Goal: Task Accomplishment & Management: Use online tool/utility

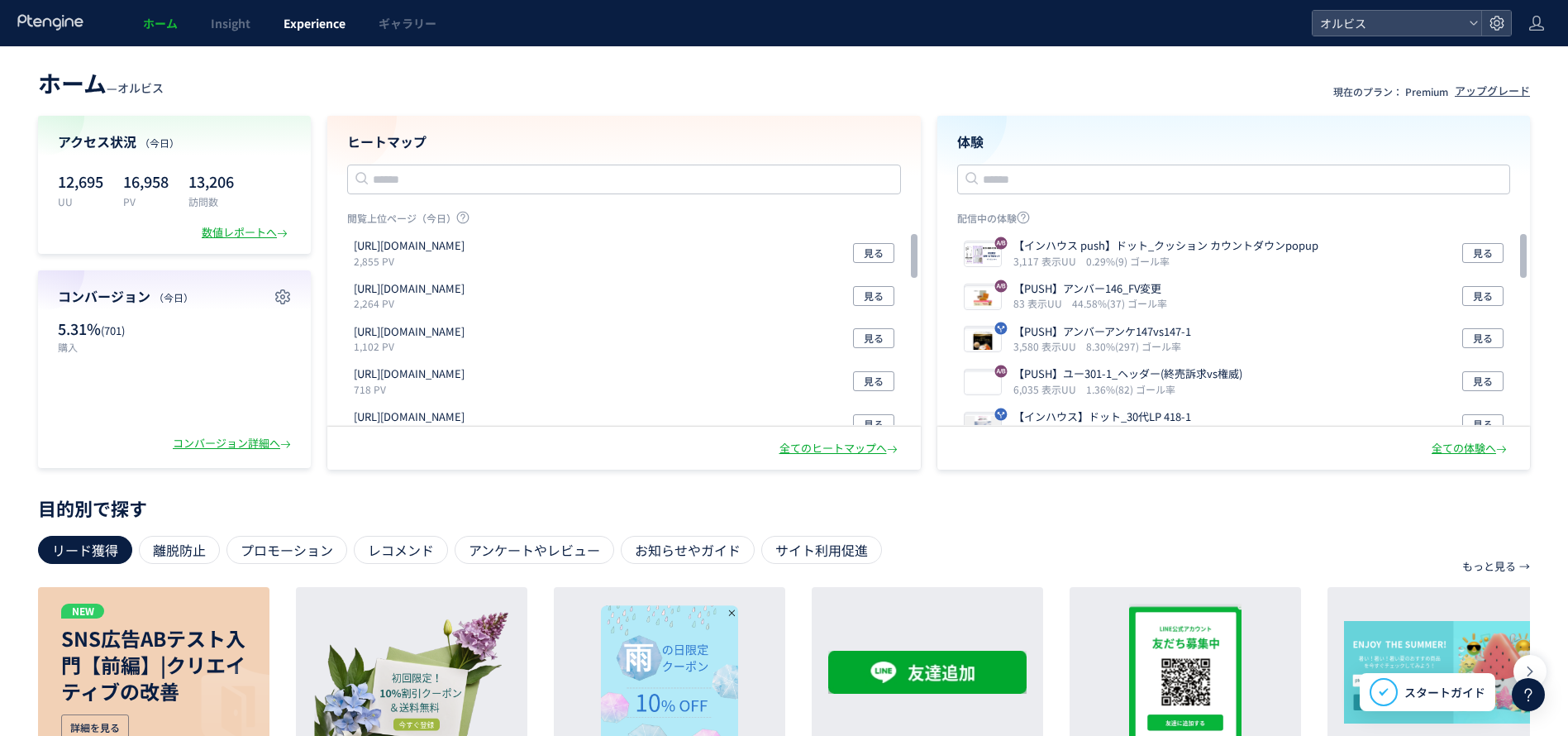
click at [290, 34] on link "Experience" at bounding box center [314, 23] width 95 height 46
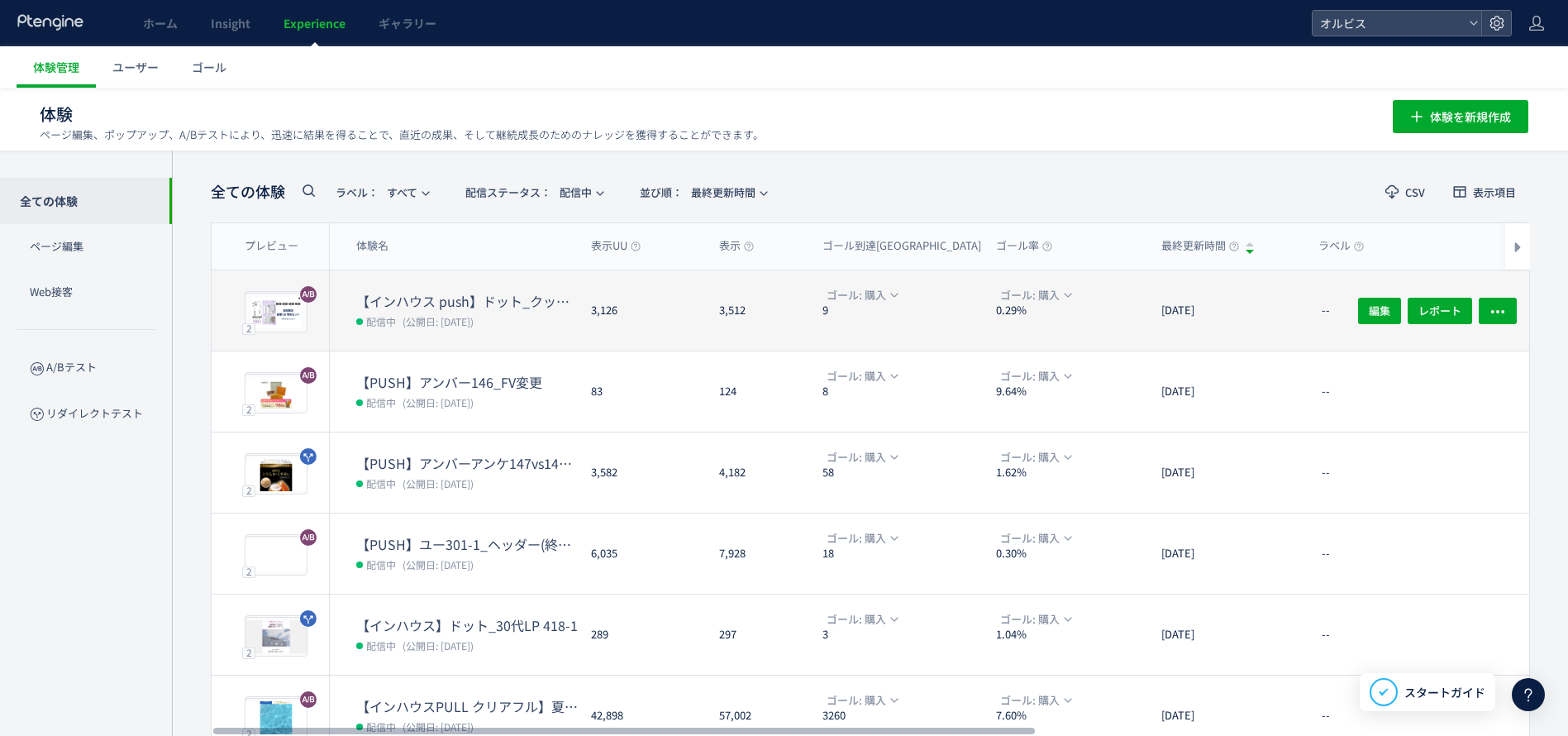
click at [506, 303] on dt "【インハウス push】ドット_クッション カウントダウンpopup" at bounding box center [467, 301] width 221 height 19
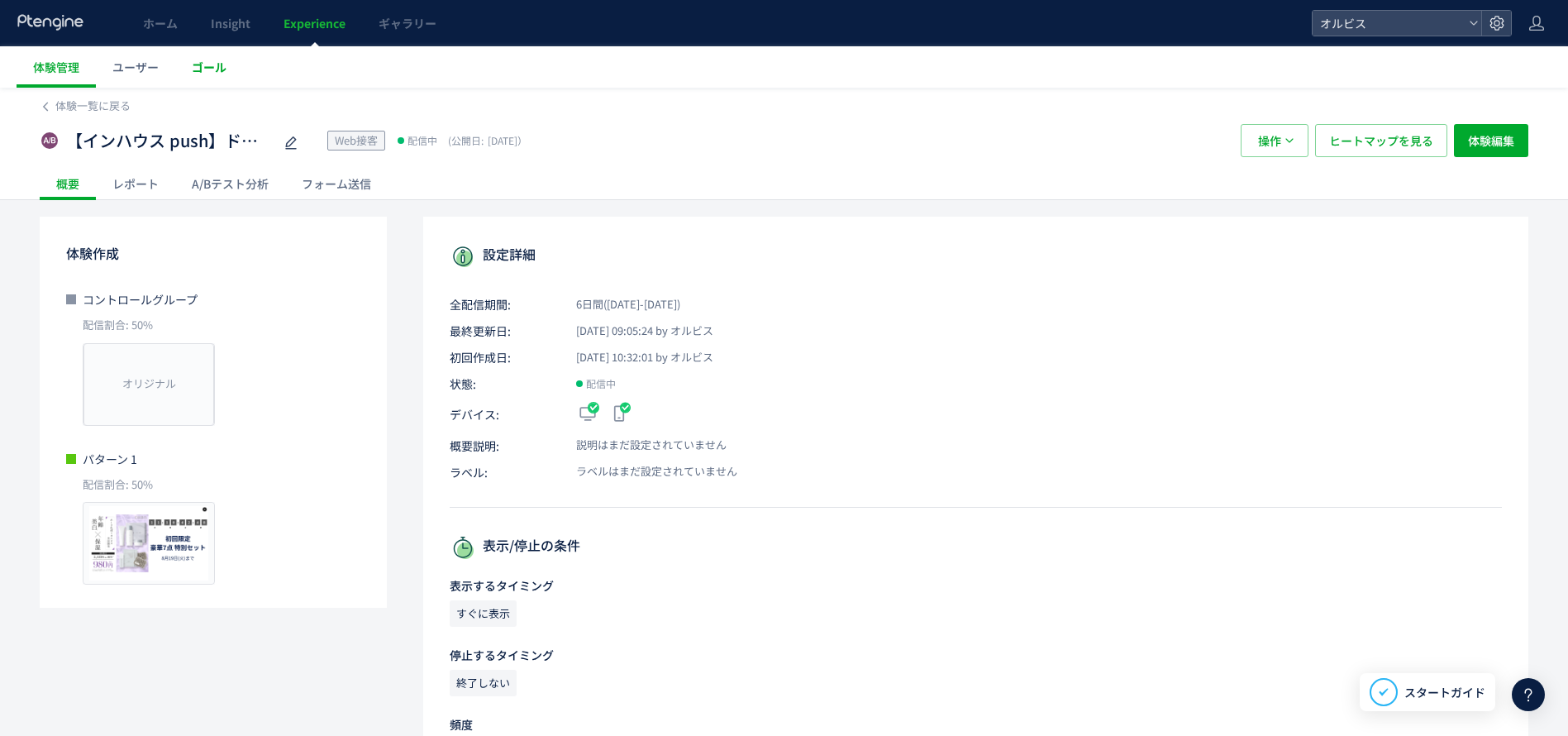
click at [204, 80] on link "ゴール" at bounding box center [209, 67] width 68 height 41
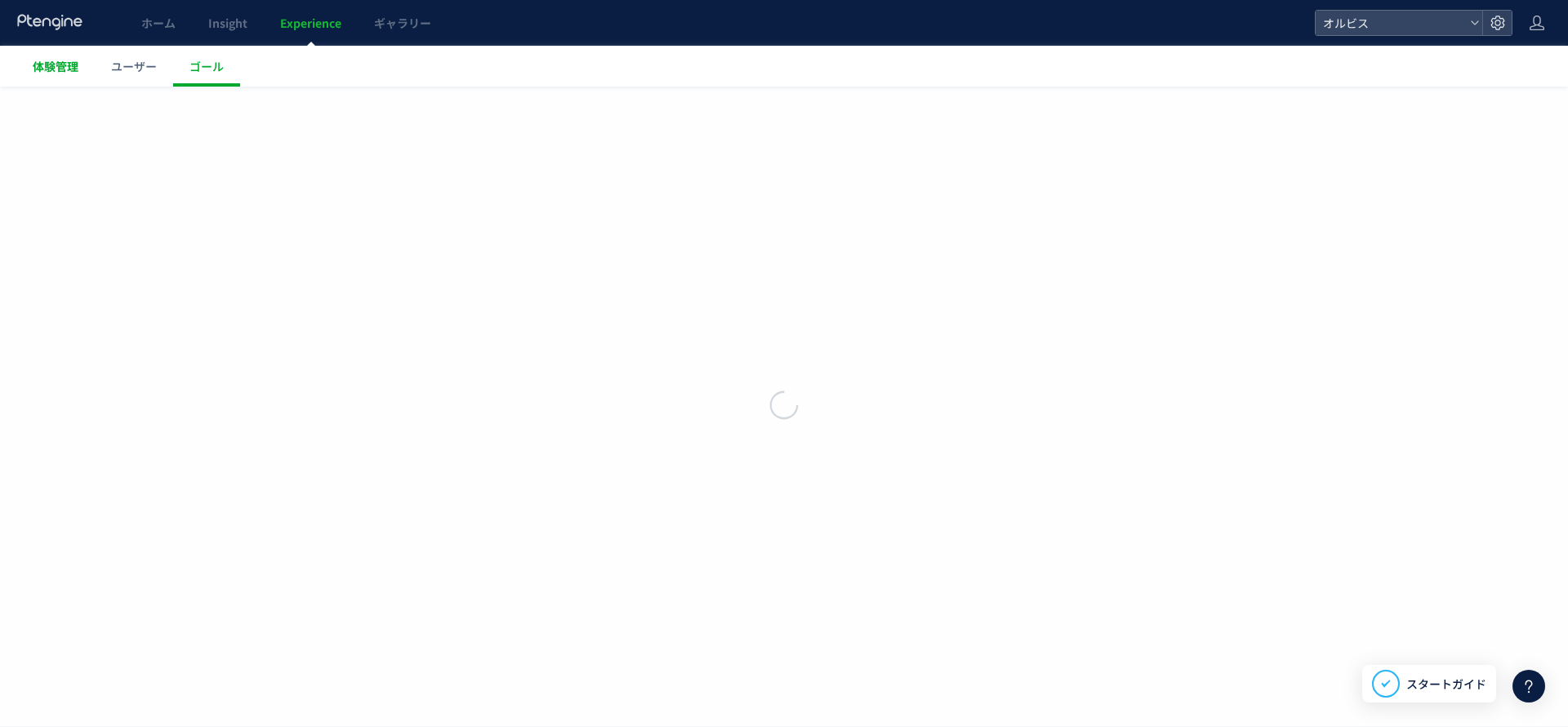
click at [68, 64] on span "体験管理" at bounding box center [56, 66] width 46 height 16
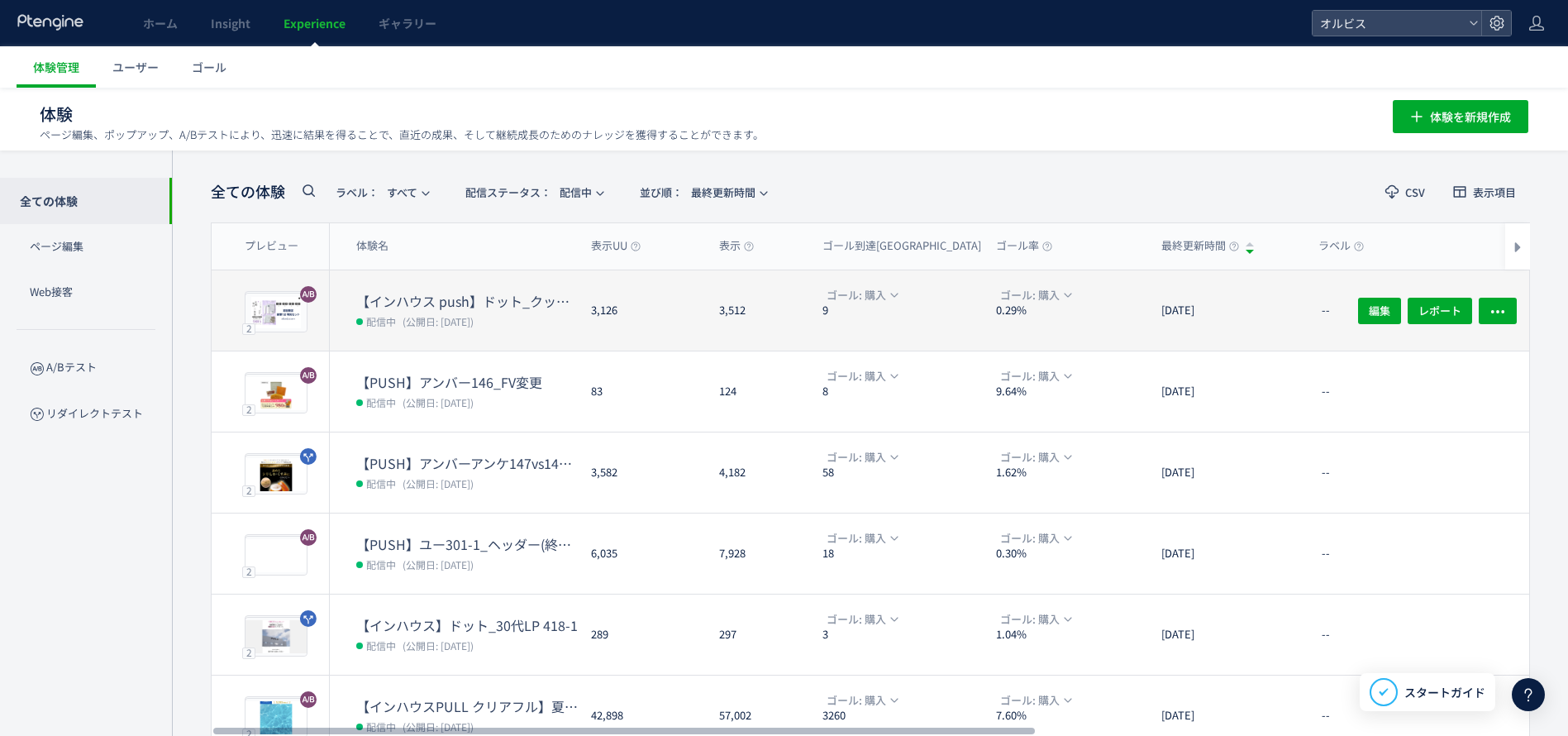
click at [387, 331] on dl "【インハウス push】ドット_クッション カウントダウンpopup 配信中 (公開日: 2025/08/08)" at bounding box center [467, 321] width 221 height 59
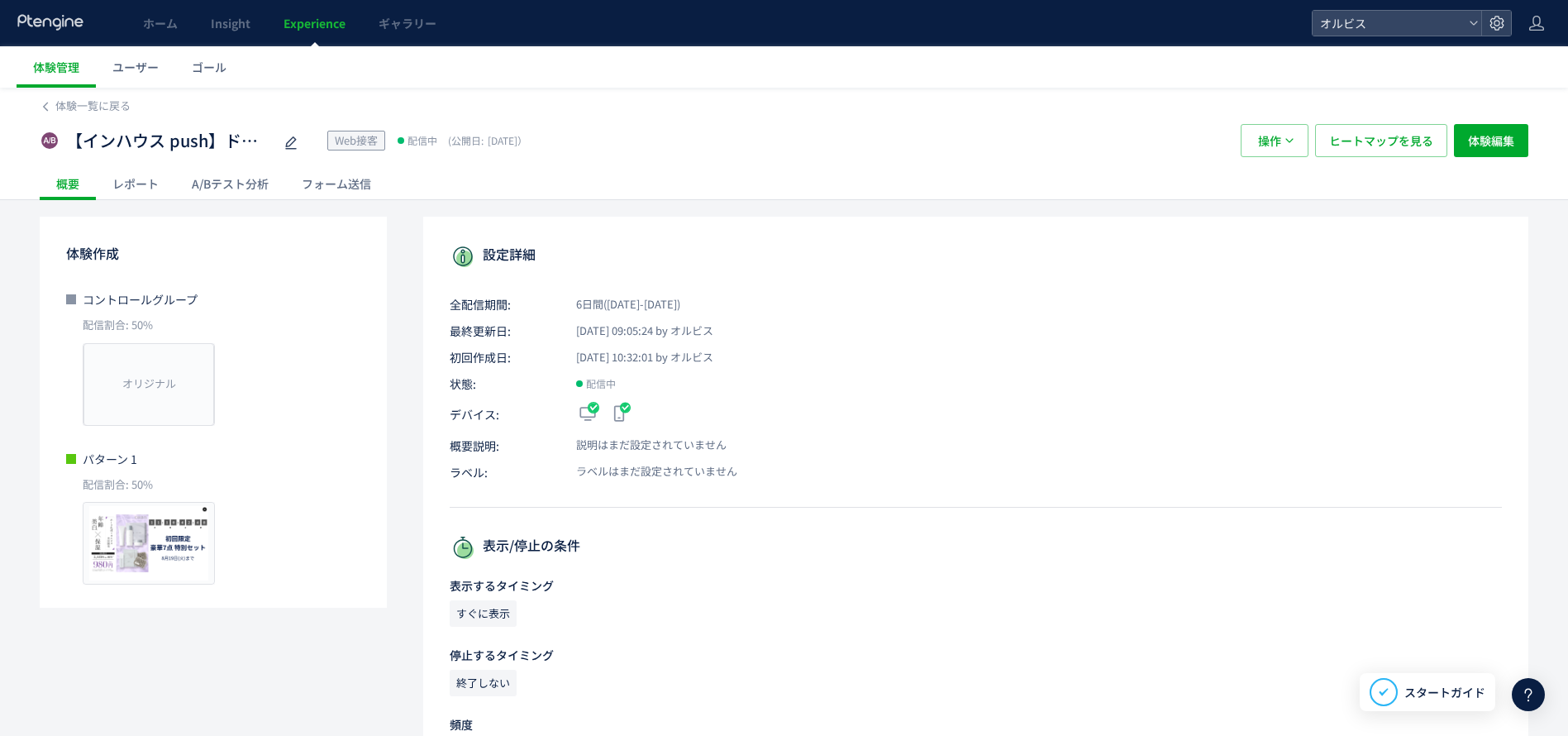
click at [233, 186] on div "A/Bテスト分析" at bounding box center [230, 183] width 110 height 33
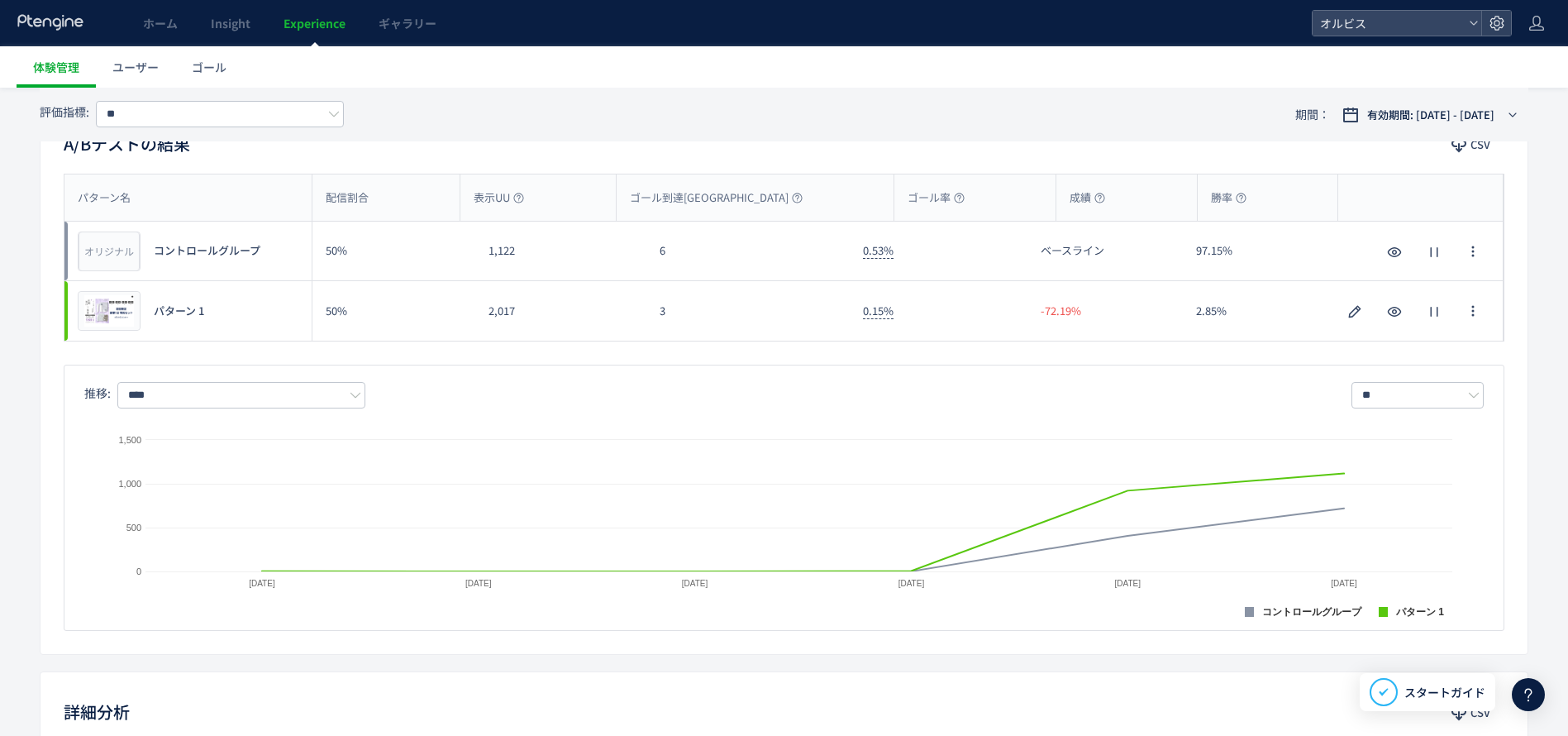
scroll to position [248, 0]
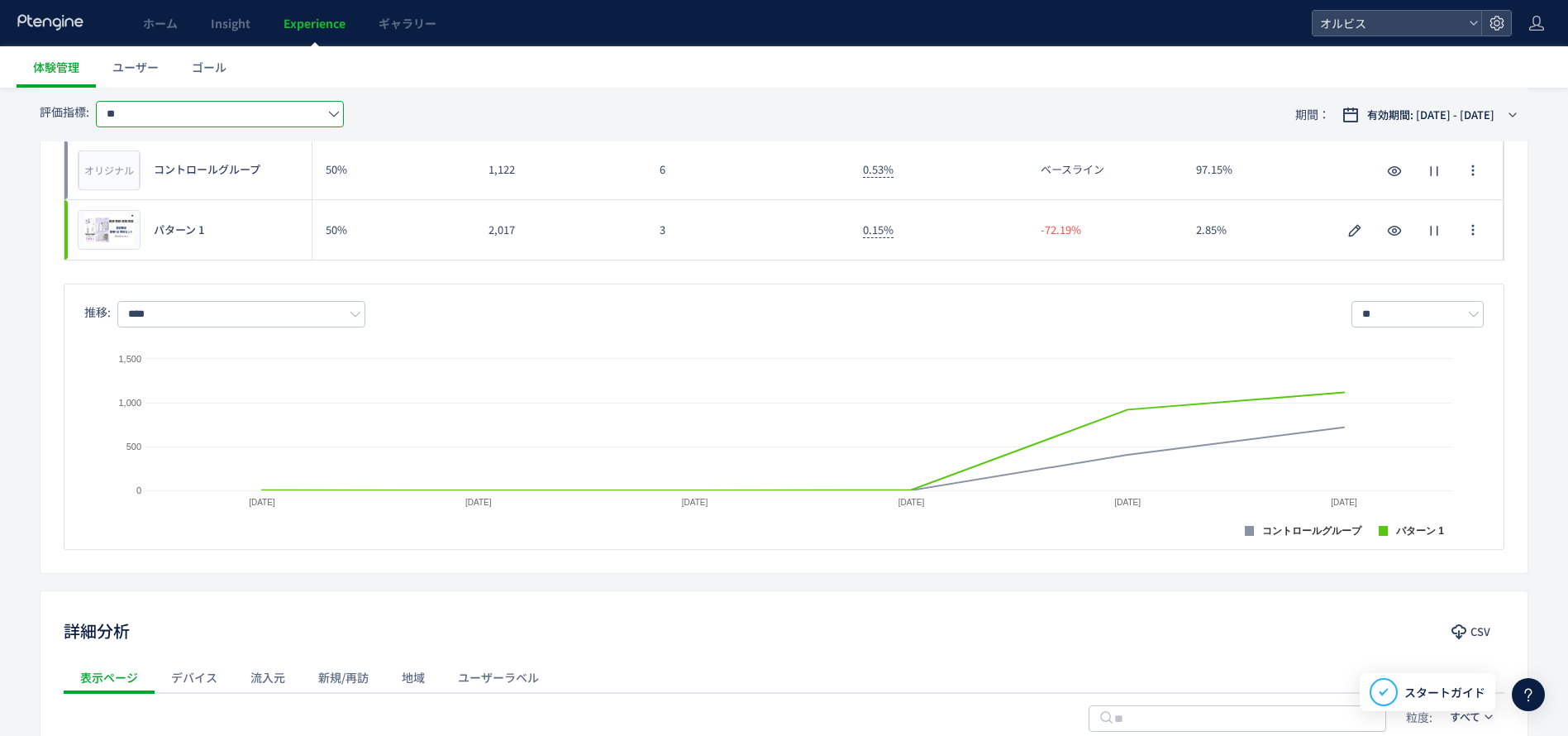
click at [251, 120] on input "**" at bounding box center [220, 114] width 248 height 27
click at [240, 196] on span "購入ボタンクリック" at bounding box center [223, 210] width 215 height 28
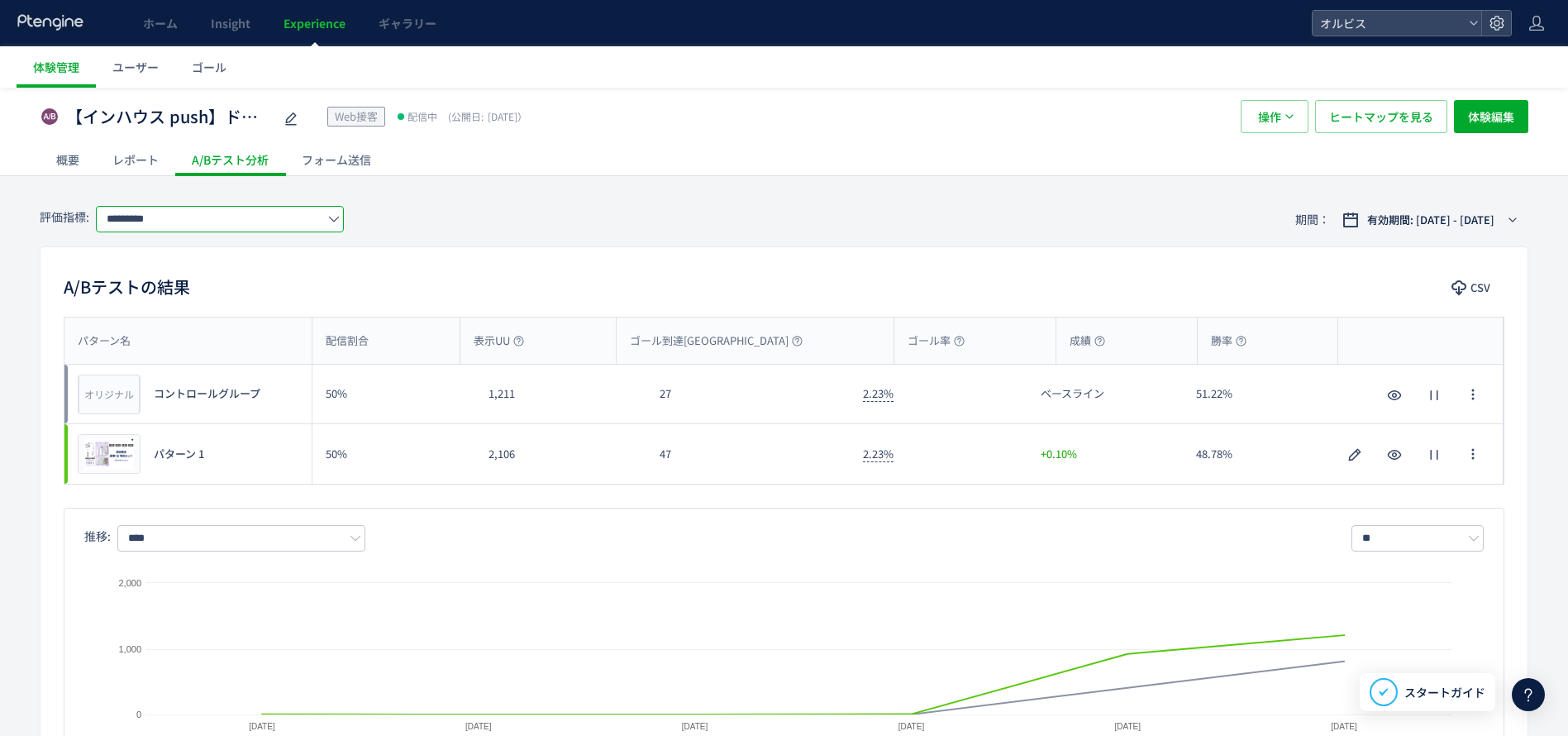
scroll to position [0, 0]
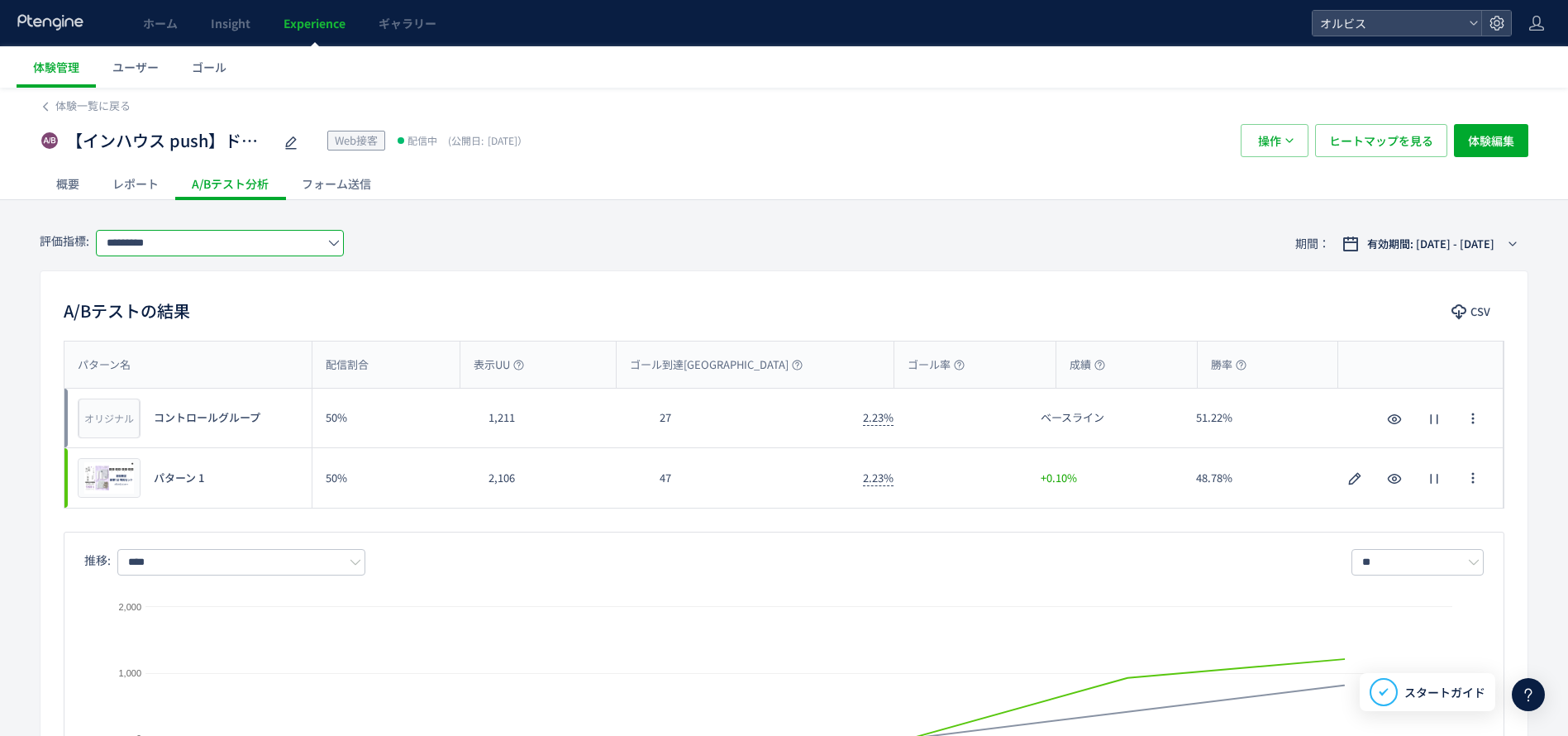
click at [270, 251] on input "*********" at bounding box center [220, 243] width 248 height 27
click at [258, 281] on li "ゴール" at bounding box center [223, 284] width 248 height 25
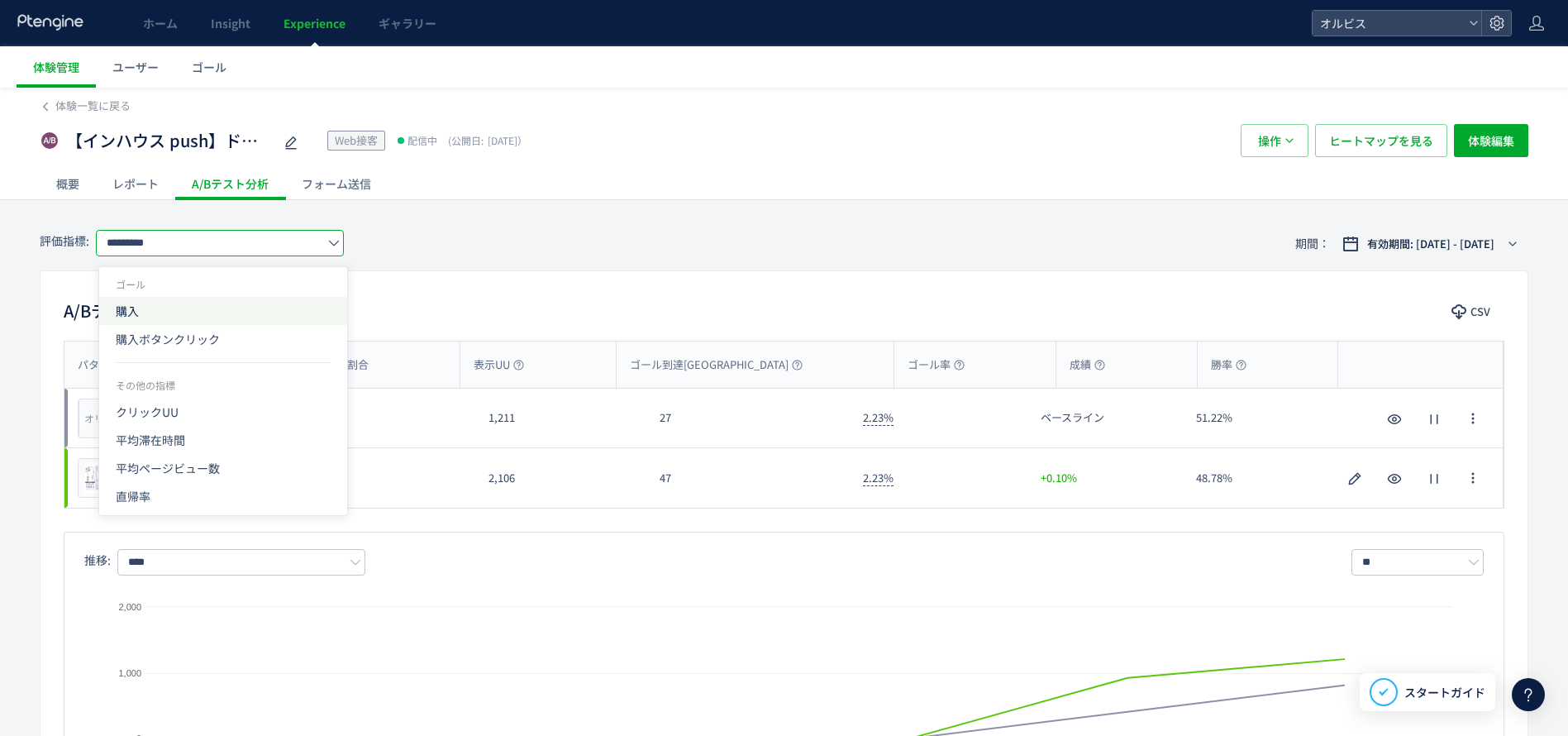
click at [252, 309] on span "購入" at bounding box center [223, 311] width 215 height 28
type input "**"
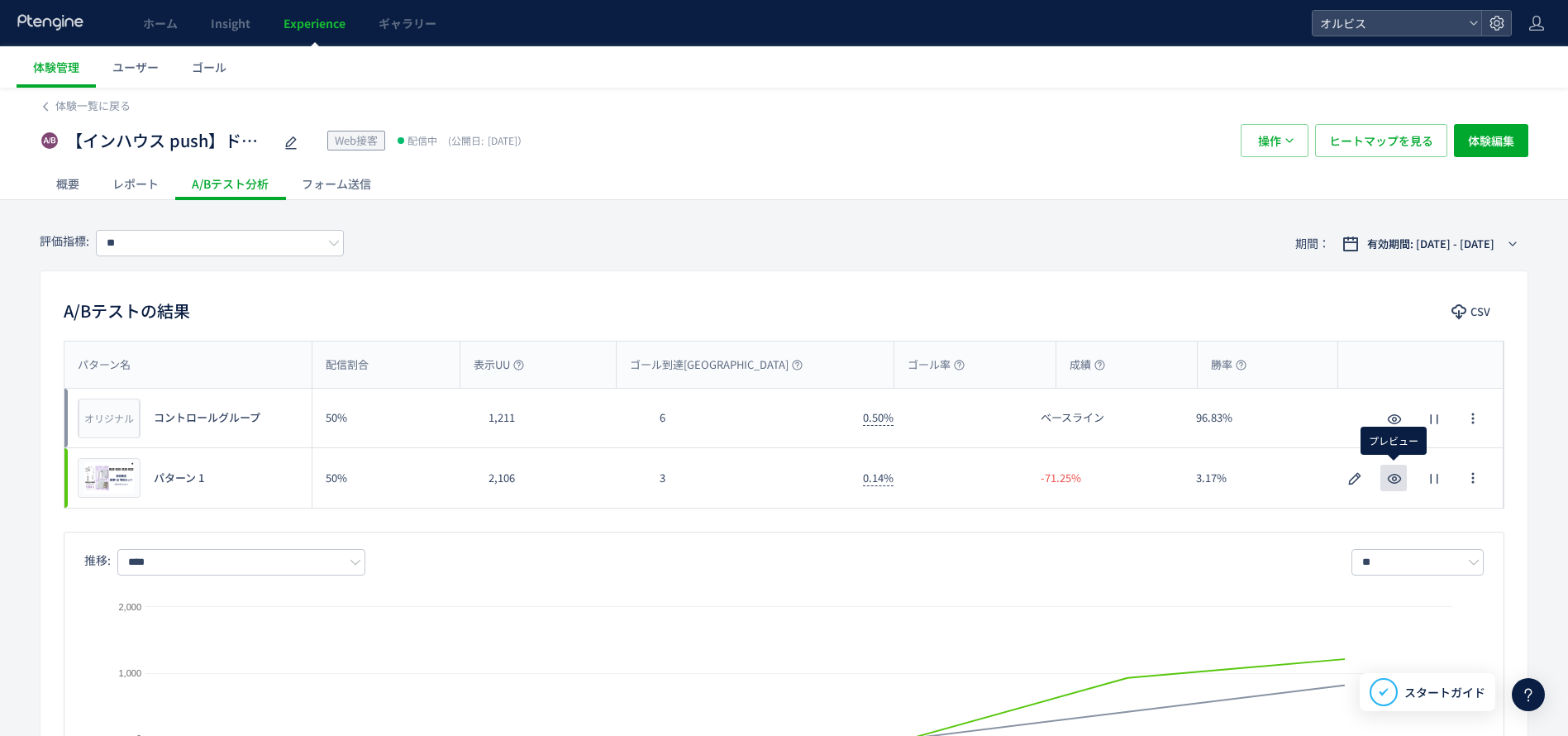
click at [1396, 483] on icon "button" at bounding box center [1395, 479] width 20 height 20
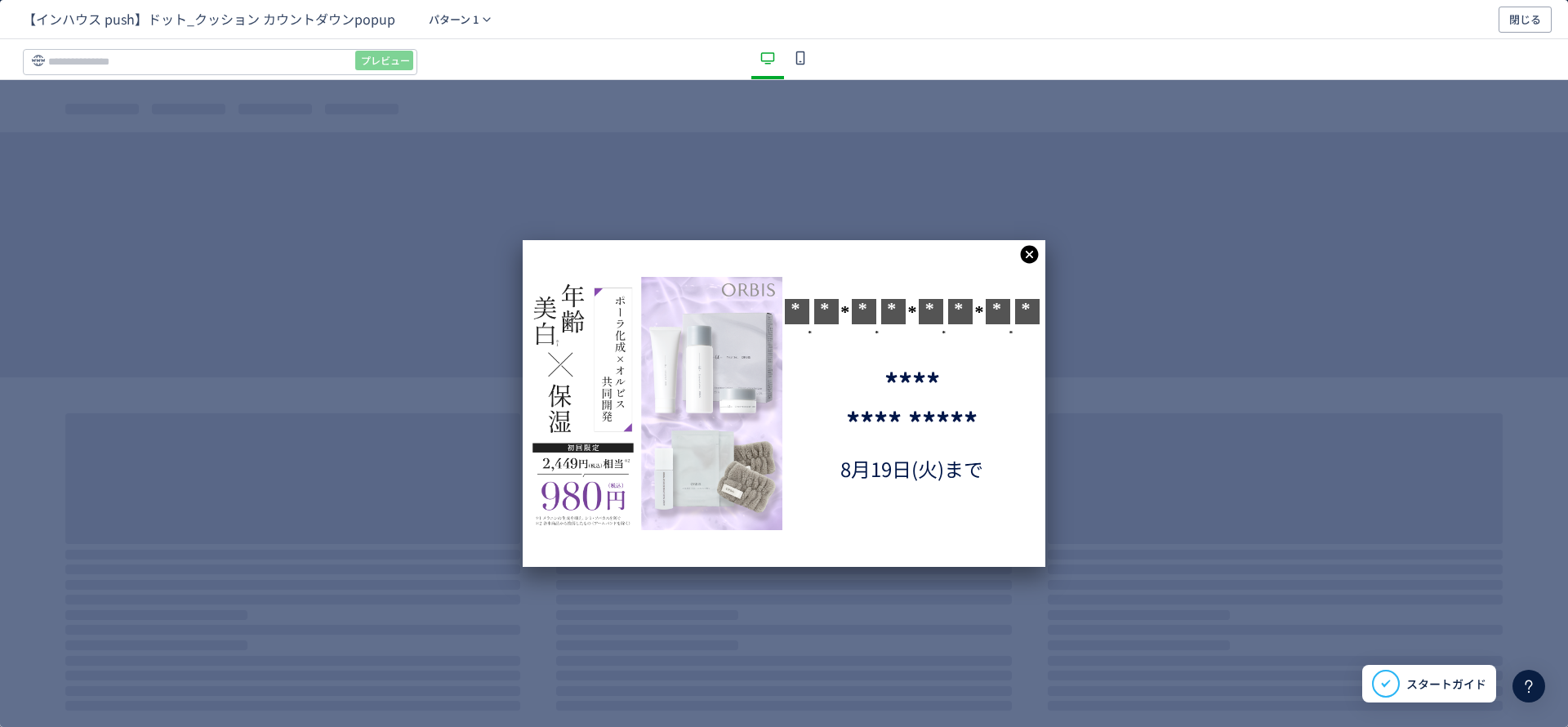
click at [680, 338] on img "dialog" at bounding box center [653, 403] width 257 height 253
click at [1034, 259] on icon "dialog" at bounding box center [1030, 255] width 18 height 18
click at [1025, 255] on icon "dialog" at bounding box center [1030, 255] width 18 height 18
click at [1526, 20] on span "閉じる" at bounding box center [1525, 20] width 32 height 26
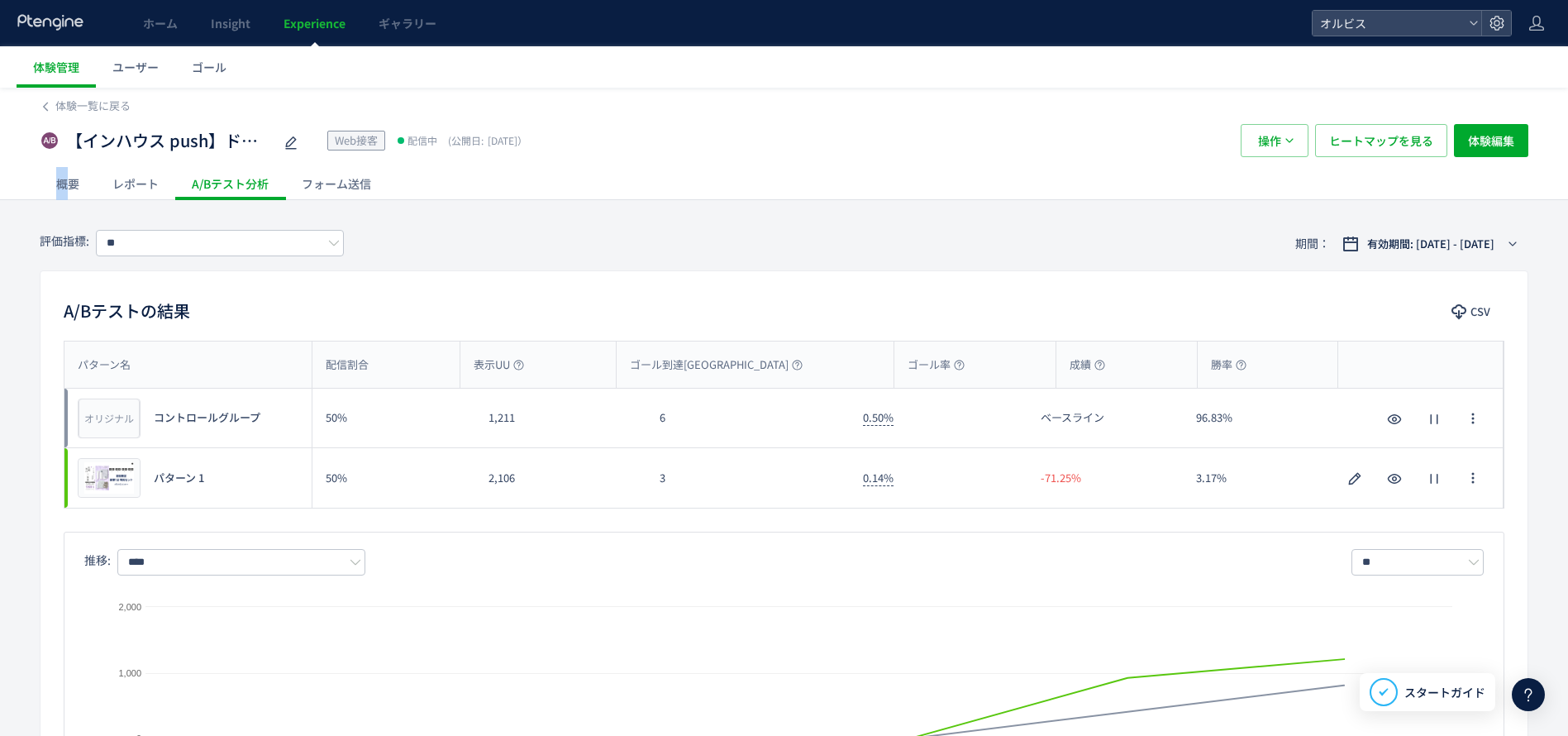
click at [62, 182] on div "概要" at bounding box center [68, 183] width 56 height 33
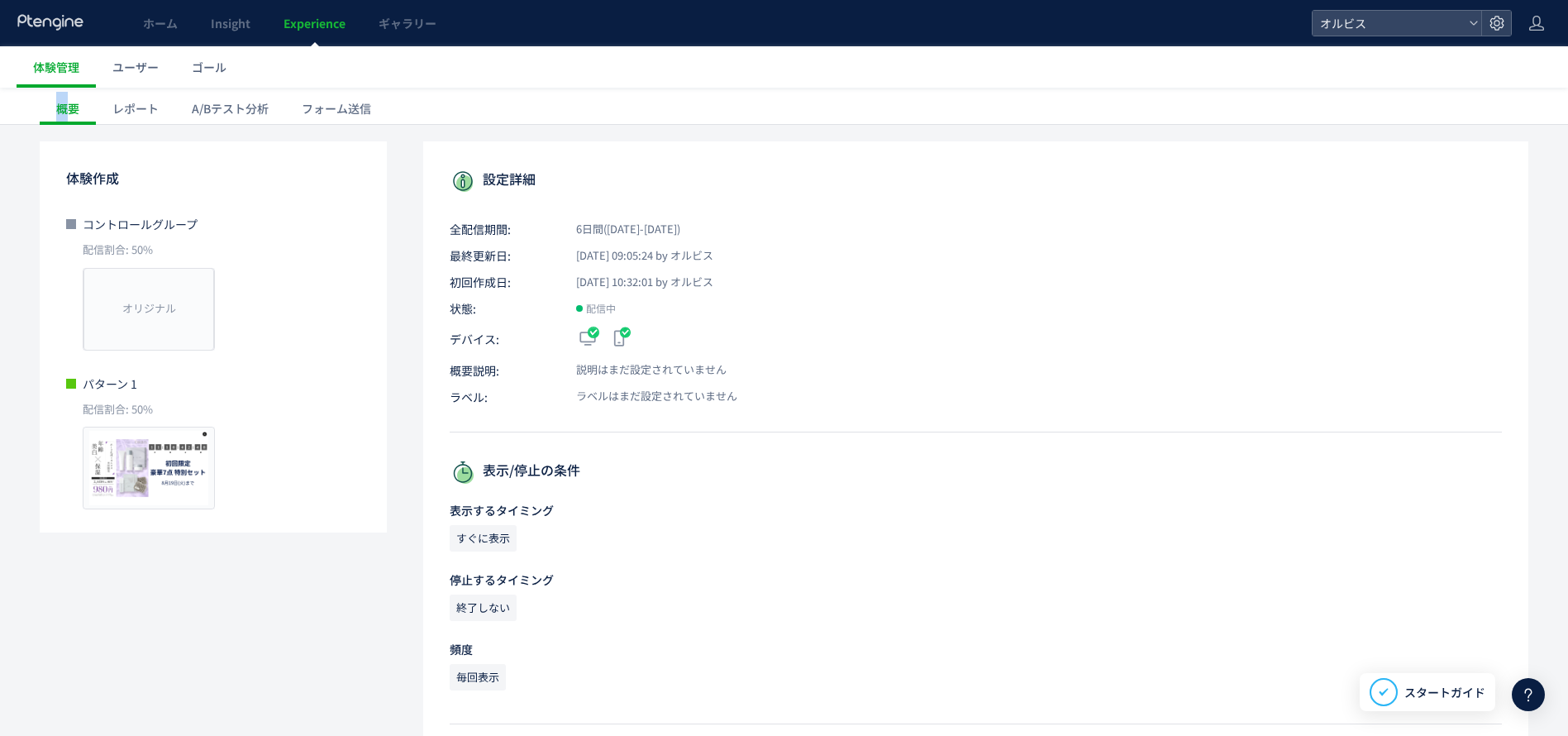
scroll to position [323, 0]
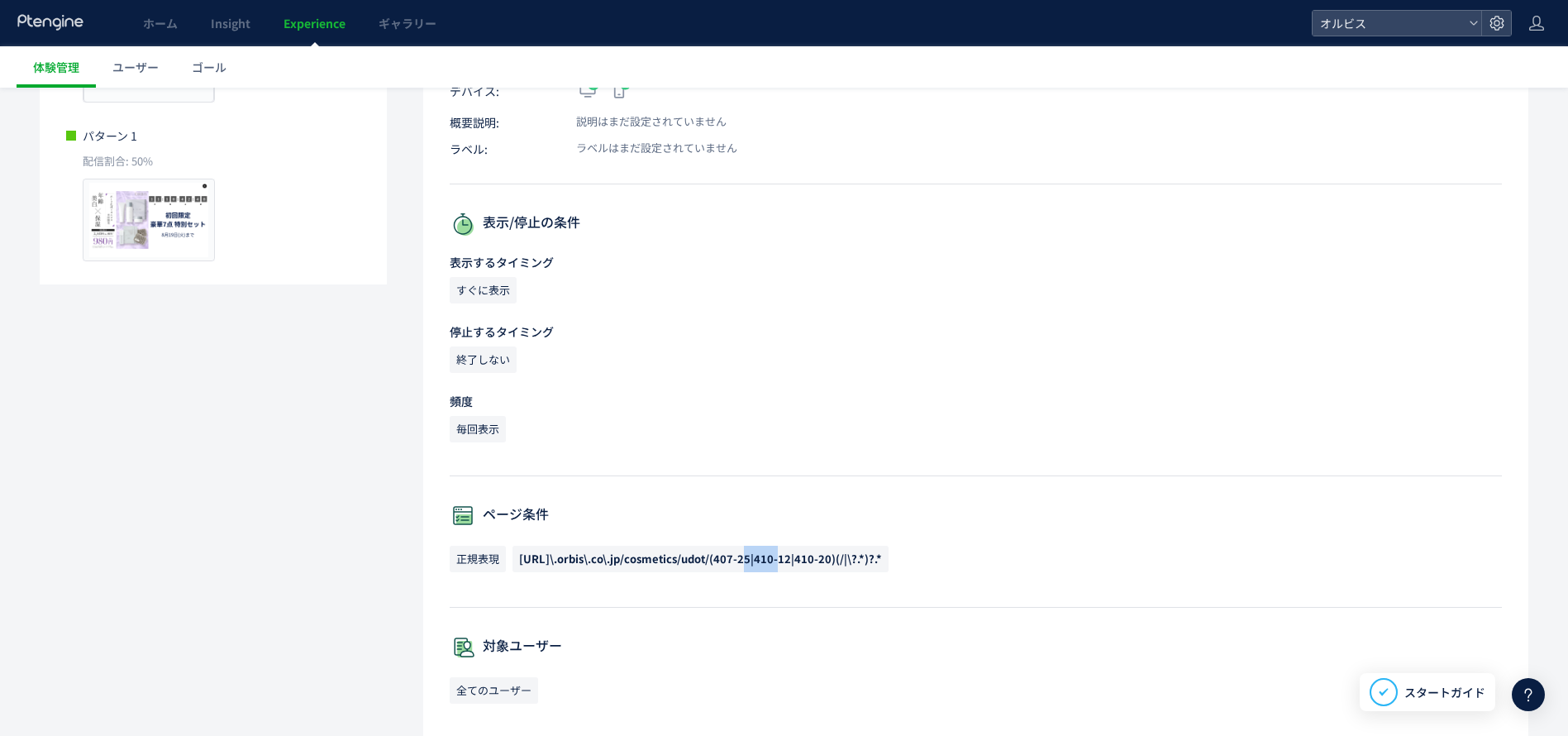
drag, startPoint x: 735, startPoint y: 559, endPoint x: 769, endPoint y: 564, distance: 34.4
click at [769, 564] on span "https://pr\.orbis\.co\.jp/cosmetics/udot/(407-25|410-12|410-20)(/|\?.*)?.*" at bounding box center [700, 558] width 363 height 16
copy span "407-25"
drag, startPoint x: 777, startPoint y: 556, endPoint x: 811, endPoint y: 567, distance: 35.7
click at [811, 567] on span "https://pr\.orbis\.co\.jp/cosmetics/udot/(407-25|410-12|410-20)(/|\?.*)?.*" at bounding box center [700, 559] width 376 height 27
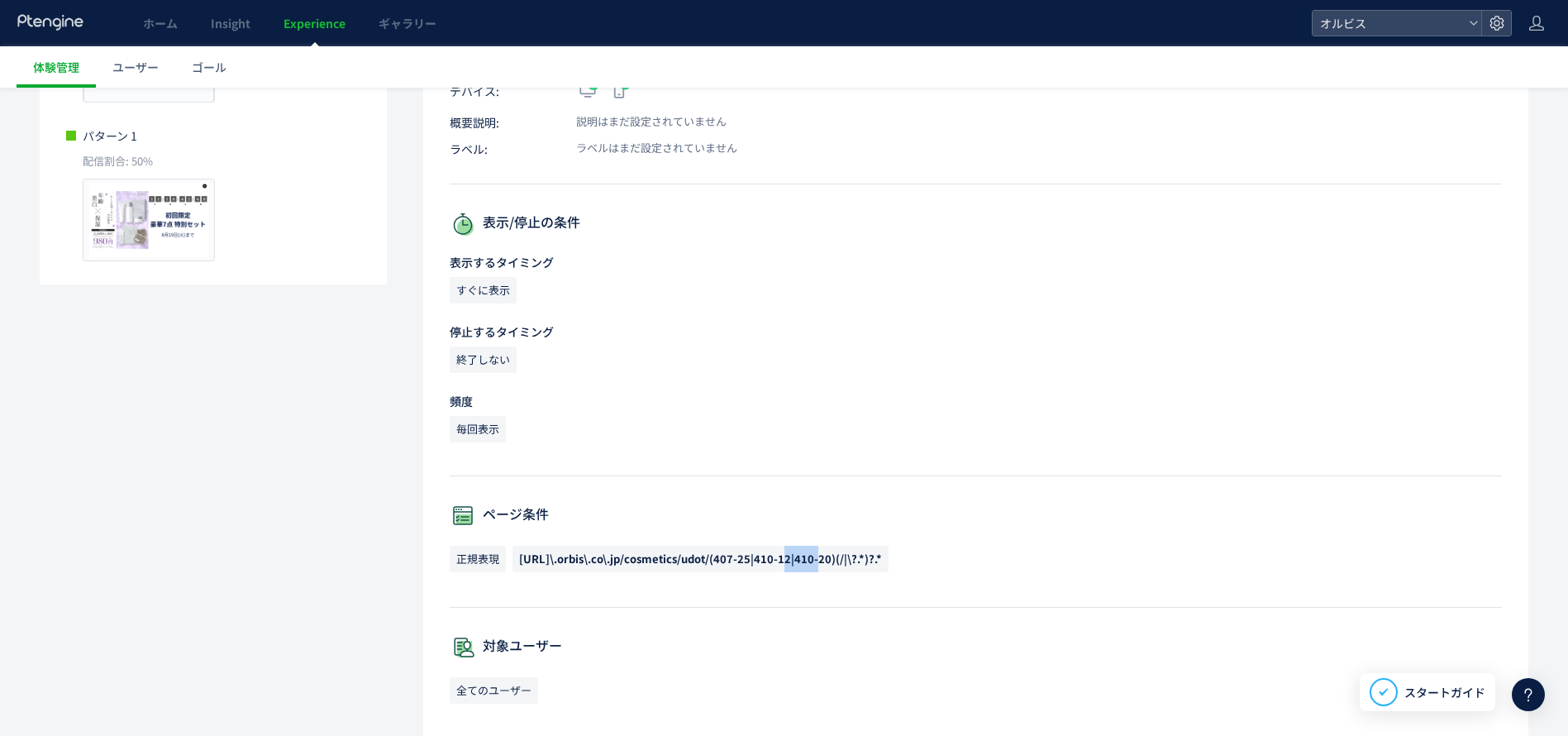
drag, startPoint x: 776, startPoint y: 561, endPoint x: 808, endPoint y: 564, distance: 32.1
click at [808, 564] on span "https://pr\.orbis\.co\.jp/cosmetics/udot/(407-25|410-12|410-20)(/|\?.*)?.*" at bounding box center [700, 558] width 363 height 16
copy span "410-12"
drag, startPoint x: 815, startPoint y: 563, endPoint x: 846, endPoint y: 565, distance: 31.1
click at [846, 565] on span "https://pr\.orbis\.co\.jp/cosmetics/udot/(407-25|410-12|410-20)(/|\?.*)?.*" at bounding box center [700, 558] width 363 height 16
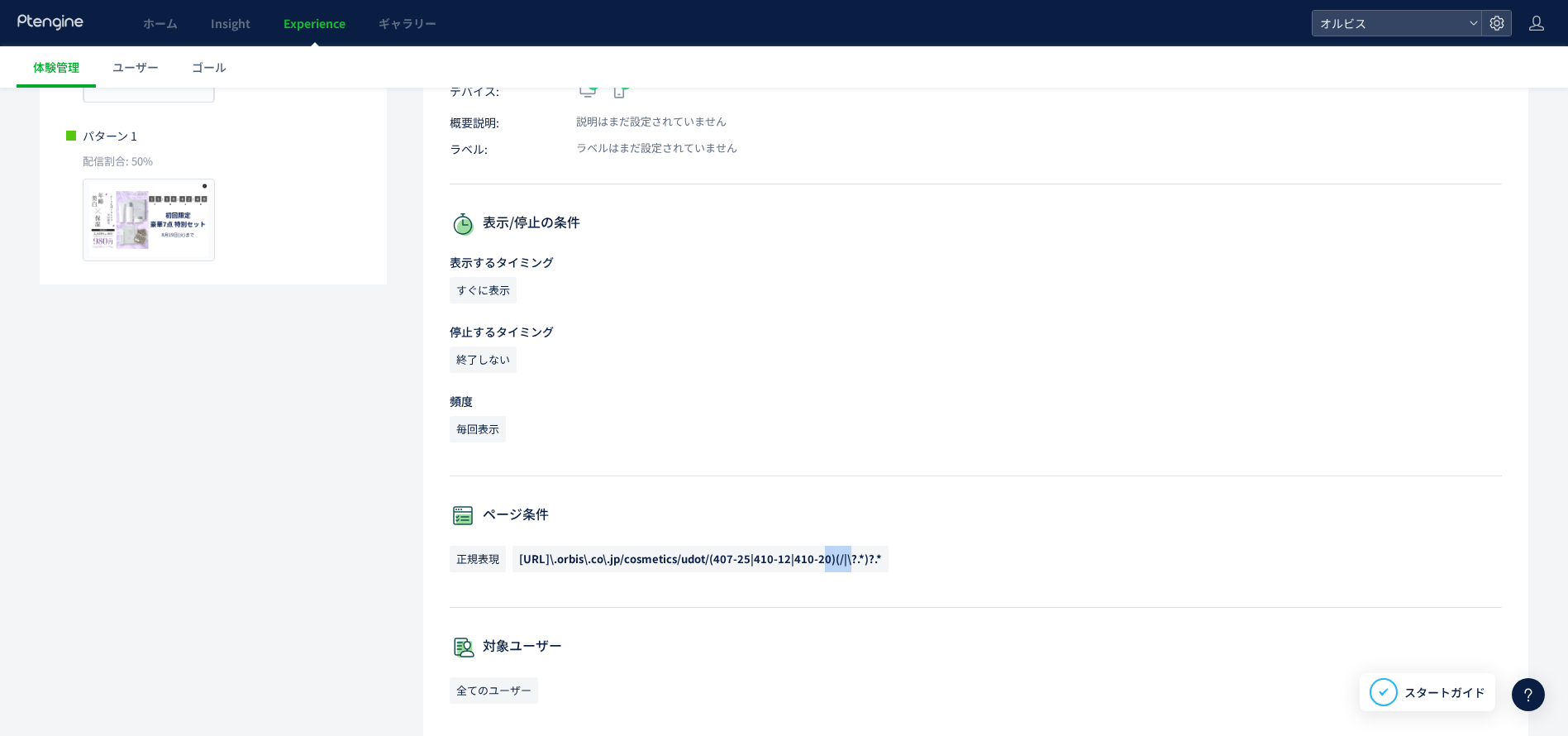
copy span "410-20"
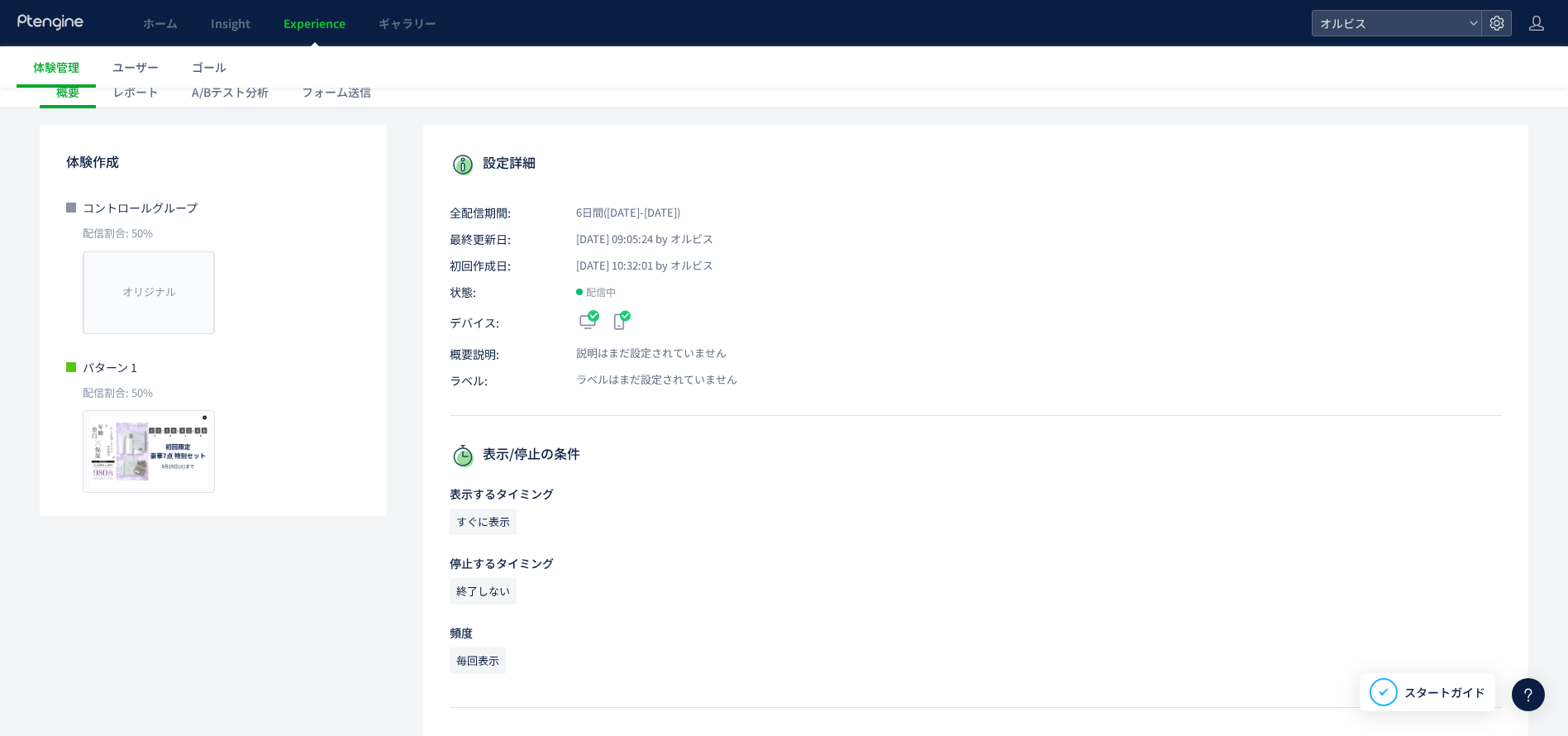
scroll to position [75, 0]
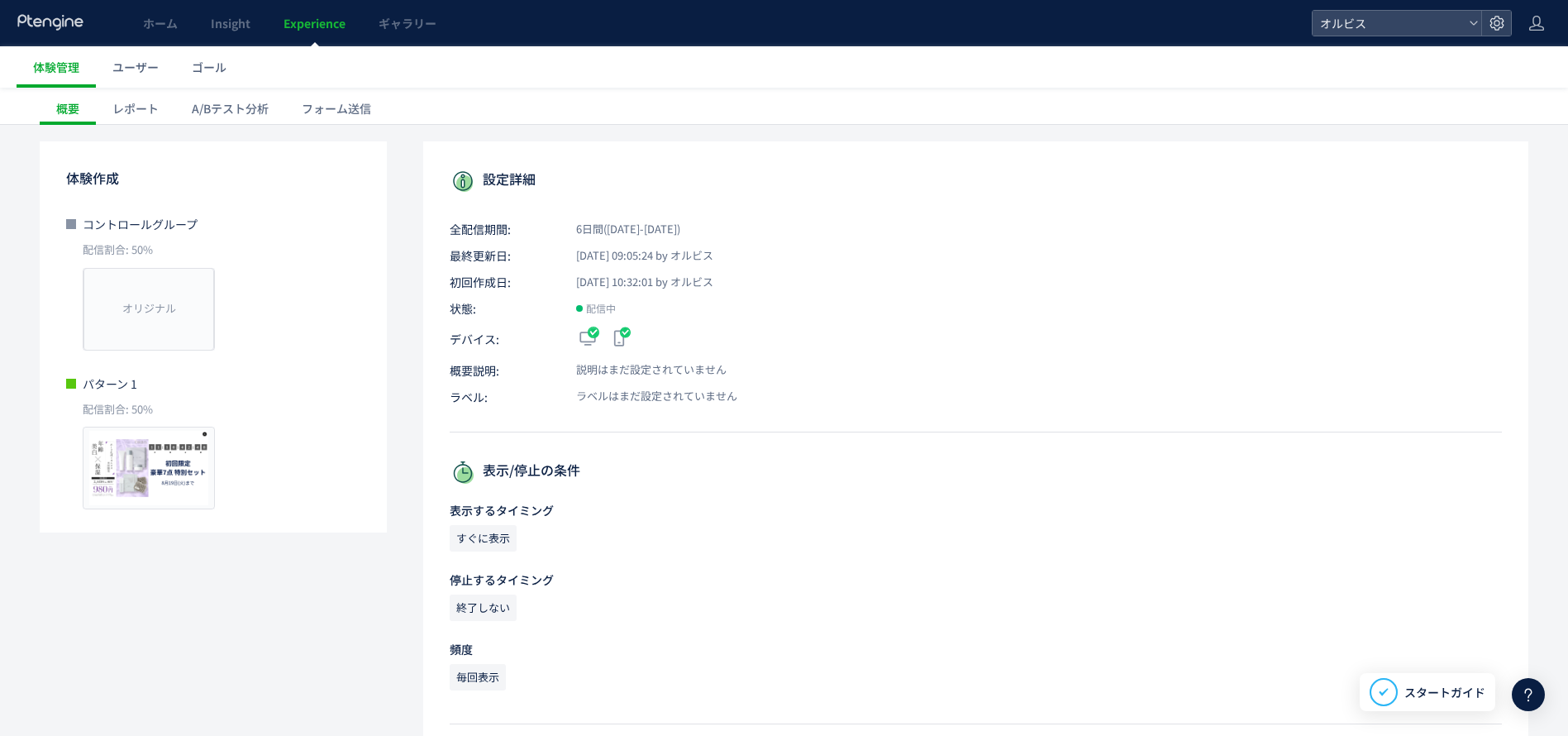
click at [222, 109] on div "A/Bテスト分析" at bounding box center [230, 109] width 110 height 33
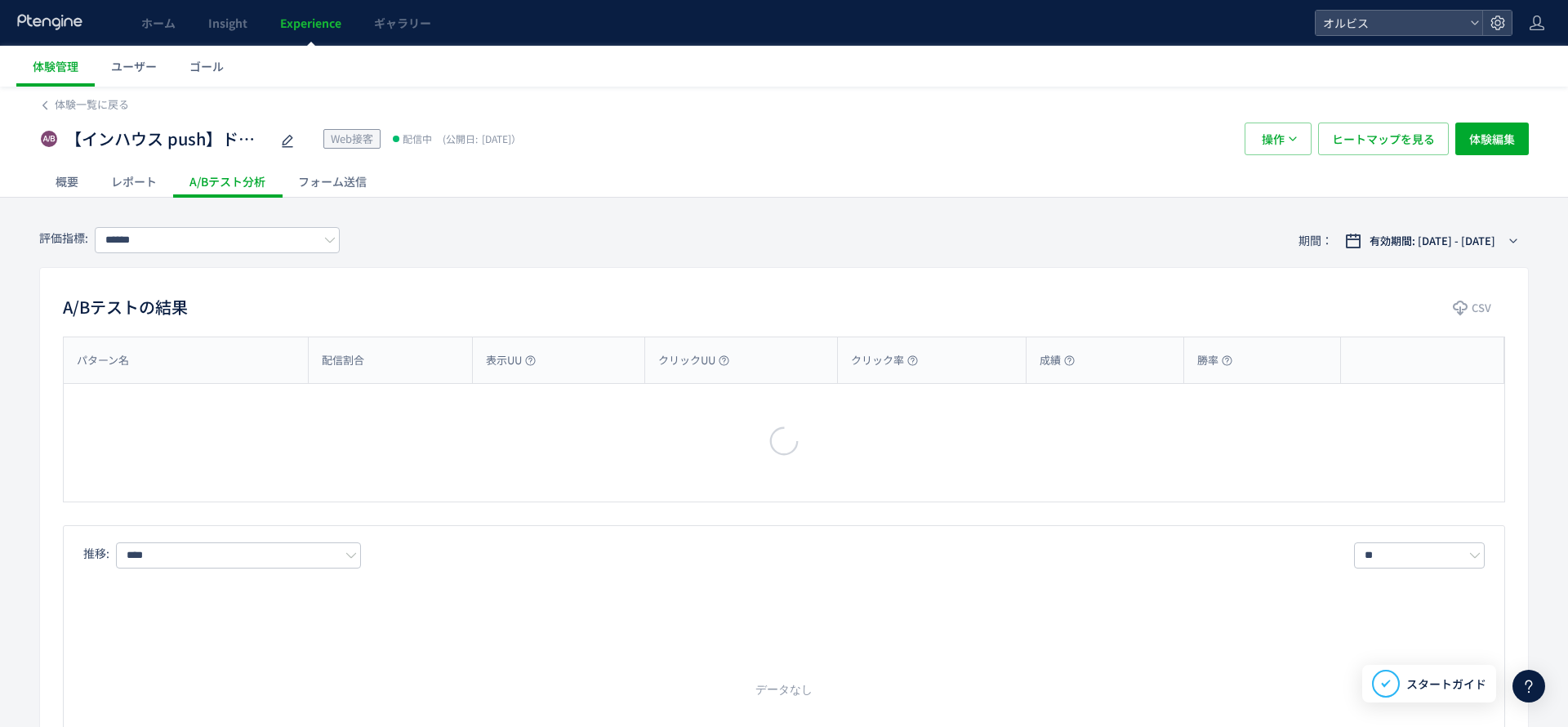
type input "**"
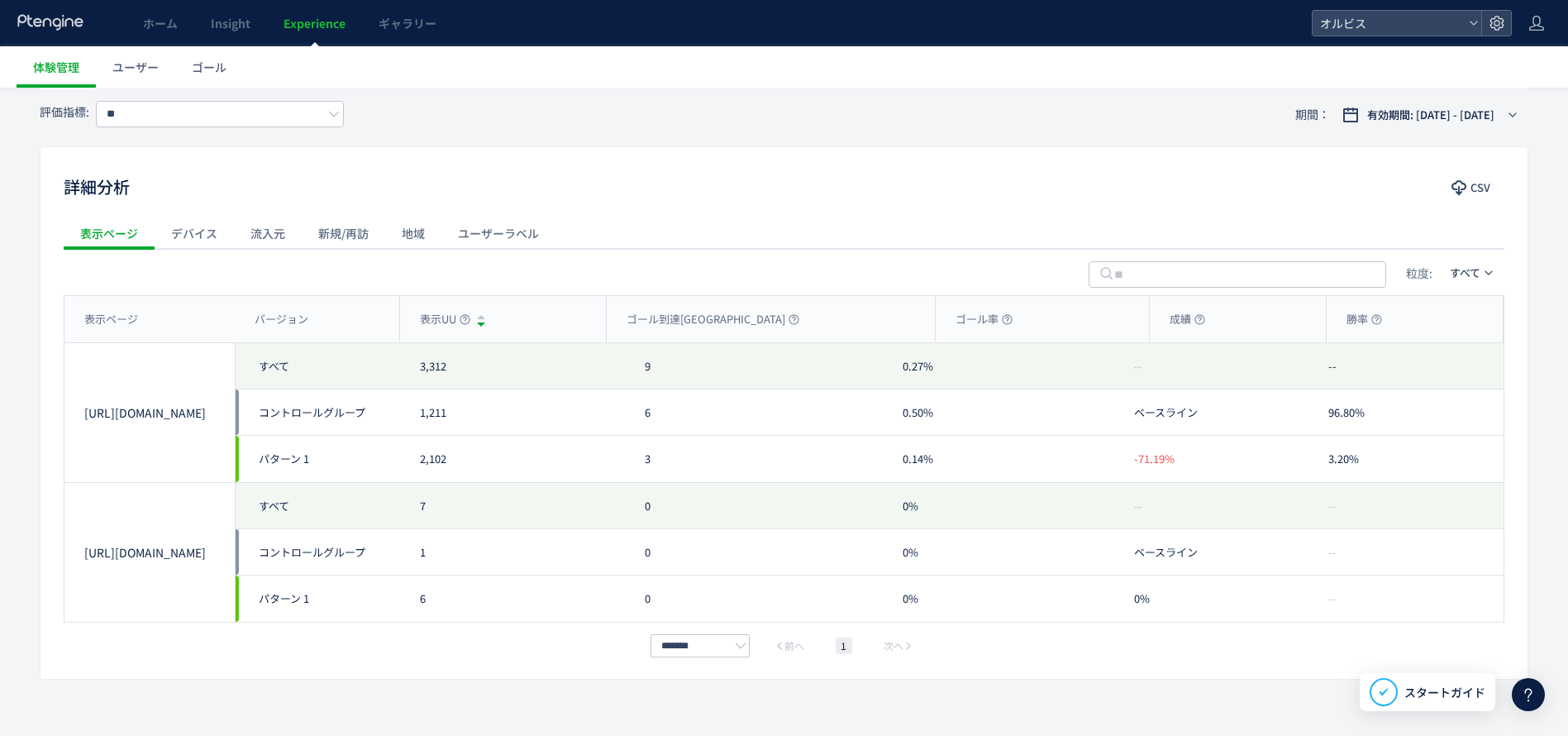
scroll to position [719, 0]
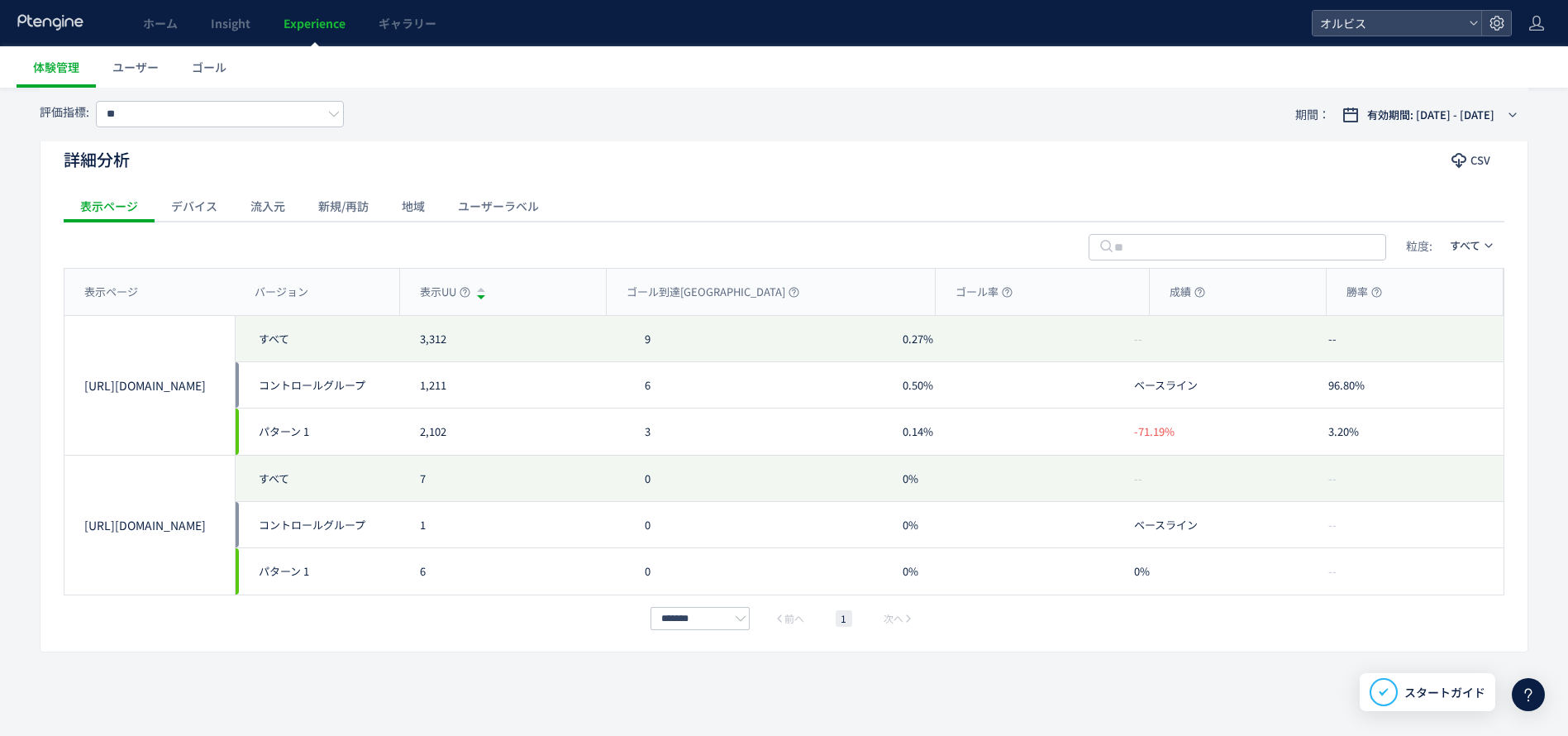
click at [276, 212] on div "流入元" at bounding box center [268, 206] width 68 height 33
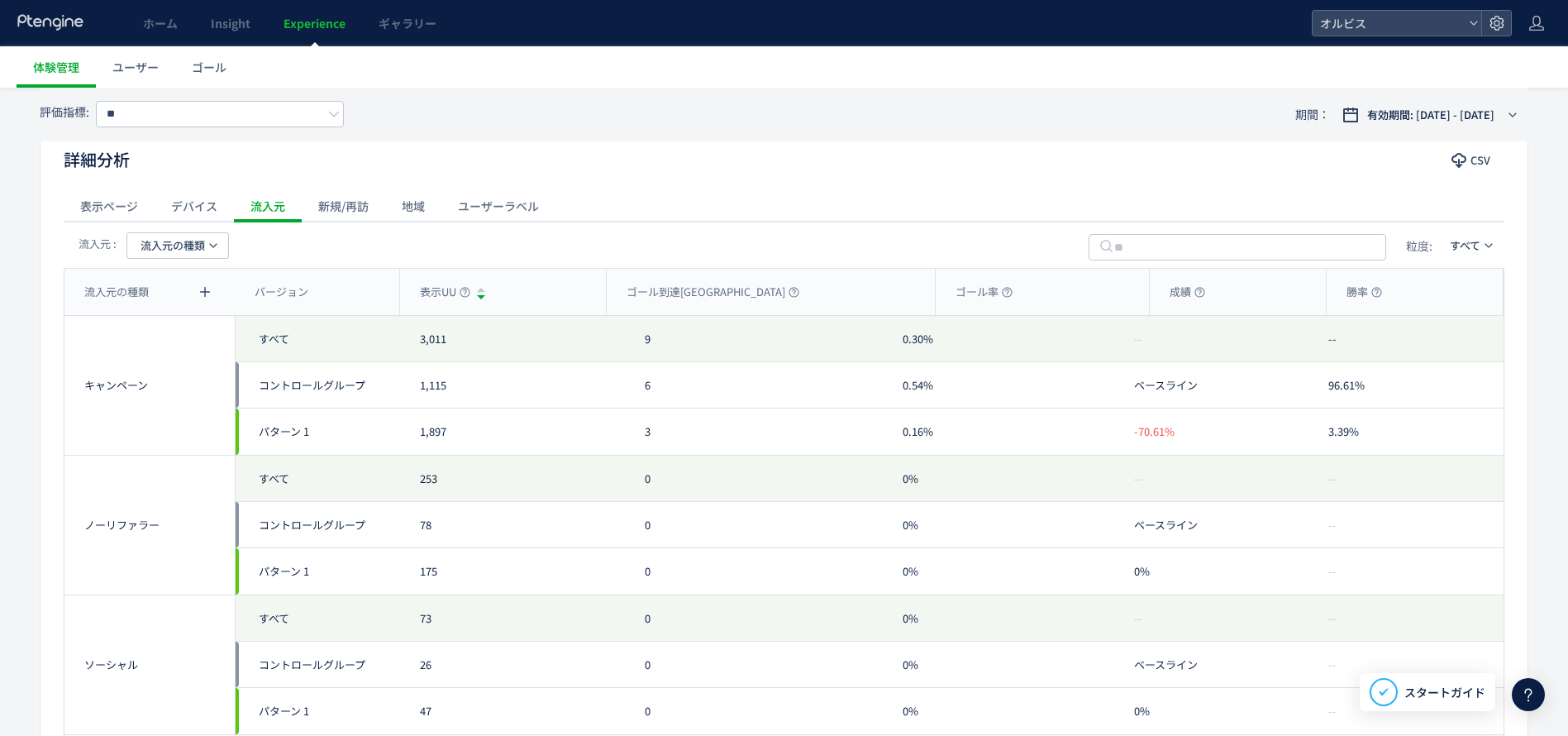
click at [153, 257] on span "流入元の種類" at bounding box center [173, 245] width 65 height 27
click at [204, 337] on li "キャンペーン名" at bounding box center [177, 352] width 114 height 30
click at [206, 246] on span "キャンペーン名" at bounding box center [178, 245] width 75 height 27
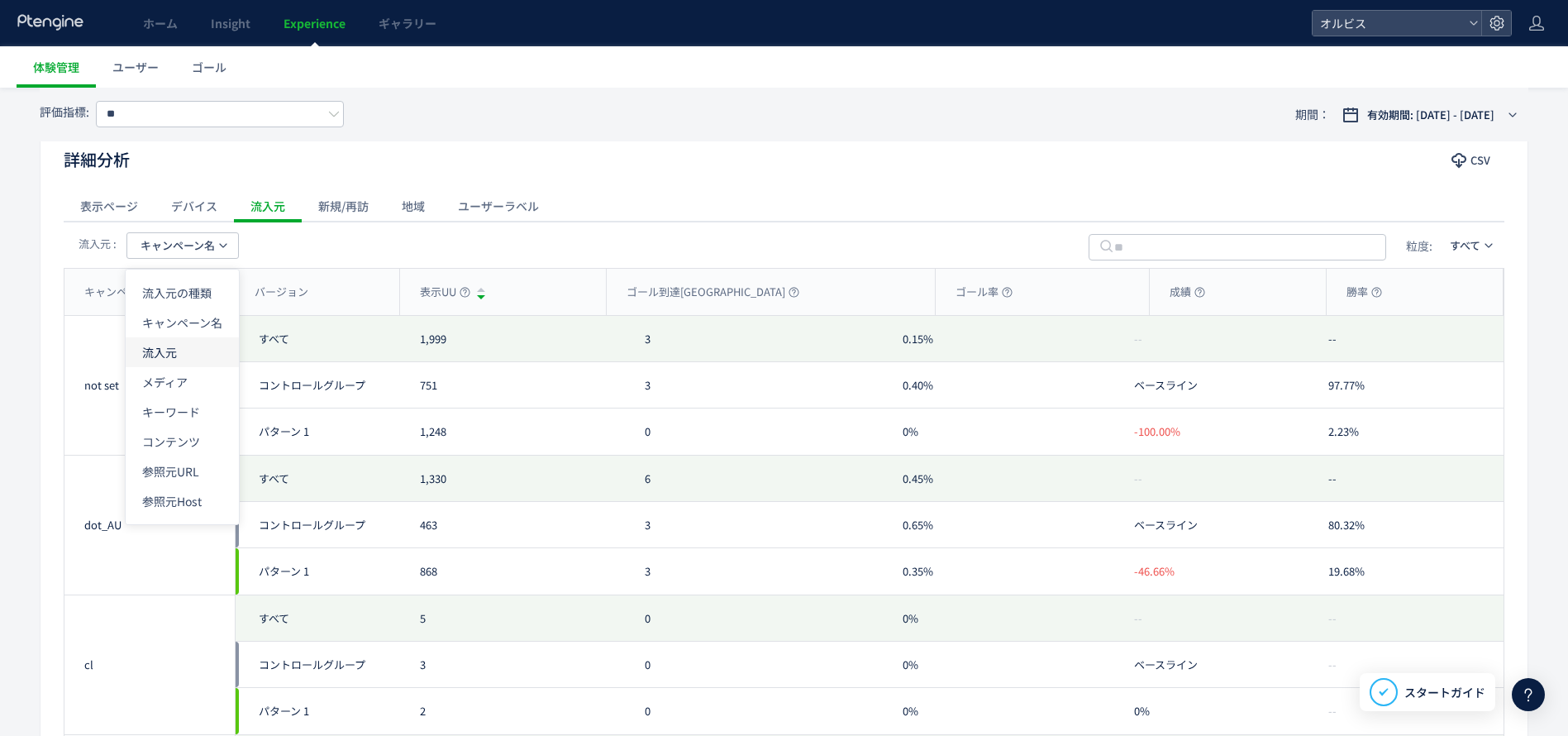
click at [191, 367] on li "流入元" at bounding box center [182, 382] width 114 height 30
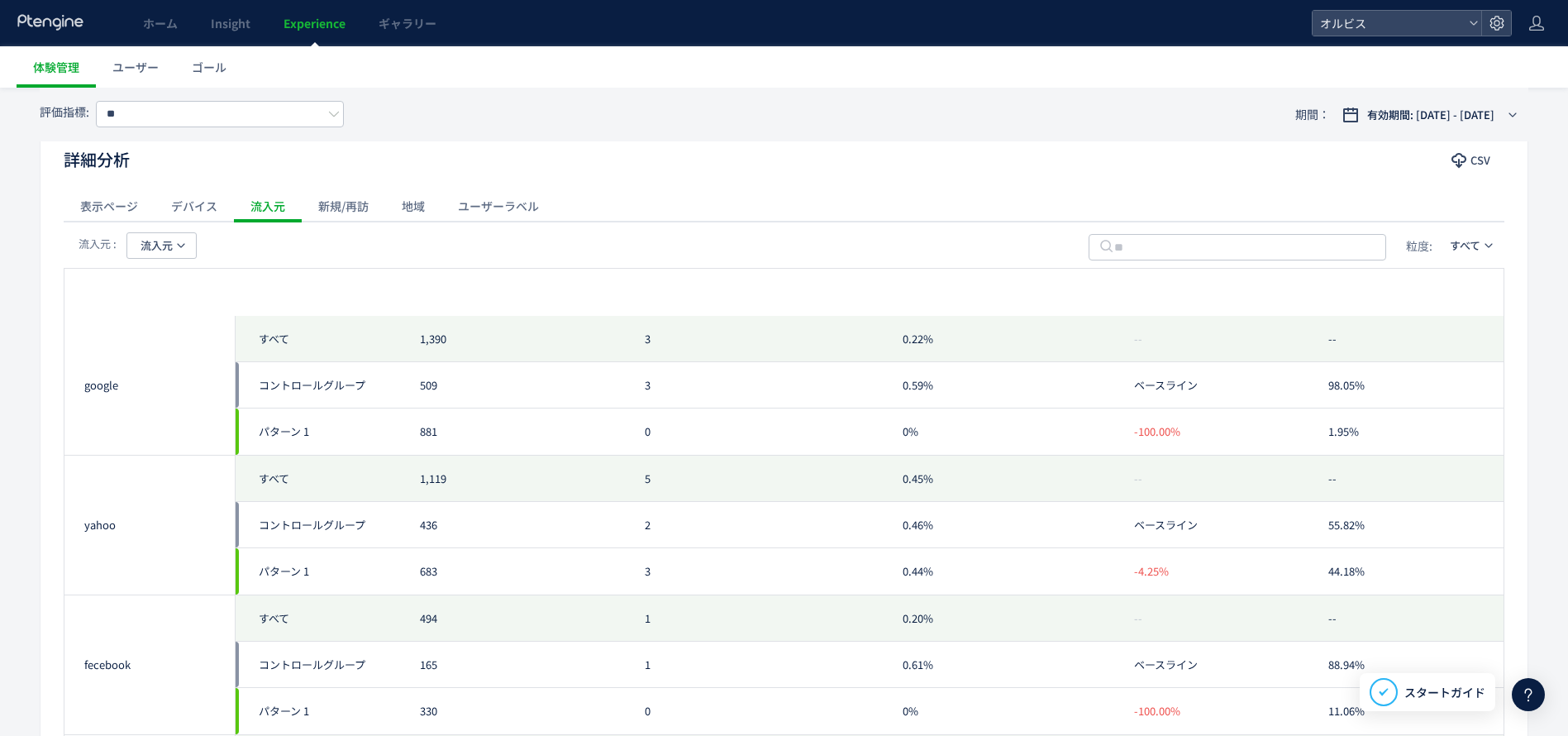
scroll to position [0, 0]
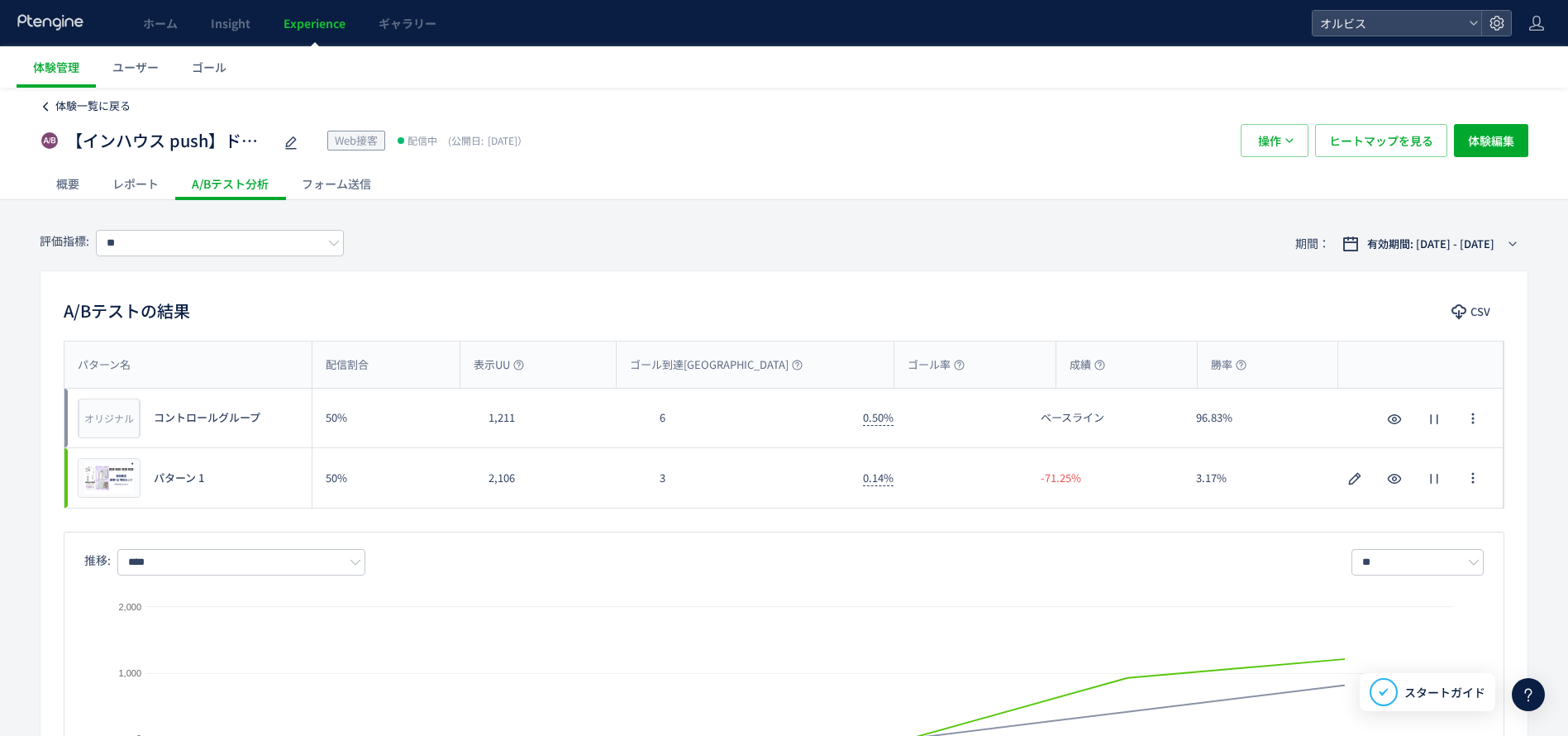
click at [92, 114] on link "体験一覧に戻る" at bounding box center [93, 106] width 75 height 16
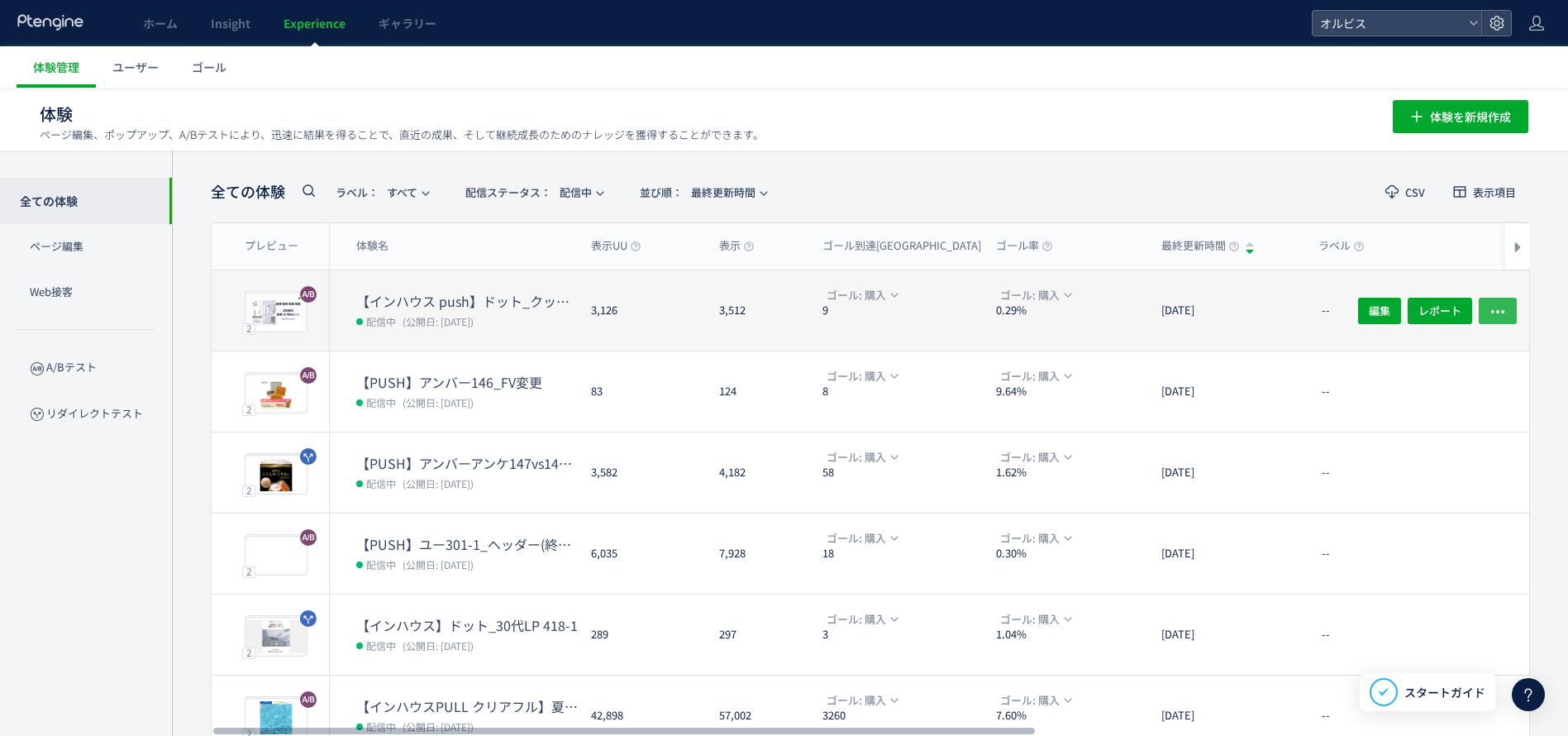
click at [1483, 304] on button "button" at bounding box center [1498, 310] width 38 height 27
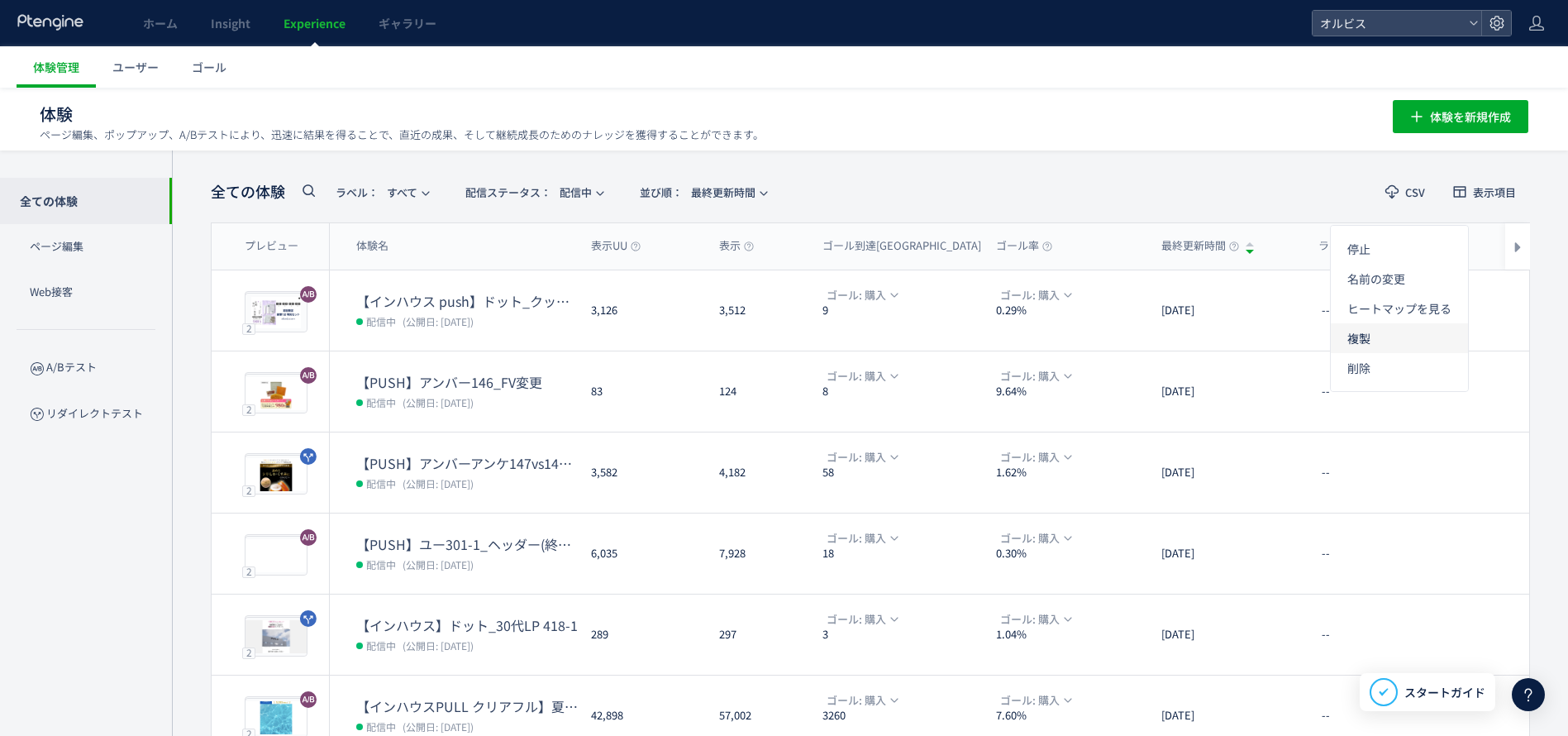
click at [1387, 330] on li "複製" at bounding box center [1400, 338] width 138 height 30
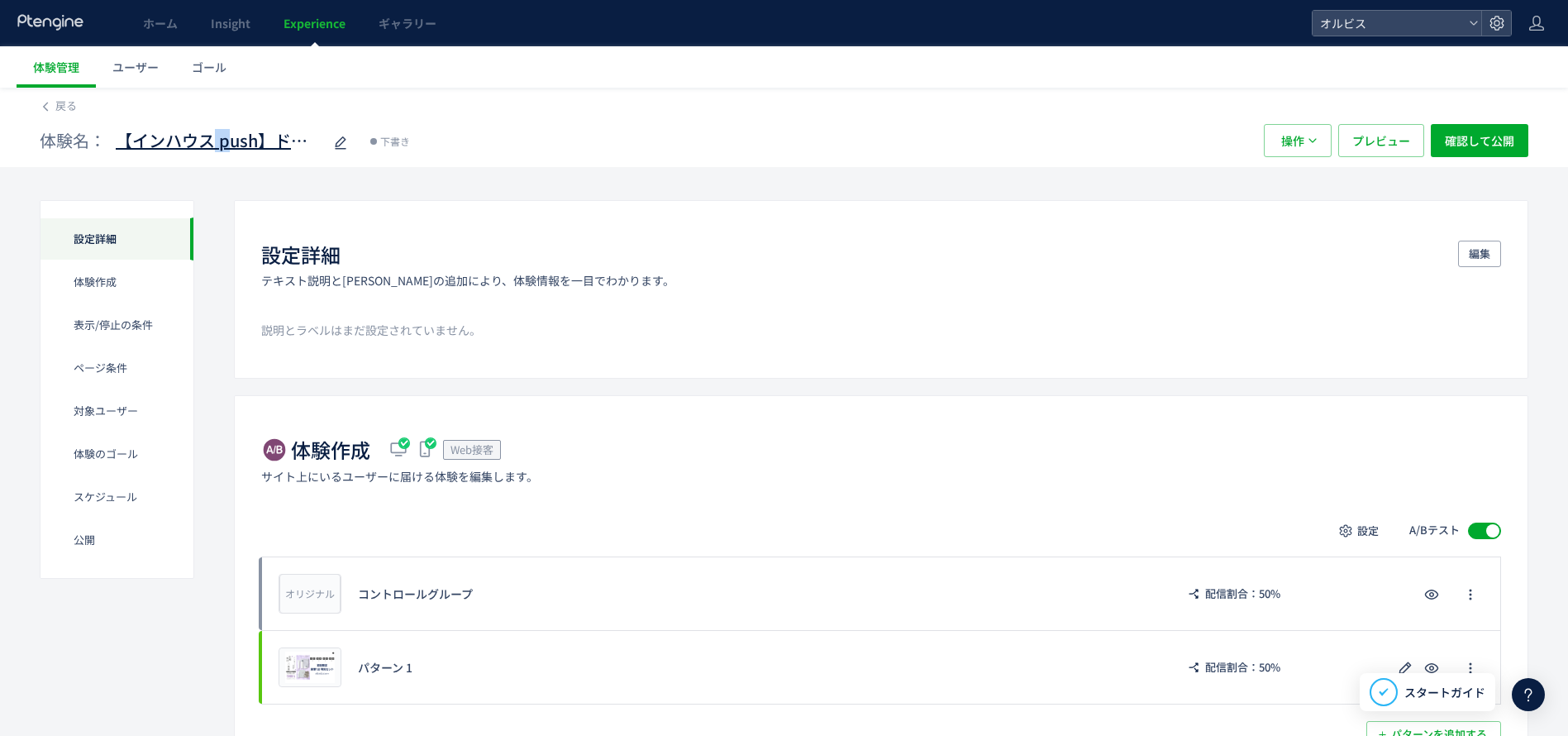
drag, startPoint x: 215, startPoint y: 139, endPoint x: 225, endPoint y: 139, distance: 10.0
click at [225, 139] on span "【インハウス push】ドット_クッション カウントダウンpopup(copy)" at bounding box center [219, 141] width 206 height 24
click at [228, 141] on input "**********" at bounding box center [219, 142] width 206 height 33
drag, startPoint x: 220, startPoint y: 141, endPoint x: 254, endPoint y: 145, distance: 34.2
click at [254, 145] on input "**********" at bounding box center [219, 142] width 206 height 33
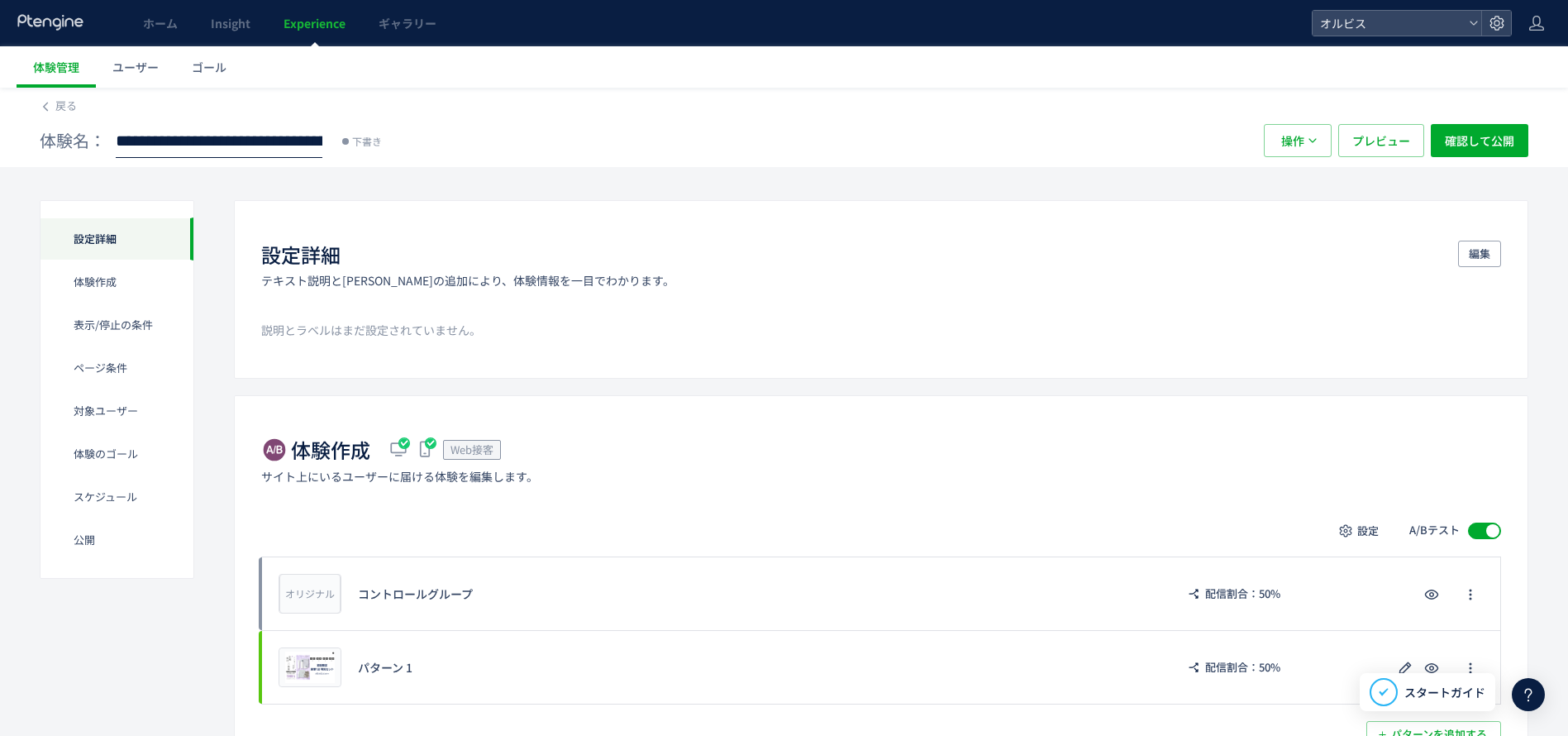
scroll to position [0, 305]
drag, startPoint x: 259, startPoint y: 145, endPoint x: 365, endPoint y: 153, distance: 106.3
click at [365, 153] on div "**********" at bounding box center [643, 141] width 1207 height 33
click at [276, 133] on input "**********" at bounding box center [219, 142] width 206 height 33
click at [271, 143] on input "**********" at bounding box center [219, 142] width 206 height 33
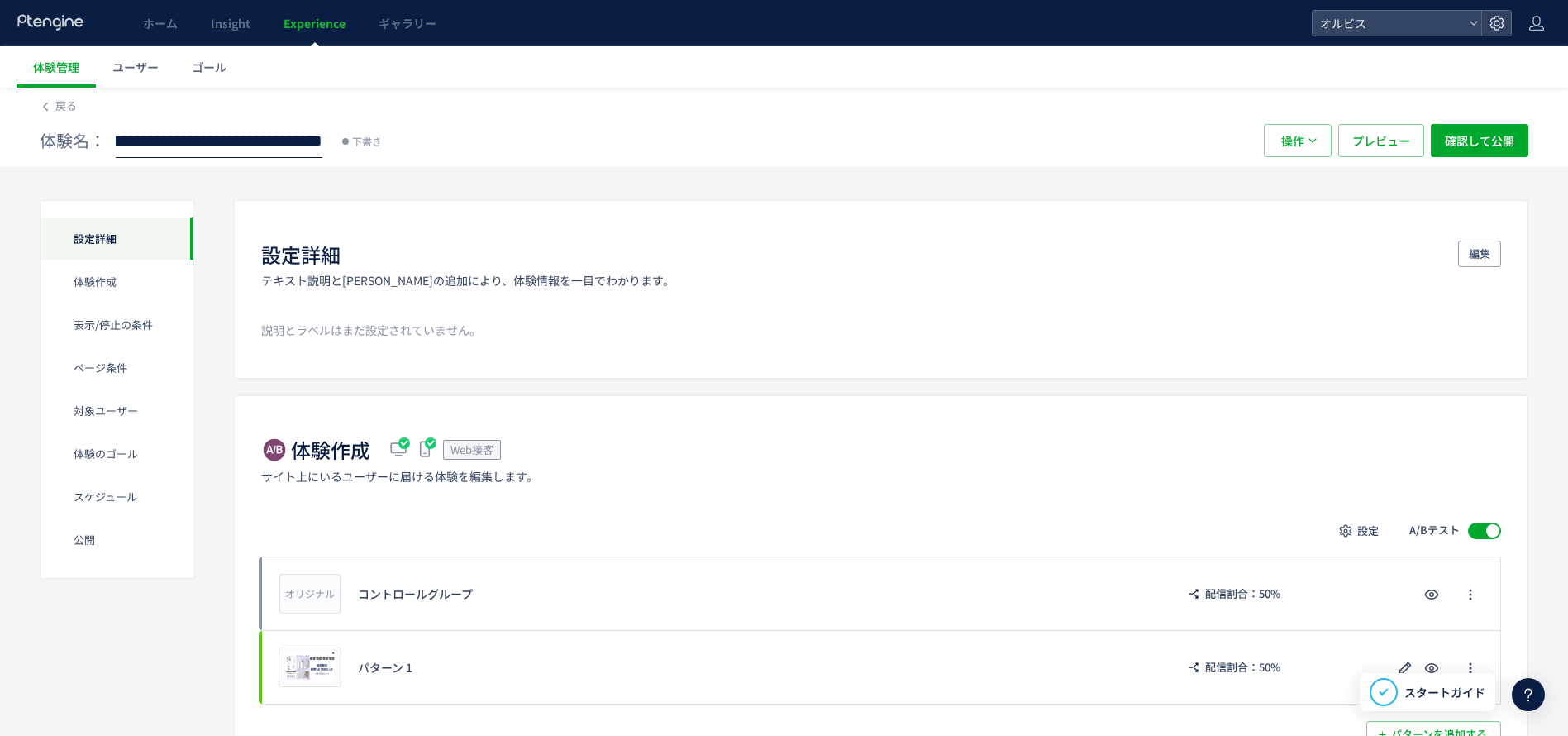
drag, startPoint x: 273, startPoint y: 142, endPoint x: 351, endPoint y: 145, distance: 78.1
click at [351, 145] on div "**********" at bounding box center [643, 141] width 1207 height 33
click at [265, 144] on input "**********" at bounding box center [219, 142] width 206 height 33
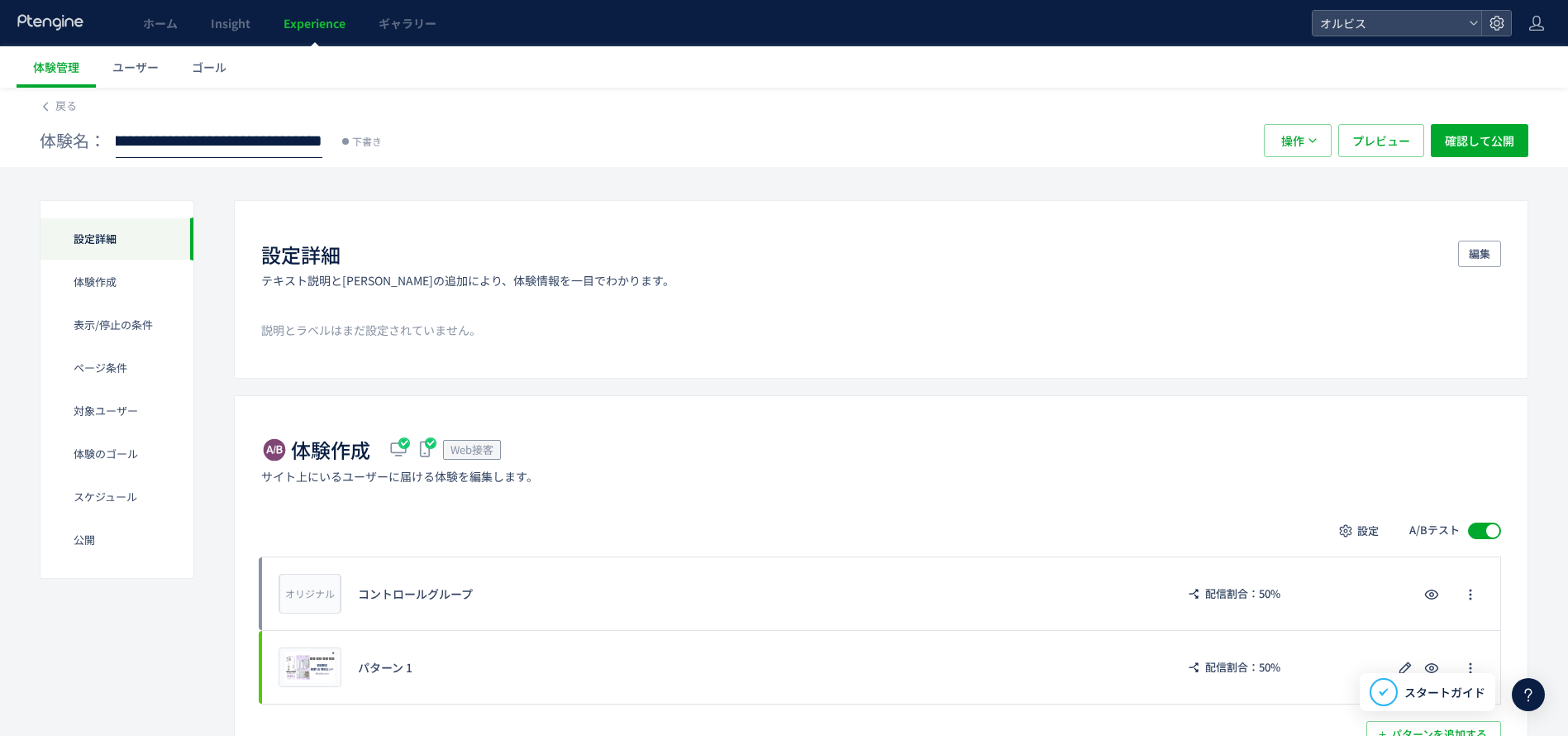
type input "**********"
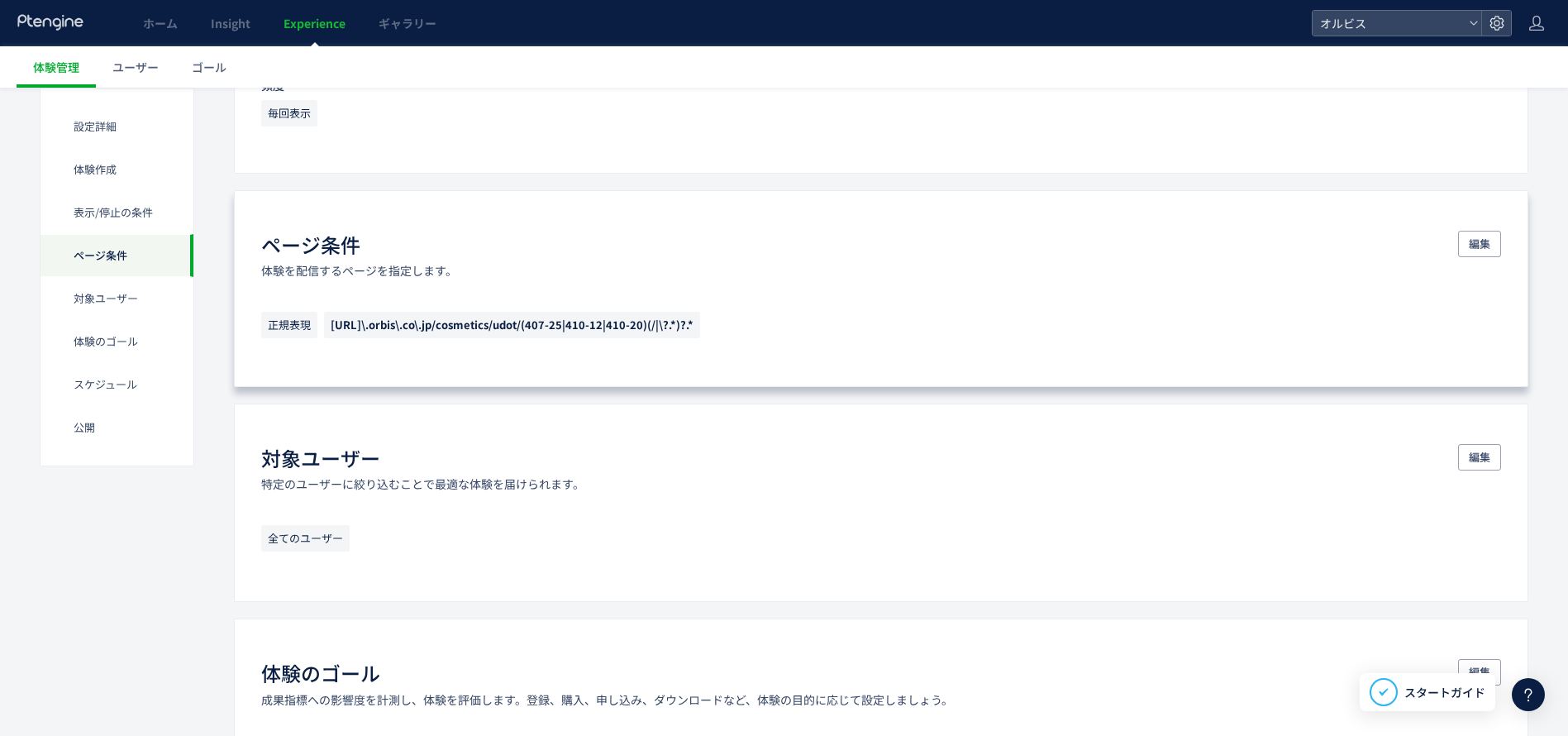
scroll to position [992, 0]
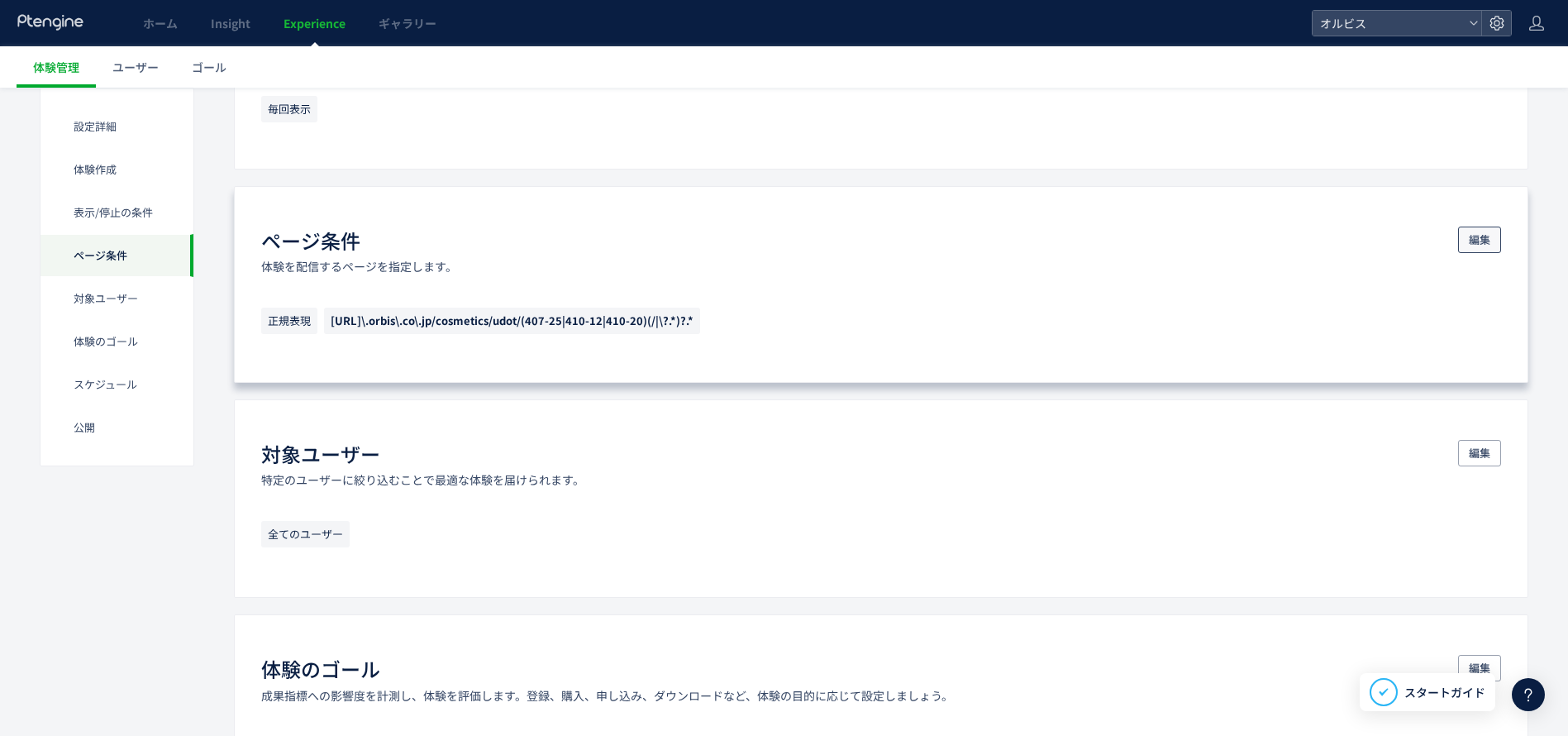
click at [1478, 228] on span "編集" at bounding box center [1479, 240] width 22 height 27
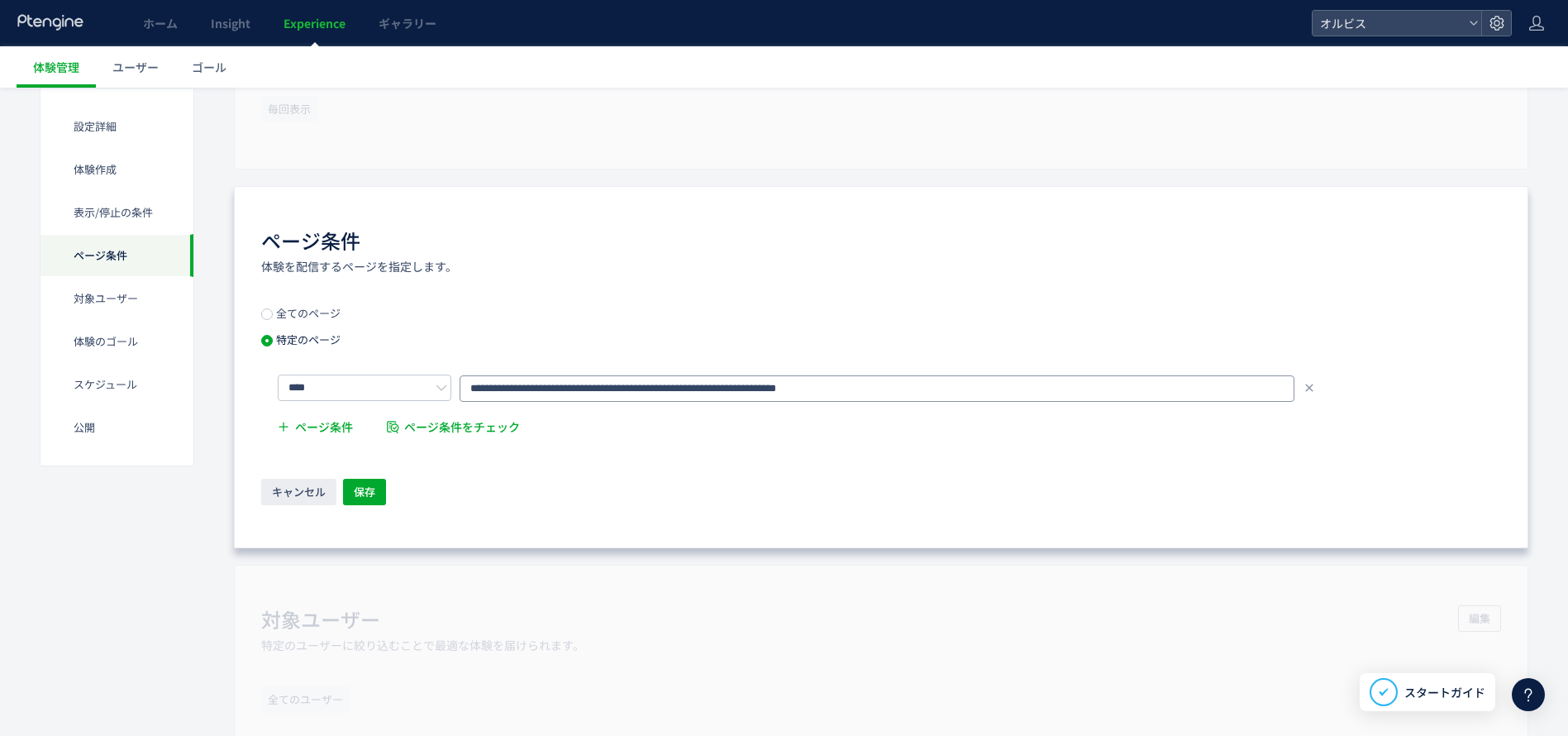
drag, startPoint x: 679, startPoint y: 385, endPoint x: 709, endPoint y: 385, distance: 30.0
click at [709, 385] on input "**********" at bounding box center [877, 389] width 835 height 27
paste input "text"
drag, startPoint x: 707, startPoint y: 384, endPoint x: 774, endPoint y: 389, distance: 67.2
click at [774, 389] on input "**********" at bounding box center [877, 389] width 835 height 27
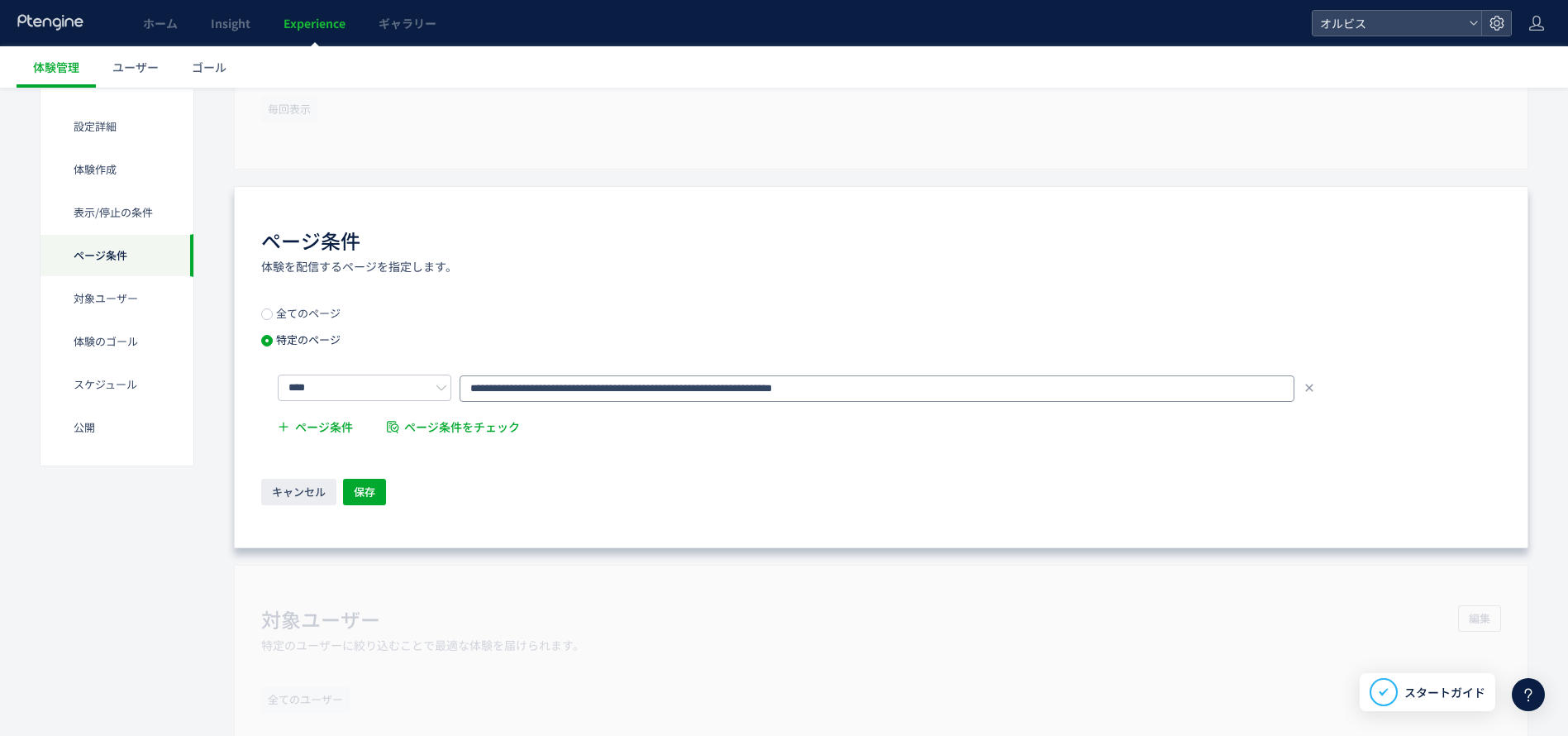
paste input "text"
type input "**********"
click at [646, 274] on div "ページ条件 体験を配信するページを指定します。" at bounding box center [881, 250] width 1240 height 48
click at [345, 424] on span "ページ条件" at bounding box center [324, 427] width 58 height 33
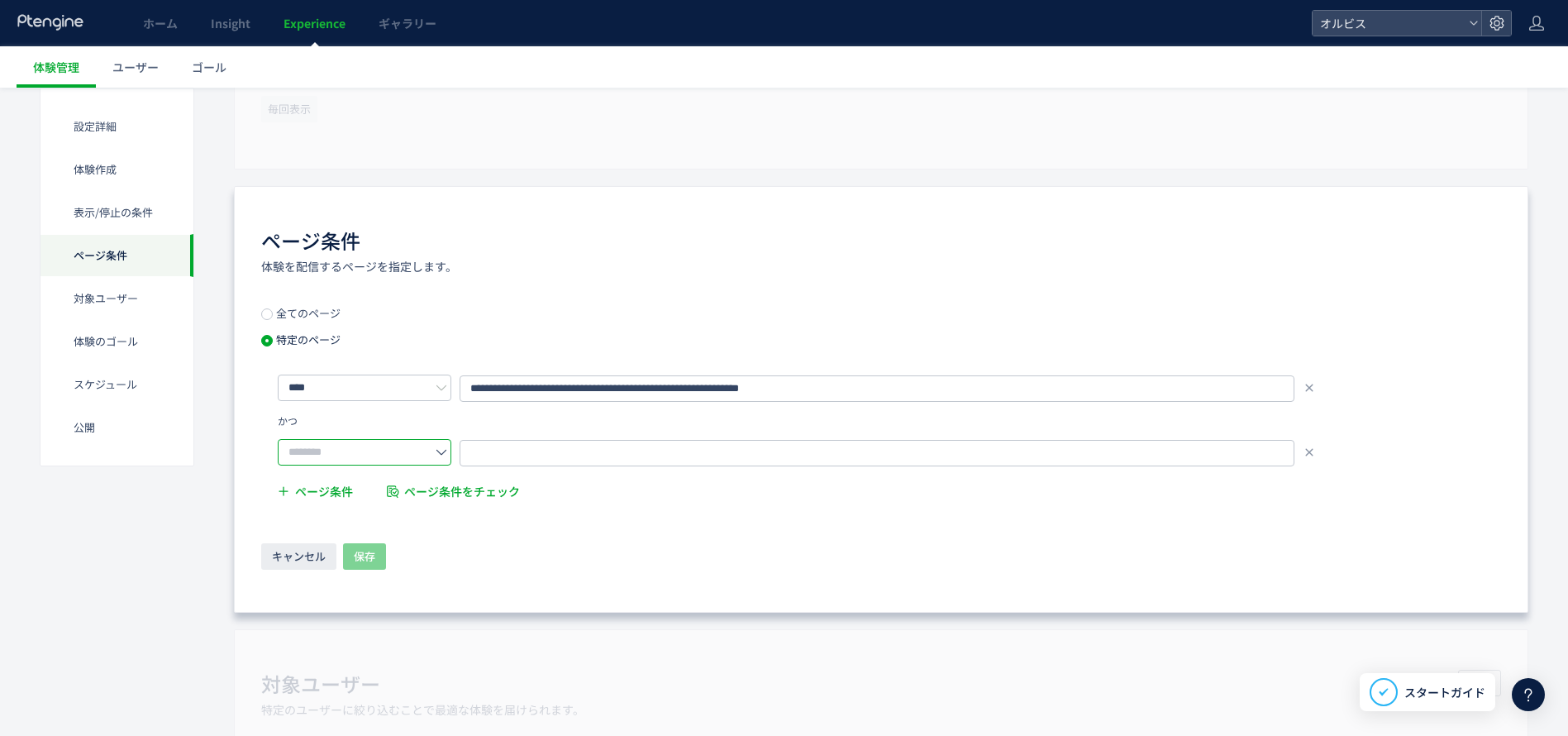
click at [356, 452] on input "text" at bounding box center [364, 453] width 173 height 27
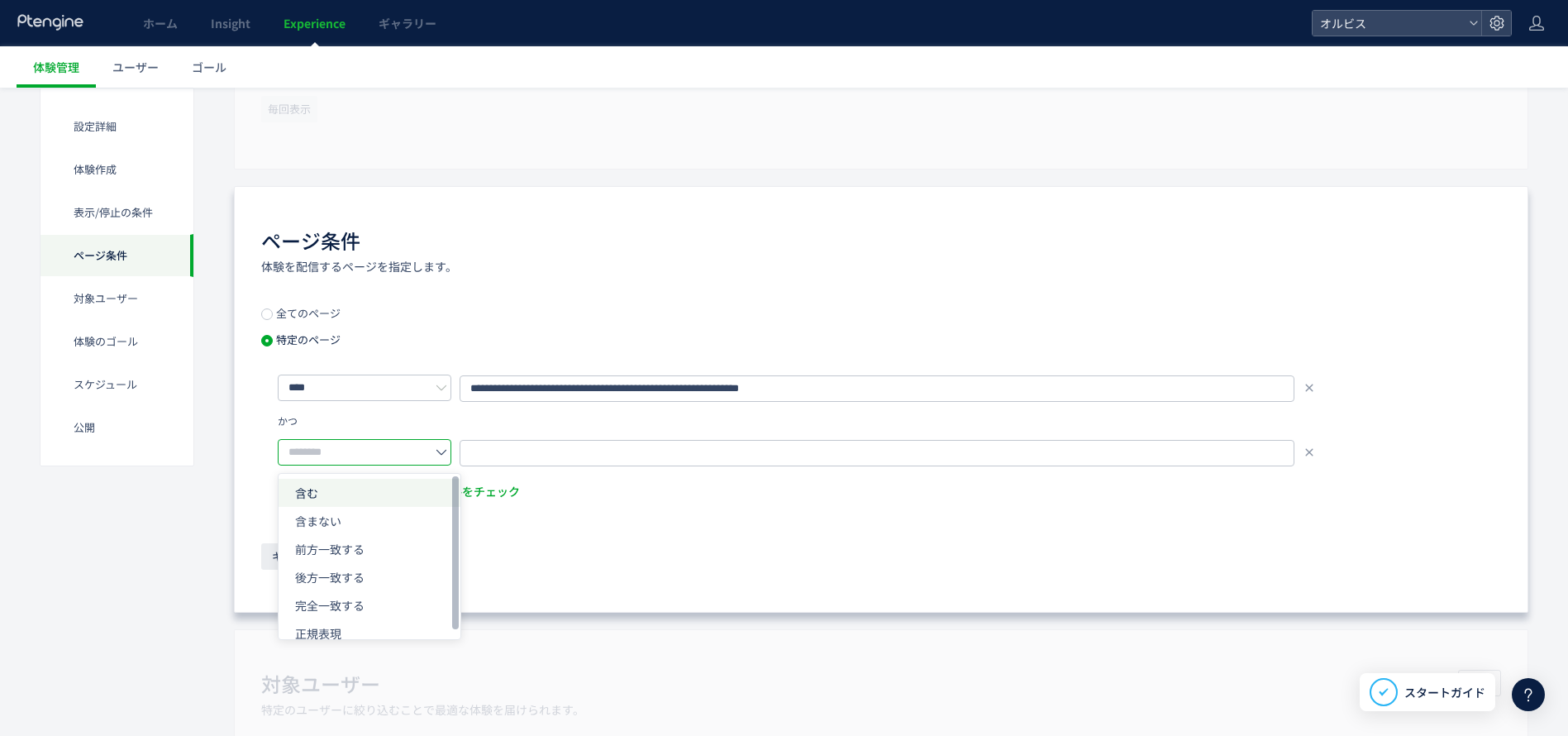
click at [356, 563] on li "含む" at bounding box center [369, 577] width 181 height 28
type input "**"
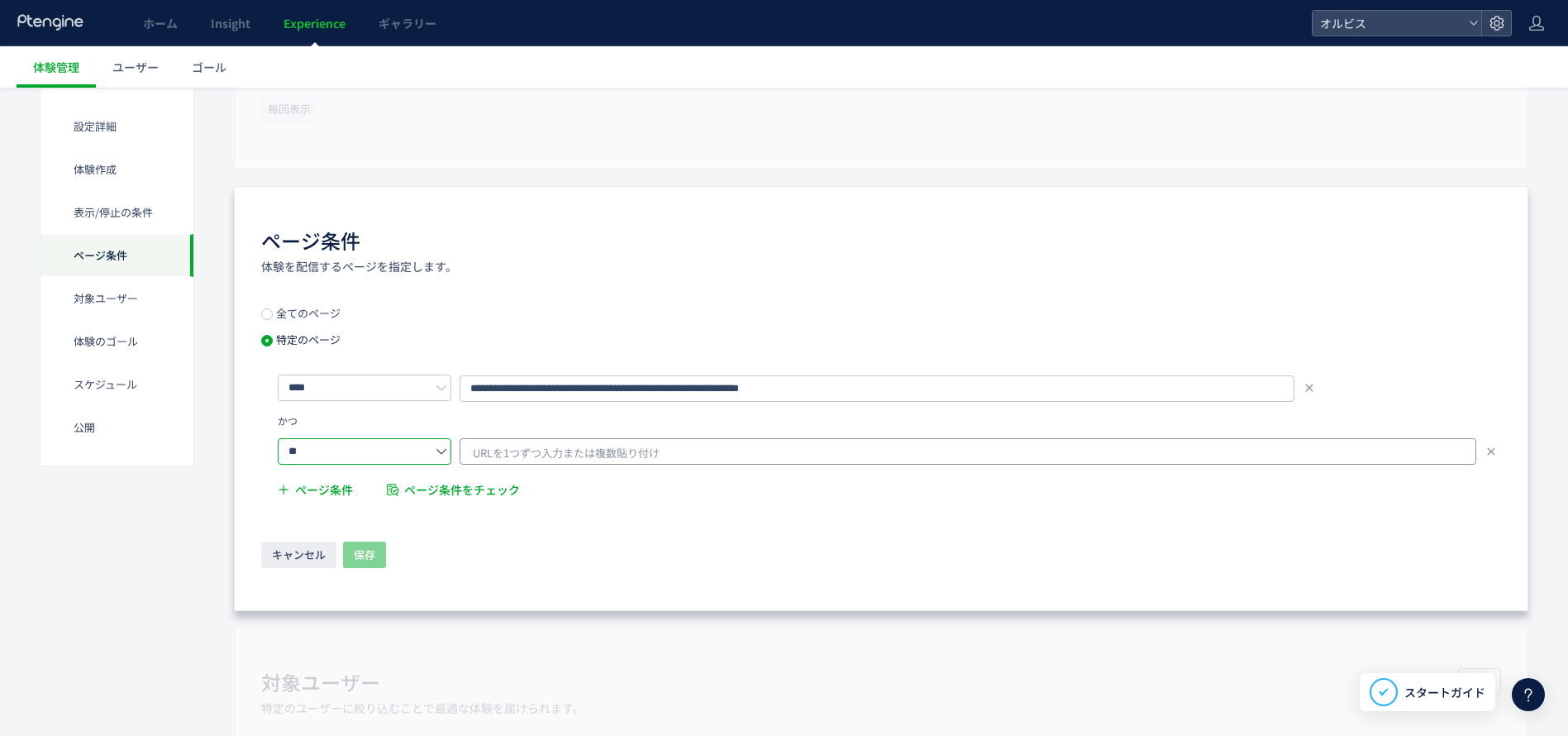
click at [561, 461] on span "URLを1つずつ入力または複数貼り付け" at bounding box center [565, 453] width 186 height 25
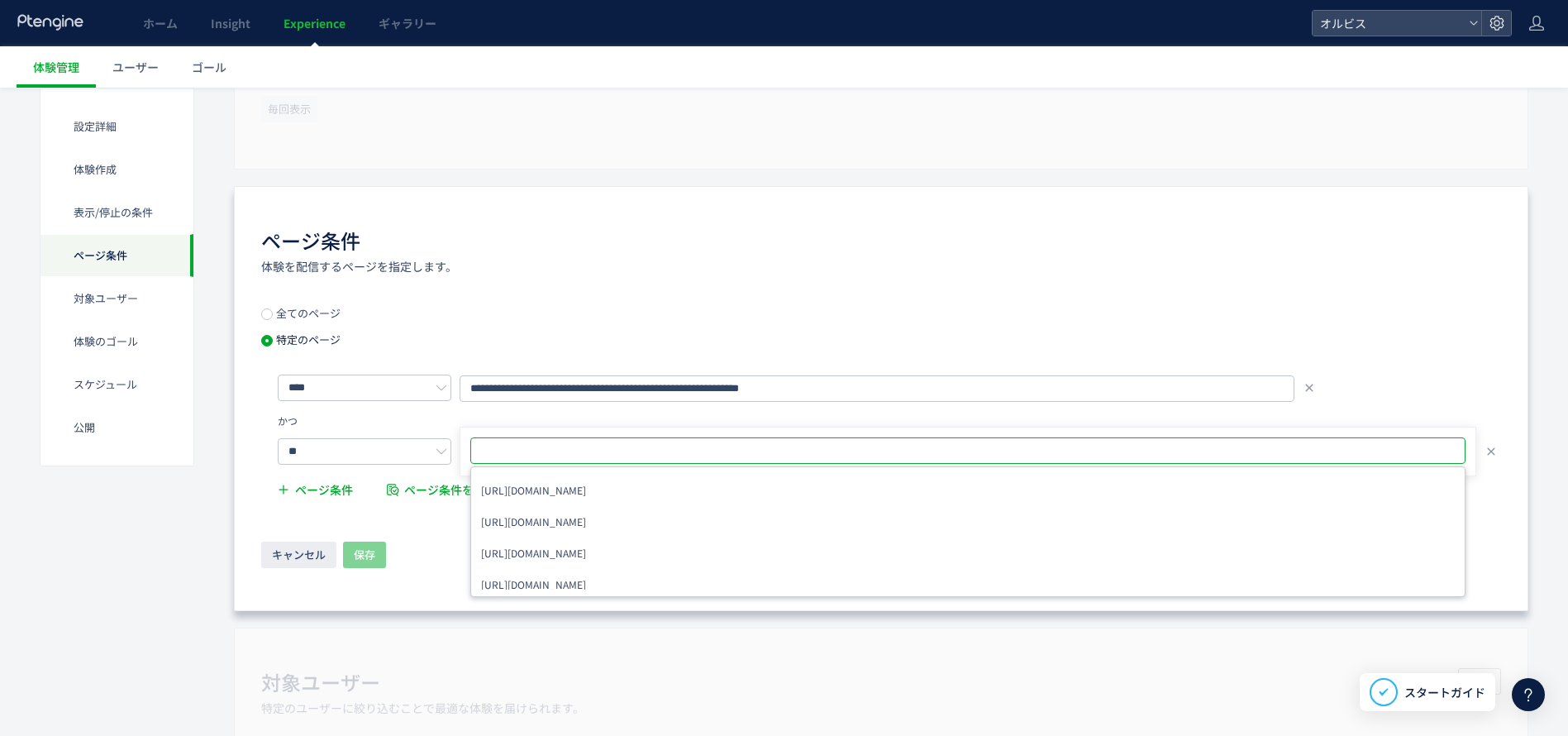
click at [522, 451] on input "text" at bounding box center [969, 451] width 982 height 20
paste input "**********"
type input "**********"
click at [656, 458] on input "text" at bounding box center [1018, 451] width 875 height 20
paste input "**********"
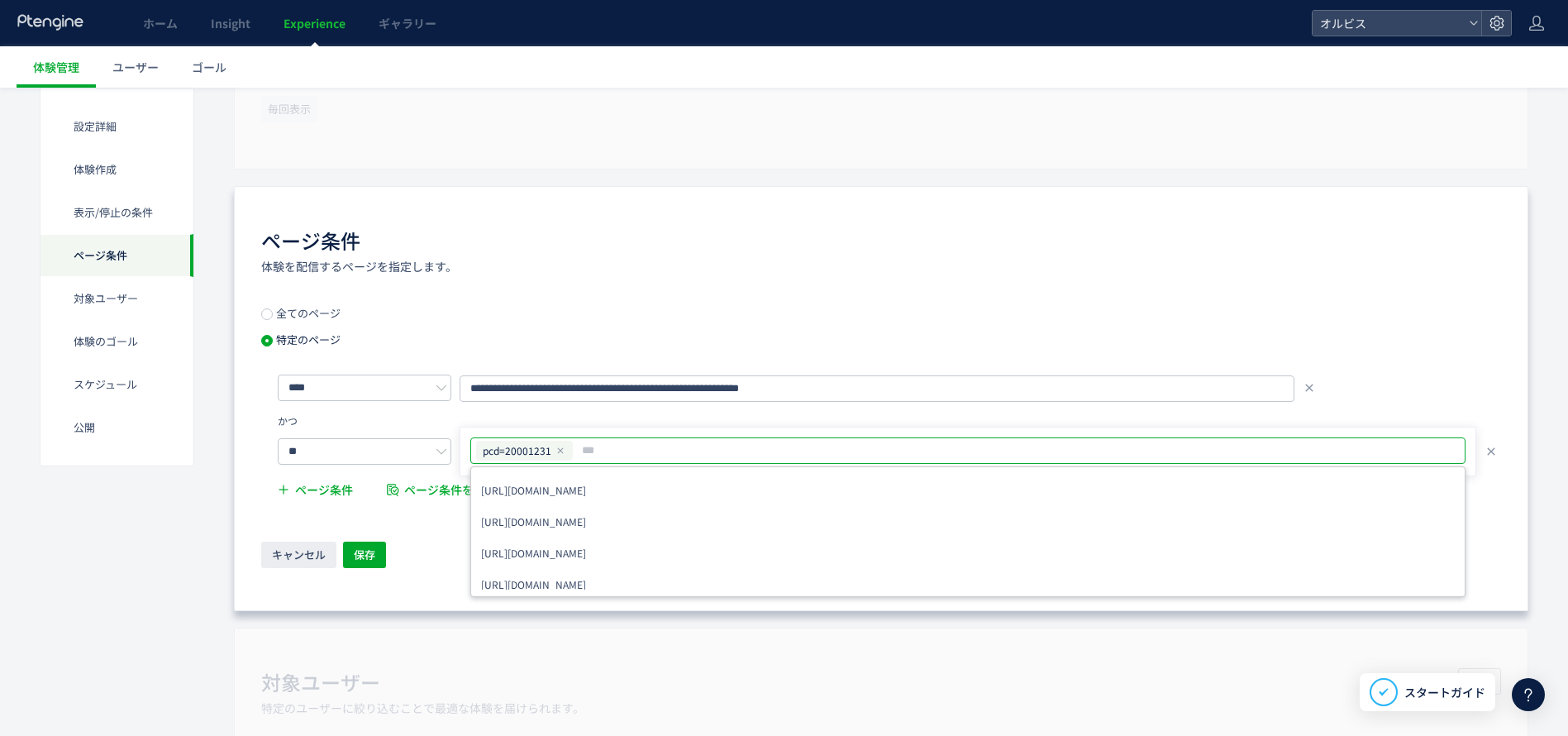
type input "**********"
click at [812, 455] on input "text" at bounding box center [1088, 451] width 741 height 20
paste input "**********"
type input "**********"
click at [1065, 72] on ul "体験管理 ユーザー ゴール" at bounding box center [792, 67] width 1551 height 41
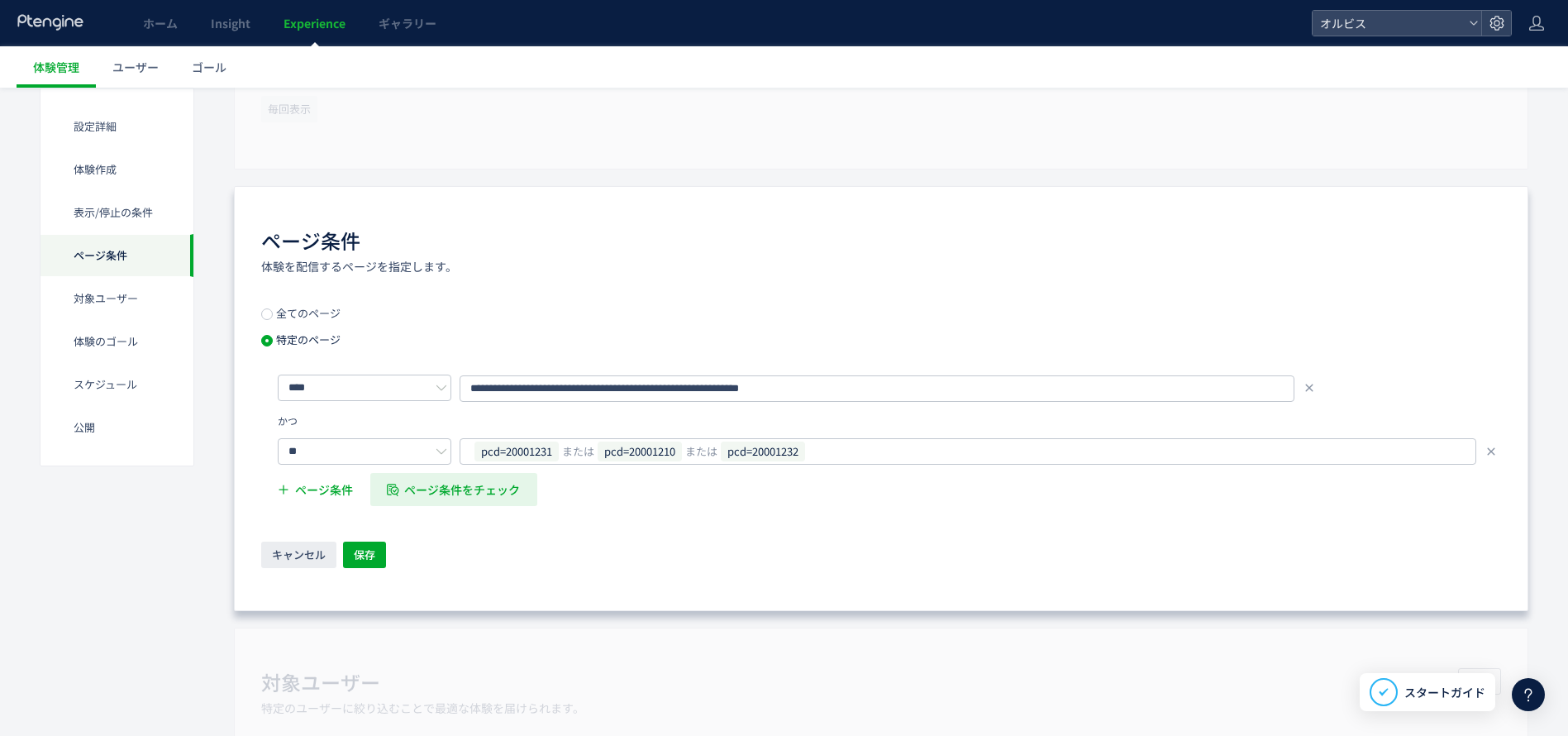
click at [453, 498] on span "ページ条件をチェック" at bounding box center [462, 489] width 116 height 33
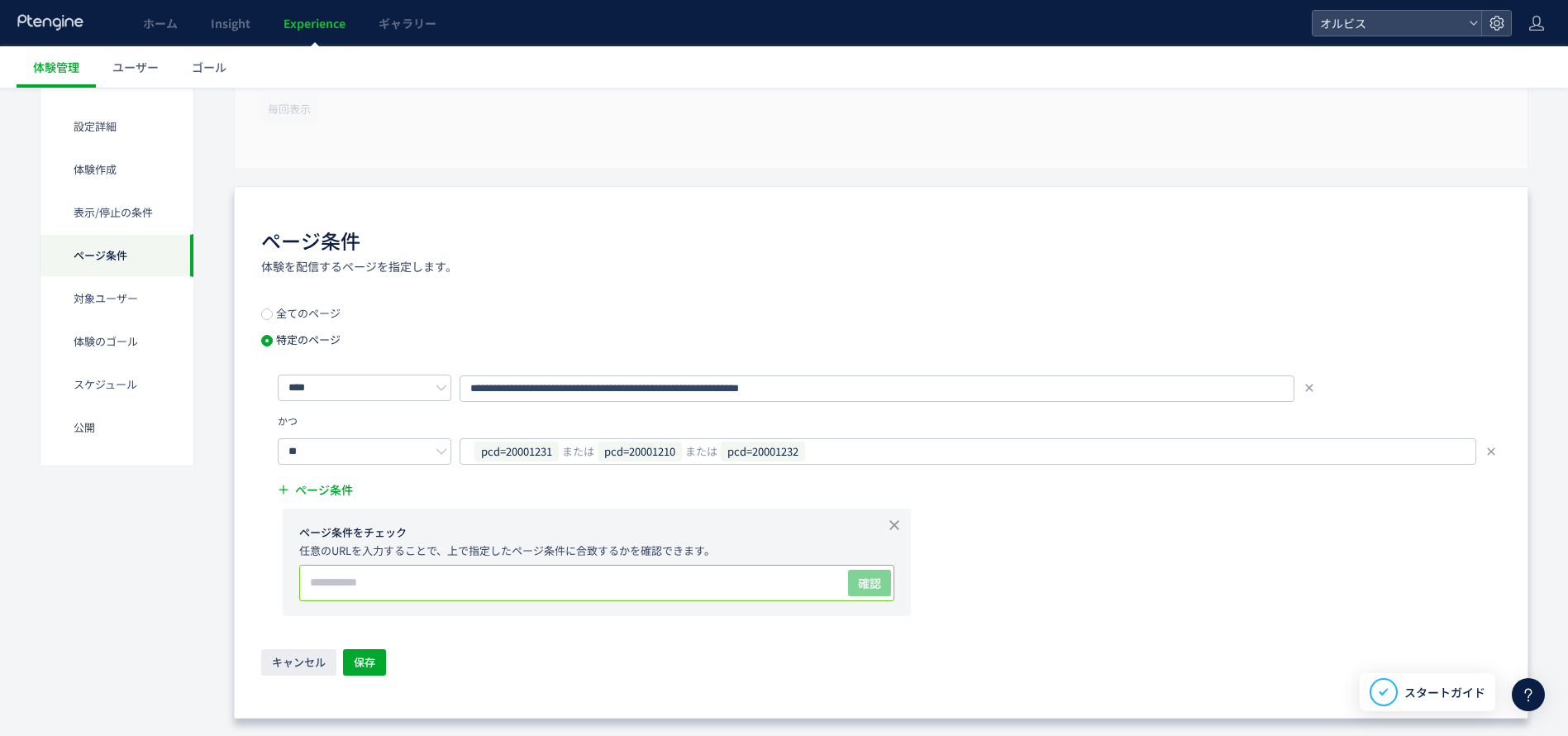
click at [391, 593] on input "text" at bounding box center [573, 582] width 545 height 33
paste input "**********"
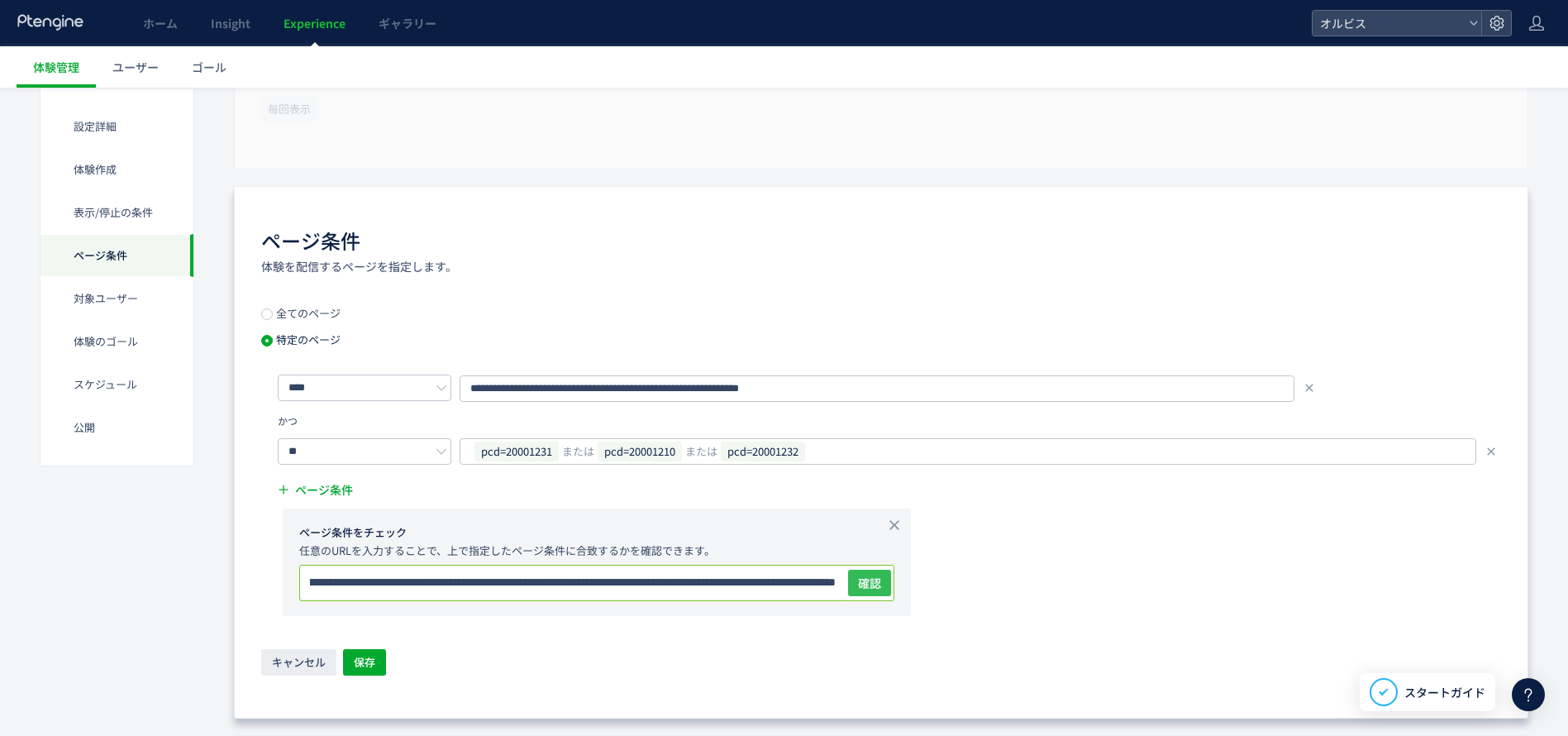
type input "**********"
click at [873, 591] on button "確認" at bounding box center [869, 583] width 43 height 27
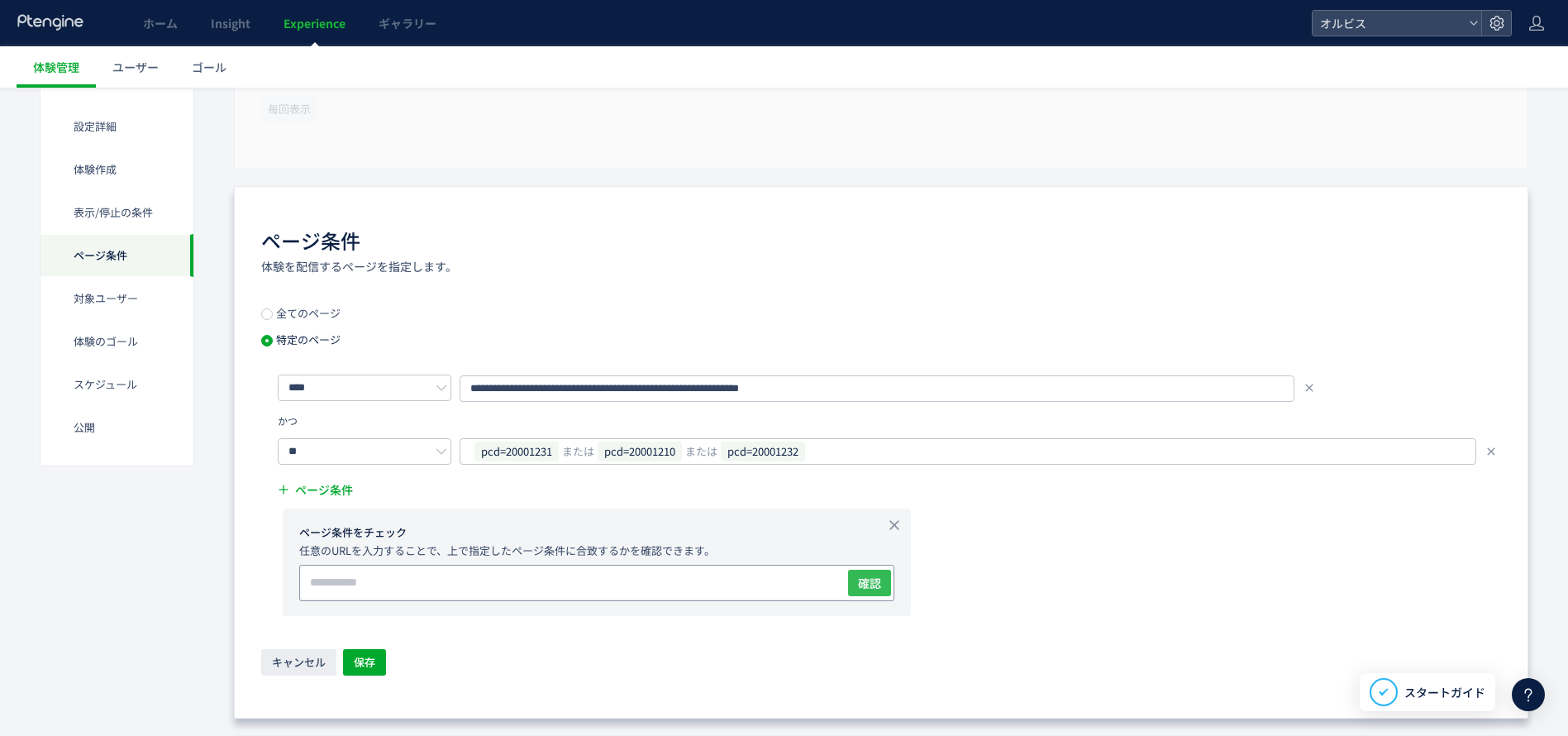
scroll to position [0, 0]
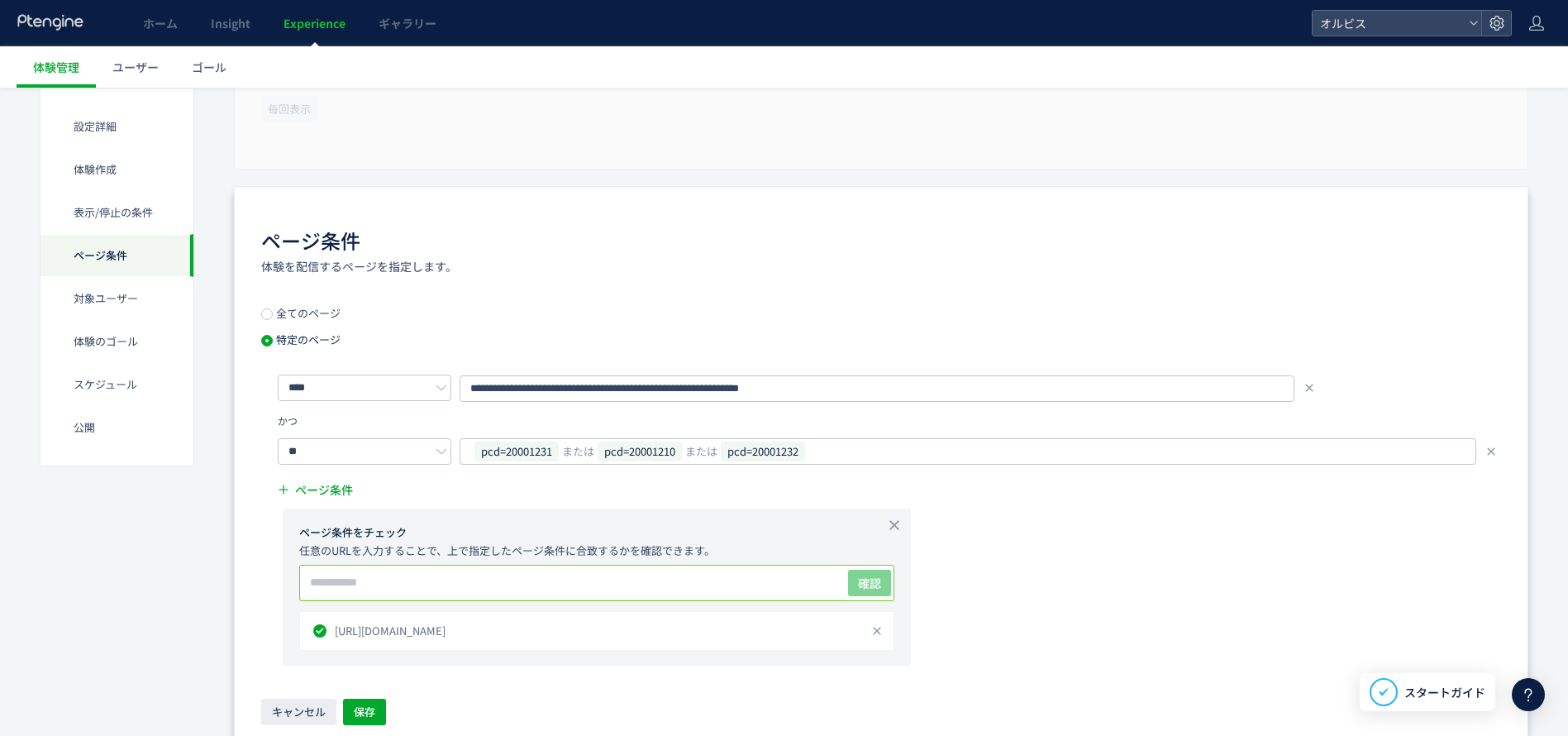
click at [798, 585] on input "text" at bounding box center [573, 582] width 545 height 33
paste input "**********"
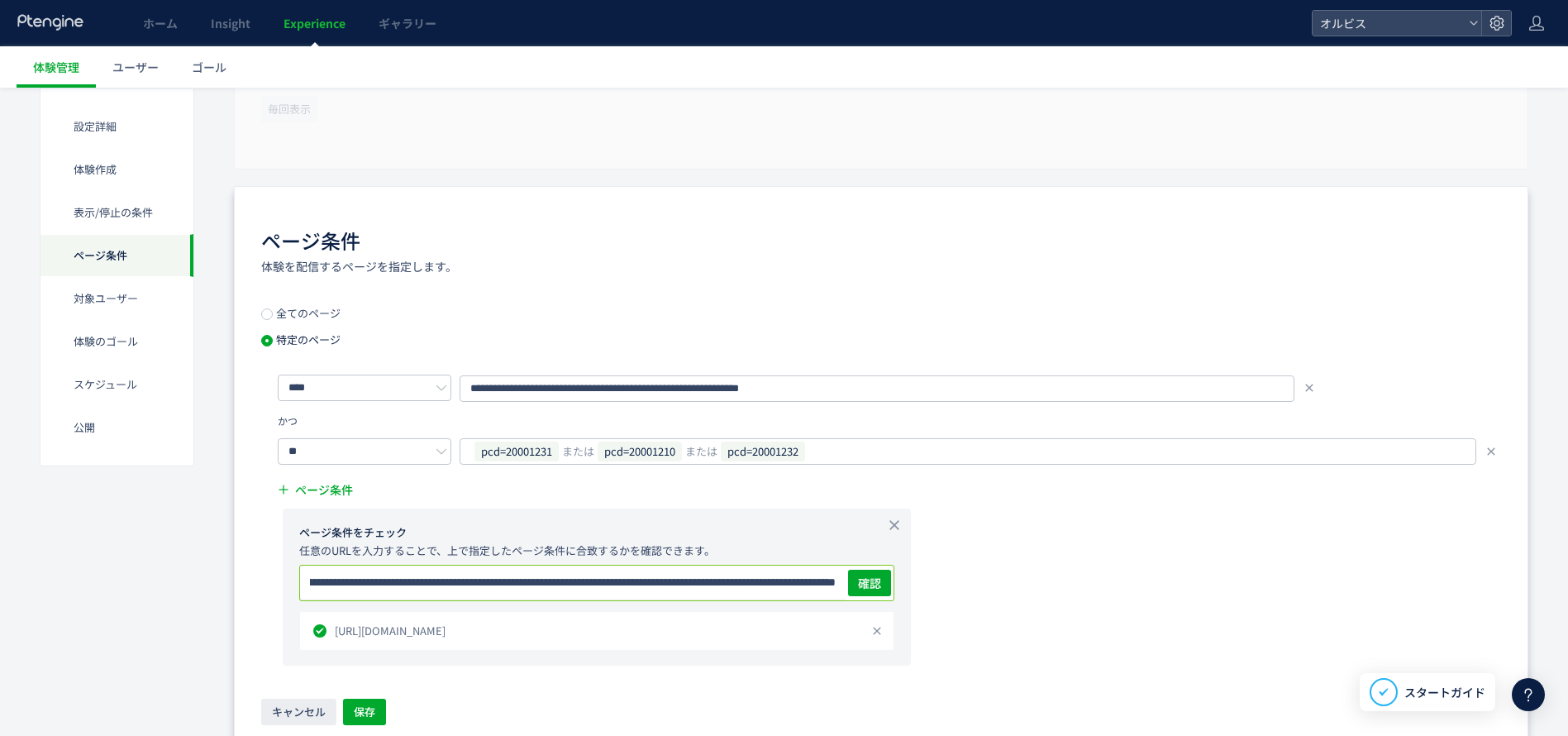
drag, startPoint x: 457, startPoint y: 578, endPoint x: 1121, endPoint y: 590, distance: 664.1
click at [1131, 589] on div "**********" at bounding box center [881, 520] width 1240 height 292
drag, startPoint x: 545, startPoint y: 574, endPoint x: 1295, endPoint y: 581, distance: 750.0
click at [1295, 581] on div "**********" at bounding box center [881, 520] width 1240 height 292
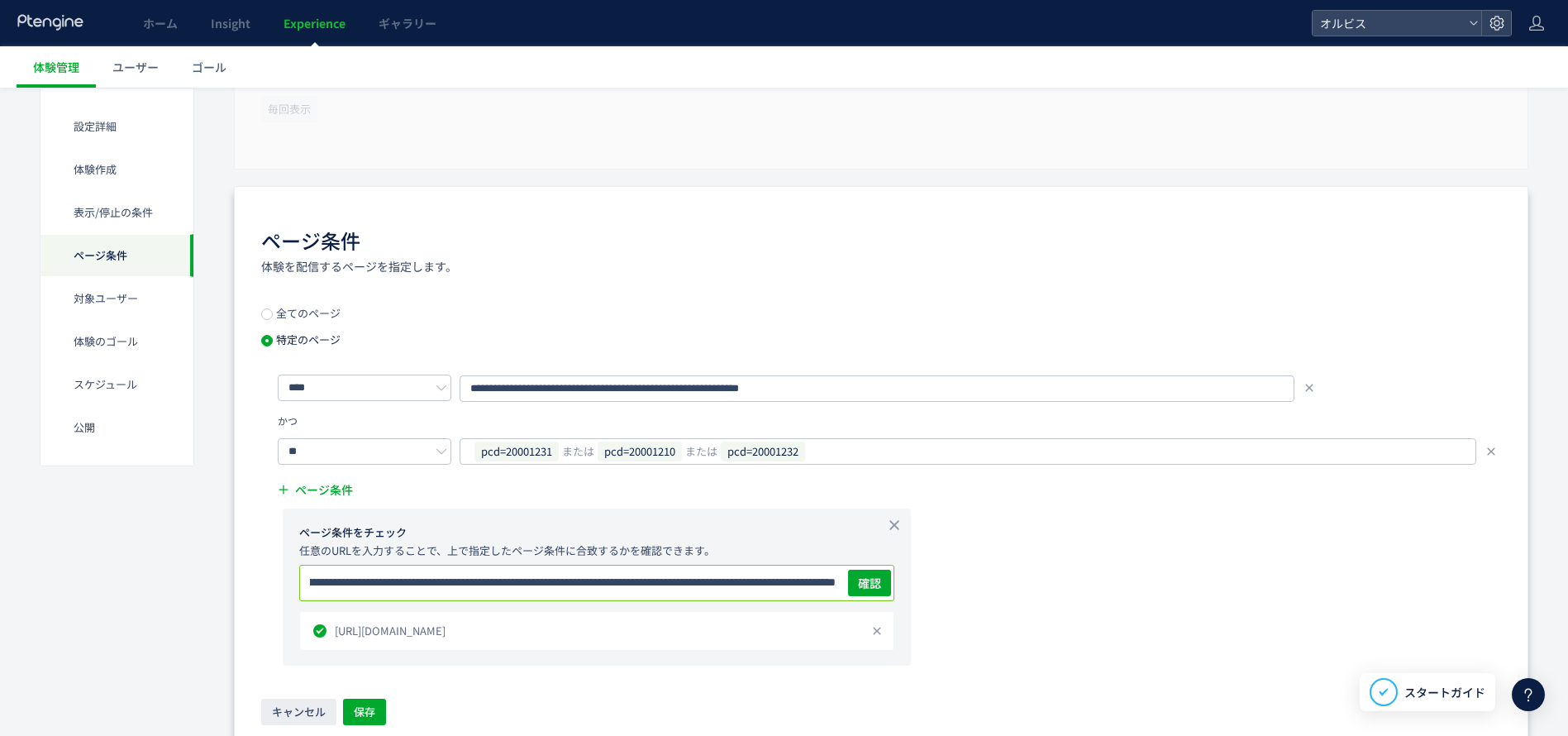
drag, startPoint x: 465, startPoint y: 575, endPoint x: 1153, endPoint y: 604, distance: 688.6
click at [1194, 603] on div "**********" at bounding box center [881, 520] width 1240 height 292
drag, startPoint x: 578, startPoint y: 589, endPoint x: 1249, endPoint y: 588, distance: 671.0
click at [1250, 587] on div "**********" at bounding box center [881, 520] width 1240 height 292
drag, startPoint x: 587, startPoint y: 582, endPoint x: 957, endPoint y: 618, distance: 371.7
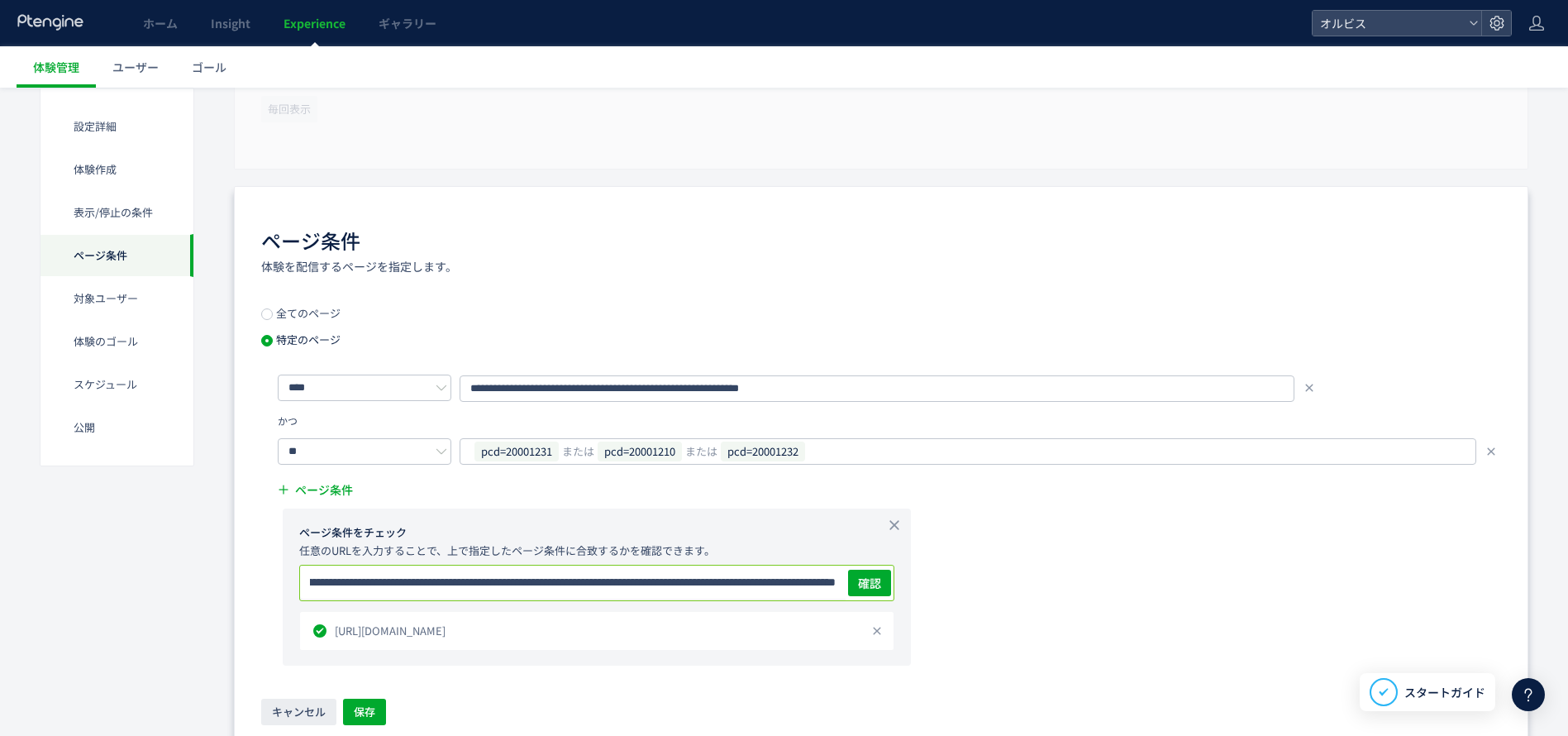
click at [1379, 597] on div "**********" at bounding box center [881, 520] width 1240 height 292
drag, startPoint x: 491, startPoint y: 579, endPoint x: 1166, endPoint y: 603, distance: 675.4
click at [1255, 596] on div "**********" at bounding box center [881, 520] width 1240 height 292
drag, startPoint x: 514, startPoint y: 587, endPoint x: 1205, endPoint y: 599, distance: 691.1
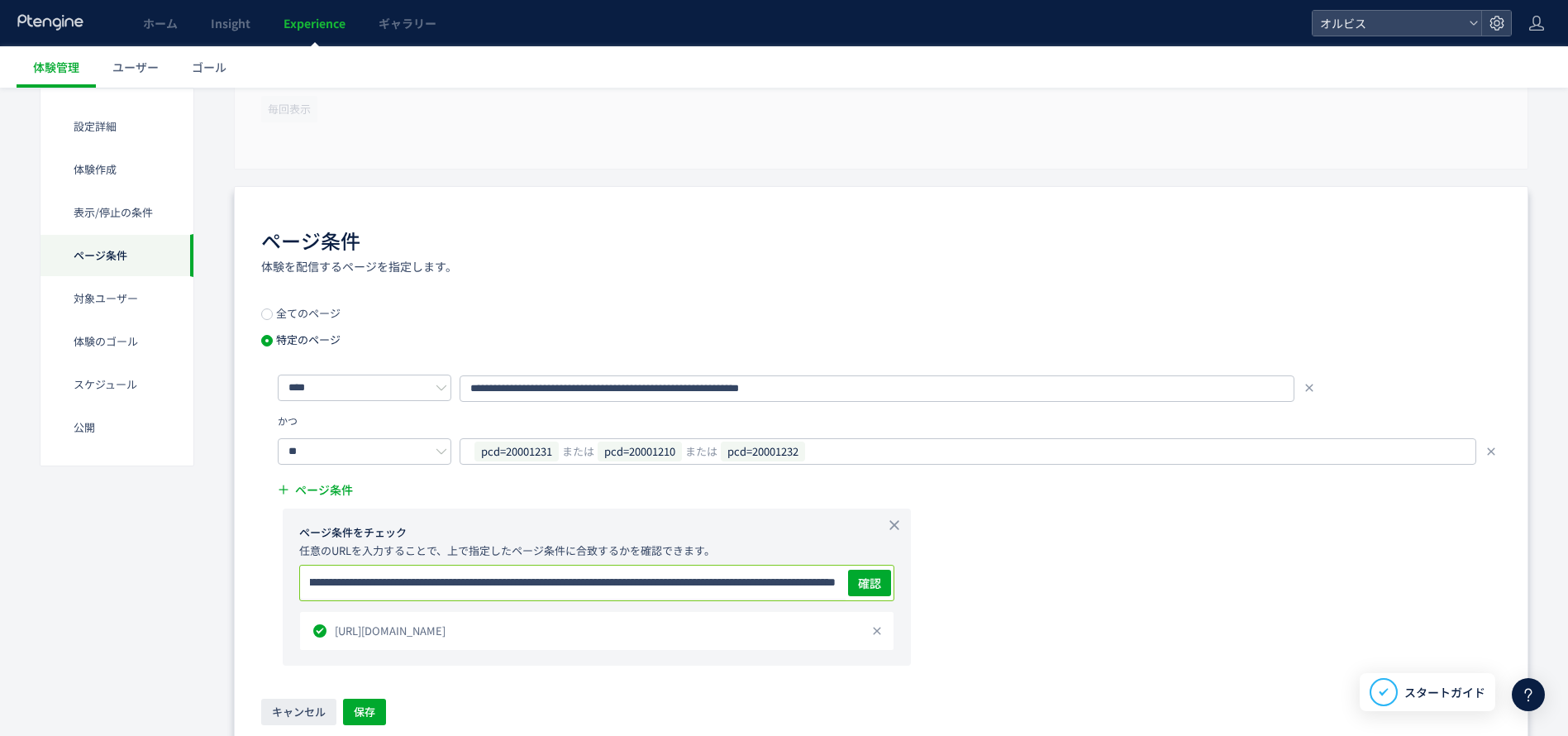
click at [1223, 597] on div "**********" at bounding box center [881, 520] width 1240 height 292
click at [462, 583] on input "**********" at bounding box center [573, 582] width 545 height 33
type input "**********"
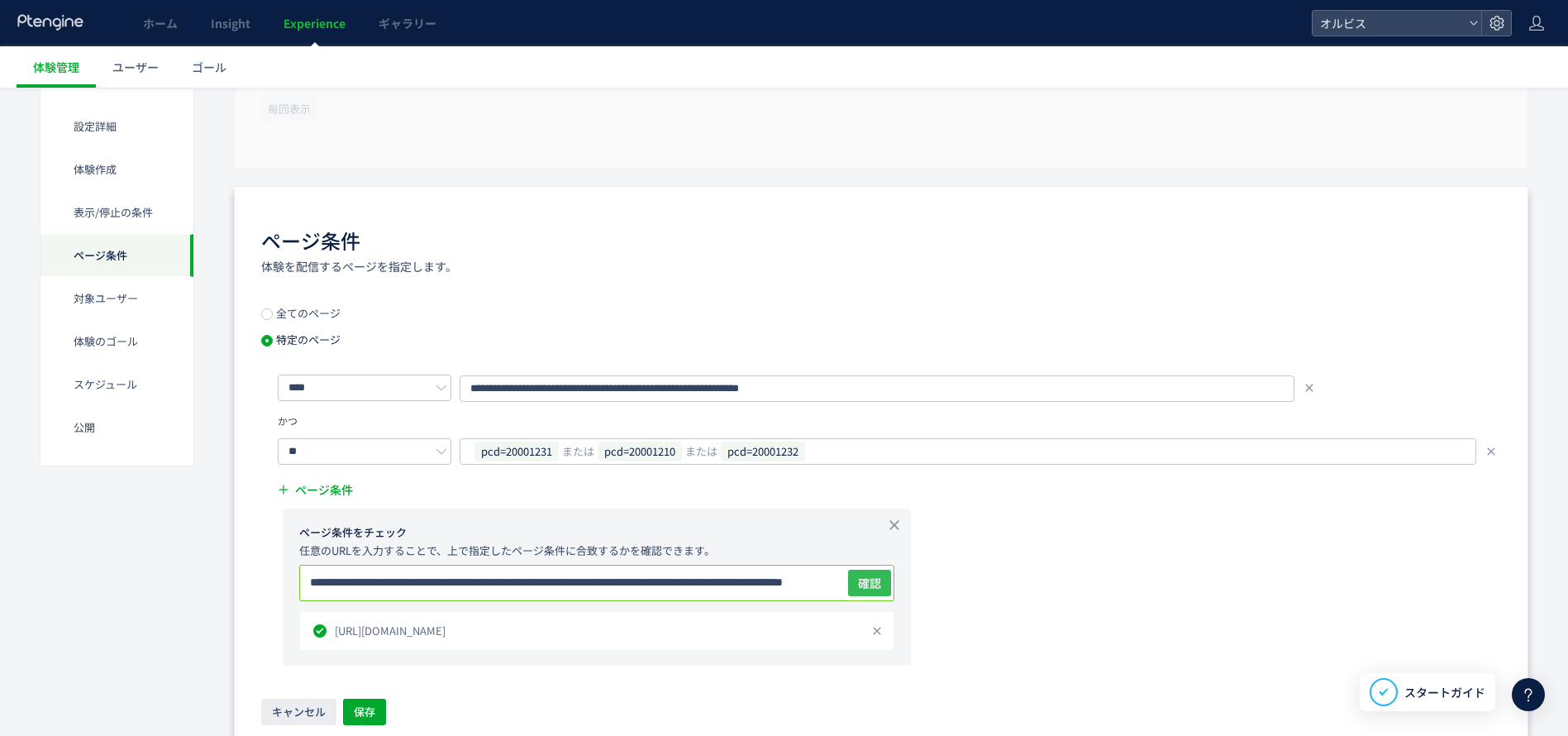
click at [869, 588] on span "確認" at bounding box center [869, 583] width 23 height 17
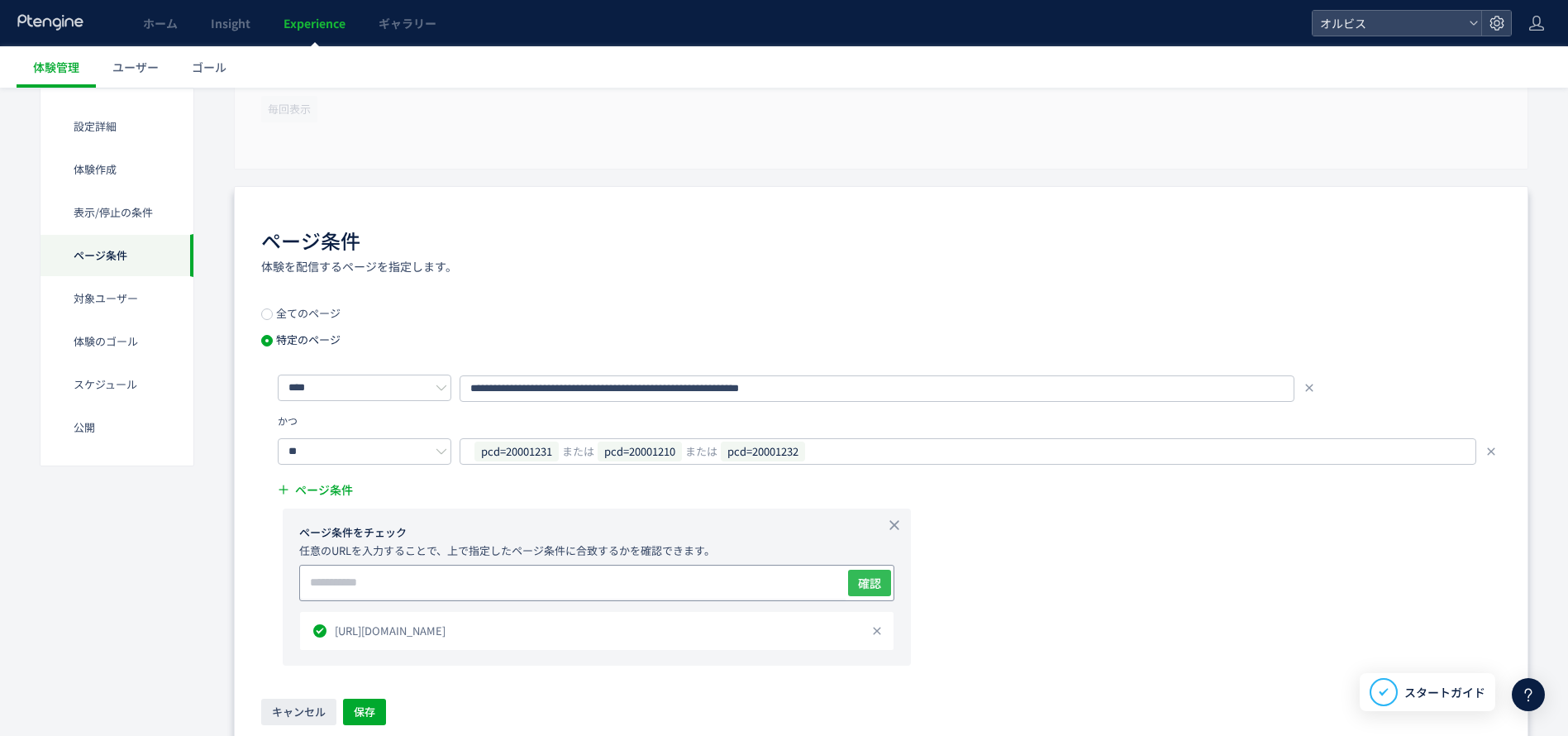
scroll to position [0, 0]
click at [554, 675] on span "https://pr.orbis.co.jp/cosmetics/udot/413-1/?pcd=20001231&plnkcd=615414&pmcd=j0…" at bounding box center [599, 671] width 529 height 17
copy div "https://pr.orbis.co.jp/cosmetics/udot/413-1/?pcd=20001231&plnkcd=615414&pmcd=j0…"
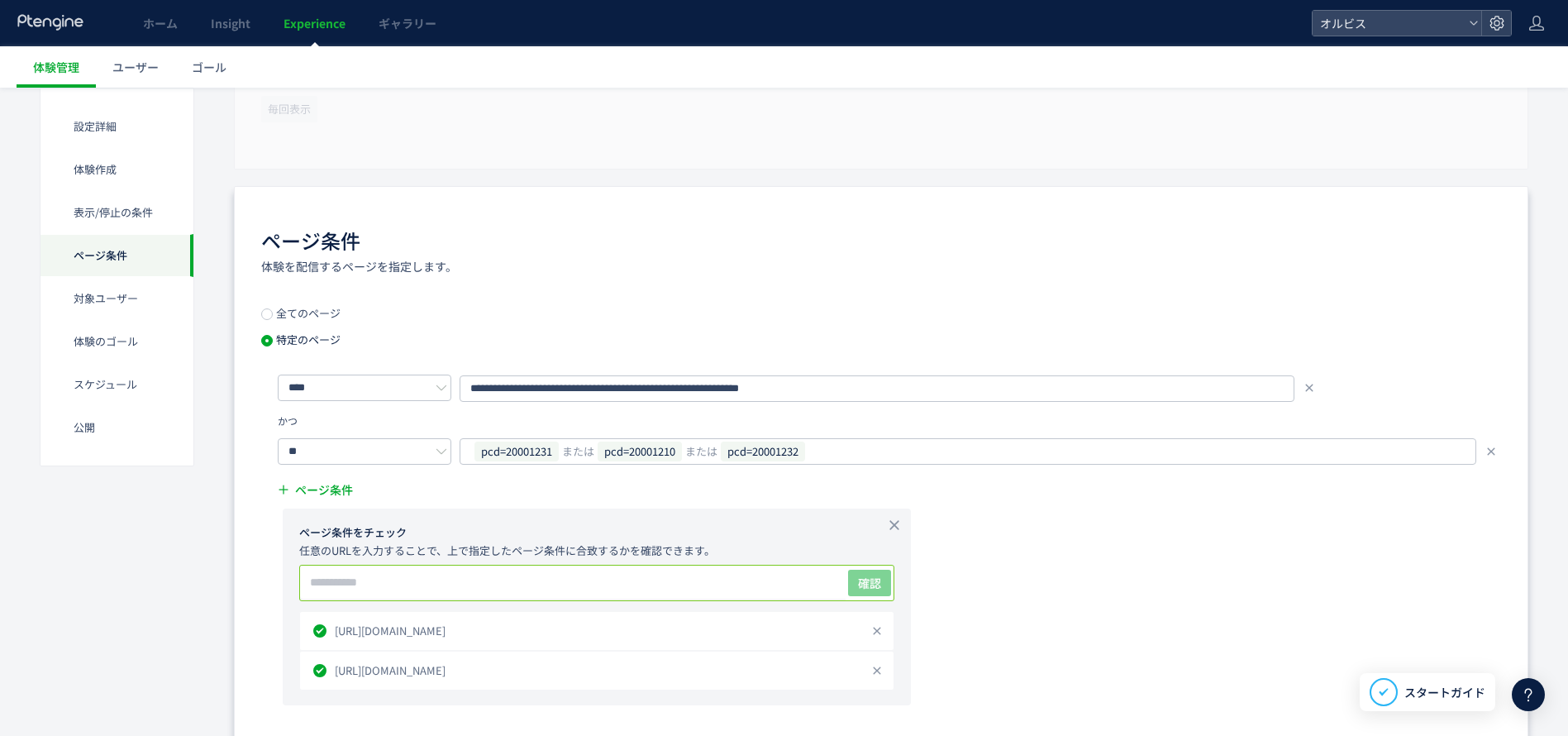
click at [550, 565] on input "text" at bounding box center [573, 582] width 545 height 33
paste input "**********"
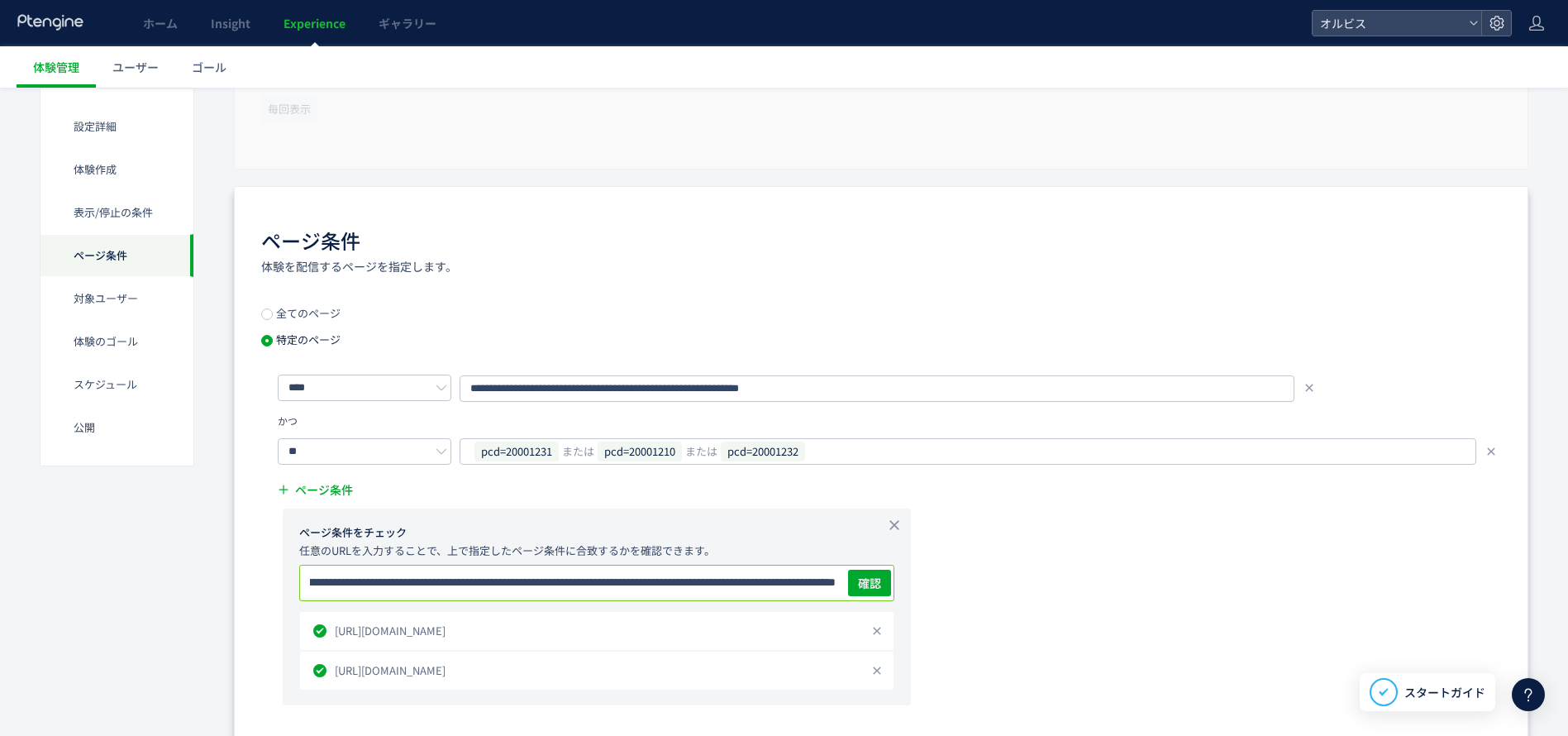
drag, startPoint x: 484, startPoint y: 580, endPoint x: 1130, endPoint y: 606, distance: 646.5
click at [1310, 600] on div "**********" at bounding box center [881, 540] width 1240 height 332
drag, startPoint x: 526, startPoint y: 582, endPoint x: 1198, endPoint y: 579, distance: 672.0
click at [1198, 579] on div "**********" at bounding box center [881, 540] width 1240 height 332
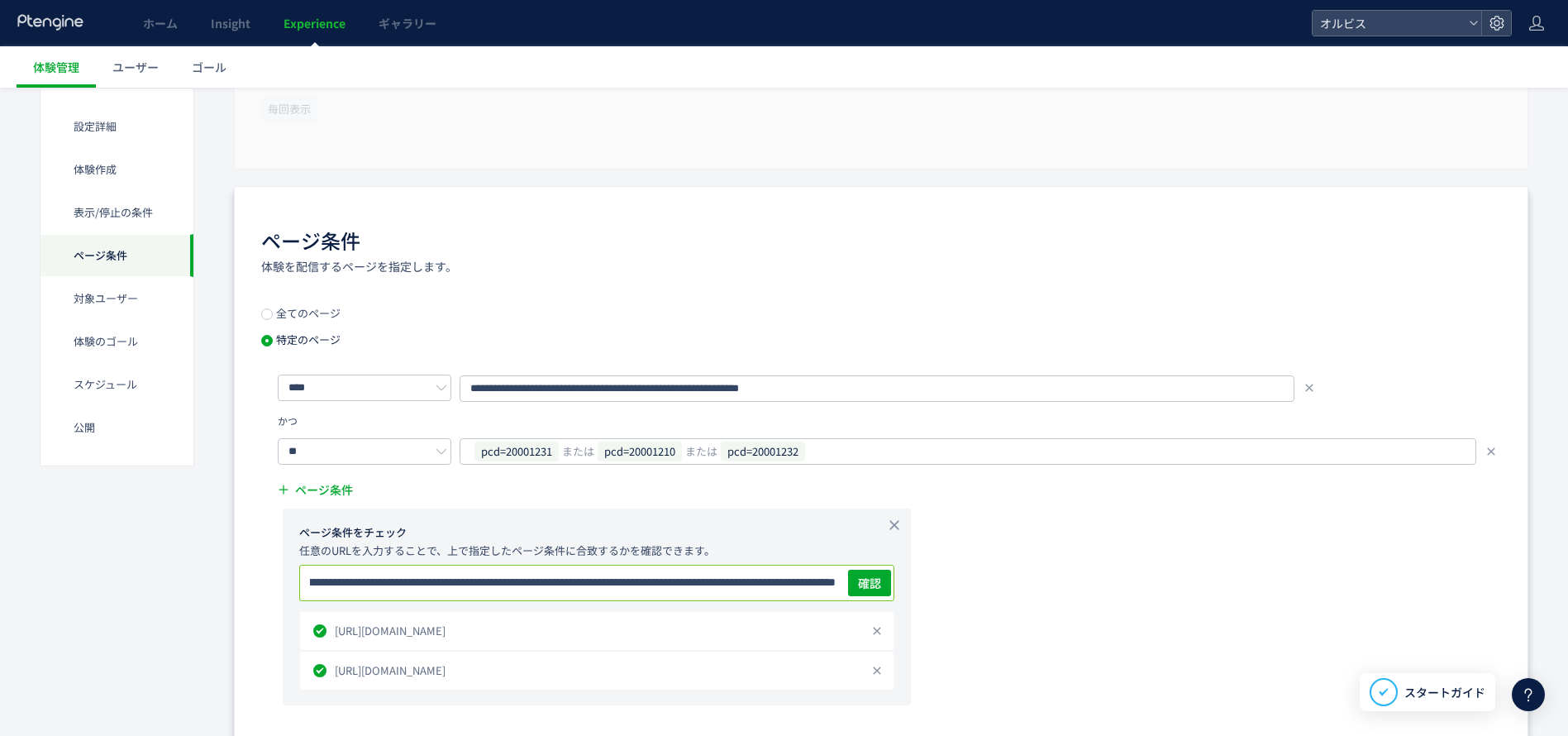
scroll to position [0, 1871]
drag, startPoint x: 482, startPoint y: 573, endPoint x: 1075, endPoint y: 580, distance: 593.0
click at [1086, 578] on div "**********" at bounding box center [881, 540] width 1240 height 332
drag, startPoint x: 482, startPoint y: 582, endPoint x: 1115, endPoint y: 597, distance: 633.2
click at [1115, 597] on div "**********" at bounding box center [881, 540] width 1240 height 332
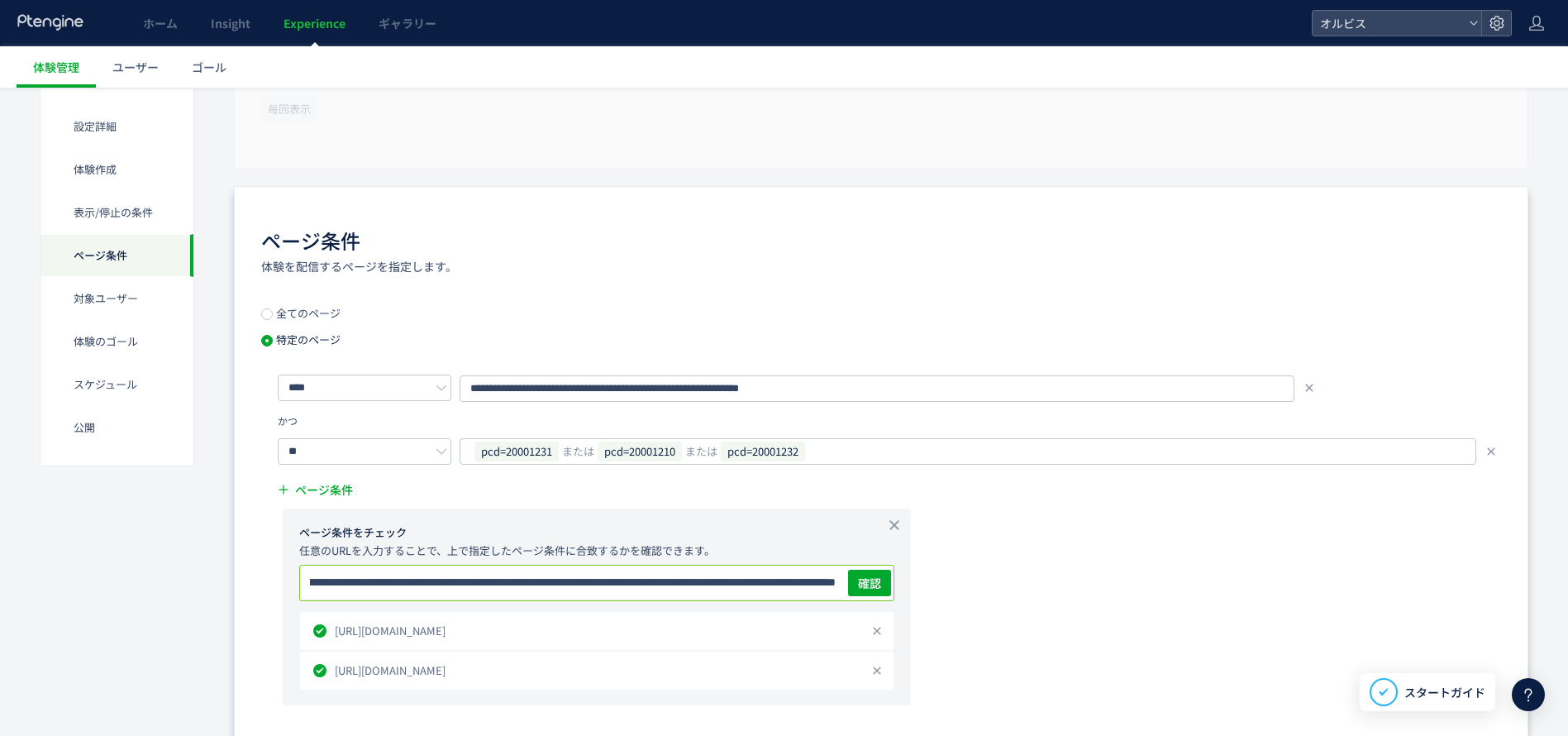
drag, startPoint x: 472, startPoint y: 579, endPoint x: 1170, endPoint y: 594, distance: 698.2
click at [1170, 594] on div "**********" at bounding box center [881, 540] width 1240 height 332
drag, startPoint x: 516, startPoint y: 589, endPoint x: 1099, endPoint y: 593, distance: 583.0
click at [1107, 590] on div "**********" at bounding box center [881, 540] width 1240 height 332
drag, startPoint x: 529, startPoint y: 582, endPoint x: 1037, endPoint y: 583, distance: 508.0
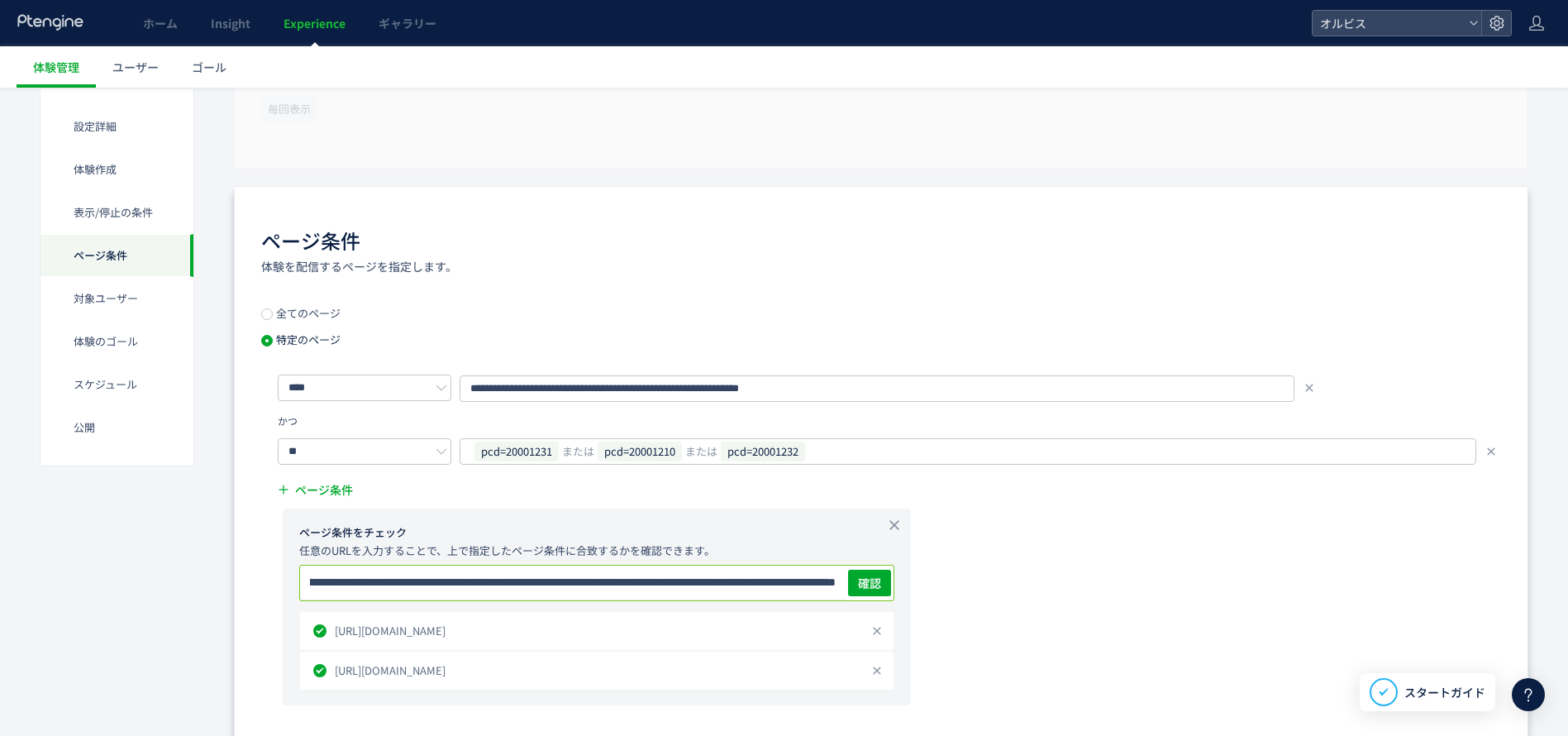
click at [1037, 583] on div "**********" at bounding box center [881, 540] width 1240 height 332
click at [458, 580] on input "**********" at bounding box center [573, 582] width 545 height 33
type input "**********"
click at [874, 585] on span "確認" at bounding box center [869, 583] width 23 height 17
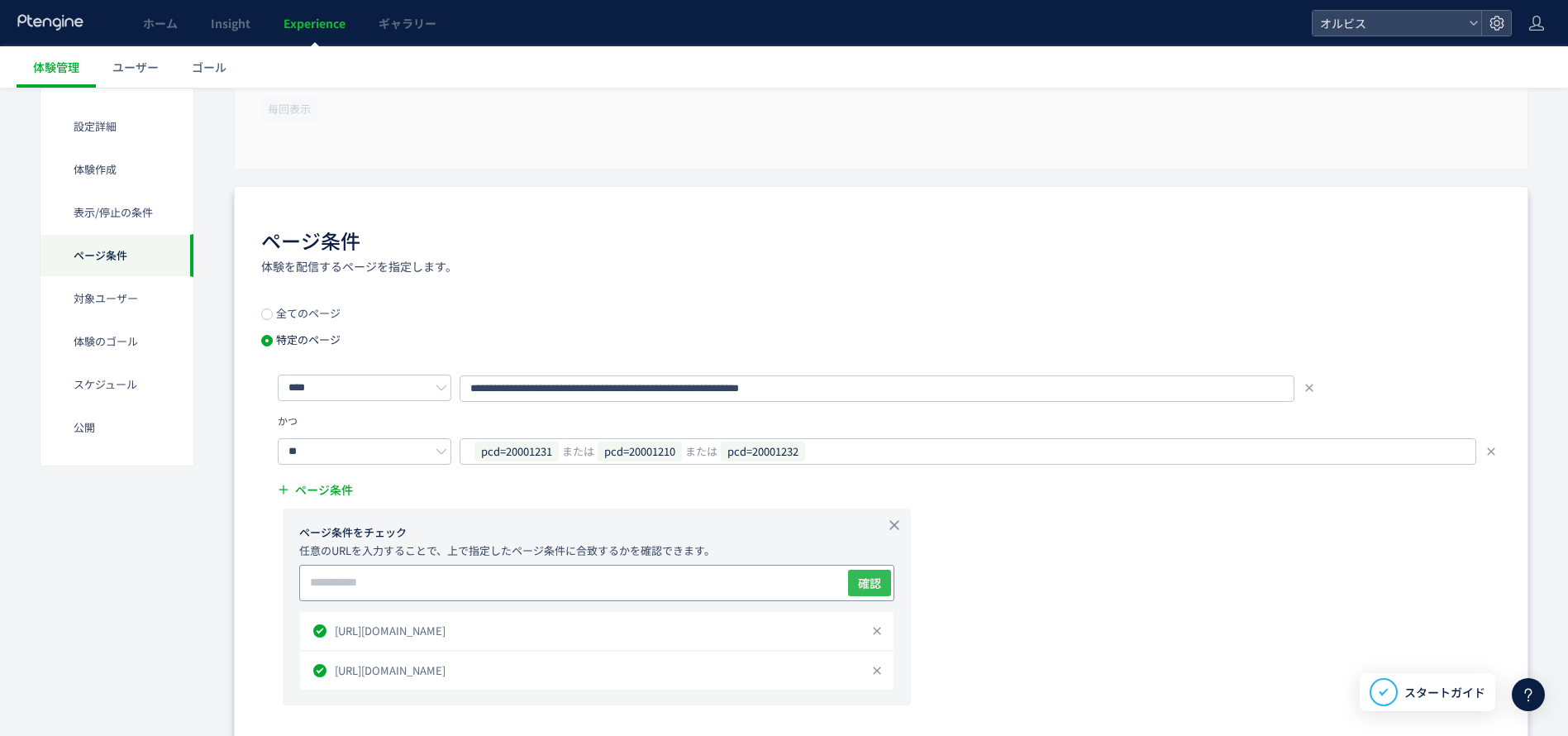
scroll to position [0, 0]
click at [673, 591] on input "text" at bounding box center [573, 582] width 545 height 33
paste input "**********"
drag, startPoint x: 462, startPoint y: 586, endPoint x: 877, endPoint y: 583, distance: 415.0
click at [877, 583] on div "**********" at bounding box center [597, 583] width 595 height 36
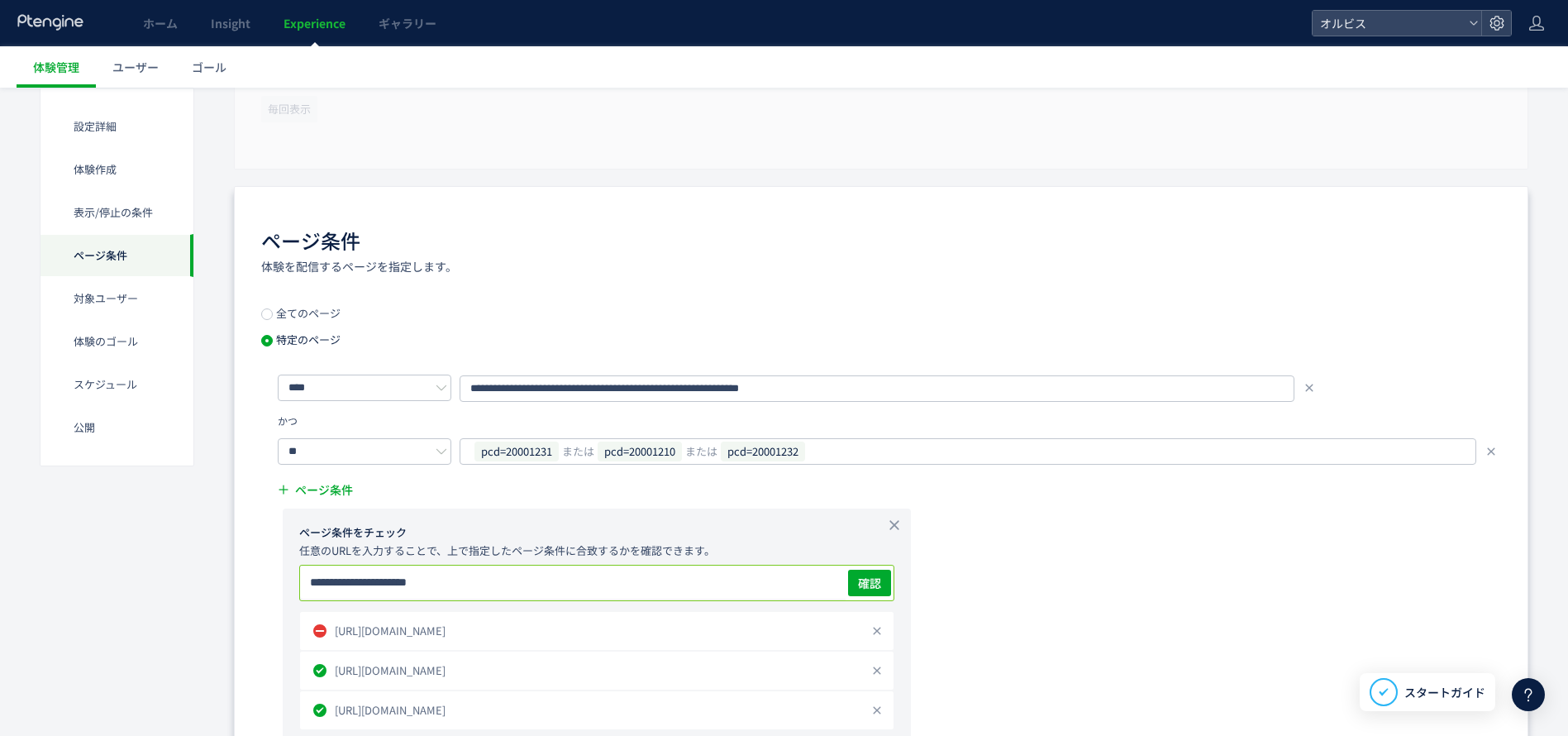
drag, startPoint x: 429, startPoint y: 587, endPoint x: 270, endPoint y: 562, distance: 161.0
click at [4, 559] on div "戻る 体験名： 【インハウス pull】ドット カウントダウンpopup 下書き 操作 プレビュー 確認して公開 設定詳細 体験作成 表示/停止の条件 ページ…" at bounding box center [784, 574] width 1568 height 2958
click at [535, 574] on input "**********" at bounding box center [573, 582] width 545 height 33
drag, startPoint x: 515, startPoint y: 581, endPoint x: 0, endPoint y: 550, distance: 515.9
click at [0, 550] on div "戻る 体験名： 【インハウス pull】ドット カウントダウンpopup 下書き 操作 プレビュー 確認して公開 設定詳細 体験作成 表示/停止の条件 ページ…" at bounding box center [784, 574] width 1568 height 2958
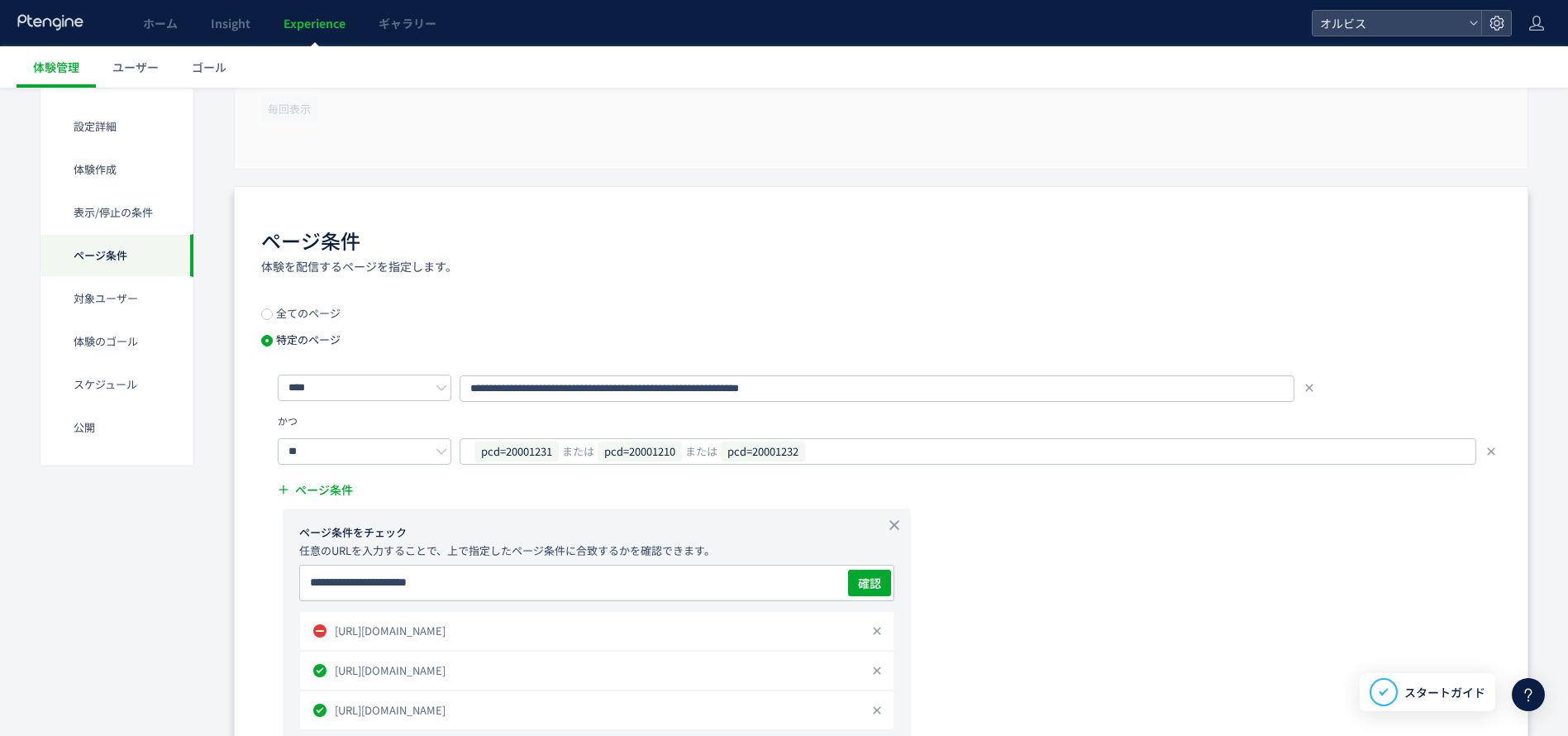
click at [407, 651] on li "https://pr.orbis.co.jp/cosmetics/udot/413-1/?pcd=20001233&plnkcd=615414&pmcd=j0…" at bounding box center [597, 671] width 595 height 40
copy ul "https://pr.orbis.co.jp/cosmetics/udot/413-1/?pcd=20001233&plnkcd=615414&pmcd=j0…"
click at [505, 574] on input "**********" at bounding box center [573, 582] width 545 height 33
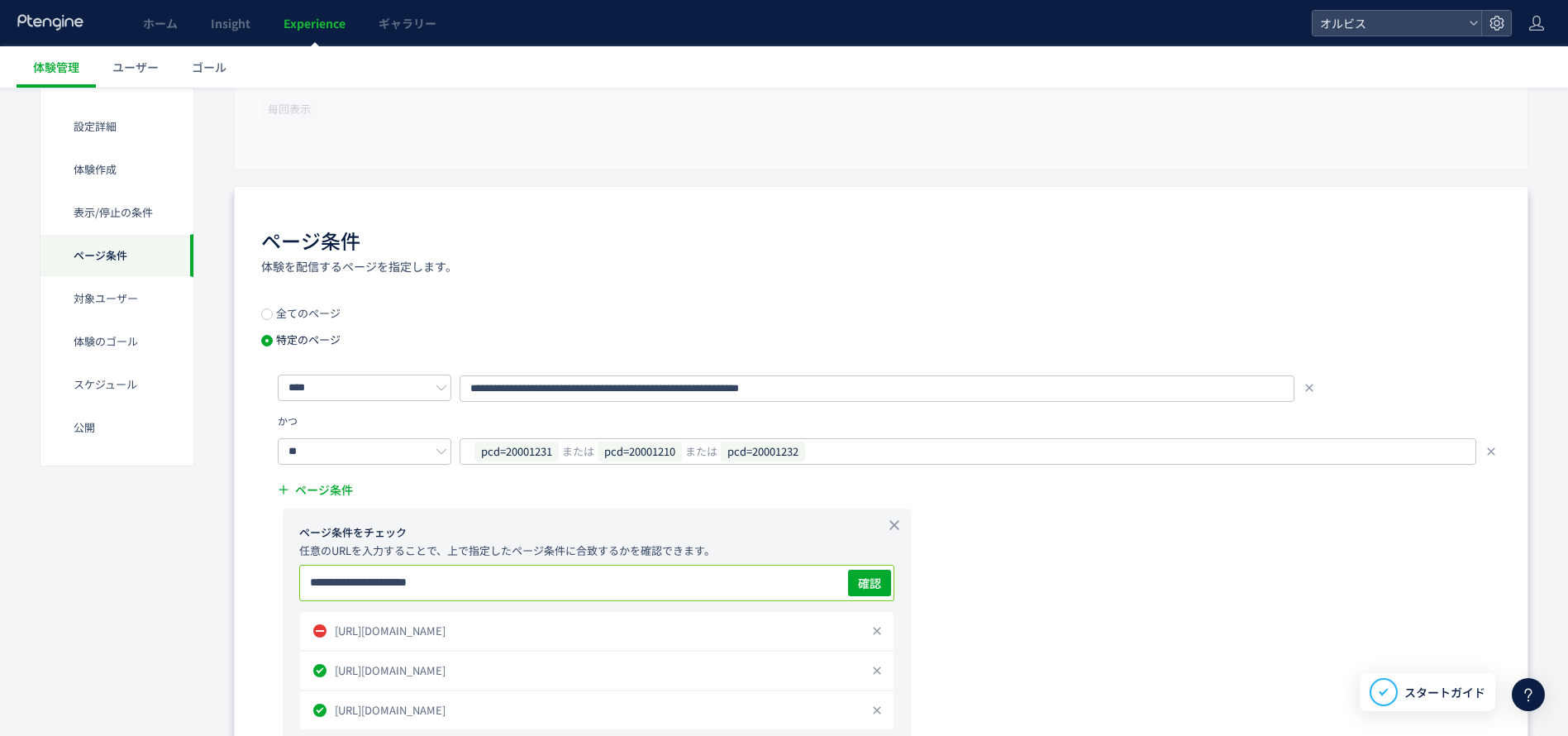
paste input "**********"
click at [366, 579] on input "**********" at bounding box center [573, 582] width 545 height 33
type input "**********"
click at [874, 586] on span "確認" at bounding box center [869, 583] width 23 height 17
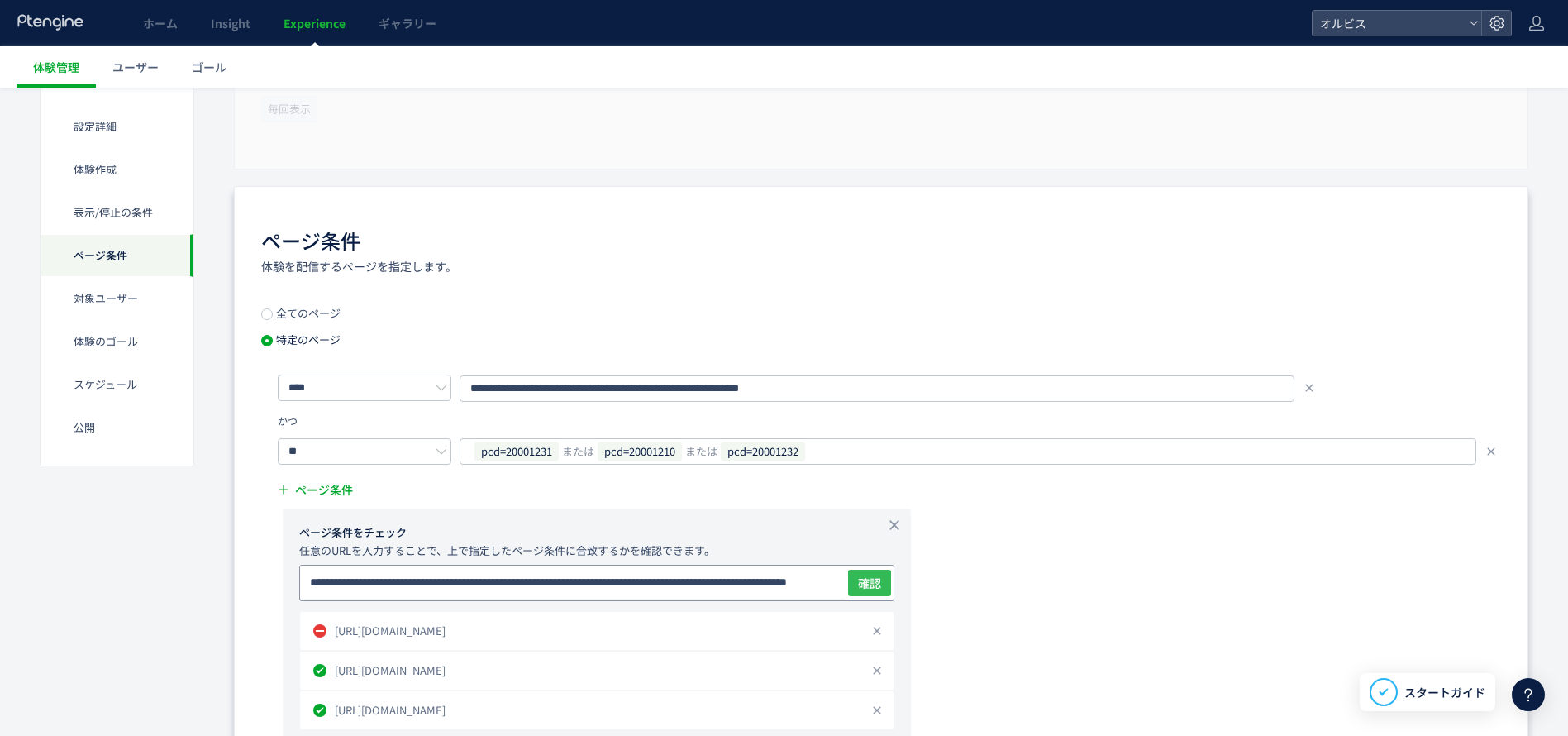
scroll to position [0, 0]
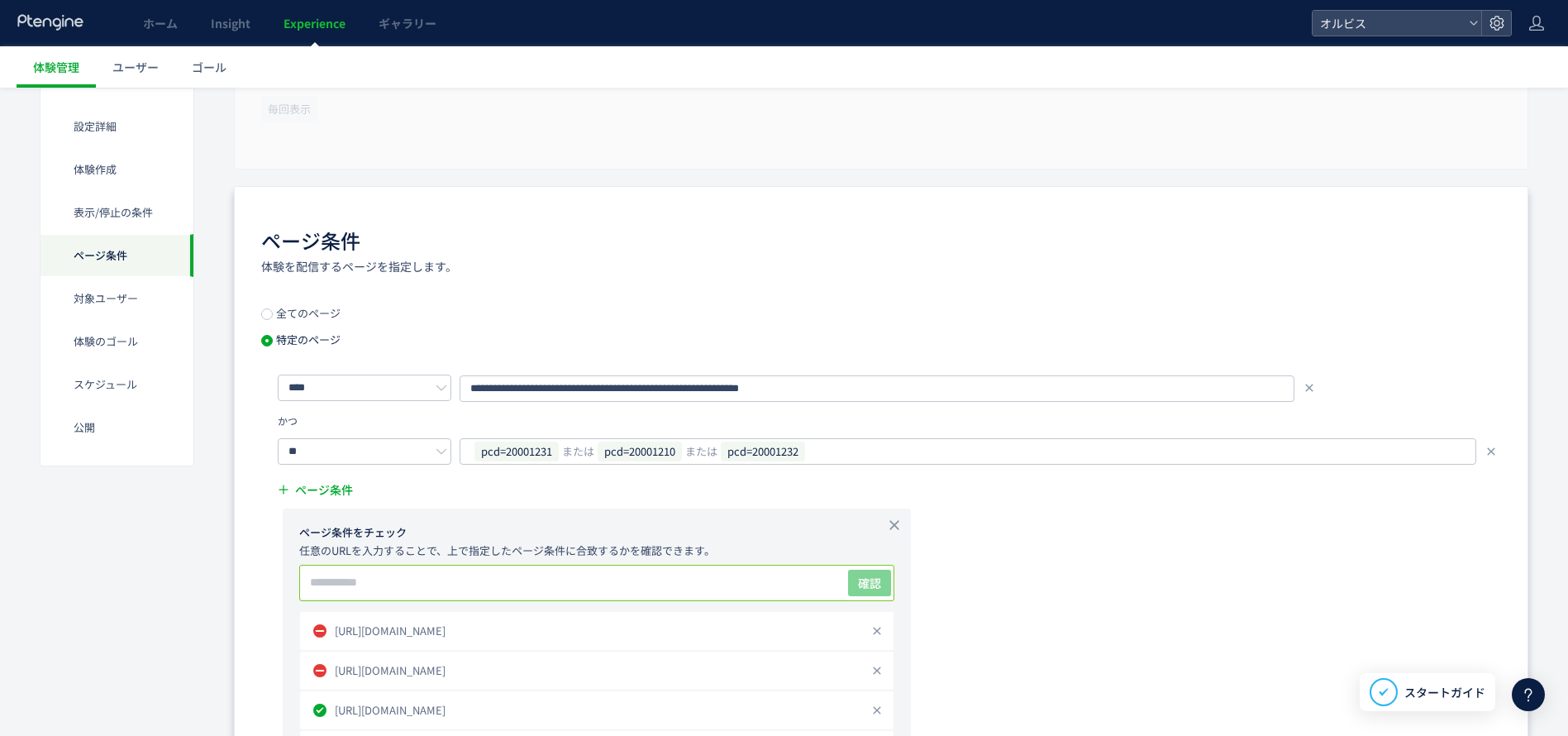
click at [611, 574] on input "text" at bounding box center [573, 582] width 545 height 33
paste input "**********"
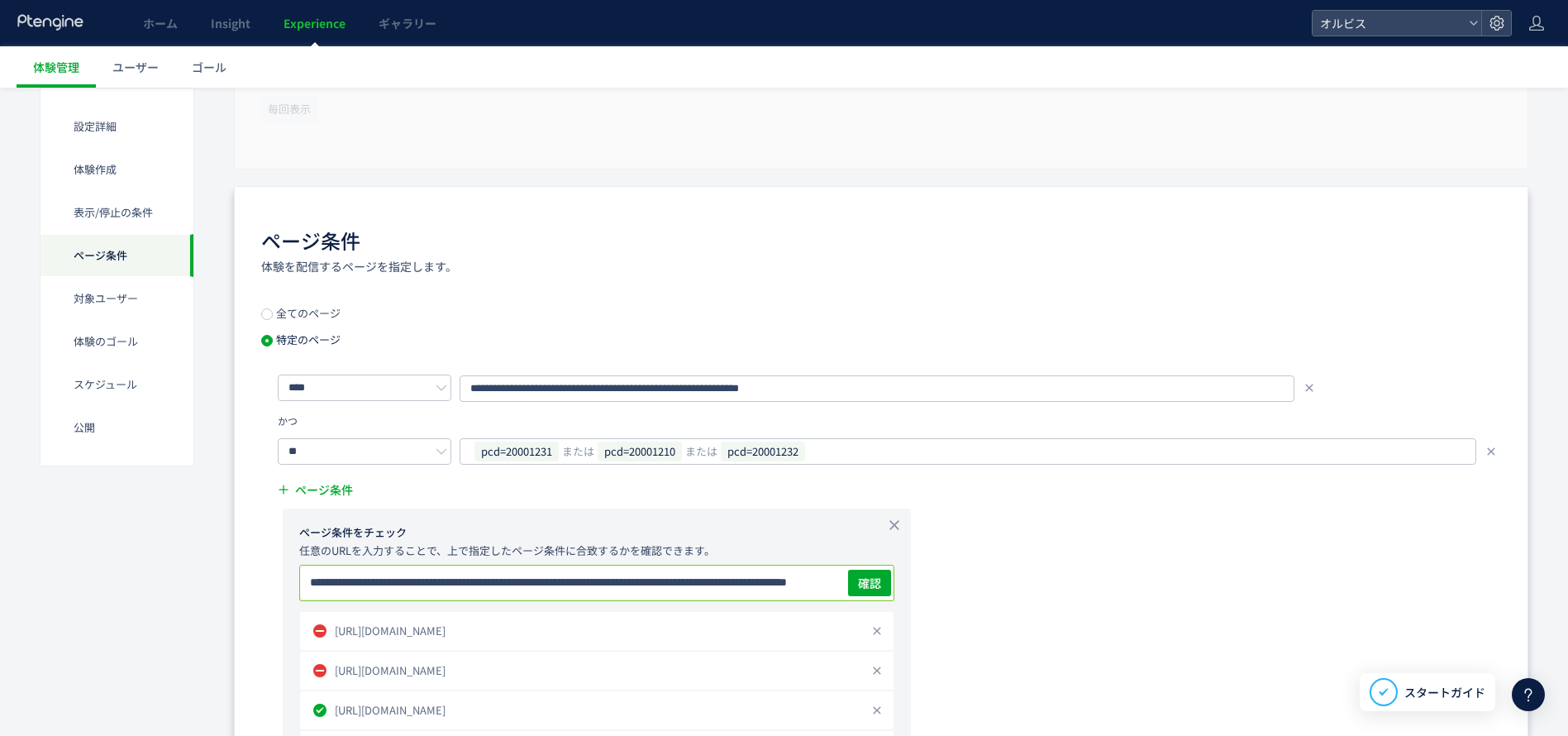
scroll to position [0, 174]
drag, startPoint x: 375, startPoint y: 580, endPoint x: 1538, endPoint y: 624, distance: 1163.8
type input "**********"
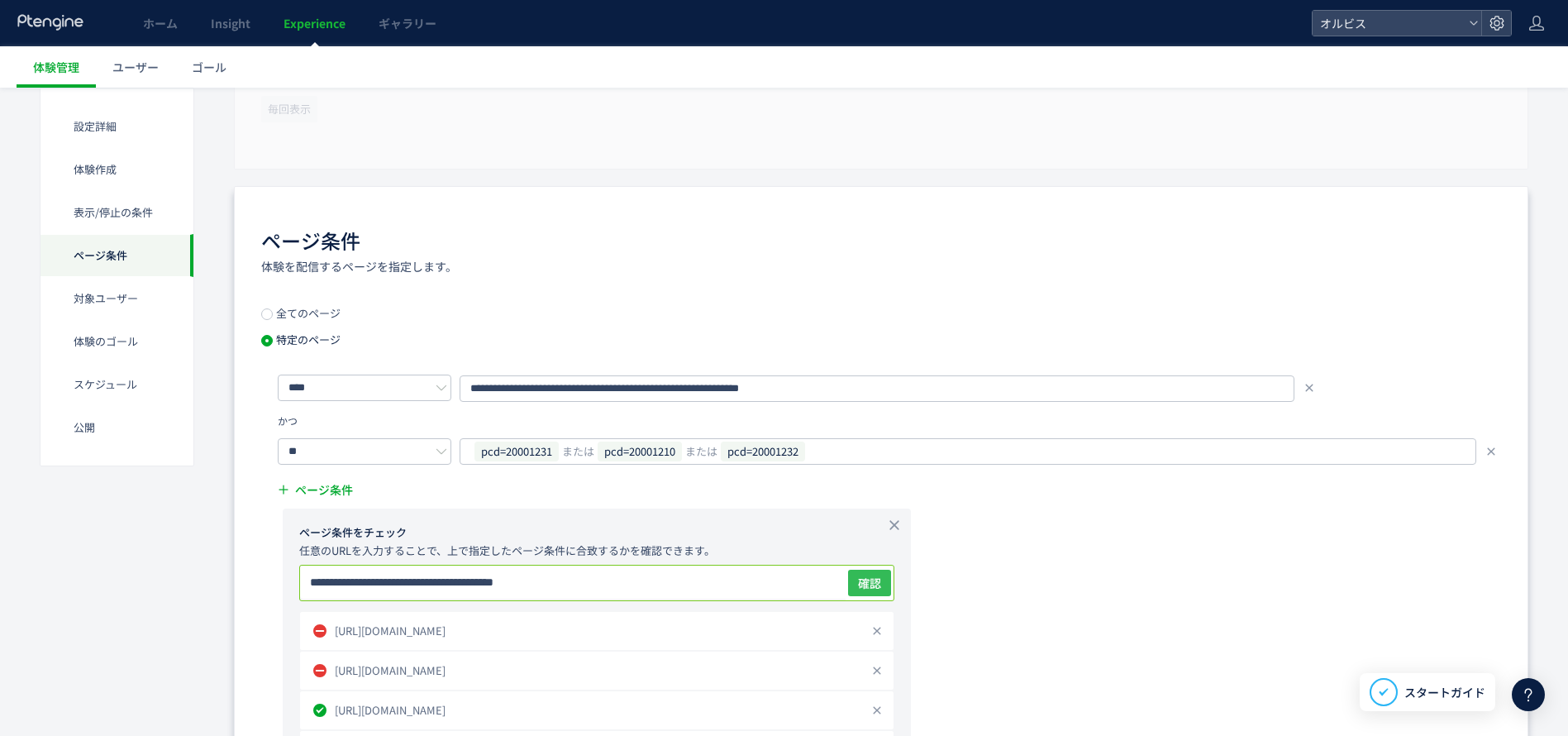
click at [865, 585] on span "確認" at bounding box center [869, 583] width 23 height 17
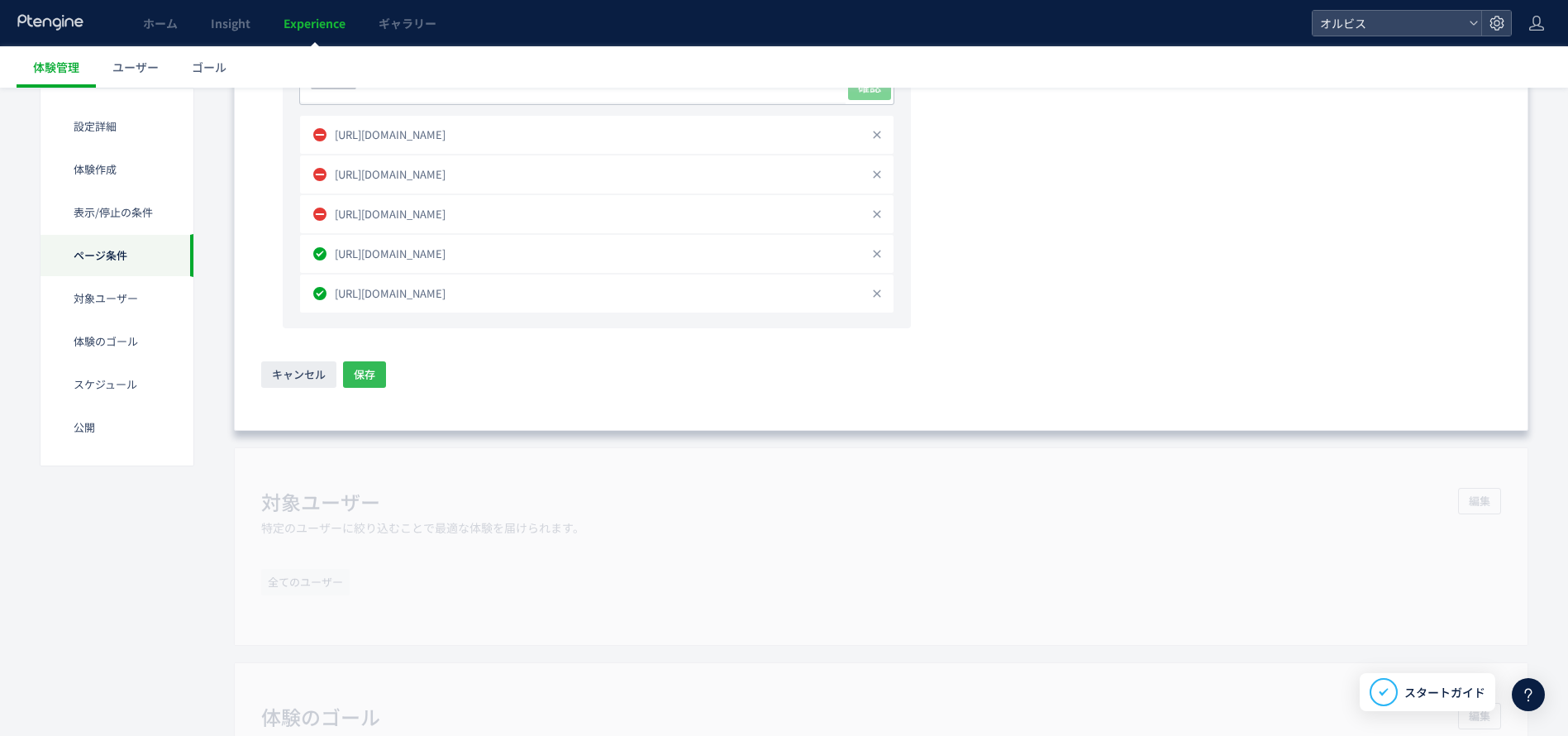
click at [375, 367] on button "保存" at bounding box center [365, 375] width 43 height 27
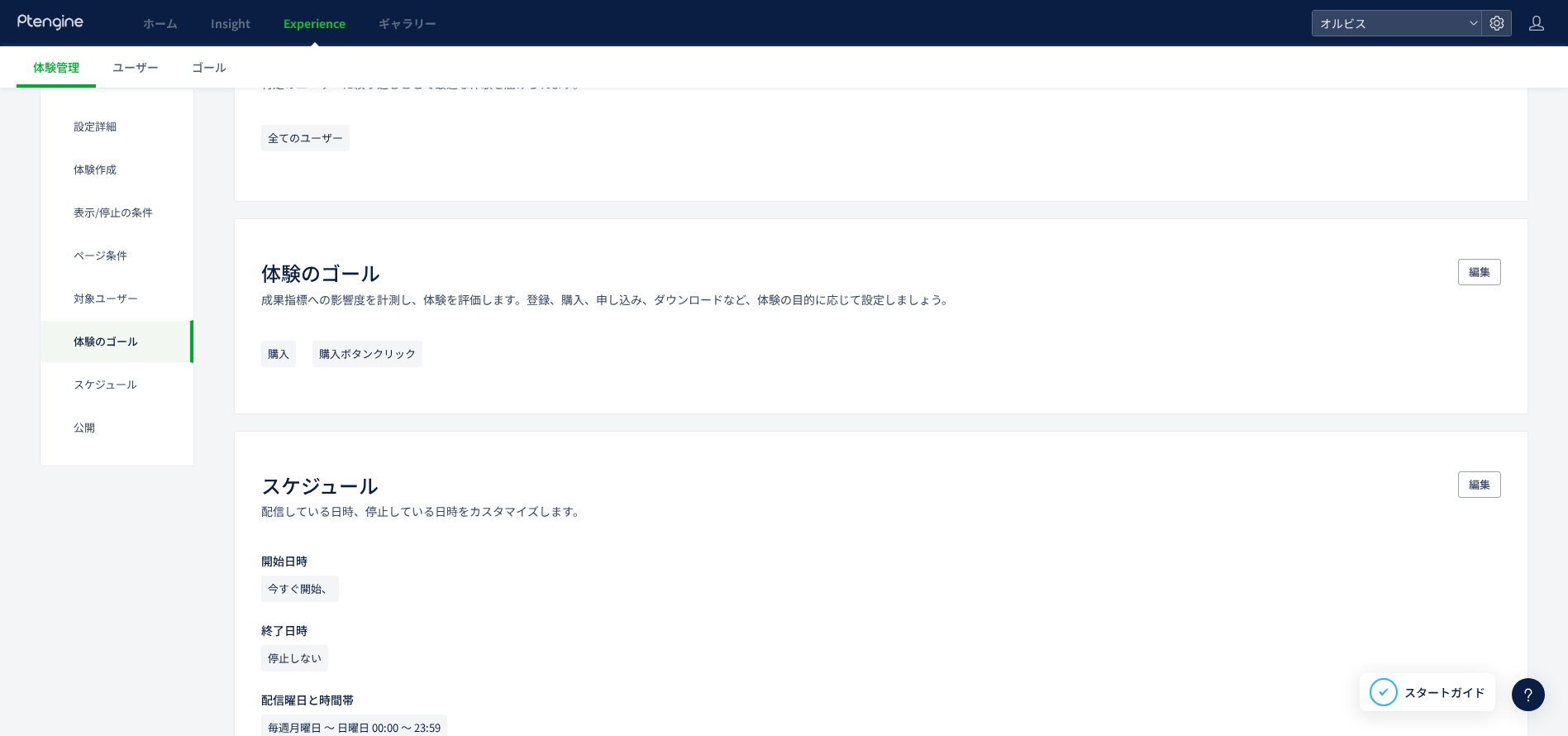
scroll to position [1694, 0]
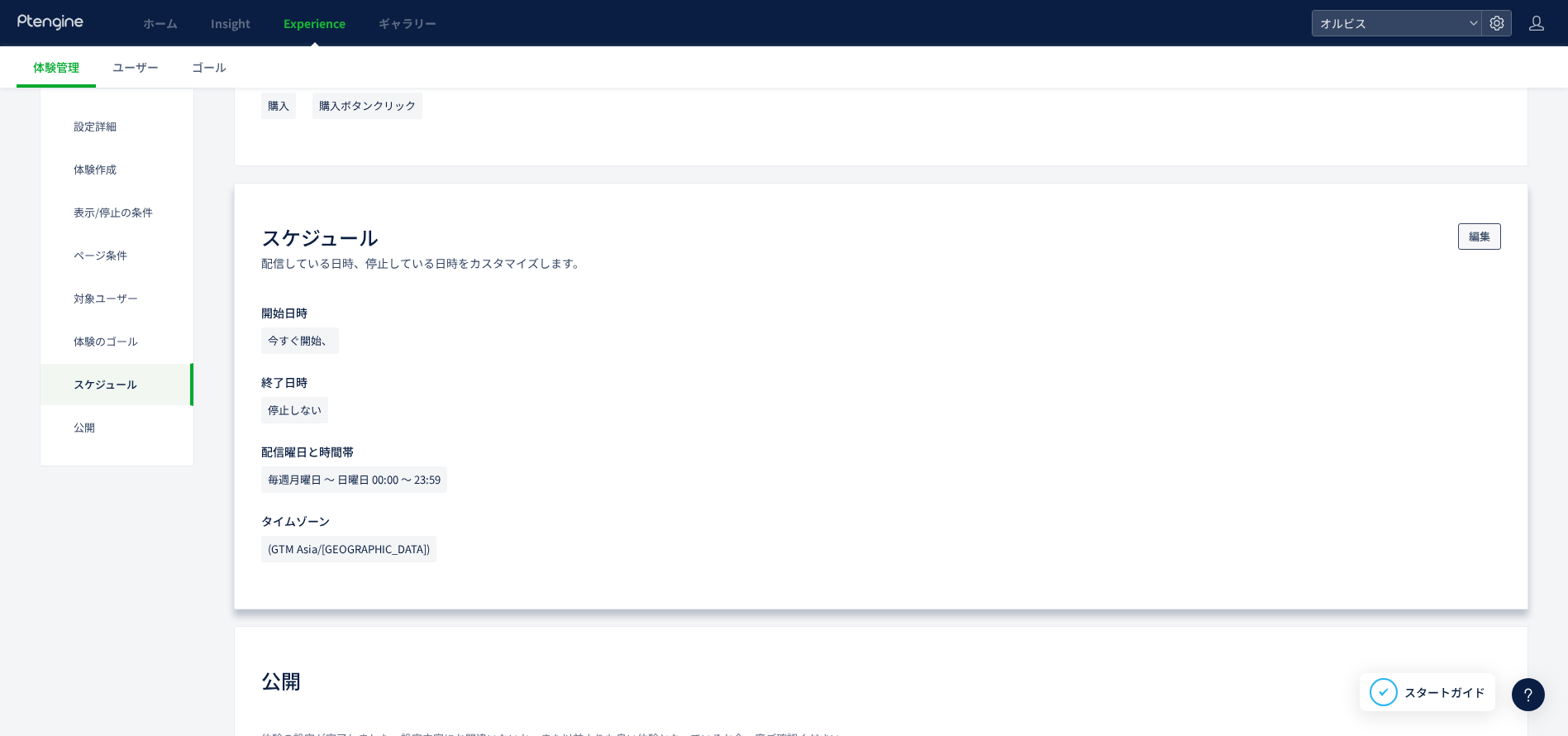
click at [1467, 240] on button "編集" at bounding box center [1479, 236] width 43 height 27
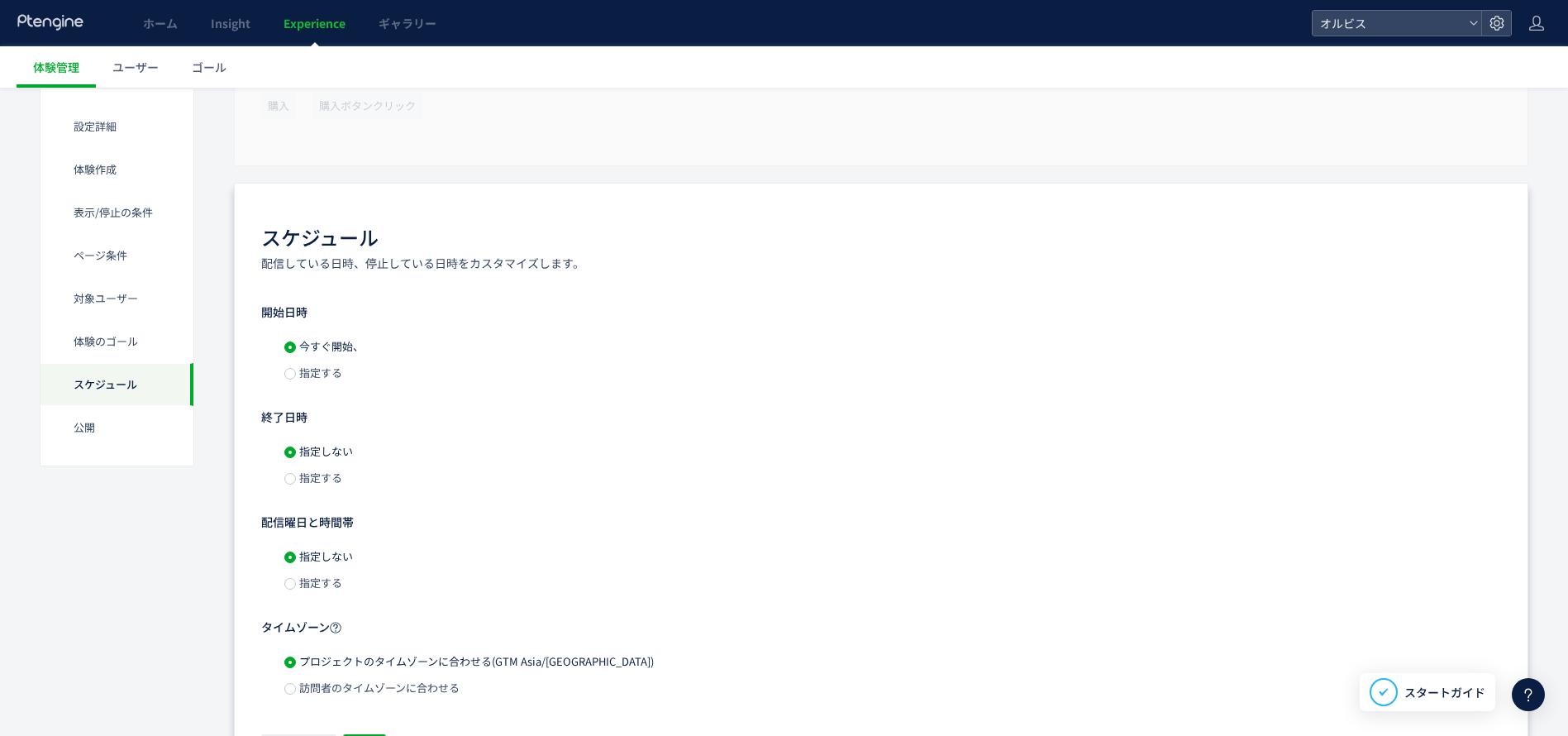
click at [327, 477] on span "指定する" at bounding box center [319, 477] width 46 height 16
click at [484, 489] on input "**********" at bounding box center [449, 480] width 181 height 27
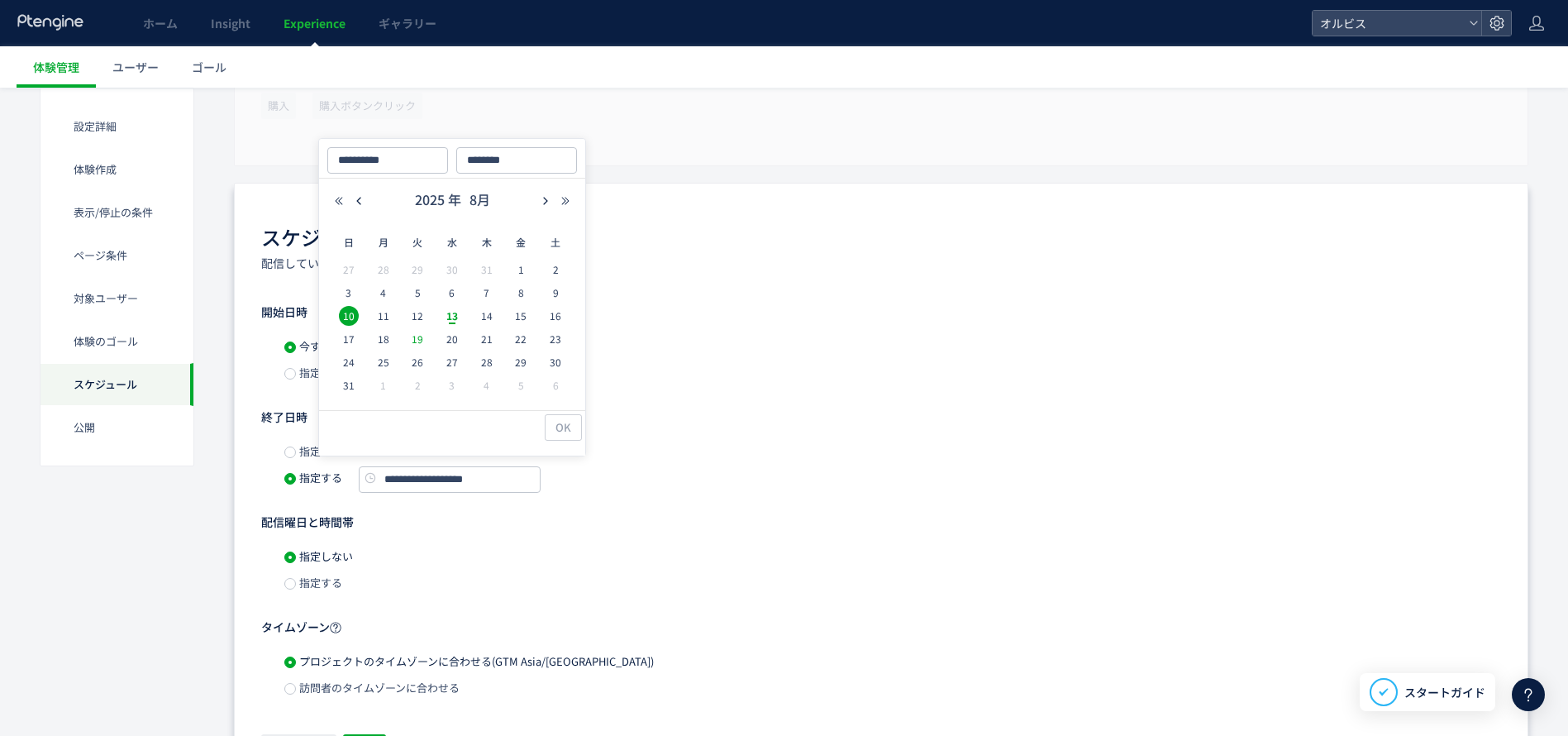
click at [411, 332] on span "19" at bounding box center [418, 339] width 20 height 20
type input "**********"
click at [482, 157] on input "********" at bounding box center [517, 161] width 121 height 27
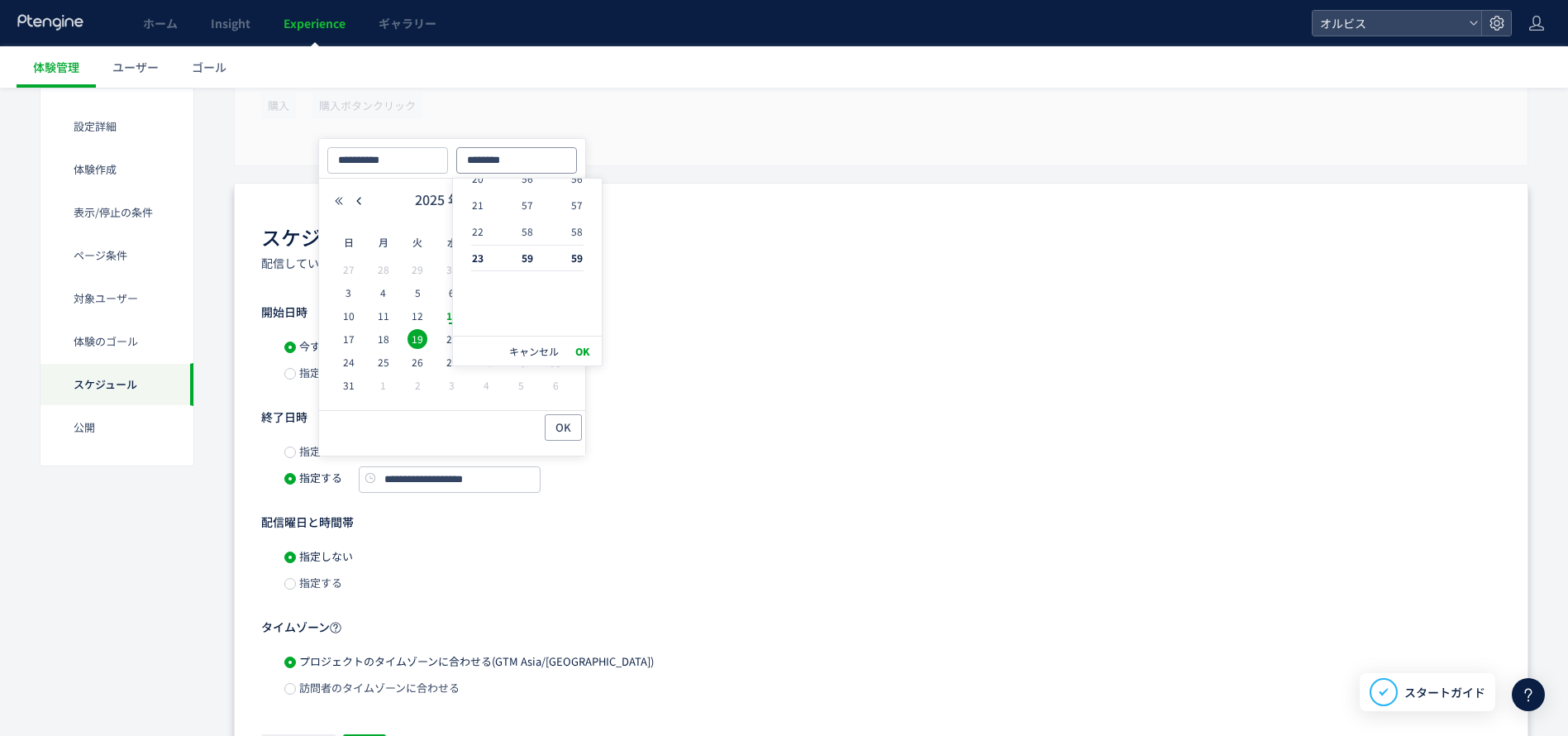
click at [493, 157] on input "********" at bounding box center [517, 161] width 121 height 27
drag, startPoint x: 484, startPoint y: 157, endPoint x: 492, endPoint y: 157, distance: 8.0
click at [492, 157] on input "********" at bounding box center [517, 161] width 121 height 27
click at [489, 157] on input "********" at bounding box center [517, 161] width 121 height 27
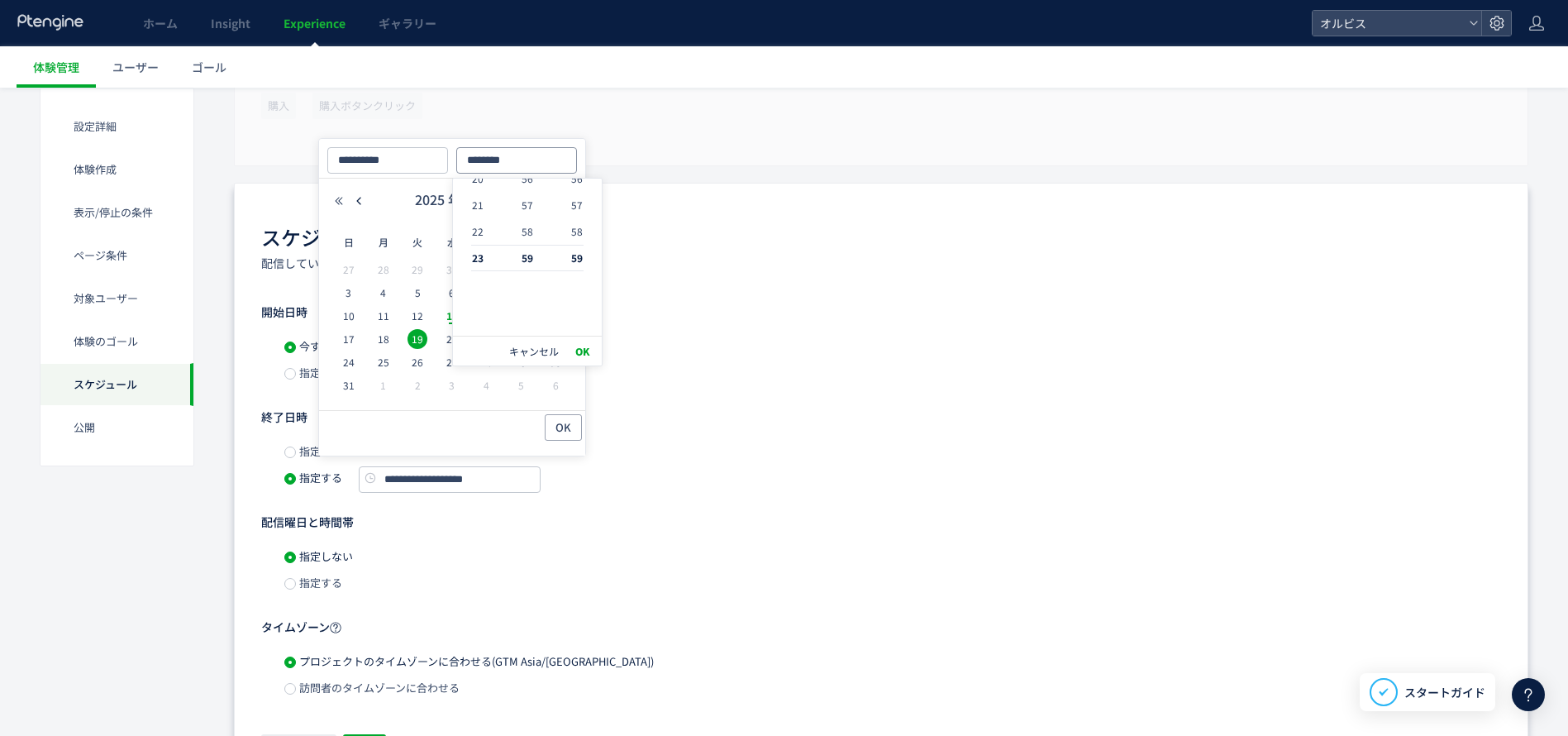
click at [489, 157] on input "********" at bounding box center [517, 161] width 121 height 27
drag, startPoint x: 480, startPoint y: 157, endPoint x: 491, endPoint y: 157, distance: 11.0
click at [491, 157] on input "********" at bounding box center [517, 161] width 121 height 27
click at [492, 157] on input "********" at bounding box center [517, 161] width 121 height 27
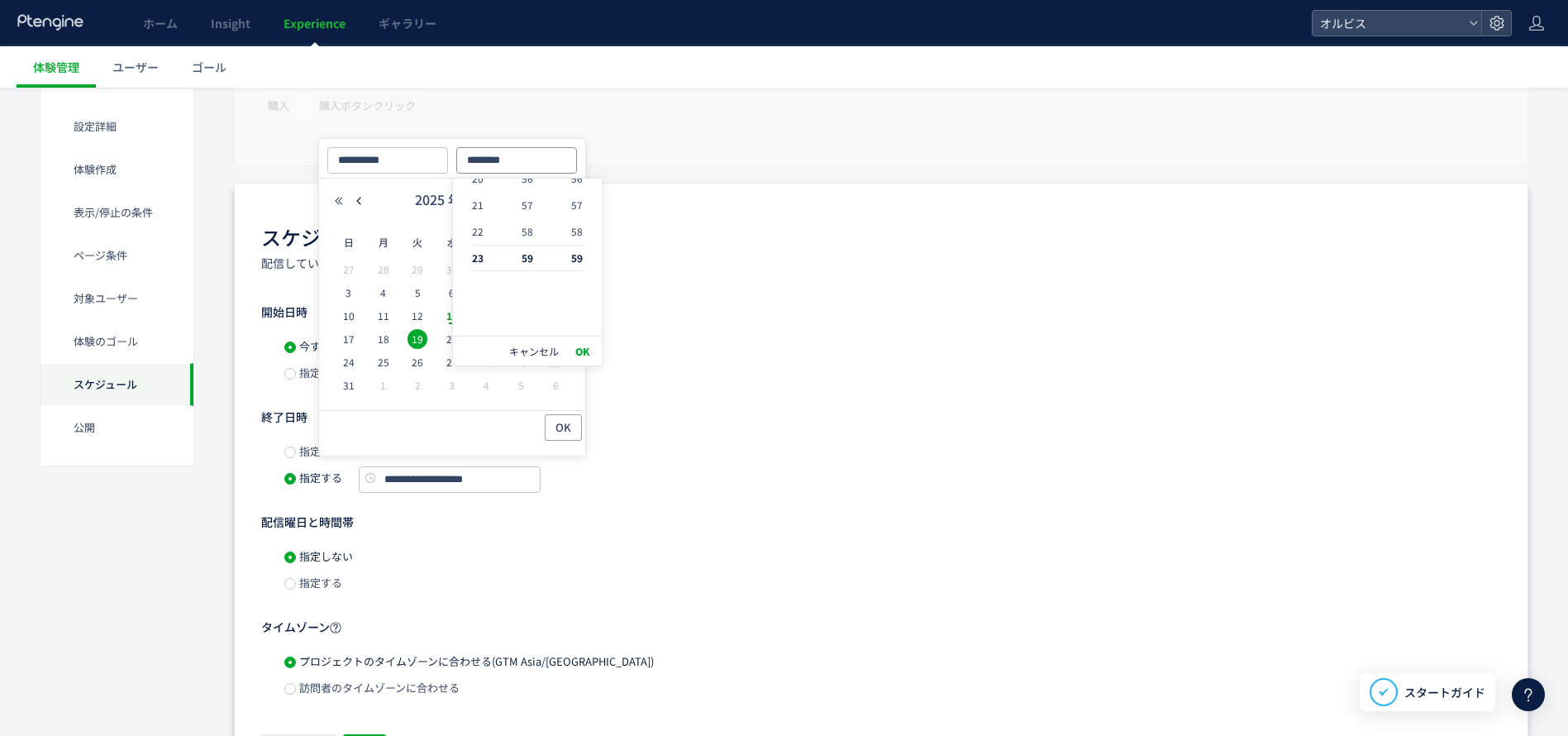
drag, startPoint x: 497, startPoint y: 157, endPoint x: 518, endPoint y: 162, distance: 21.6
click at [518, 162] on input "********" at bounding box center [517, 161] width 121 height 27
click at [481, 162] on input "********" at bounding box center [517, 161] width 121 height 27
type input "********"
type input "**********"
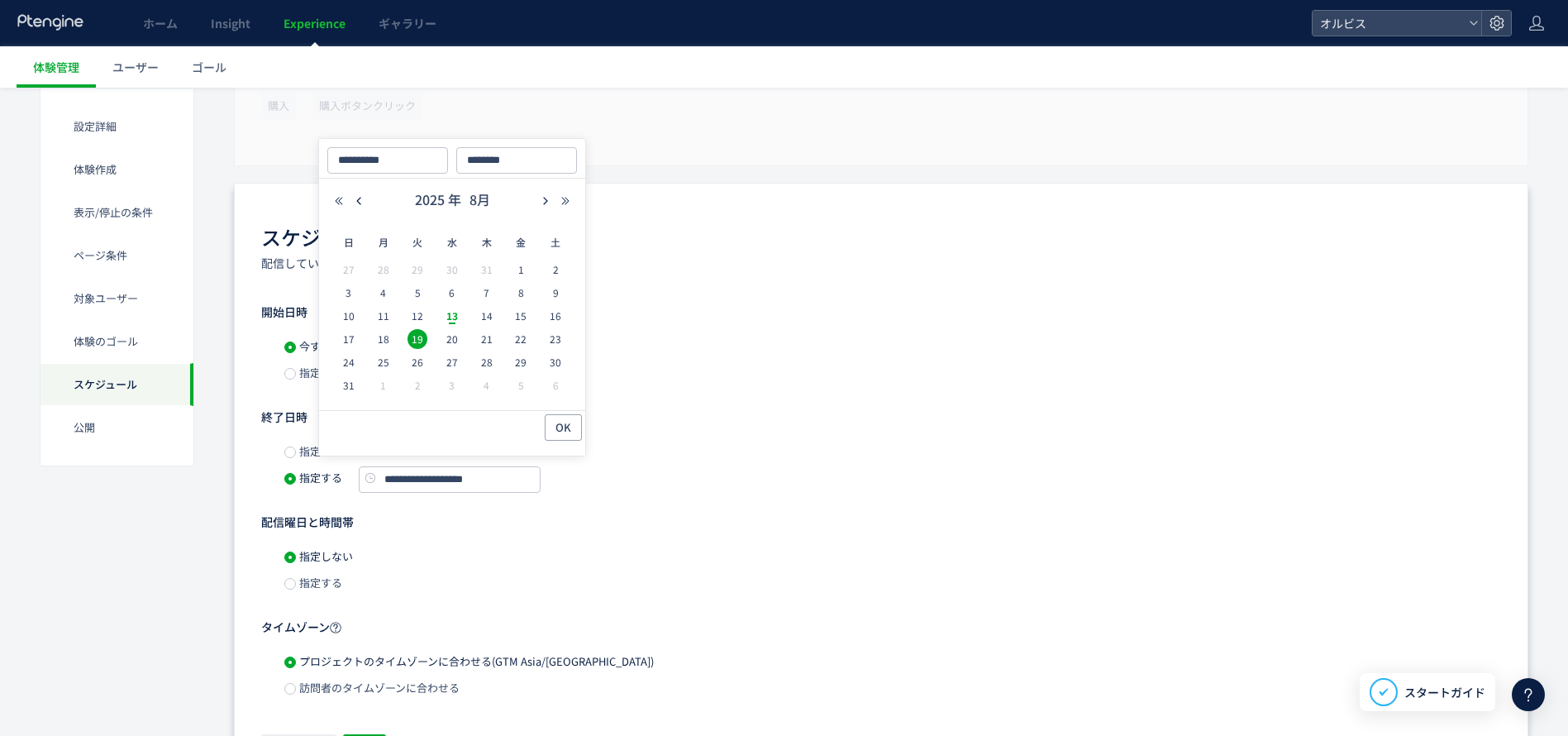
click at [694, 256] on div "スケジュール​ 配信している日時、停止している日時をカスタマイズします。" at bounding box center [881, 247] width 1240 height 48
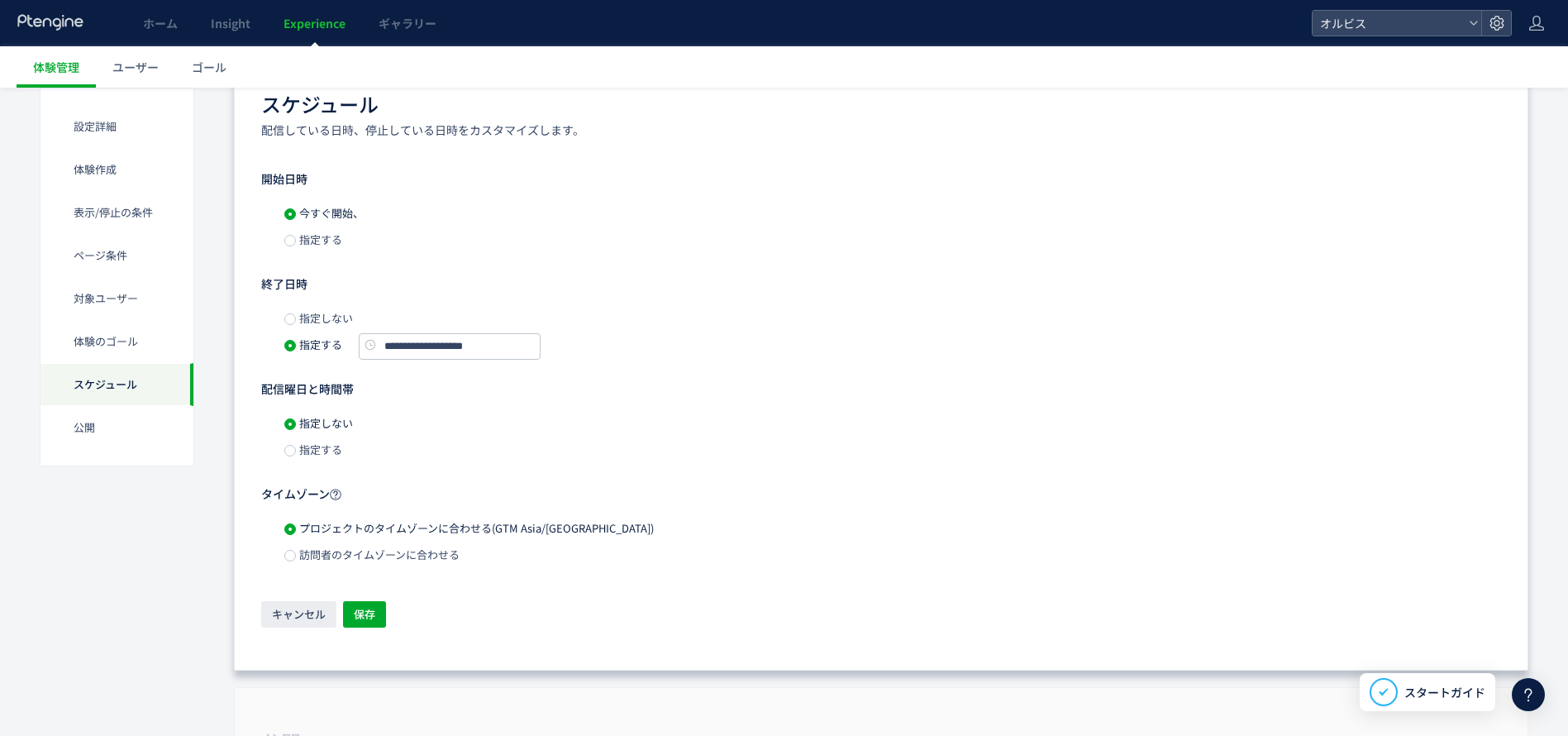
scroll to position [1942, 0]
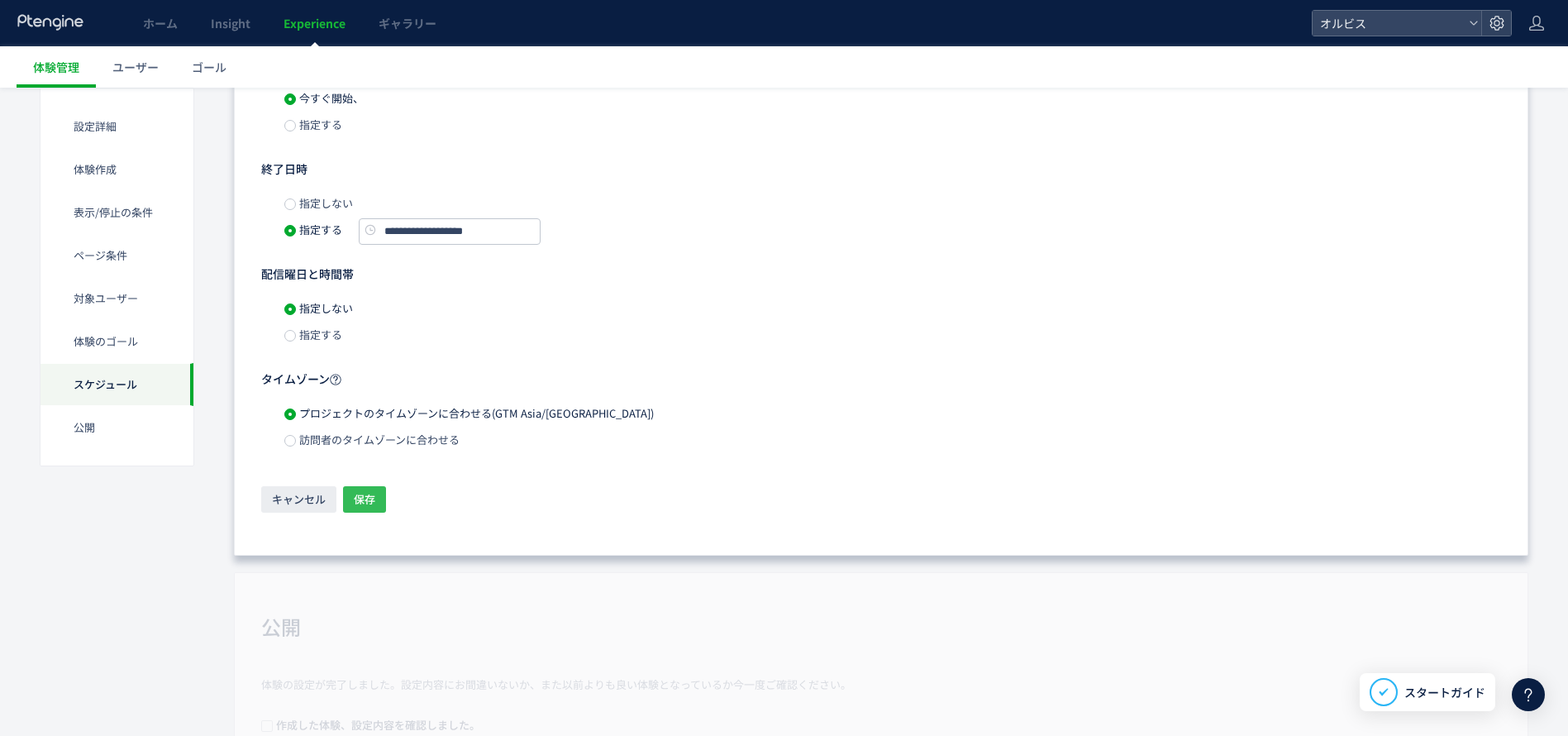
click at [361, 502] on span "保存" at bounding box center [365, 499] width 22 height 27
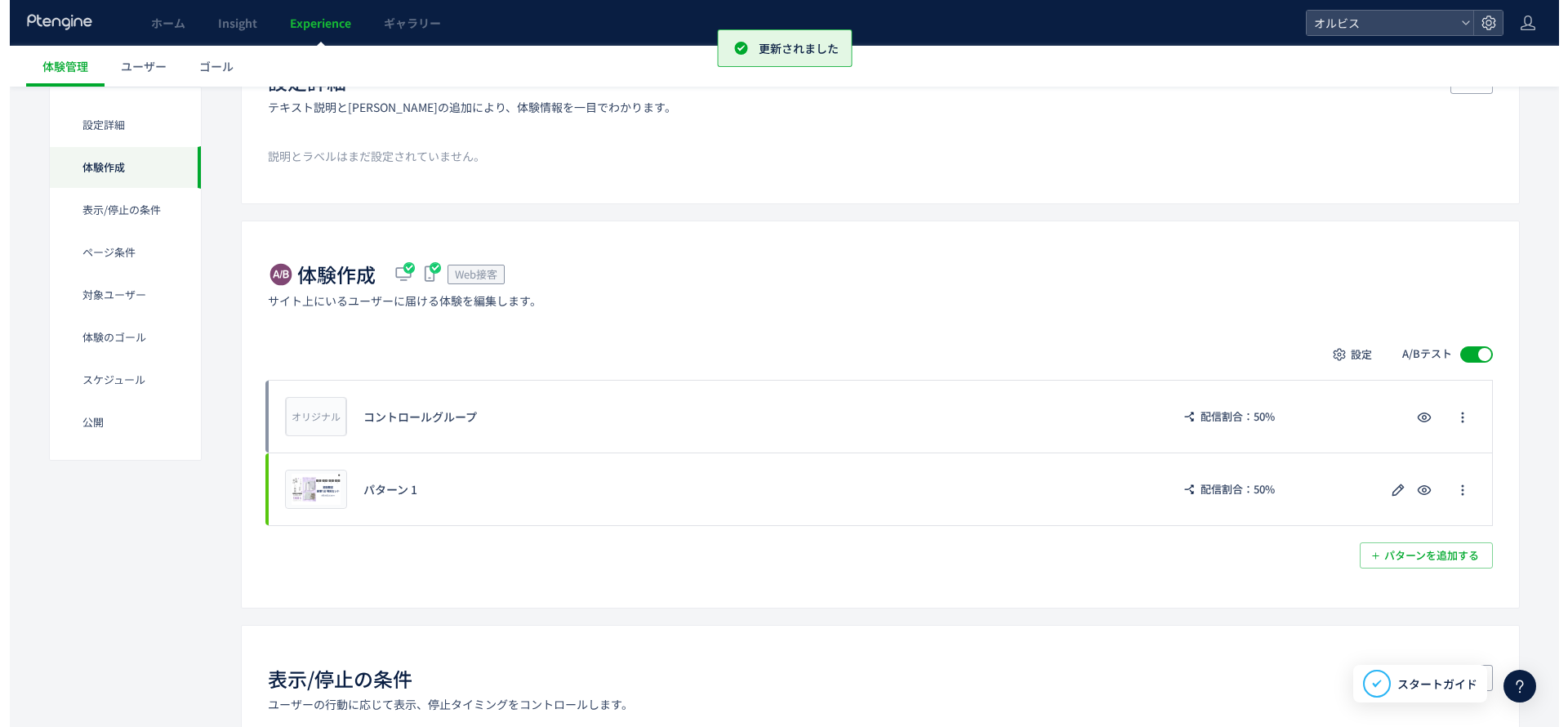
scroll to position [165, 0]
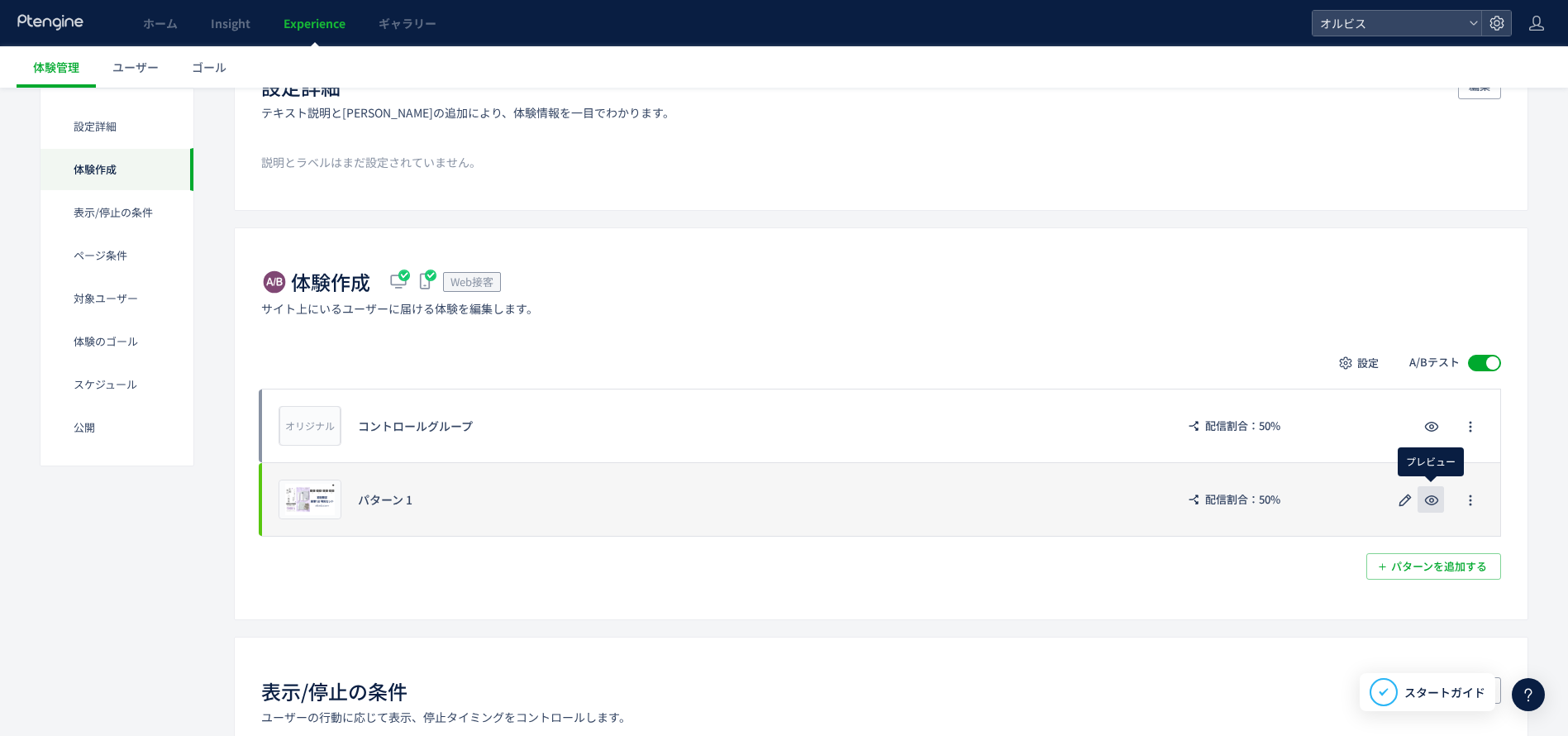
click at [1437, 501] on use "button" at bounding box center [1431, 500] width 14 height 10
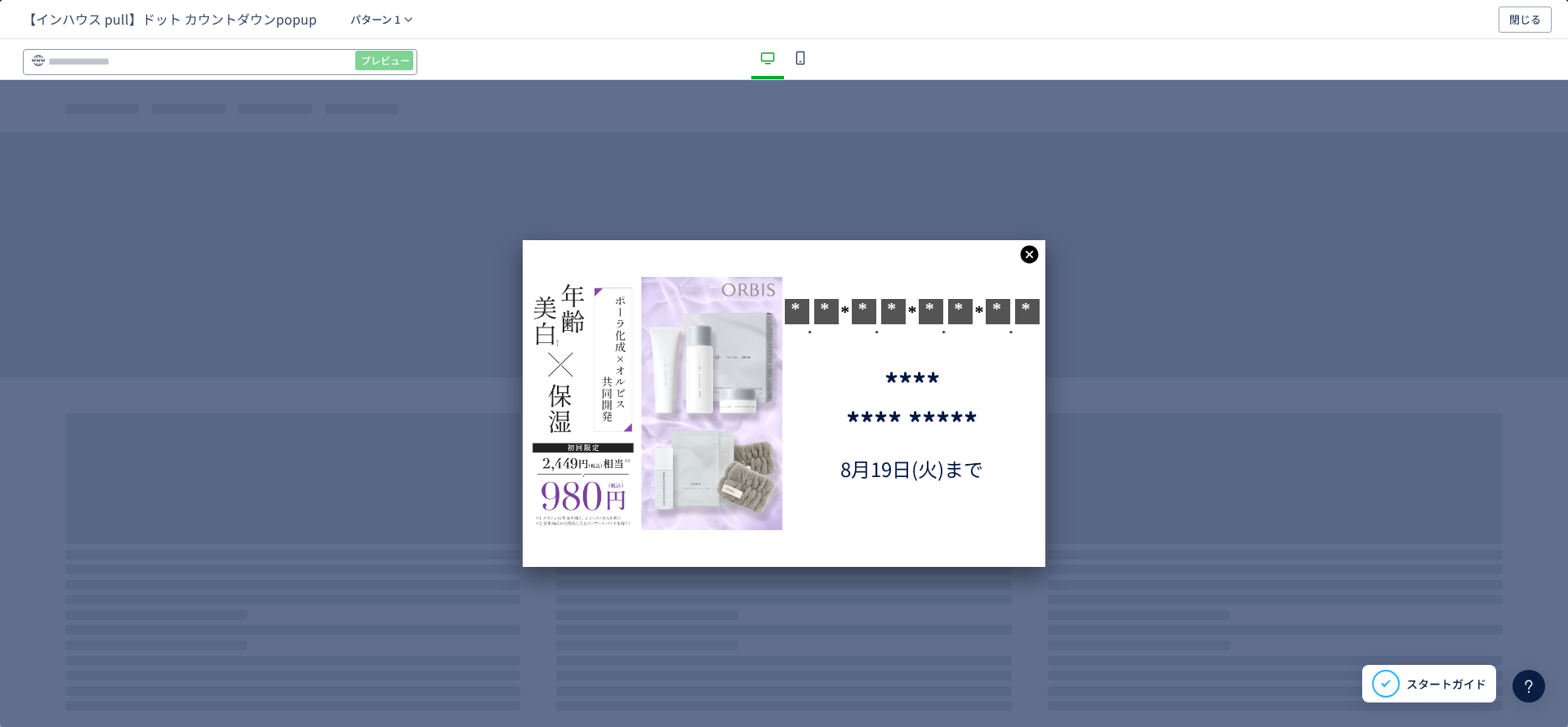
click at [242, 62] on input "dialog" at bounding box center [220, 62] width 395 height 26
paste input "**********"
type input "**********"
click at [358, 65] on button "プレビュー" at bounding box center [384, 61] width 58 height 20
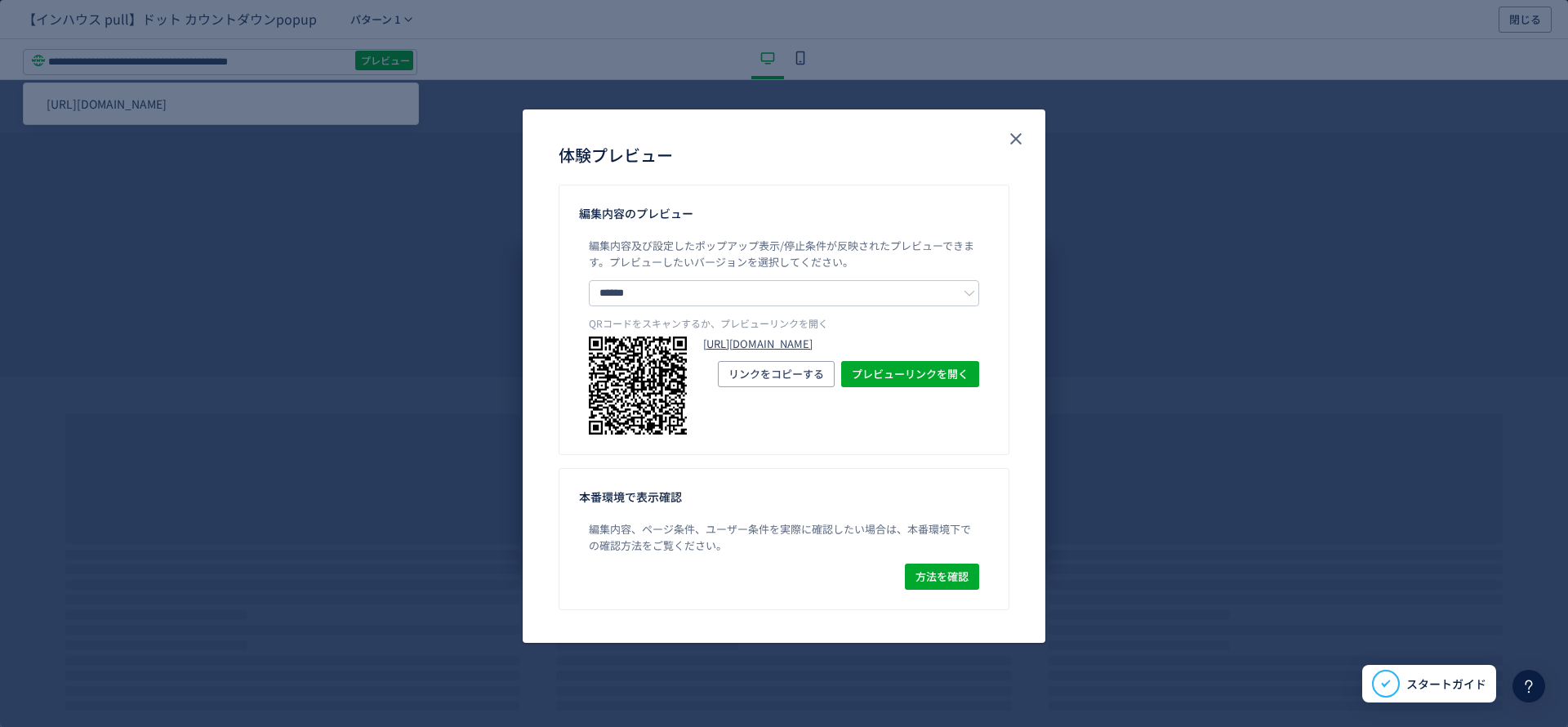
click at [870, 352] on link "https://pr.orbis.co.jp/cosmetics/udot/413-1/?preview_ptx_token=v4-0e915108-91ec…" at bounding box center [841, 344] width 276 height 16
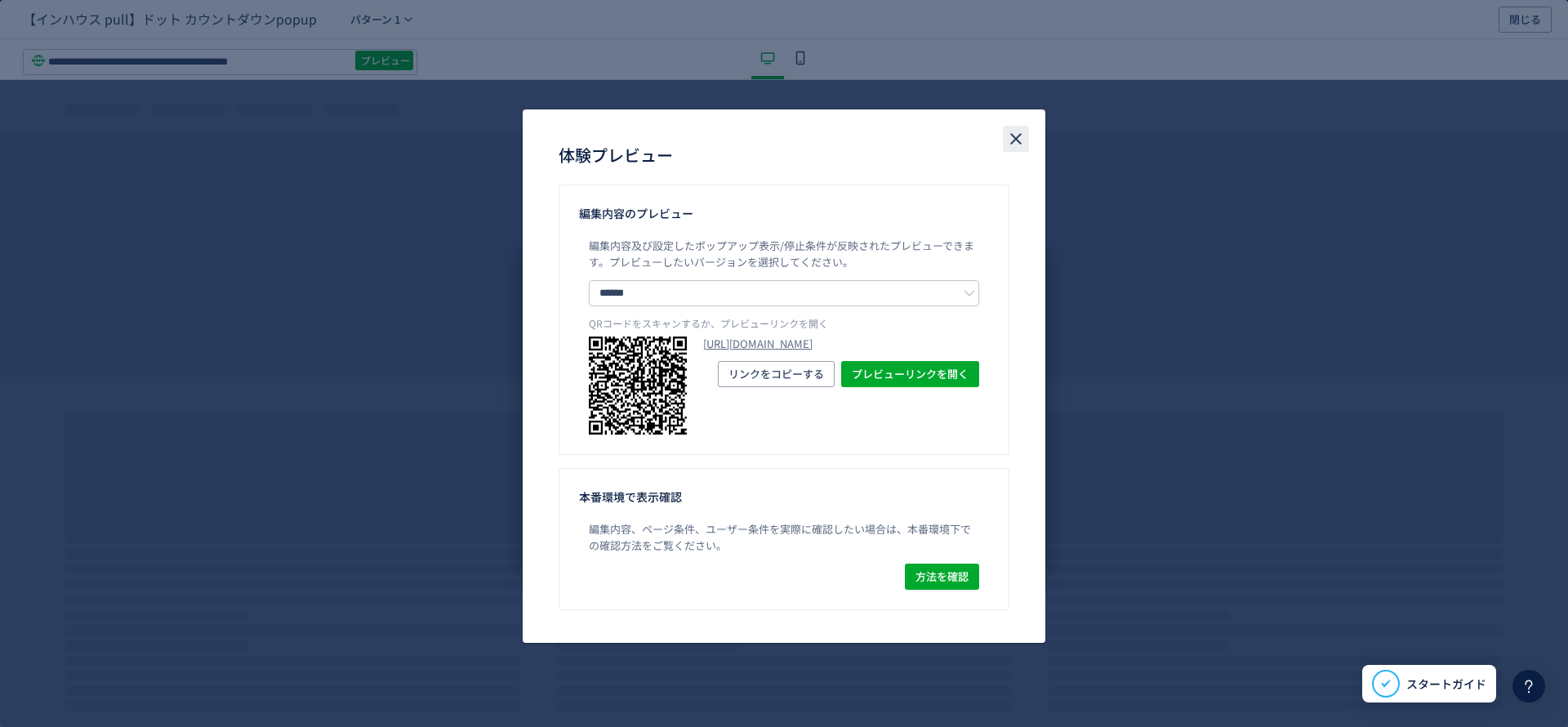
click at [1014, 148] on icon "close" at bounding box center [1016, 139] width 20 height 20
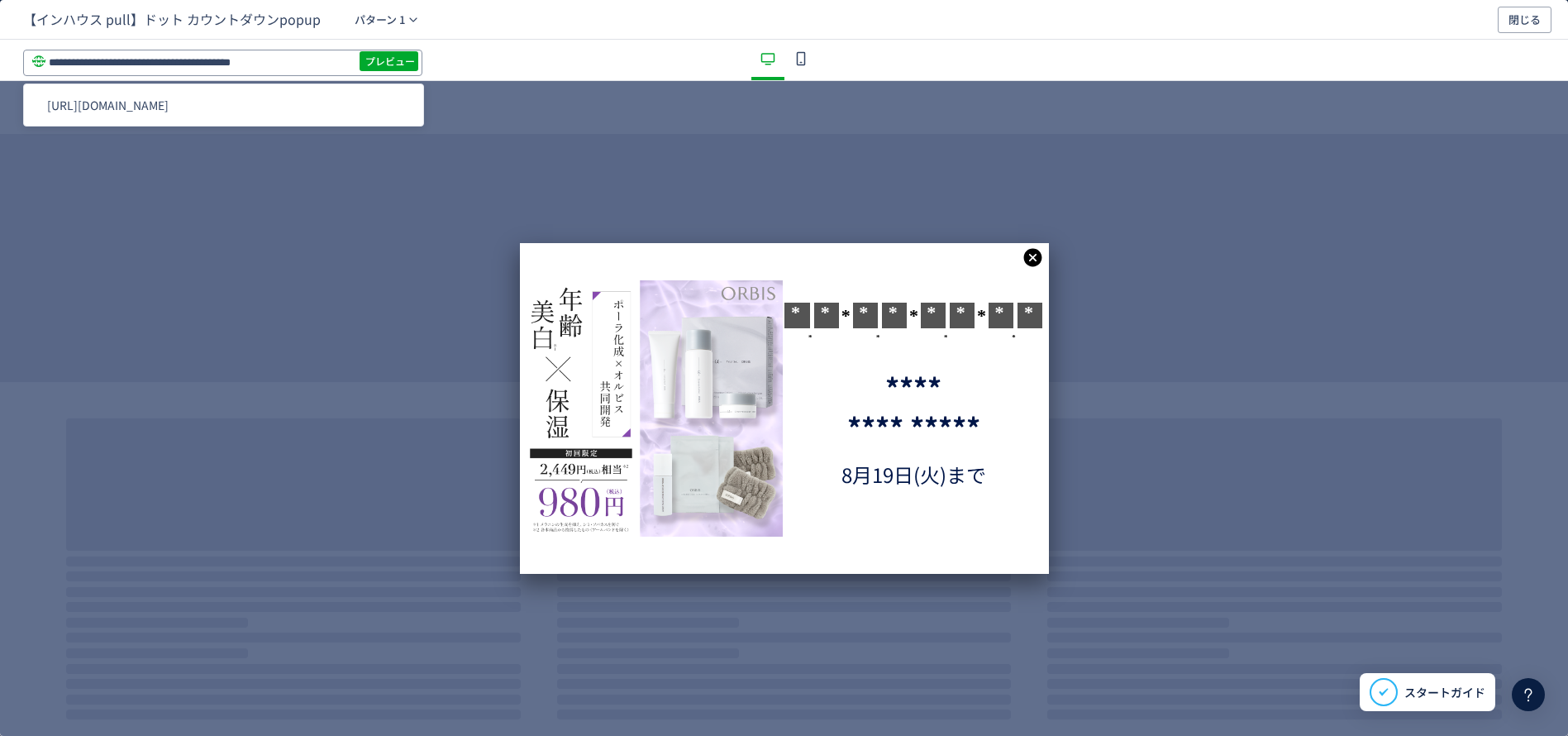
drag, startPoint x: 237, startPoint y: 58, endPoint x: 265, endPoint y: 60, distance: 28.1
click at [0, 0] on input "**********" at bounding box center [0, 0] width 0 height 0
paste input "dialog"
type input "**********"
click at [397, 70] on button "プレビュー" at bounding box center [389, 61] width 59 height 20
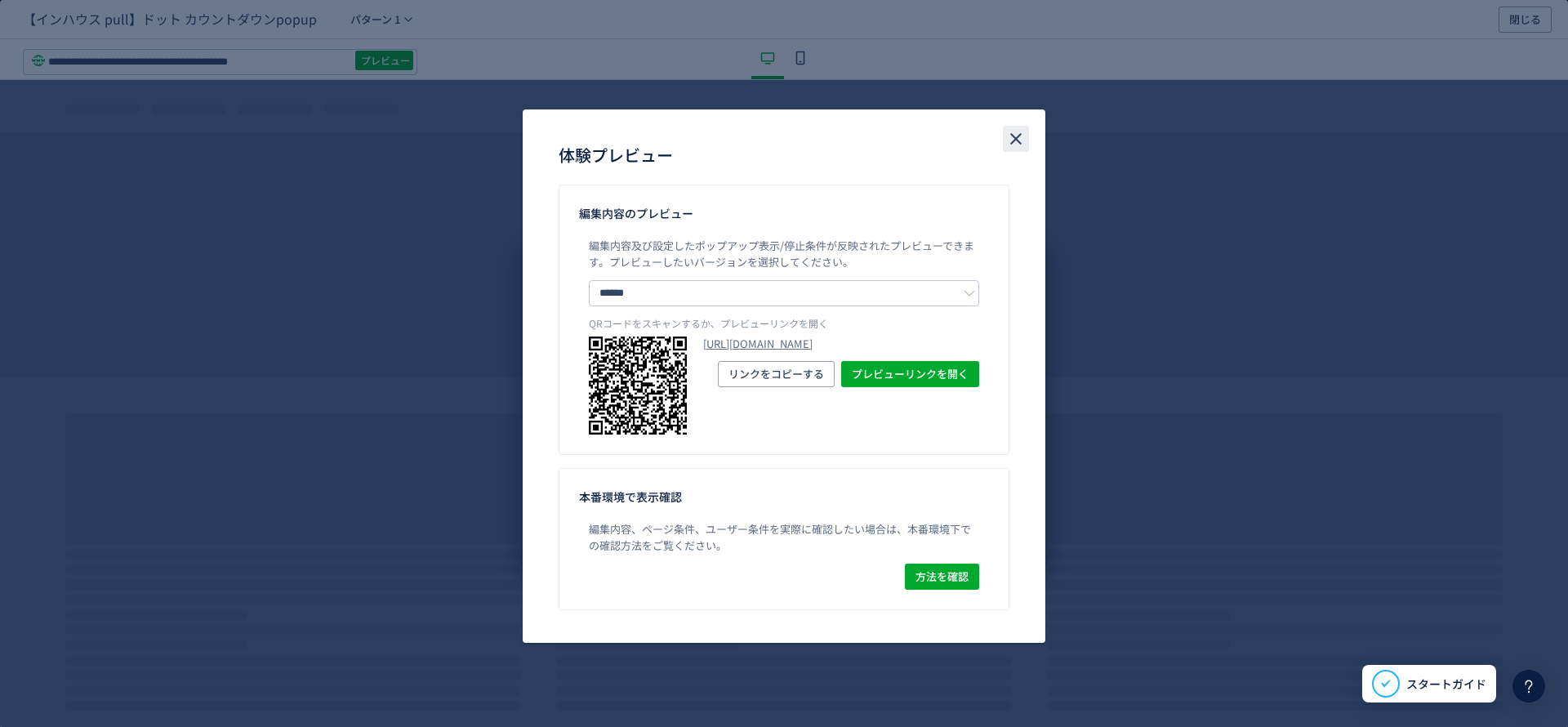
click at [1007, 147] on icon "close" at bounding box center [1016, 139] width 20 height 20
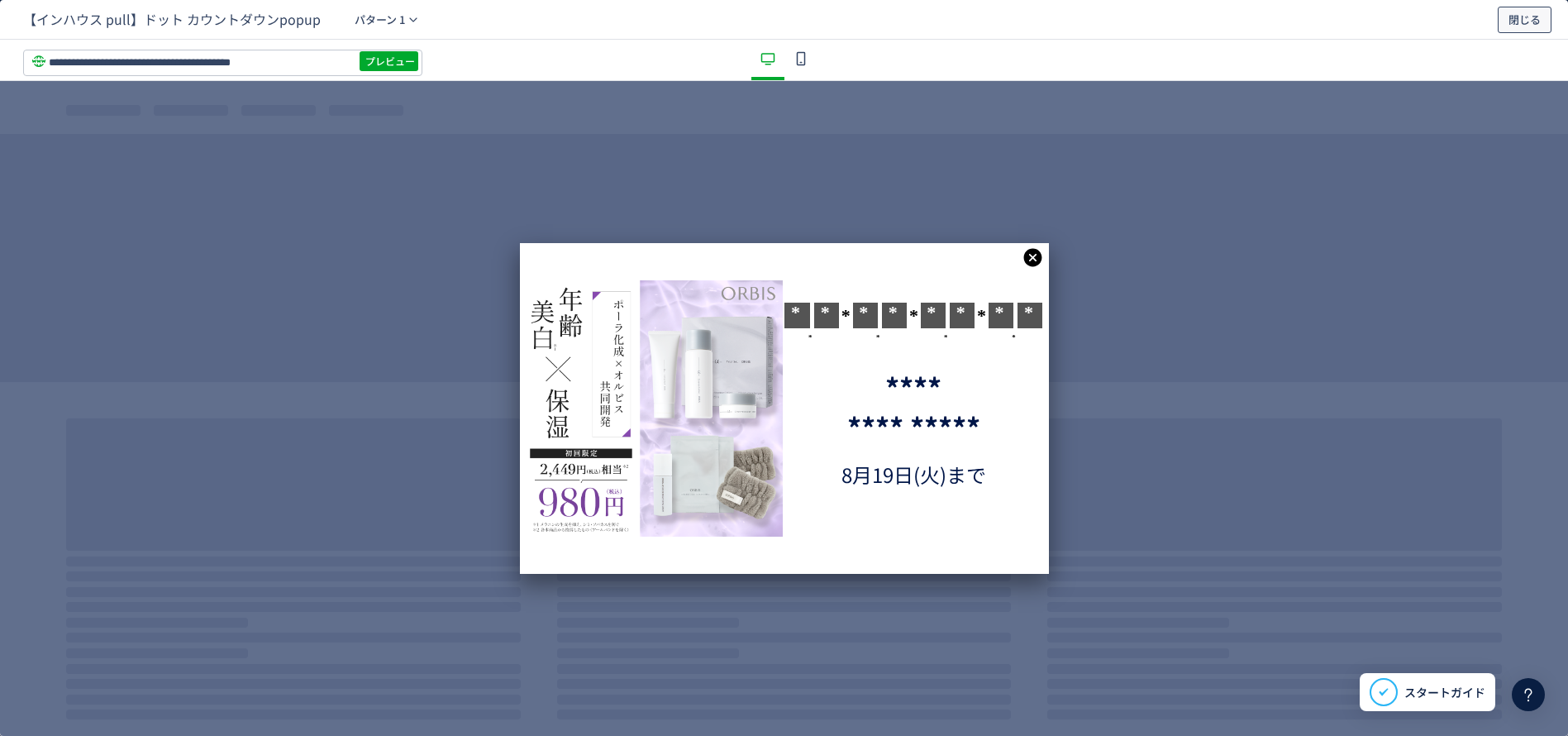
click at [1538, 29] on span "閉じる" at bounding box center [1524, 20] width 32 height 27
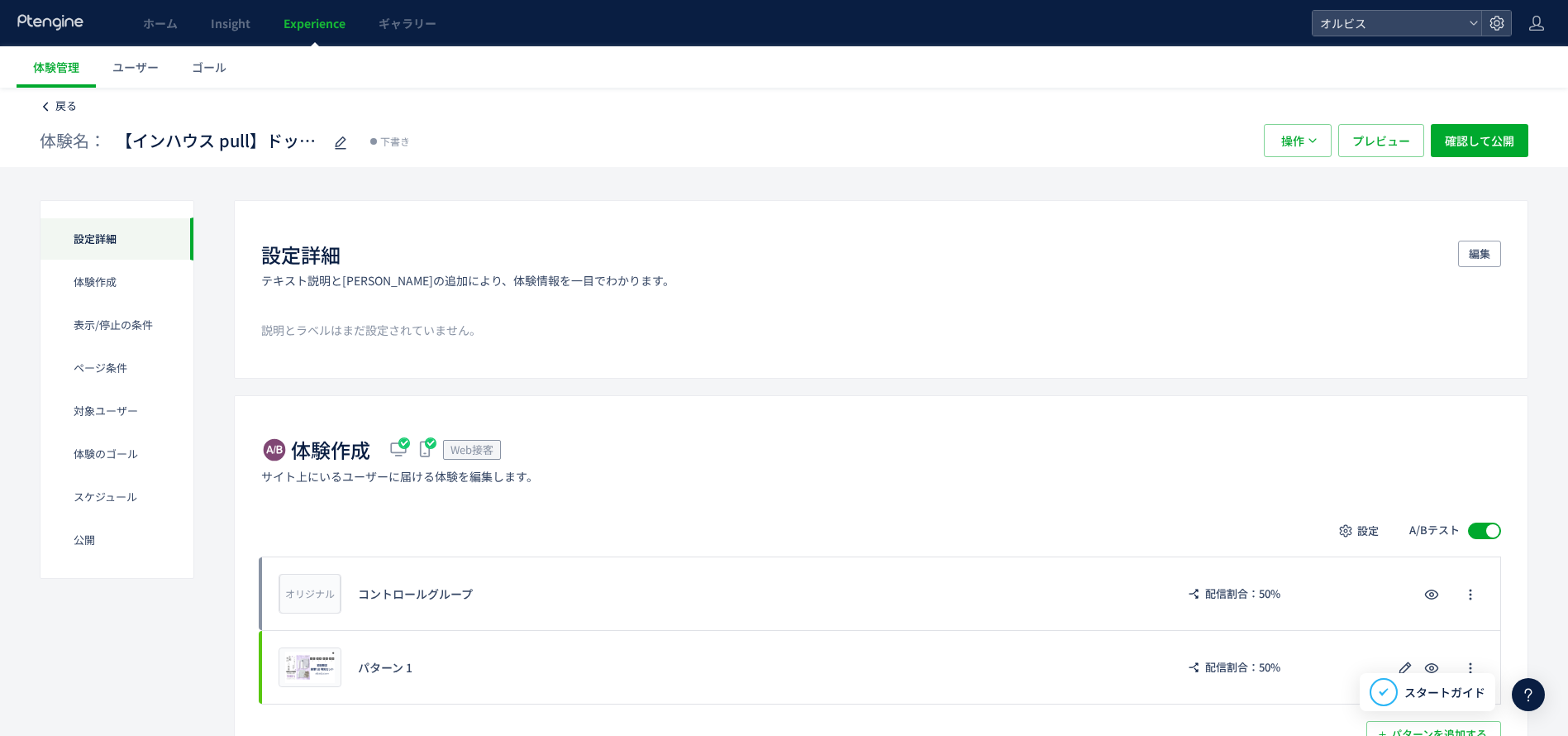
click at [50, 107] on icon at bounding box center [46, 107] width 12 height 12
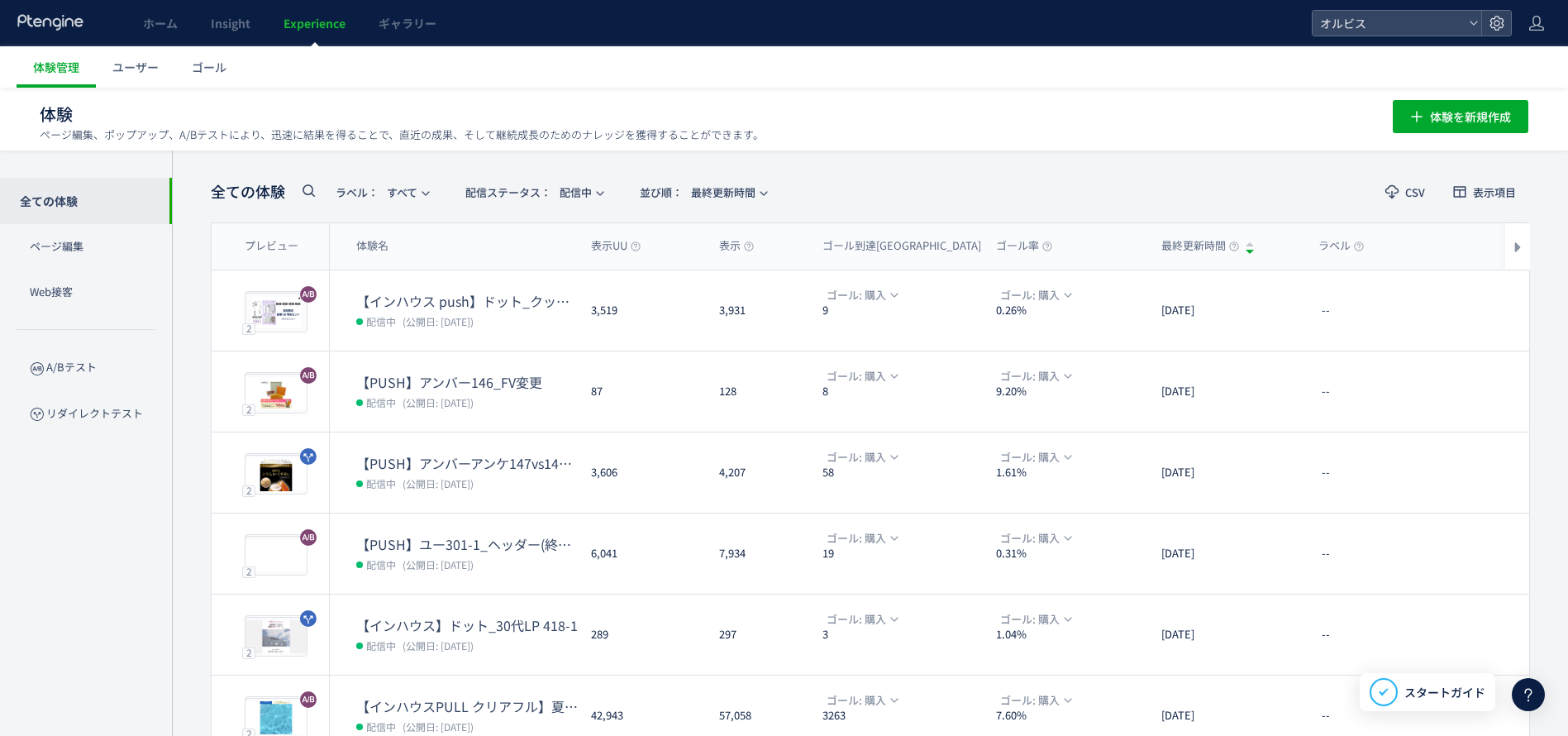
click at [483, 311] on dd "配信中 (公開日: 2025/08/08)" at bounding box center [467, 321] width 221 height 22
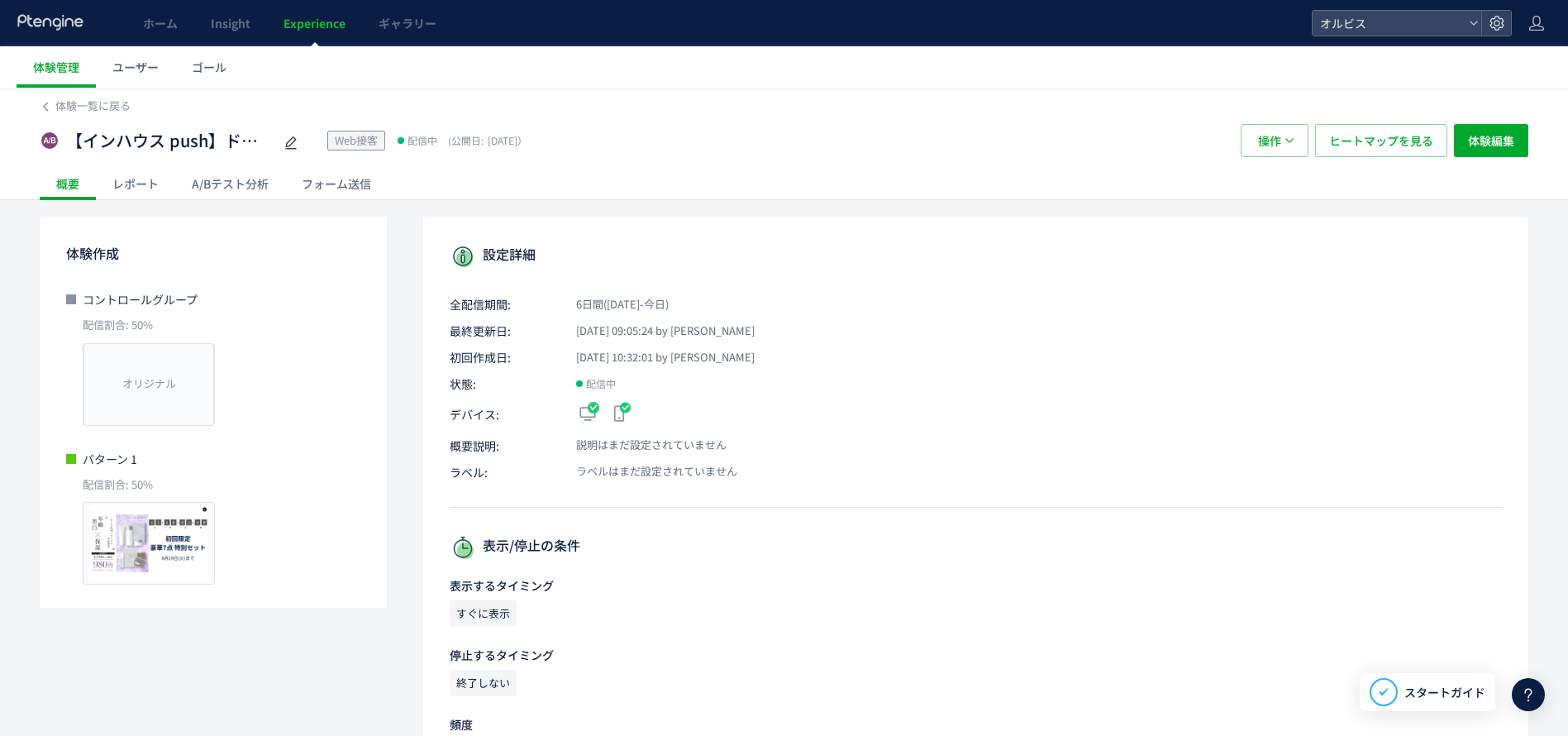
click at [259, 187] on div "A/Bテスト分析" at bounding box center [230, 183] width 110 height 33
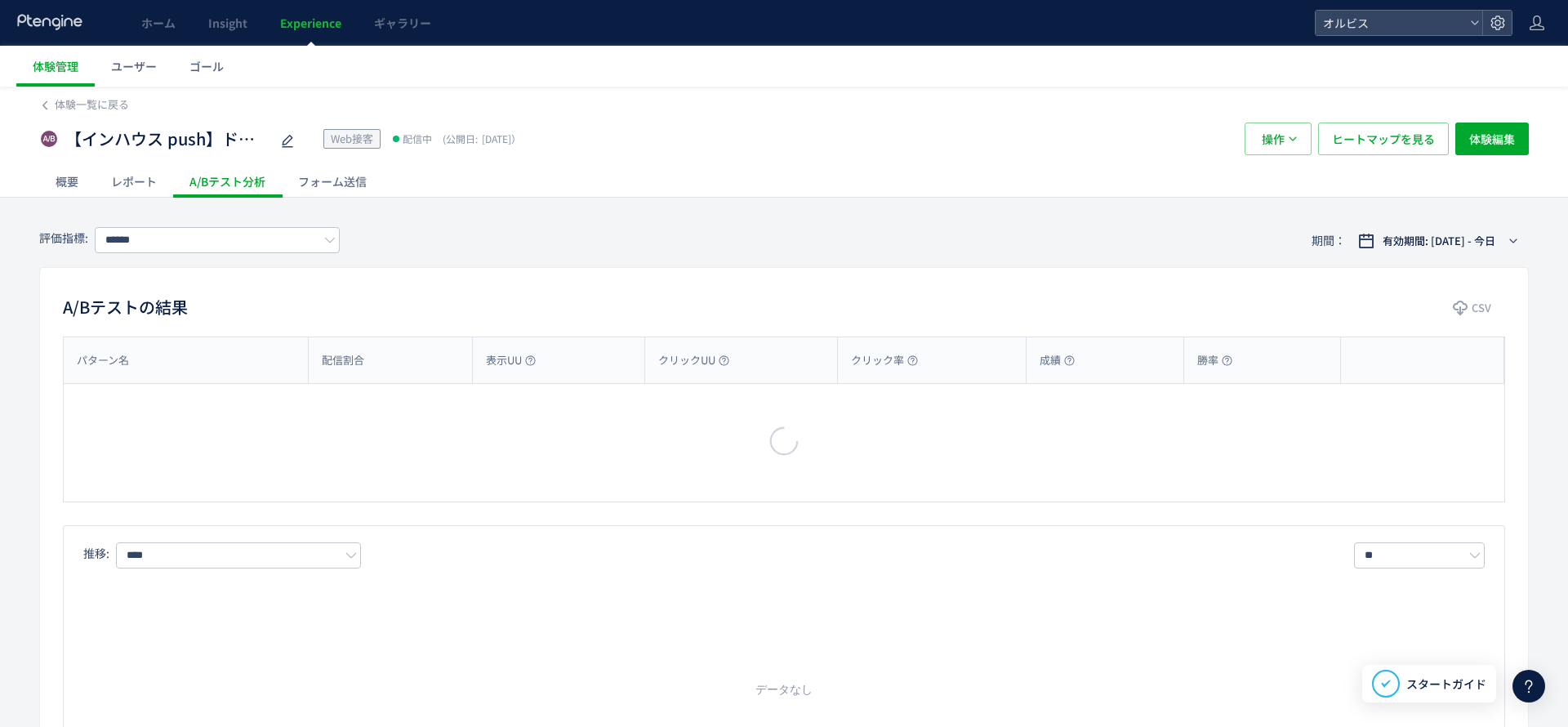
type input "**"
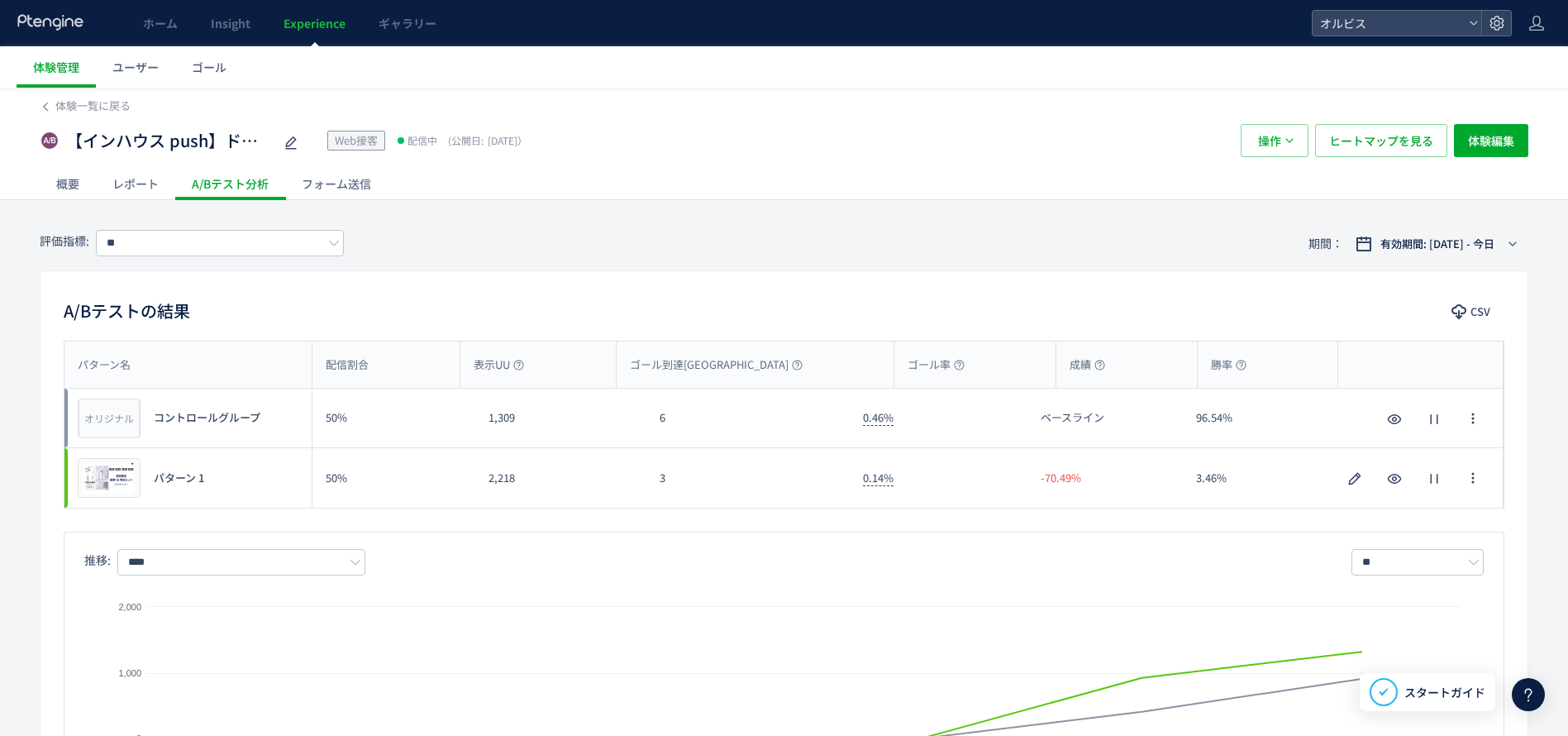
click at [64, 185] on div "概要" at bounding box center [68, 183] width 56 height 33
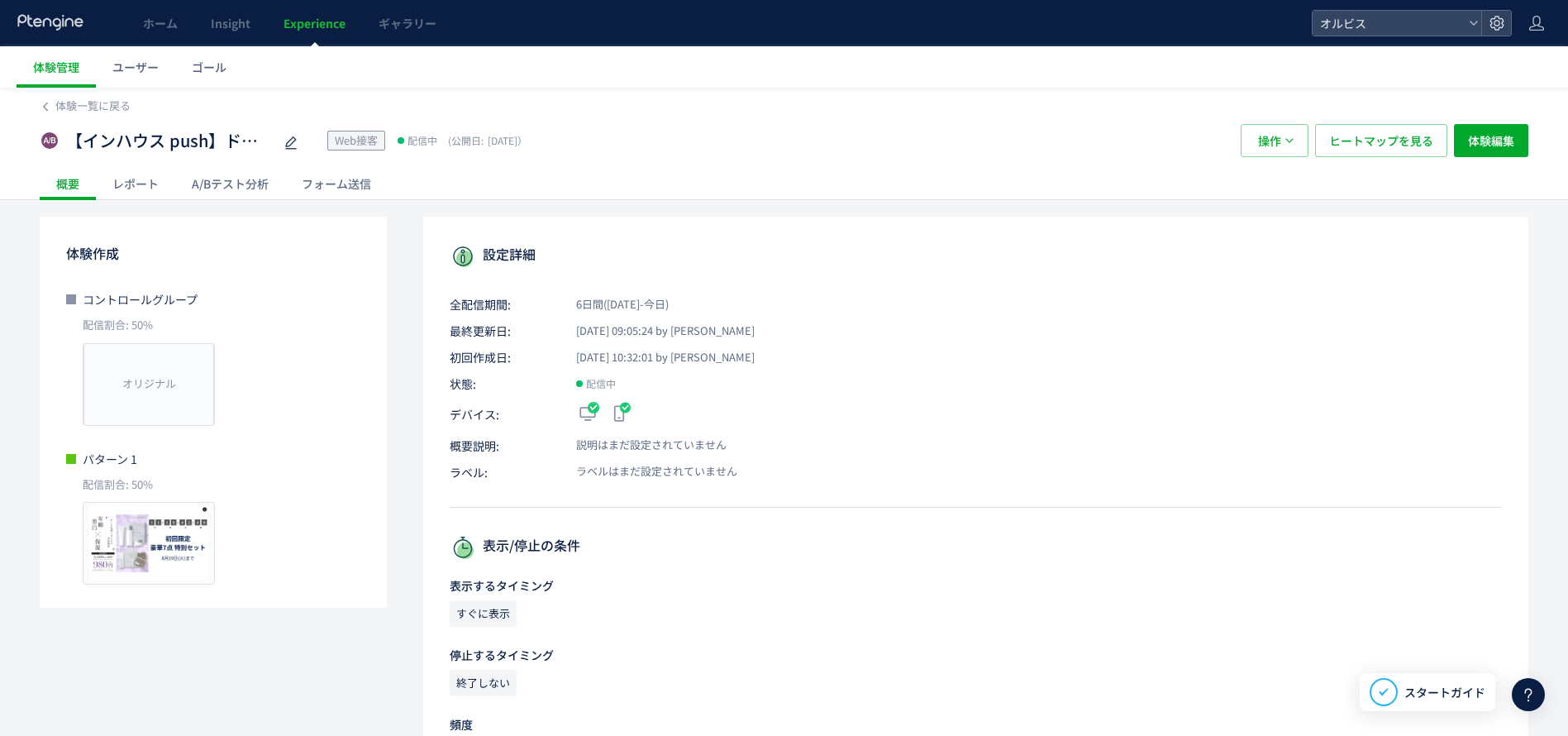
click at [121, 185] on div "レポート" at bounding box center [136, 183] width 80 height 33
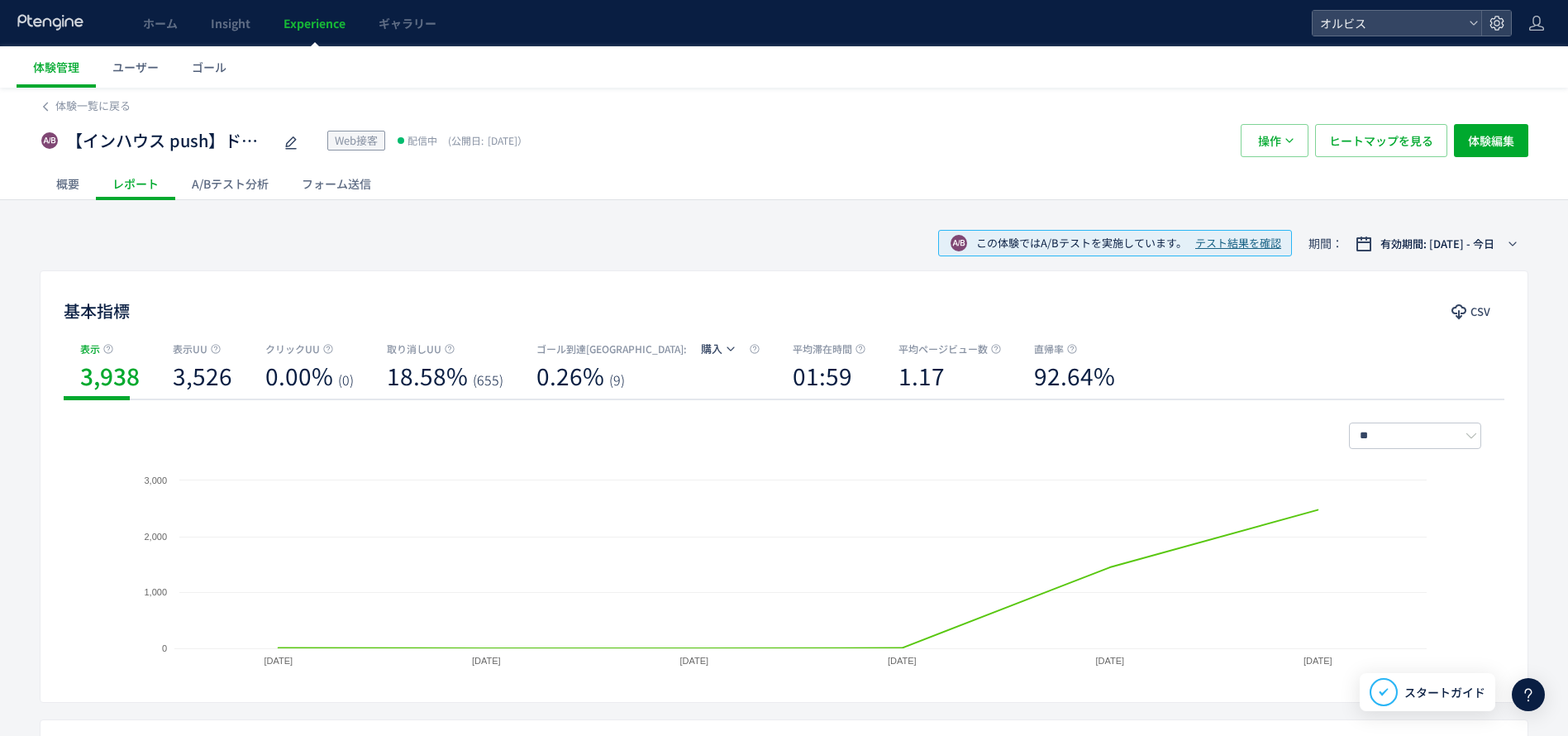
click at [225, 181] on div "A/Bテスト分析" at bounding box center [230, 183] width 110 height 33
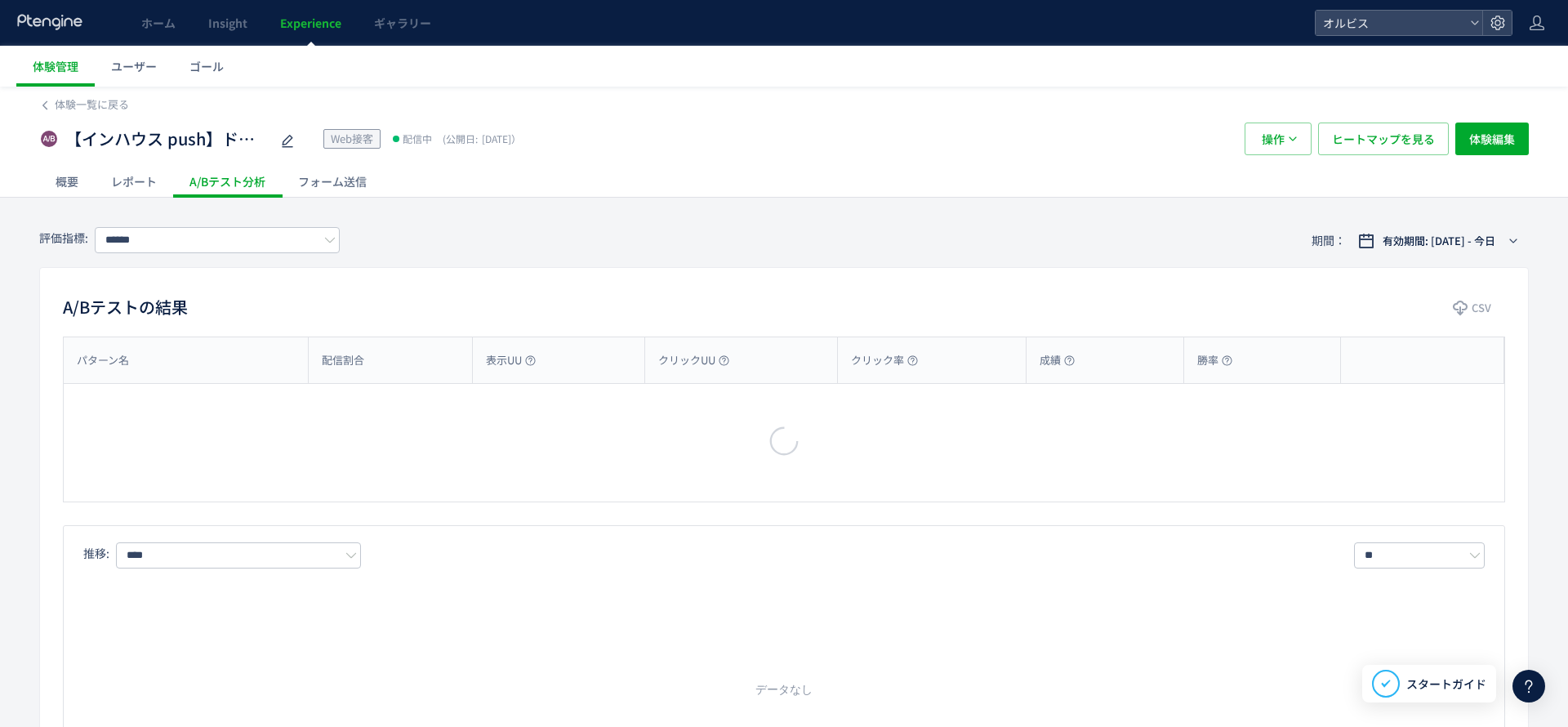
type input "**"
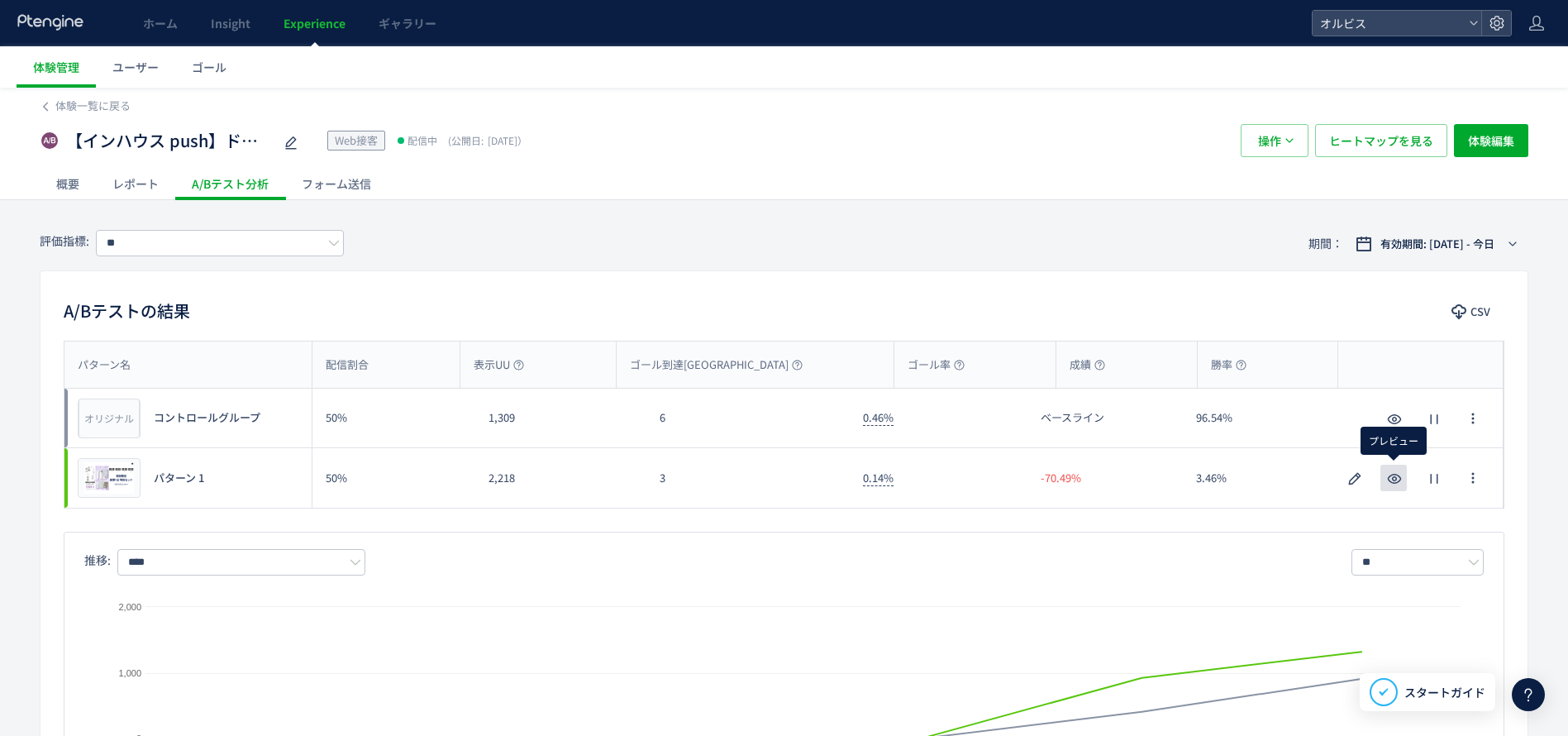
click at [1394, 479] on use "button" at bounding box center [1395, 478] width 14 height 10
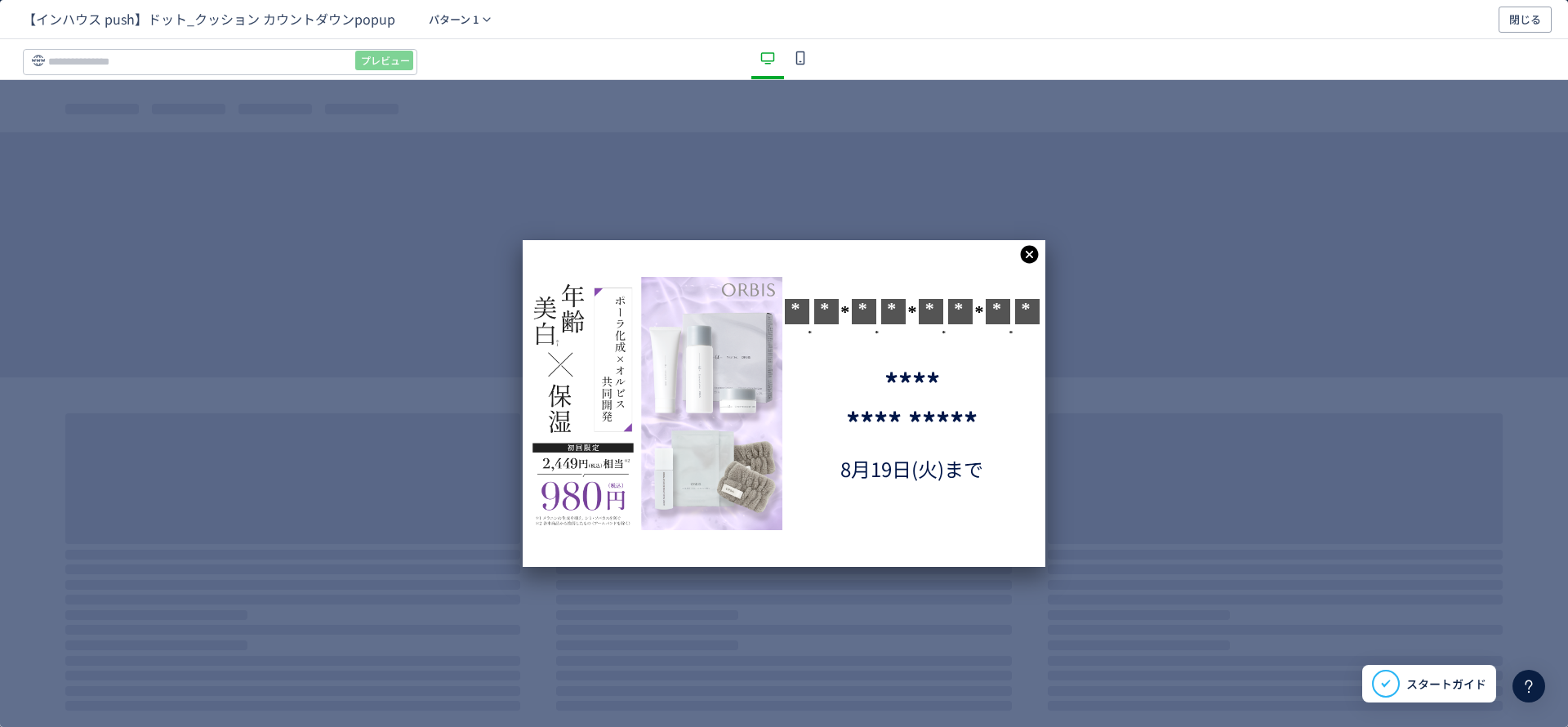
click at [1543, 36] on div "【インハウス push】ドット_クッション カウントダウンpopup パターン 1 閉じる" at bounding box center [784, 20] width 1568 height 39
click at [1533, 19] on span "閉じる" at bounding box center [1525, 20] width 32 height 26
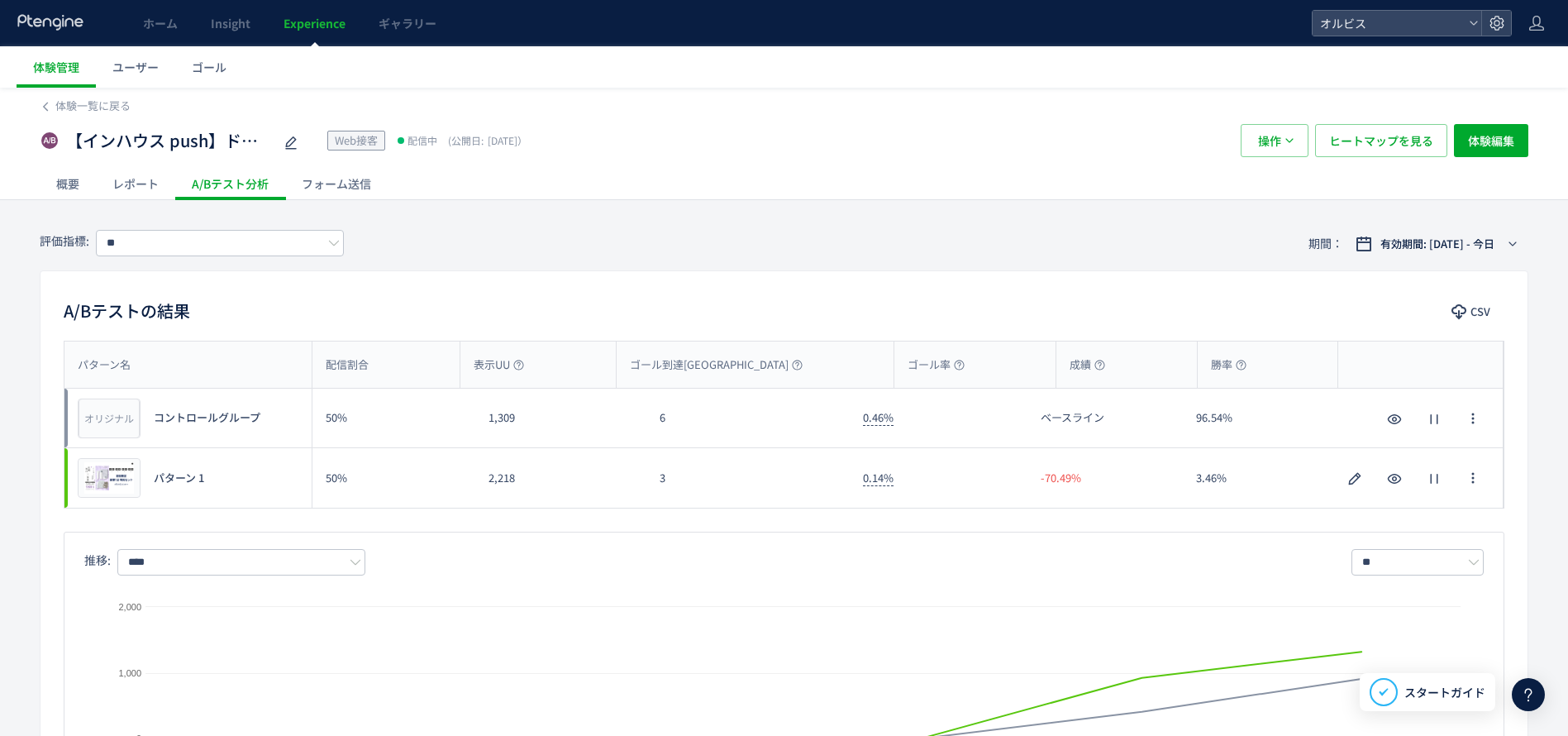
click at [78, 191] on div "概要" at bounding box center [68, 183] width 56 height 33
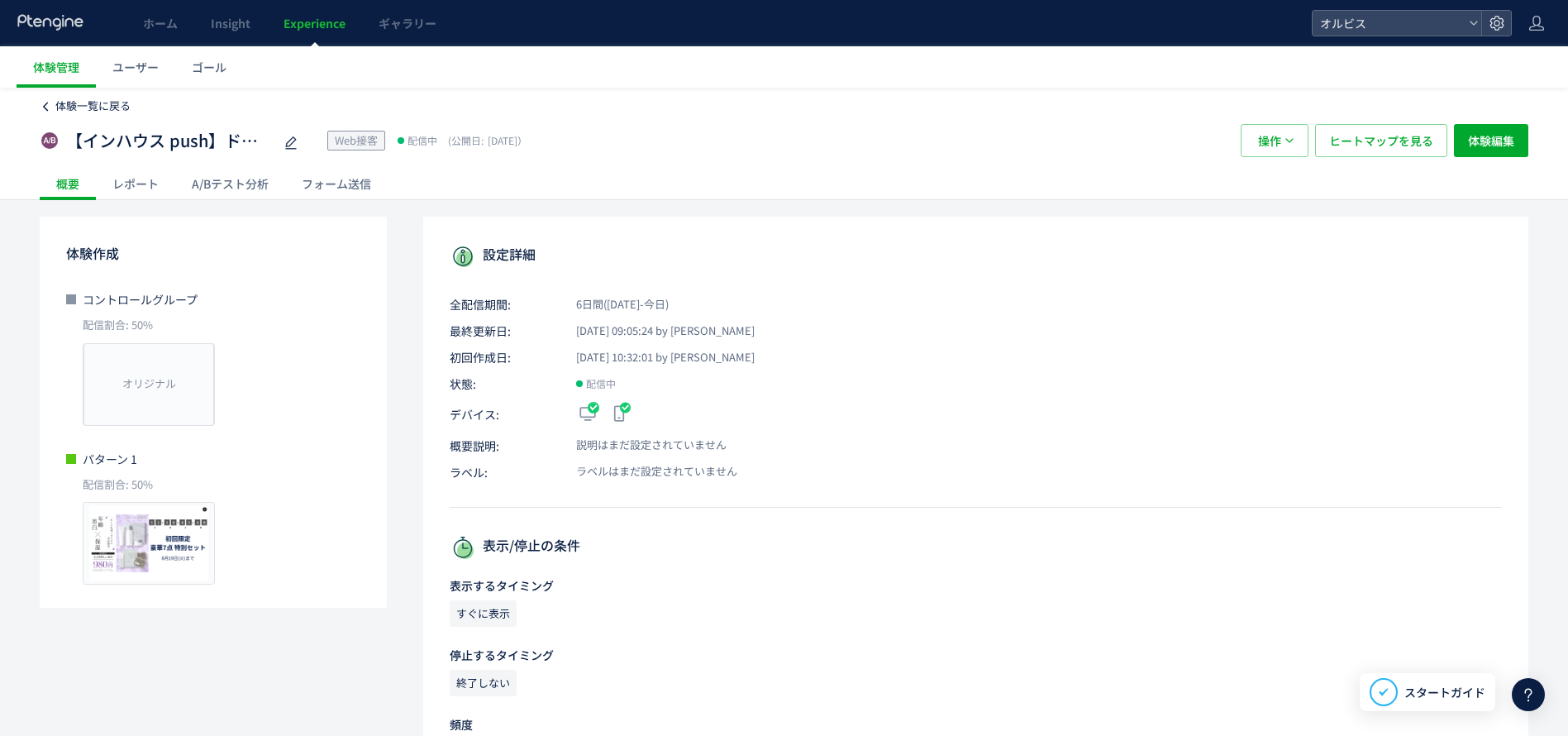
click at [63, 98] on span "体験一覧に戻る" at bounding box center [93, 105] width 75 height 16
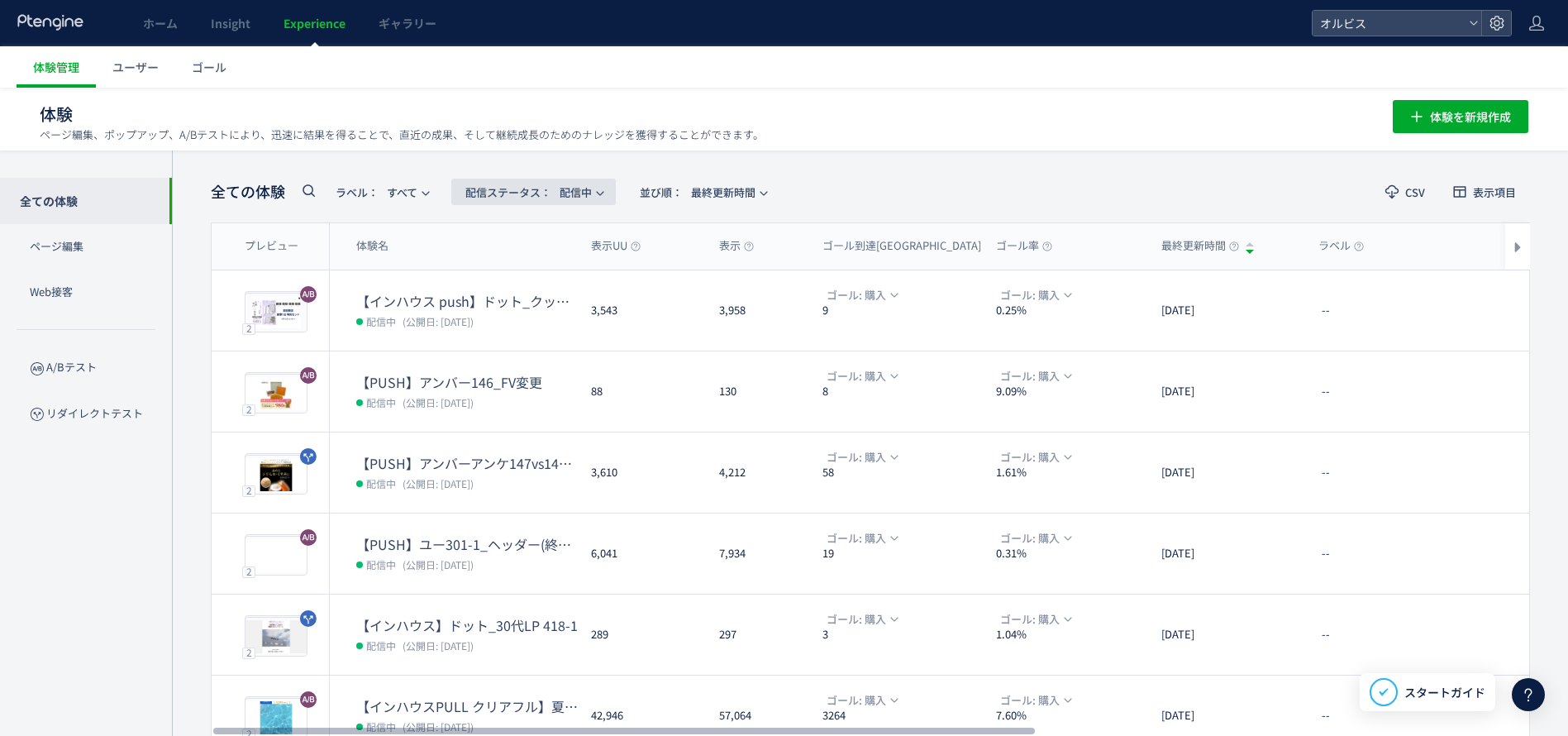
click at [569, 193] on span "配信ステータス​： 配信中" at bounding box center [529, 191] width 127 height 27
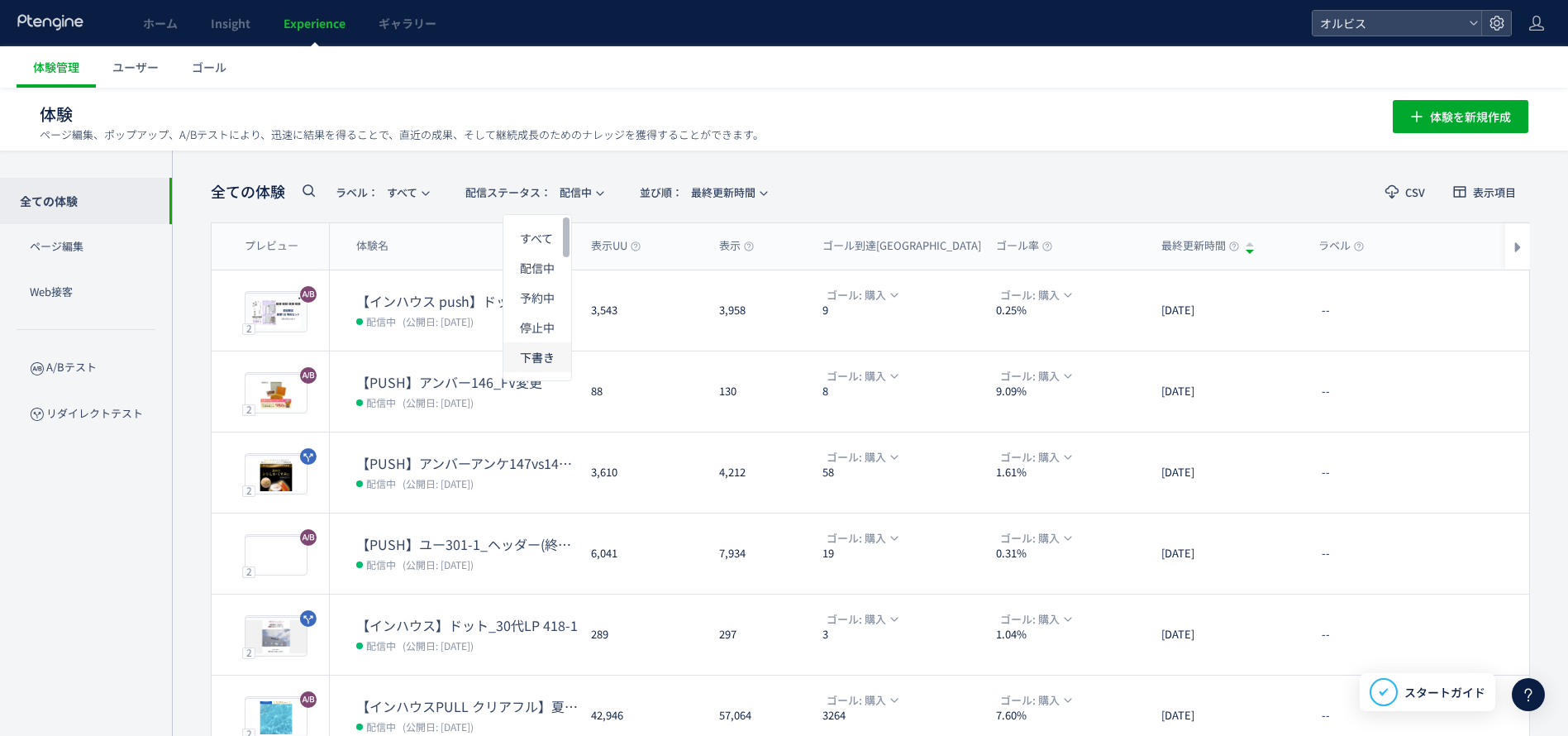
click at [540, 361] on li "下書き" at bounding box center [537, 357] width 68 height 30
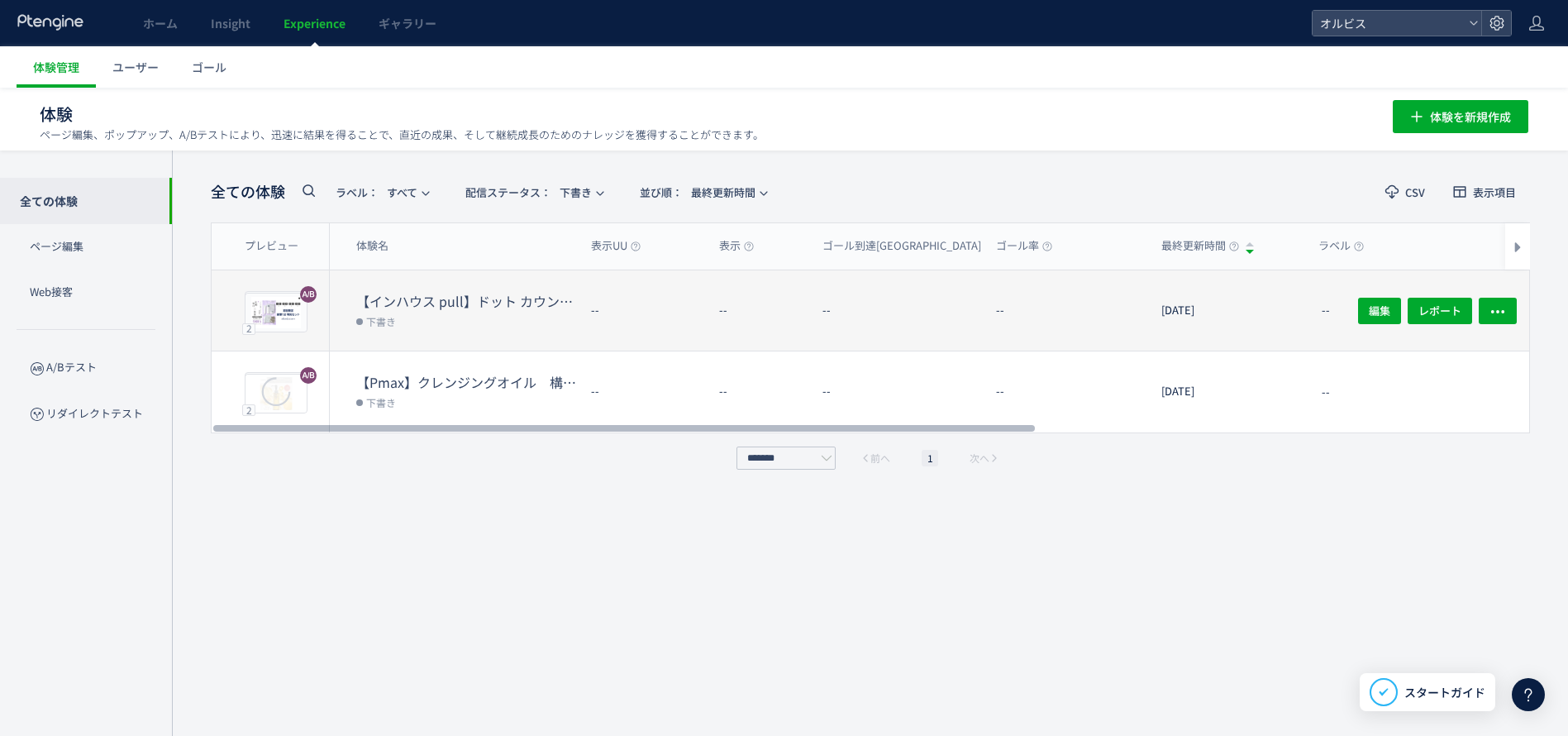
click at [481, 312] on dd "下書き" at bounding box center [467, 321] width 221 height 22
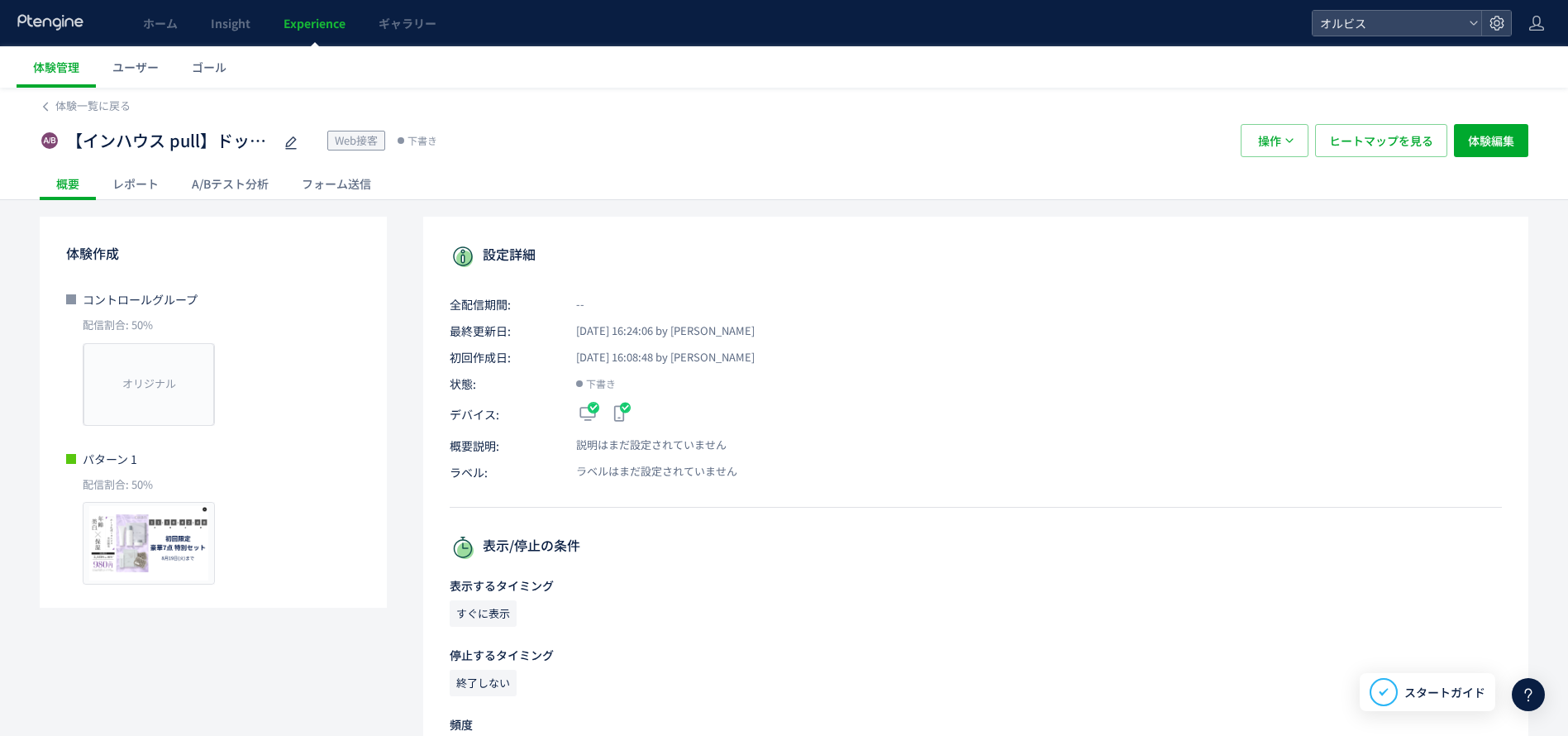
click at [256, 177] on div "A/Bテスト分析" at bounding box center [230, 183] width 110 height 33
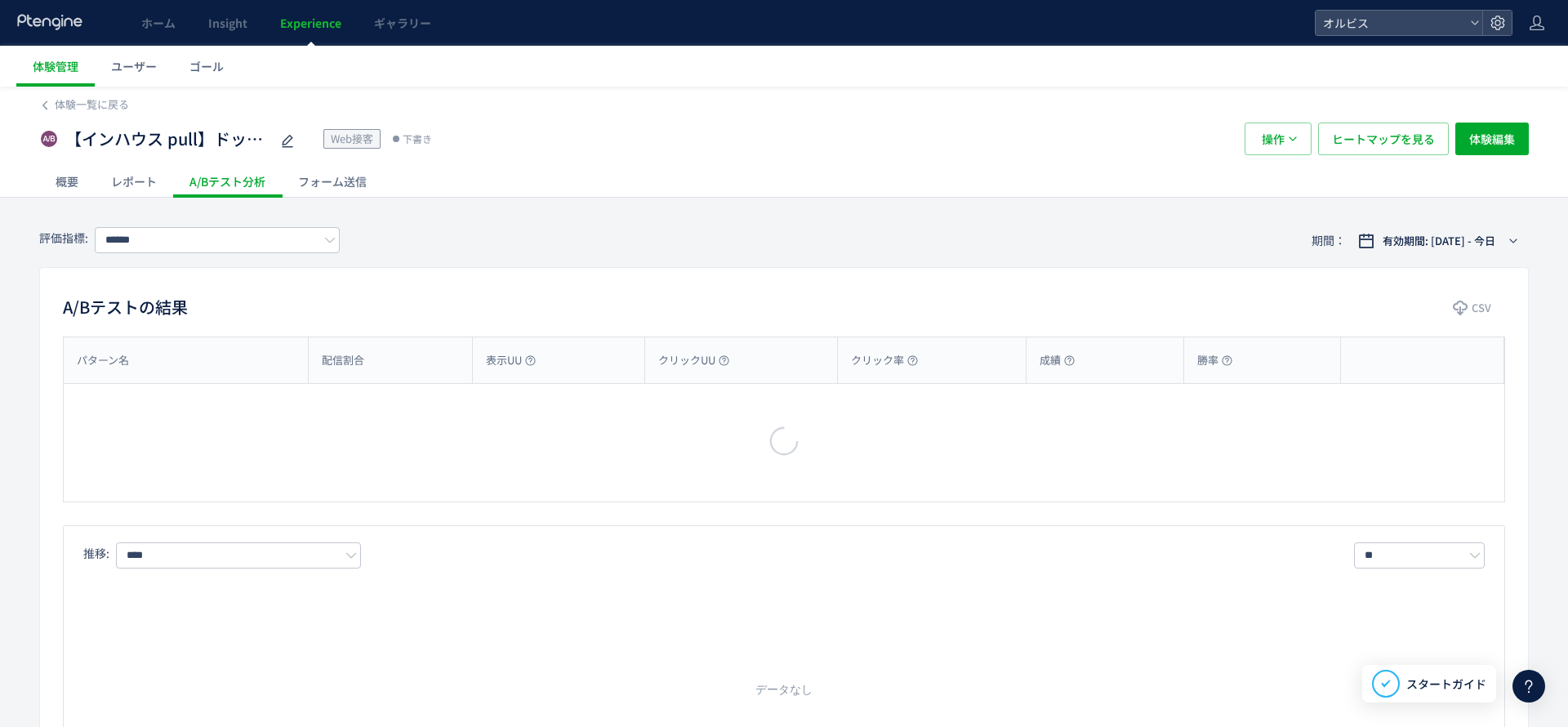
type input "**"
click at [1465, 155] on button "体験編集" at bounding box center [1473, 139] width 74 height 33
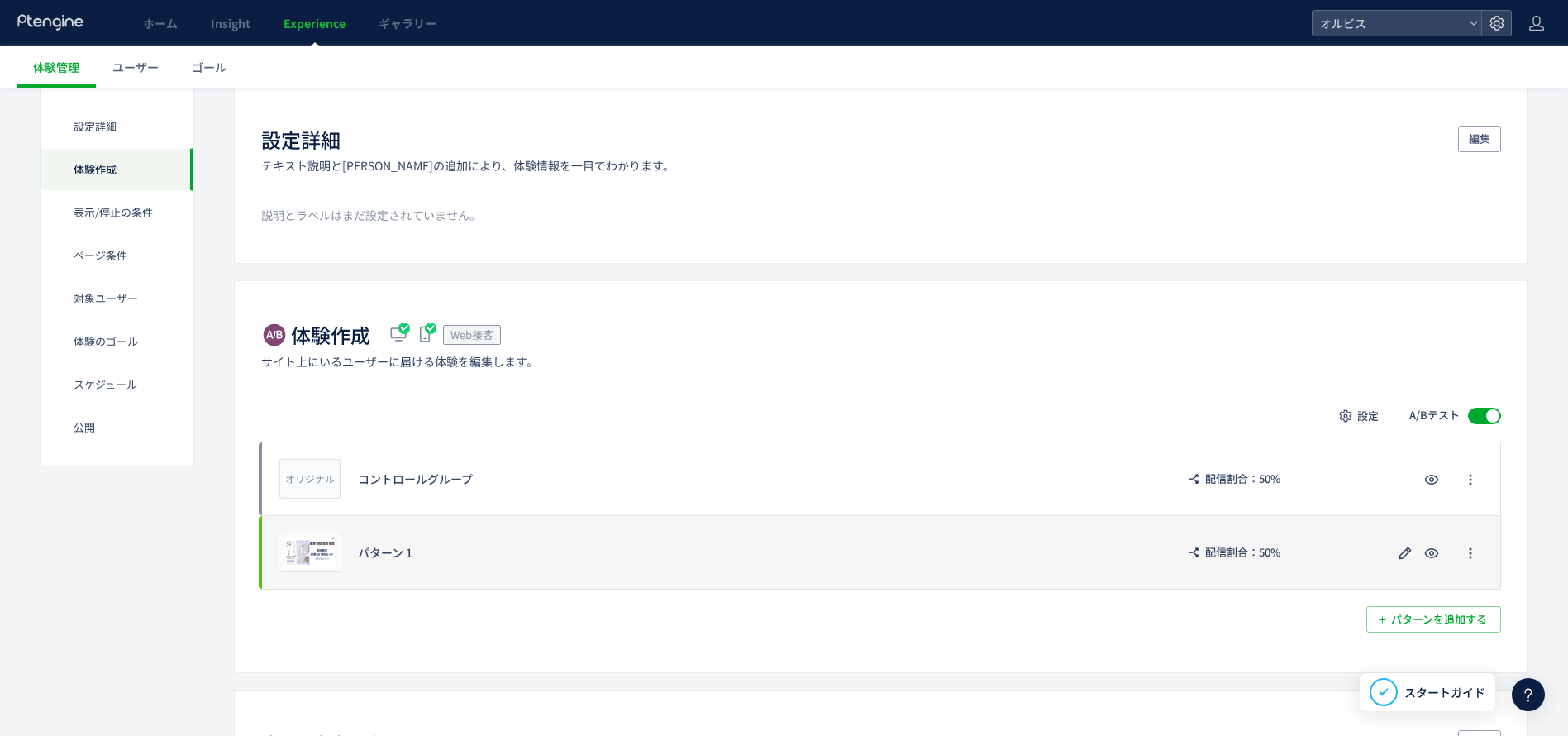
scroll to position [124, 0]
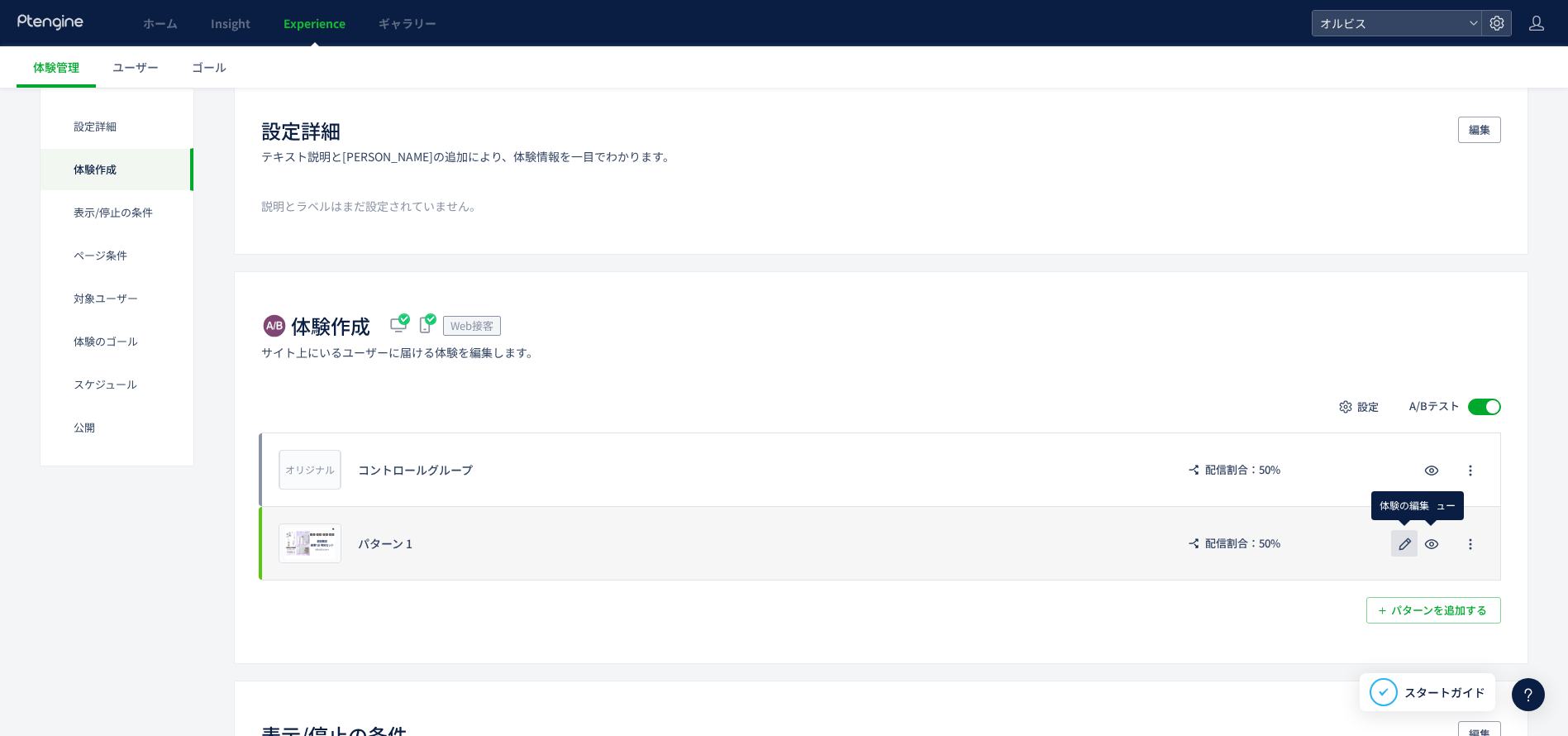
click at [1404, 545] on icon "button" at bounding box center [1406, 544] width 20 height 20
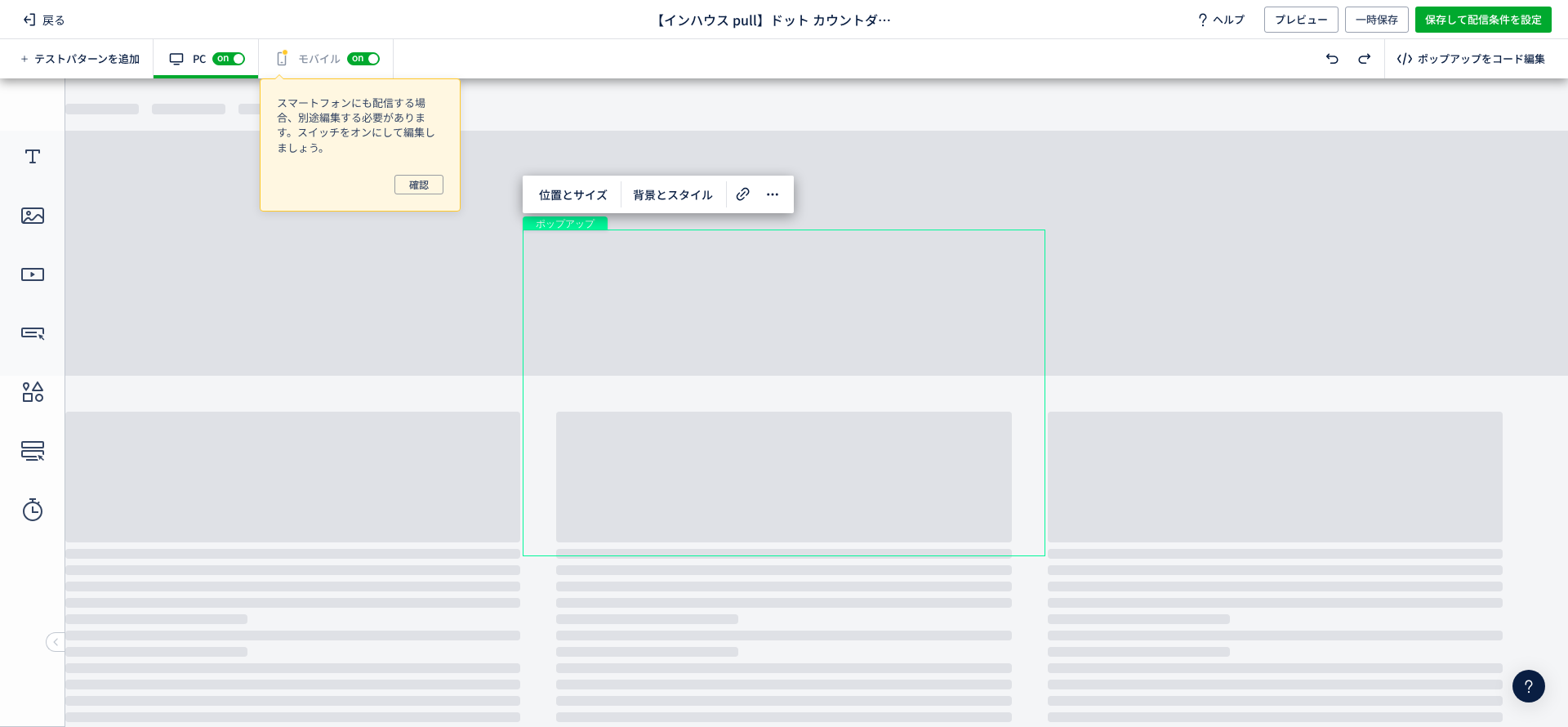
click at [292, 54] on div "有効な編集箇所が確認されません モバイル off on" at bounding box center [326, 59] width 135 height 39
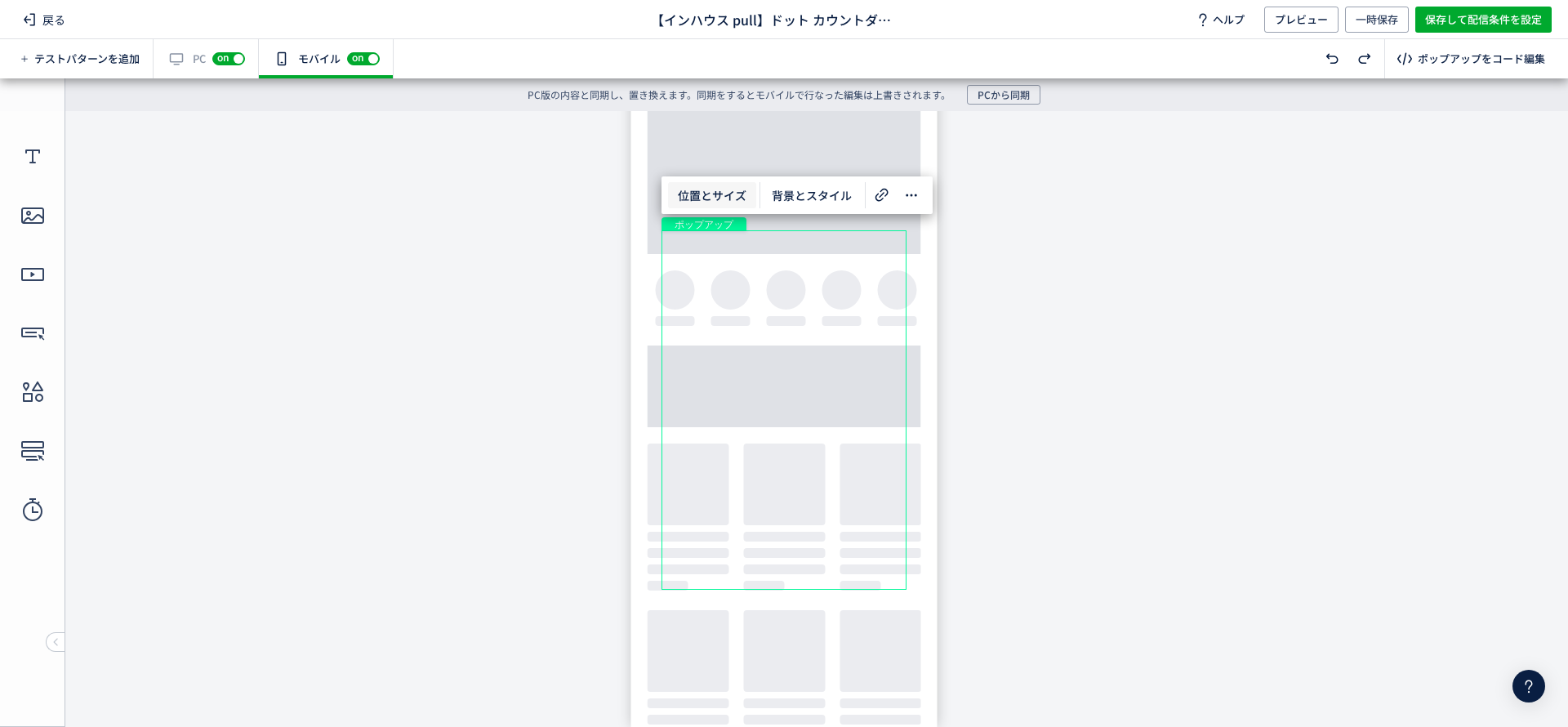
click at [714, 196] on span "位置とサイズ" at bounding box center [712, 195] width 88 height 26
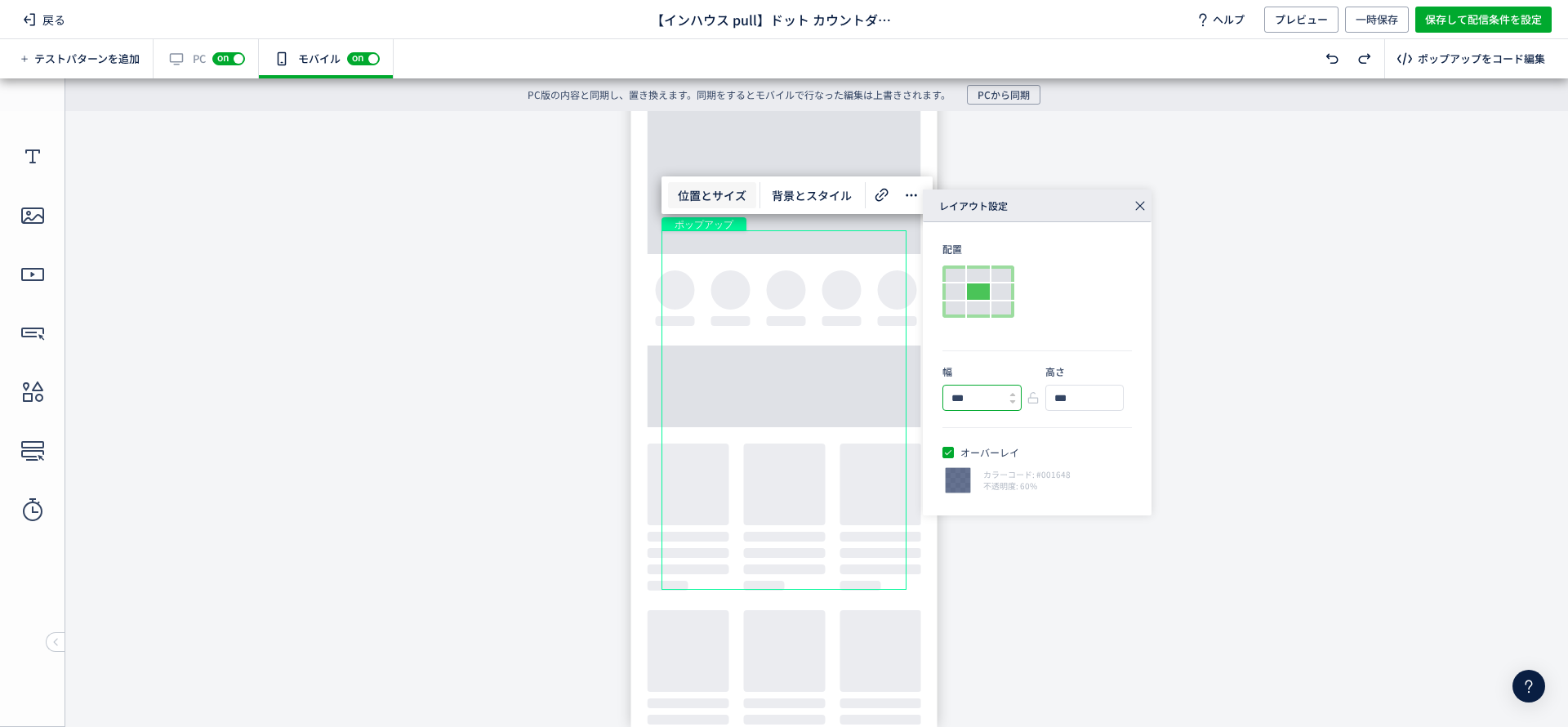
click at [950, 396] on input "***" at bounding box center [975, 398] width 65 height 25
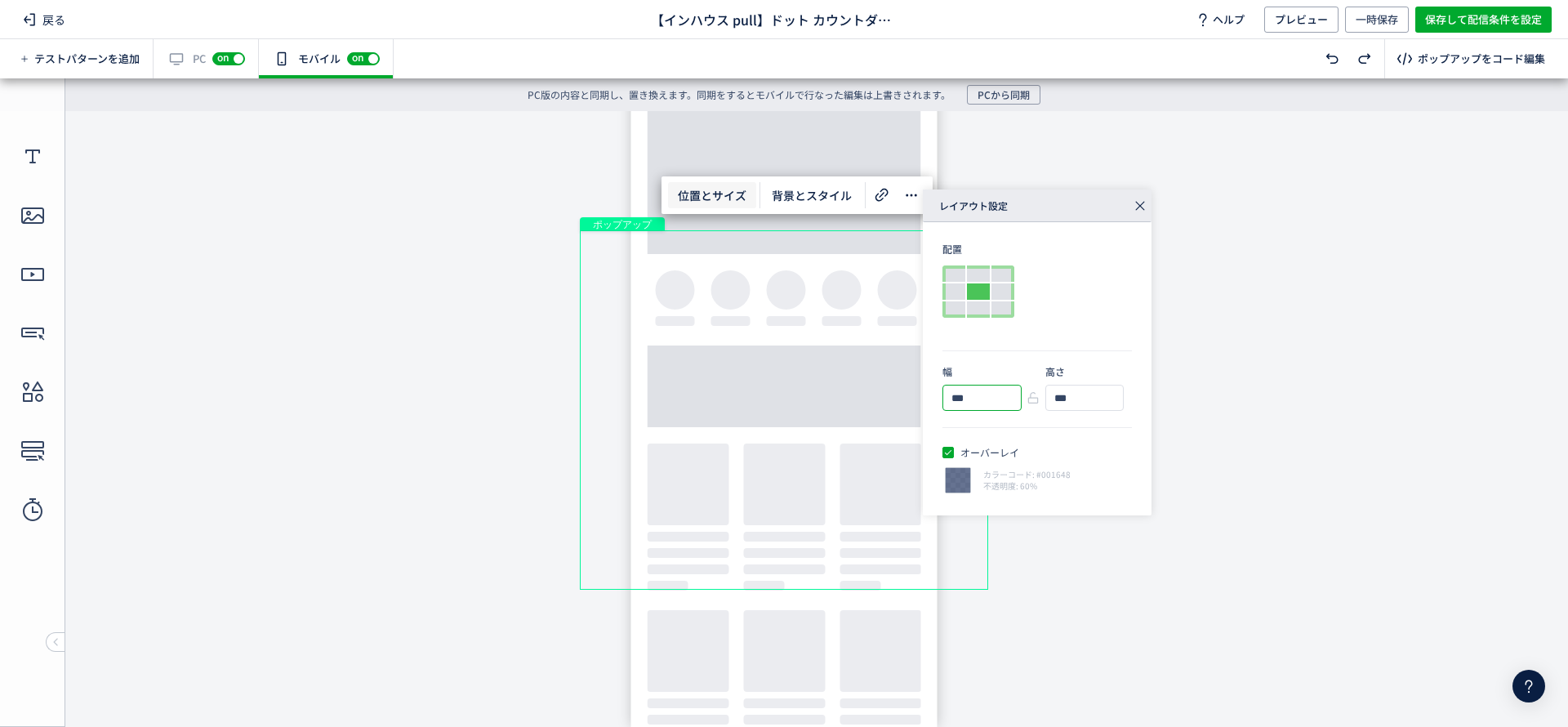
type input "***"
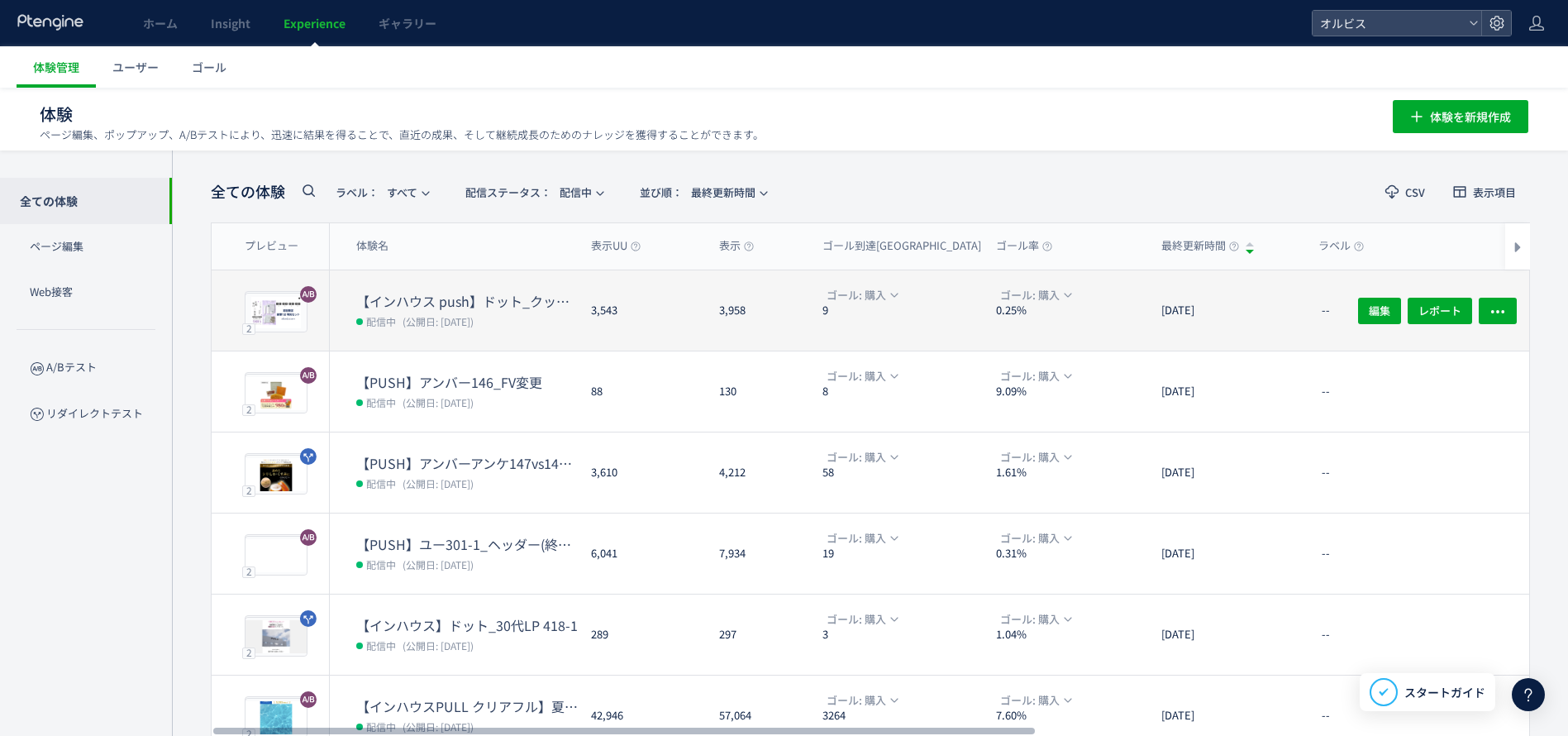
click at [497, 304] on dt "【インハウス push】ドット_クッション カウントダウンpopup" at bounding box center [467, 301] width 221 height 19
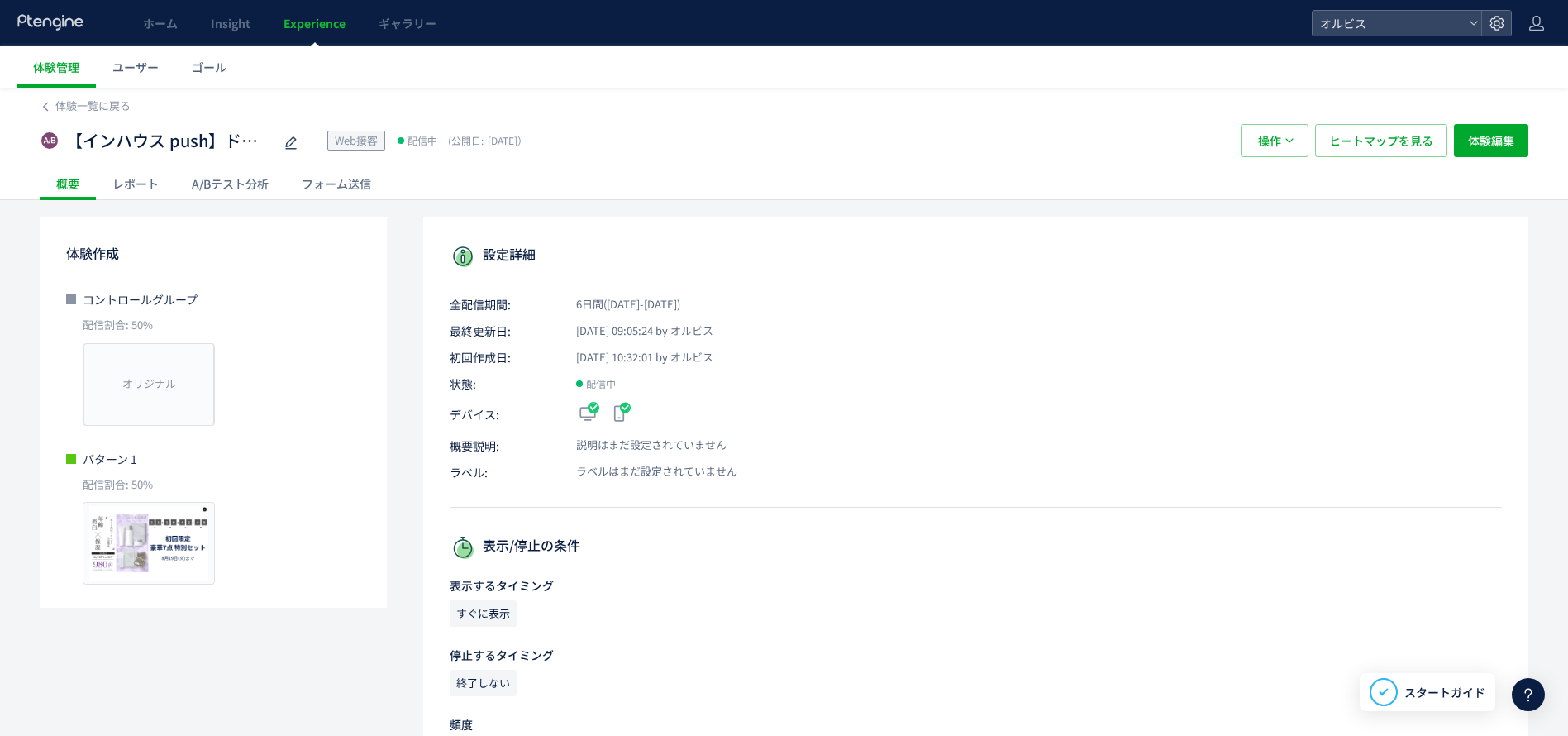
click at [256, 191] on div "A/Bテスト分析" at bounding box center [230, 183] width 110 height 33
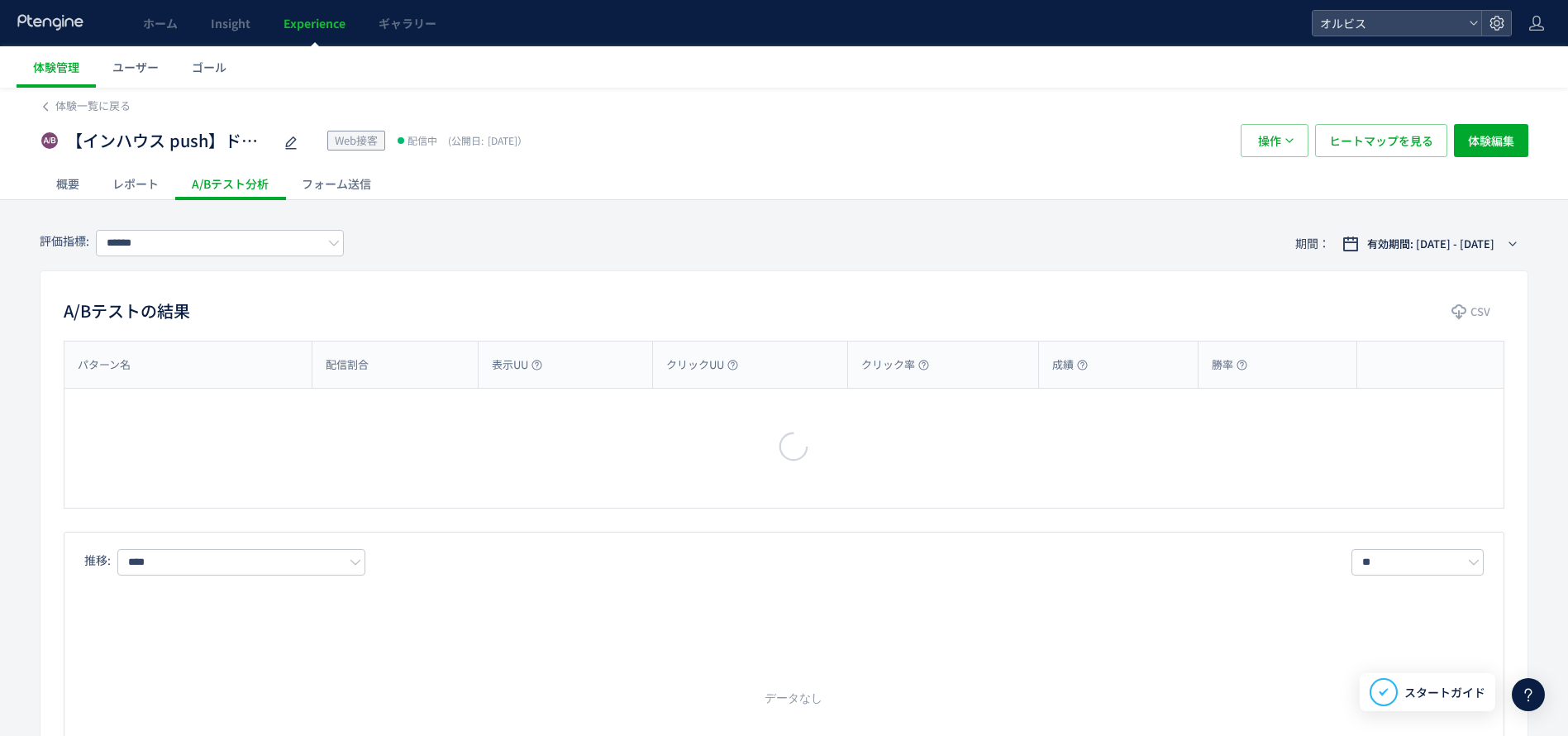
type input "**"
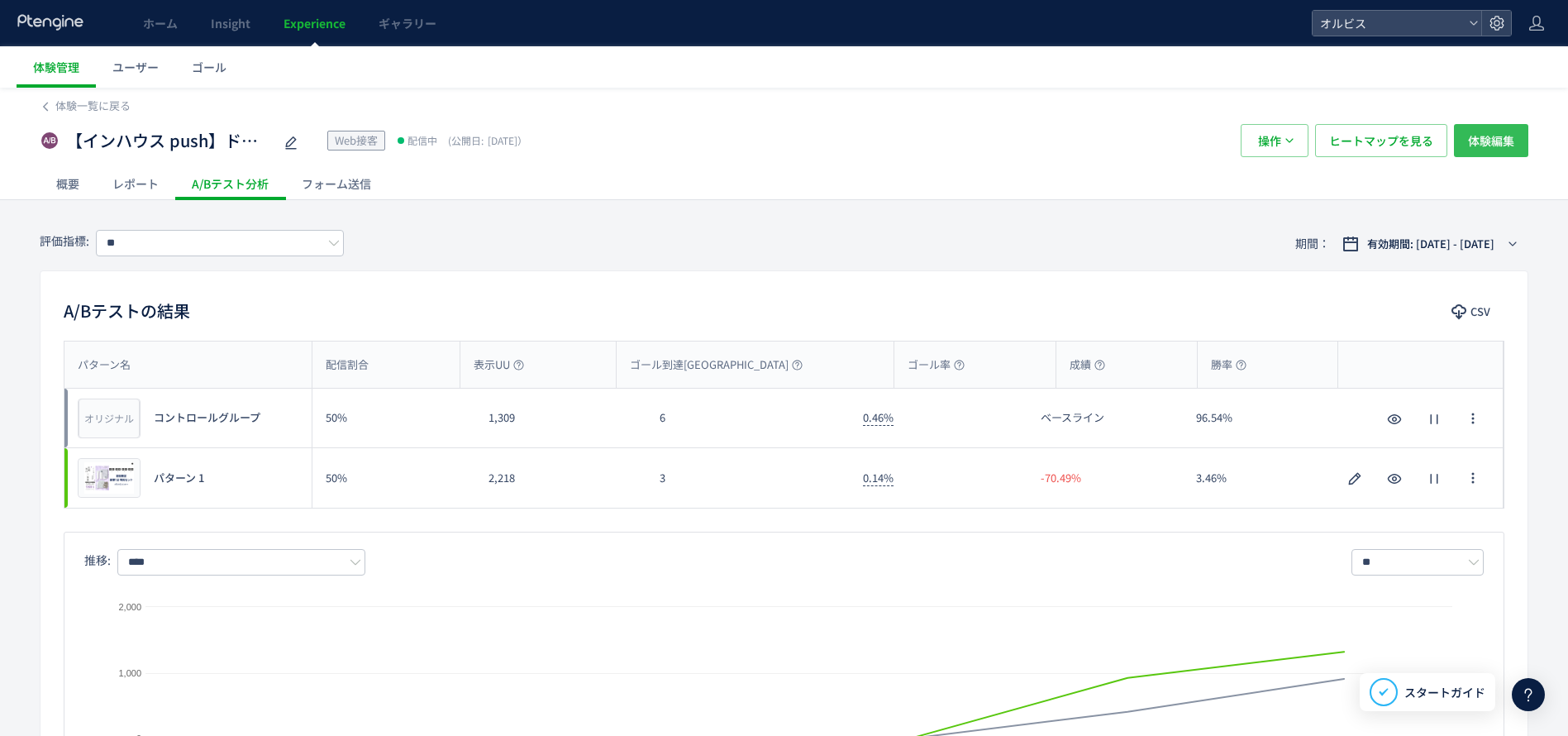
click at [1480, 142] on span "体験編集" at bounding box center [1491, 141] width 46 height 33
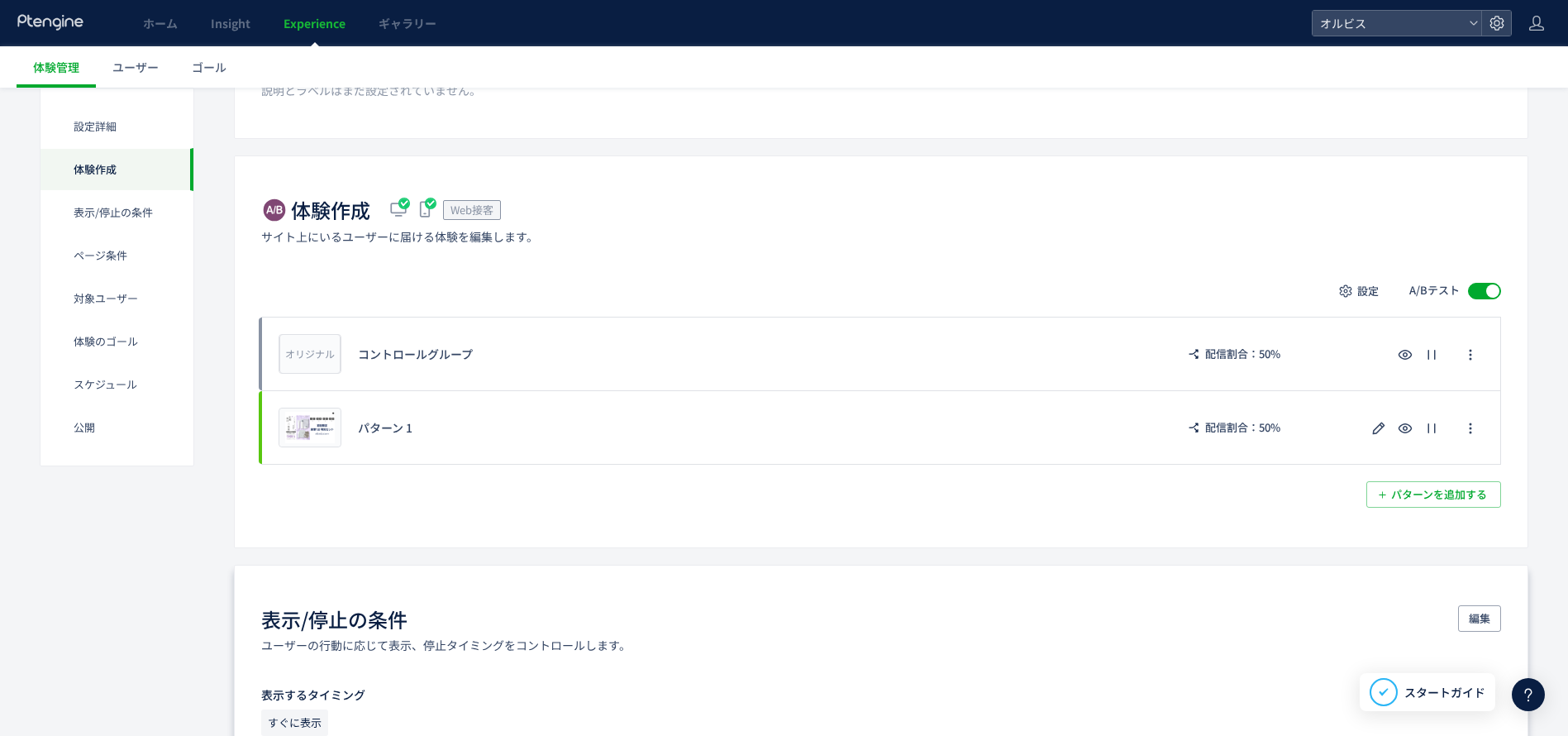
scroll to position [248, 0]
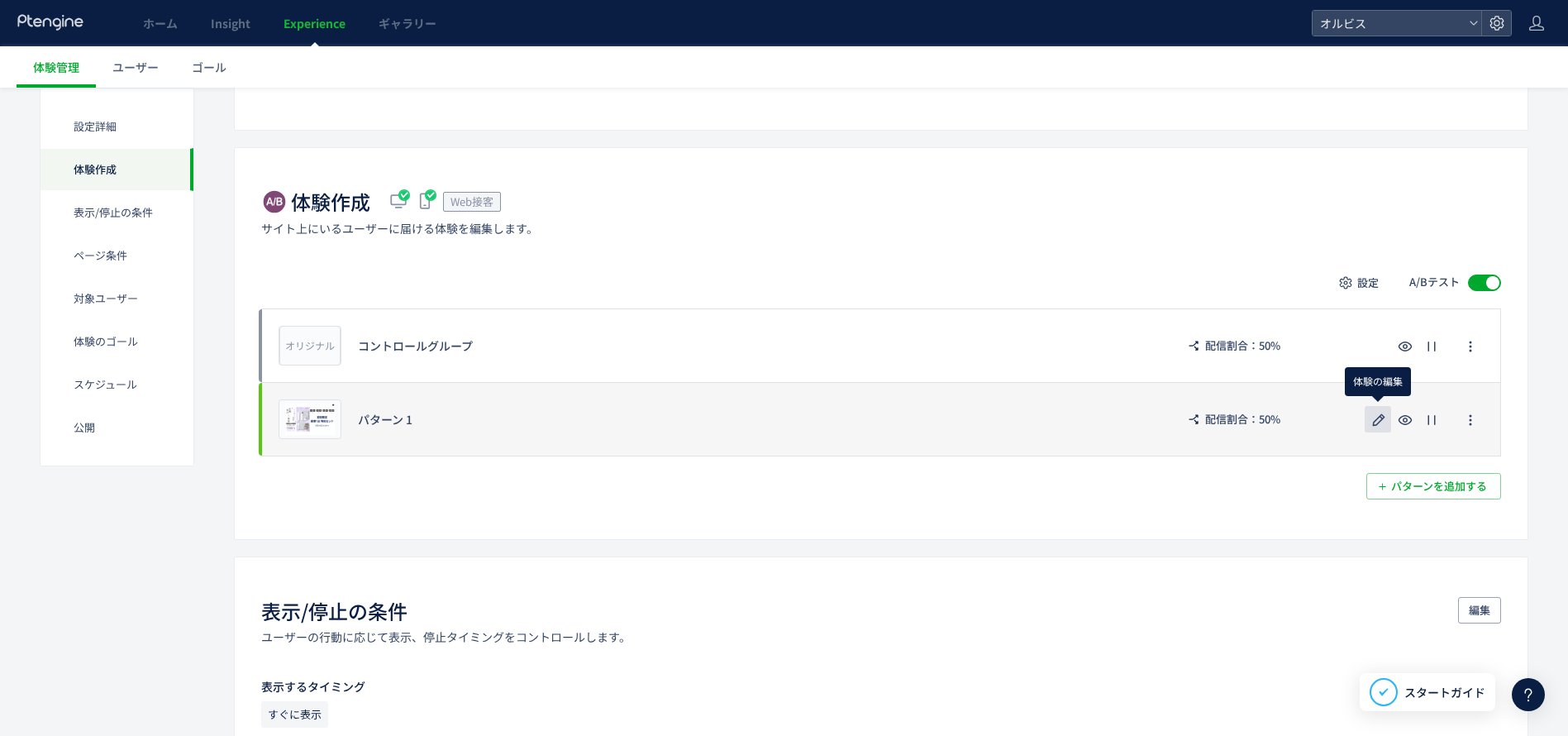
click at [1379, 420] on icon "button" at bounding box center [1379, 420] width 20 height 20
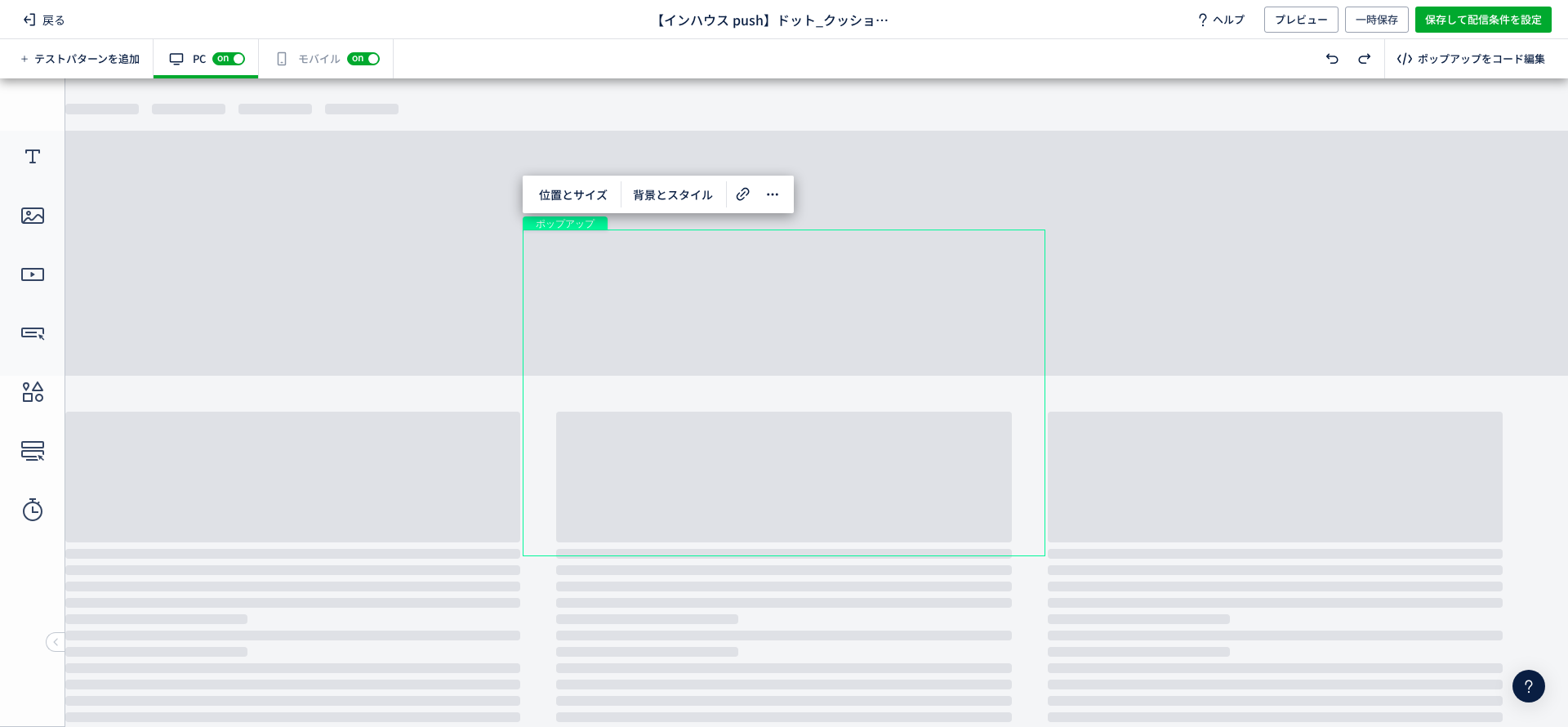
click at [288, 54] on div "有効な編集箇所が確認されません モバイル off on" at bounding box center [326, 59] width 135 height 39
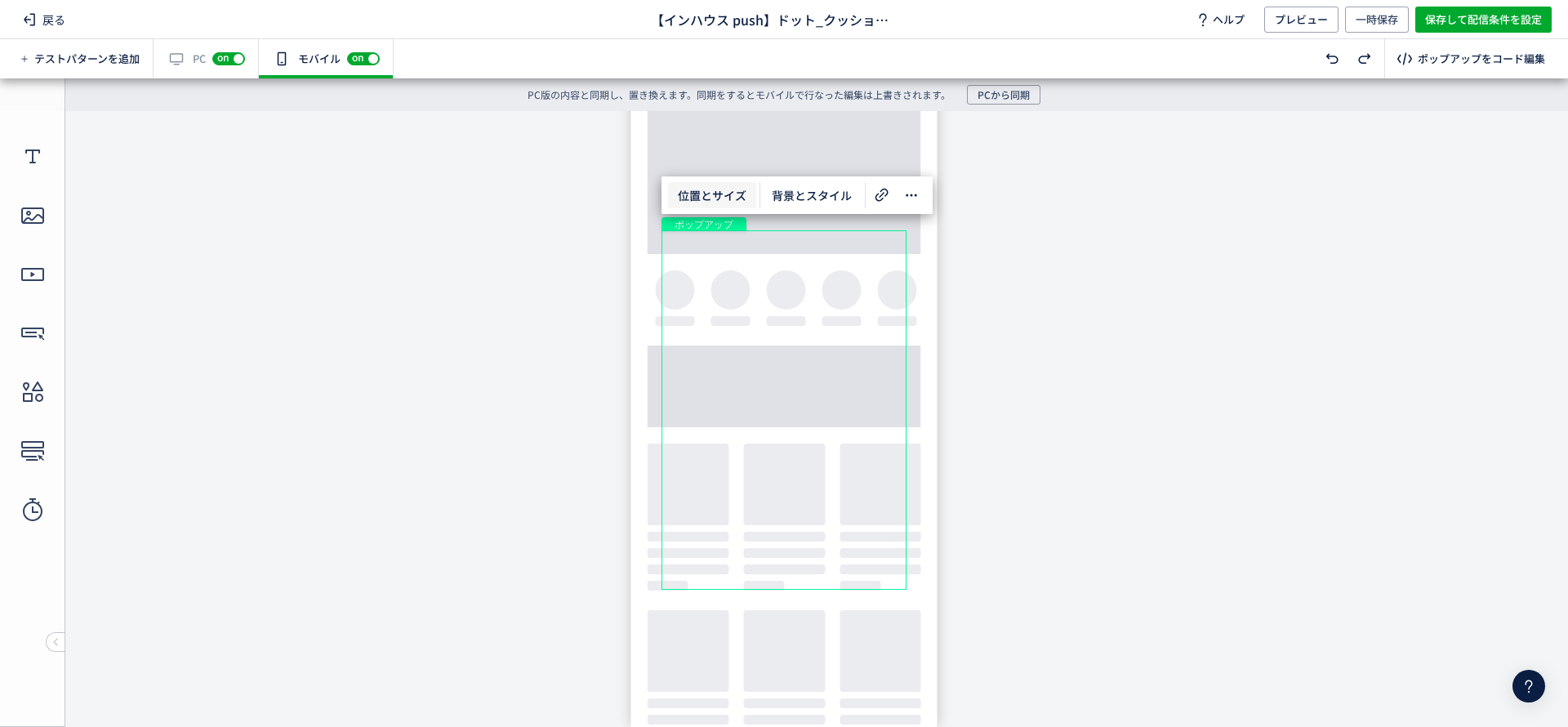
click at [685, 196] on span "位置とサイズ" at bounding box center [712, 195] width 88 height 26
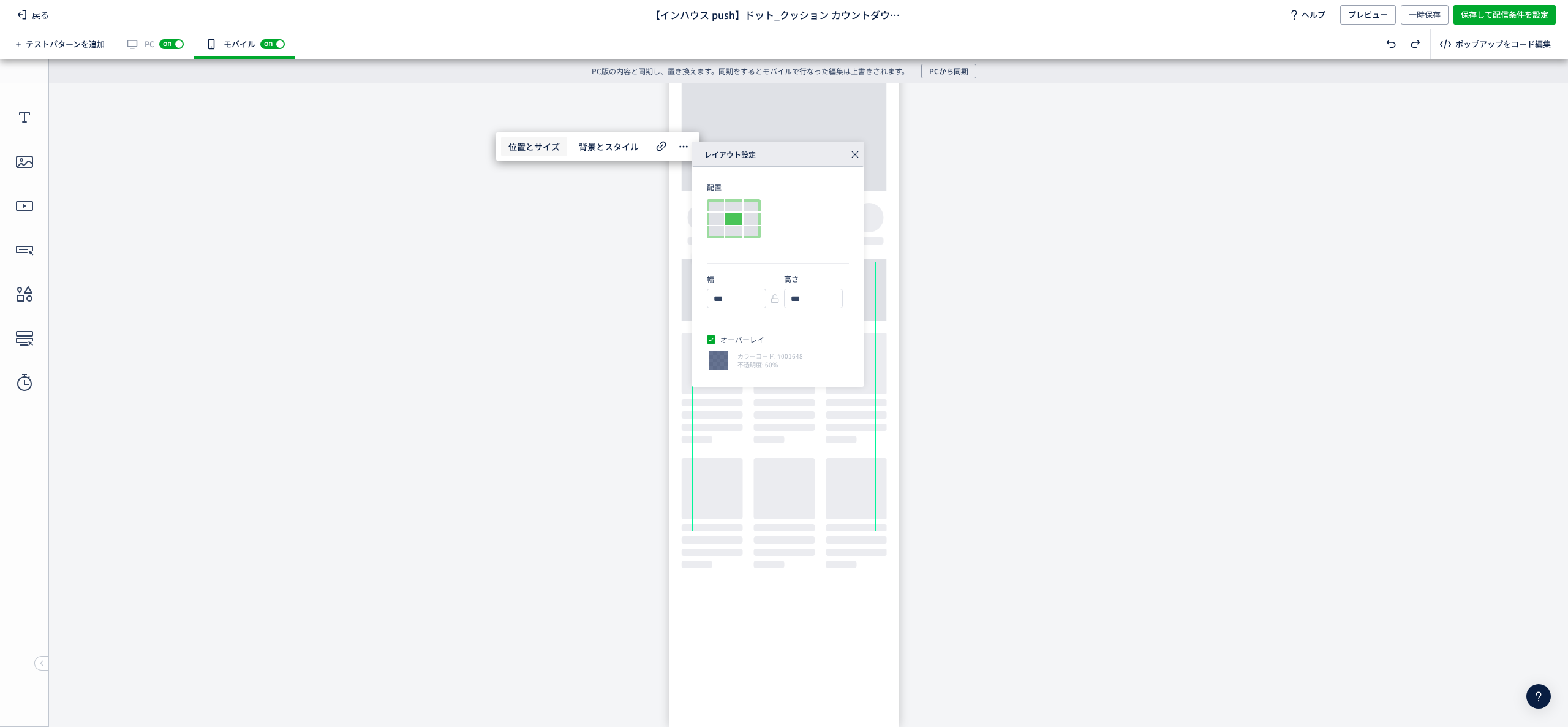
click at [856, 154] on icon at bounding box center [855, 154] width 17 height 17
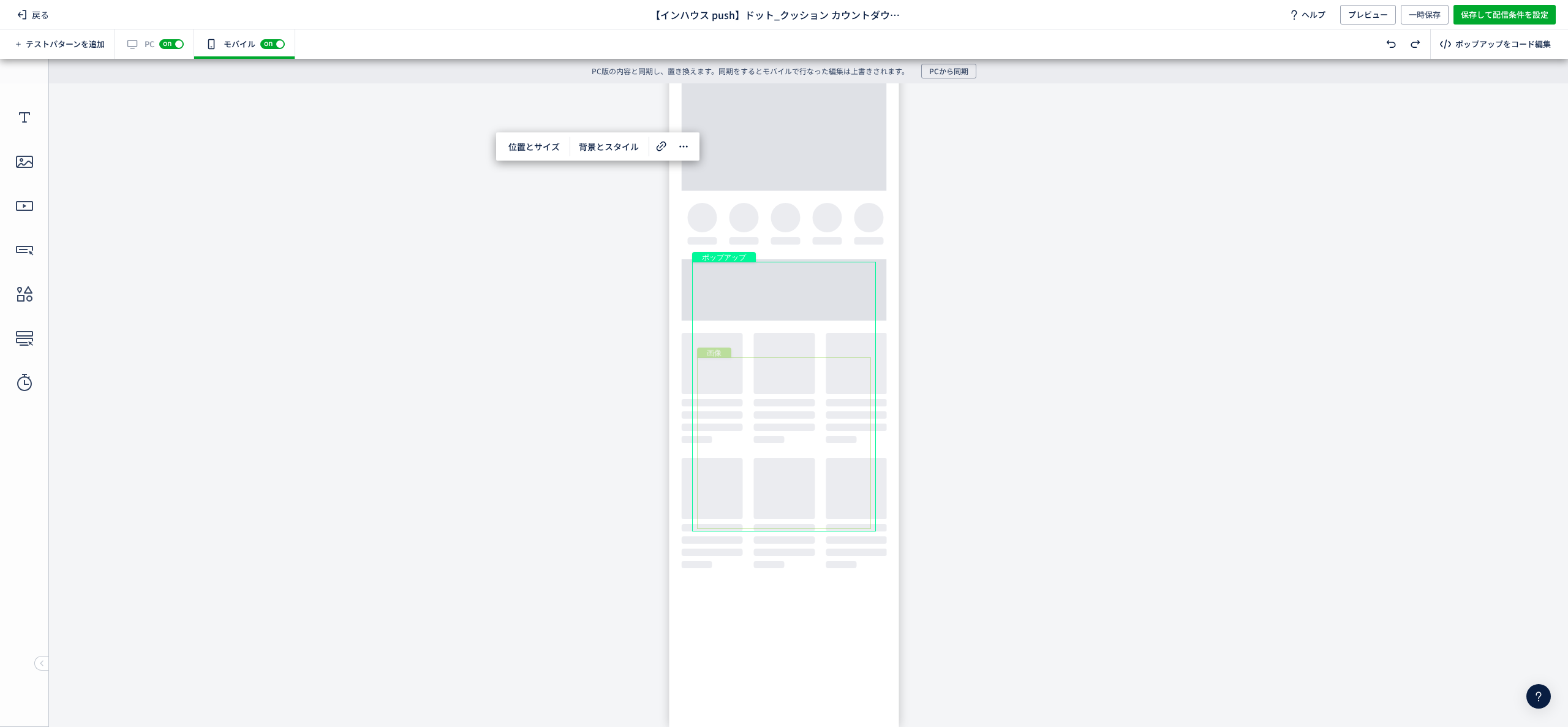
click at [843, 423] on div "画像" at bounding box center [784, 442] width 174 height 171
click at [1137, 219] on body "undefined ポップアップ undefined ポップアップ クローズボタン テキスト [GEOGRAPHIC_DATA] 形 テキスト 画像" at bounding box center [784, 396] width 1568 height 625
click at [159, 46] on div "有効な編集箇所が確認されません PC off on" at bounding box center [155, 44] width 79 height 29
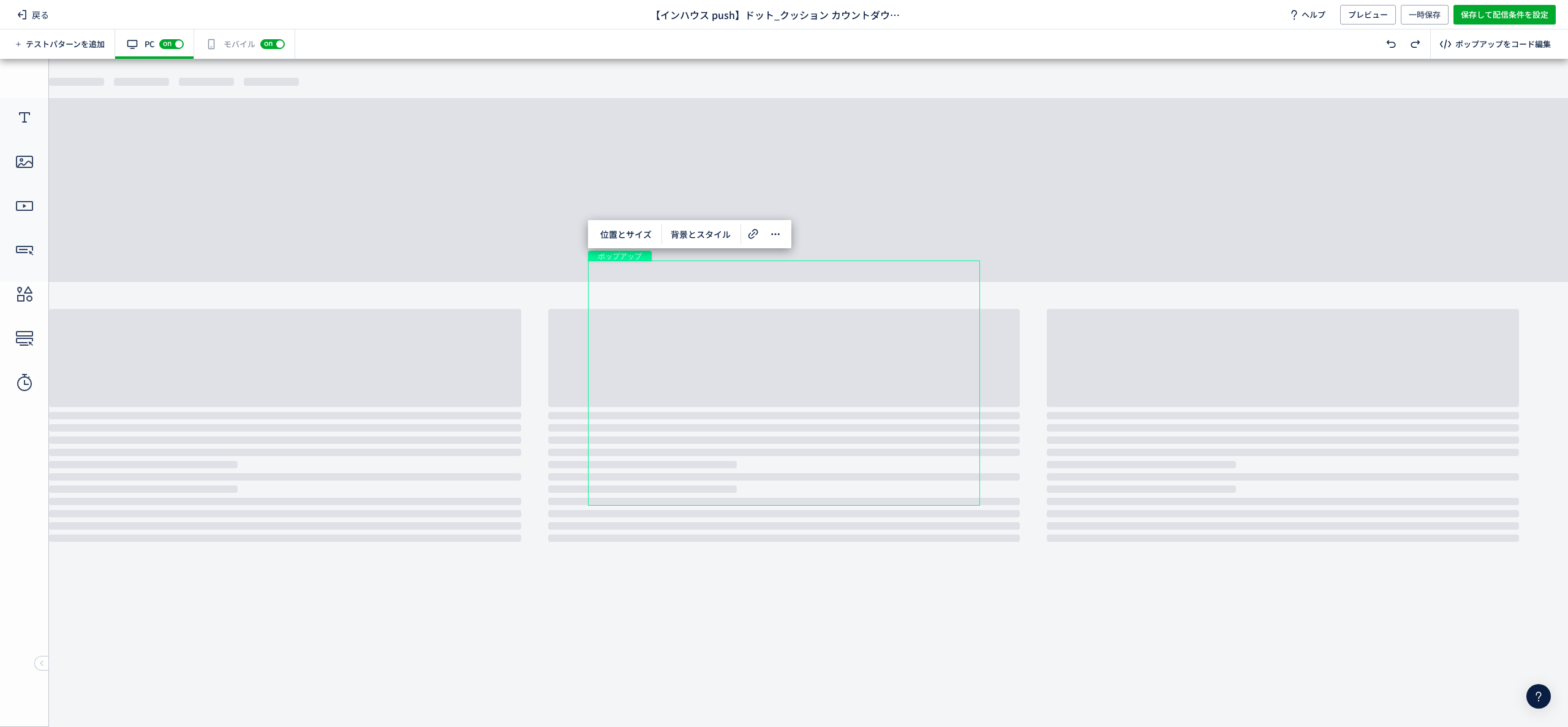
click at [236, 34] on div "有効な編集箇所が確認されません モバイル off on" at bounding box center [244, 44] width 101 height 29
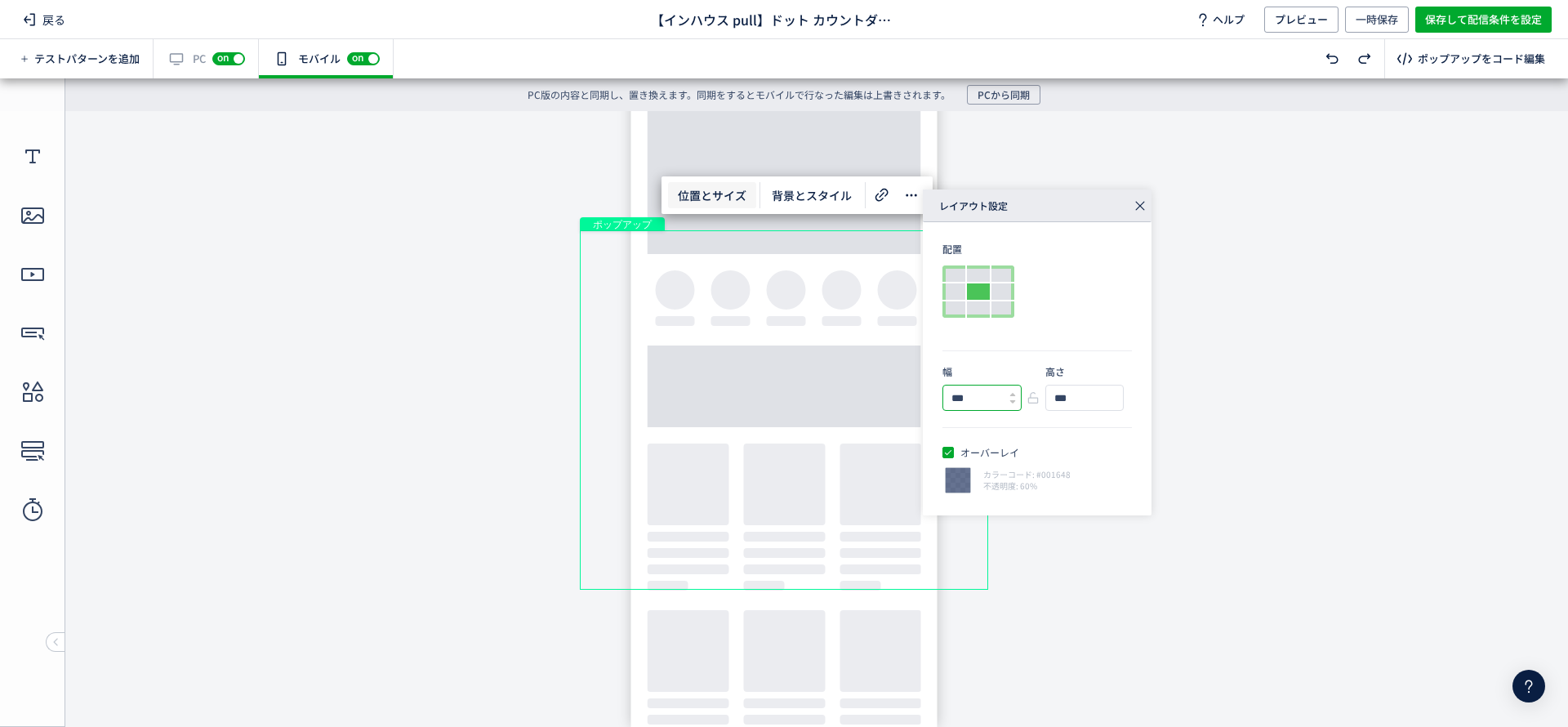
drag, startPoint x: 958, startPoint y: 400, endPoint x: 947, endPoint y: 400, distance: 11.0
click at [947, 400] on input "***" at bounding box center [975, 398] width 65 height 25
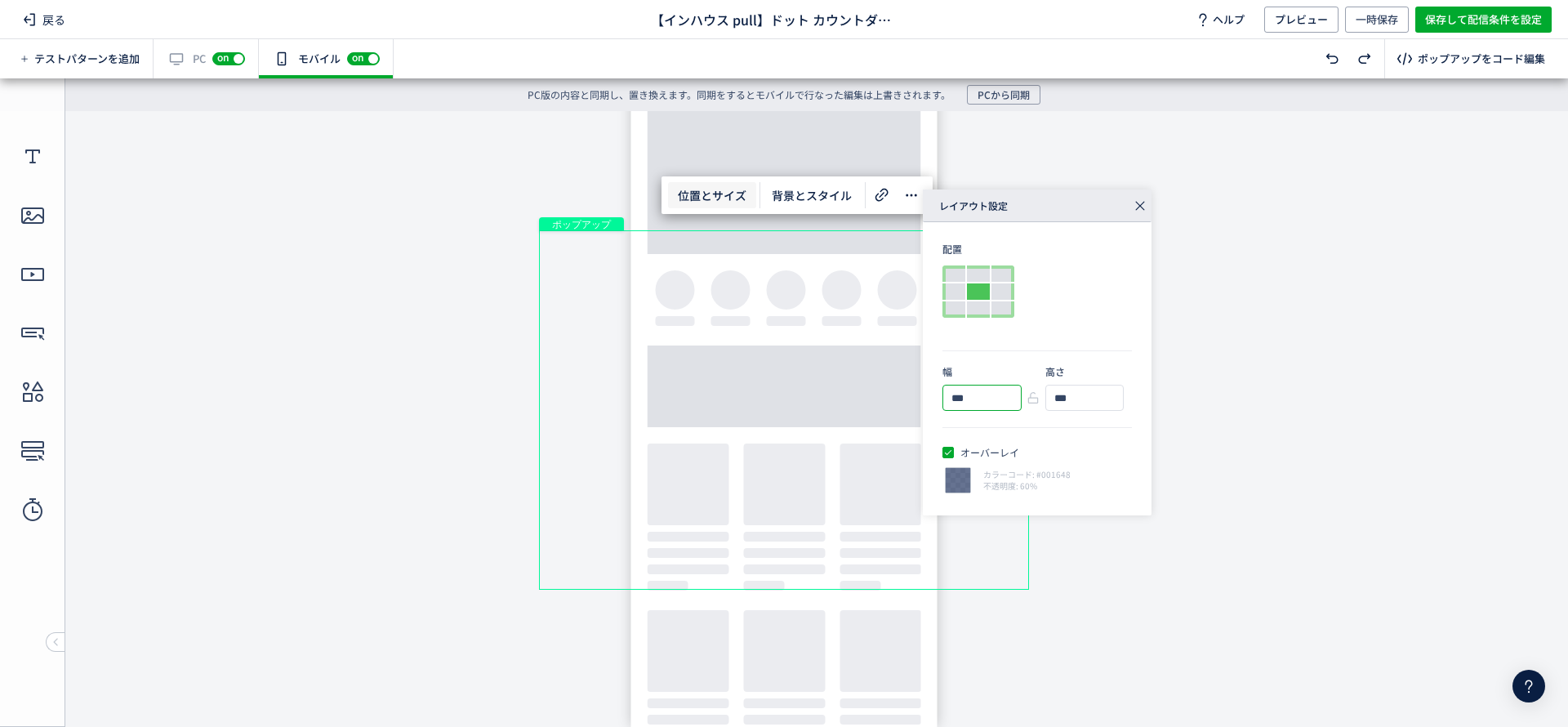
type input "***"
click at [998, 451] on span "オーバーレイ" at bounding box center [987, 453] width 66 height 15
click at [963, 284] on div at bounding box center [954, 291] width 23 height 16
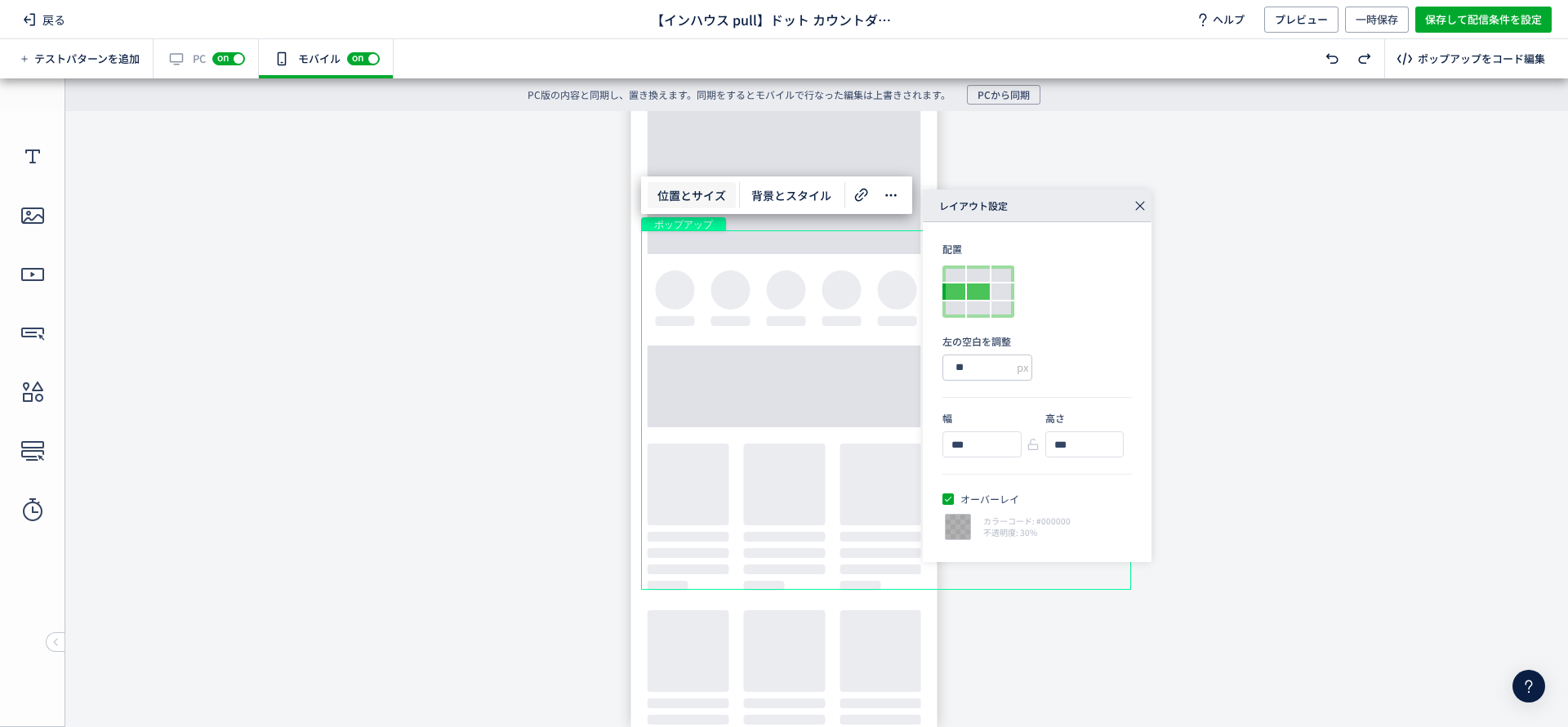
click at [975, 285] on div at bounding box center [978, 291] width 23 height 16
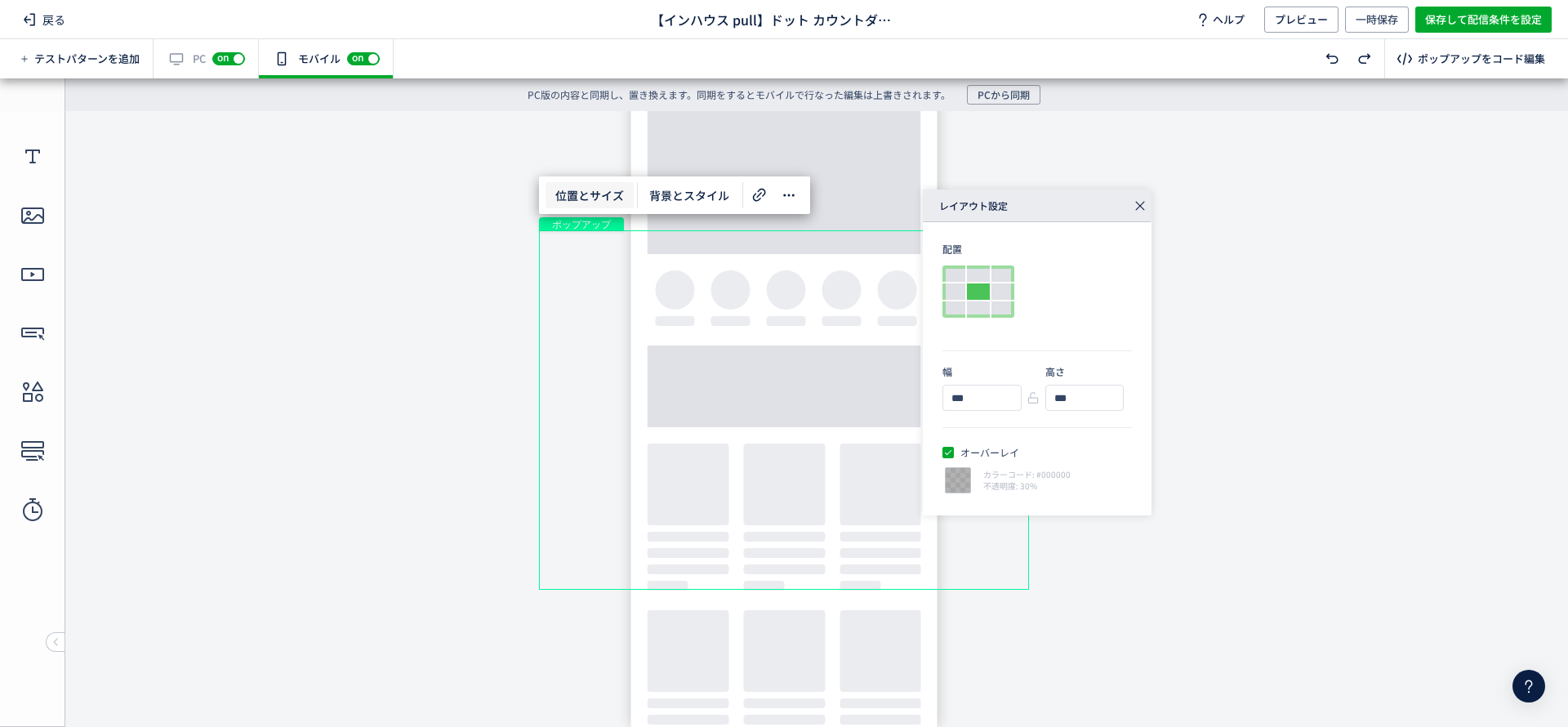
click at [1143, 198] on icon at bounding box center [1140, 205] width 23 height 23
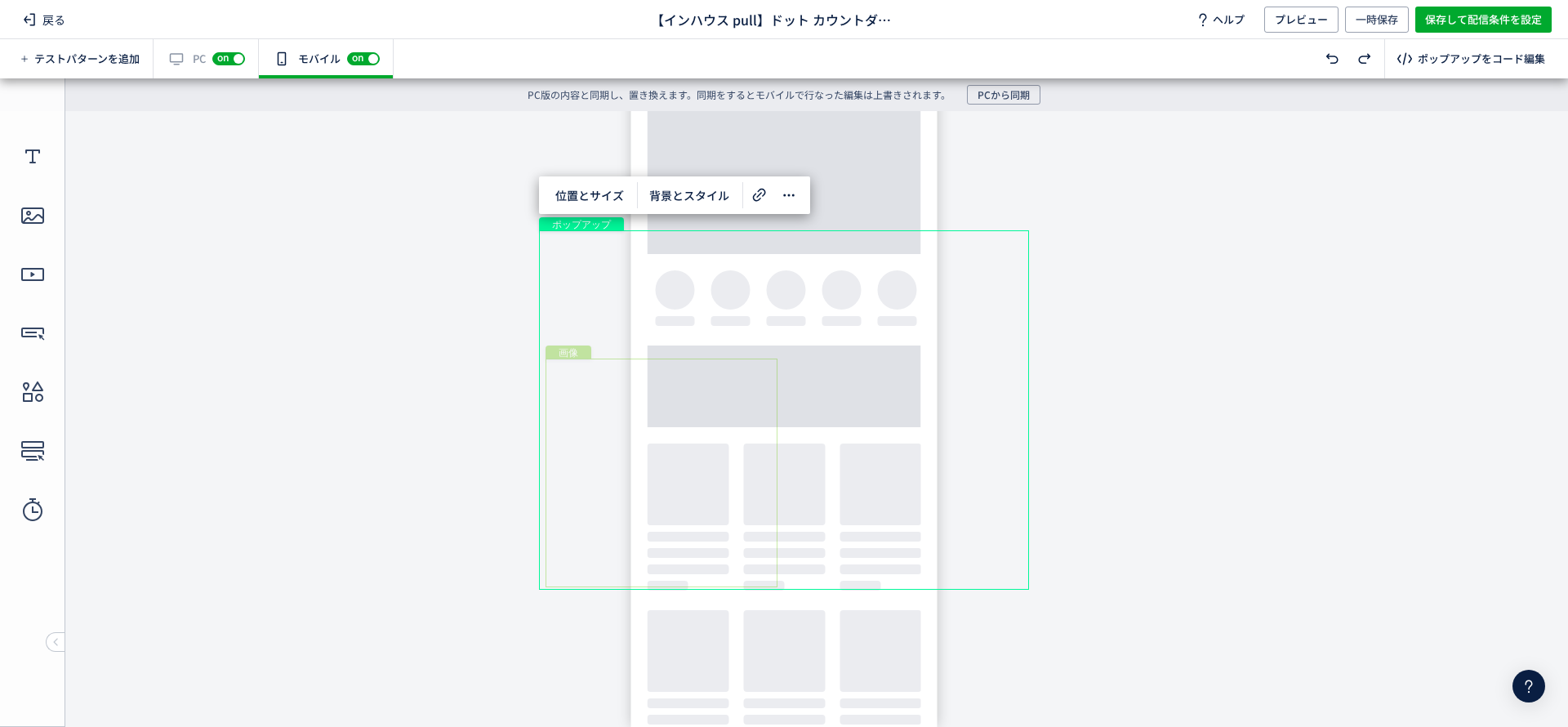
click at [732, 440] on div "画像" at bounding box center [661, 472] width 232 height 228
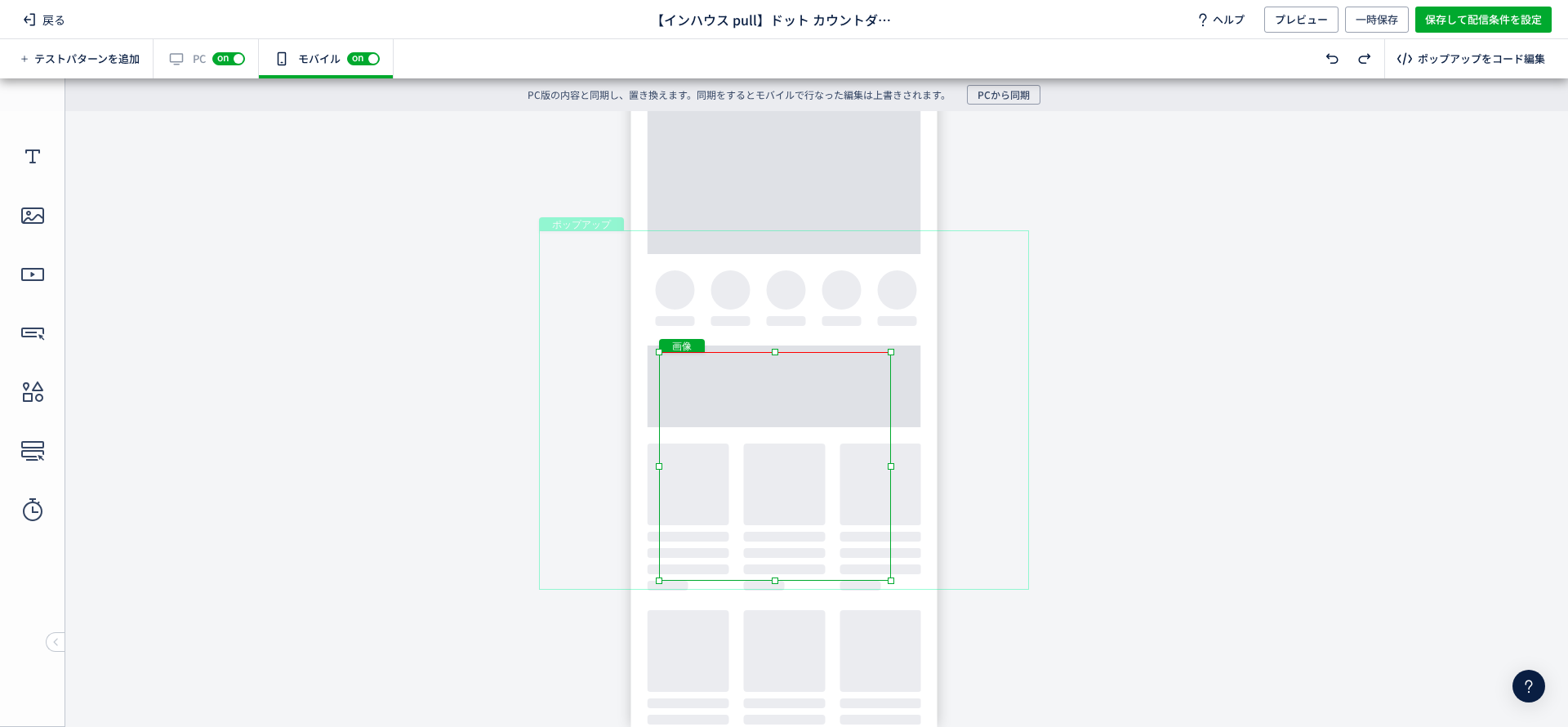
drag, startPoint x: 777, startPoint y: 445, endPoint x: 850, endPoint y: 431, distance: 74.3
click at [850, 431] on div "画像" at bounding box center [775, 466] width 232 height 228
click at [847, 256] on div "ポップアップ" at bounding box center [784, 409] width 490 height 359
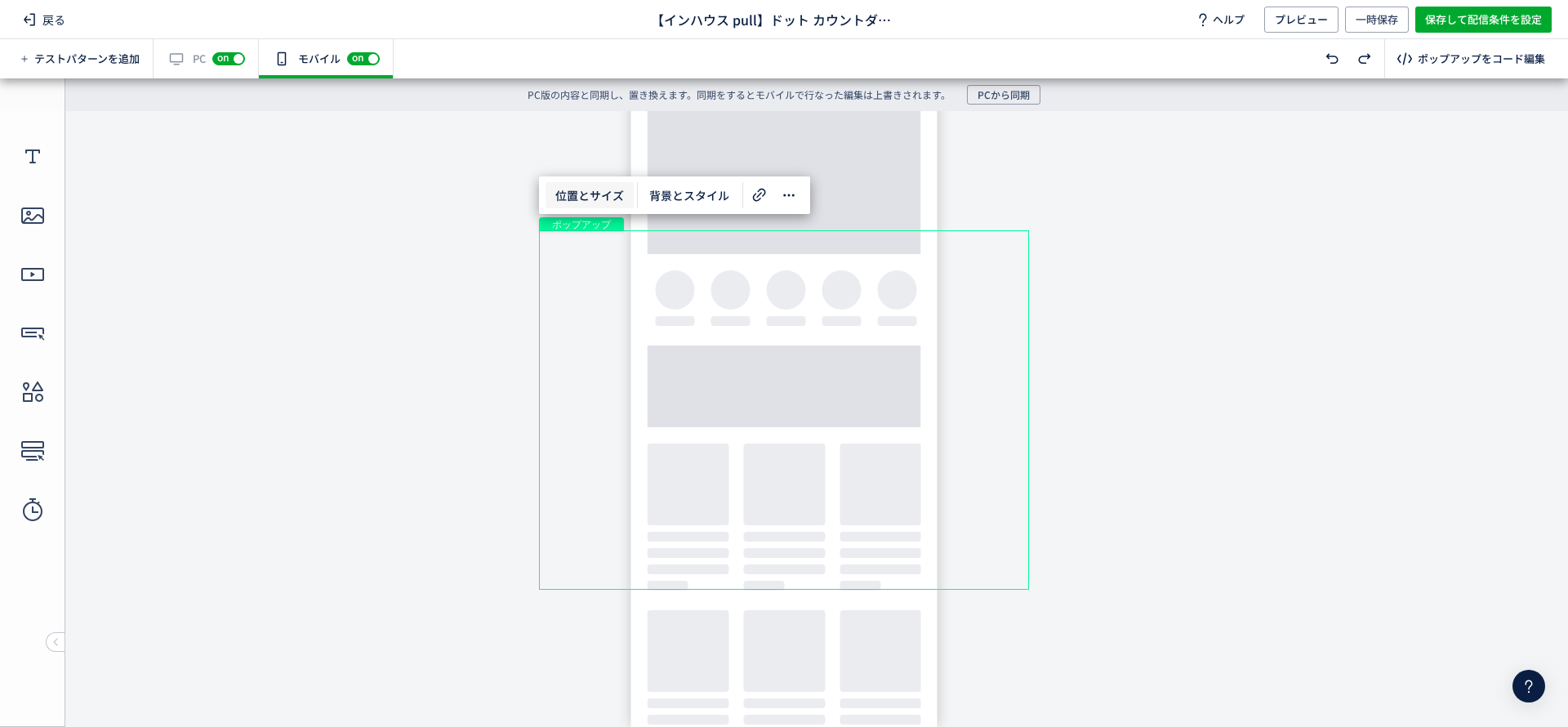
click at [551, 196] on span "位置とサイズ" at bounding box center [590, 195] width 88 height 26
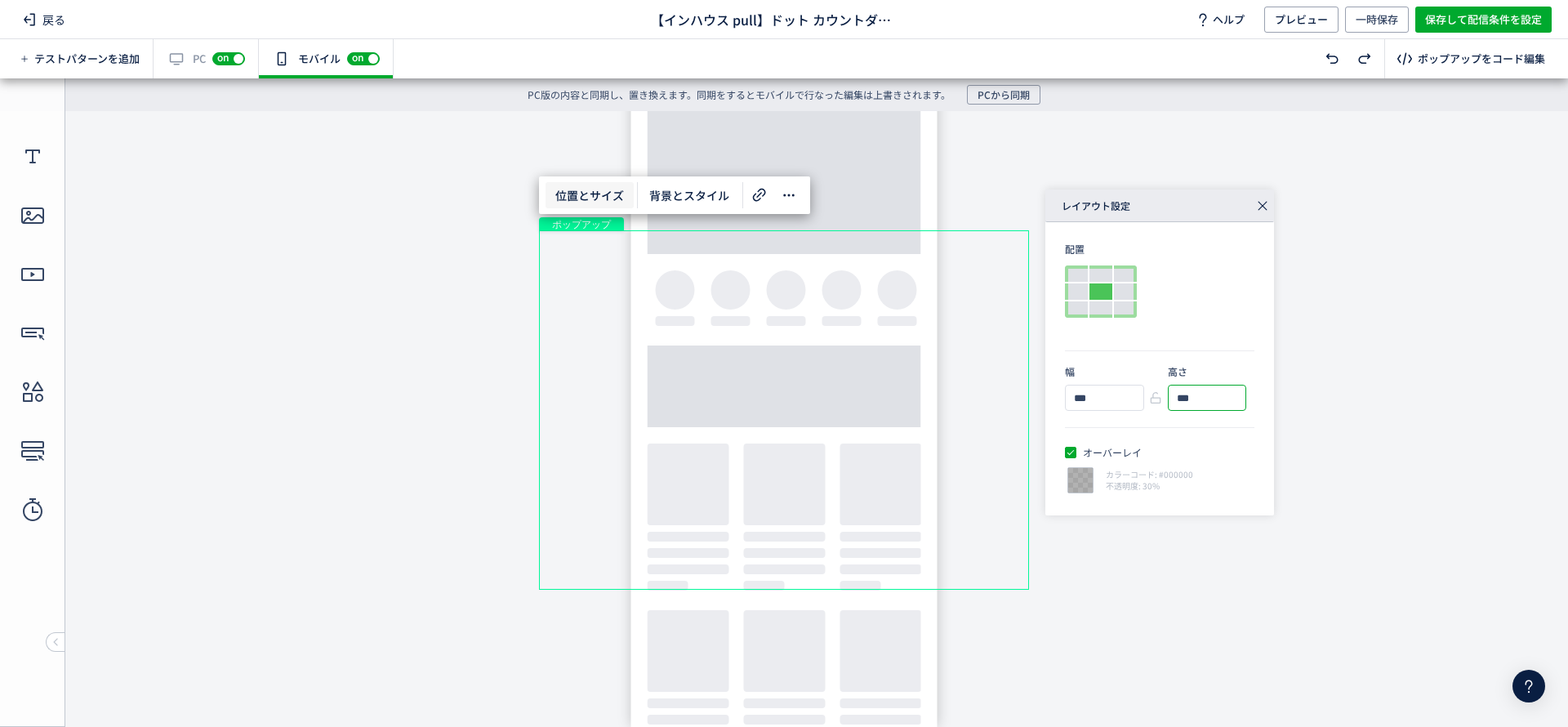
drag, startPoint x: 1186, startPoint y: 395, endPoint x: 1162, endPoint y: 395, distance: 24.0
click at [1162, 395] on div "幅 *** 高さ ***" at bounding box center [1159, 387] width 189 height 47
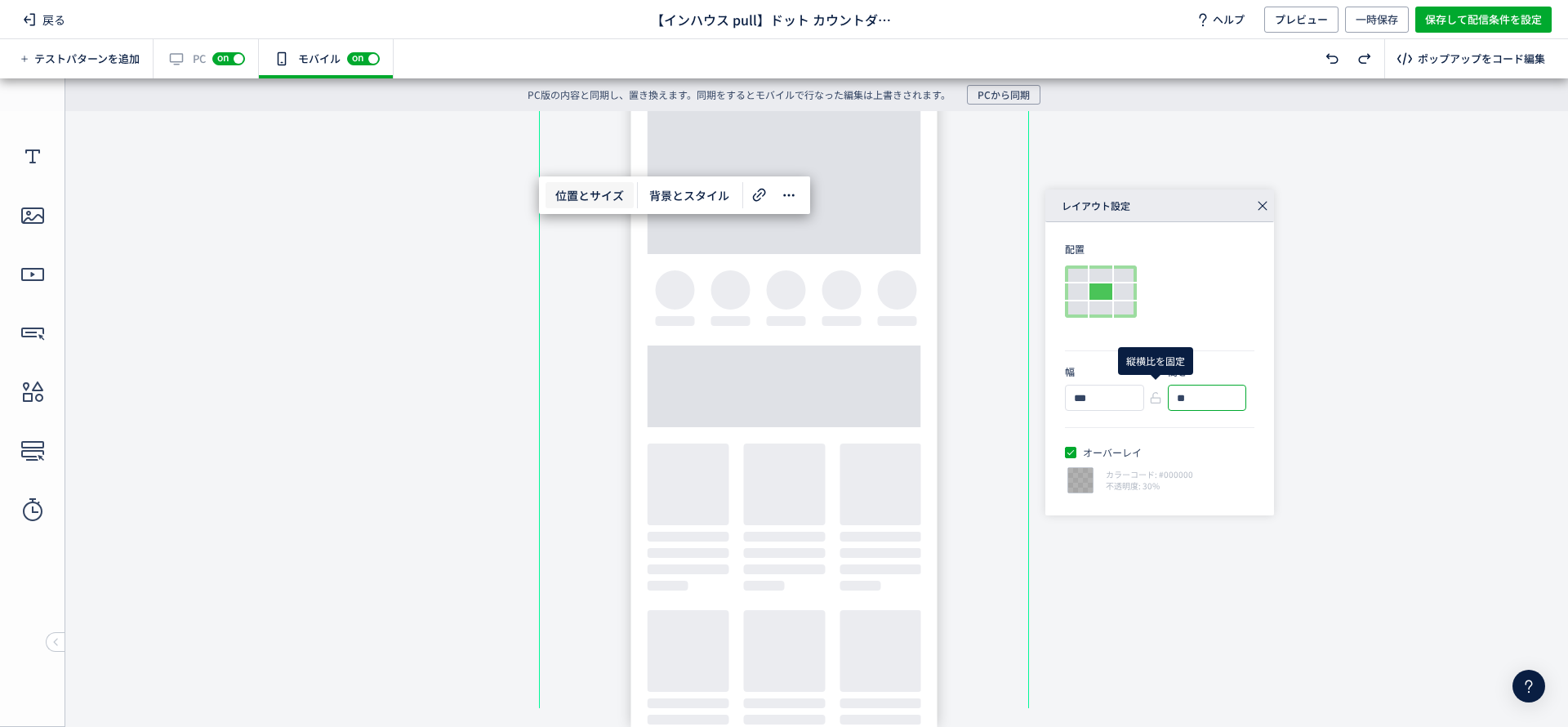
type input "***"
click at [765, 291] on div "画像" at bounding box center [775, 286] width 232 height 228
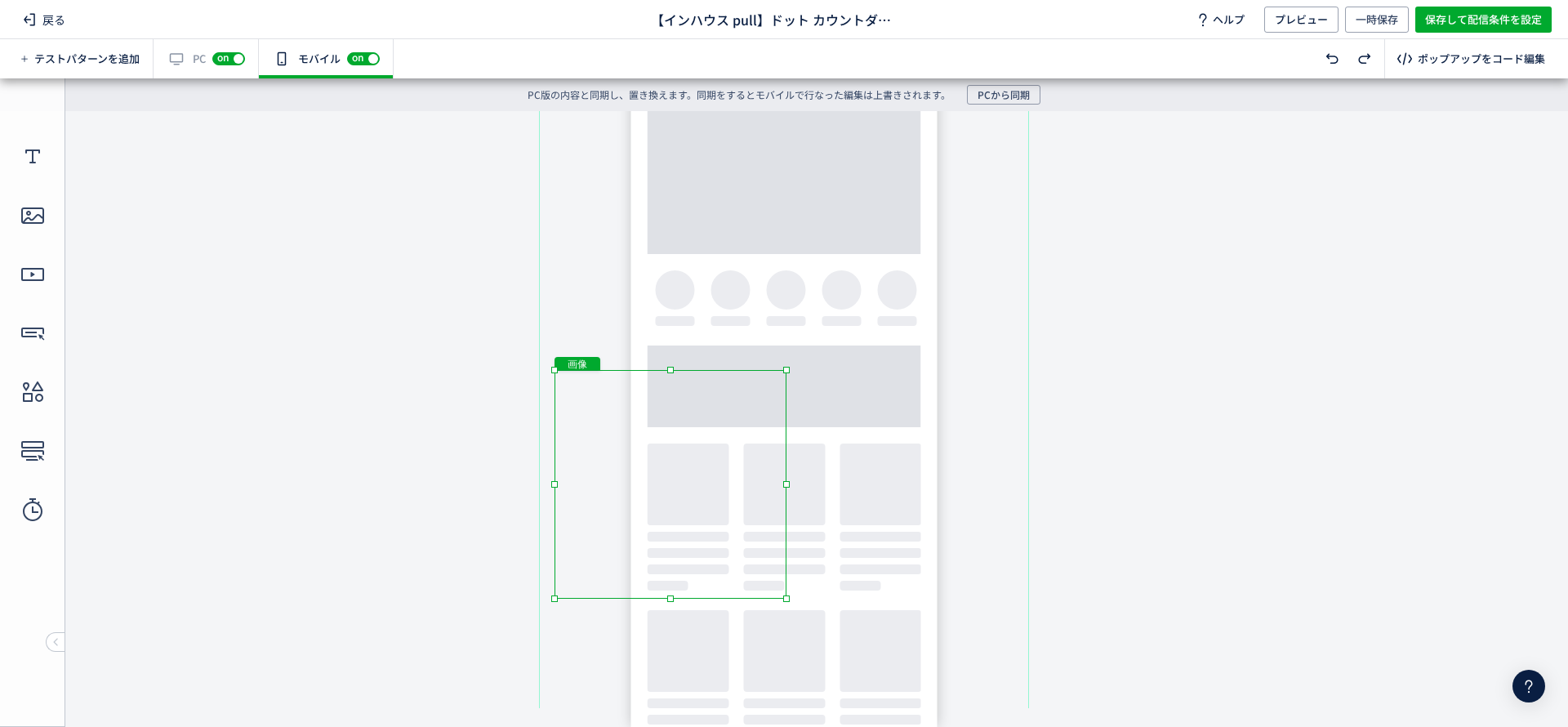
drag, startPoint x: 769, startPoint y: 294, endPoint x: 665, endPoint y: 485, distance: 217.5
click at [665, 485] on div "画像" at bounding box center [670, 484] width 232 height 228
drag, startPoint x: 784, startPoint y: 599, endPoint x: 1021, endPoint y: 684, distance: 251.8
click at [1021, 684] on body "undefined ポップアップ undefined ポップアップ クローズボタン テキスト [GEOGRAPHIC_DATA] 形 テキスト 画像" at bounding box center [784, 409] width 1568 height 597
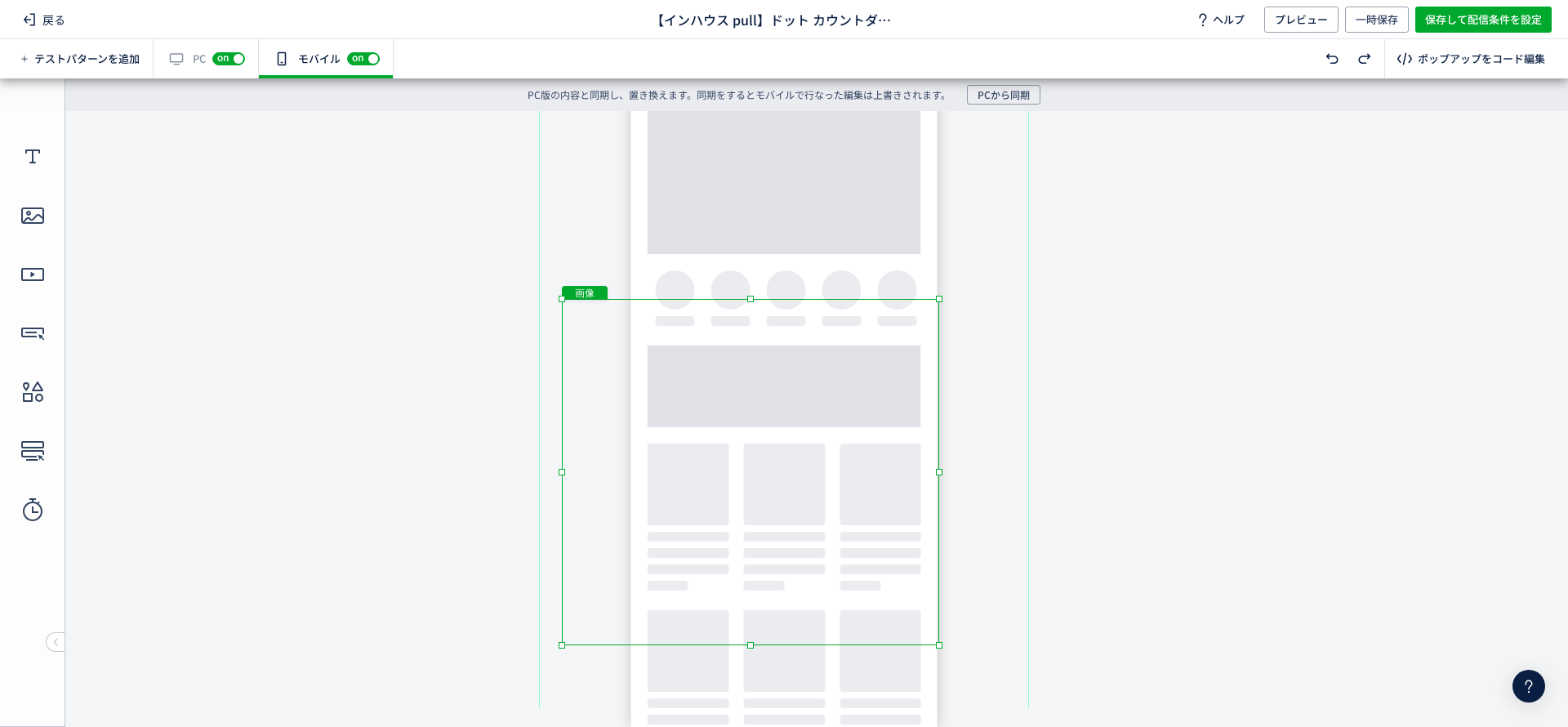
drag, startPoint x: 888, startPoint y: 639, endPoint x: 901, endPoint y: 557, distance: 83.0
click at [901, 557] on div "画像" at bounding box center [750, 472] width 377 height 346
drag, startPoint x: 938, startPoint y: 643, endPoint x: 1055, endPoint y: 825, distance: 216.4
click html "undefined ポップアップ undefined ポップアップ クローズボタン テキスト カウントダウン 形 テキスト 画像"
click at [1070, 616] on body "undefined ポップアップ undefined ポップアップ クローズボタン テキスト カウントダウン 形 テキスト 画像" at bounding box center [784, 409] width 1568 height 597
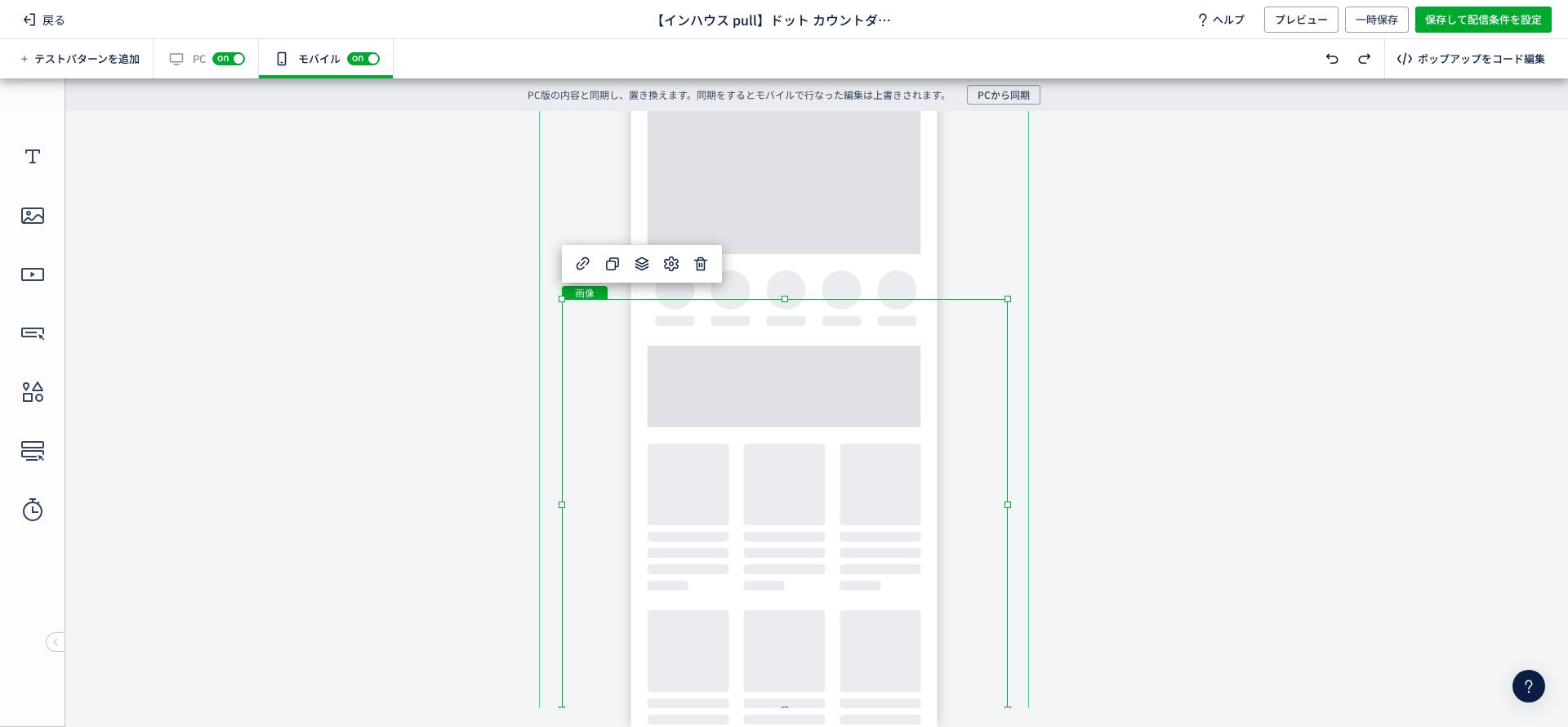
click at [1115, 273] on body "undefined ポップアップ undefined ポップアップ クローズボタン テキスト カウントダウン 形 テキスト 画像" at bounding box center [784, 409] width 1568 height 597
click at [1111, 305] on div "画像" at bounding box center [850, 504] width 576 height 411
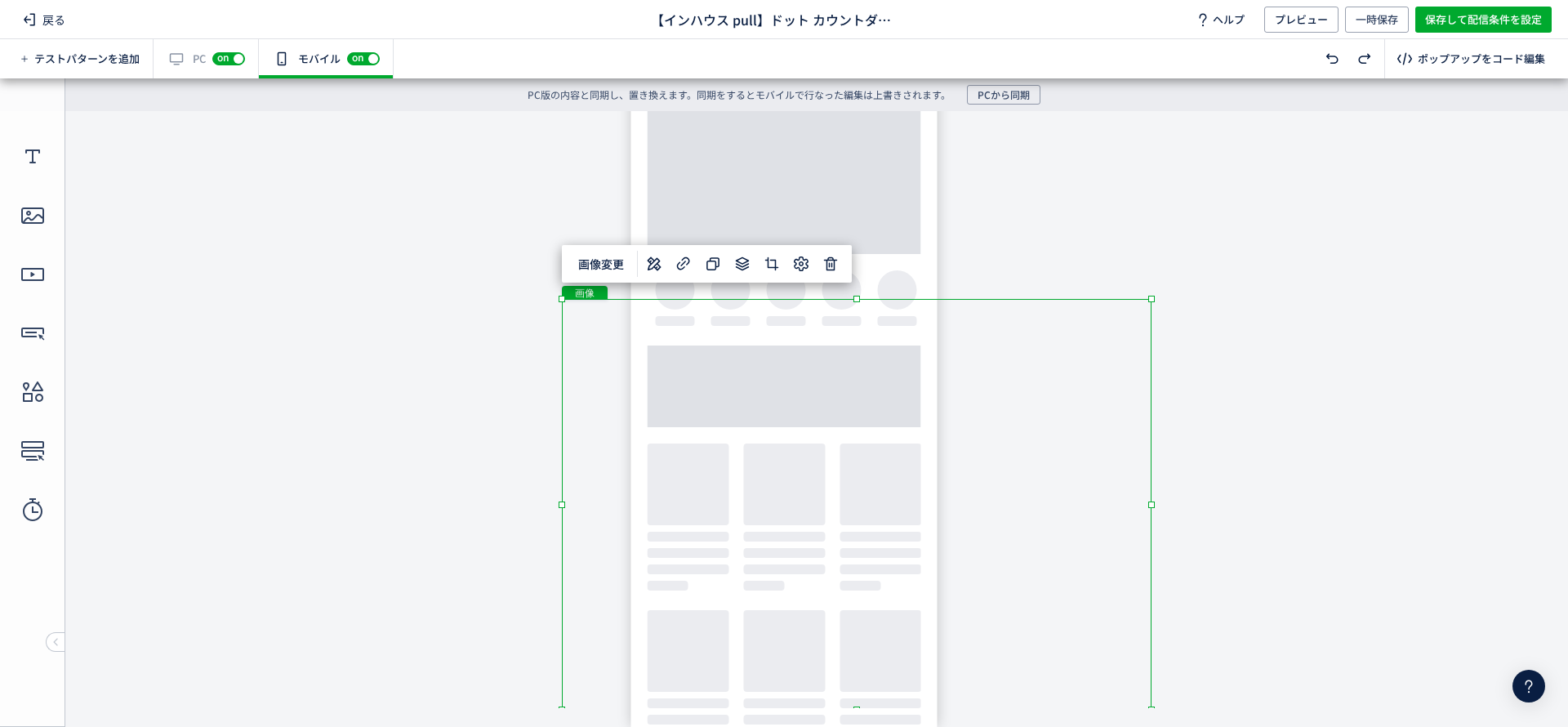
click at [1132, 281] on body "undefined ポップアップ undefined ポップアップ クローズボタン テキスト カウントダウン 形 テキスト 画像" at bounding box center [784, 409] width 1568 height 597
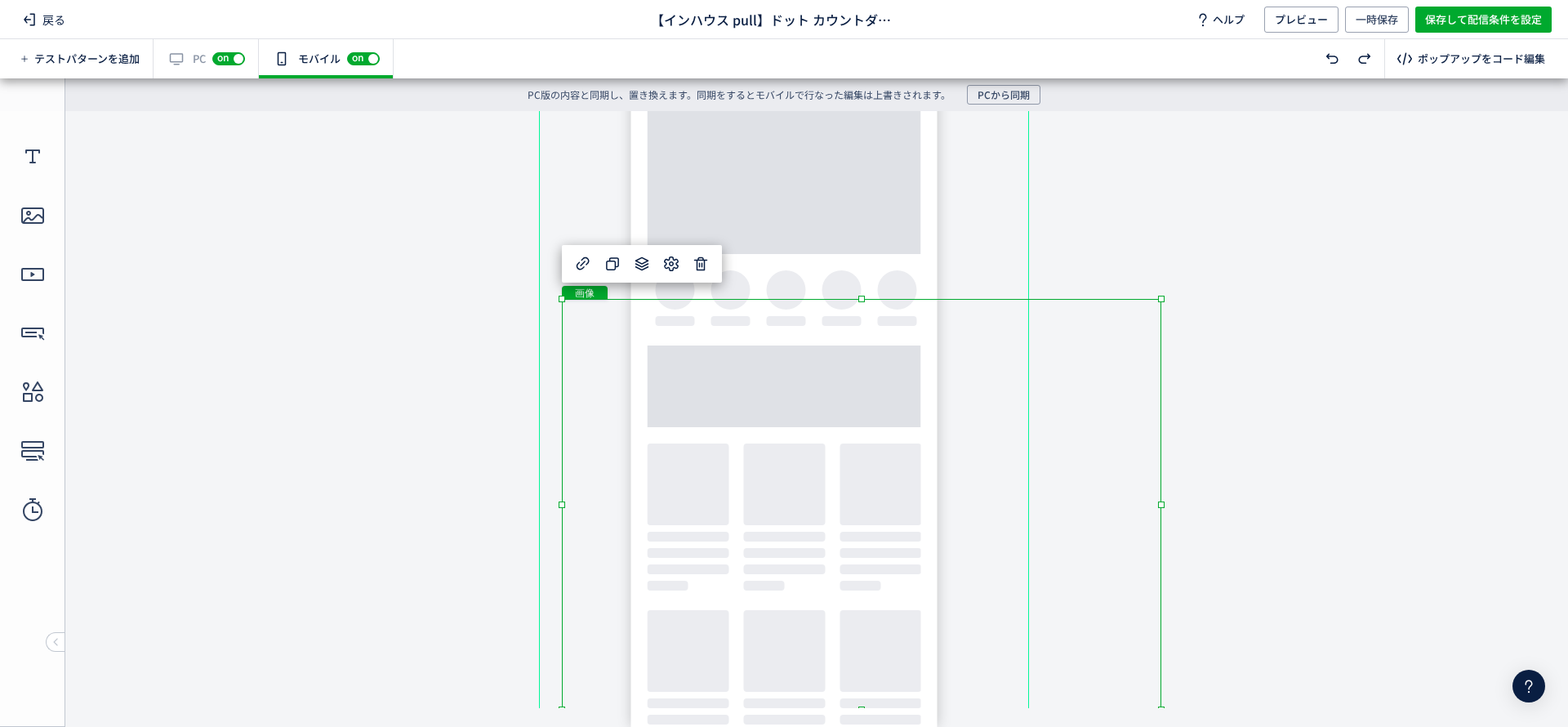
click at [1080, 361] on div "画像" at bounding box center [861, 504] width 599 height 411
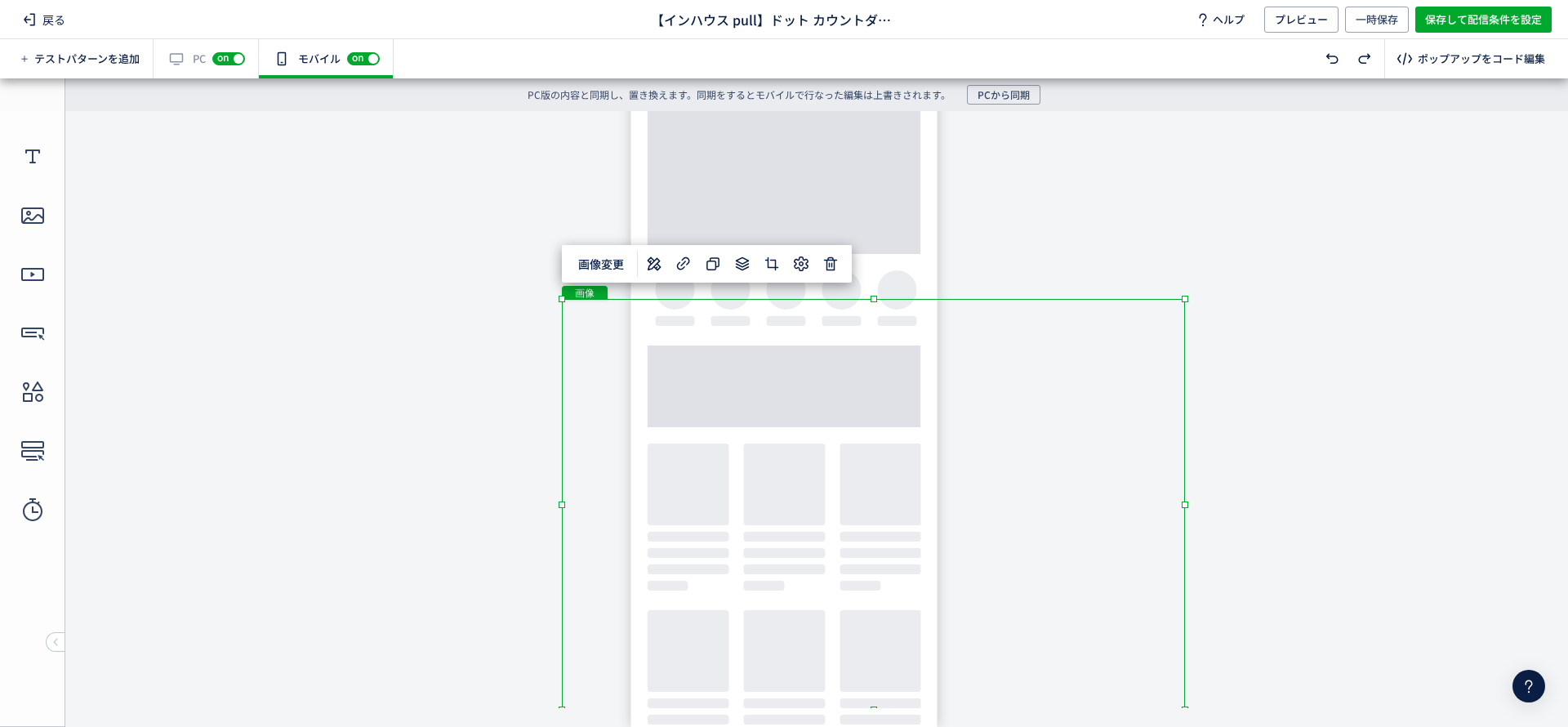
click at [730, 387] on div "画像" at bounding box center [873, 504] width 623 height 411
click at [436, 479] on body "undefined ポップアップ undefined ポップアップ クローズボタン テキスト [GEOGRAPHIC_DATA] 形 テキスト 画像" at bounding box center [784, 409] width 1568 height 597
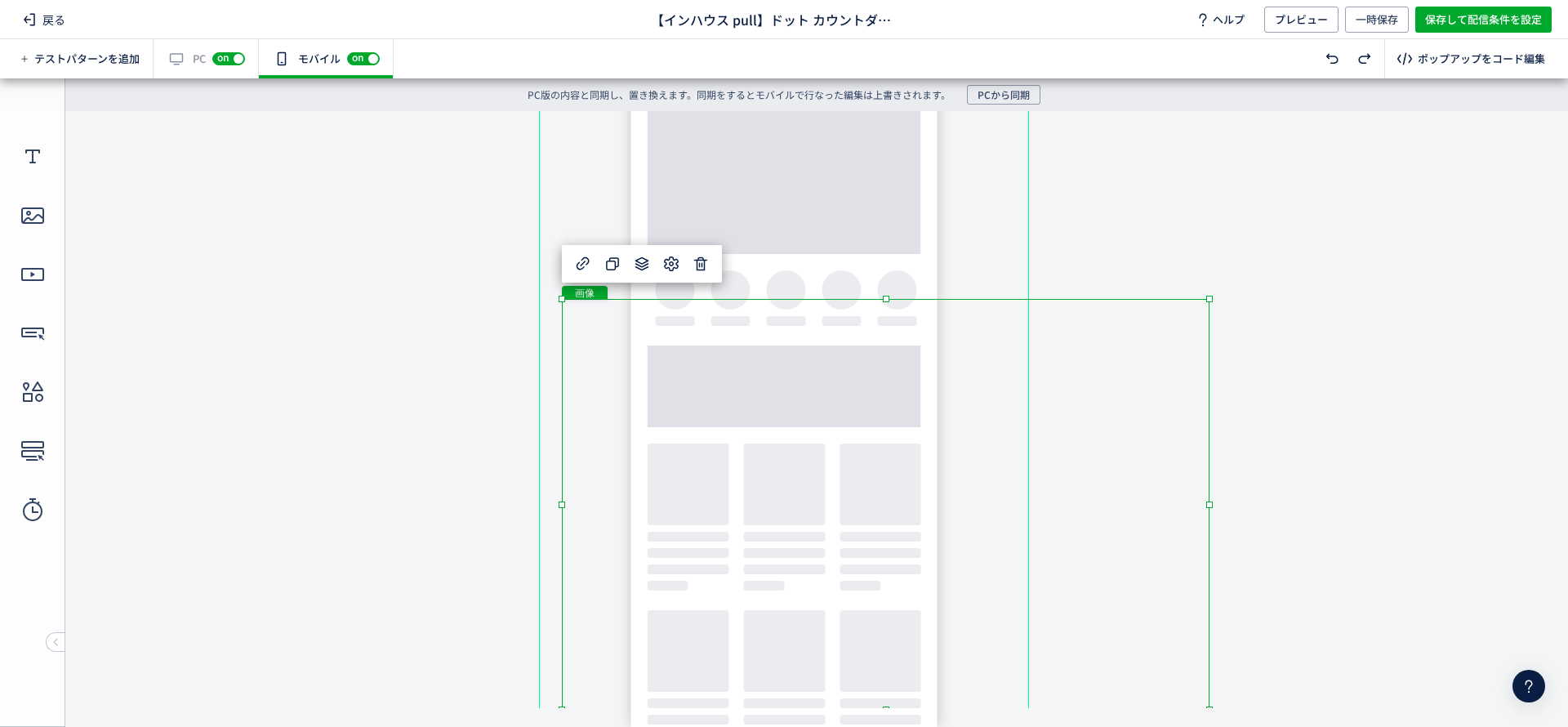
click at [920, 204] on div "ポップアップ" at bounding box center [784, 410] width 490 height 719
click at [1250, 325] on body "undefined ポップアップ undefined ポップアップ クローズボタン テキスト [GEOGRAPHIC_DATA] 形 テキスト 画像" at bounding box center [784, 409] width 1568 height 597
drag, startPoint x: 1236, startPoint y: 295, endPoint x: 772, endPoint y: 327, distance: 465.1
click at [772, 327] on div "画像" at bounding box center [899, 504] width 675 height 411
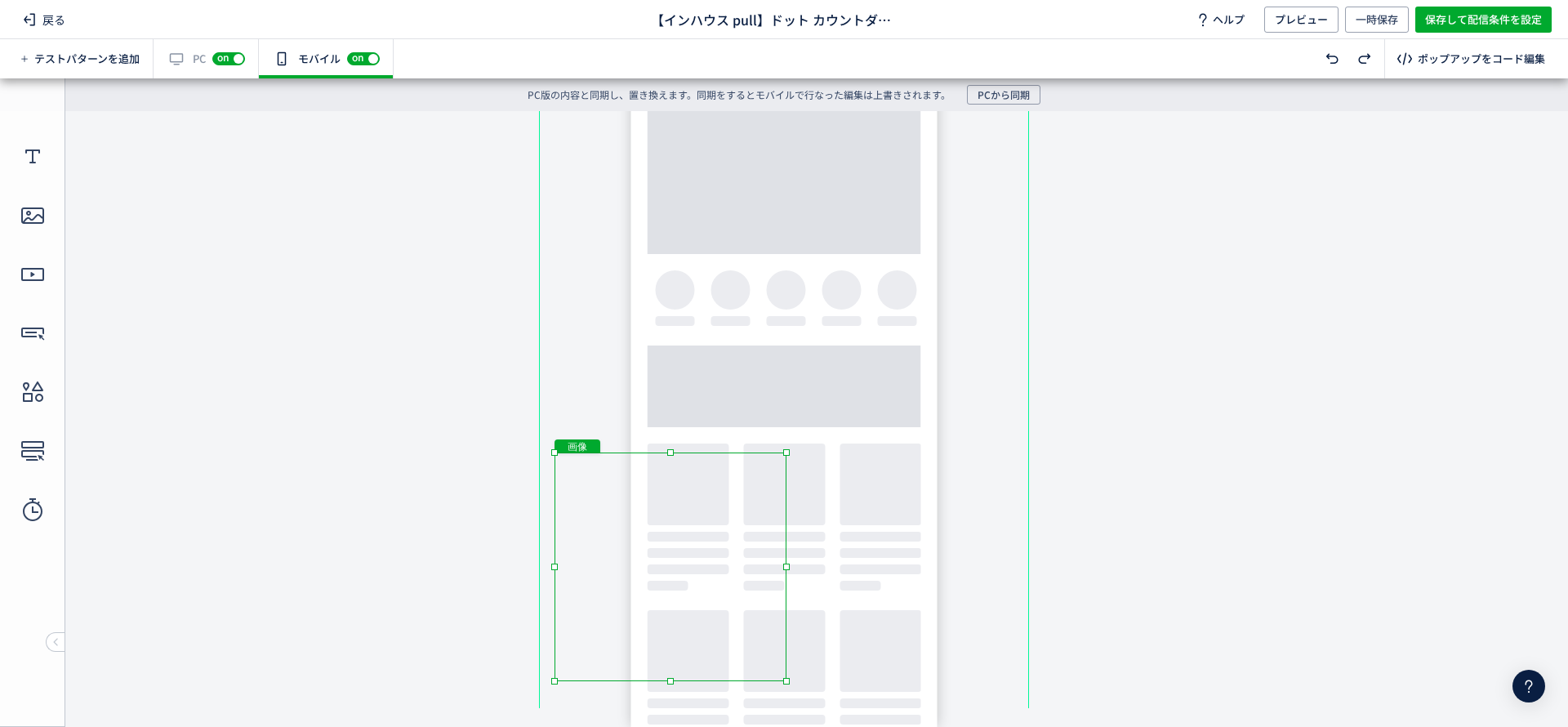
drag, startPoint x: 726, startPoint y: 482, endPoint x: 721, endPoint y: 597, distance: 115.1
click at [721, 597] on div "画像" at bounding box center [670, 567] width 232 height 228
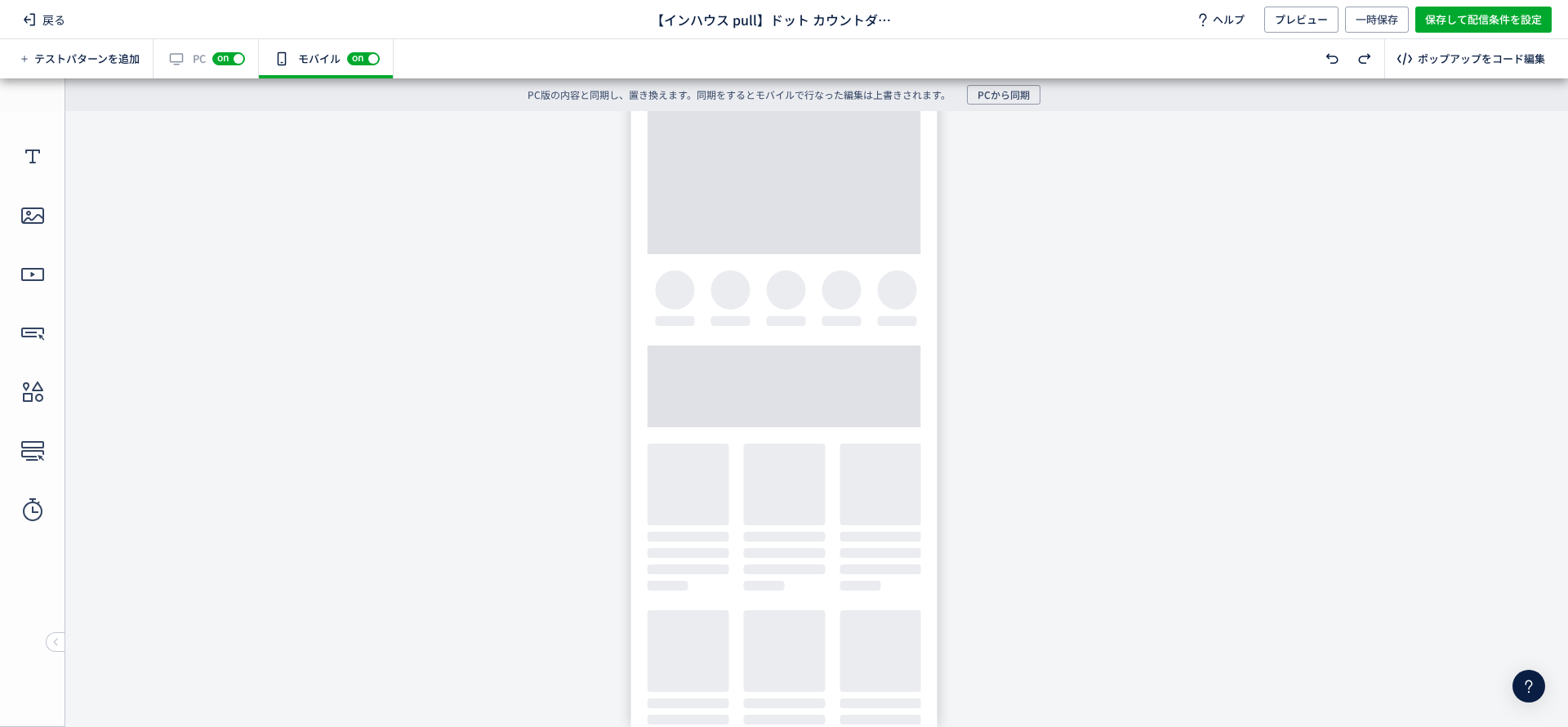
drag, startPoint x: 787, startPoint y: 471, endPoint x: 978, endPoint y: 331, distance: 236.8
click at [978, 331] on body "undefined ポップアップ undefined ポップアップ クローズボタン テキスト [GEOGRAPHIC_DATA] 形 テキスト 画像" at bounding box center [784, 409] width 1568 height 597
click at [766, 483] on div "画像" at bounding box center [670, 585] width 232 height 228
drag, startPoint x: 785, startPoint y: 471, endPoint x: 980, endPoint y: 323, distance: 244.8
click at [980, 323] on body "undefined ポップアップ undefined ポップアップ クローズボタン テキスト [GEOGRAPHIC_DATA] 形 テキスト 画像" at bounding box center [784, 409] width 1568 height 597
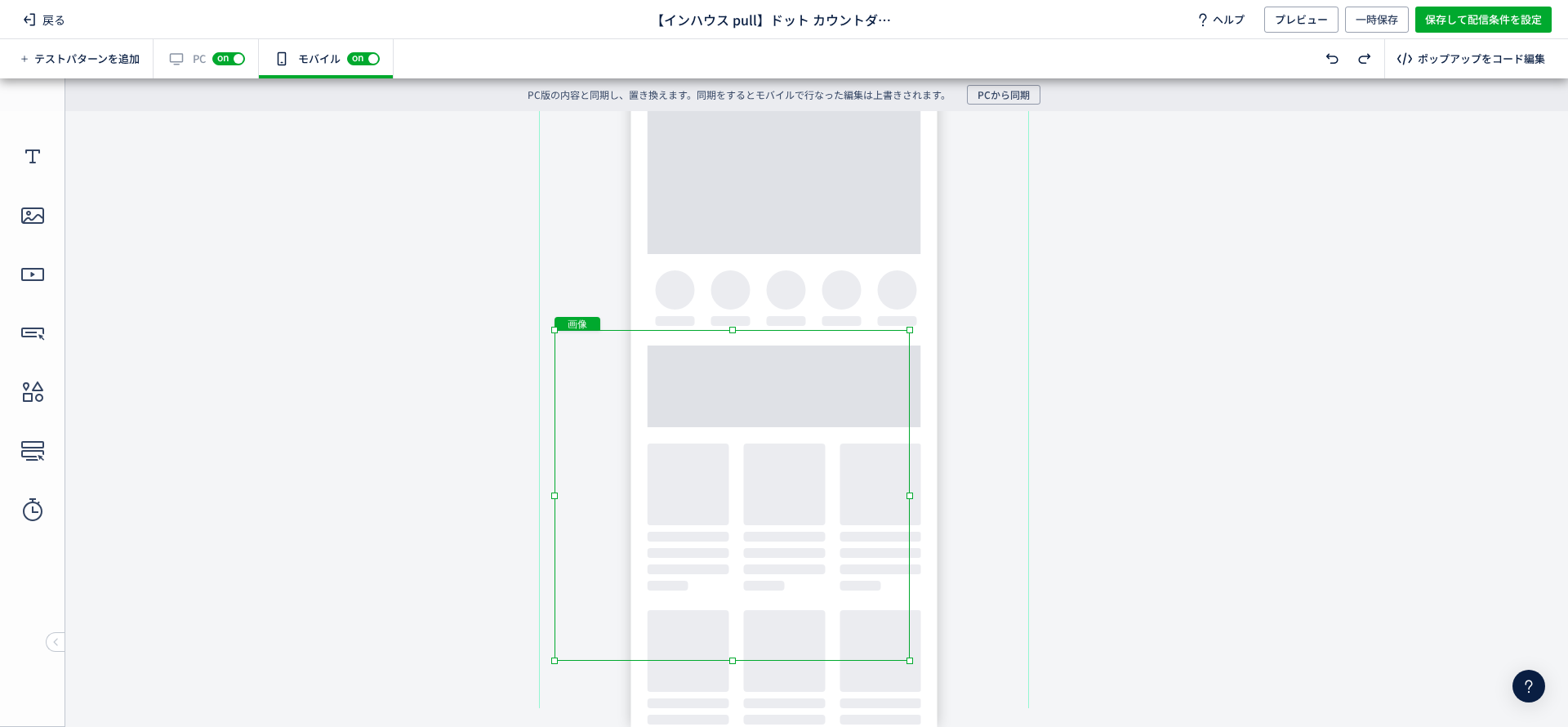
drag, startPoint x: 816, startPoint y: 446, endPoint x: 818, endPoint y: 357, distance: 89.0
click at [818, 357] on div "画像" at bounding box center [732, 495] width 355 height 331
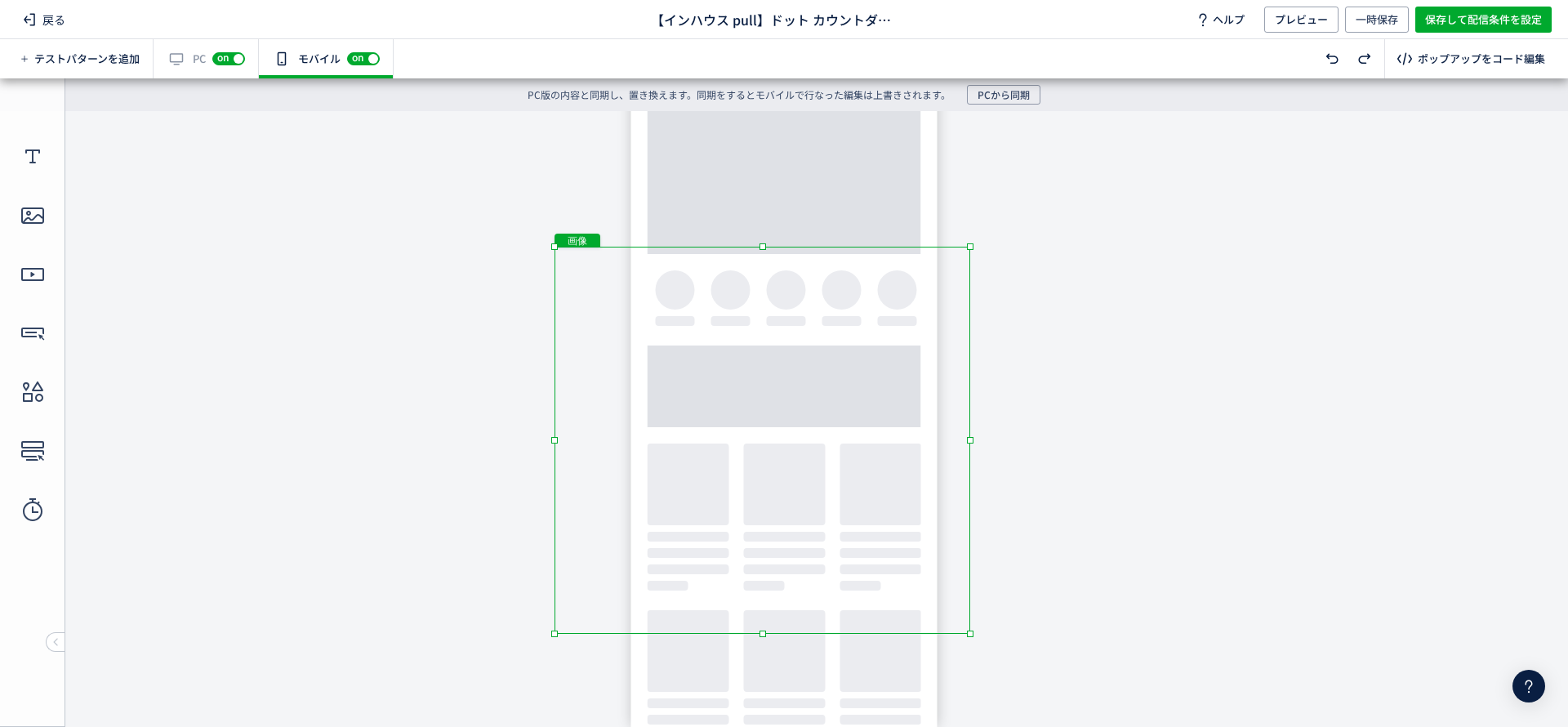
drag, startPoint x: 910, startPoint y: 297, endPoint x: 1005, endPoint y: 211, distance: 128.1
click at [1005, 211] on body "undefined ポップアップ undefined ポップアップ クローズボタン テキスト [GEOGRAPHIC_DATA] 形 テキスト 画像" at bounding box center [784, 409] width 1568 height 597
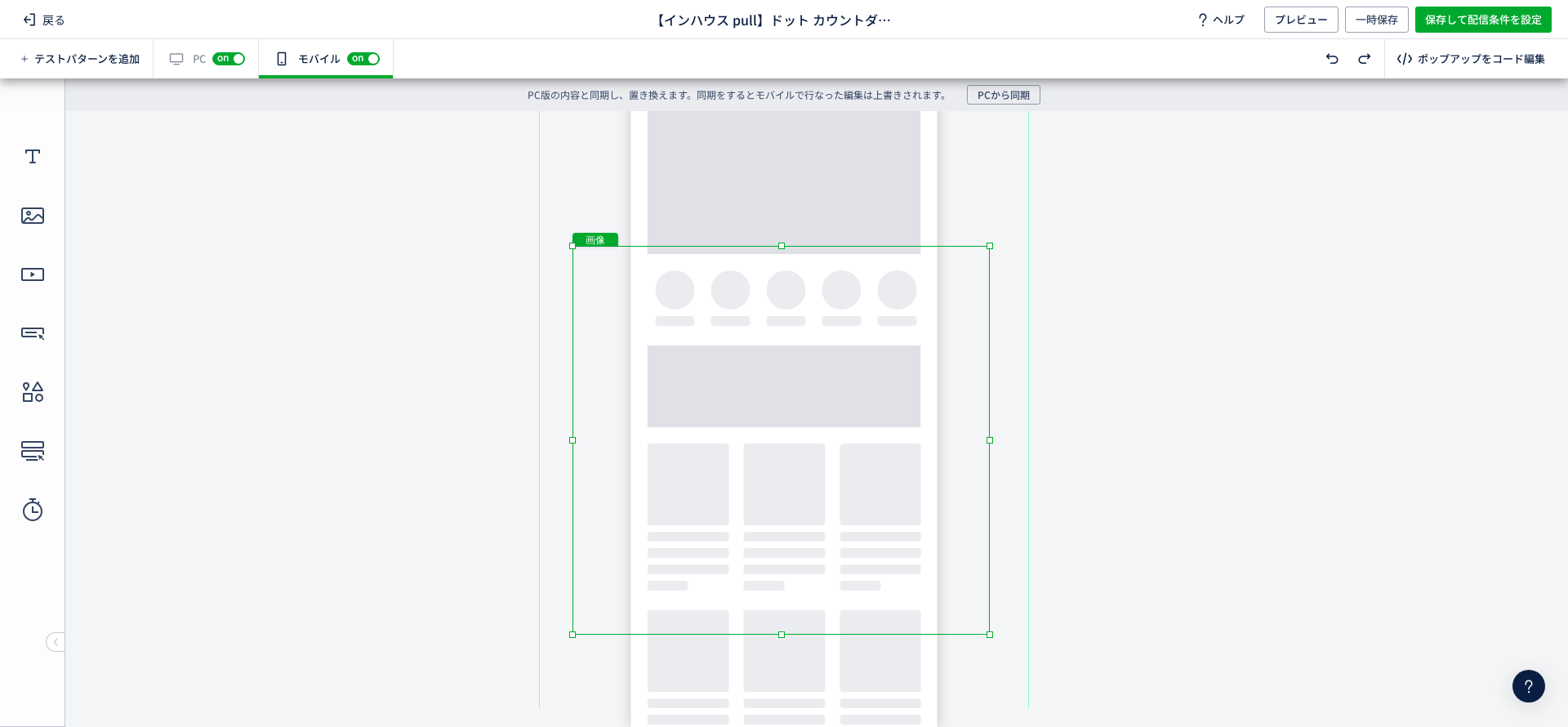
drag, startPoint x: 859, startPoint y: 359, endPoint x: 888, endPoint y: 354, distance: 29.4
click at [888, 354] on div "画像" at bounding box center [781, 440] width 418 height 389
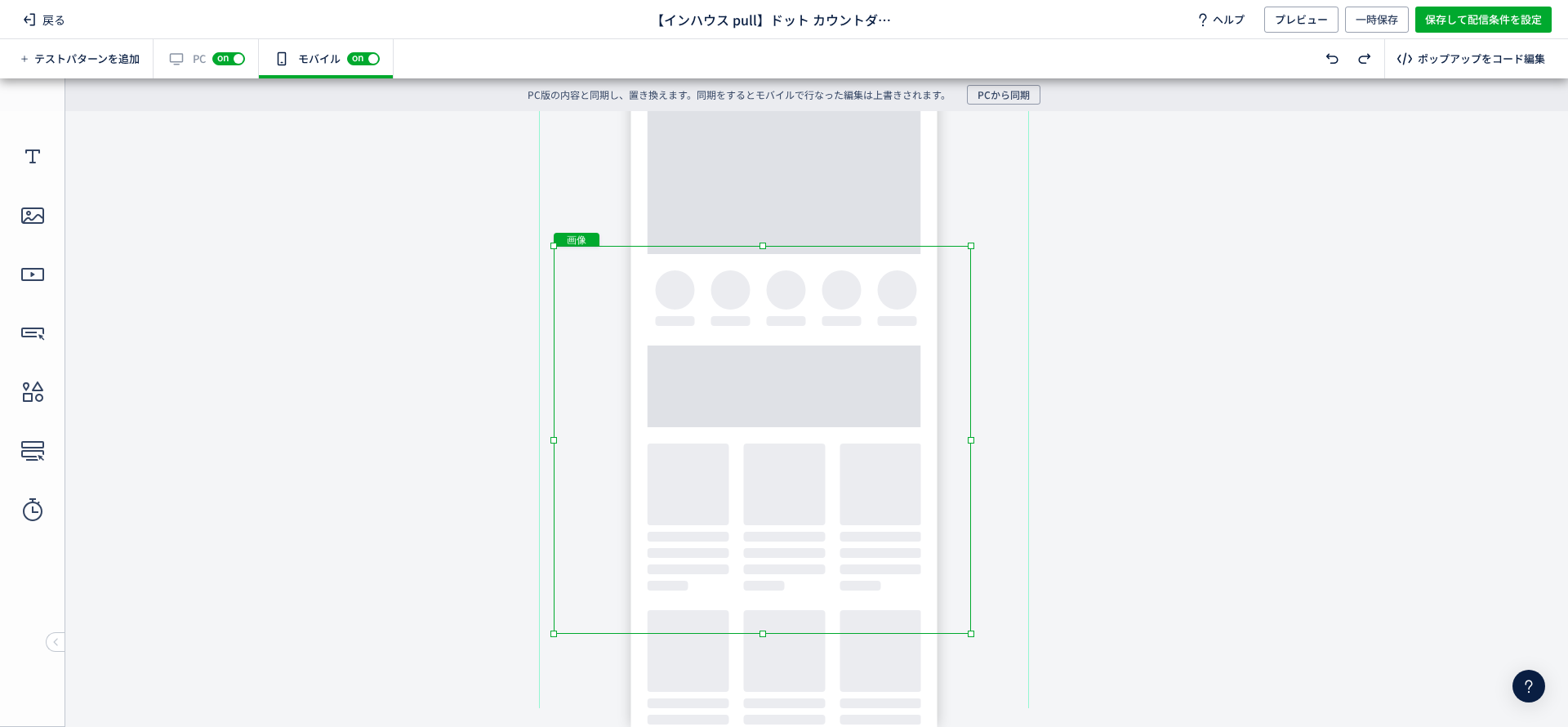
drag, startPoint x: 888, startPoint y: 354, endPoint x: 865, endPoint y: 358, distance: 23.3
click at [865, 358] on div "画像" at bounding box center [762, 440] width 418 height 388
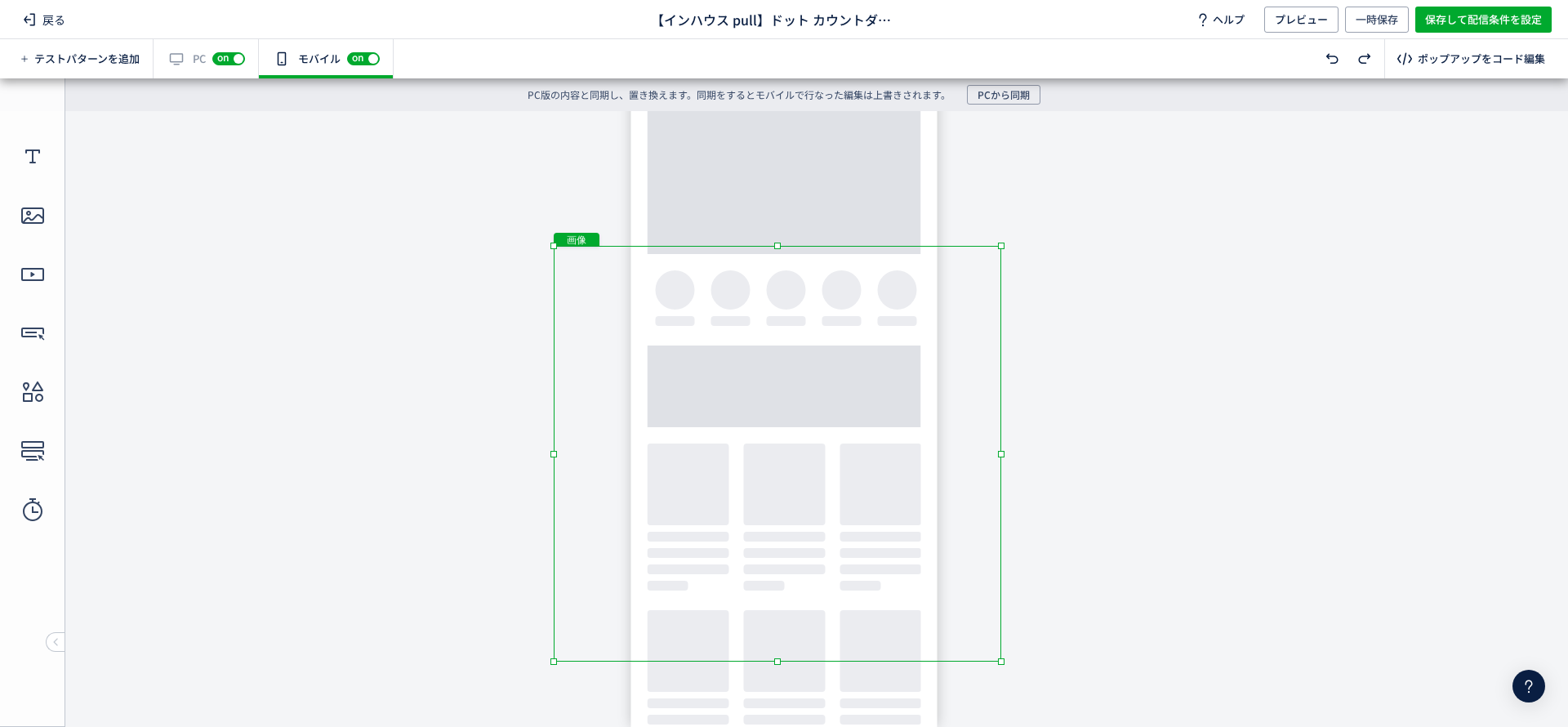
drag, startPoint x: 973, startPoint y: 634, endPoint x: 1021, endPoint y: 705, distance: 85.7
click at [1021, 705] on body "undefined ポップアップ undefined ポップアップ クローズボタン テキスト [GEOGRAPHIC_DATA] 形 テキスト 画像" at bounding box center [784, 409] width 1568 height 597
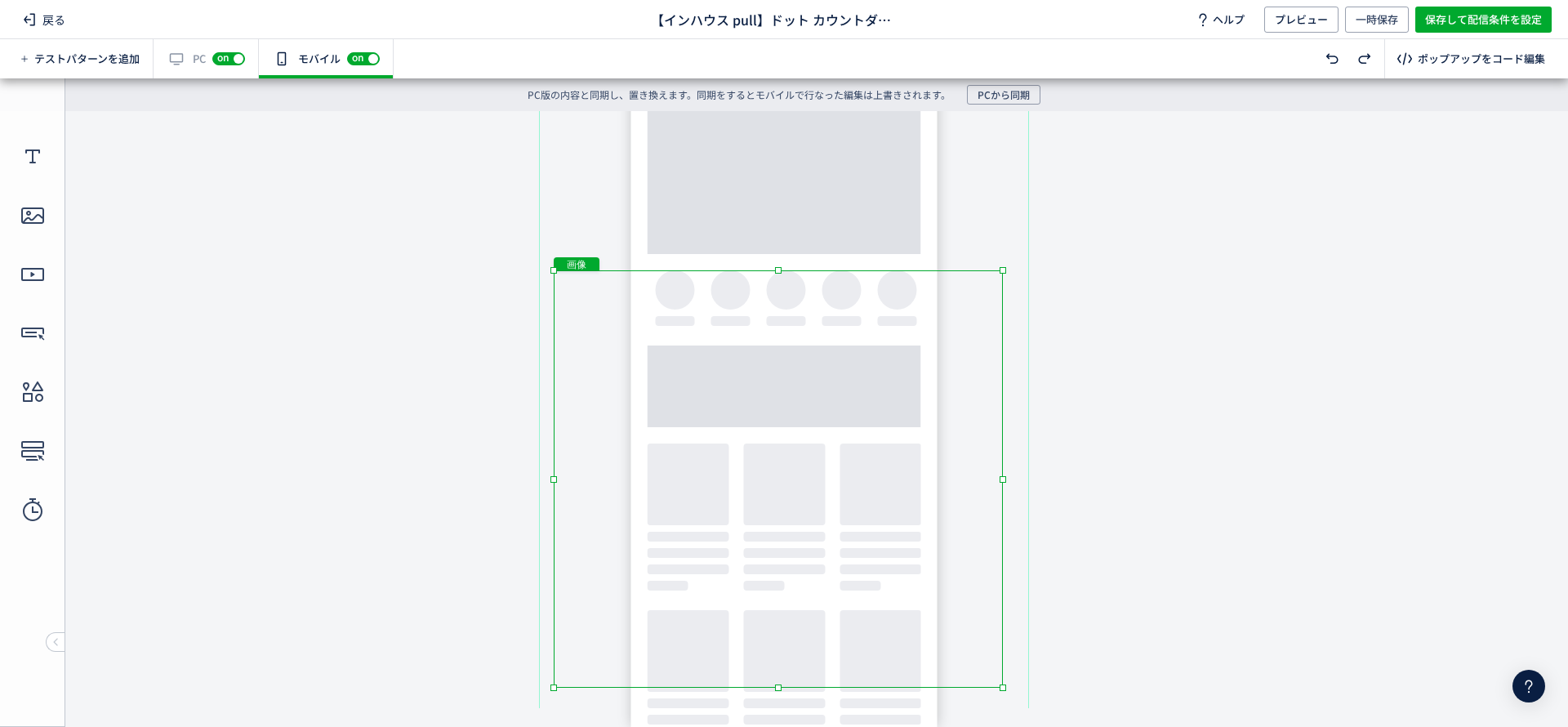
drag, startPoint x: 883, startPoint y: 517, endPoint x: 885, endPoint y: 549, distance: 32.1
click at [884, 542] on div "画像" at bounding box center [778, 479] width 450 height 418
click at [766, 120] on div "ポップアップ" at bounding box center [784, 410] width 490 height 719
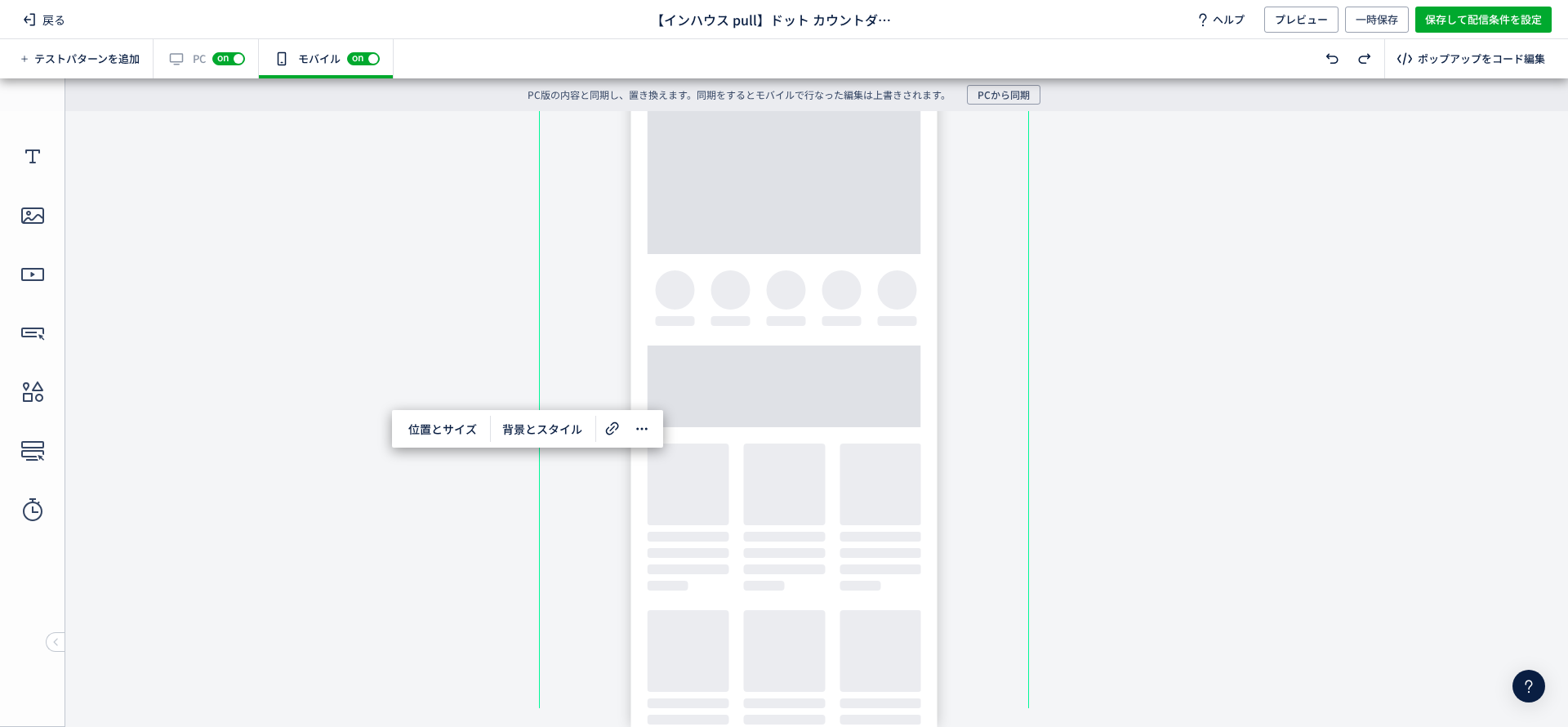
click at [766, 137] on div "ポップアップ" at bounding box center [784, 410] width 490 height 719
click at [765, 162] on div "カウントダウン" at bounding box center [661, 156] width 232 height 34
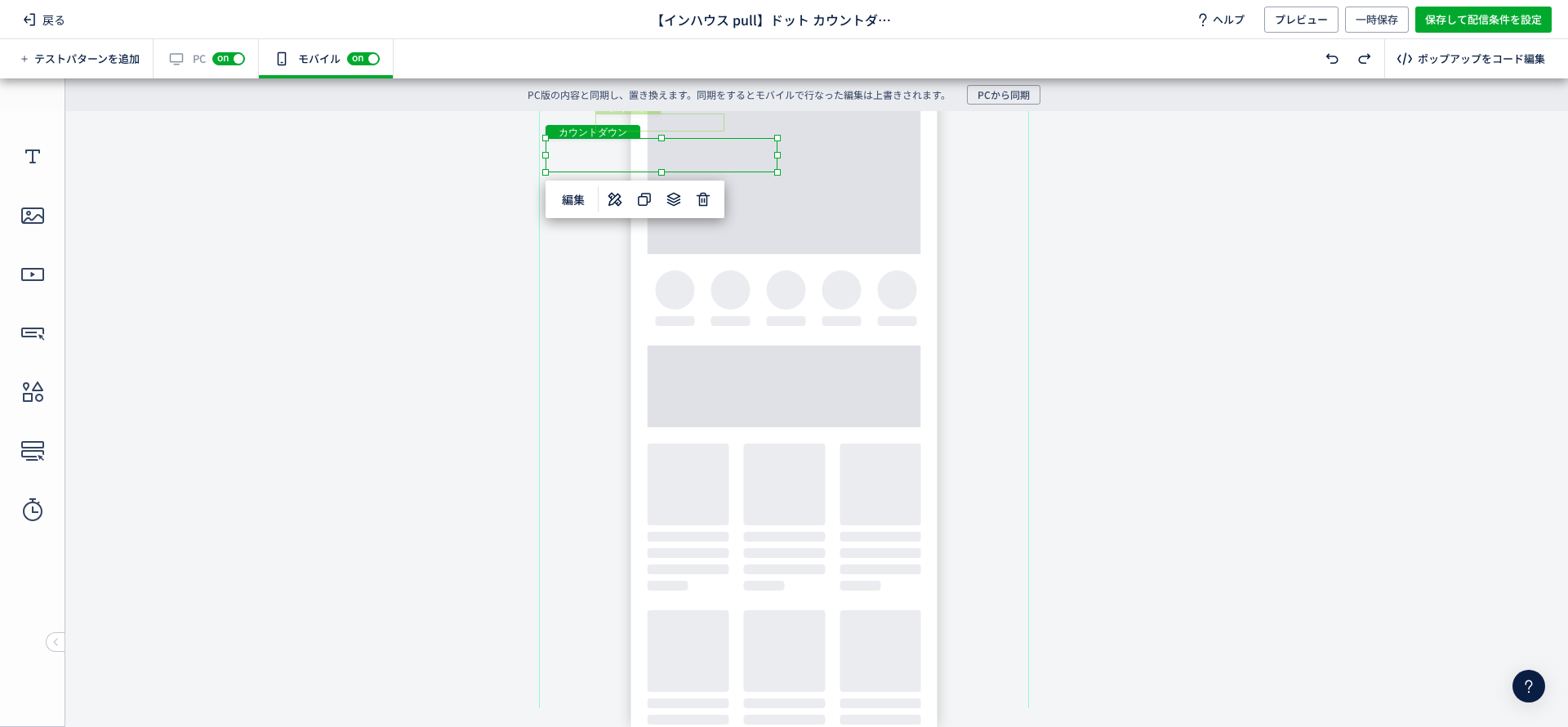
click at [692, 128] on div "テキスト" at bounding box center [660, 123] width 129 height 18
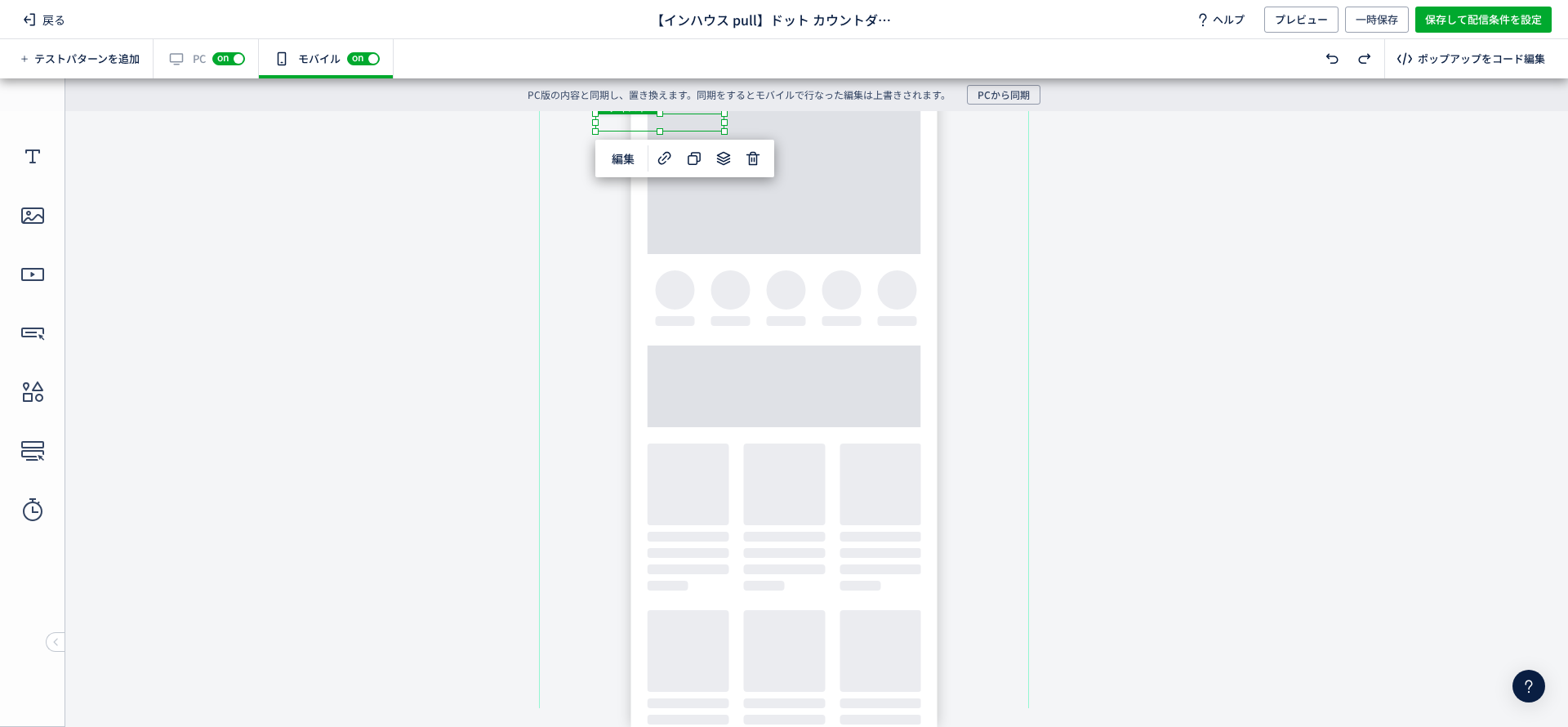
click at [569, 115] on div "ポップアップ" at bounding box center [784, 410] width 490 height 719
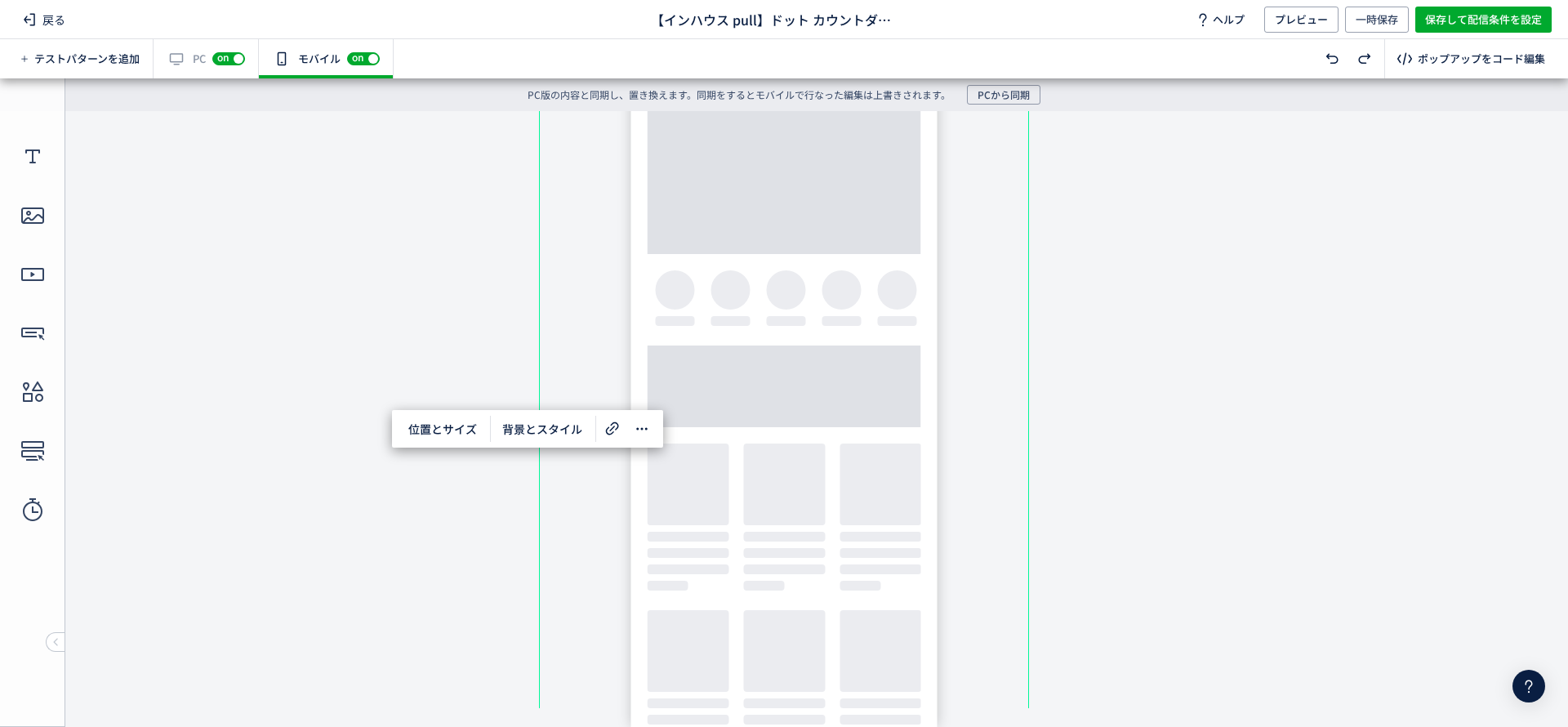
click at [569, 128] on div "ポップアップ" at bounding box center [784, 410] width 490 height 719
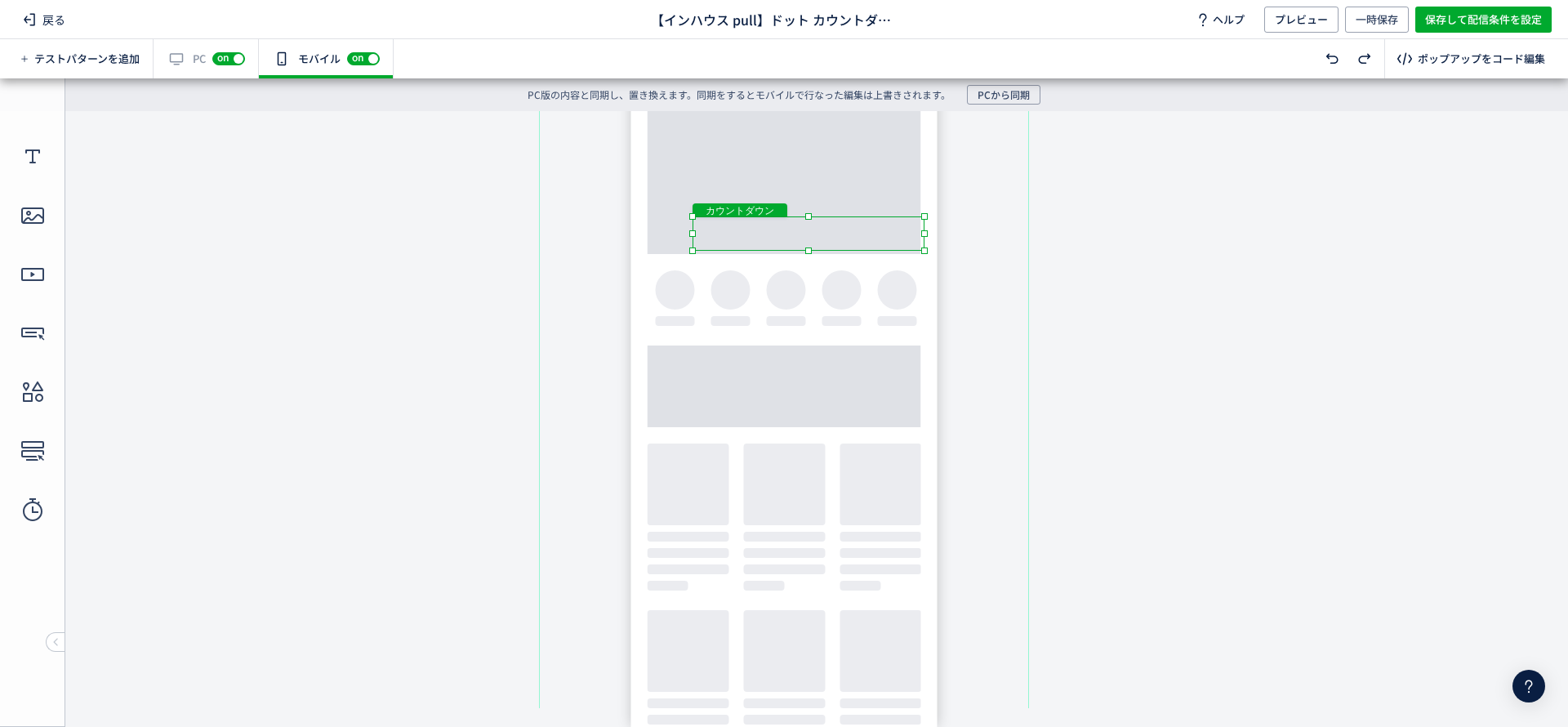
drag, startPoint x: 590, startPoint y: 166, endPoint x: 734, endPoint y: 219, distance: 153.4
click at [749, 269] on body "undefined ポップアップ undefined ポップアップ クローズボタン テキスト [GEOGRAPHIC_DATA] 形 テキスト 画像" at bounding box center [784, 409] width 1568 height 597
drag, startPoint x: 700, startPoint y: 139, endPoint x: 779, endPoint y: 190, distance: 94.0
click at [779, 190] on div "ポップアップ" at bounding box center [784, 410] width 490 height 719
drag, startPoint x: 638, startPoint y: 121, endPoint x: 703, endPoint y: 285, distance: 176.4
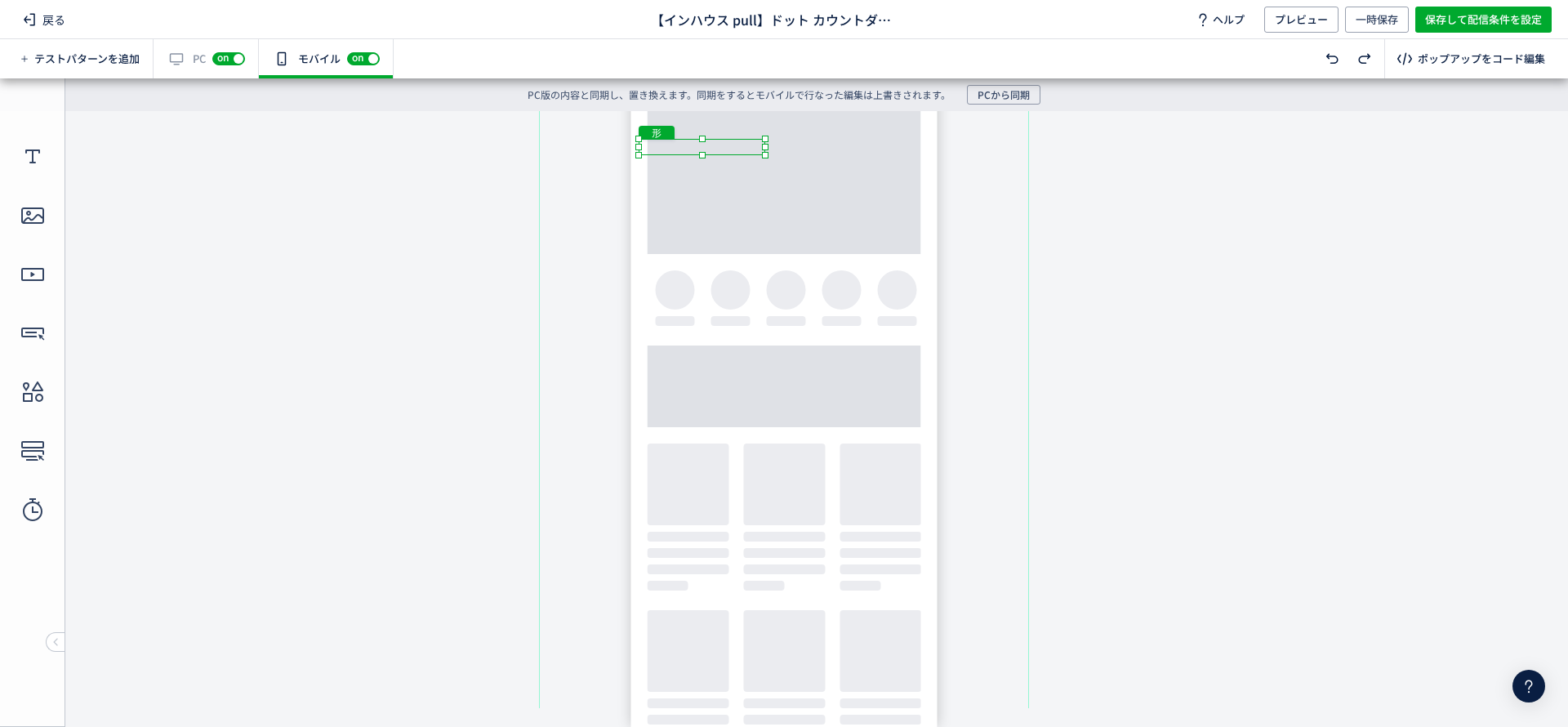
click at [703, 174] on body "undefined ポップアップ undefined ポップアップ クローズボタン テキスト [GEOGRAPHIC_DATA] 形 テキスト 画像" at bounding box center [784, 409] width 1568 height 597
drag, startPoint x: 626, startPoint y: 116, endPoint x: 647, endPoint y: 138, distance: 30.4
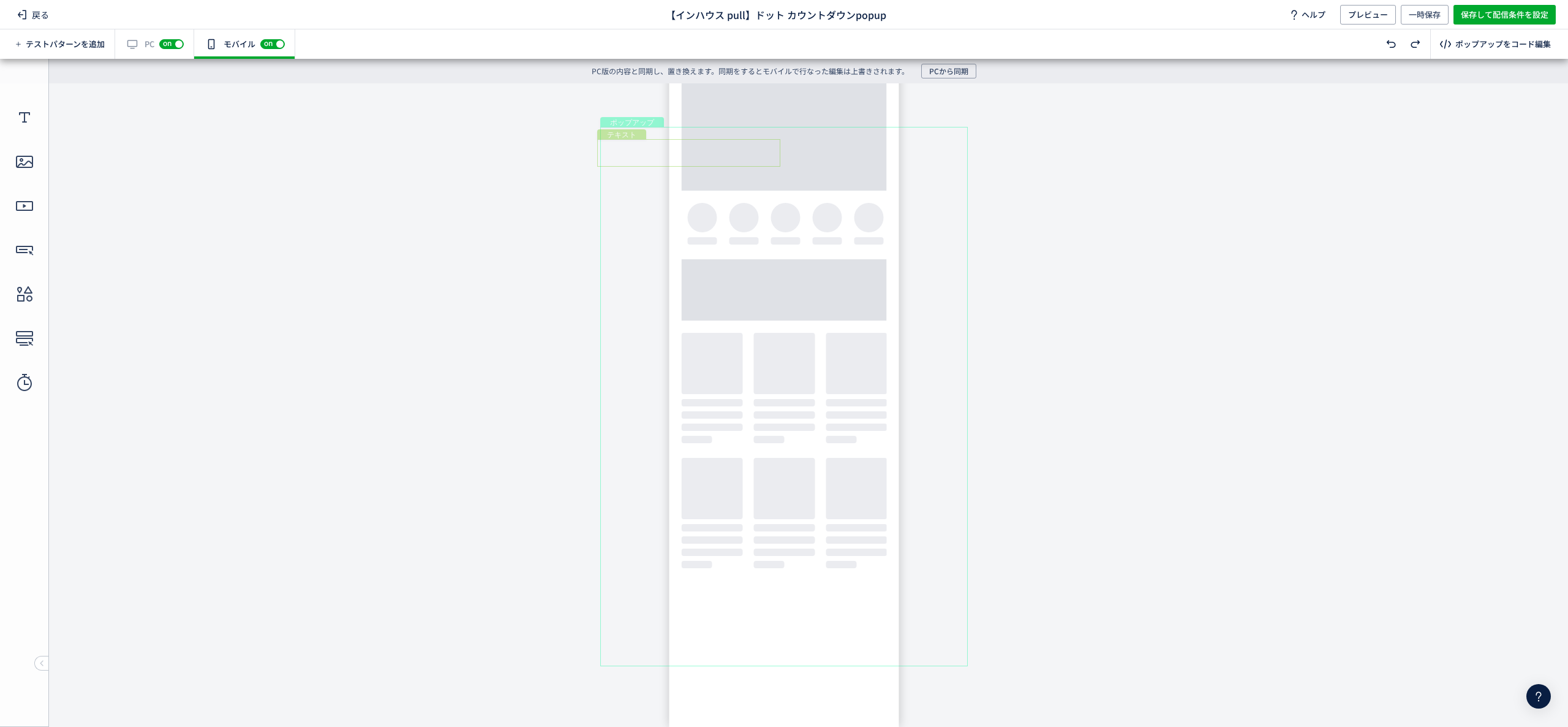
click at [725, 158] on div "テキスト" at bounding box center [688, 152] width 183 height 28
drag, startPoint x: 723, startPoint y: 143, endPoint x: 809, endPoint y: 144, distance: 86.0
click at [809, 144] on div "テキスト" at bounding box center [757, 151] width 183 height 28
click at [809, 267] on div "カウントダウン" at bounding box center [792, 272] width 173 height 26
drag, startPoint x: 813, startPoint y: 264, endPoint x: 720, endPoint y: 249, distance: 94.2
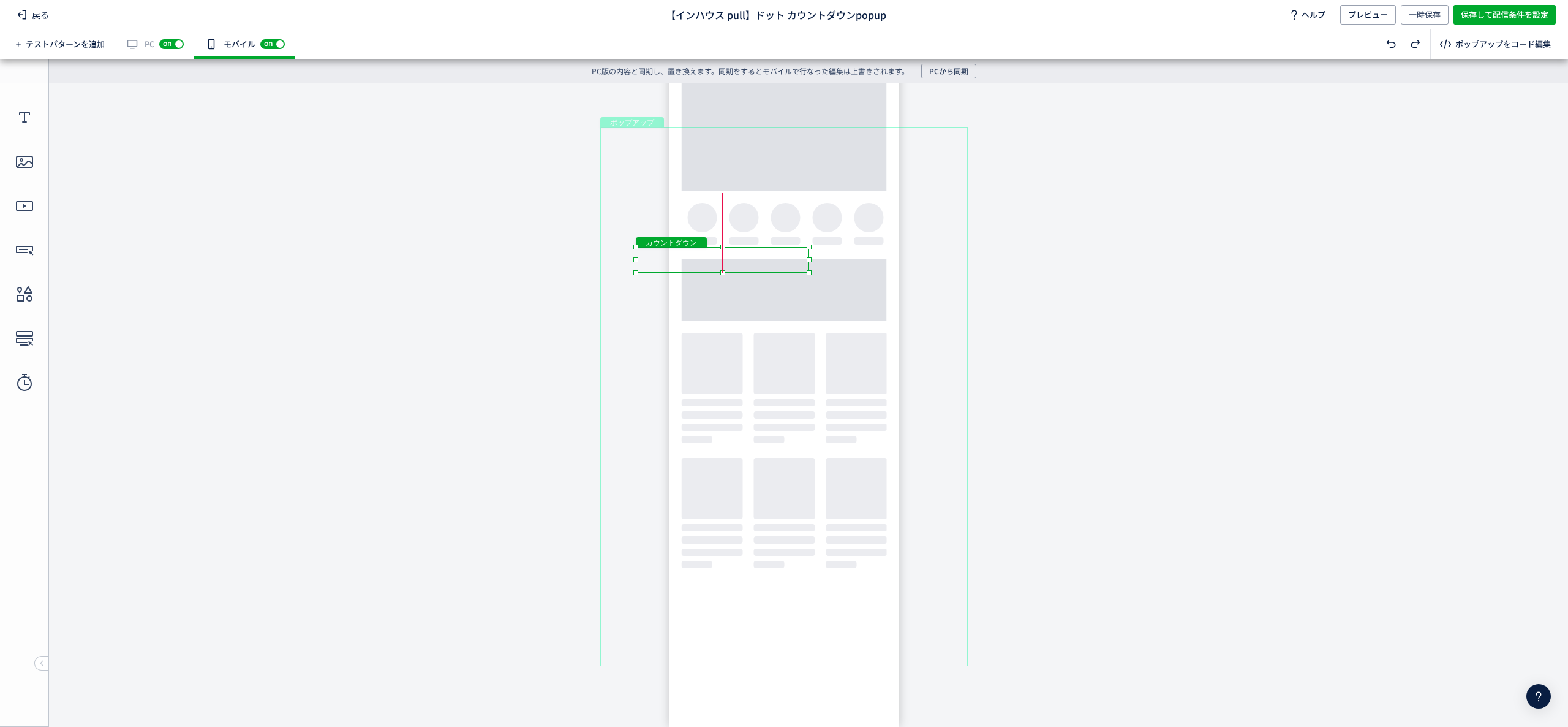
click at [720, 249] on div "カウントダウン" at bounding box center [722, 260] width 173 height 26
drag, startPoint x: 803, startPoint y: 267, endPoint x: 899, endPoint y: 276, distance: 96.4
click at [899, 276] on body "undefined ポップアップ undefined ポップアップ クローズボタン テキスト [GEOGRAPHIC_DATA] 形 テキスト 画像" at bounding box center [784, 396] width 1568 height 625
click at [745, 248] on body "undefined ポップアップ undefined ポップアップ クローズボタン テキスト [GEOGRAPHIC_DATA] 形 テキスト 画像" at bounding box center [784, 396] width 1568 height 625
drag, startPoint x: 746, startPoint y: 257, endPoint x: 723, endPoint y: 257, distance: 23.0
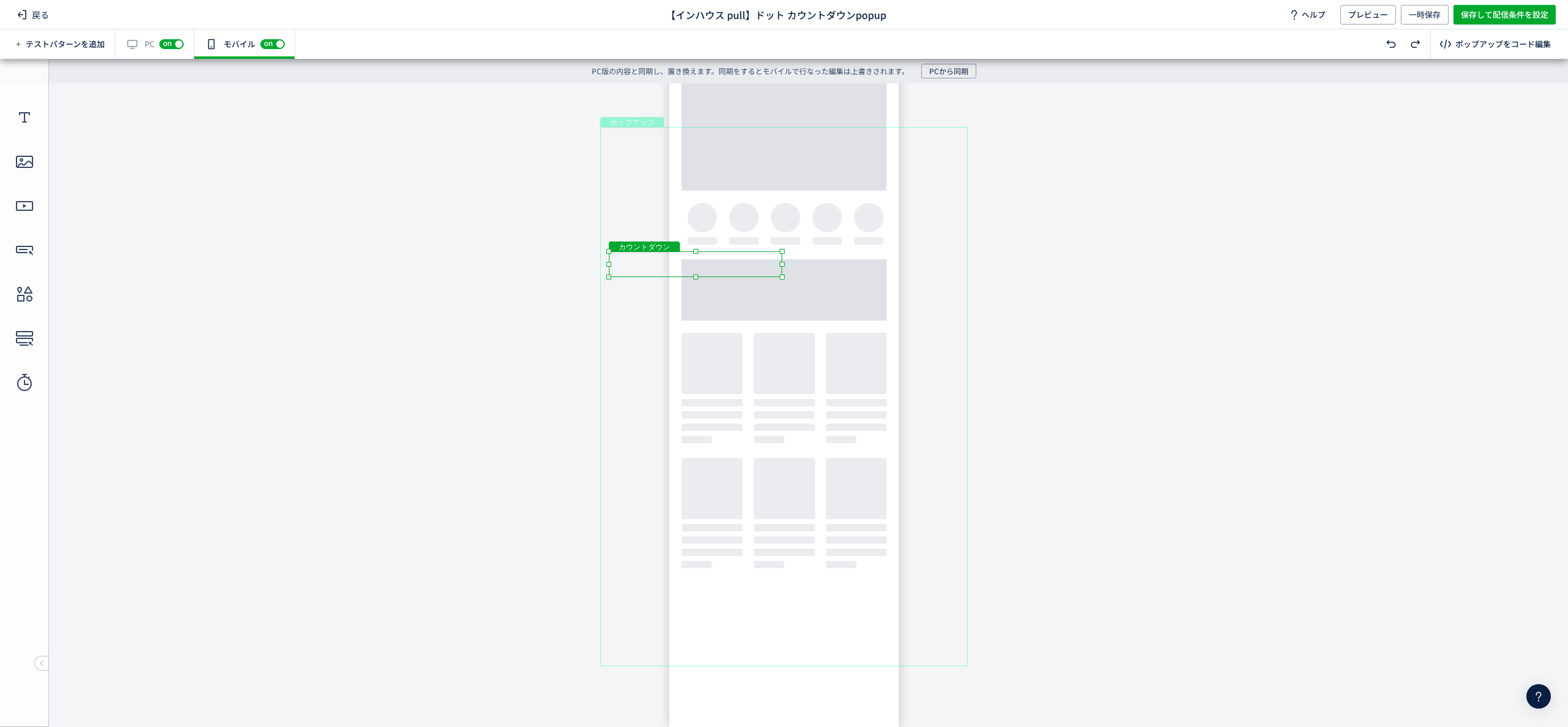
click at [723, 257] on div "カウントダウン" at bounding box center [695, 264] width 173 height 26
drag, startPoint x: 783, startPoint y: 278, endPoint x: 1001, endPoint y: 358, distance: 232.2
click at [1001, 358] on body "undefined ポップアップ undefined ポップアップ クローズボタン テキスト [GEOGRAPHIC_DATA] 形 テキスト 画像" at bounding box center [784, 396] width 1568 height 625
drag, startPoint x: 800, startPoint y: 257, endPoint x: 799, endPoint y: 235, distance: 22.0
click at [799, 235] on body "undefined ポップアップ undefined ポップアップ クローズボタン テキスト [GEOGRAPHIC_DATA] 形 テキスト 画像" at bounding box center [784, 396] width 1568 height 625
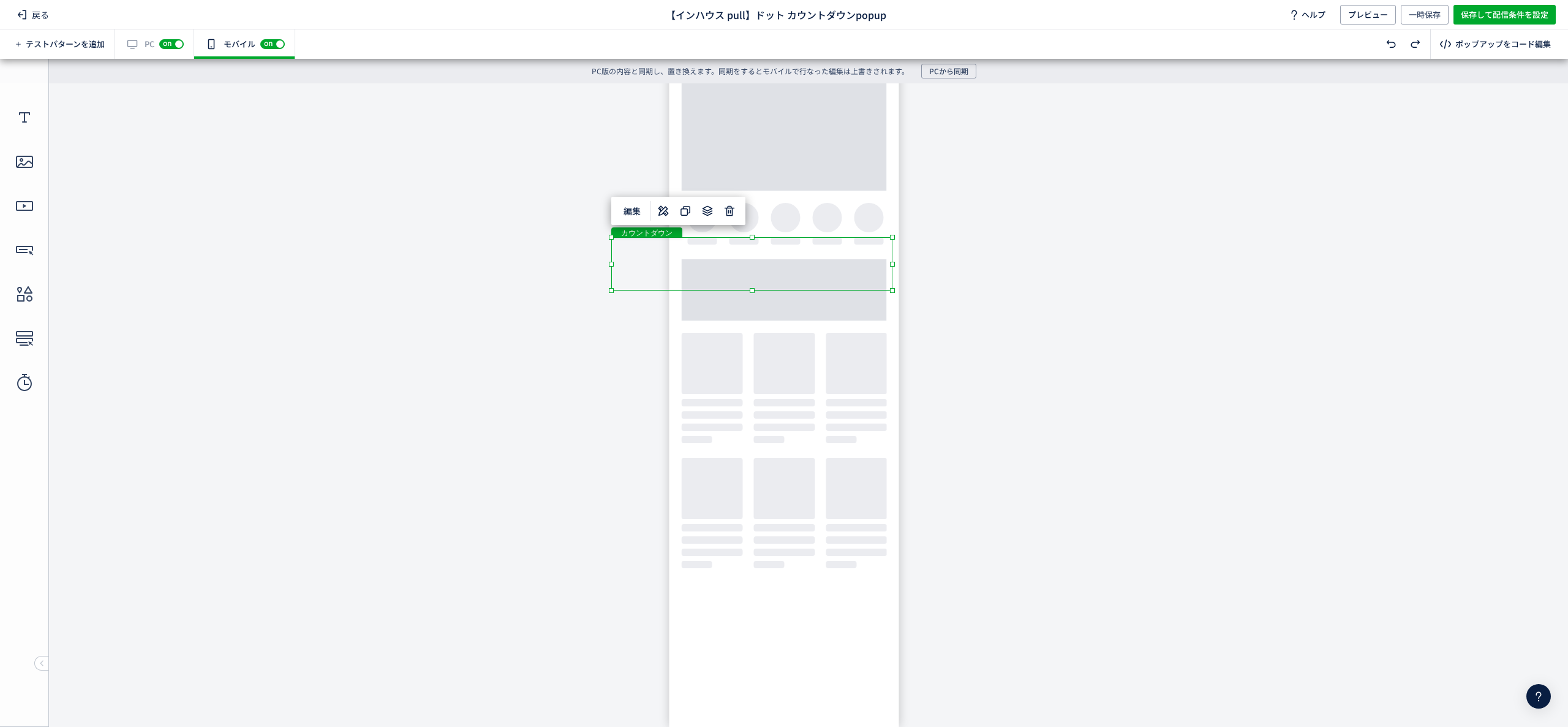
drag, startPoint x: 892, startPoint y: 281, endPoint x: 979, endPoint y: 311, distance: 92.0
click at [979, 311] on body "undefined ポップアップ undefined ポップアップ クローズボタン テキスト [GEOGRAPHIC_DATA] 形 テキスト 画像" at bounding box center [784, 396] width 1568 height 625
click at [884, 257] on div "カウントダウン" at bounding box center [752, 258] width 281 height 42
drag, startPoint x: 892, startPoint y: 281, endPoint x: 1007, endPoint y: 316, distance: 120.2
click at [1007, 316] on body "undefined ポップアップ undefined ポップアップ クローズボタン テキスト [GEOGRAPHIC_DATA] 形 テキスト 画像" at bounding box center [784, 396] width 1568 height 625
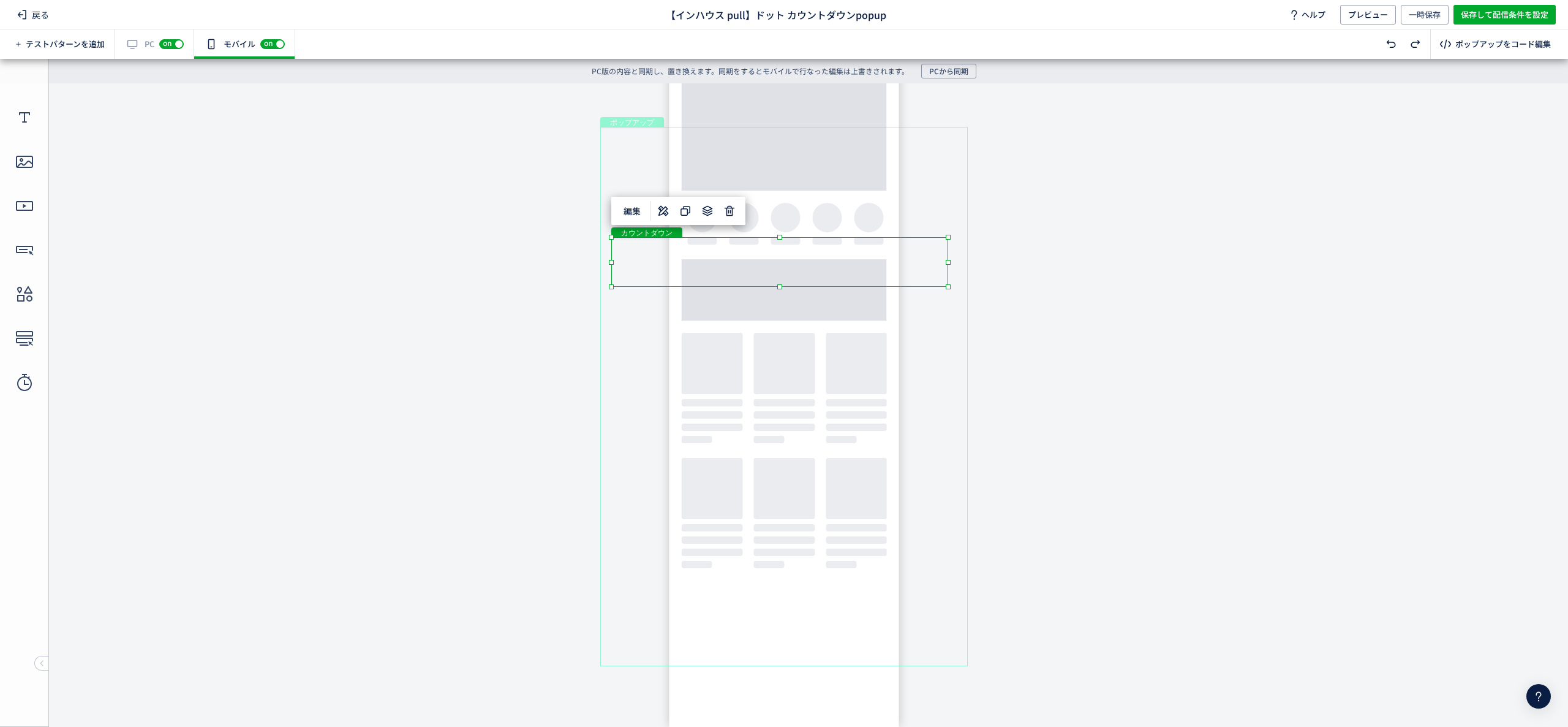
click at [804, 195] on div "ポップアップ" at bounding box center [784, 396] width 367 height 540
click at [770, 217] on div "テキスト" at bounding box center [754, 221] width 97 height 14
click at [770, 221] on div "テキスト" at bounding box center [754, 221] width 97 height 14
click at [756, 225] on div "テキスト" at bounding box center [754, 221] width 97 height 14
click at [802, 228] on div "テキスト" at bounding box center [754, 221] width 97 height 14
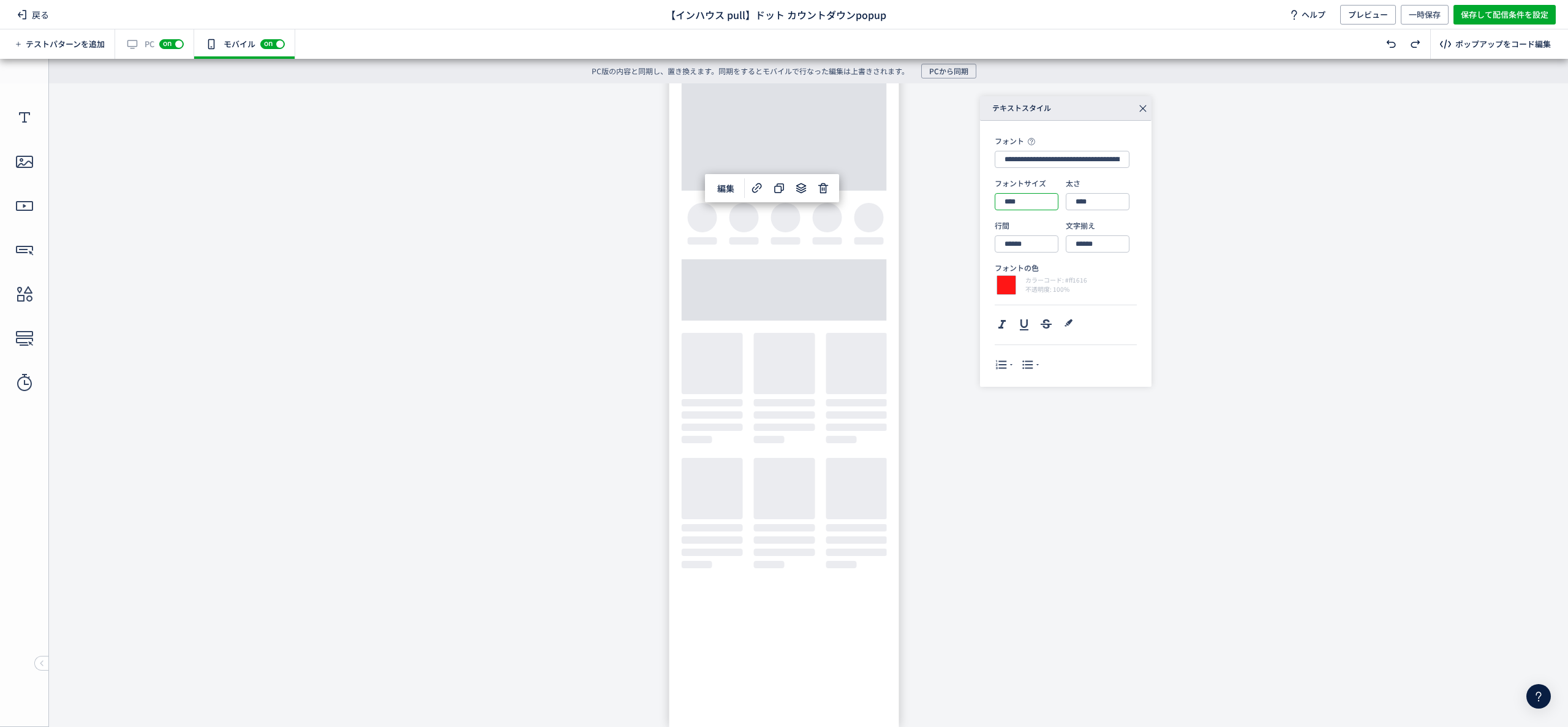
drag, startPoint x: 1013, startPoint y: 202, endPoint x: 983, endPoint y: 198, distance: 30.3
click at [983, 198] on div "**********" at bounding box center [1066, 253] width 171 height 266
type input "****"
click at [1176, 254] on div "**********" at bounding box center [1196, 242] width 431 height 291
type input "******"
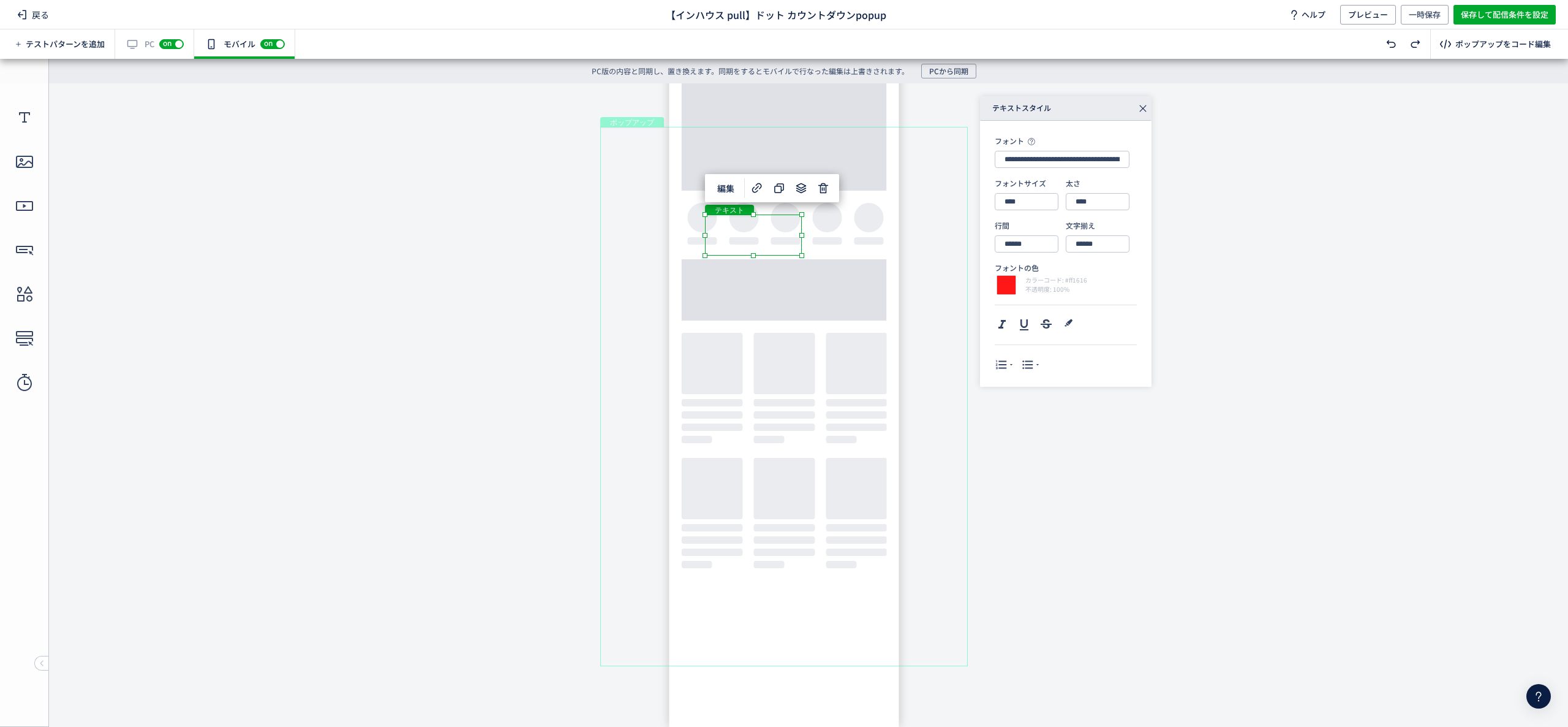
click at [792, 224] on div "テキスト" at bounding box center [754, 235] width 97 height 41
drag, startPoint x: 805, startPoint y: 235, endPoint x: 865, endPoint y: 237, distance: 60.0
click at [865, 237] on body "undefined ポップアップ undefined ポップアップ クローズボタン テキスト [GEOGRAPHIC_DATA] 形 テキスト 画像" at bounding box center [784, 396] width 1568 height 625
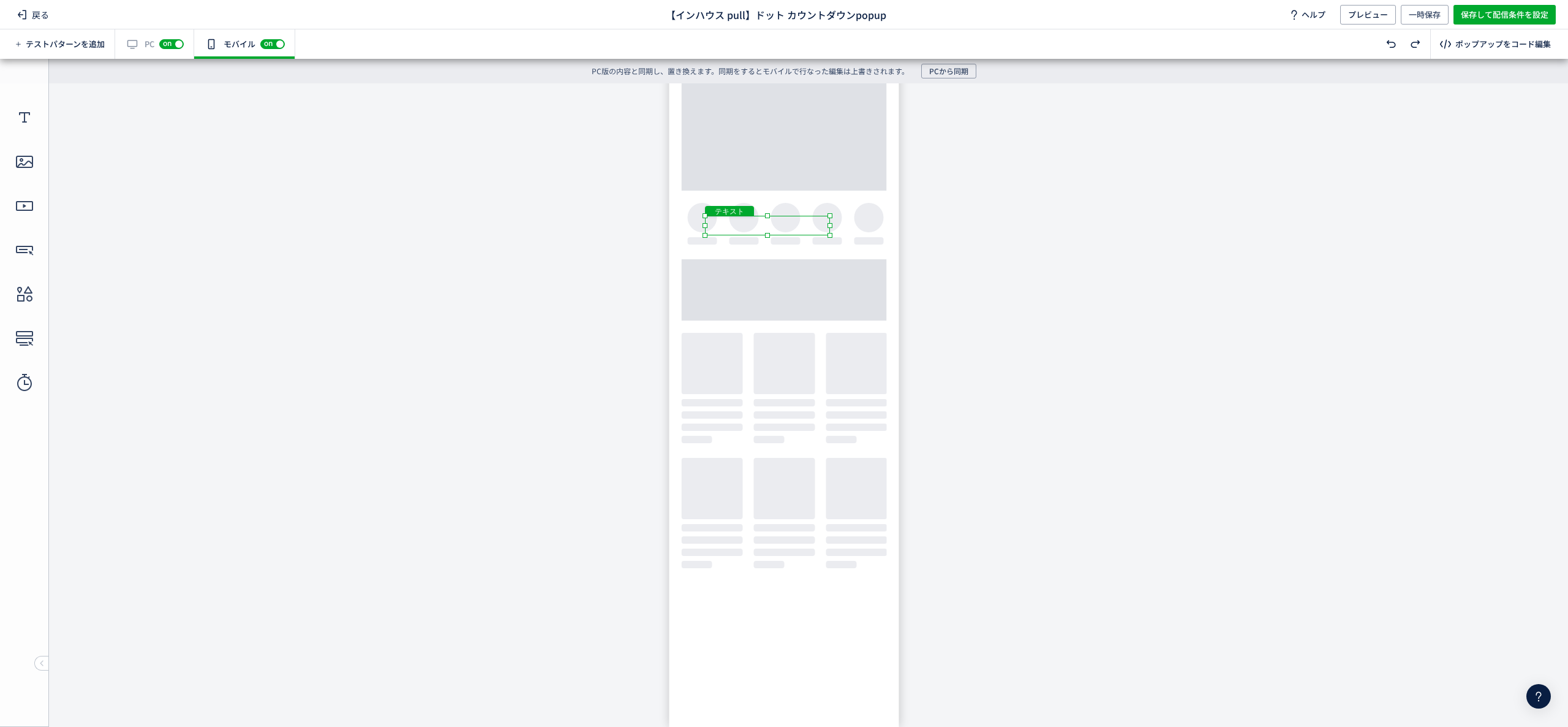
drag, startPoint x: 805, startPoint y: 214, endPoint x: 824, endPoint y: 217, distance: 19.2
click at [824, 217] on div "テキスト" at bounding box center [767, 226] width 125 height 20
drag, startPoint x: 798, startPoint y: 218, endPoint x: 819, endPoint y: 214, distance: 21.4
click at [819, 214] on div "テキスト" at bounding box center [784, 225] width 125 height 21
click at [1077, 239] on body "undefined ポップアップ undefined ポップアップ クローズボタン テキスト [GEOGRAPHIC_DATA] 形 テキスト 画像" at bounding box center [784, 396] width 1568 height 625
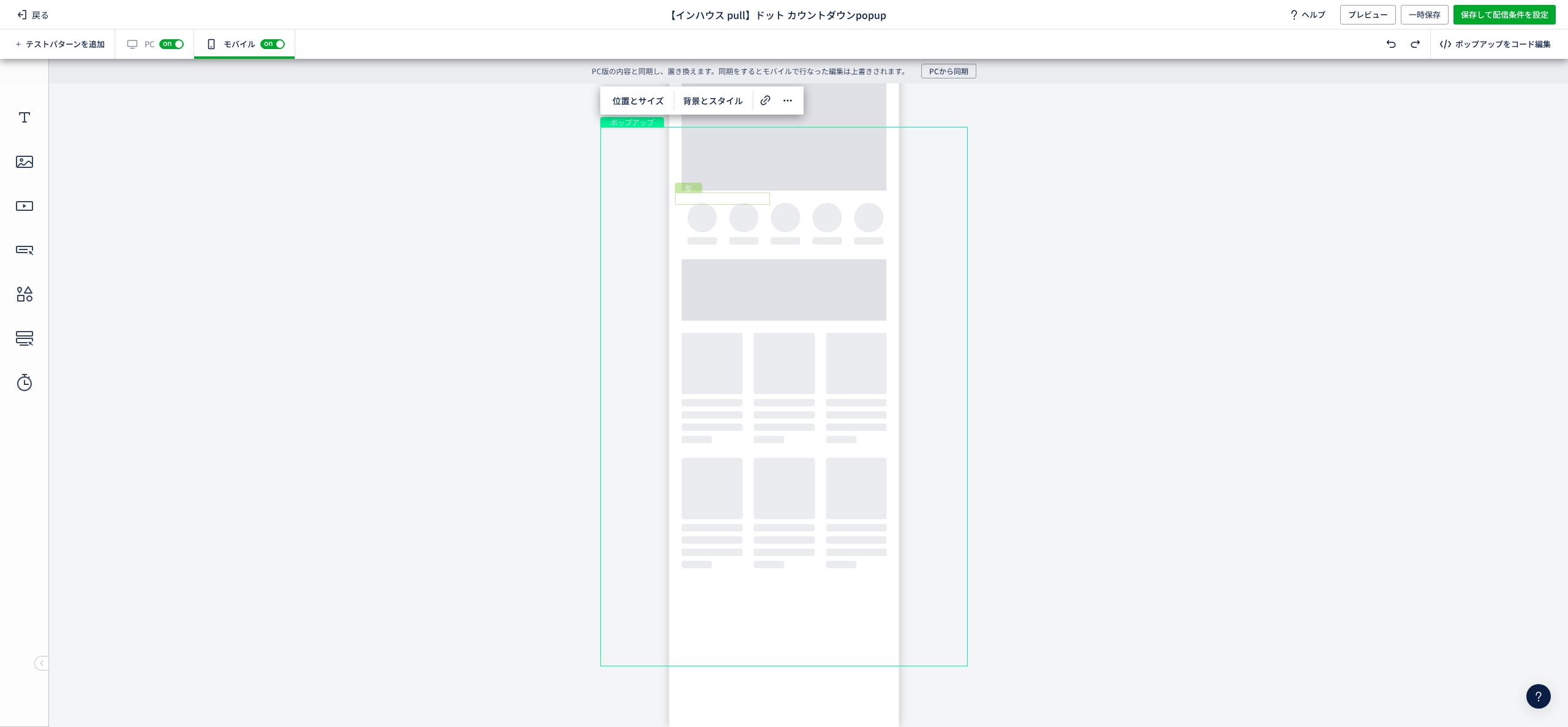
click at [752, 192] on div "形" at bounding box center [722, 198] width 95 height 12
drag, startPoint x: 751, startPoint y: 200, endPoint x: 795, endPoint y: 218, distance: 47.5
click at [795, 218] on div "形" at bounding box center [763, 218] width 95 height 12
drag, startPoint x: 813, startPoint y: 226, endPoint x: 907, endPoint y: 245, distance: 95.9
click at [907, 245] on body "undefined ポップアップ undefined ポップアップ クローズボタン テキスト [GEOGRAPHIC_DATA] 形 テキスト 画像" at bounding box center [784, 396] width 1568 height 625
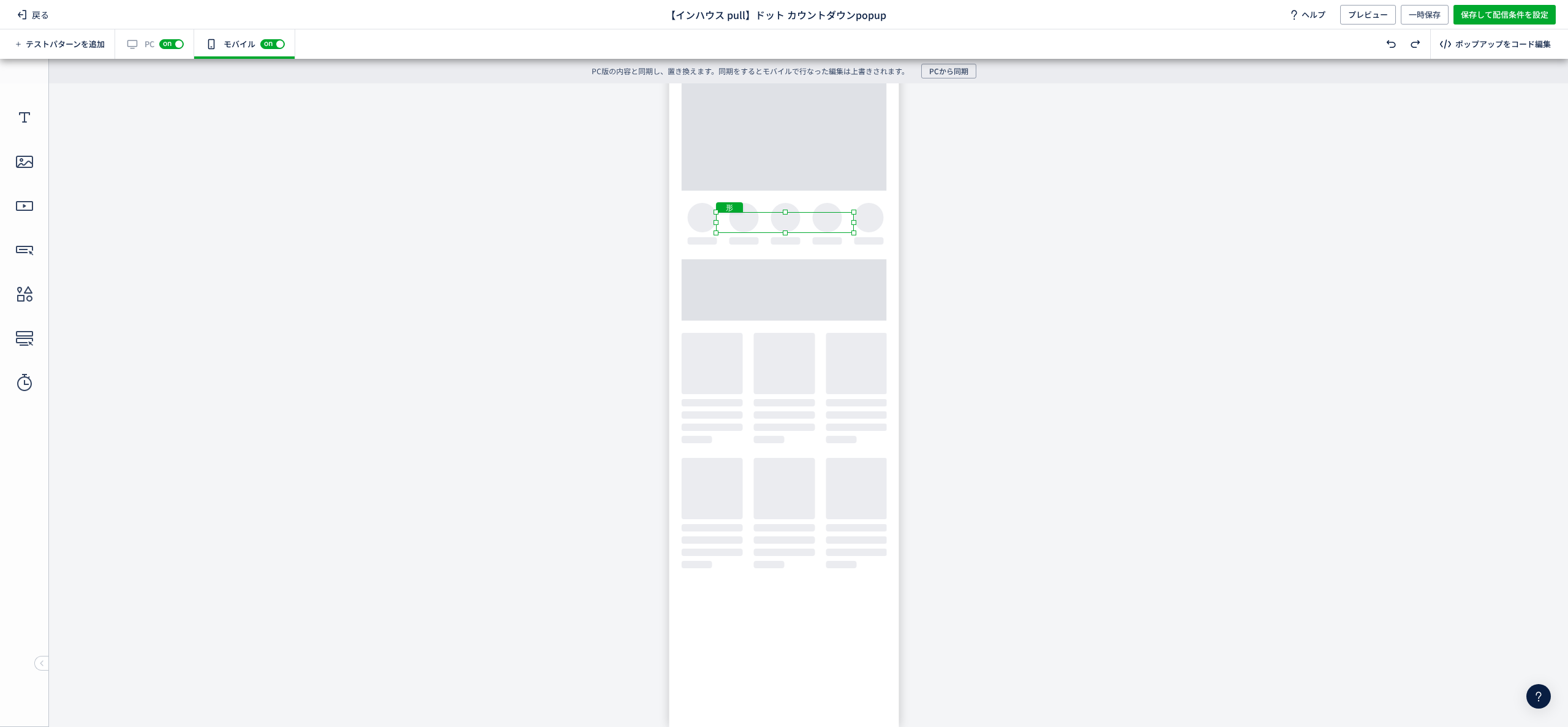
click at [786, 238] on body "undefined ポップアップ undefined ポップアップ クローズボタン テキスト [GEOGRAPHIC_DATA] 形 テキスト 画像" at bounding box center [784, 396] width 1568 height 625
click at [1165, 228] on body "undefined ポップアップ undefined ポップアップ クローズボタン テキスト [GEOGRAPHIC_DATA] 形 テキスト 画像" at bounding box center [784, 396] width 1568 height 625
click at [762, 217] on div "テキスト" at bounding box center [784, 225] width 125 height 21
drag, startPoint x: 719, startPoint y: 213, endPoint x: 675, endPoint y: 208, distance: 44.3
click at [675, 208] on body "undefined ポップアップ undefined ポップアップ クローズボタン テキスト [GEOGRAPHIC_DATA] 形 テキスト 画像" at bounding box center [784, 396] width 1568 height 625
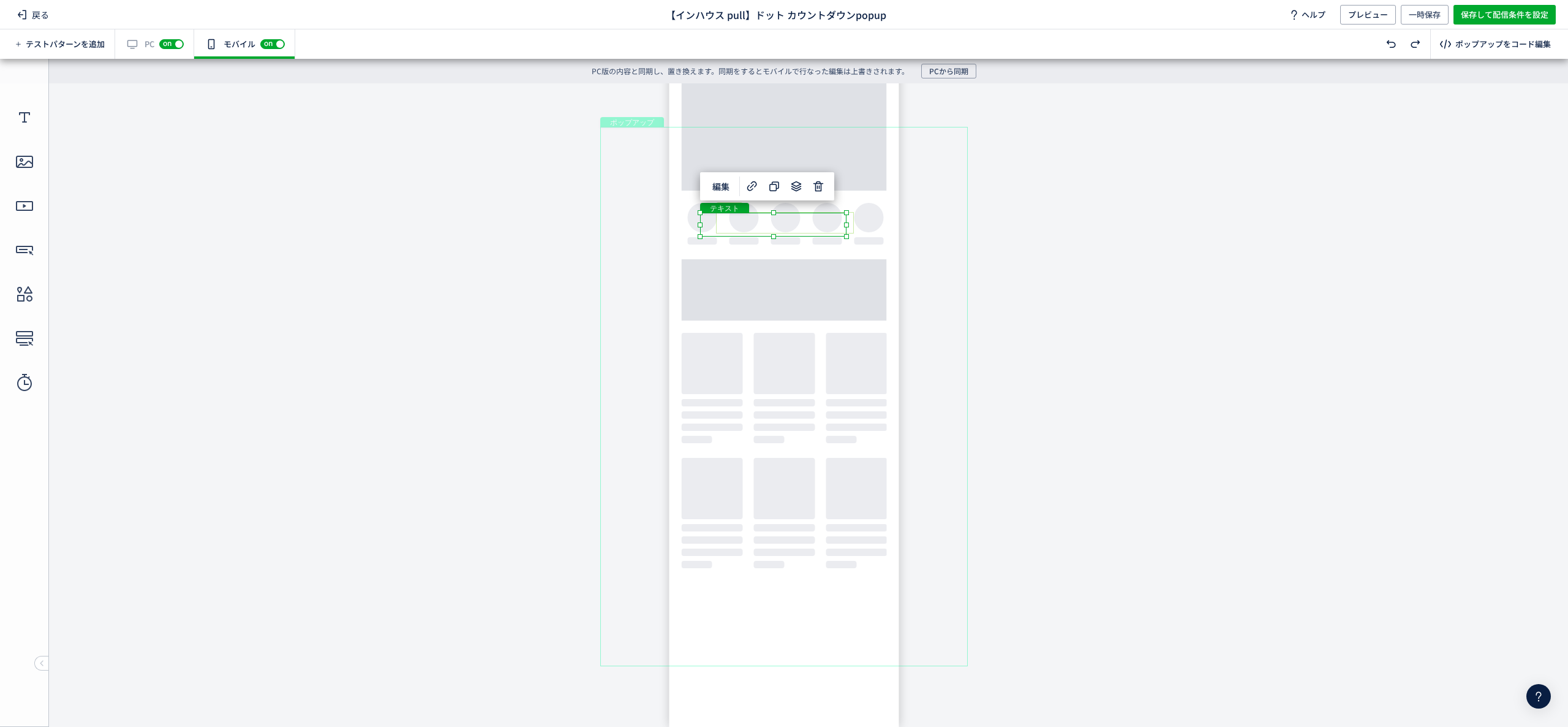
click at [850, 215] on div "形" at bounding box center [785, 222] width 138 height 22
drag, startPoint x: 856, startPoint y: 213, endPoint x: 875, endPoint y: 206, distance: 20.2
click at [875, 206] on body "undefined ポップアップ undefined ポップアップ クローズボタン テキスト [GEOGRAPHIC_DATA] 形 テキスト 画像" at bounding box center [784, 396] width 1568 height 625
drag, startPoint x: 846, startPoint y: 214, endPoint x: 957, endPoint y: 151, distance: 127.6
click at [957, 151] on body "undefined ポップアップ undefined ポップアップ クローズボタン テキスト [GEOGRAPHIC_DATA] 形 テキスト 画像" at bounding box center [784, 396] width 1568 height 625
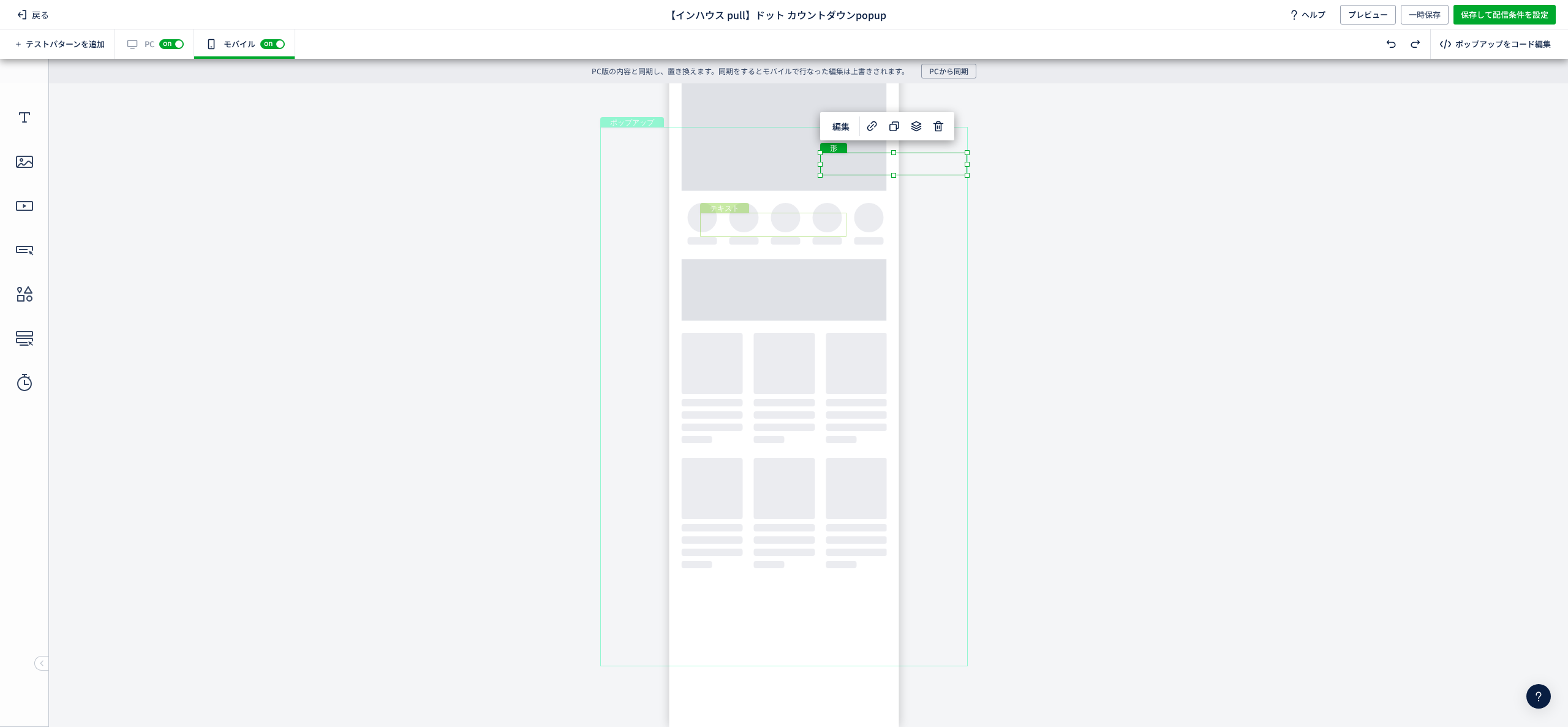
click at [804, 220] on div "テキスト" at bounding box center [773, 224] width 146 height 24
drag, startPoint x: 804, startPoint y: 220, endPoint x: 803, endPoint y: 208, distance: 12.0
click at [803, 208] on div "テキスト" at bounding box center [773, 216] width 146 height 24
drag, startPoint x: 848, startPoint y: 230, endPoint x: 887, endPoint y: 267, distance: 53.8
click at [887, 267] on body "undefined ポップアップ undefined ポップアップ クローズボタン テキスト [GEOGRAPHIC_DATA] 形 テキスト 画像" at bounding box center [784, 396] width 1568 height 625
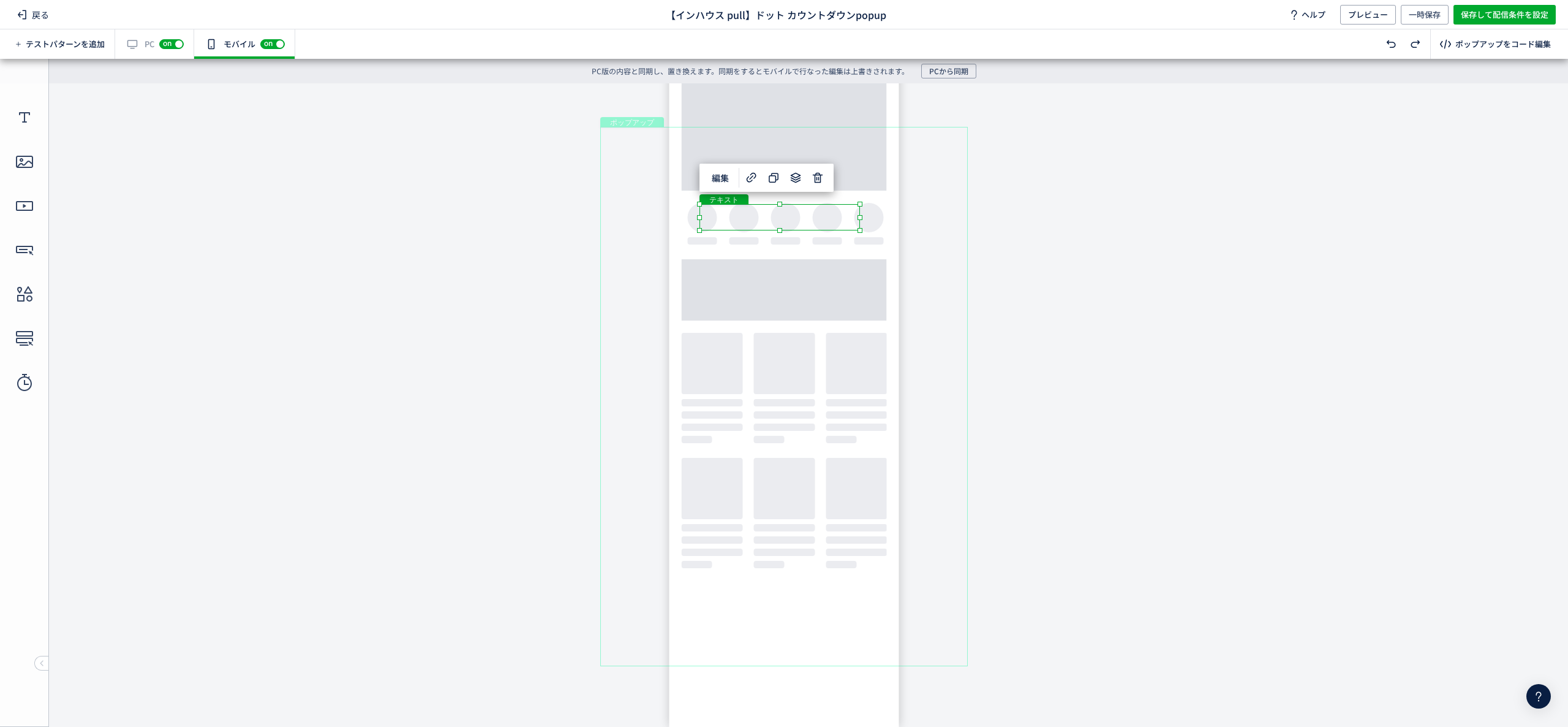
click at [983, 223] on body "undefined ポップアップ undefined ポップアップ クローズボタン テキスト [GEOGRAPHIC_DATA] 形 テキスト 画像" at bounding box center [784, 396] width 1568 height 625
click at [834, 211] on div "テキスト" at bounding box center [779, 217] width 160 height 26
drag, startPoint x: 829, startPoint y: 207, endPoint x: 829, endPoint y: 213, distance: 6.0
click at [829, 213] on div "テキスト" at bounding box center [779, 221] width 160 height 26
click at [881, 160] on div "形" at bounding box center [893, 163] width 147 height 23
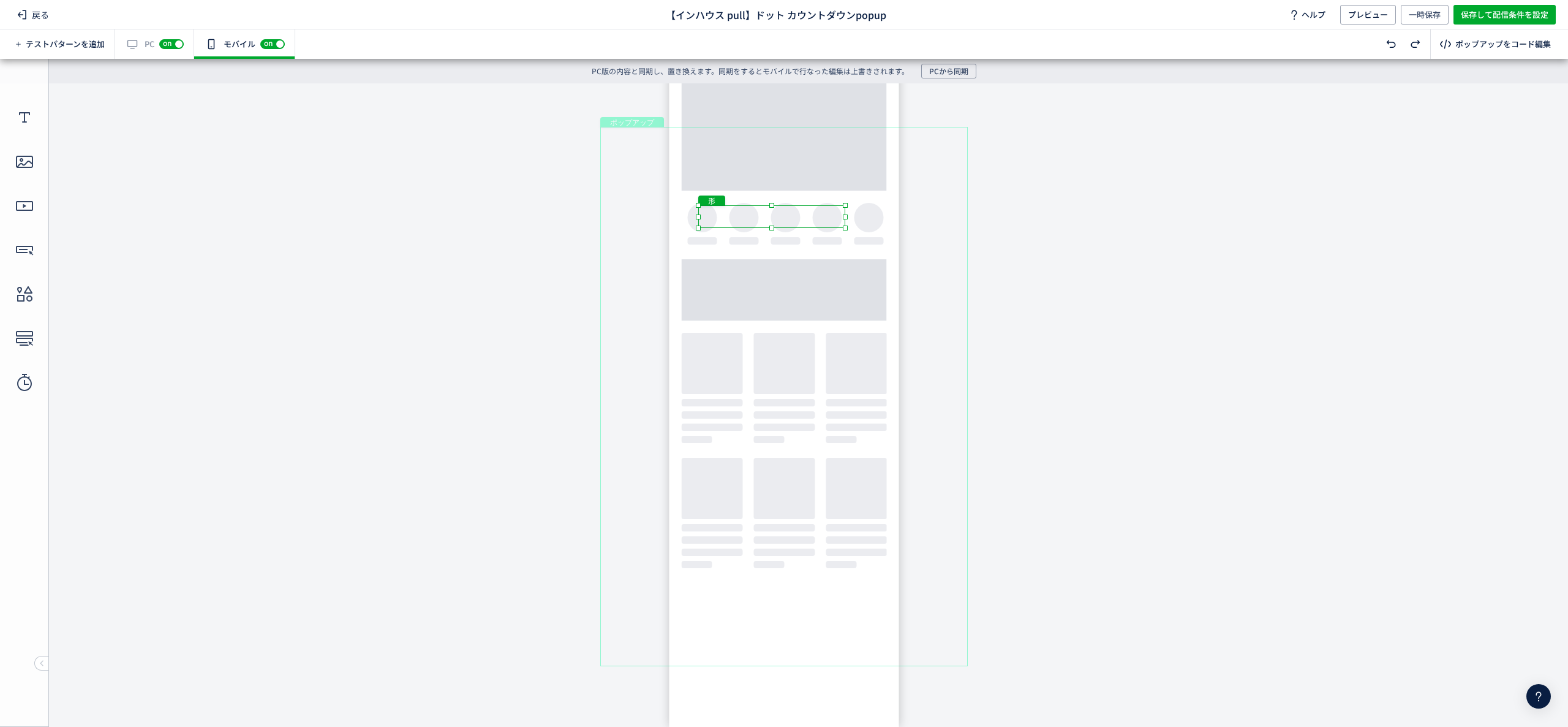
drag, startPoint x: 910, startPoint y: 167, endPoint x: 767, endPoint y: 245, distance: 162.9
click at [767, 245] on body "undefined ポップアップ undefined ポップアップ クローズボタン テキスト [GEOGRAPHIC_DATA] 形 テキスト 画像" at bounding box center [784, 396] width 1568 height 625
drag, startPoint x: 844, startPoint y: 230, endPoint x: 887, endPoint y: 253, distance: 48.8
click at [887, 253] on body "undefined ポップアップ undefined ポップアップ クローズボタン テキスト [GEOGRAPHIC_DATA] 形 テキスト 画像" at bounding box center [784, 396] width 1568 height 625
drag, startPoint x: 1083, startPoint y: 259, endPoint x: 1078, endPoint y: 264, distance: 7.1
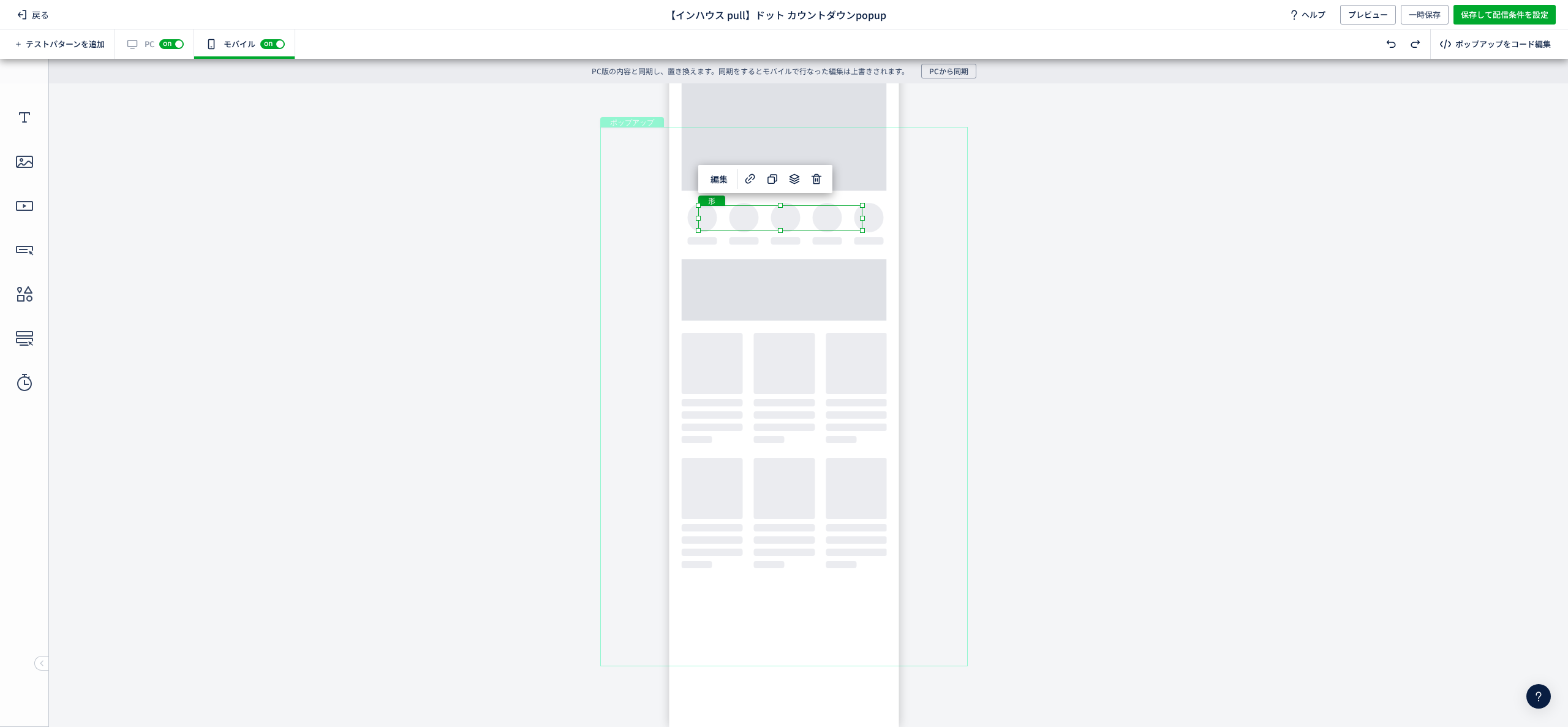
click at [1082, 260] on body "undefined ポップアップ undefined ポップアップ クローズボタン テキスト [GEOGRAPHIC_DATA] 形 テキスト 画像" at bounding box center [784, 396] width 1568 height 625
click at [792, 148] on div "テキスト" at bounding box center [757, 151] width 183 height 28
drag, startPoint x: 666, startPoint y: 171, endPoint x: 658, endPoint y: 191, distance: 21.5
click at [608, 219] on body "undefined ポップアップ undefined ポップアップ クローズボタン テキスト [GEOGRAPHIC_DATA] 形 テキスト 画像" at bounding box center [784, 396] width 1568 height 625
drag, startPoint x: 668, startPoint y: 167, endPoint x: 607, endPoint y: 201, distance: 69.8
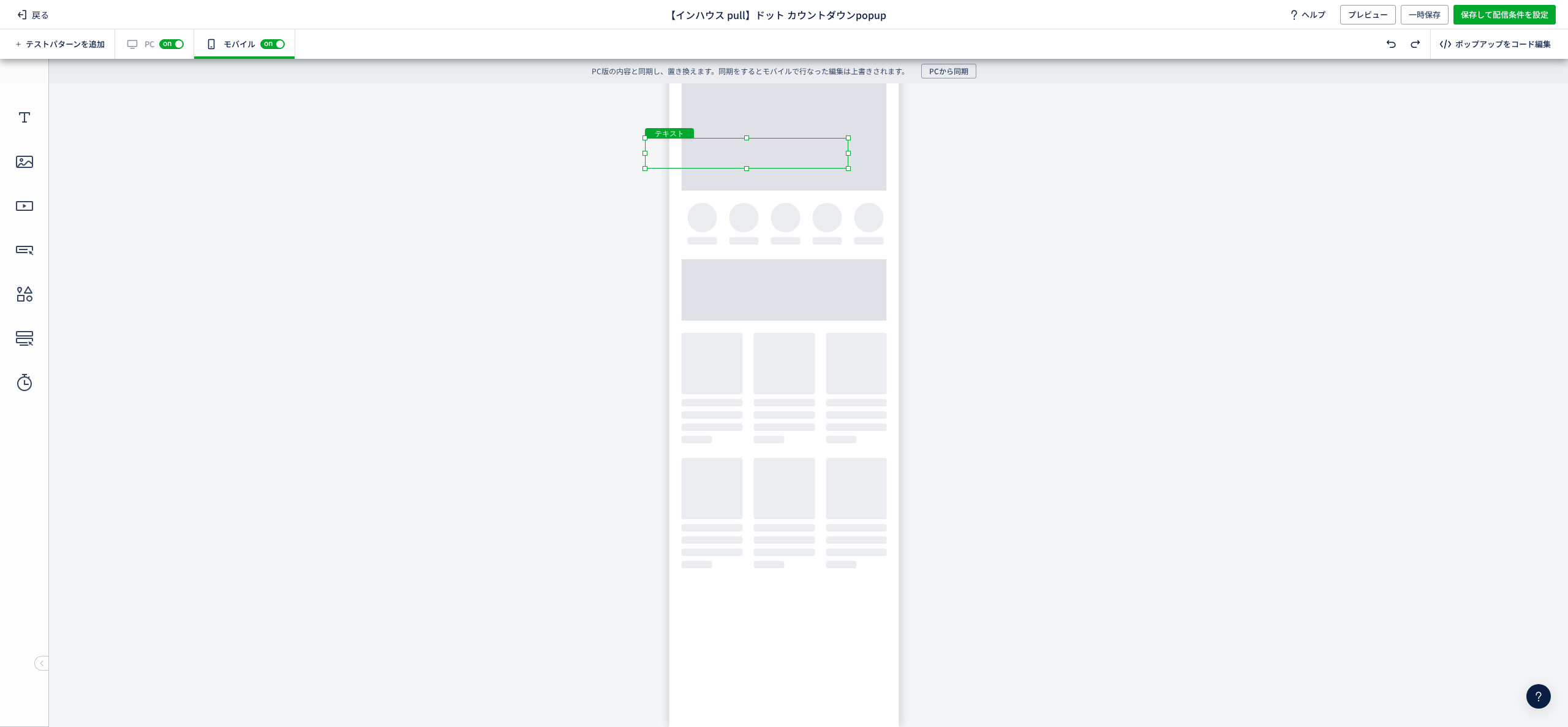
click at [605, 201] on body "undefined ポップアップ undefined ポップアップ クローズボタン テキスト [GEOGRAPHIC_DATA] 形 テキスト 画像" at bounding box center [784, 396] width 1568 height 625
drag, startPoint x: 848, startPoint y: 166, endPoint x: 954, endPoint y: 235, distance: 126.5
click at [954, 235] on body "undefined ポップアップ undefined ポップアップ クローズボタン テキスト [GEOGRAPHIC_DATA] 形 テキスト 画像" at bounding box center [784, 396] width 1568 height 625
drag, startPoint x: 792, startPoint y: 159, endPoint x: 792, endPoint y: 192, distance: 33.0
click at [792, 191] on div "テキスト" at bounding box center [766, 176] width 262 height 29
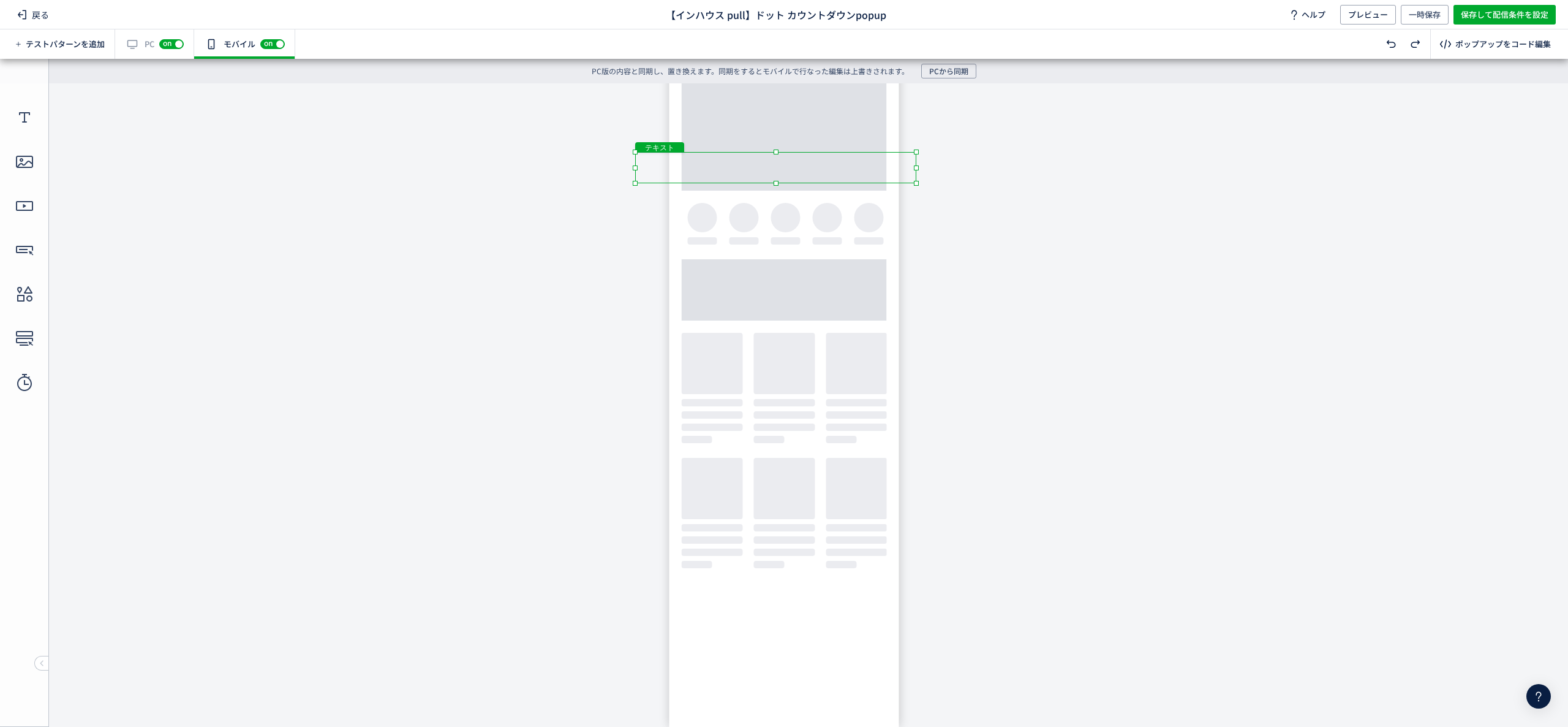
drag, startPoint x: 897, startPoint y: 163, endPoint x: 961, endPoint y: 127, distance: 73.4
click at [961, 127] on body "undefined ポップアップ undefined ポップアップ クローズボタン テキスト [GEOGRAPHIC_DATA] 形 テキスト 画像" at bounding box center [784, 396] width 1568 height 625
drag, startPoint x: 782, startPoint y: 146, endPoint x: 786, endPoint y: 132, distance: 14.6
click at [786, 132] on body "undefined ポップアップ undefined ポップアップ クローズボタン テキスト [GEOGRAPHIC_DATA] 形 テキスト 画像" at bounding box center [784, 396] width 1568 height 625
drag, startPoint x: 778, startPoint y: 173, endPoint x: 776, endPoint y: 187, distance: 14.1
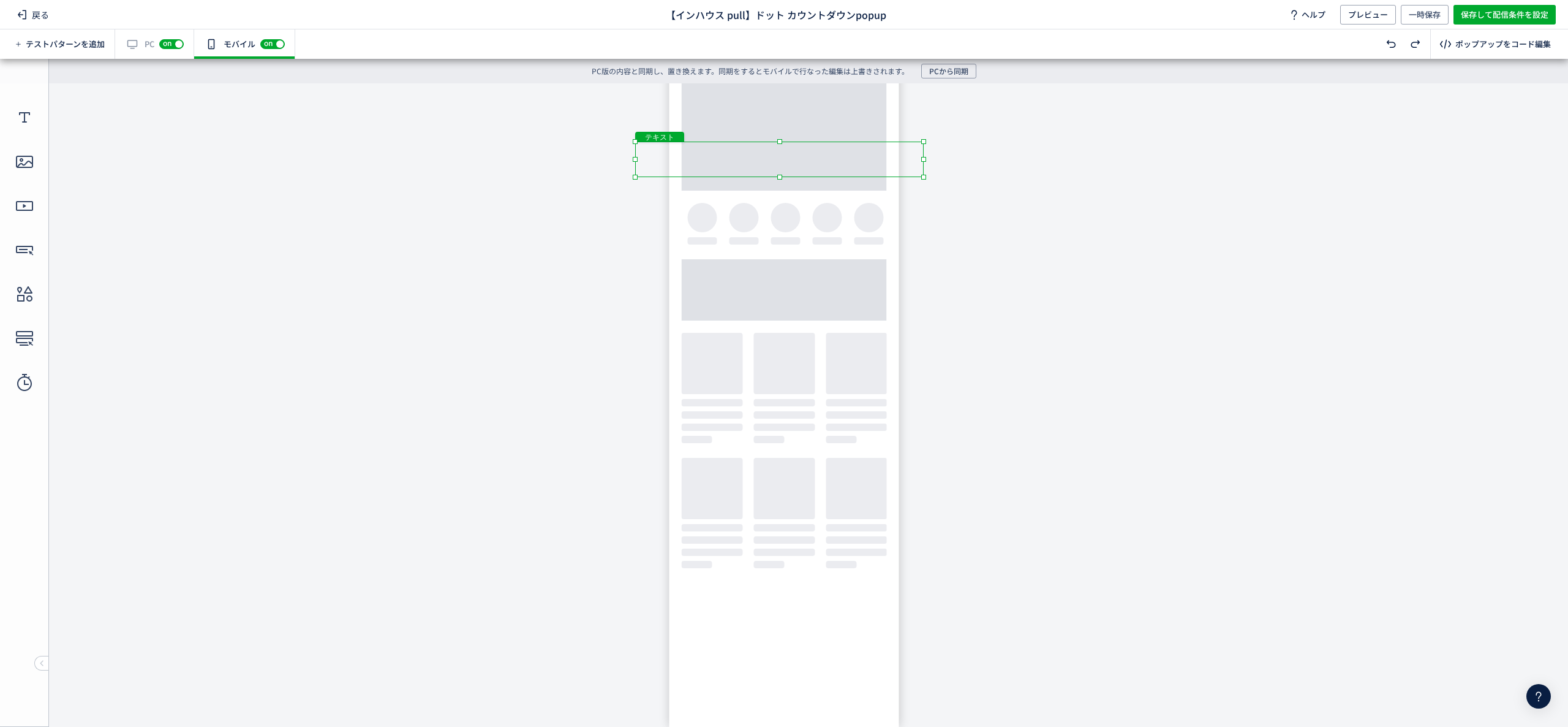
click at [776, 187] on body "undefined ポップアップ undefined ポップアップ クローズボタン テキスト [GEOGRAPHIC_DATA] 形 テキスト 画像" at bounding box center [784, 396] width 1568 height 625
drag, startPoint x: 789, startPoint y: 198, endPoint x: 795, endPoint y: 187, distance: 12.5
click at [795, 187] on div "テキスト" at bounding box center [780, 174] width 289 height 30
drag, startPoint x: 924, startPoint y: 158, endPoint x: 946, endPoint y: 141, distance: 27.8
click at [946, 141] on body "undefined ポップアップ undefined ポップアップ クローズボタン テキスト [GEOGRAPHIC_DATA] 形 テキスト 画像" at bounding box center [784, 396] width 1568 height 625
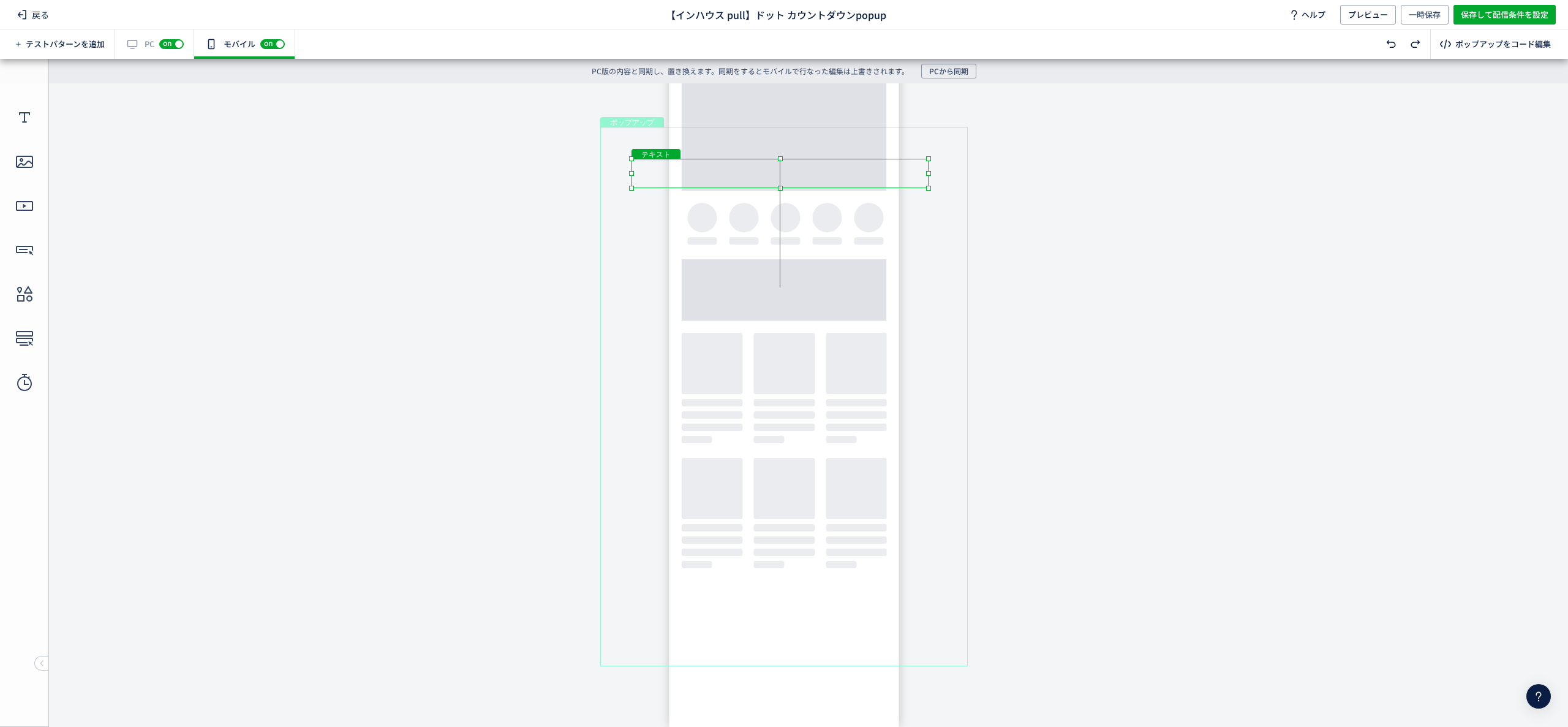
drag, startPoint x: 797, startPoint y: 168, endPoint x: 792, endPoint y: 176, distance: 9.4
click at [792, 176] on div "テキスト" at bounding box center [780, 173] width 297 height 29
click at [1059, 189] on body "undefined ポップアップ undefined ポップアップ クローズボタン テキスト [GEOGRAPHIC_DATA] 形 テキスト 画像" at bounding box center [784, 396] width 1568 height 625
click at [781, 173] on div "テキスト" at bounding box center [780, 173] width 297 height 29
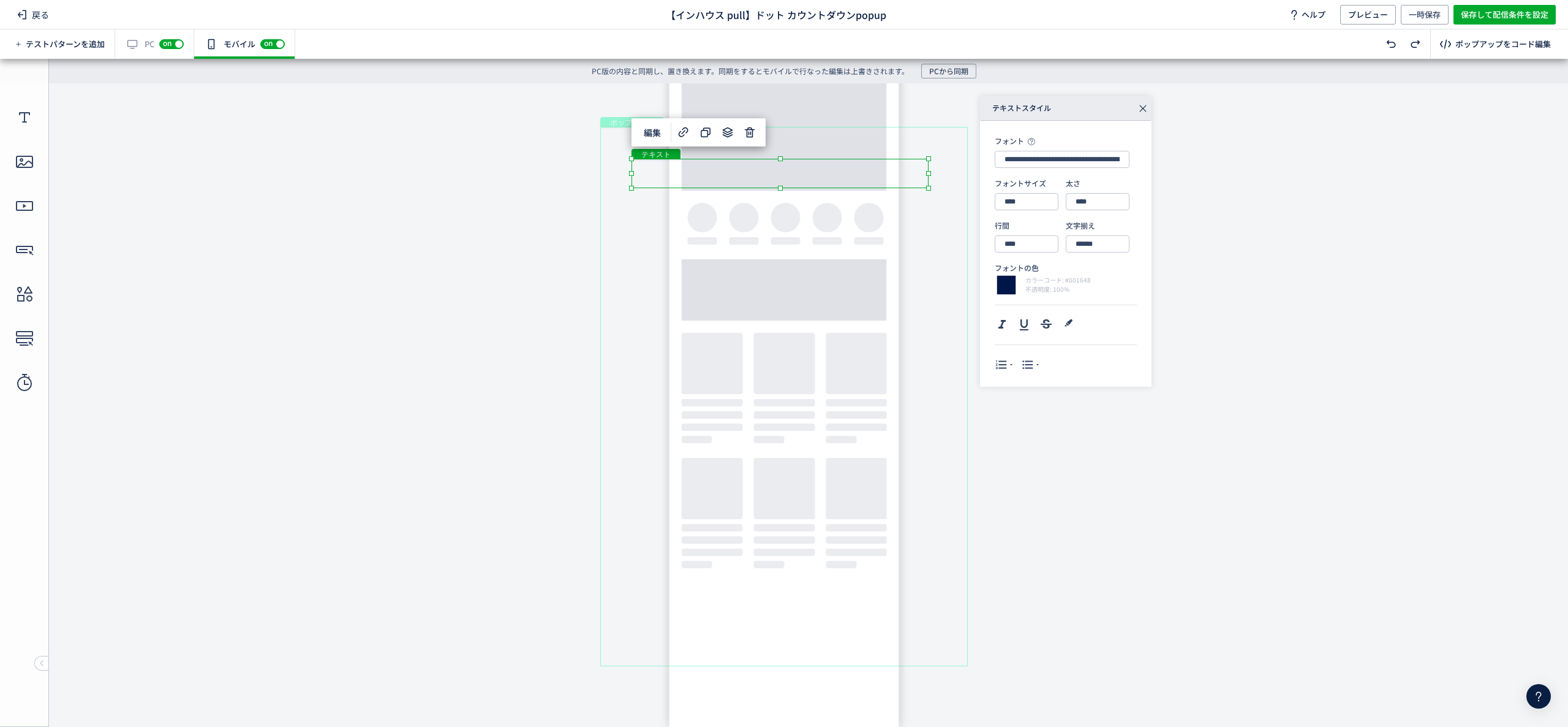
click at [786, 162] on div "テキスト" at bounding box center [780, 173] width 297 height 29
click at [800, 163] on div "テキスト" at bounding box center [780, 173] width 297 height 29
click at [806, 154] on div "ポップアップ" at bounding box center [784, 396] width 367 height 540
click at [799, 171] on div "テキスト" at bounding box center [780, 173] width 297 height 29
click at [482, 270] on body "undefined ポップアップ undefined ポップアップ クローズボタン テキスト [GEOGRAPHIC_DATA] 形 テキスト 画像" at bounding box center [784, 396] width 1568 height 625
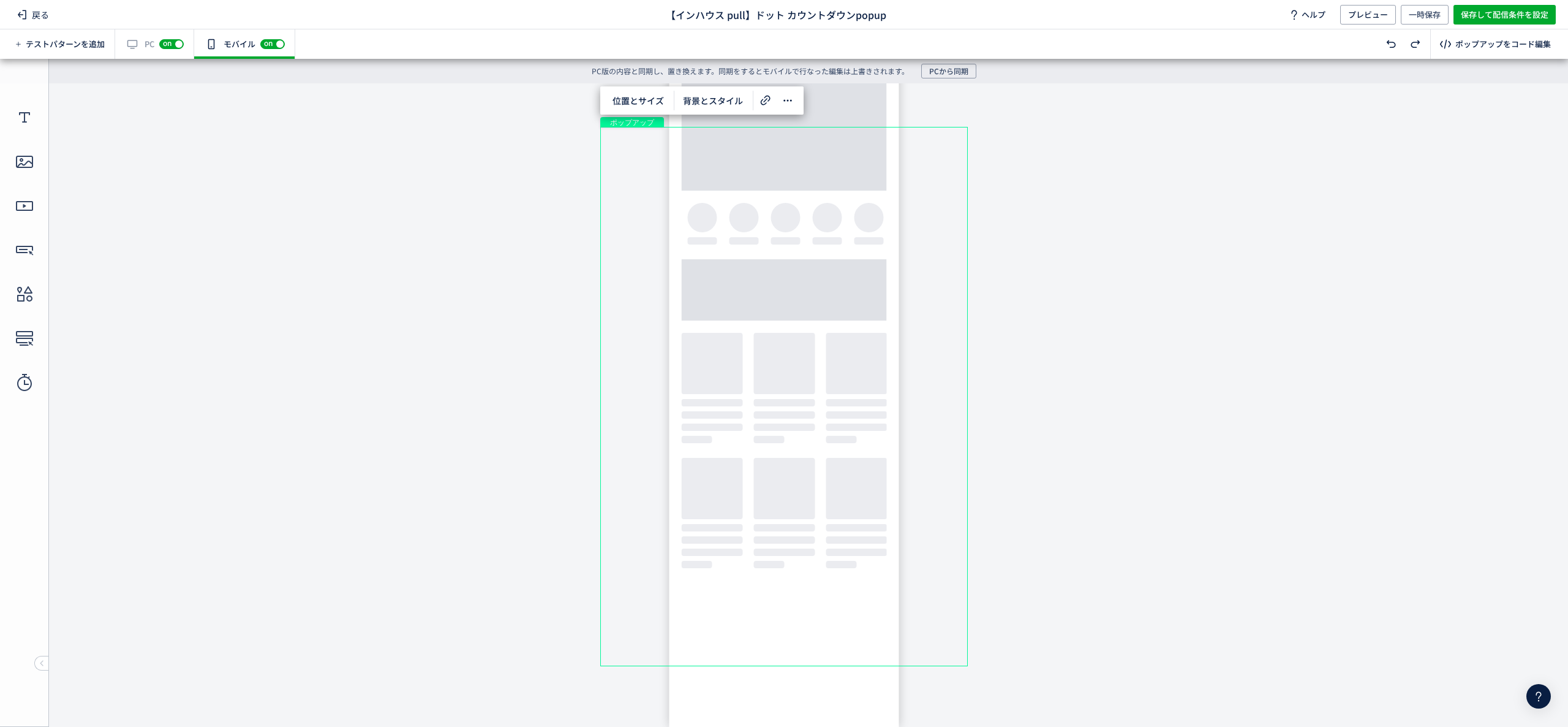
click at [1176, 301] on body "undefined ポップアップ undefined ポップアップ クローズボタン テキスト [GEOGRAPHIC_DATA] 形 テキスト 画像" at bounding box center [784, 396] width 1568 height 625
click at [1042, 222] on body "undefined ポップアップ undefined ポップアップ クローズボタン テキスト [GEOGRAPHIC_DATA] 形 テキスト 画像" at bounding box center [784, 396] width 1568 height 625
click at [883, 216] on div "ポップアップ" at bounding box center [784, 396] width 367 height 540
click at [802, 193] on div "ポップアップ" at bounding box center [784, 396] width 367 height 540
click at [778, 176] on div "テキスト" at bounding box center [780, 173] width 297 height 29
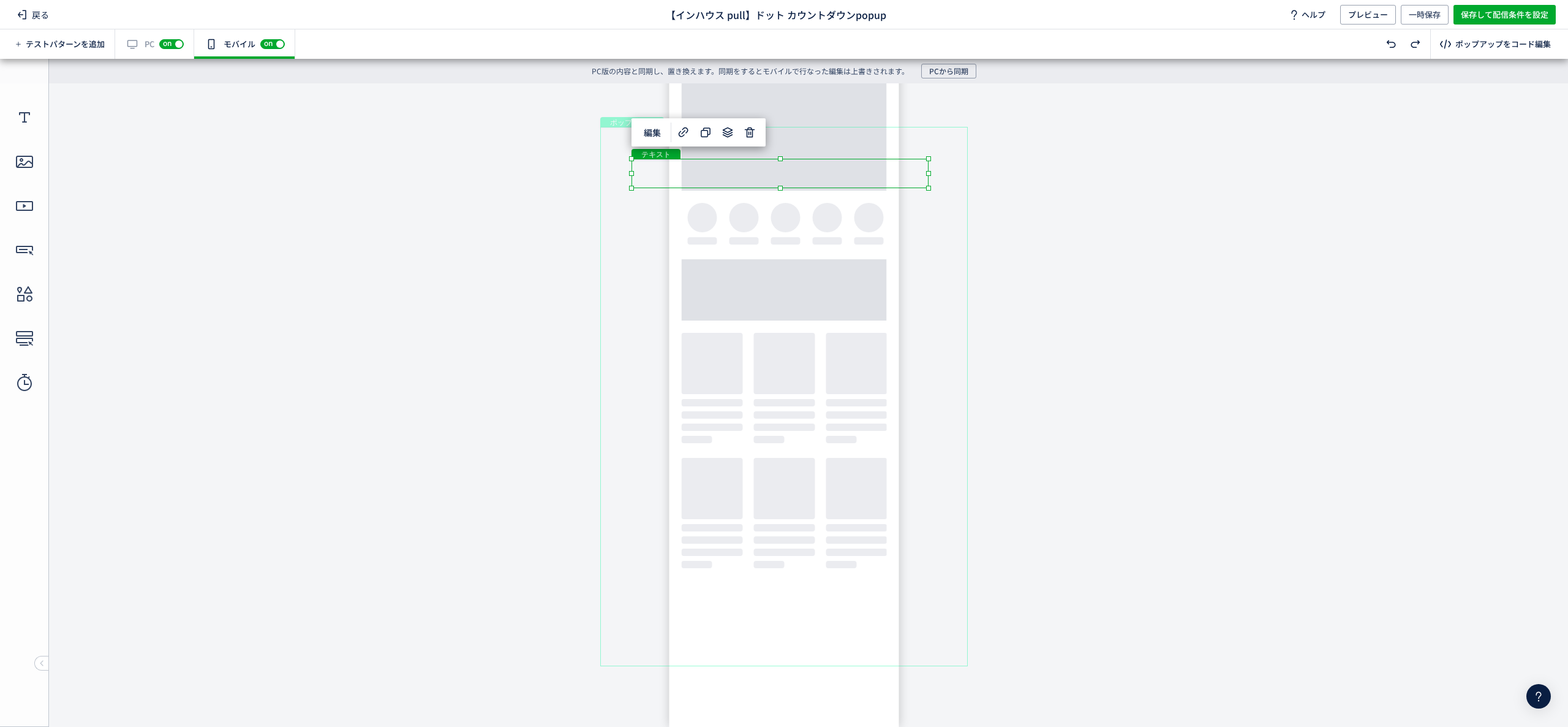
click at [778, 178] on div "テキスト" at bounding box center [780, 173] width 297 height 29
click at [638, 197] on div "ポップアップ" at bounding box center [784, 396] width 367 height 540
click at [645, 202] on div "ポップアップ" at bounding box center [784, 396] width 367 height 540
drag, startPoint x: 628, startPoint y: 210, endPoint x: 639, endPoint y: 217, distance: 13.0
click at [628, 213] on div "ポップアップ" at bounding box center [784, 396] width 367 height 540
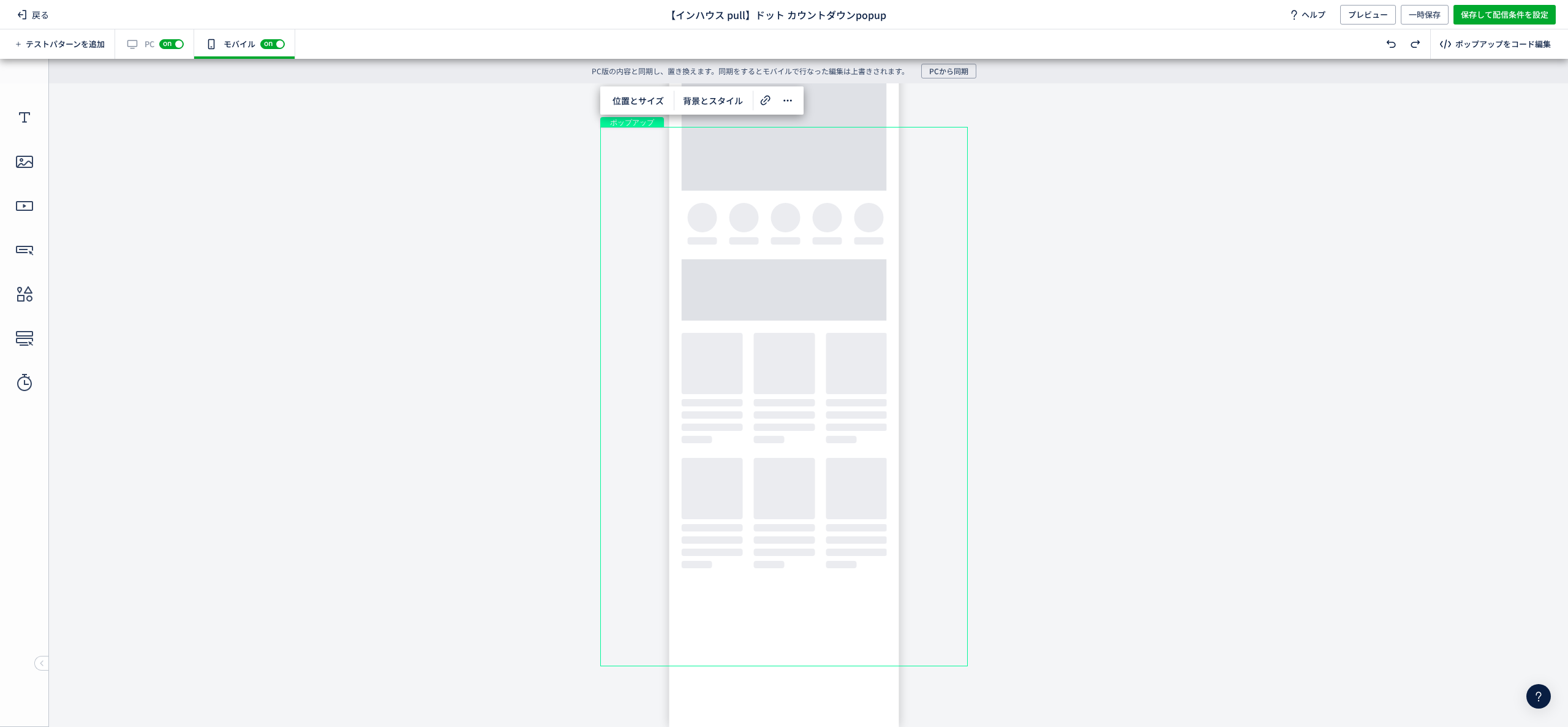
click at [1176, 305] on body "undefined ポップアップ undefined ポップアップ クローズボタン テキスト [GEOGRAPHIC_DATA] 形 テキスト 画像" at bounding box center [784, 396] width 1568 height 625
click at [929, 227] on div "ポップアップ" at bounding box center [784, 396] width 367 height 540
click at [925, 240] on div "カウントダウン" at bounding box center [779, 262] width 337 height 50
click at [1096, 246] on body "undefined ポップアップ undefined ポップアップ クローズボタン テキスト [GEOGRAPHIC_DATA] 形 テキスト 画像" at bounding box center [784, 396] width 1568 height 625
click at [1176, 4] on div "戻る 【インハウス pull】ドット カウントダウンpopup ヘルプ プレビュー 一時保存 保存して配信条件を設定" at bounding box center [784, 15] width 1568 height 29
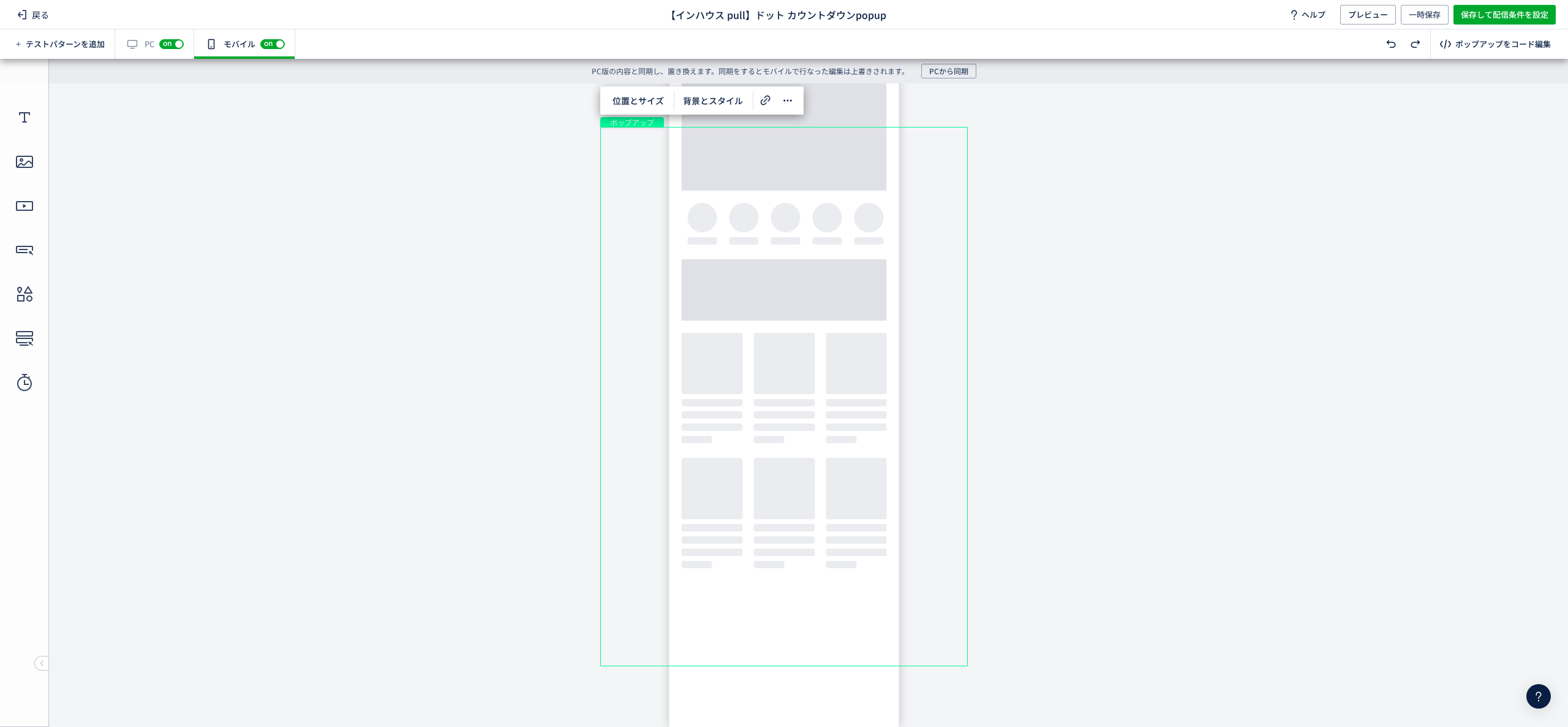
click at [1176, 2] on div "戻る 【インハウス pull】ドット カウントダウンpopup ヘルプ プレビュー 一時保存 保存して配信条件を設定" at bounding box center [784, 15] width 1568 height 29
click at [1176, 14] on span "保存して配信条件を設定" at bounding box center [1505, 15] width 88 height 20
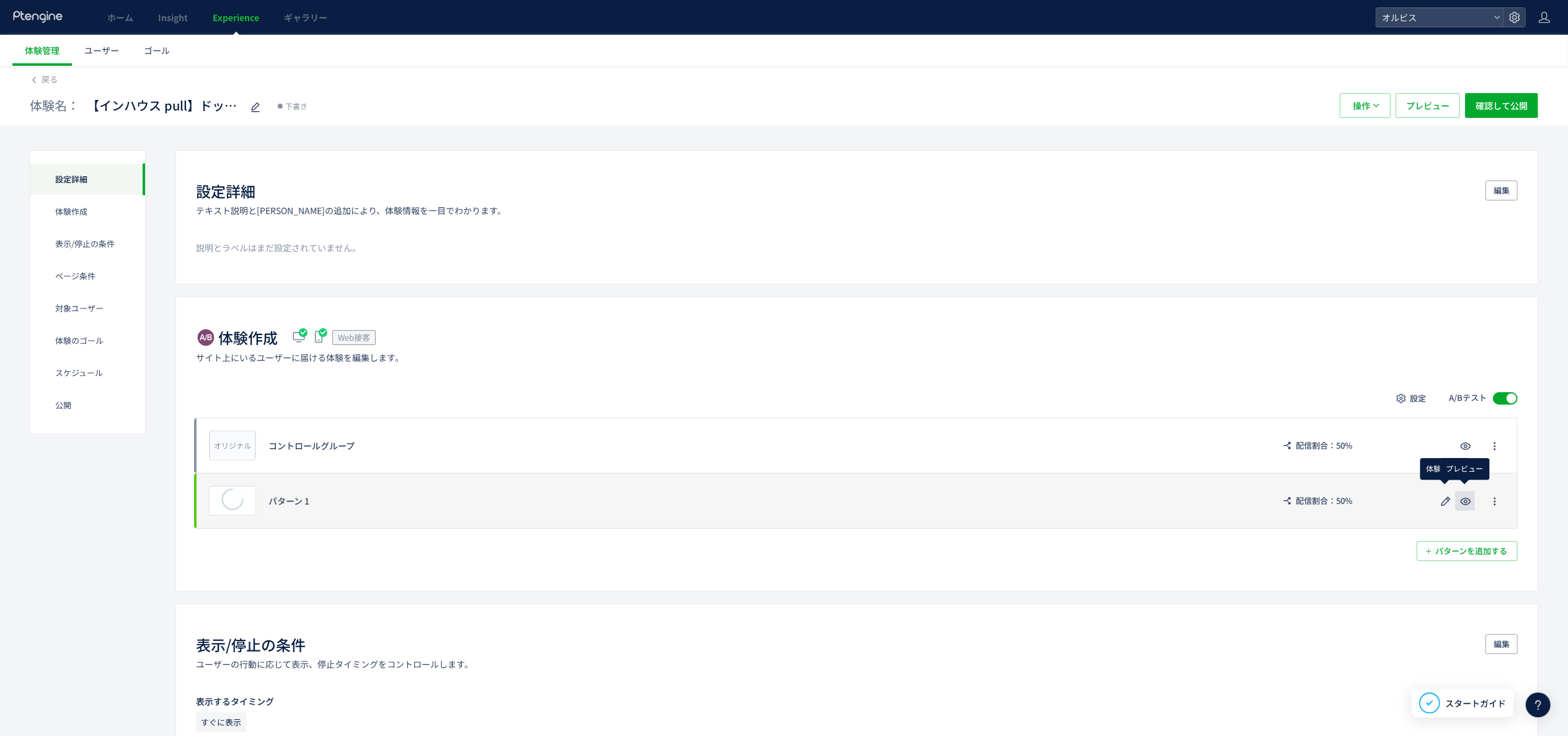
click at [1190, 503] on icon "button" at bounding box center [1466, 501] width 15 height 15
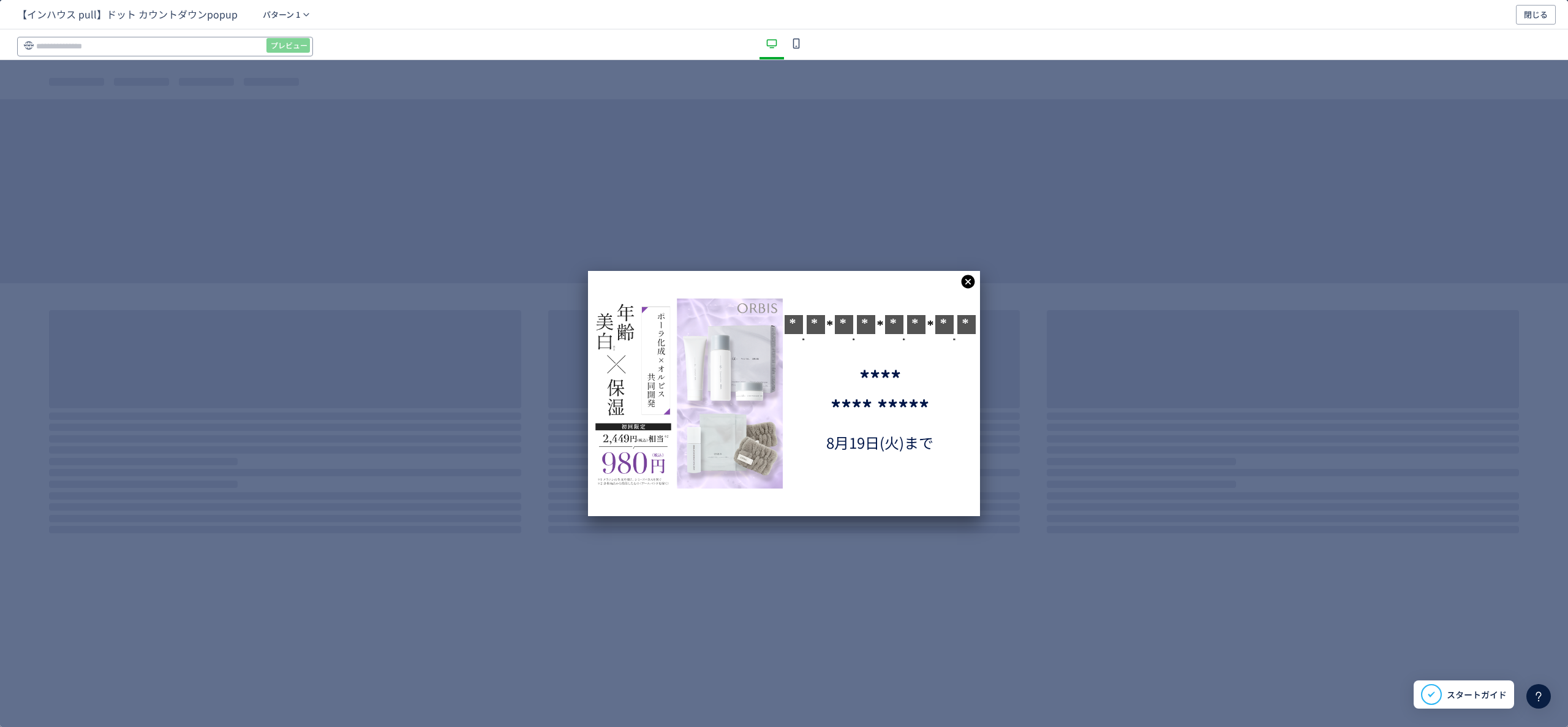
click at [133, 47] on input "dialog" at bounding box center [165, 47] width 296 height 20
paste input "**********"
type input "**********"
click at [287, 43] on span "プレビュー" at bounding box center [289, 45] width 37 height 20
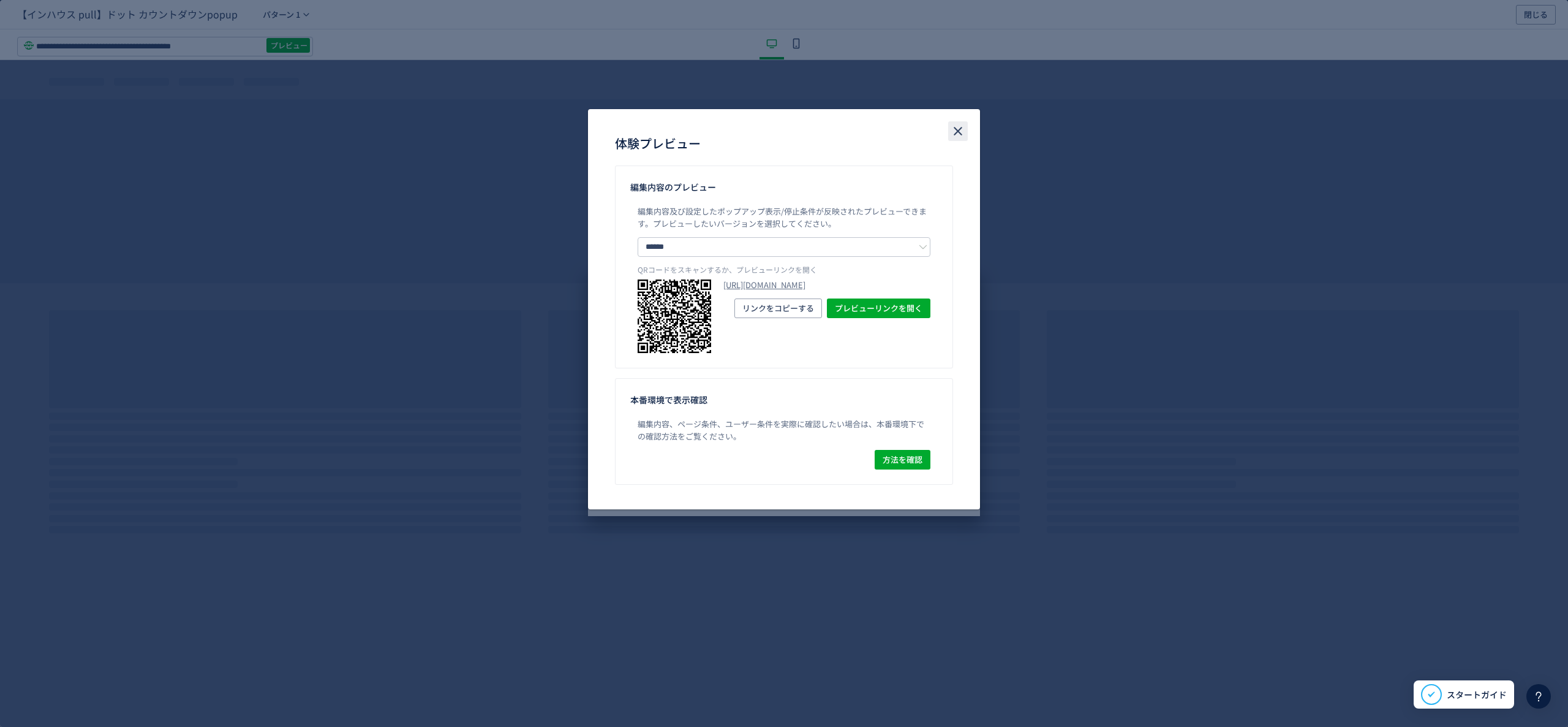
click at [954, 131] on icon "close" at bounding box center [958, 131] width 15 height 15
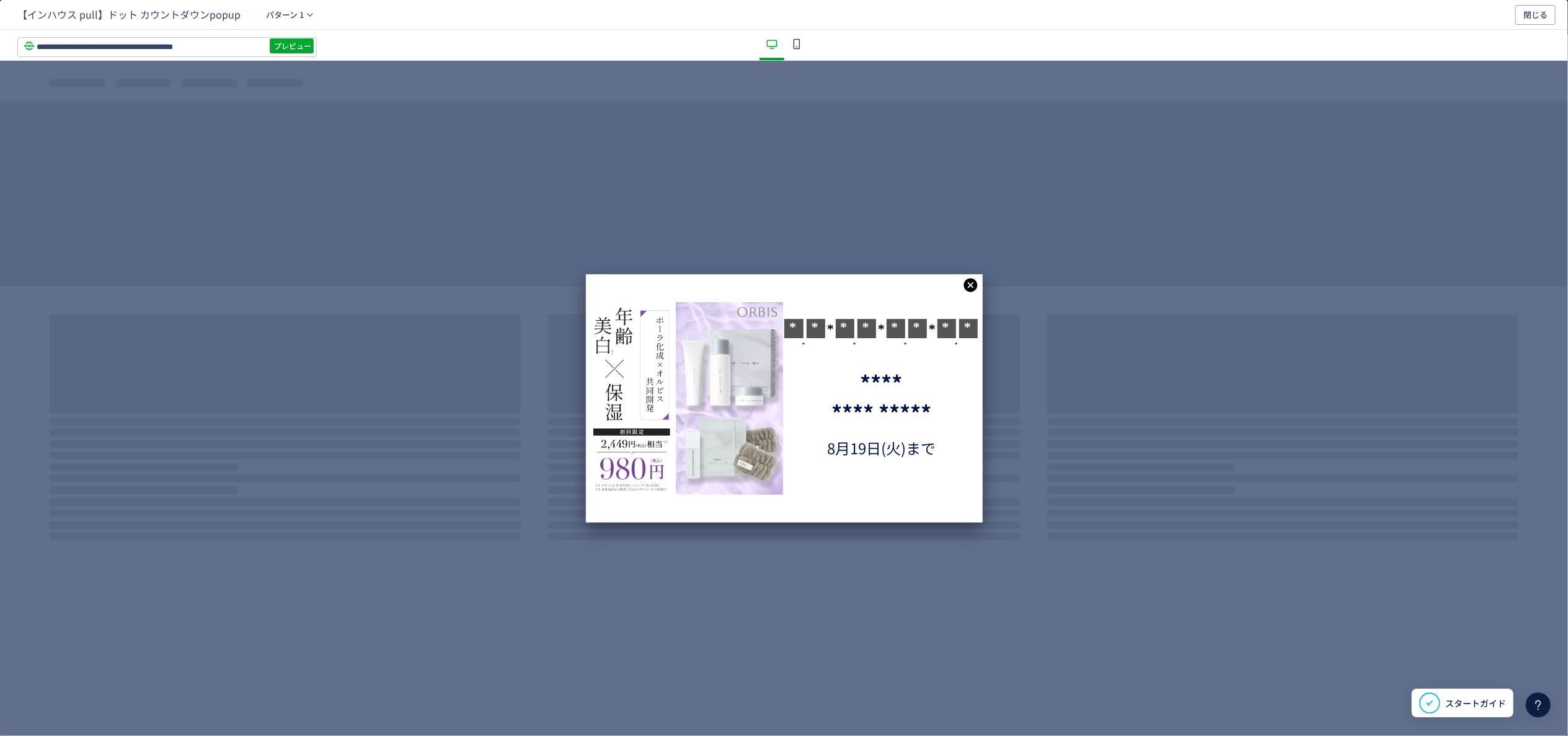
click at [807, 45] on div "dialog" at bounding box center [797, 45] width 25 height 30
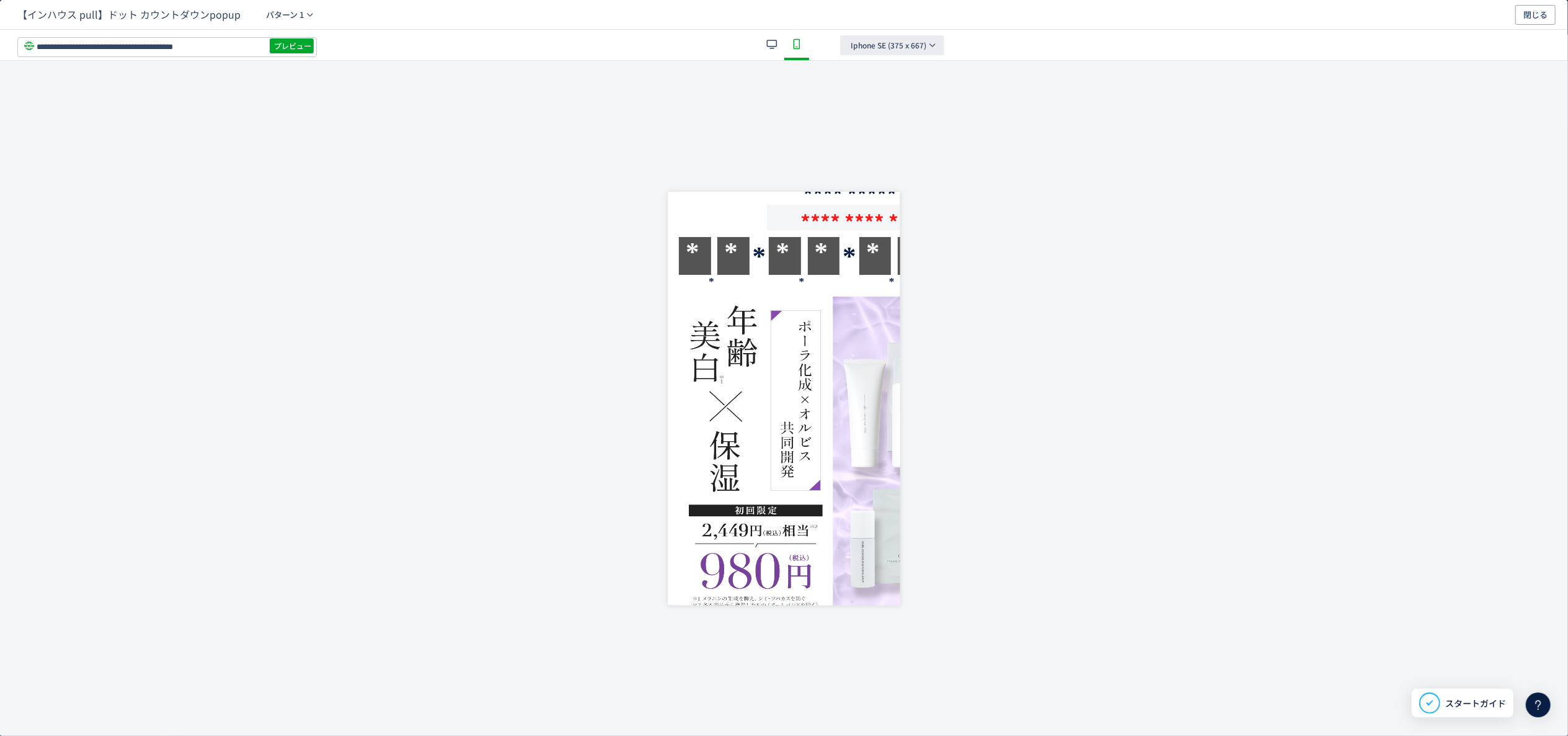
click at [916, 44] on span "Iphone SE (375 x 667)" at bounding box center [888, 45] width 76 height 20
click at [902, 104] on span "Iphone 12 mini (375 x 812)" at bounding box center [870, 103] width 108 height 12
click at [904, 47] on span "Iphone 12 mini (375 x 812)" at bounding box center [897, 45] width 93 height 20
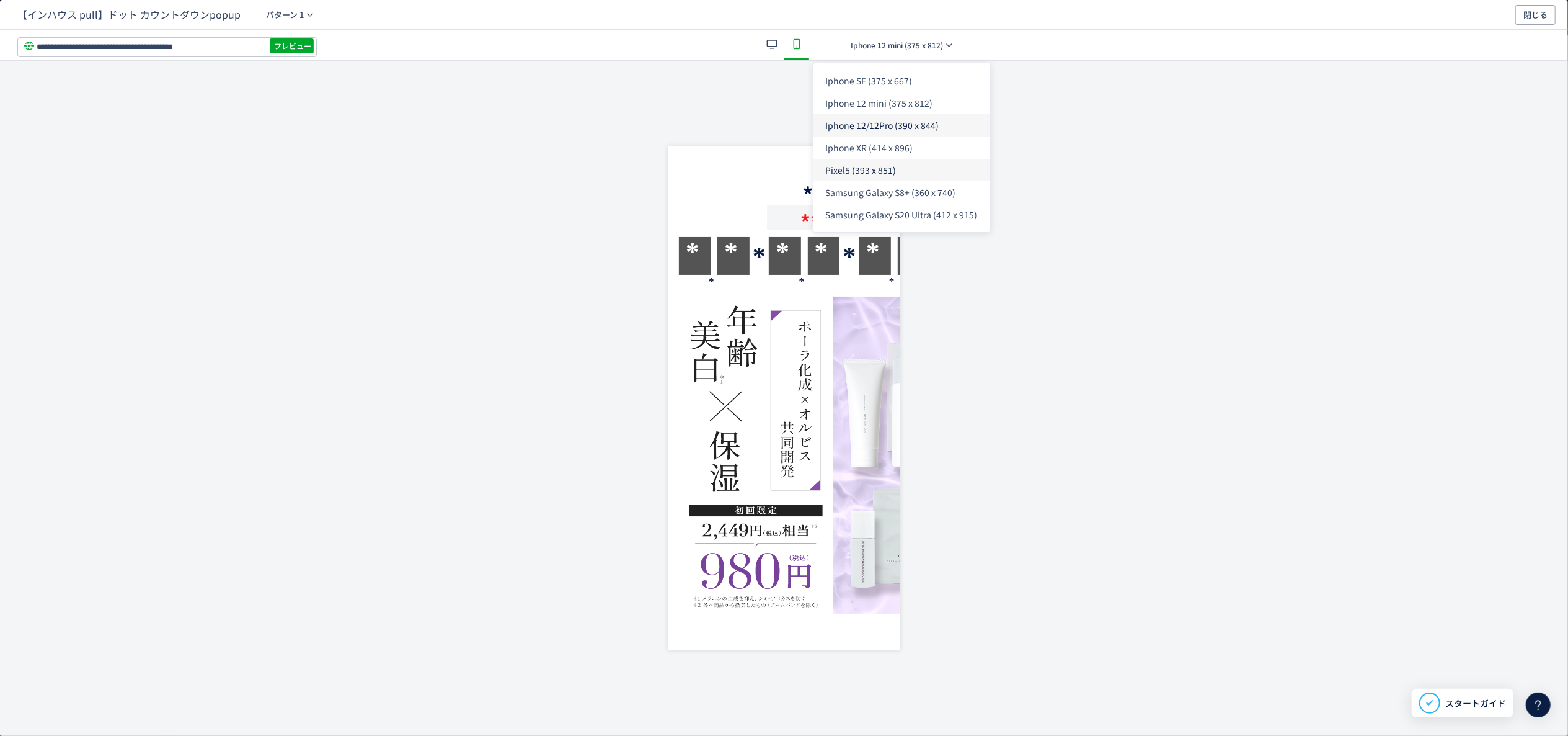
click at [923, 159] on li "Iphone 12/12Pro (390 x 844)" at bounding box center [902, 170] width 177 height 22
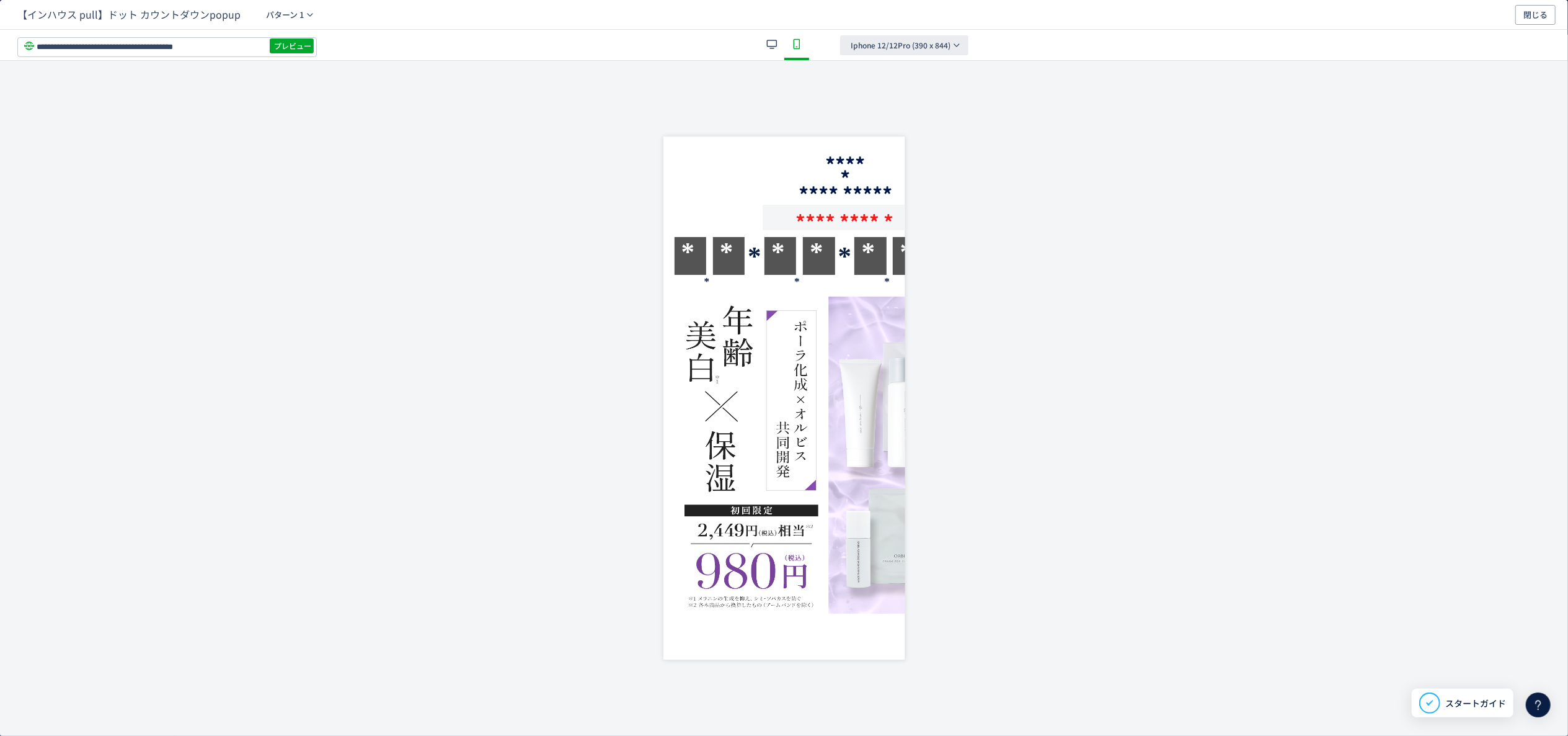
click at [936, 44] on span "Iphone 12/12Pro (390 x 844)" at bounding box center [900, 45] width 100 height 20
click at [933, 181] on li "Iphone XR (414 x 896)" at bounding box center [905, 192] width 177 height 22
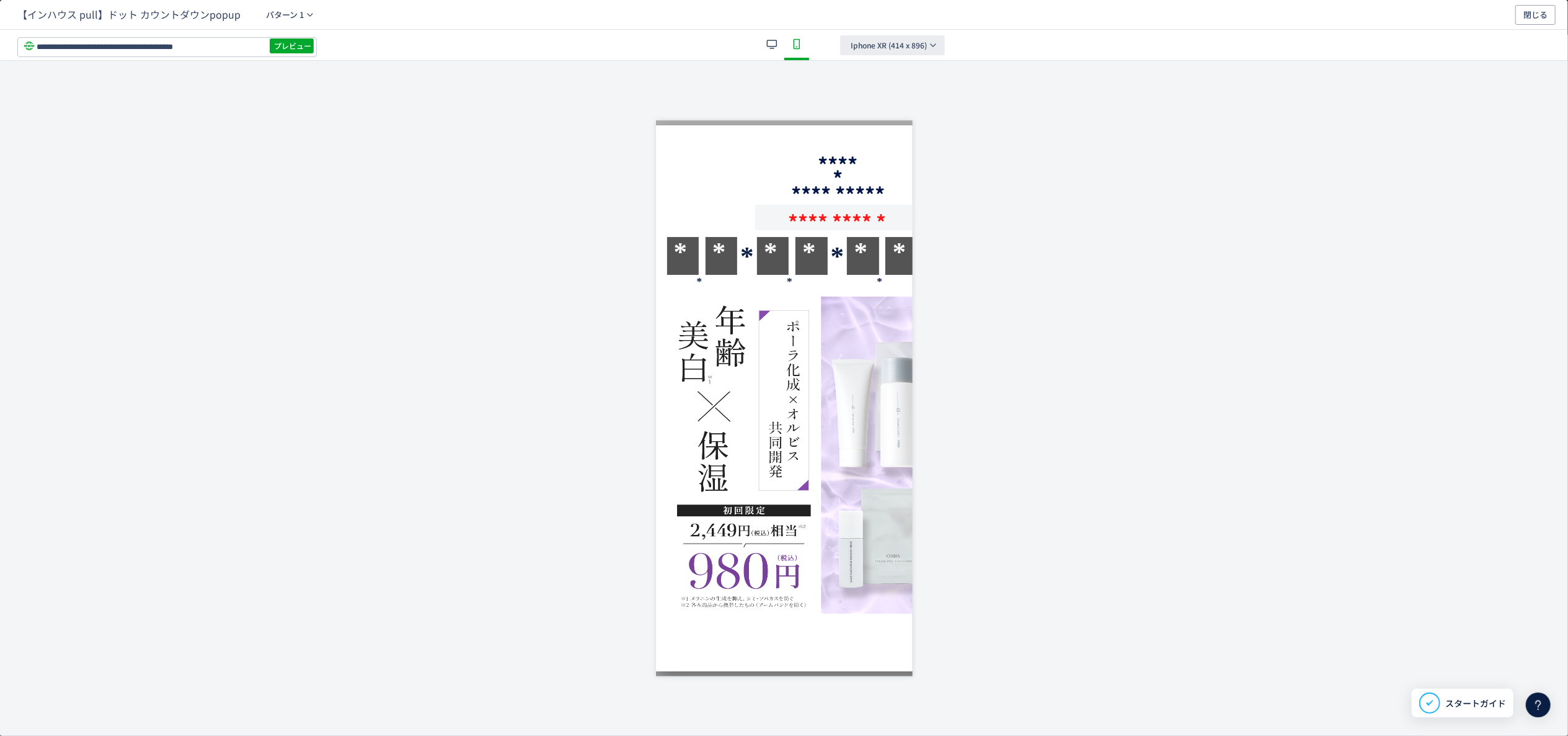
click at [926, 45] on button "Iphone XR (414 x 896)" at bounding box center [892, 45] width 105 height 20
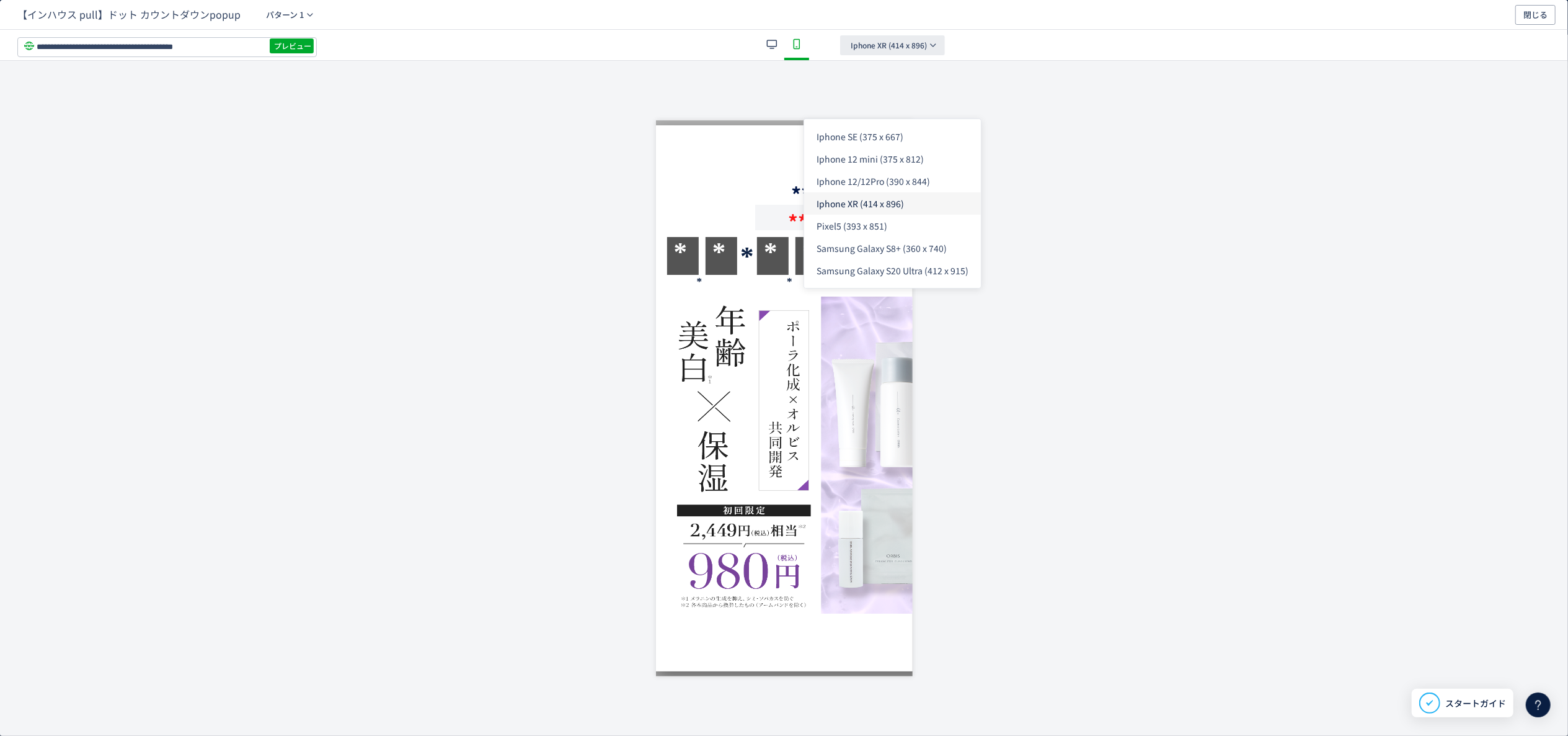
scroll to position [372, 0]
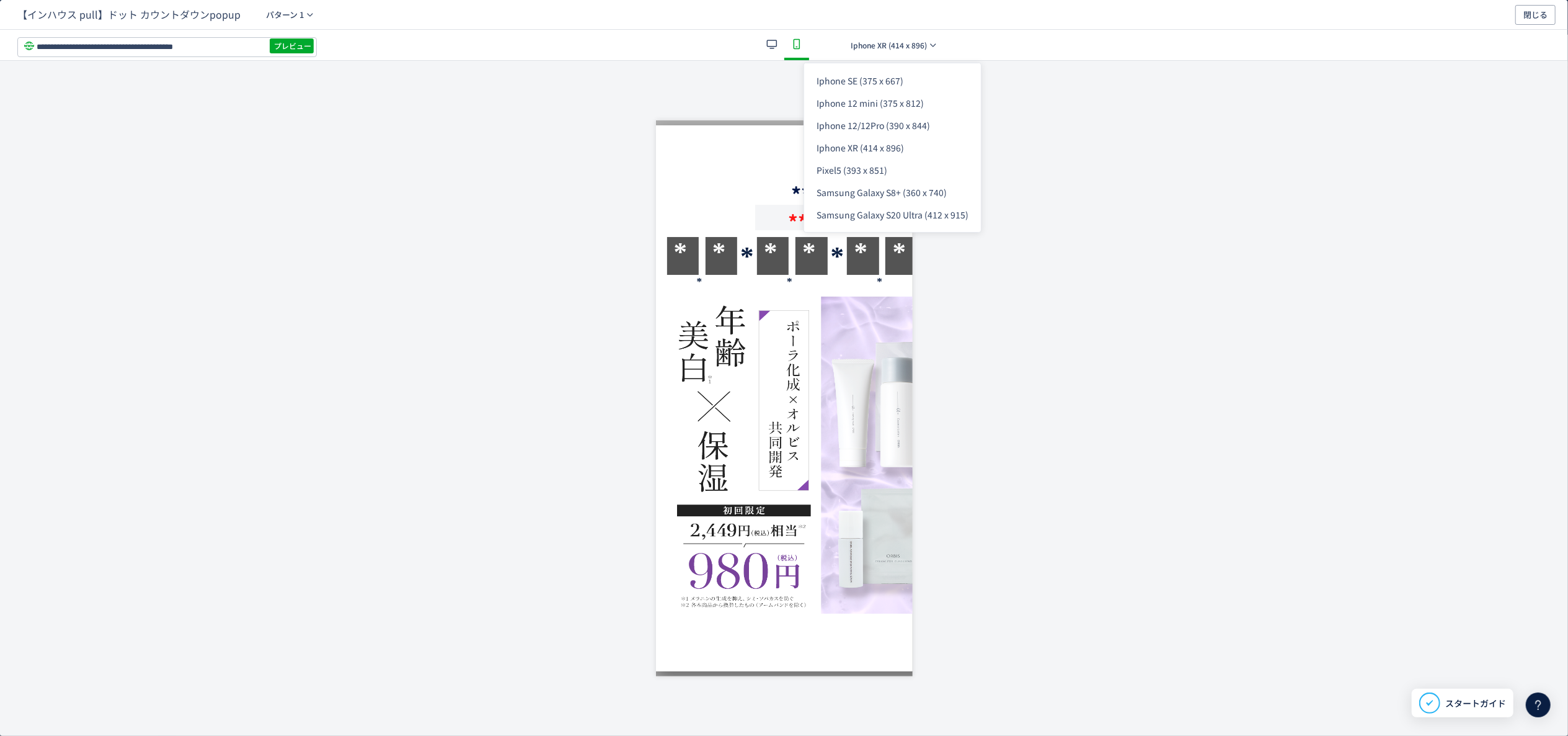
click at [772, 37] on icon "dialog" at bounding box center [772, 44] width 15 height 15
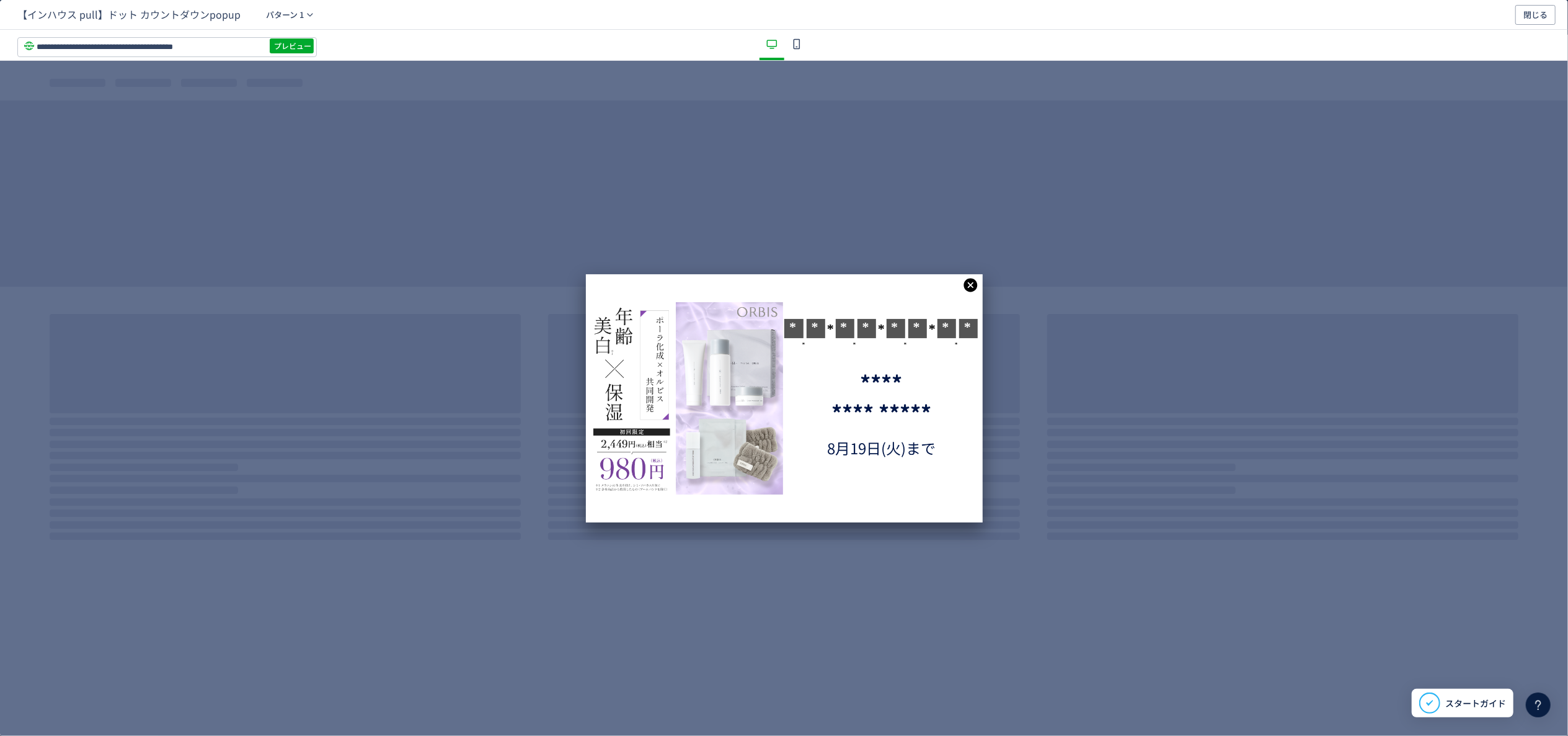
click at [800, 42] on use "dialog" at bounding box center [796, 44] width 7 height 11
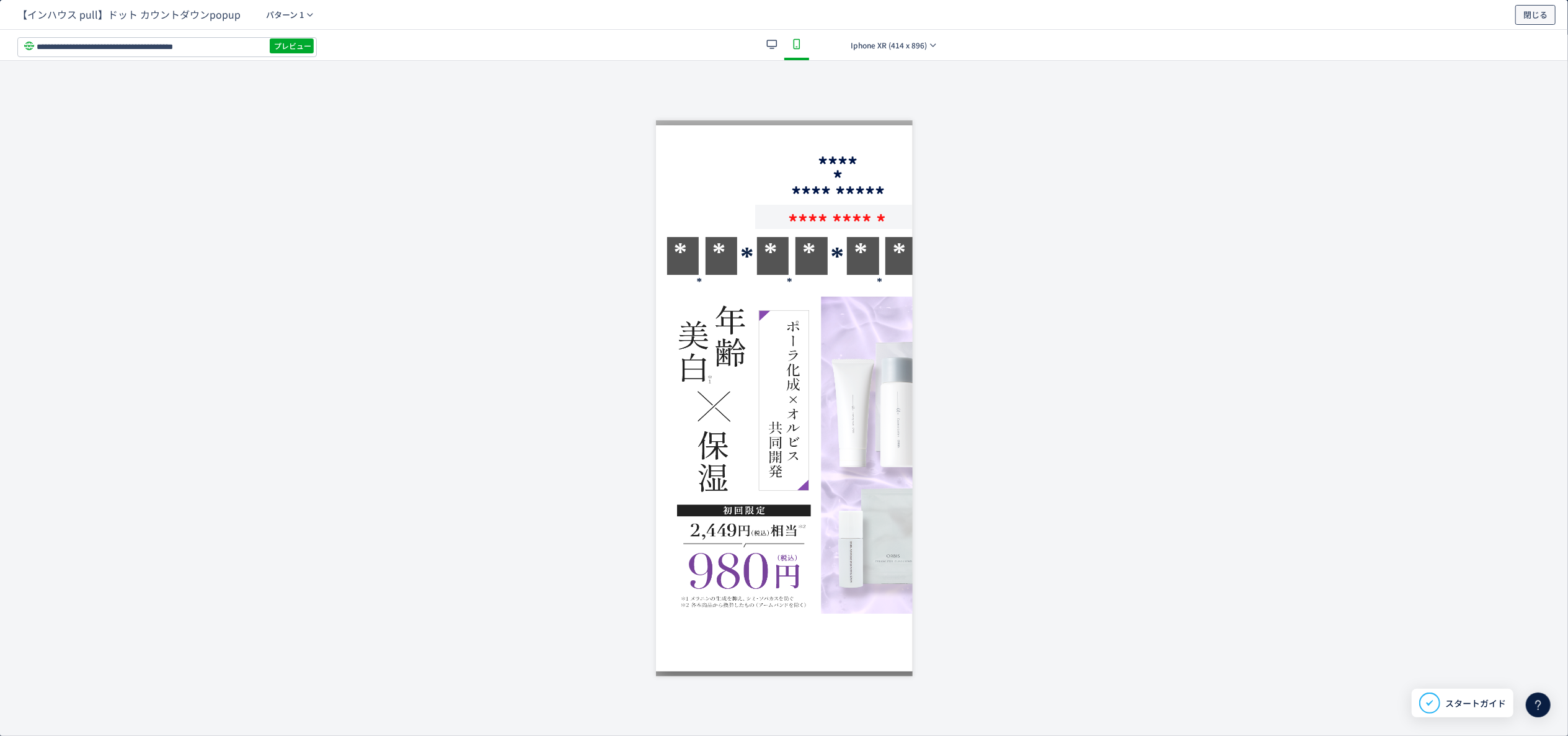
click at [1190, 20] on span "閉じる" at bounding box center [1536, 15] width 24 height 20
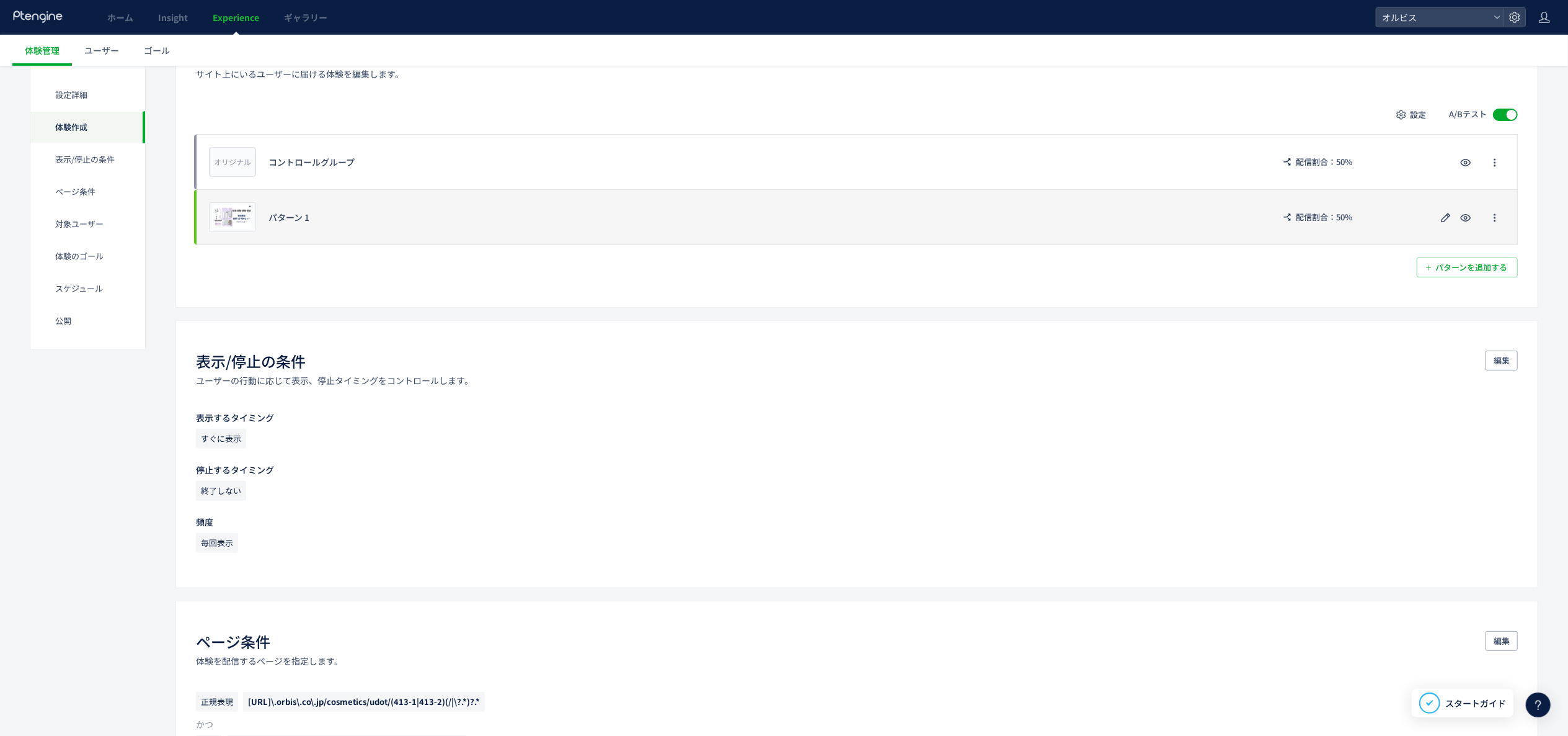
scroll to position [248, 0]
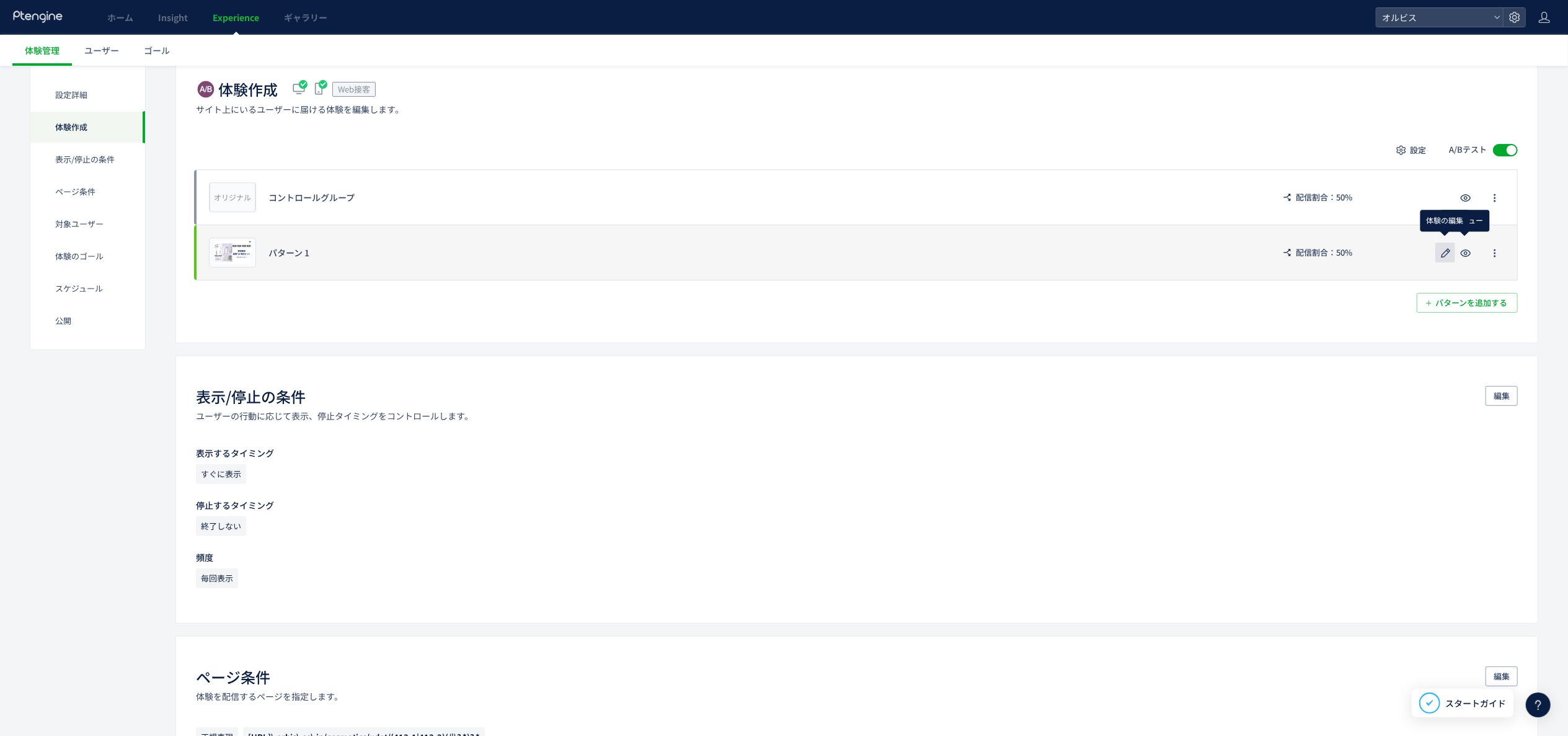
click at [1190, 253] on icon "button" at bounding box center [1446, 253] width 15 height 15
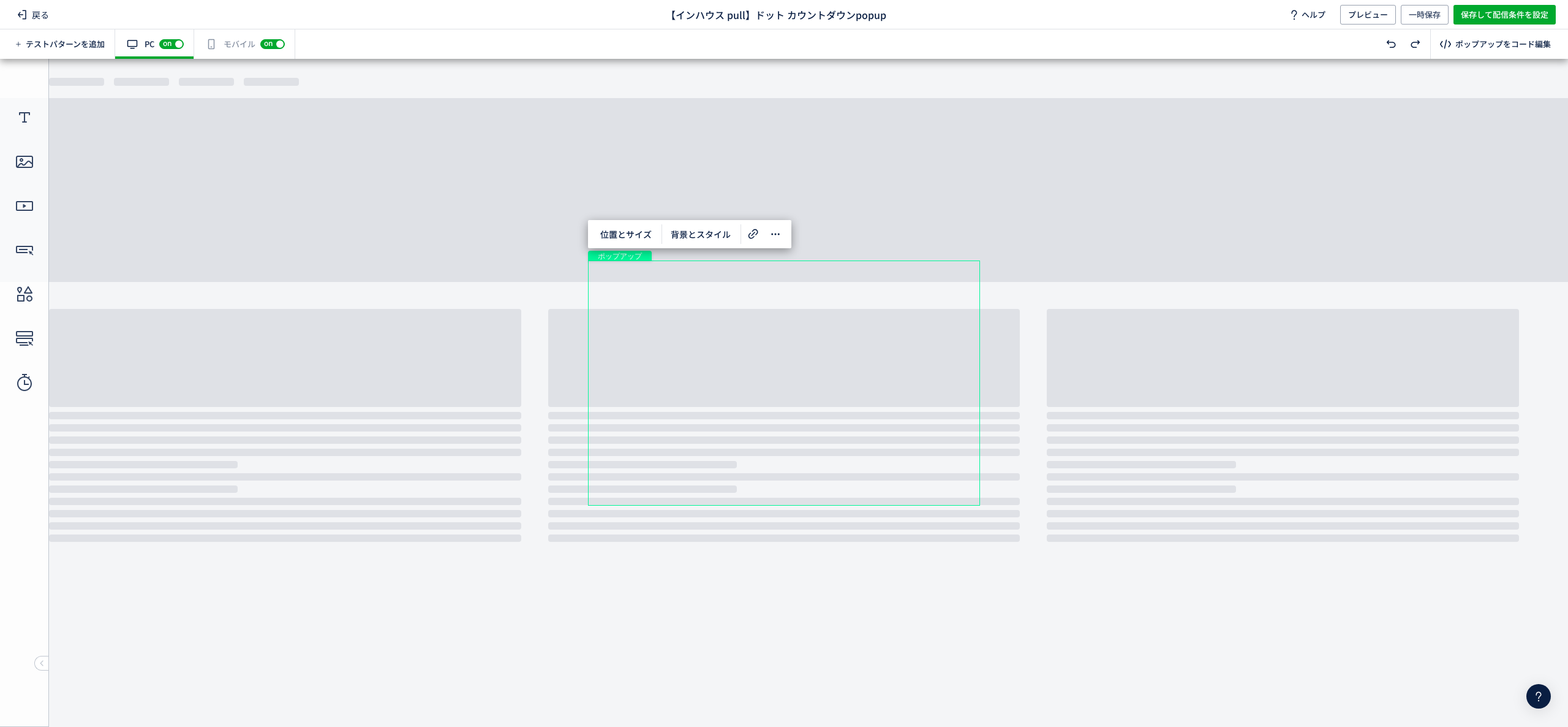
click at [246, 43] on div "有効な編集箇所が確認されません モバイル off on" at bounding box center [244, 44] width 101 height 29
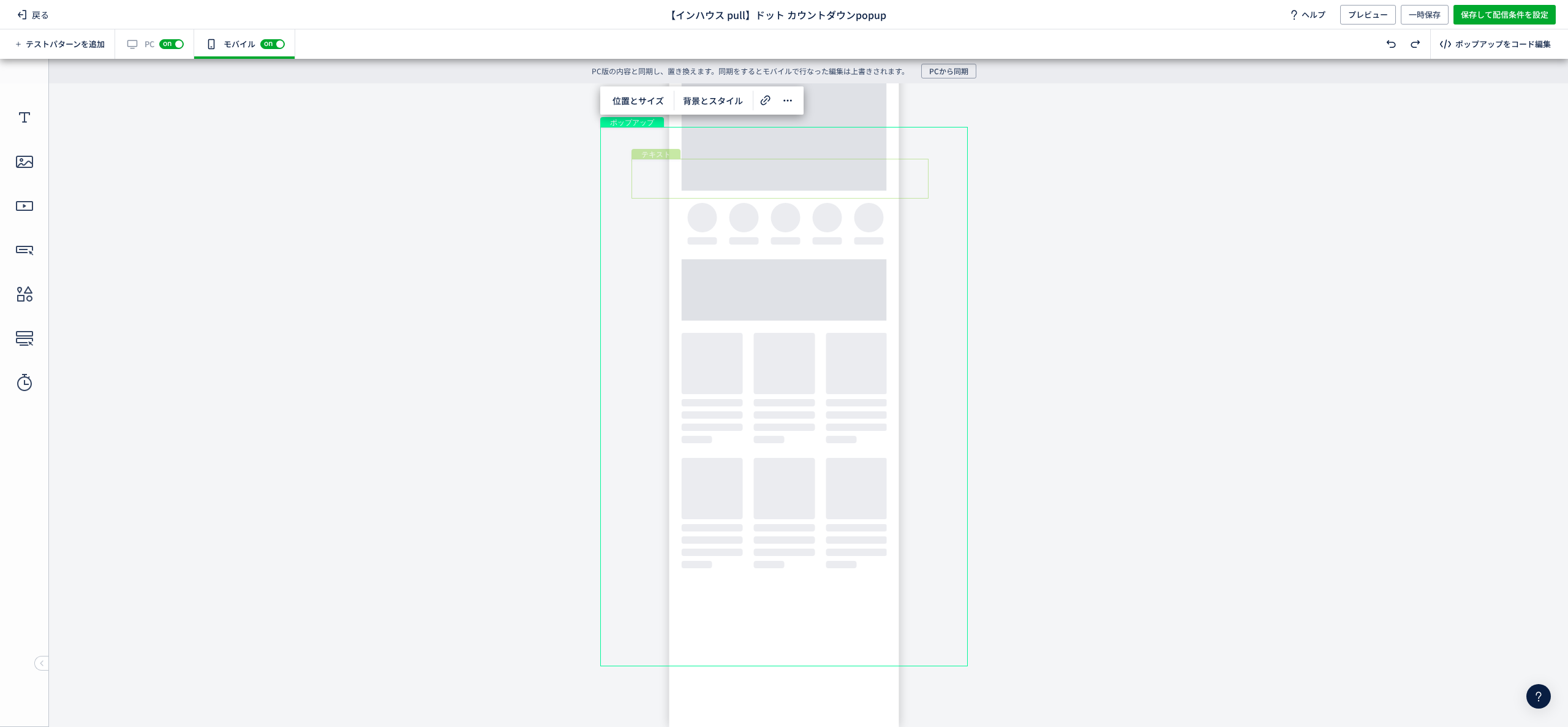
click at [828, 166] on div "テキスト" at bounding box center [780, 178] width 297 height 40
drag, startPoint x: 838, startPoint y: 161, endPoint x: 838, endPoint y: 146, distance: 15.0
click at [838, 146] on body "undefined ポップアップ undefined ポップアップ クローズボタン テキスト カウントダウン 形 テキスト 画像" at bounding box center [784, 396] width 1568 height 625
click at [768, 163] on div "テキスト" at bounding box center [780, 167] width 297 height 40
click at [752, 169] on div "テキスト" at bounding box center [780, 167] width 297 height 40
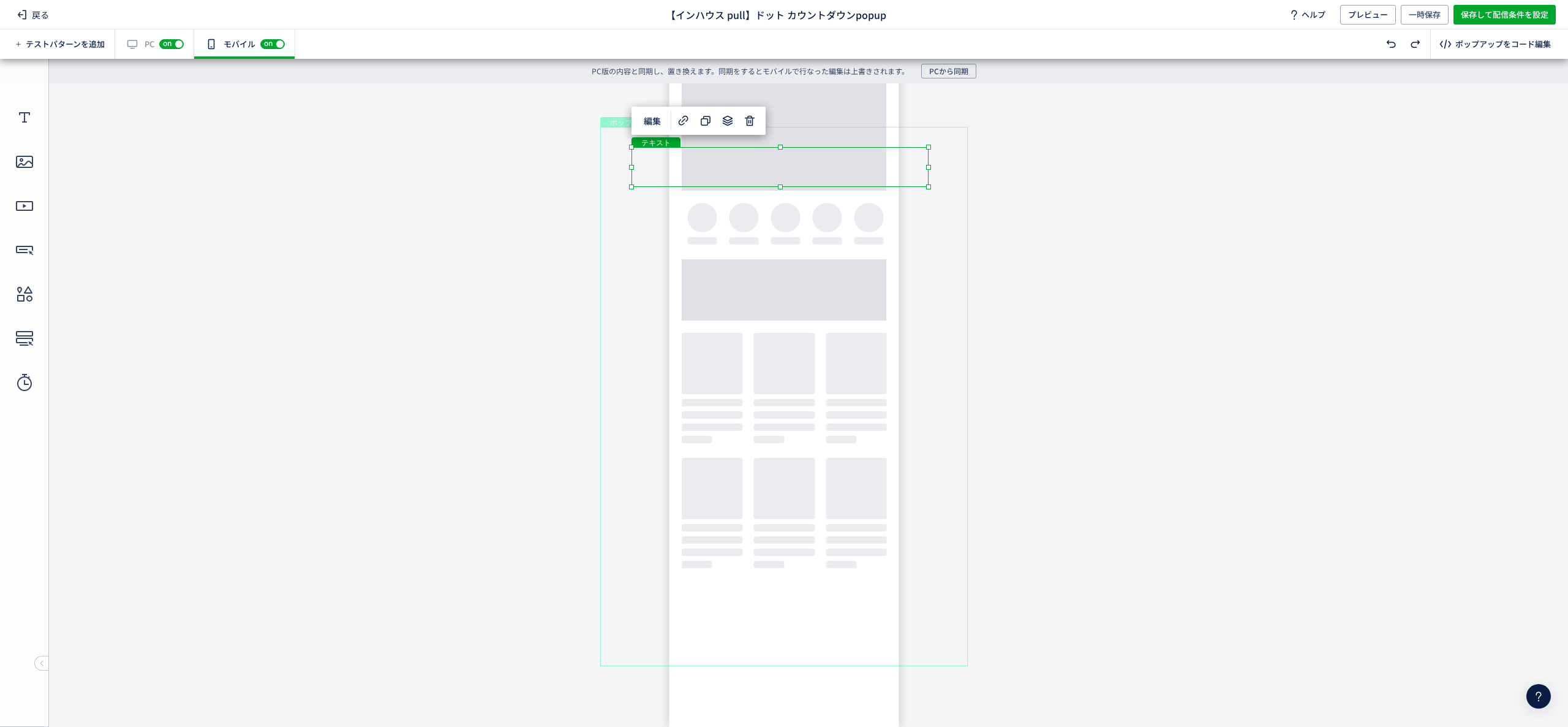
click at [929, 187] on div "テキスト" at bounding box center [780, 167] width 297 height 40
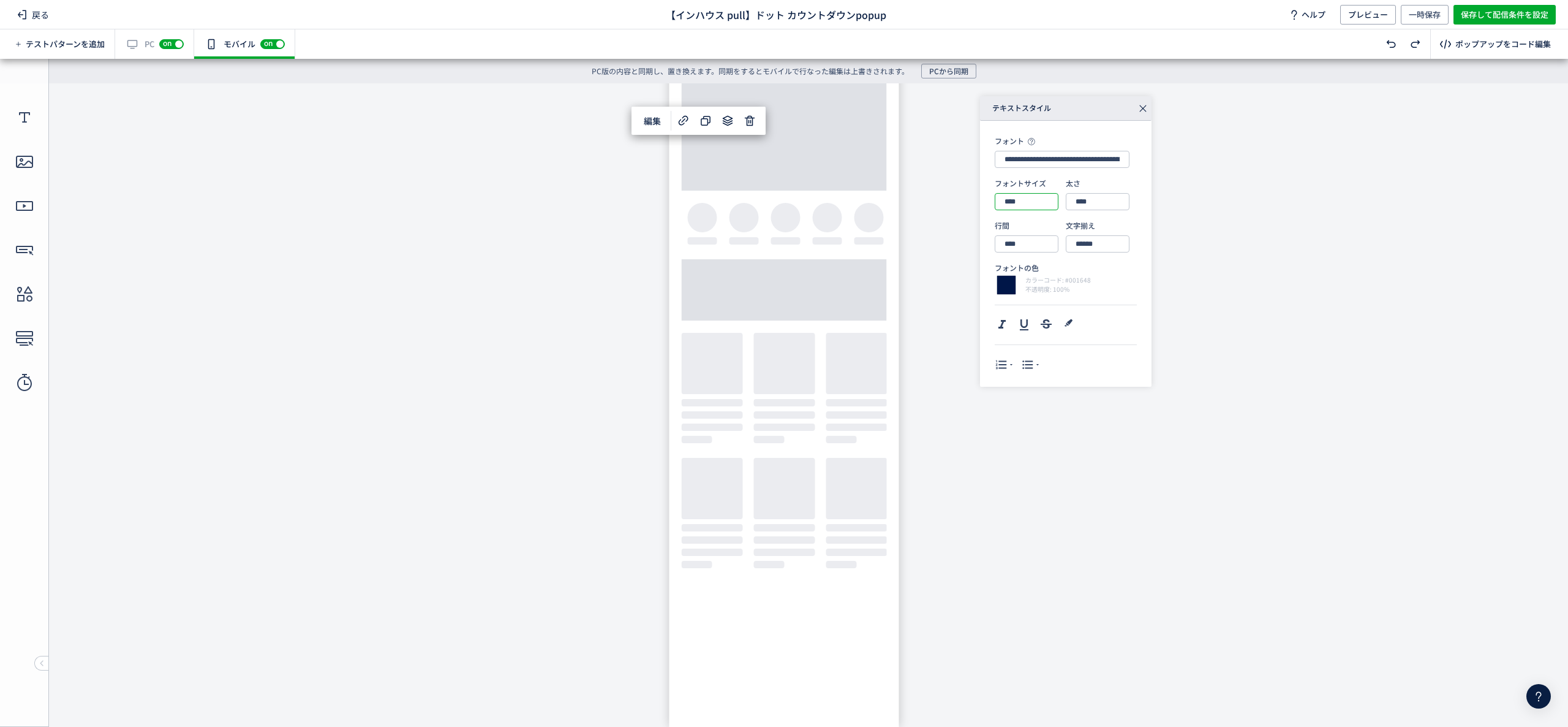
click at [1013, 200] on input "****" at bounding box center [1027, 202] width 64 height 17
type input "****"
click at [1176, 235] on div "**********" at bounding box center [1196, 242] width 431 height 291
click at [826, 482] on div "画像" at bounding box center [779, 453] width 337 height 313
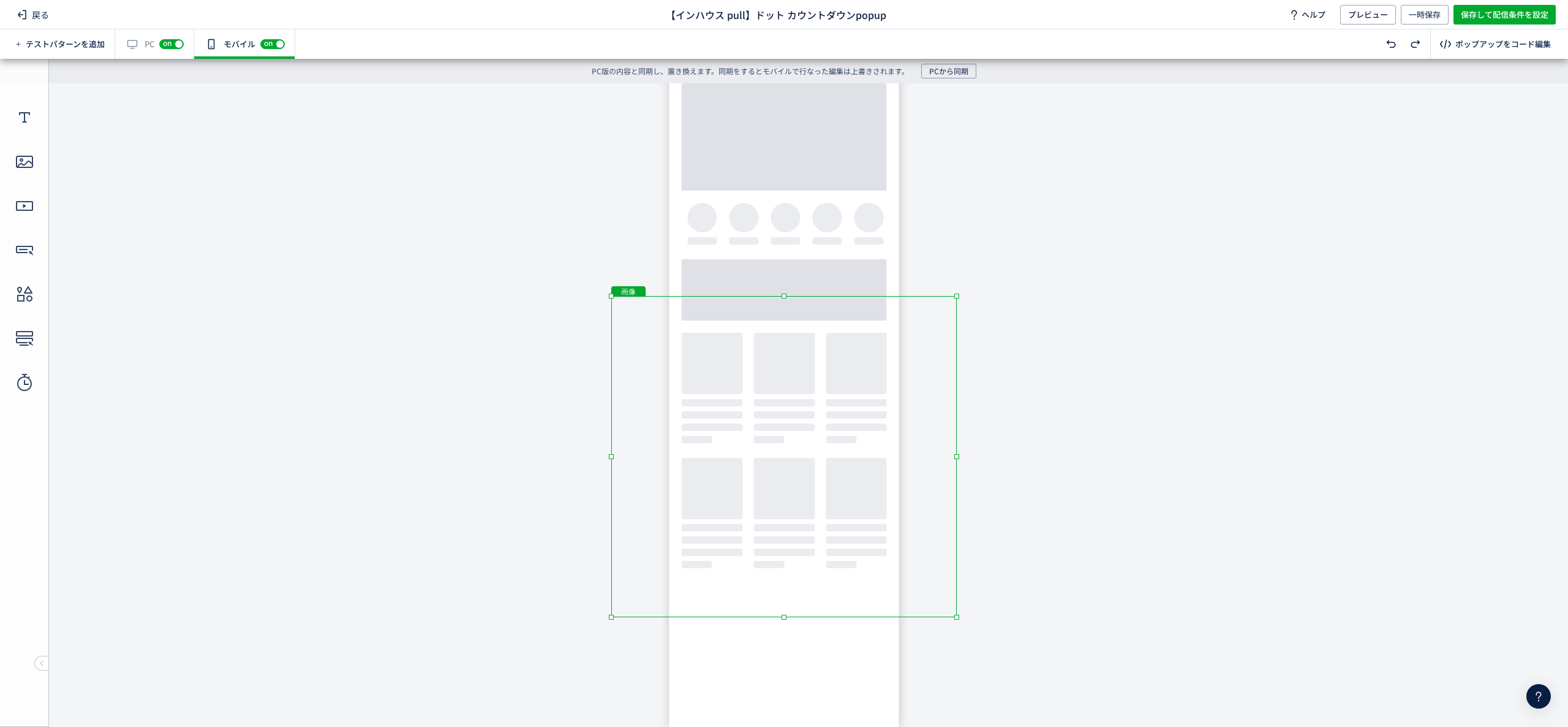
drag, startPoint x: 949, startPoint y: 611, endPoint x: 966, endPoint y: 619, distance: 18.8
click at [966, 545] on body "undefined ポップアップ undefined ポップアップ クローズボタン テキスト カウントダウン 形 テキスト 画像" at bounding box center [784, 396] width 1568 height 625
drag, startPoint x: 929, startPoint y: 557, endPoint x: 929, endPoint y: 605, distance: 48.0
click at [929, 545] on div "画像" at bounding box center [784, 498] width 346 height 321
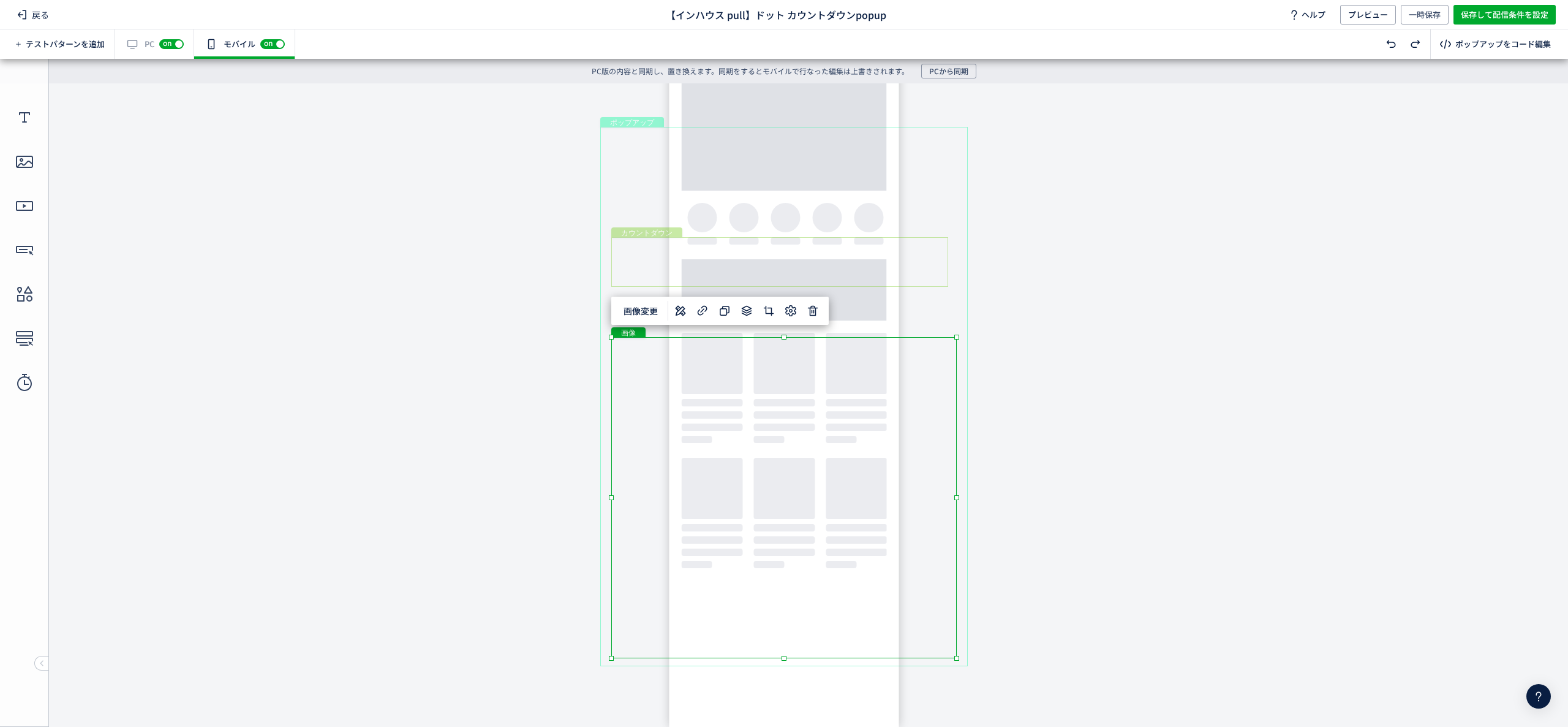
click at [890, 264] on div "カウントダウン" at bounding box center [779, 262] width 337 height 50
drag, startPoint x: 873, startPoint y: 239, endPoint x: 868, endPoint y: 277, distance: 38.3
click at [868, 277] on div "カウントダウン" at bounding box center [779, 294] width 337 height 50
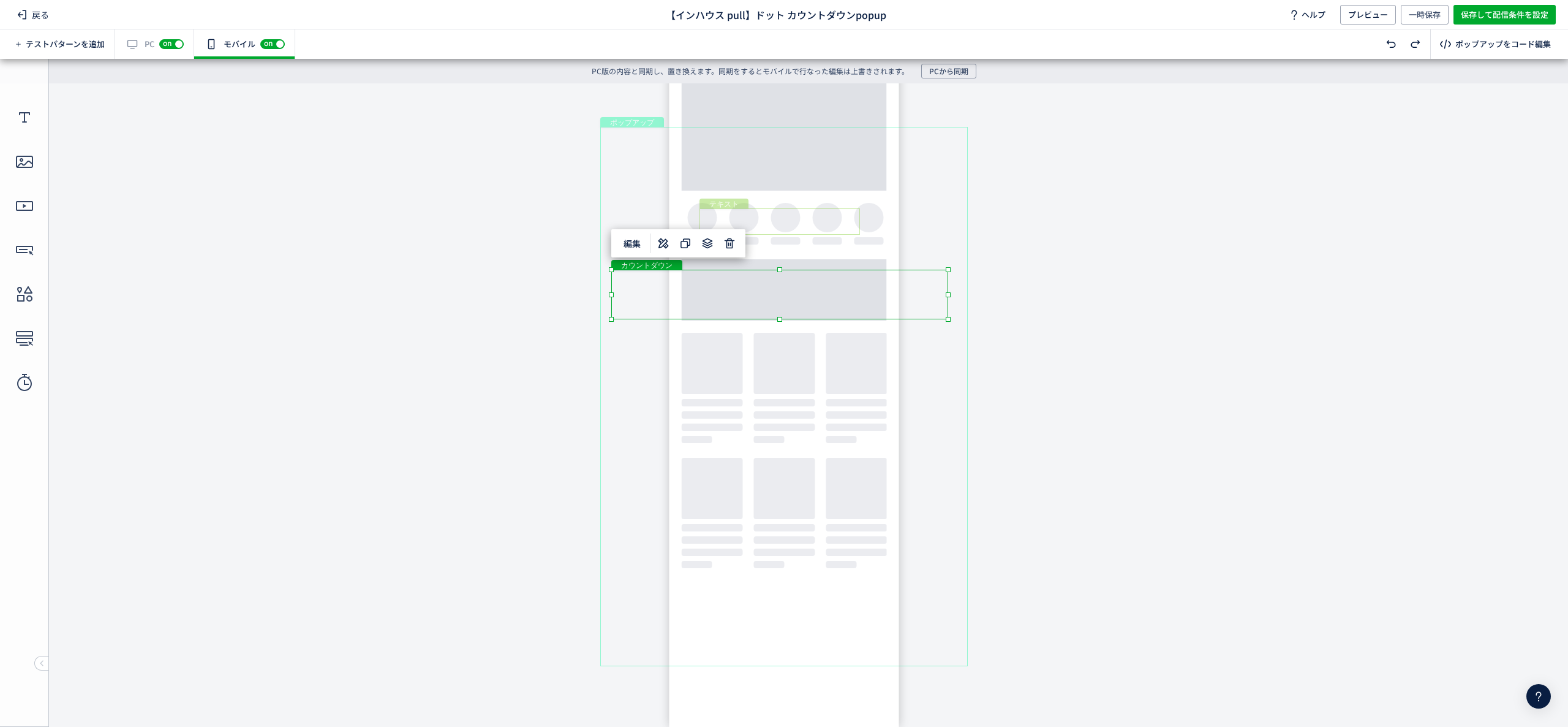
click at [827, 216] on div "テキスト" at bounding box center [779, 221] width 160 height 26
click at [819, 212] on div "テキスト" at bounding box center [779, 222] width 160 height 25
drag, startPoint x: 819, startPoint y: 213, endPoint x: 816, endPoint y: 245, distance: 32.1
click at [816, 245] on div "テキスト" at bounding box center [779, 245] width 160 height 26
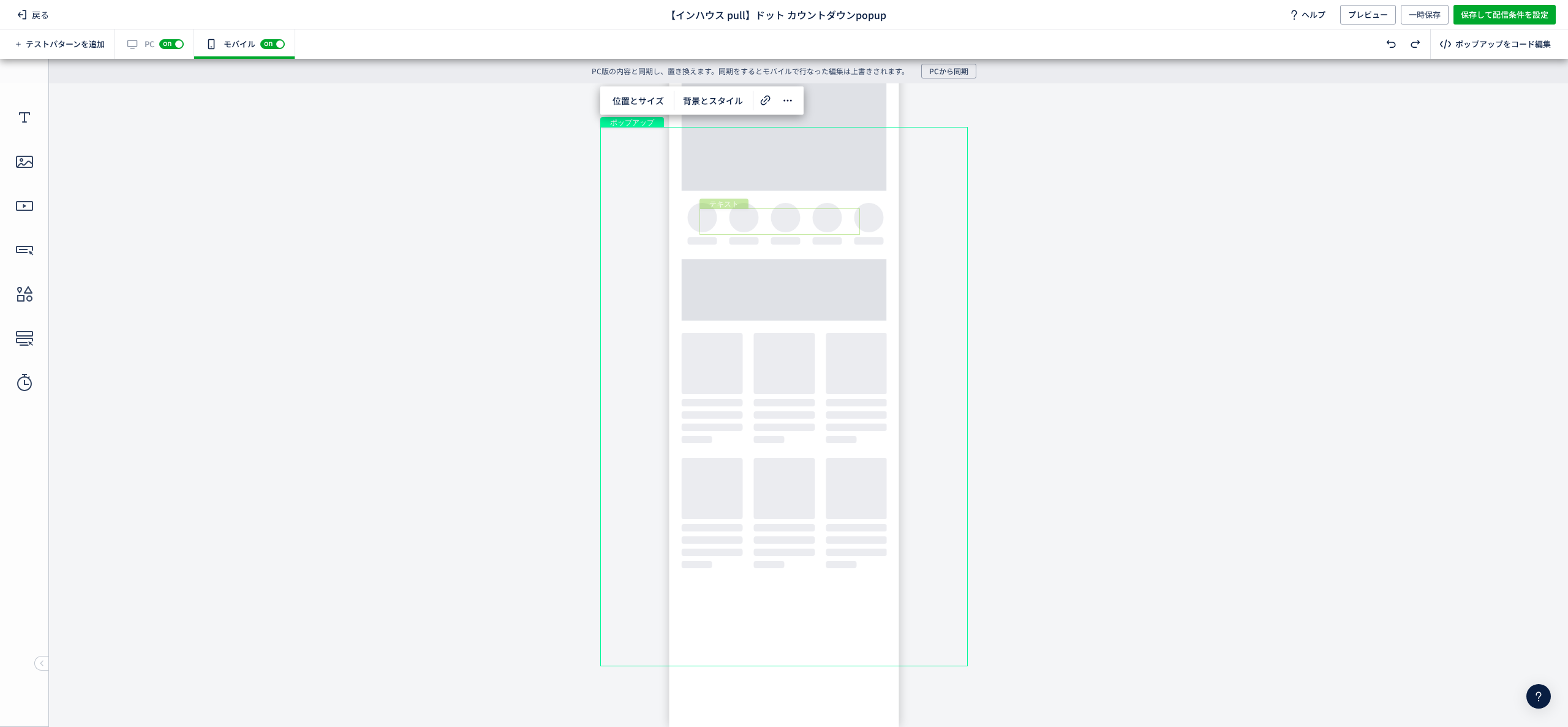
click at [832, 208] on div "テキスト" at bounding box center [779, 221] width 160 height 26
drag, startPoint x: 822, startPoint y: 211, endPoint x: 819, endPoint y: 242, distance: 31.1
click at [819, 242] on div "テキスト" at bounding box center [779, 247] width 160 height 26
click at [819, 219] on div "編集" at bounding box center [766, 208] width 134 height 28
click at [841, 211] on div "形" at bounding box center [780, 218] width 164 height 25
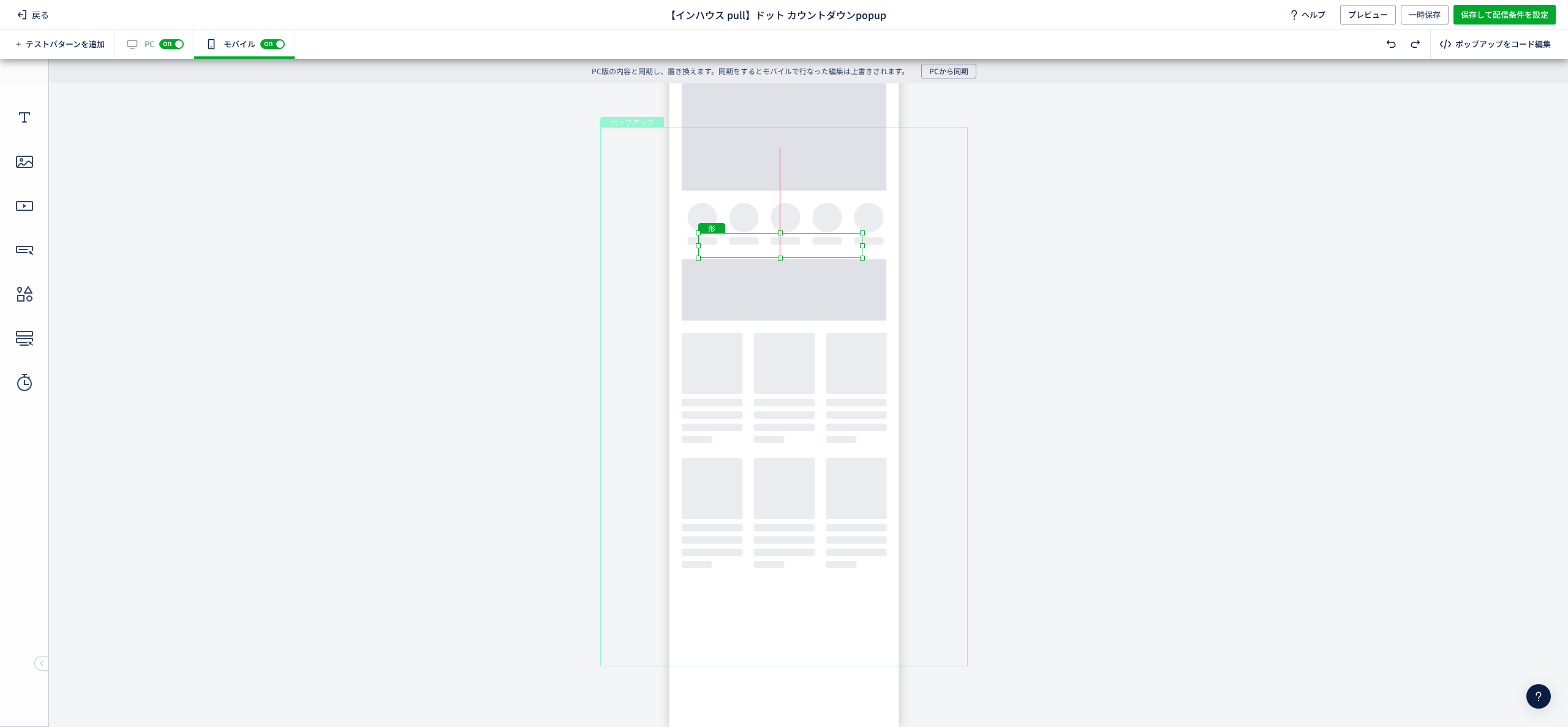
drag, startPoint x: 848, startPoint y: 210, endPoint x: 840, endPoint y: 247, distance: 37.9
click at [840, 247] on div "形" at bounding box center [780, 245] width 164 height 25
click at [850, 160] on div "テキスト" at bounding box center [780, 167] width 297 height 40
drag, startPoint x: 863, startPoint y: 186, endPoint x: 860, endPoint y: 210, distance: 24.2
click at [860, 210] on div "テキスト" at bounding box center [780, 189] width 297 height 40
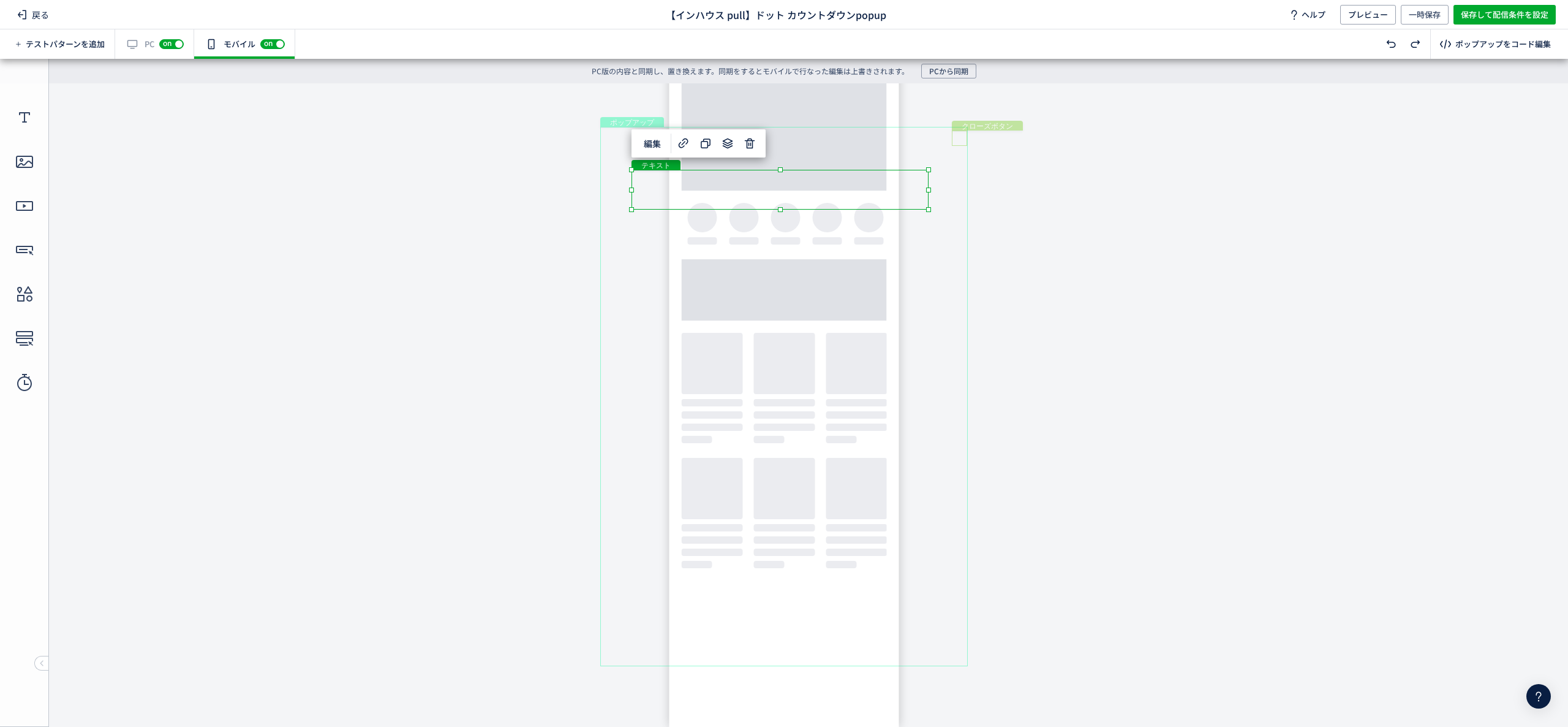
click at [957, 136] on div "クローズボタン" at bounding box center [959, 138] width 15 height 15
drag, startPoint x: 951, startPoint y: 146, endPoint x: 934, endPoint y: 167, distance: 27.0
click at [934, 167] on body "undefined ポップアップ undefined ポップアップ クローズボタン テキスト カウントダウン 形 テキスト 画像" at bounding box center [784, 396] width 1568 height 625
click at [1143, 244] on body "undefined ポップアップ undefined ポップアップ クローズボタン テキスト カウントダウン 形 テキスト 画像" at bounding box center [784, 396] width 1568 height 625
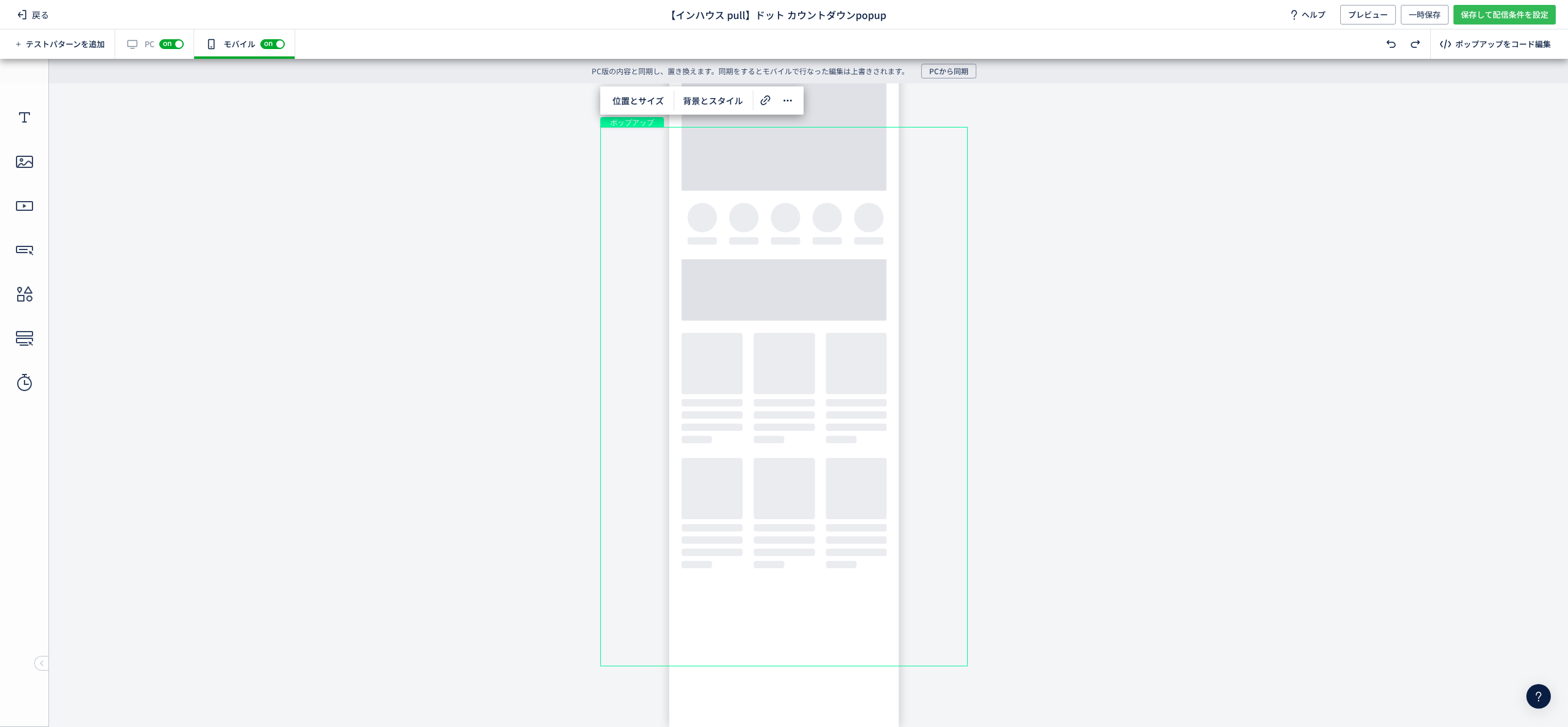
click at [1176, 5] on span "保存して配信条件を設定" at bounding box center [1505, 15] width 88 height 20
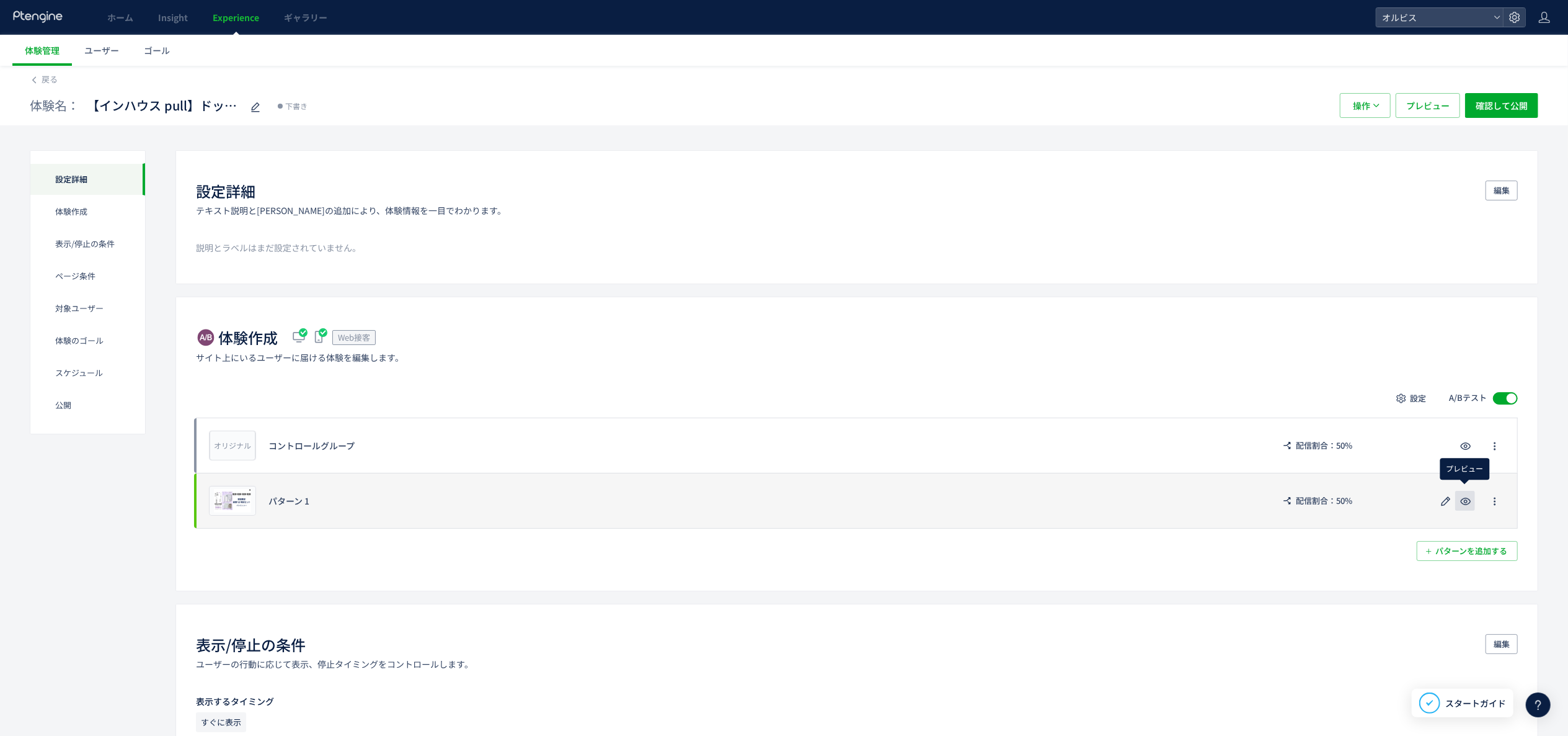
click at [1190, 503] on icon "button" at bounding box center [1466, 501] width 15 height 15
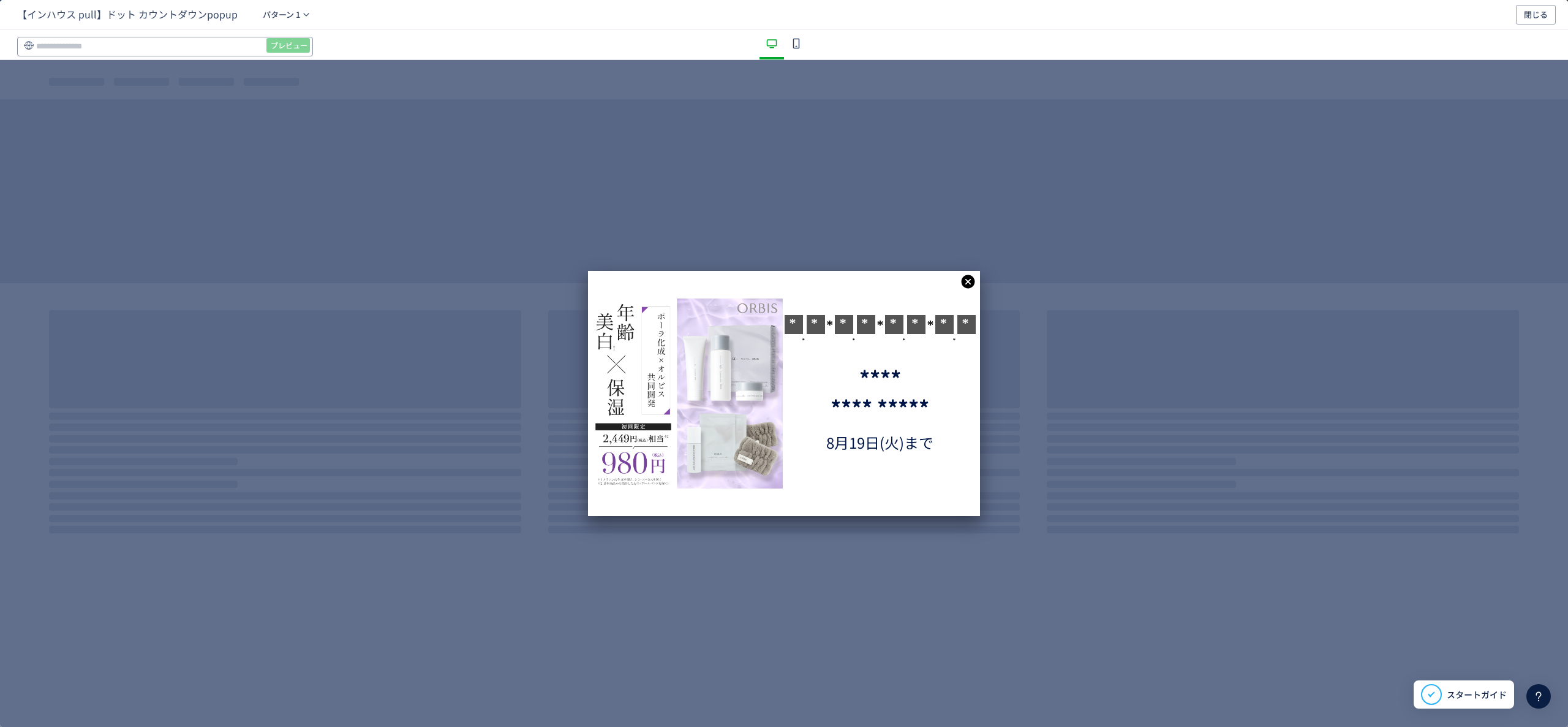
click at [216, 54] on input "dialog" at bounding box center [165, 47] width 296 height 20
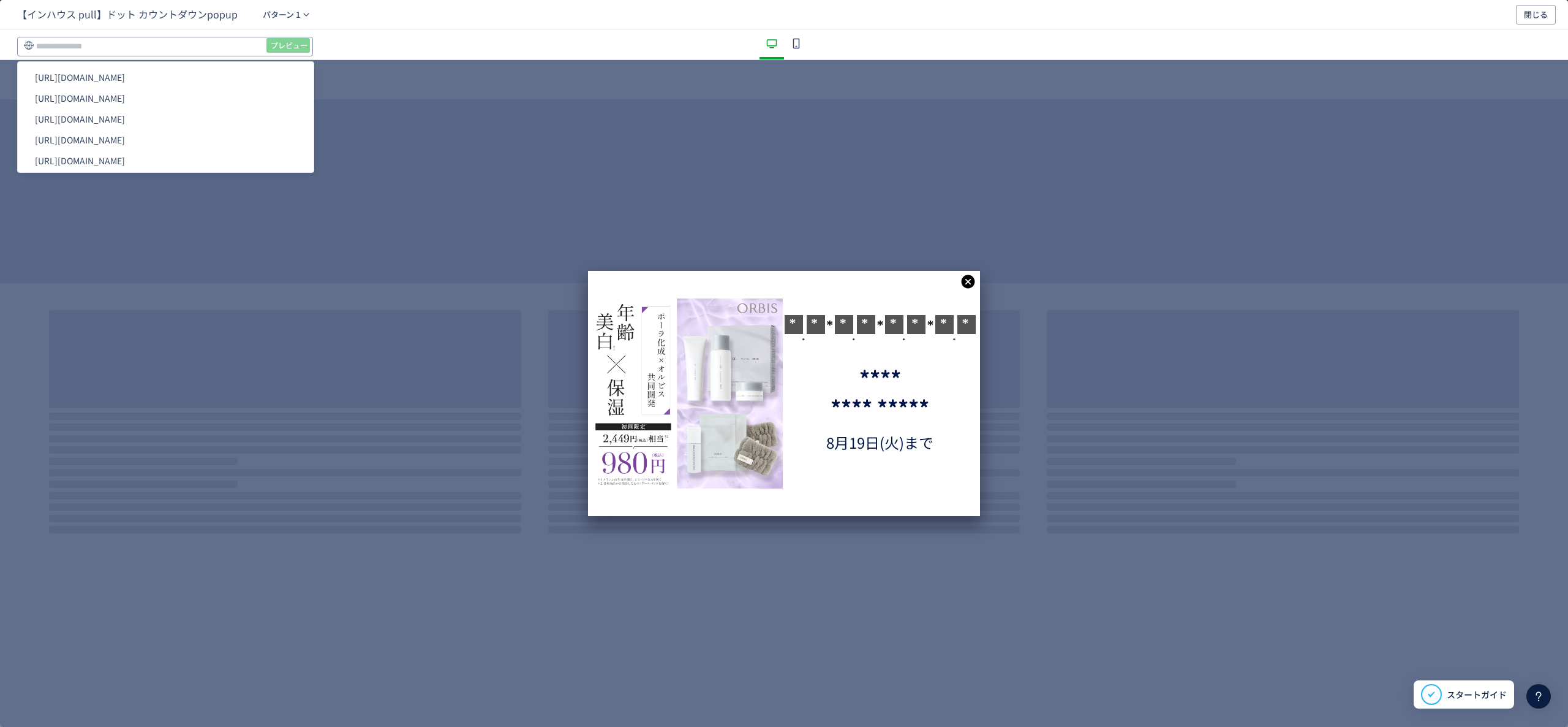
paste input "**********"
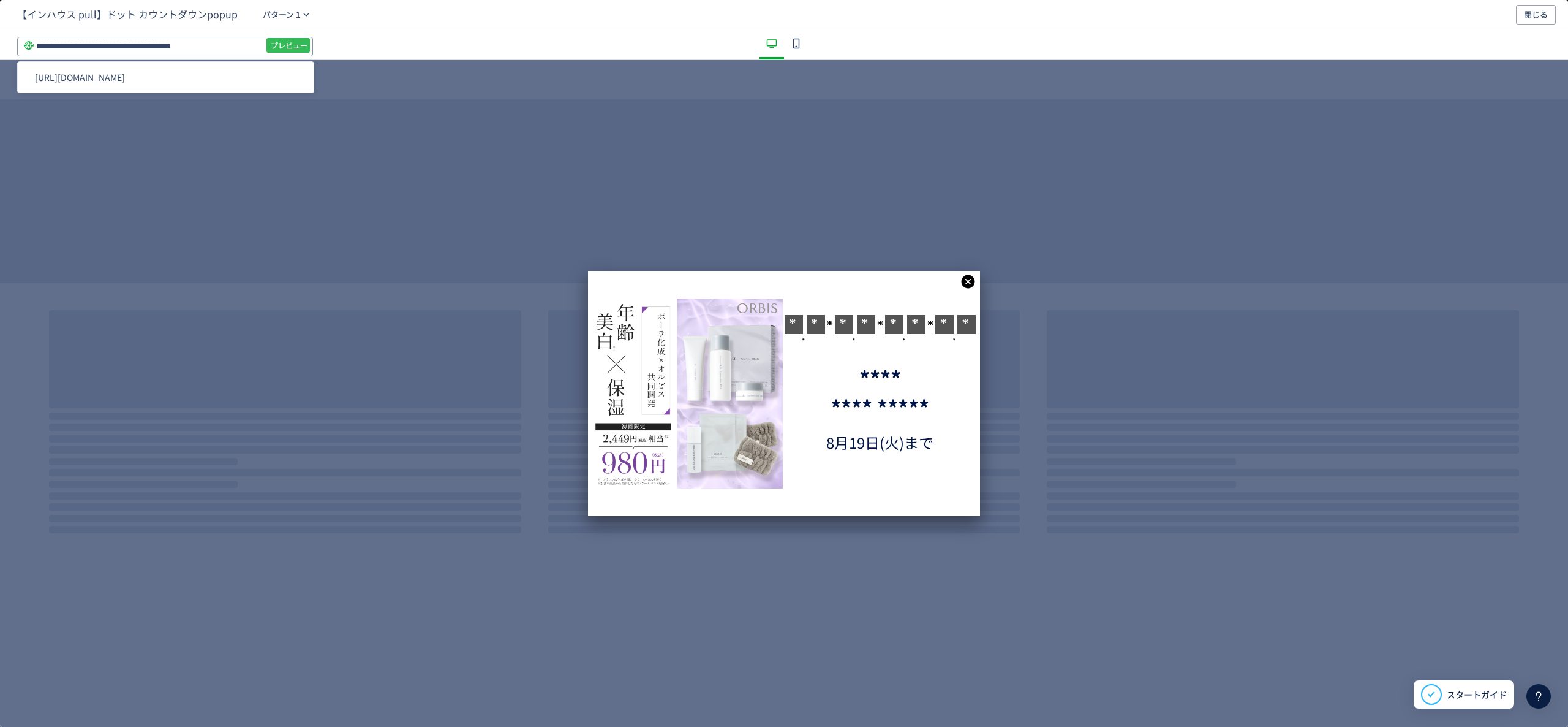
type input "**********"
click at [297, 47] on span "プレビュー" at bounding box center [289, 45] width 37 height 20
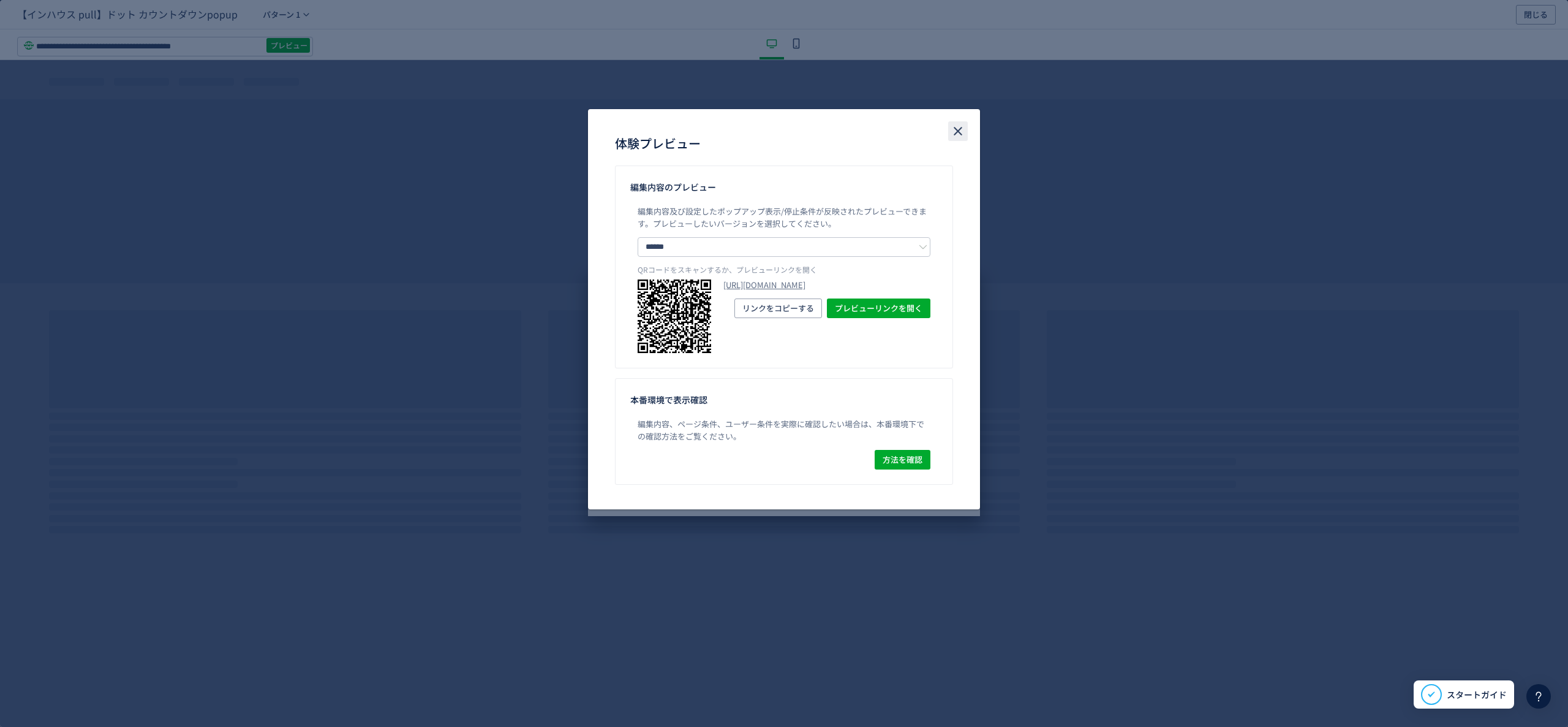
click at [952, 124] on icon "close" at bounding box center [958, 131] width 15 height 15
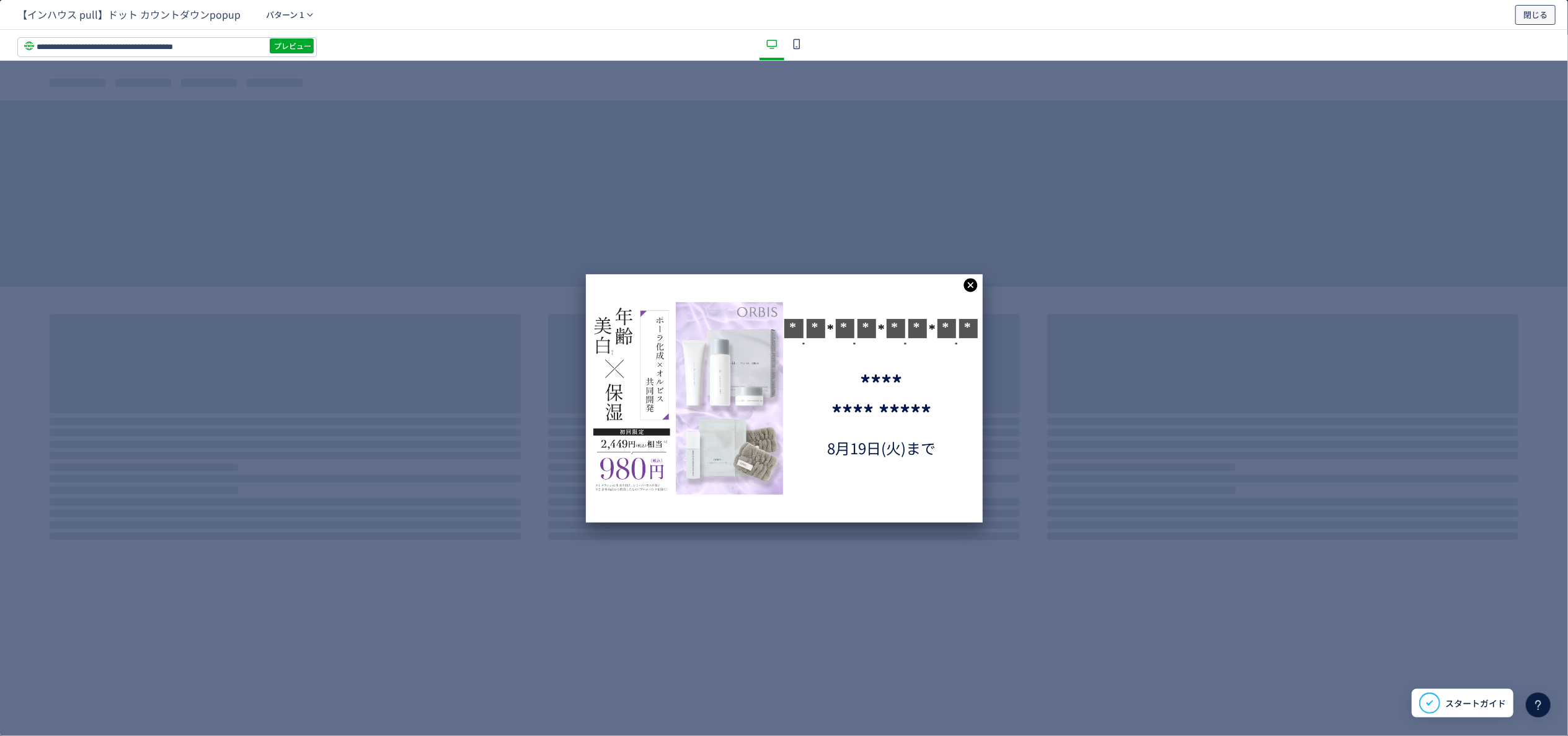
click at [1190, 17] on span "閉じる" at bounding box center [1536, 15] width 24 height 20
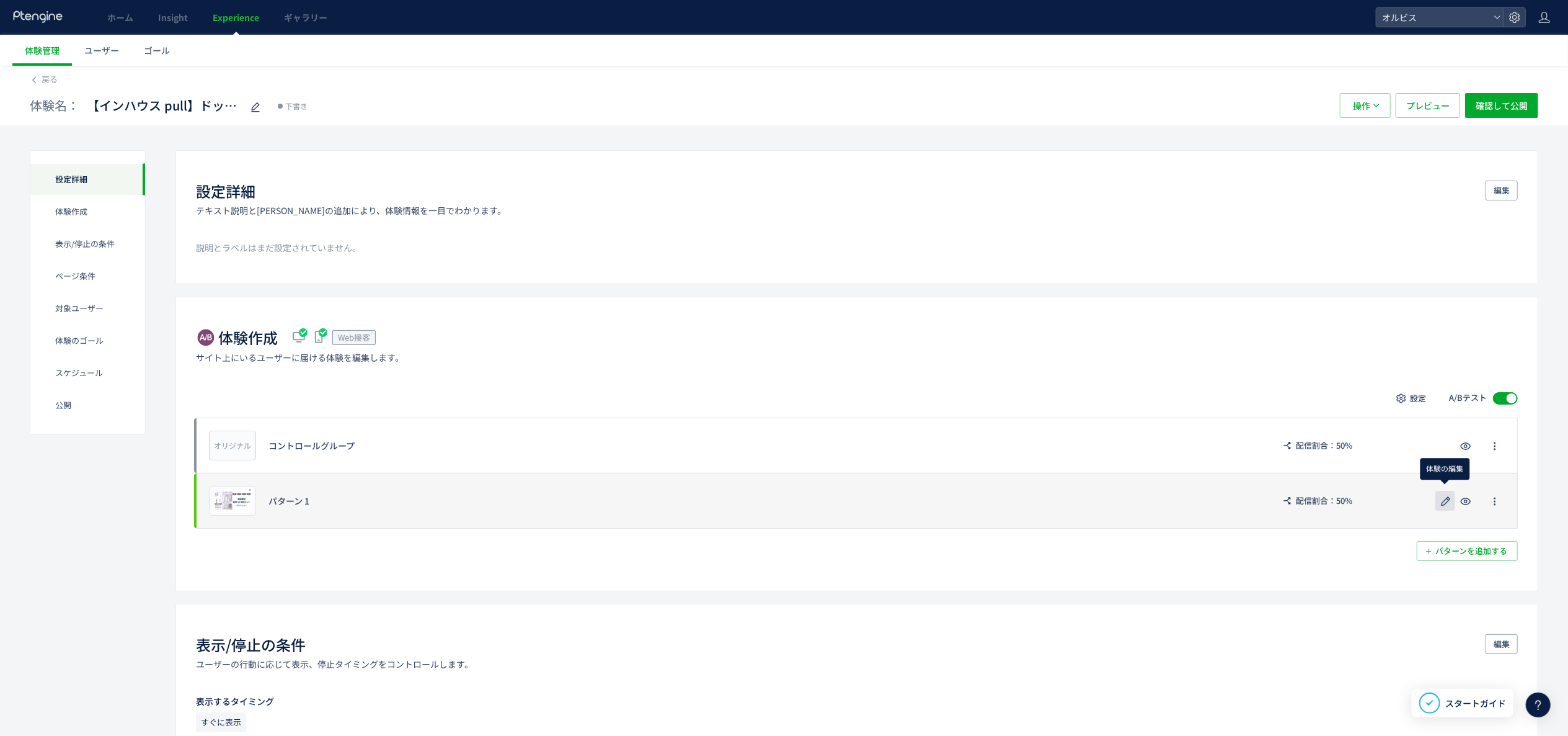
click at [1190, 508] on icon "button" at bounding box center [1446, 501] width 15 height 15
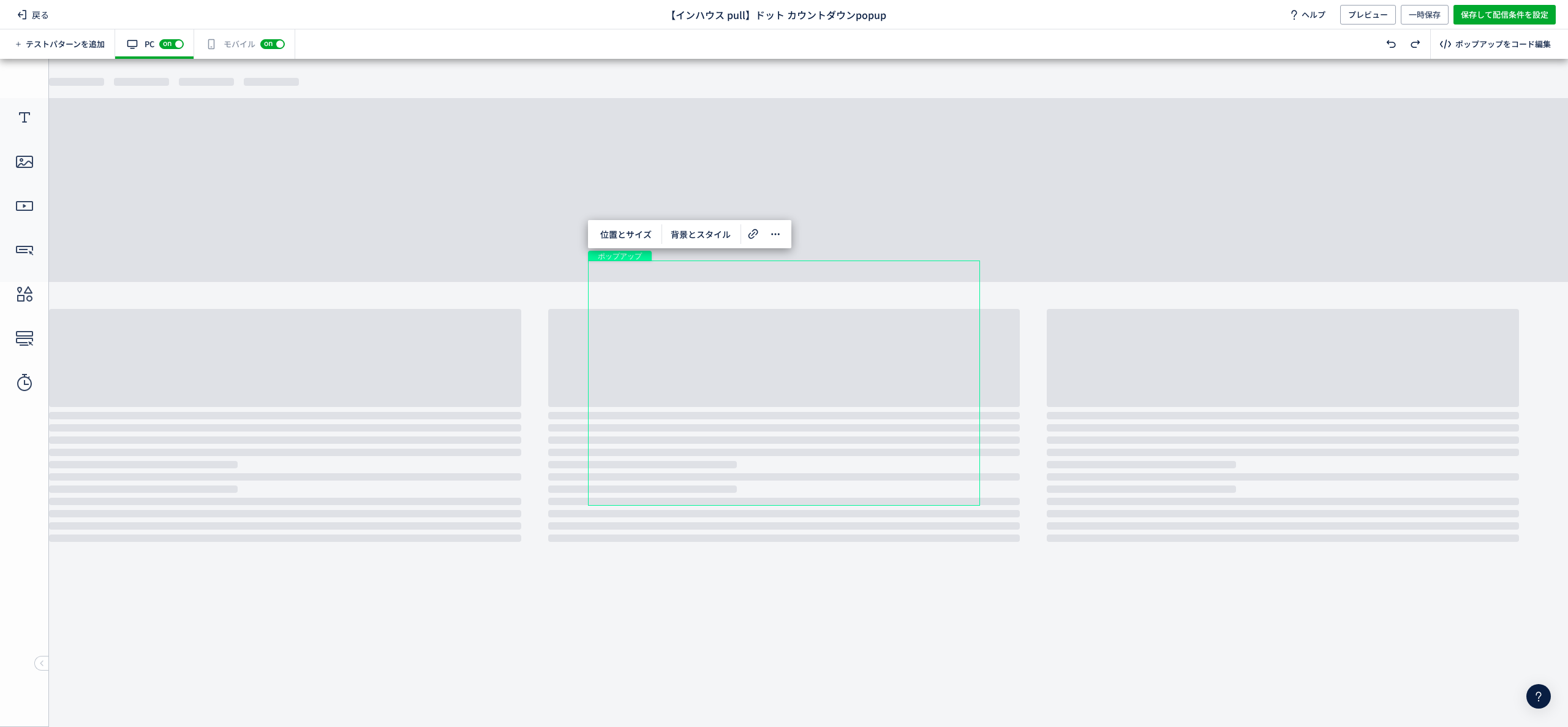
click at [233, 51] on div "有効な編集箇所が確認されません モバイル off on" at bounding box center [244, 44] width 101 height 29
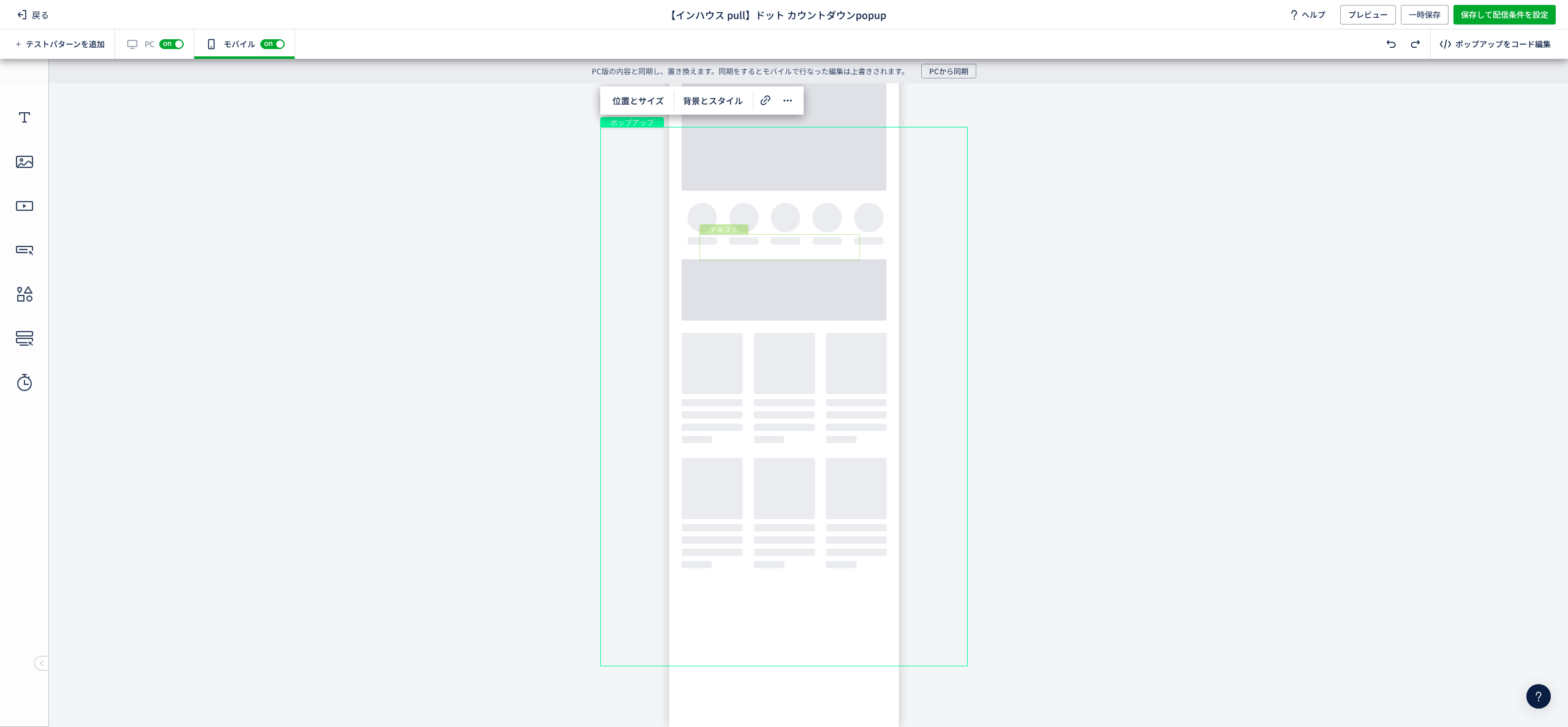
click at [763, 238] on div "テキスト" at bounding box center [779, 247] width 160 height 26
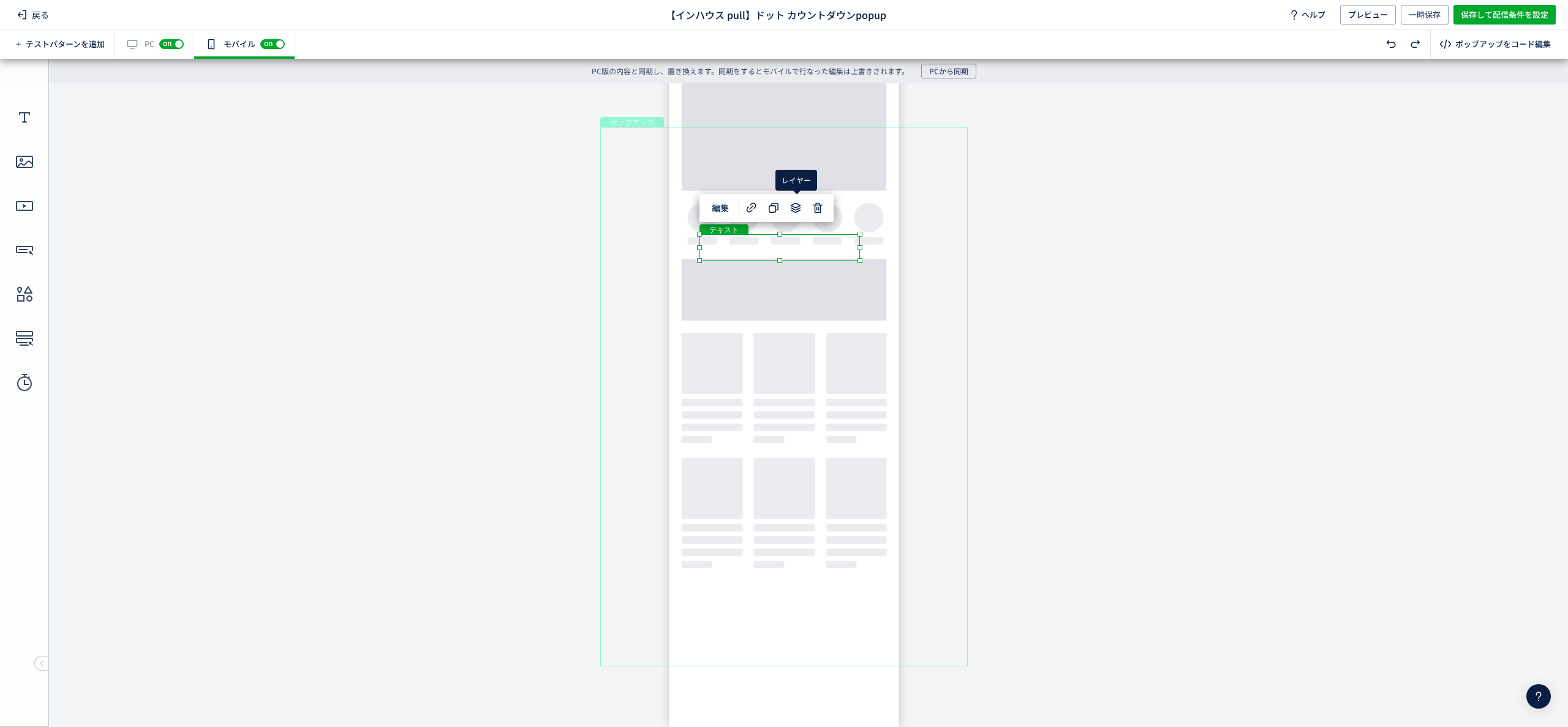
drag, startPoint x: 812, startPoint y: 162, endPoint x: 808, endPoint y: 277, distance: 115.1
click at [812, 162] on div "ポップアップ" at bounding box center [784, 396] width 367 height 540
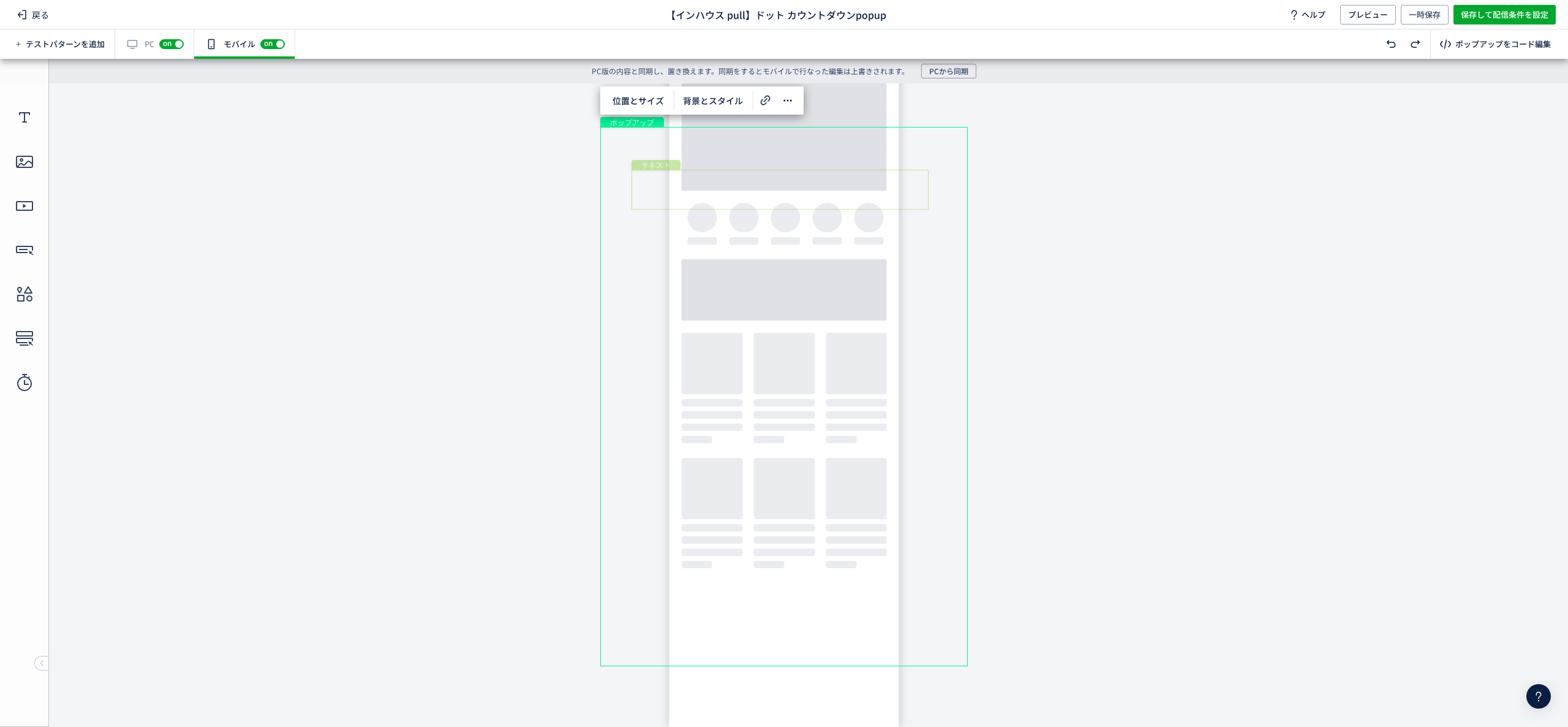
click at [778, 180] on div "テキスト" at bounding box center [780, 189] width 297 height 40
click at [777, 184] on div "テキスト" at bounding box center [780, 189] width 297 height 40
click at [929, 210] on div "テキスト" at bounding box center [780, 189] width 297 height 40
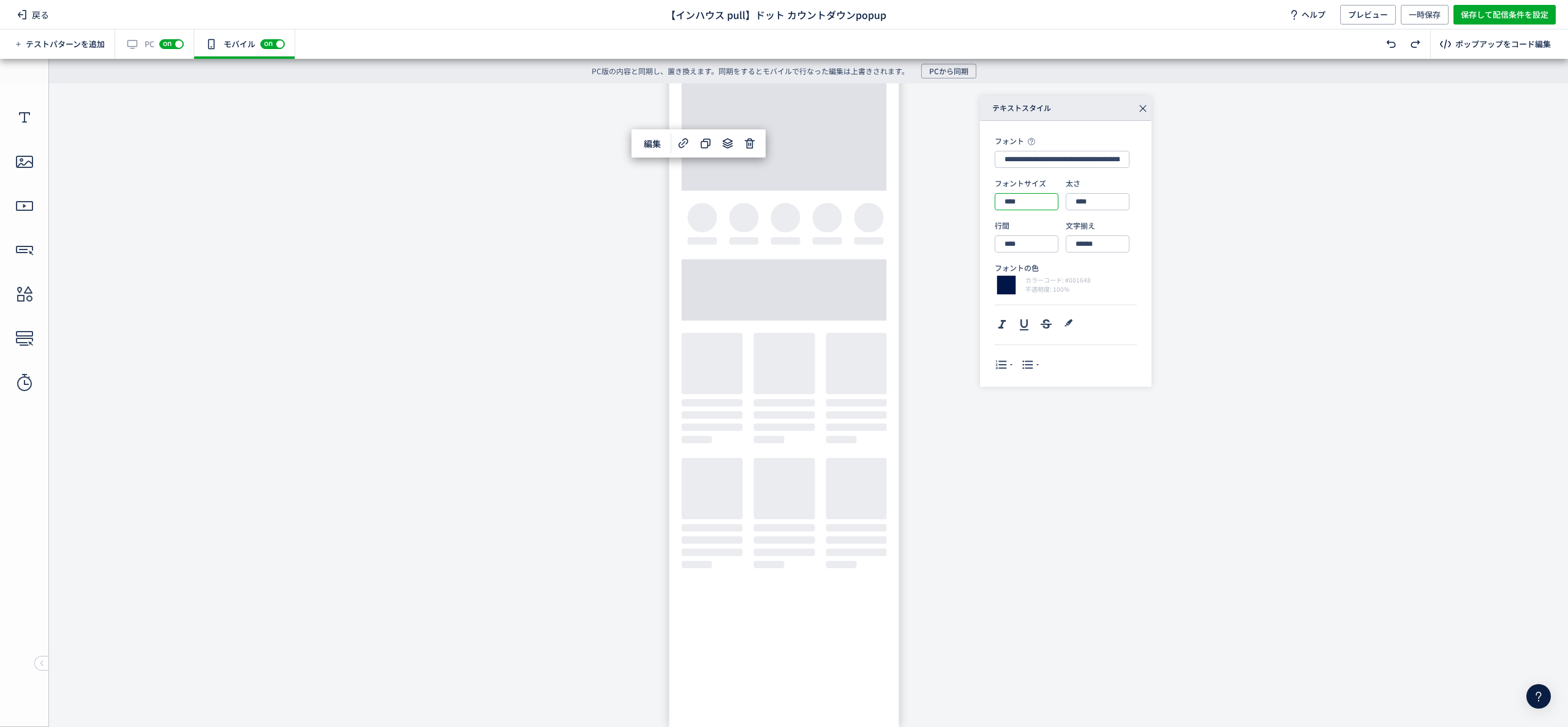
drag, startPoint x: 1012, startPoint y: 201, endPoint x: 996, endPoint y: 198, distance: 16.3
click at [996, 198] on input "****" at bounding box center [1027, 202] width 64 height 17
type input "****"
click at [1176, 242] on div "**********" at bounding box center [1196, 242] width 431 height 291
click at [860, 240] on div "形" at bounding box center [779, 245] width 163 height 24
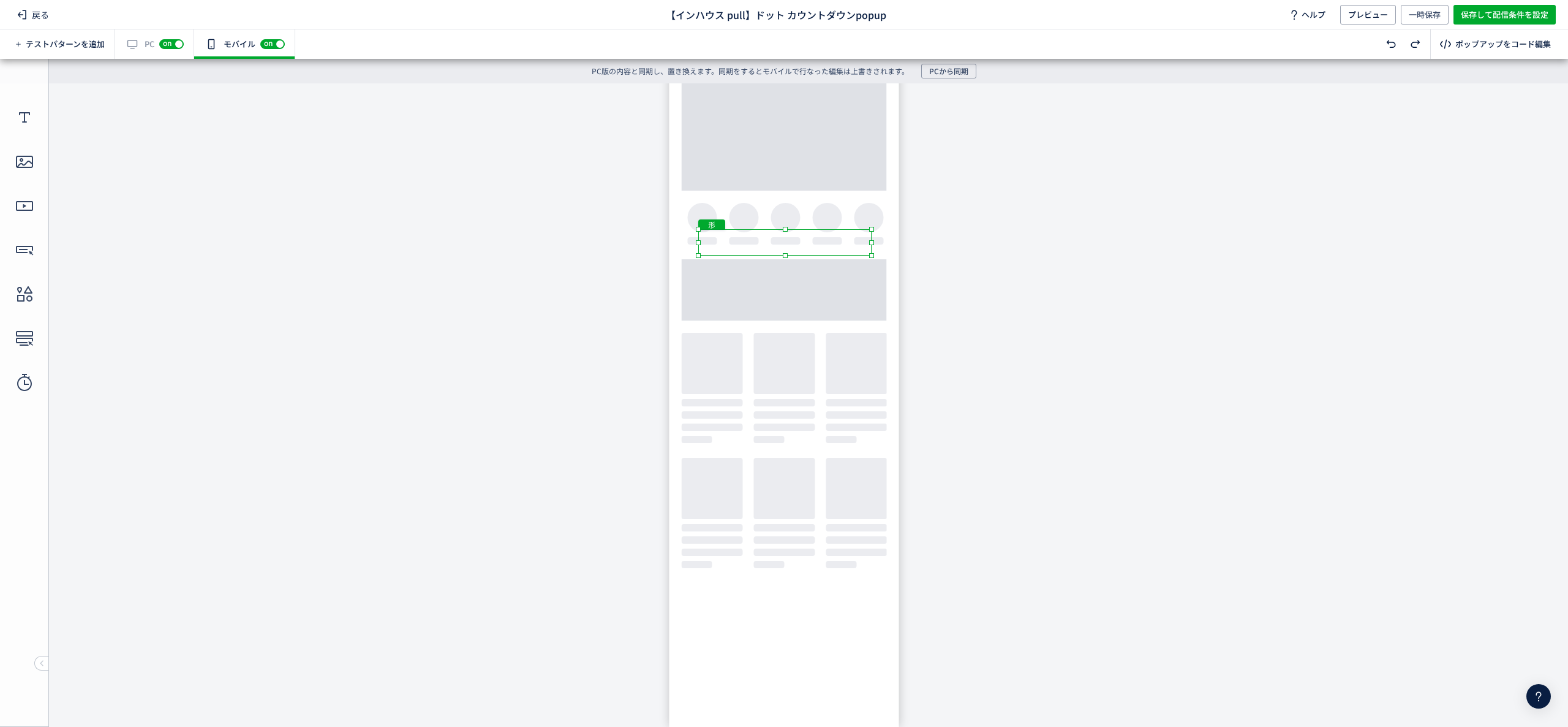
drag, startPoint x: 864, startPoint y: 233, endPoint x: 883, endPoint y: 226, distance: 20.2
click at [883, 226] on body "undefined ポップアップ undefined ポップアップ クローズボタン テキスト カウントダウン 形 テキスト 画像" at bounding box center [784, 396] width 1568 height 625
drag, startPoint x: 858, startPoint y: 232, endPoint x: 848, endPoint y: 235, distance: 10.4
click at [848, 235] on div "形" at bounding box center [776, 244] width 173 height 26
drag, startPoint x: 864, startPoint y: 245, endPoint x: 880, endPoint y: 245, distance: 16.0
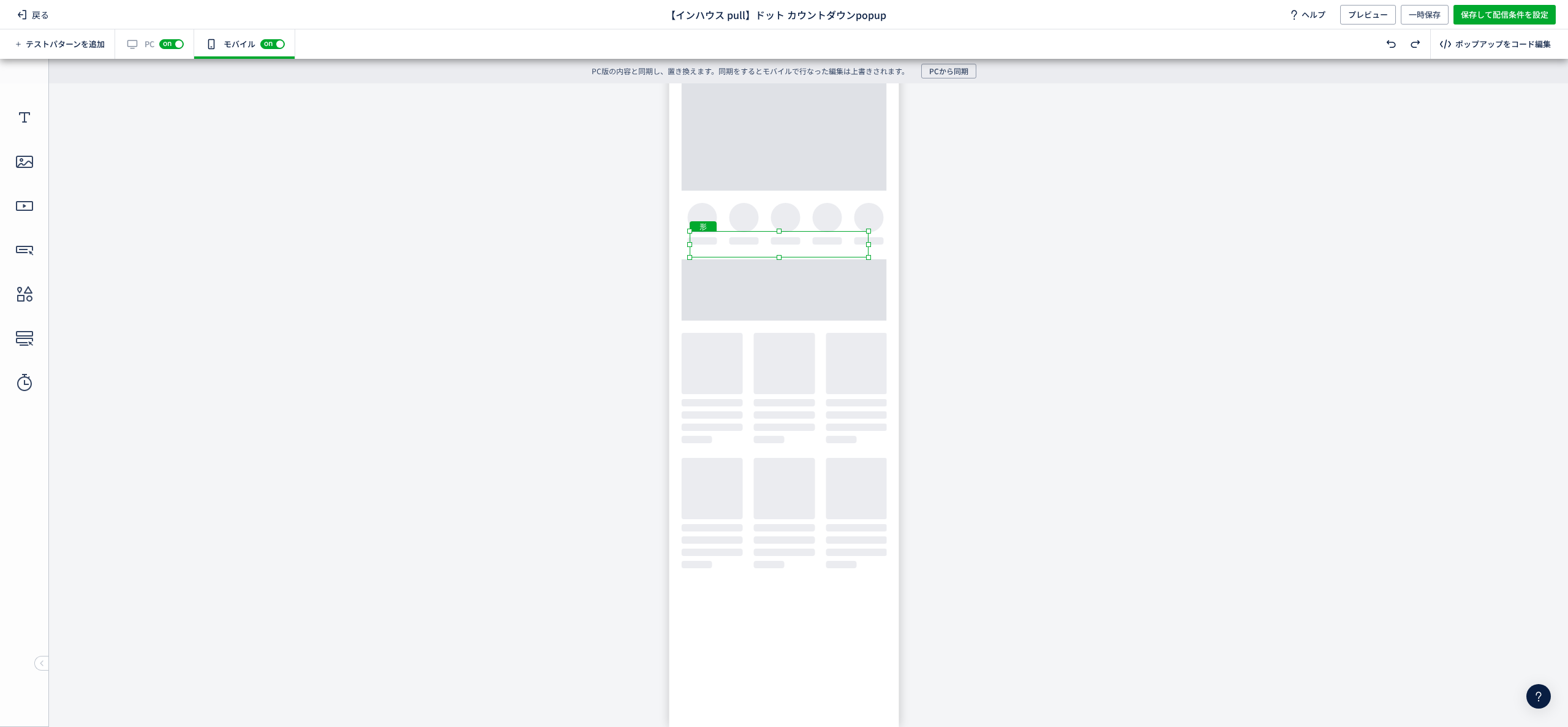
click at [880, 245] on body "undefined ポップアップ undefined ポップアップ クローズボタン テキスト カウントダウン 形 テキスト 画像" at bounding box center [784, 396] width 1568 height 625
click at [1094, 247] on body "undefined ポップアップ undefined ポップアップ クローズボタン テキスト カウントダウン 形 テキスト 画像" at bounding box center [784, 396] width 1568 height 625
click at [816, 235] on div "テキスト" at bounding box center [779, 247] width 160 height 26
click at [848, 232] on div "形" at bounding box center [779, 244] width 179 height 26
click at [782, 265] on body "undefined ポップアップ undefined ポップアップ クローズボタン テキスト カウントダウン 形 テキスト 画像" at bounding box center [784, 396] width 1568 height 625
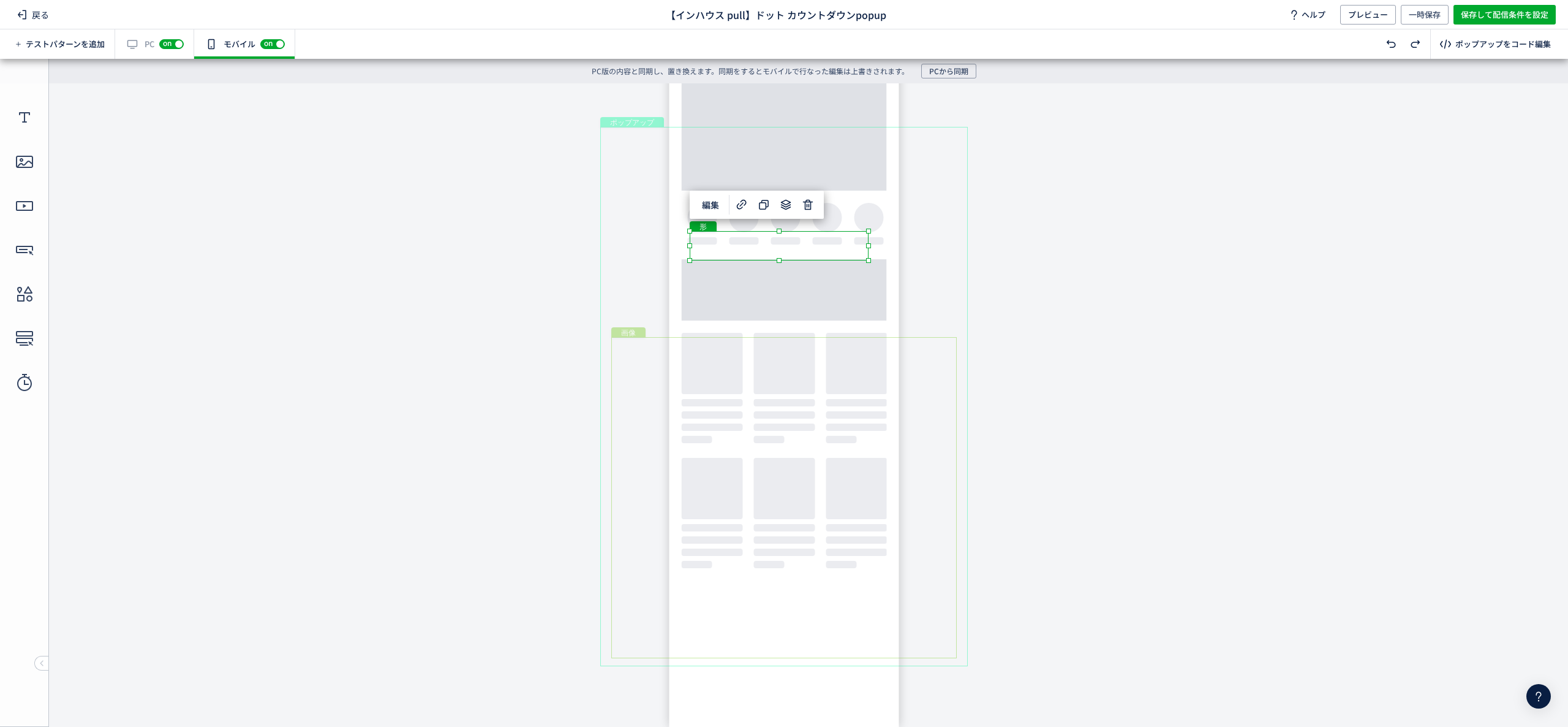
click at [878, 472] on div "画像" at bounding box center [784, 498] width 346 height 321
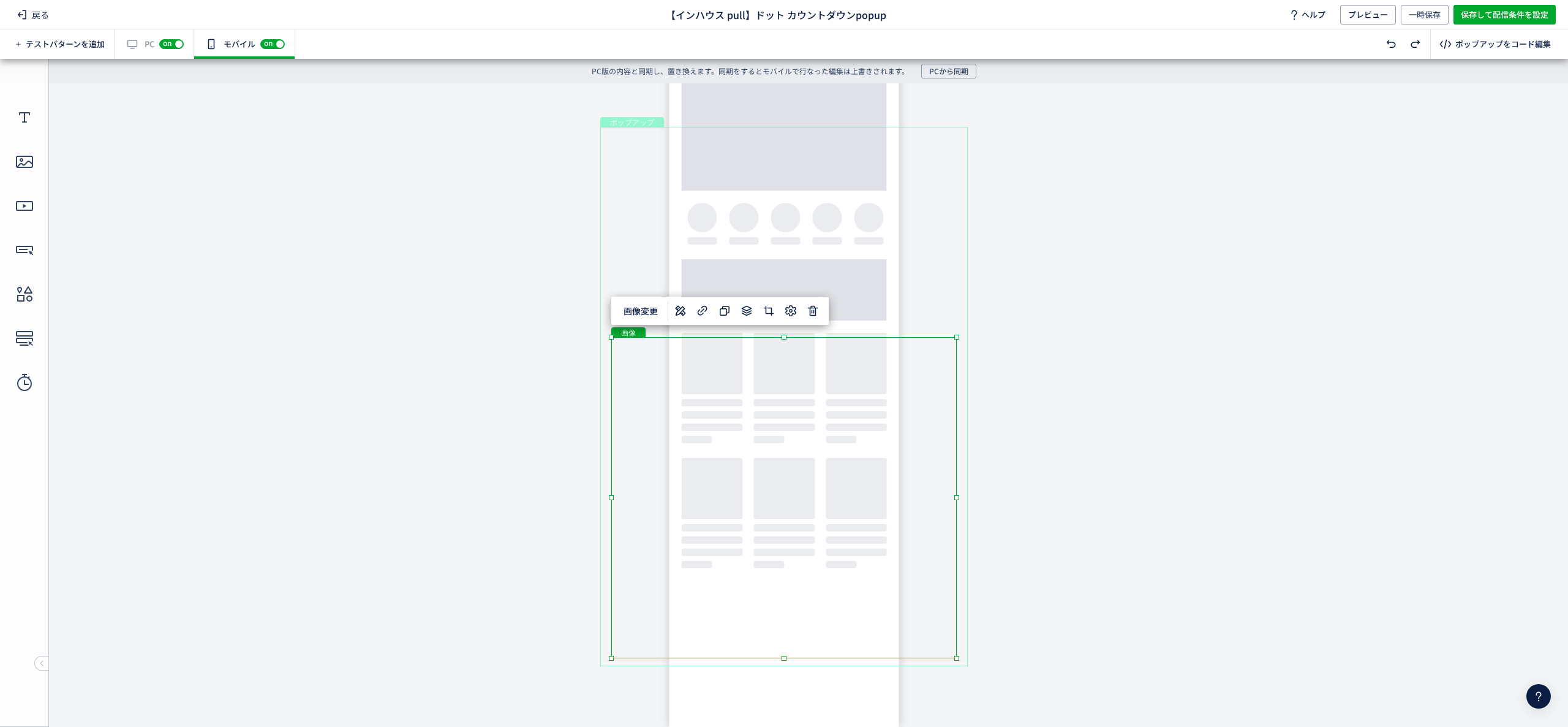
click at [1017, 331] on body "undefined ポップアップ undefined ポップアップ クローズボタン テキスト カウントダウン 形 テキスト 画像" at bounding box center [784, 396] width 1568 height 625
click at [856, 360] on div "画像" at bounding box center [784, 498] width 346 height 321
drag, startPoint x: 957, startPoint y: 336, endPoint x: 959, endPoint y: 314, distance: 22.1
click at [959, 314] on body "undefined ポップアップ undefined ポップアップ クローズボタン テキスト カウントダウン 形 テキスト 画像" at bounding box center [784, 396] width 1568 height 625
click at [1090, 308] on body "undefined ポップアップ undefined ポップアップ クローズボタン テキスト カウントダウン 形 テキスト 画像" at bounding box center [784, 396] width 1568 height 625
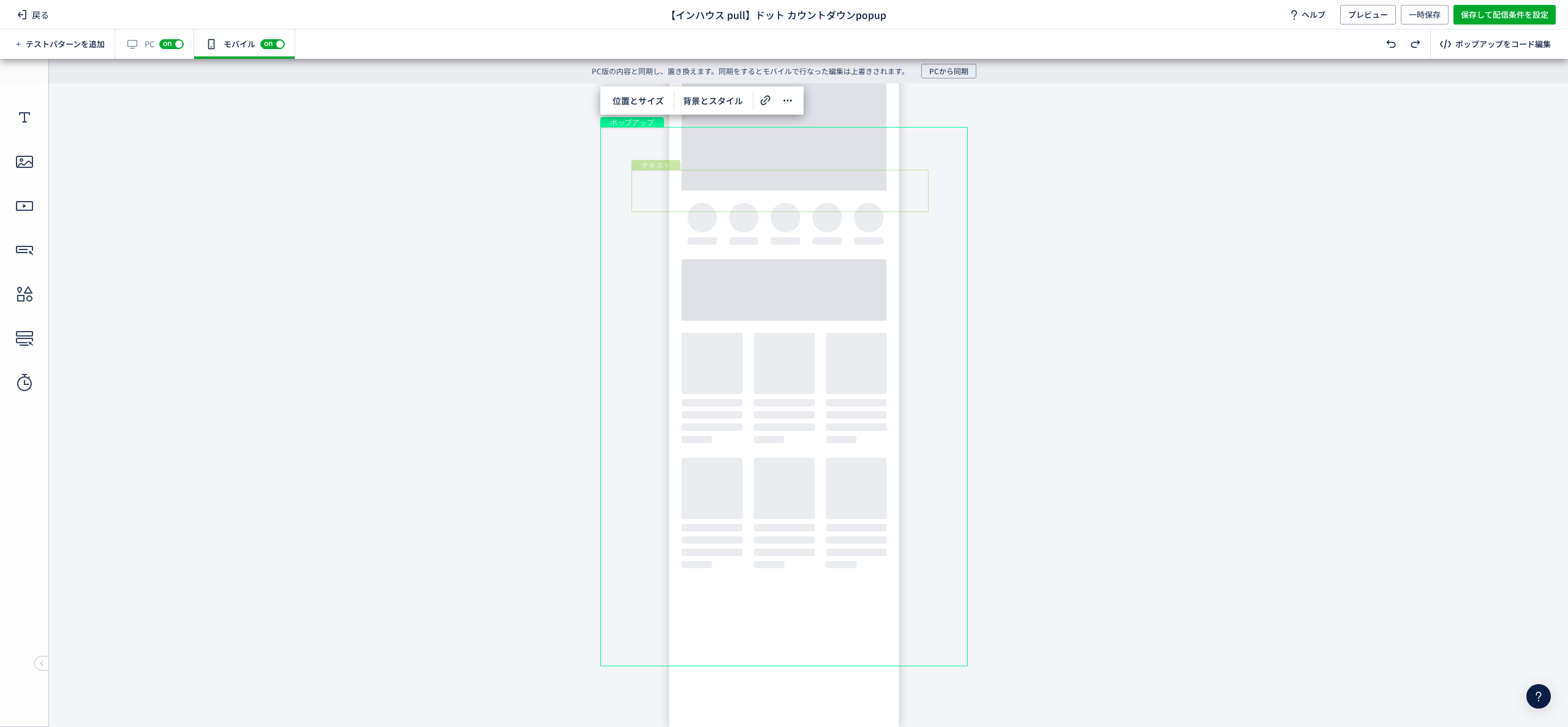
click at [856, 180] on div "テキスト" at bounding box center [780, 191] width 297 height 42
drag, startPoint x: 840, startPoint y: 173, endPoint x: 841, endPoint y: 163, distance: 10.0
click at [841, 163] on div "テキスト" at bounding box center [780, 183] width 297 height 42
click at [810, 171] on div "テキスト" at bounding box center [780, 183] width 297 height 42
click at [800, 233] on div "形" at bounding box center [779, 246] width 179 height 29
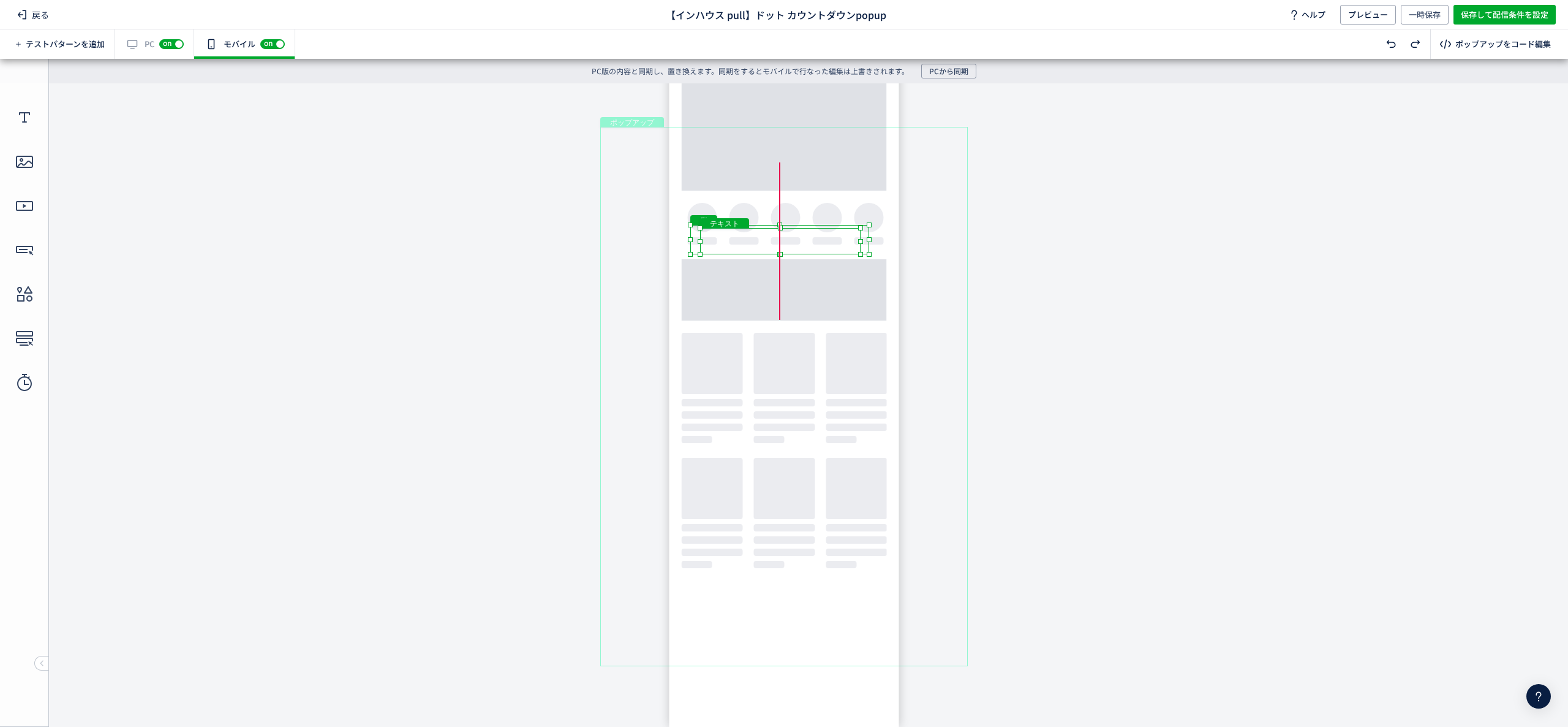
drag, startPoint x: 848, startPoint y: 235, endPoint x: 848, endPoint y: 227, distance: 8.0
click at [848, 227] on body "undefined ポップアップ undefined ポップアップ クローズボタン テキスト カウントダウン 形 テキスト 画像" at bounding box center [784, 396] width 1568 height 625
click at [1059, 228] on body "undefined ポップアップ undefined ポップアップ クローズボタン テキスト カウントダウン 形 テキスト 画像" at bounding box center [784, 396] width 1568 height 625
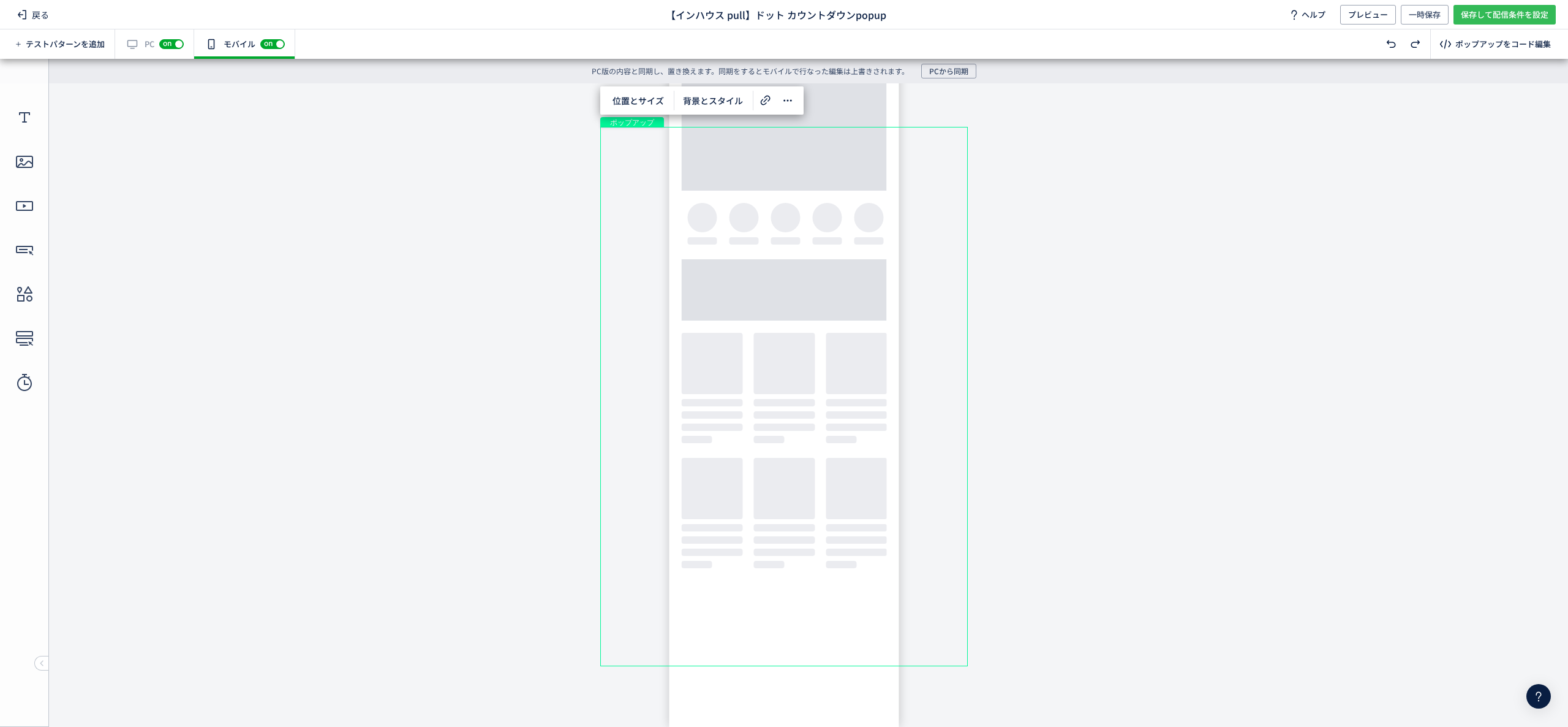
click at [1176, 19] on span "保存して配信条件を設定" at bounding box center [1505, 15] width 88 height 20
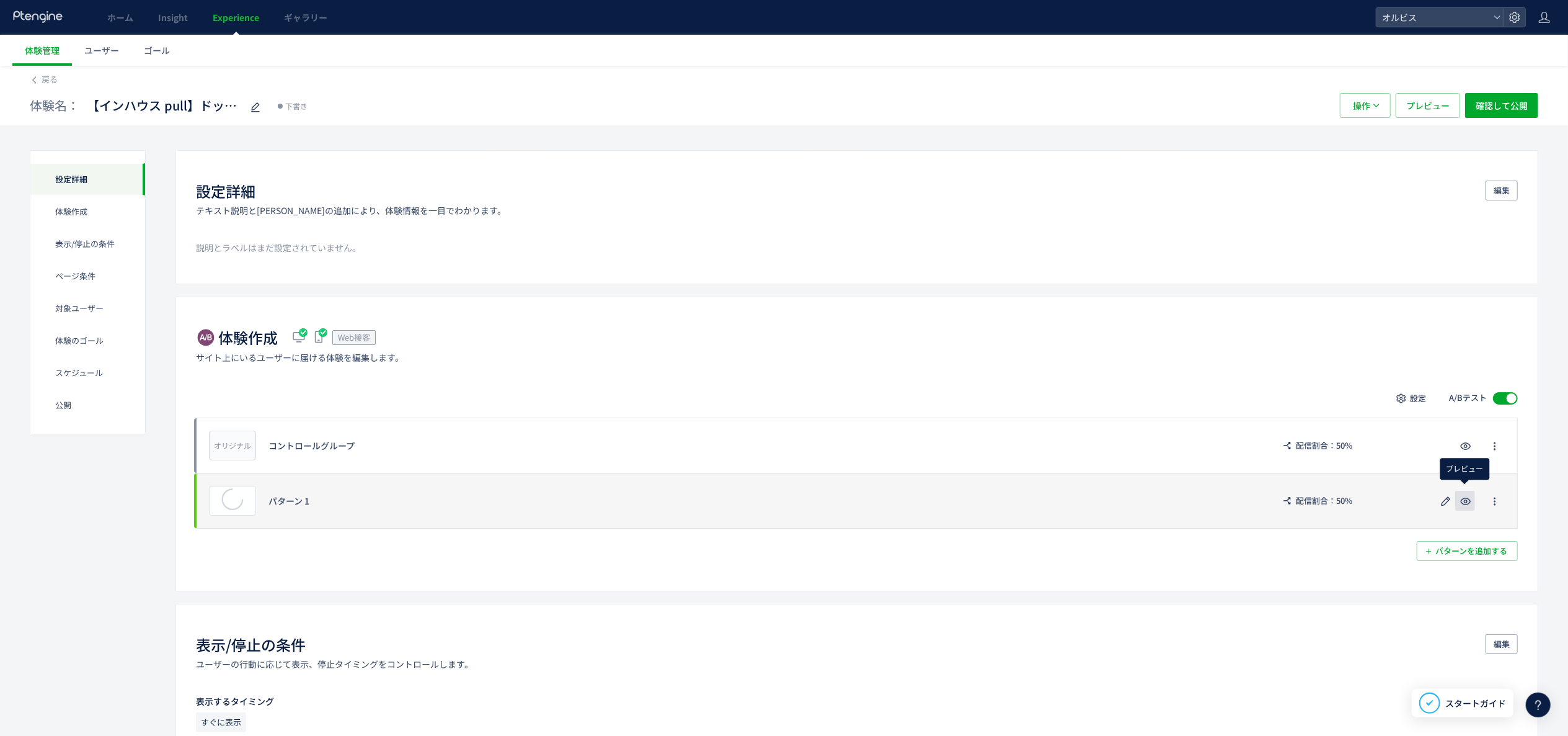
click at [1190, 503] on icon "button" at bounding box center [1466, 501] width 15 height 15
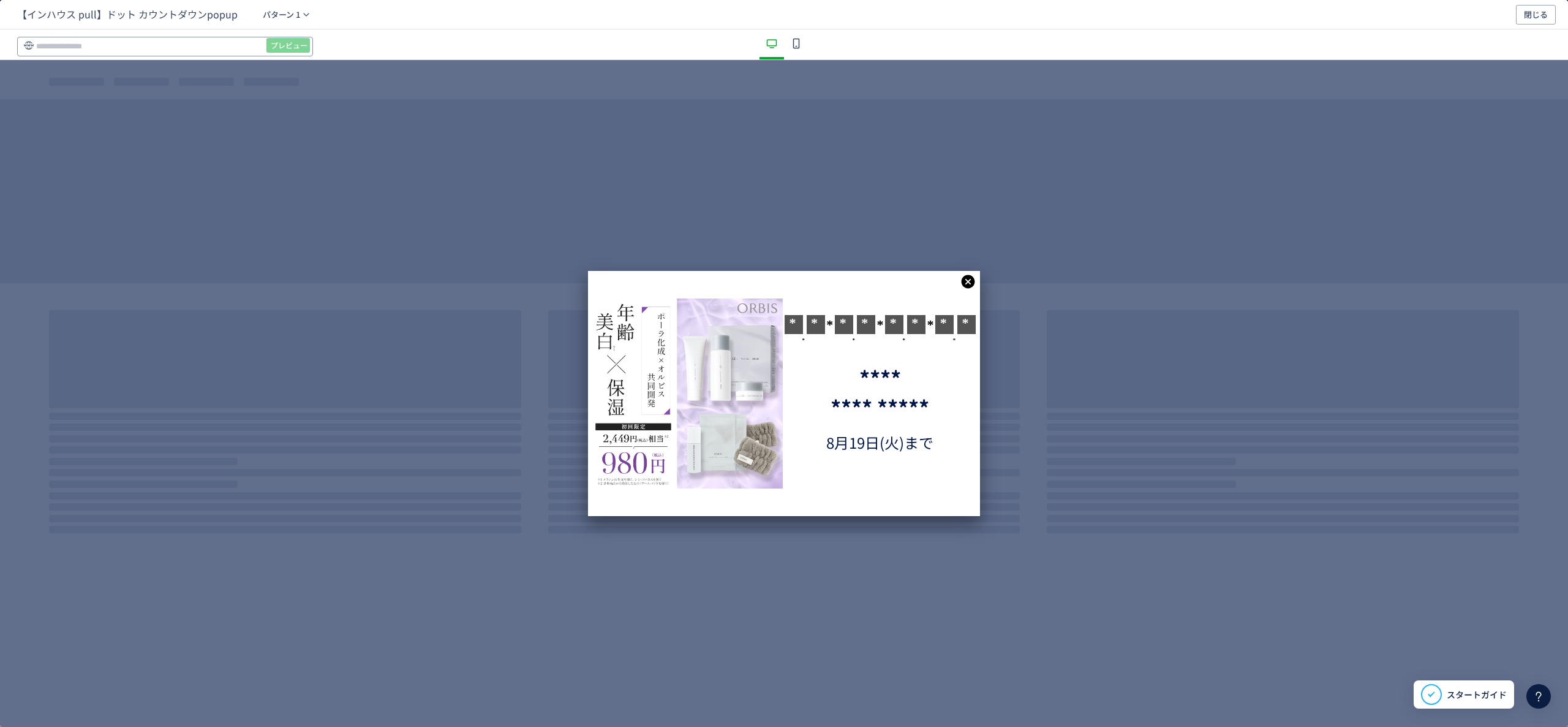
click at [0, 0] on input "dialog" at bounding box center [0, 0] width 0 height 0
paste input "**********"
type input "**********"
click at [297, 46] on span "プレビュー" at bounding box center [289, 45] width 37 height 20
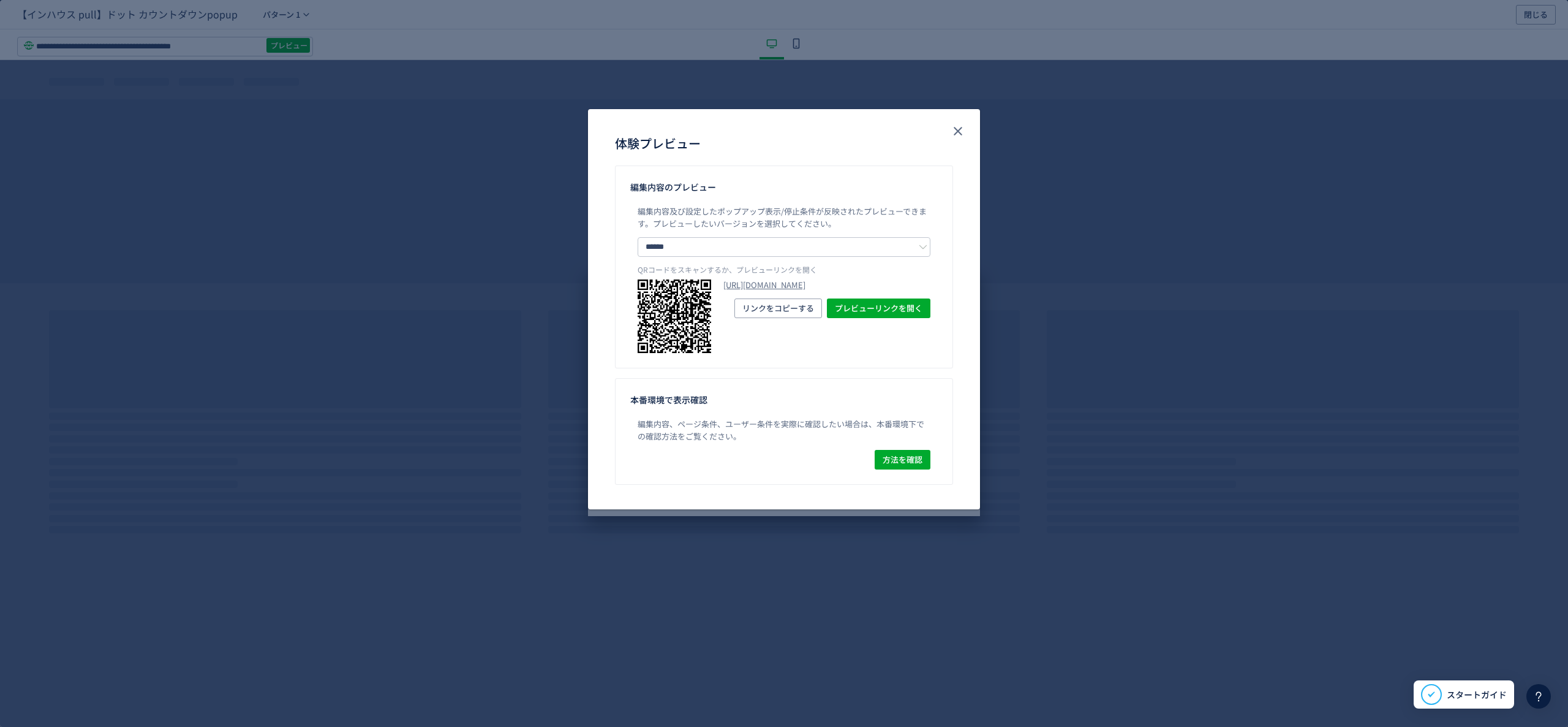
click at [966, 141] on div "体験プレビュー" at bounding box center [784, 138] width 392 height 57
click at [958, 131] on use "close" at bounding box center [958, 131] width 9 height 9
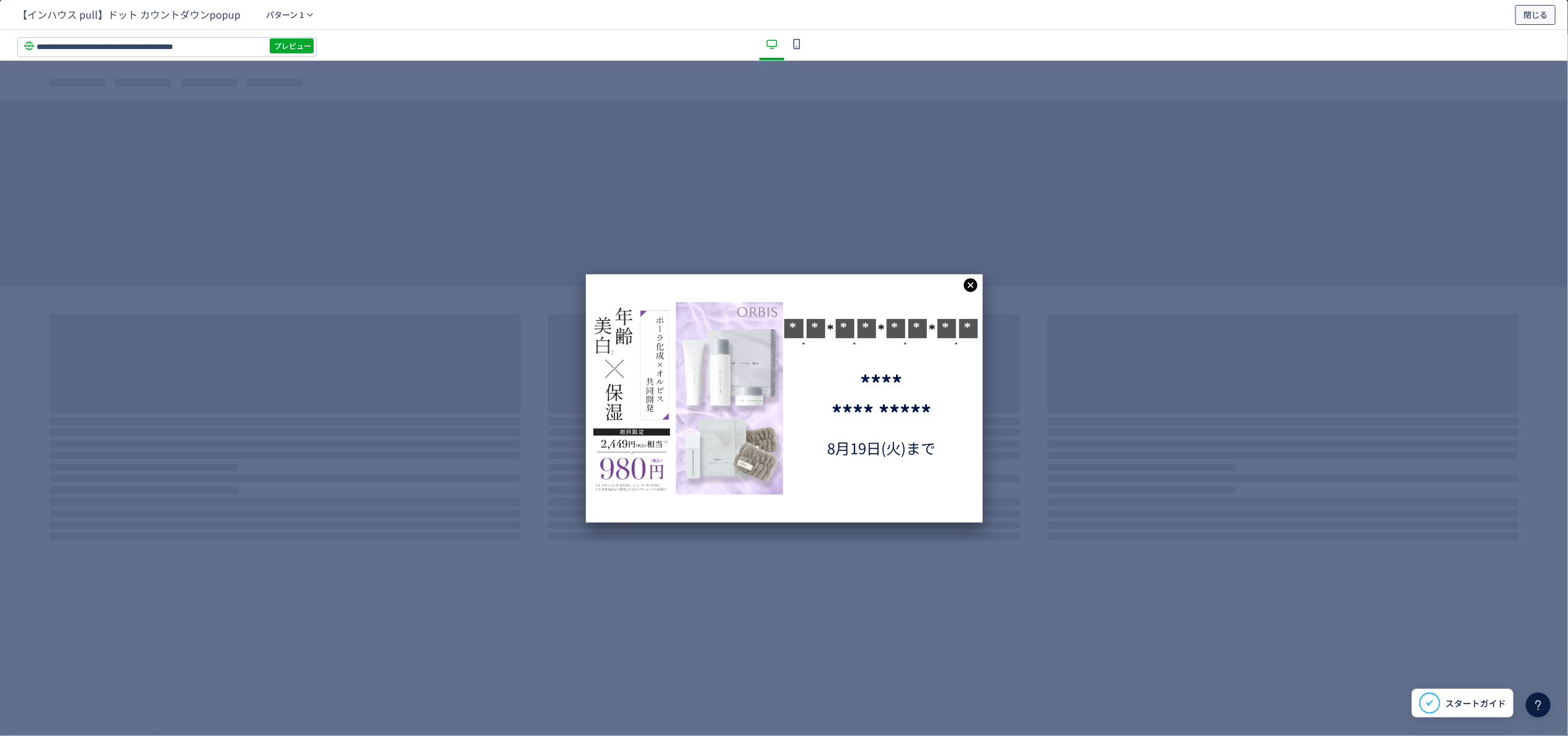
click at [1190, 17] on button "閉じる" at bounding box center [1536, 15] width 40 height 20
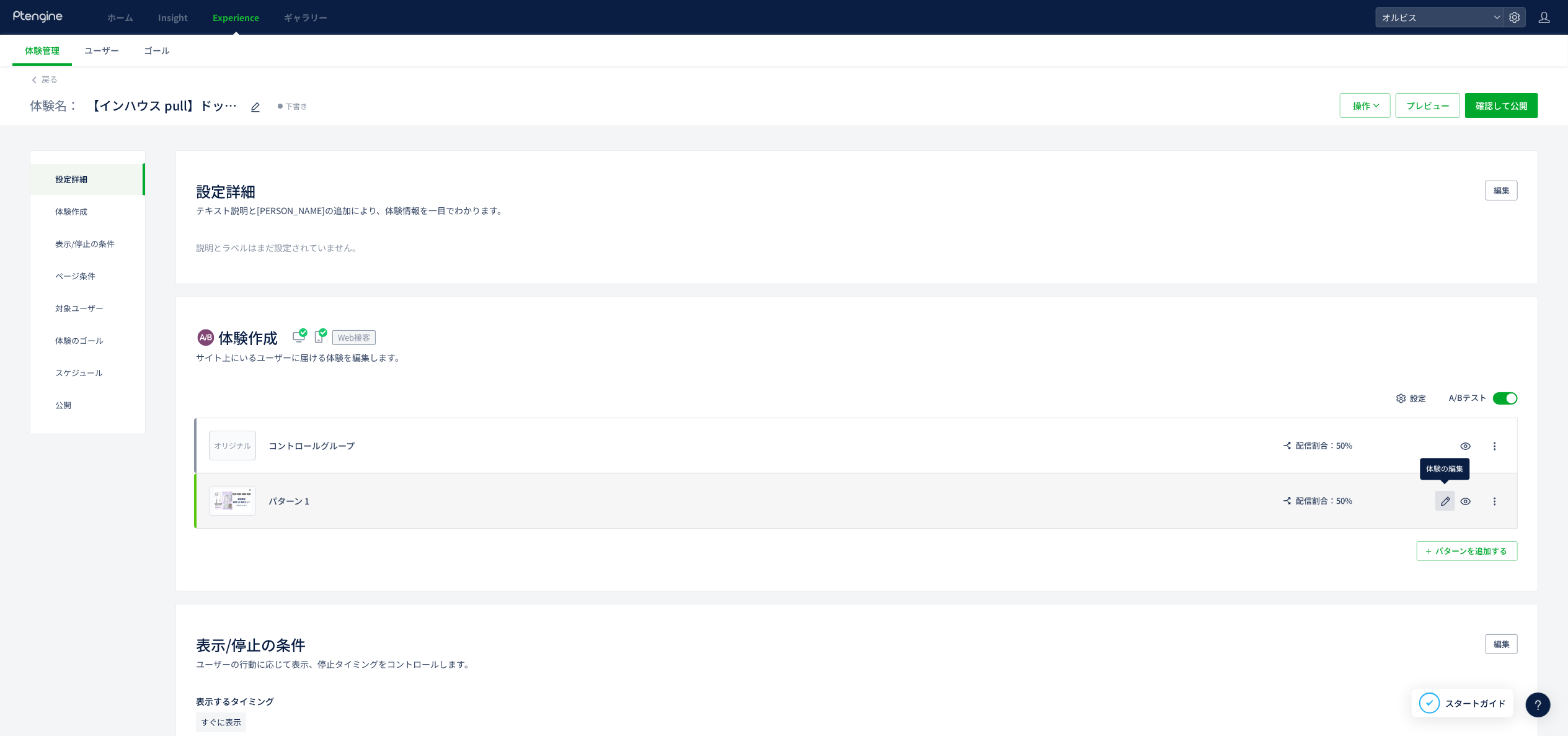
click at [1190, 506] on icon "button" at bounding box center [1446, 501] width 15 height 15
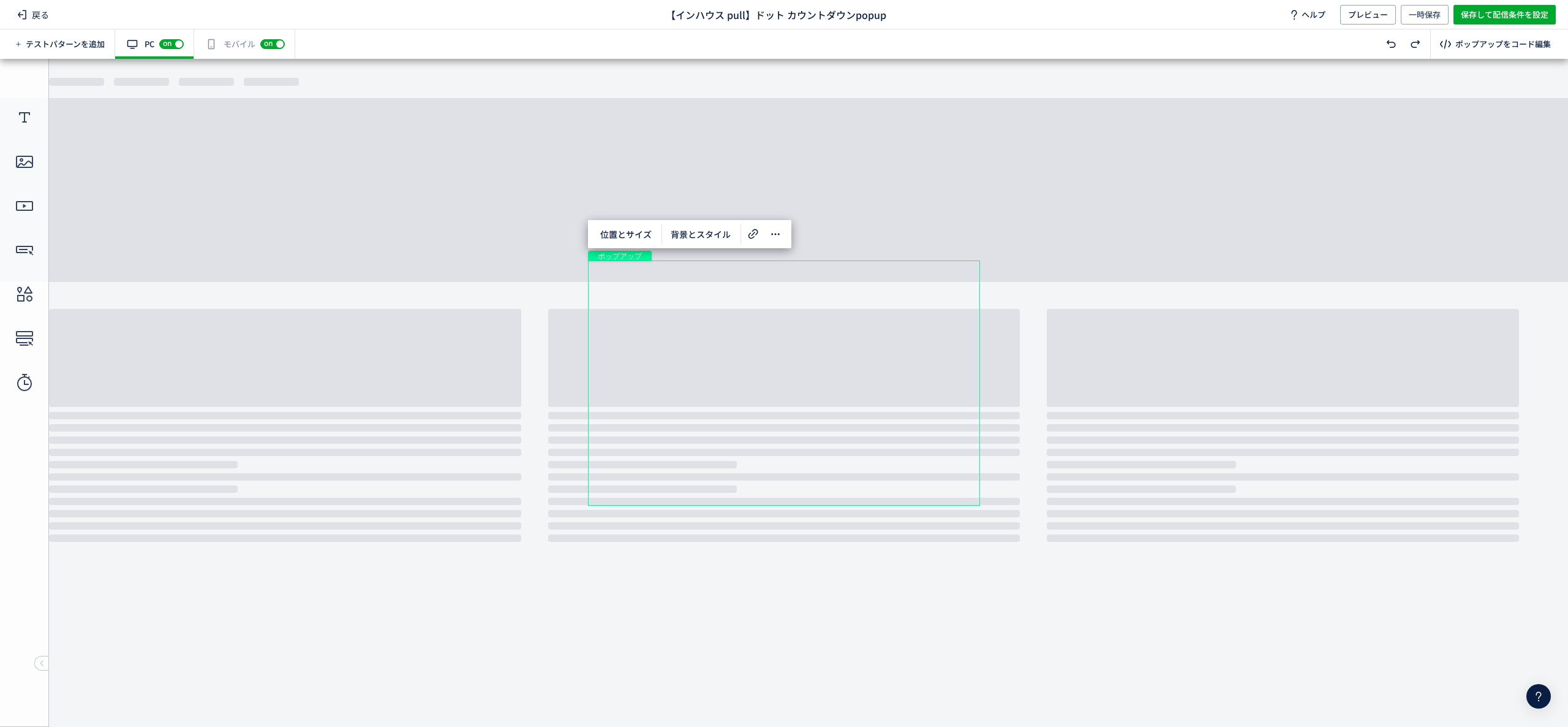
click at [238, 45] on div "有効な編集箇所が確認されません モバイル off on" at bounding box center [244, 44] width 101 height 29
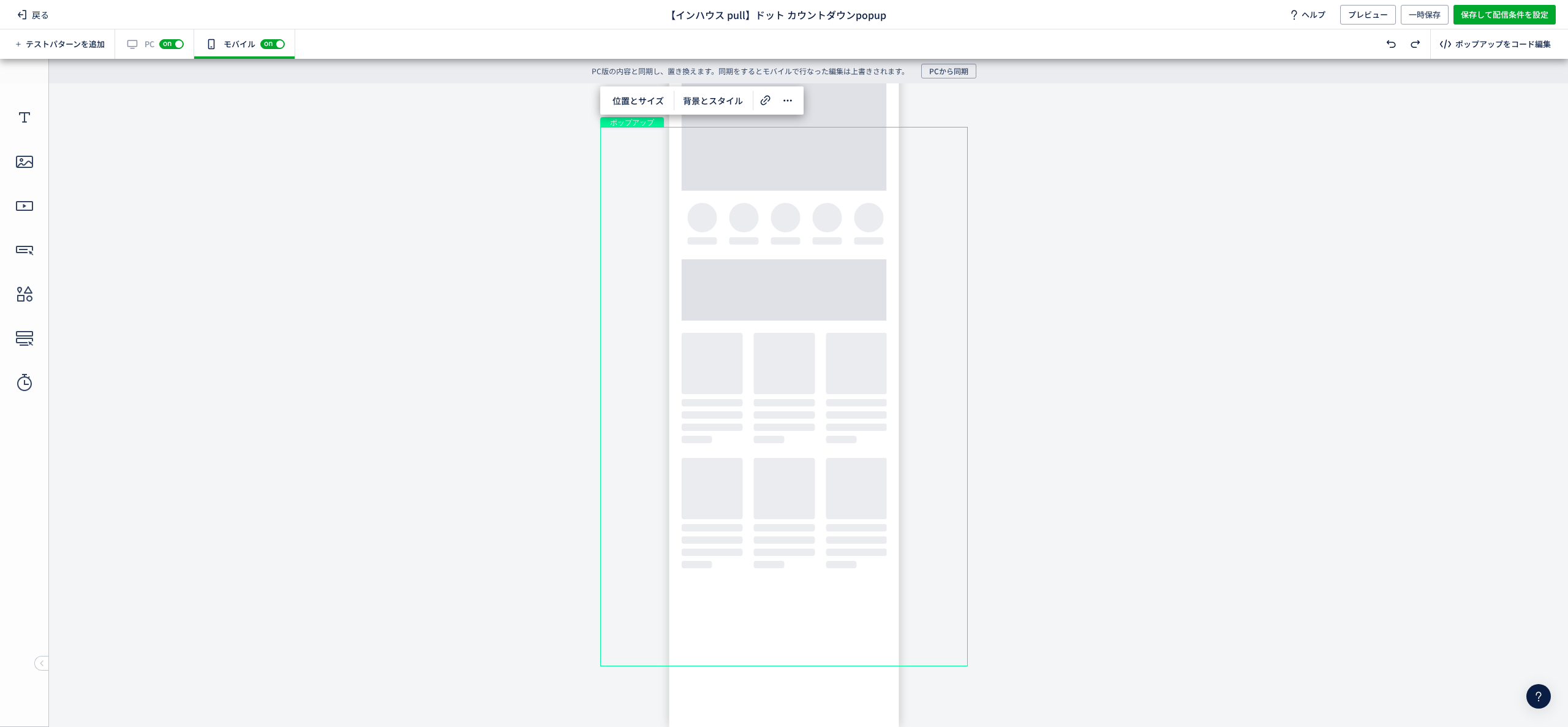
click at [838, 158] on div "ポップアップ" at bounding box center [784, 396] width 367 height 540
click at [846, 165] on div "テキスト" at bounding box center [780, 183] width 297 height 42
click at [853, 163] on div "テキスト" at bounding box center [784, 179] width 297 height 42
click at [815, 245] on div "テキスト" at bounding box center [780, 241] width 160 height 26
click at [828, 235] on div "テキスト" at bounding box center [784, 243] width 160 height 26
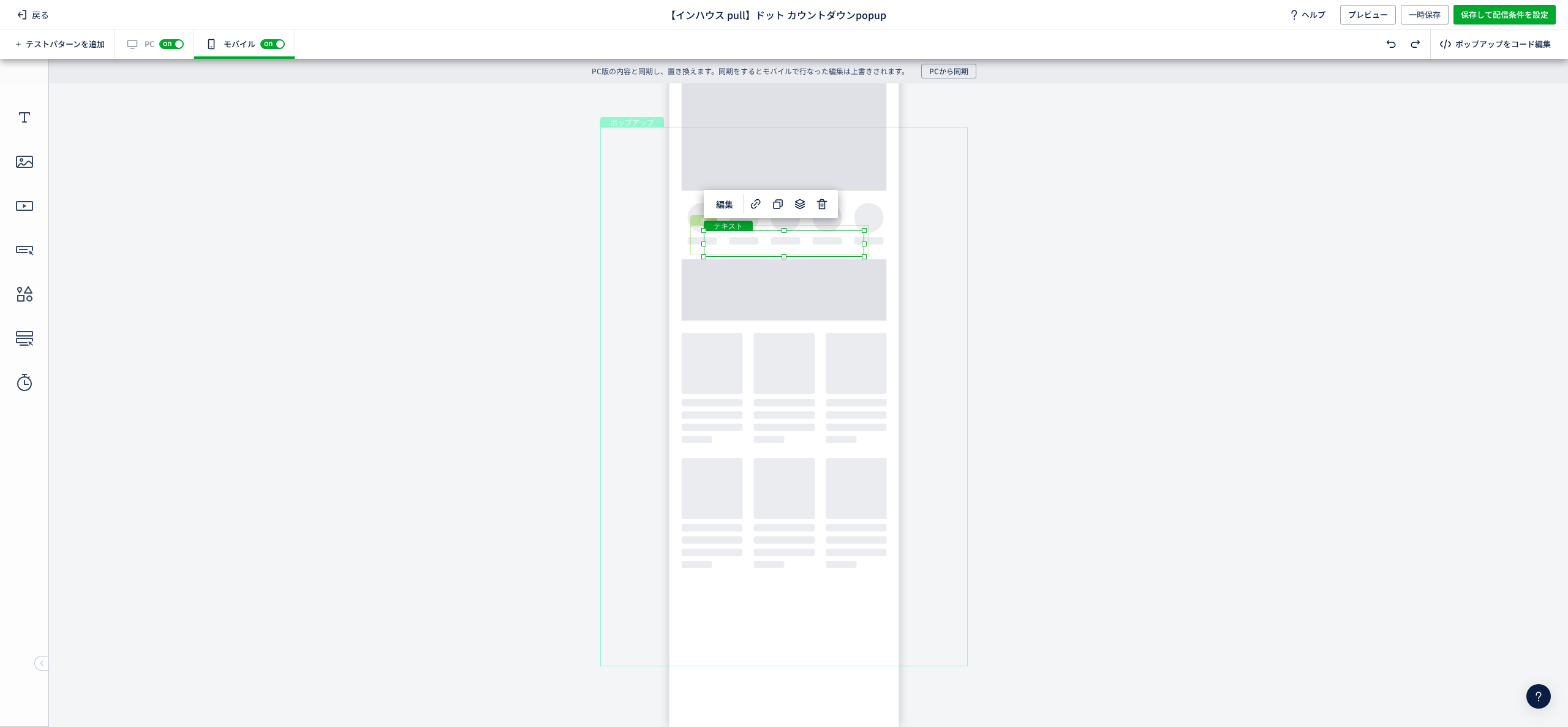
click at [828, 228] on div "形" at bounding box center [779, 240] width 179 height 29
click at [844, 232] on div "形" at bounding box center [781, 242] width 179 height 29
click at [1132, 251] on body "undefined ポップアップ undefined ポップアップ クローズボタン テキスト カウントダウン 形 テキスト 画像" at bounding box center [784, 396] width 1568 height 625
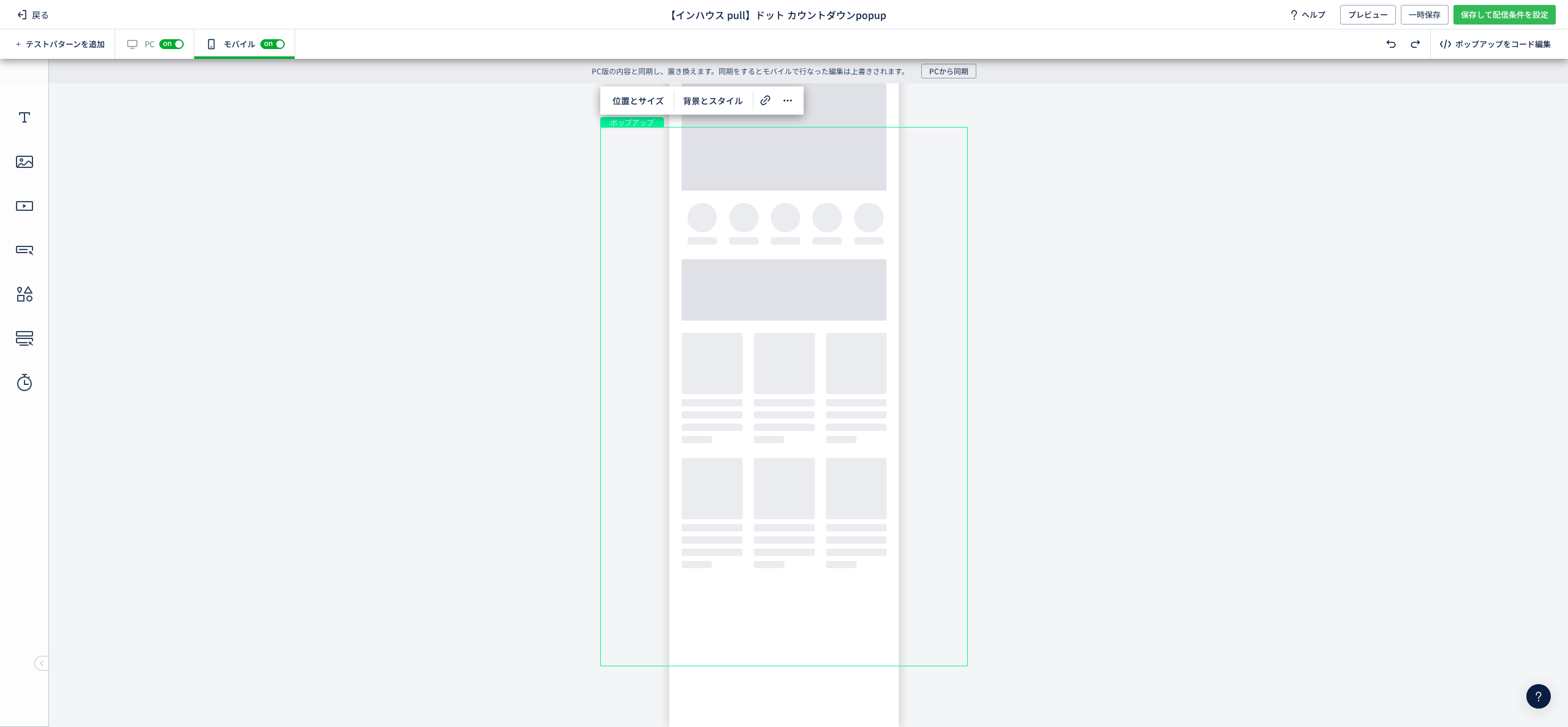
click at [1176, 9] on span "保存して配信条件を設定" at bounding box center [1505, 15] width 88 height 20
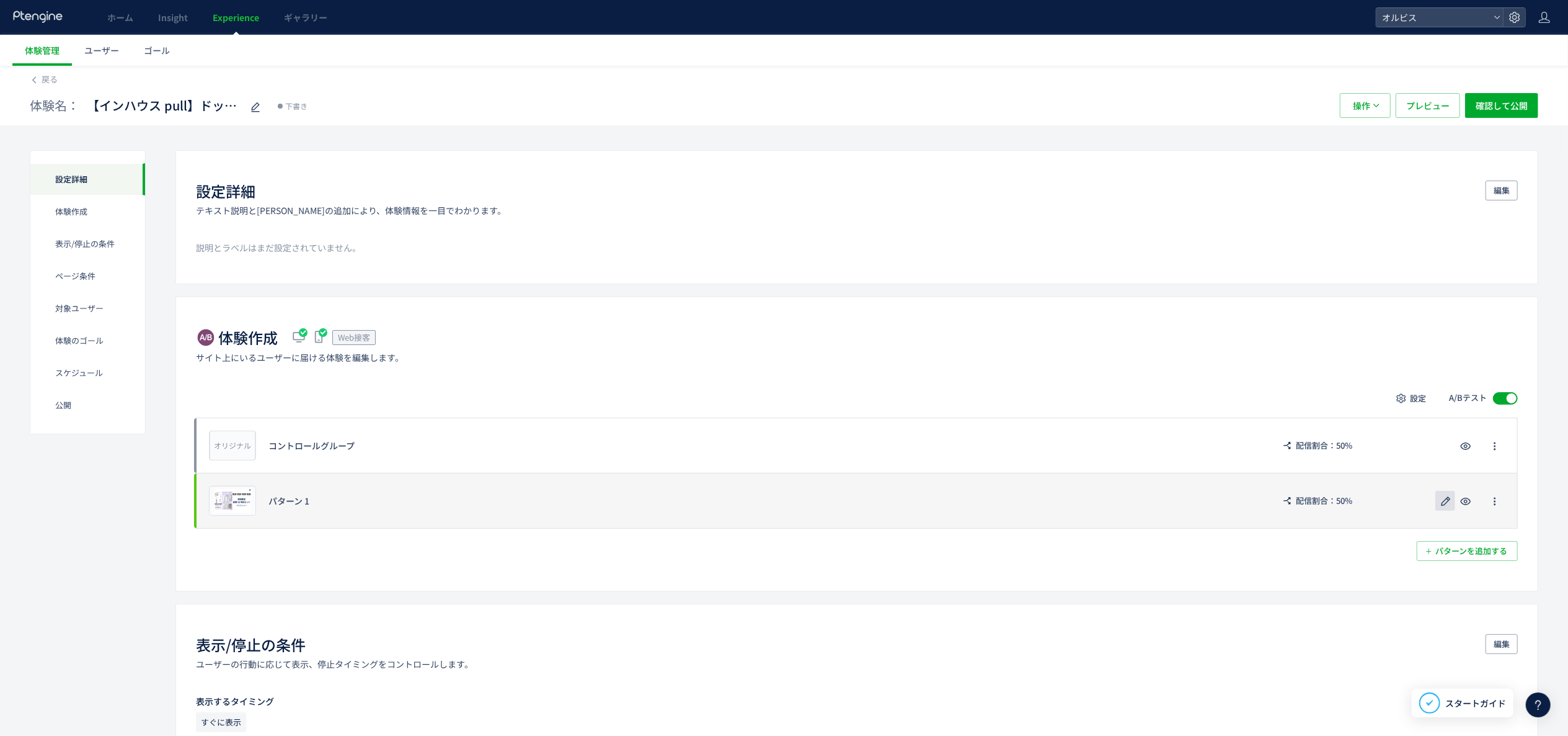
click at [1190, 506] on use "button" at bounding box center [1446, 501] width 9 height 9
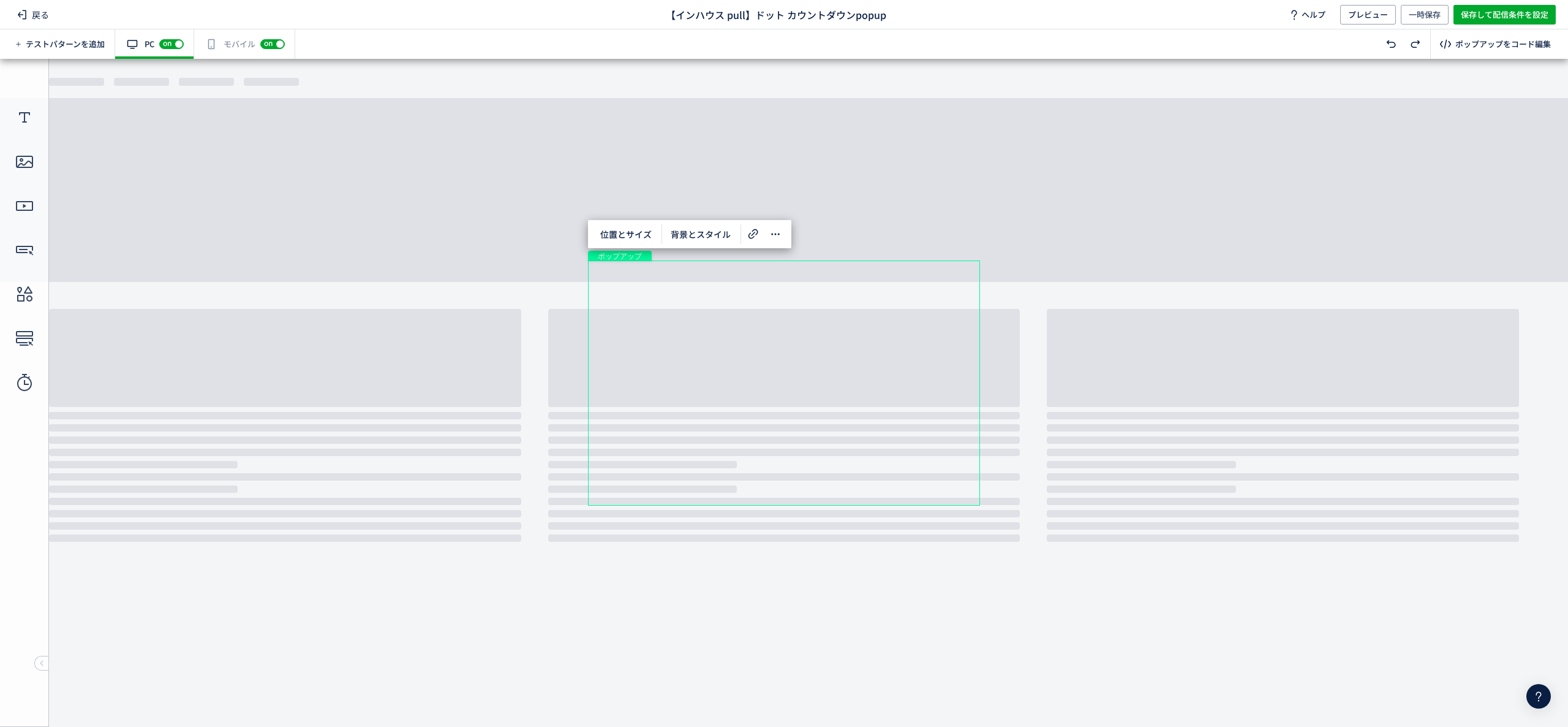
click at [228, 39] on div "有効な編集箇所が確認されません モバイル off on" at bounding box center [244, 44] width 101 height 29
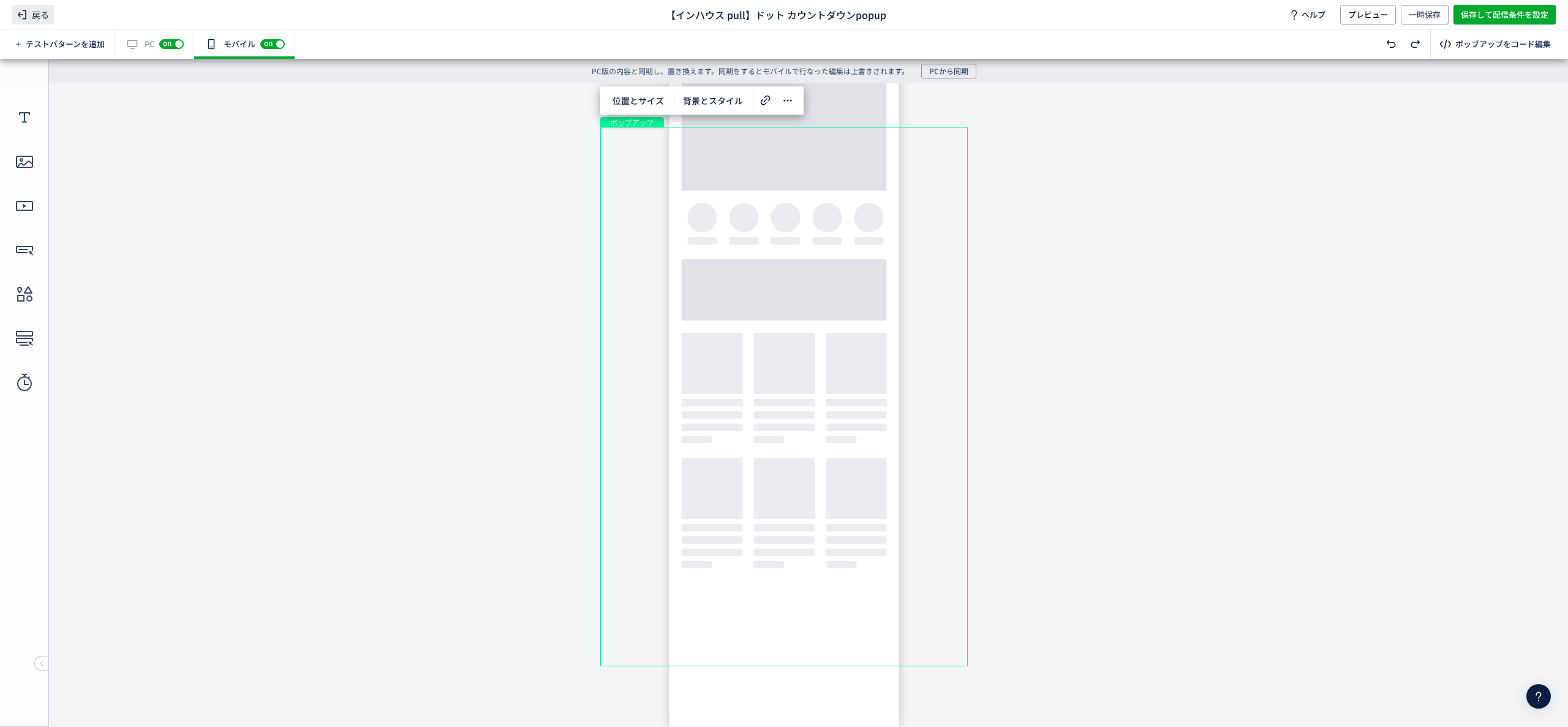
click at [37, 17] on span "戻る" at bounding box center [33, 15] width 42 height 20
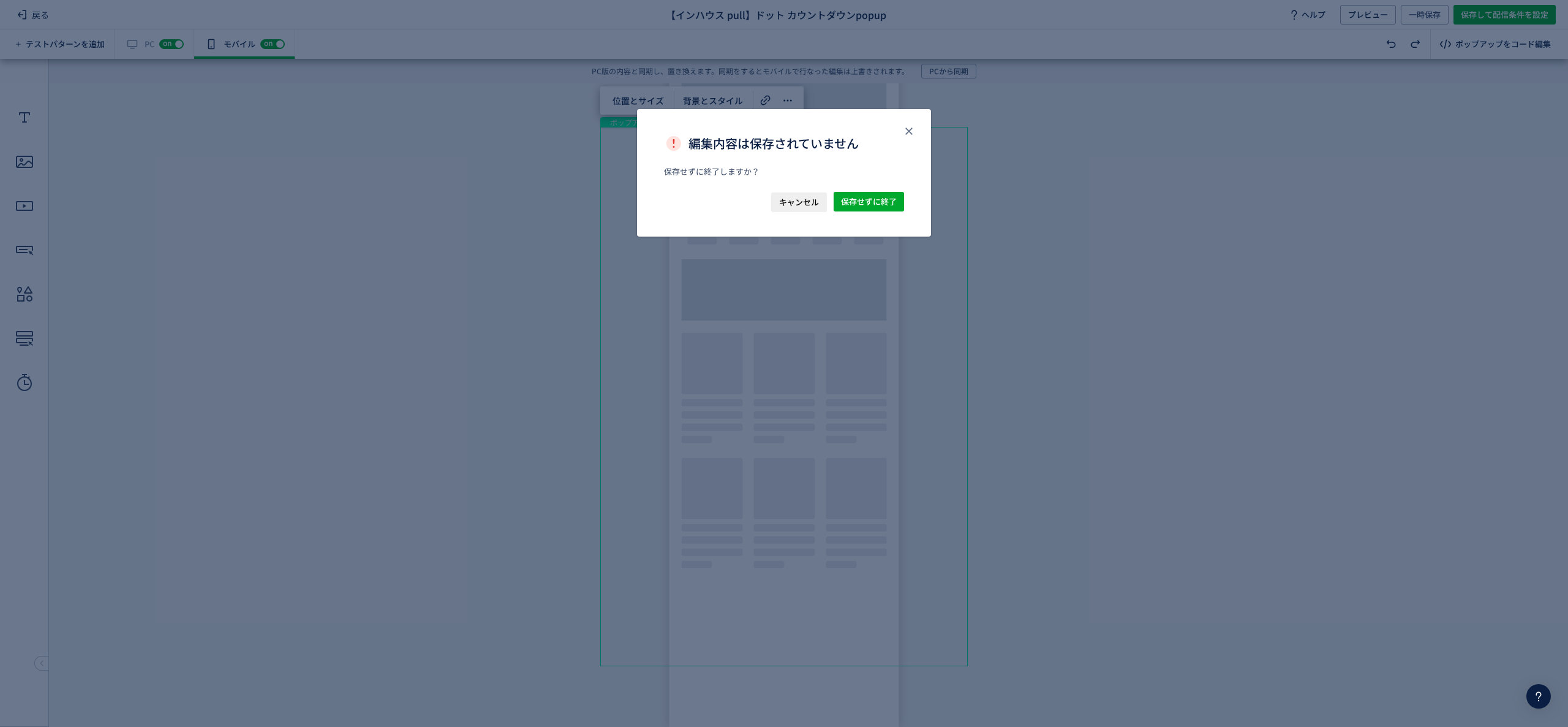
click at [868, 216] on div "キャンセル 保存せずに終了" at bounding box center [784, 214] width 294 height 45
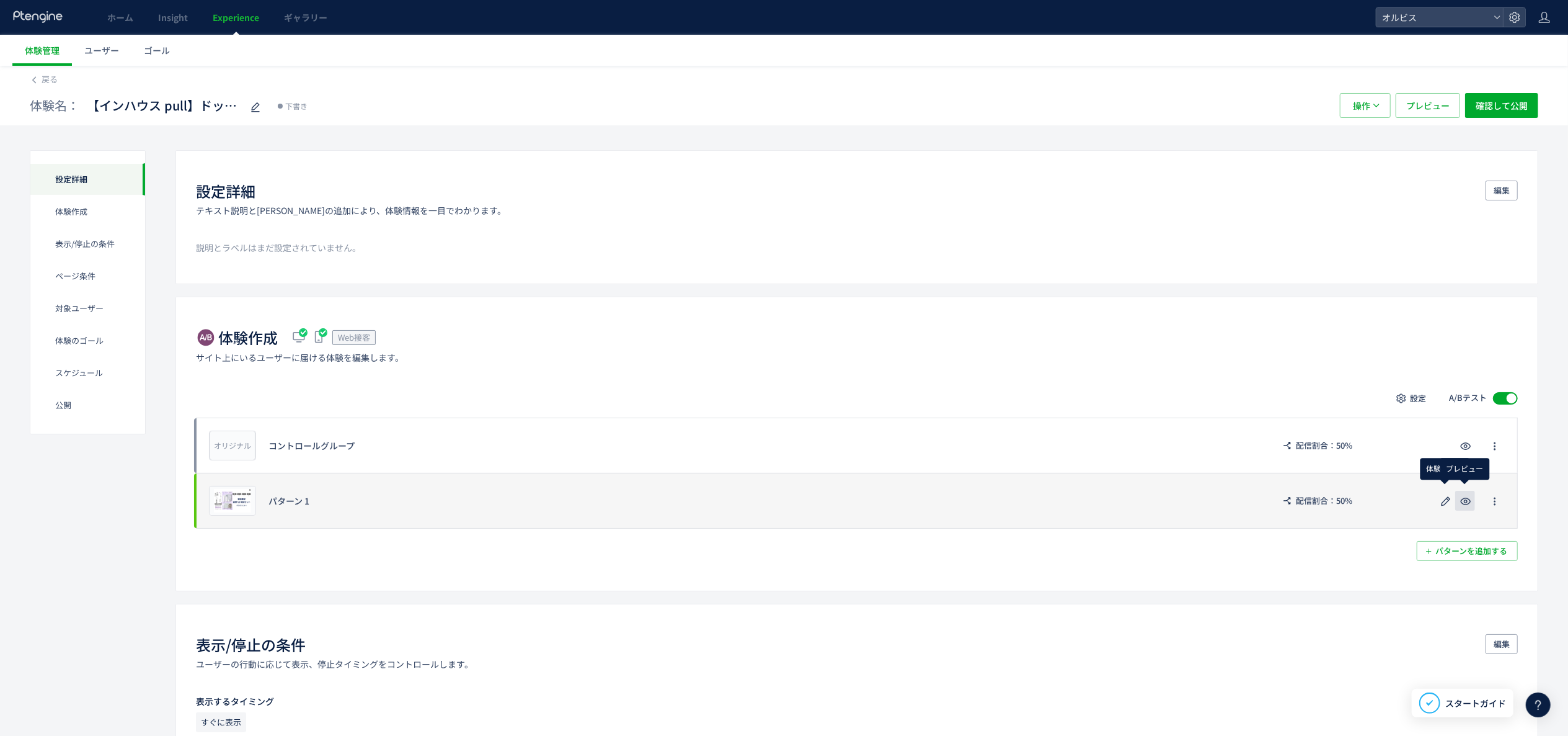
click at [1190, 503] on use "button" at bounding box center [1466, 501] width 11 height 7
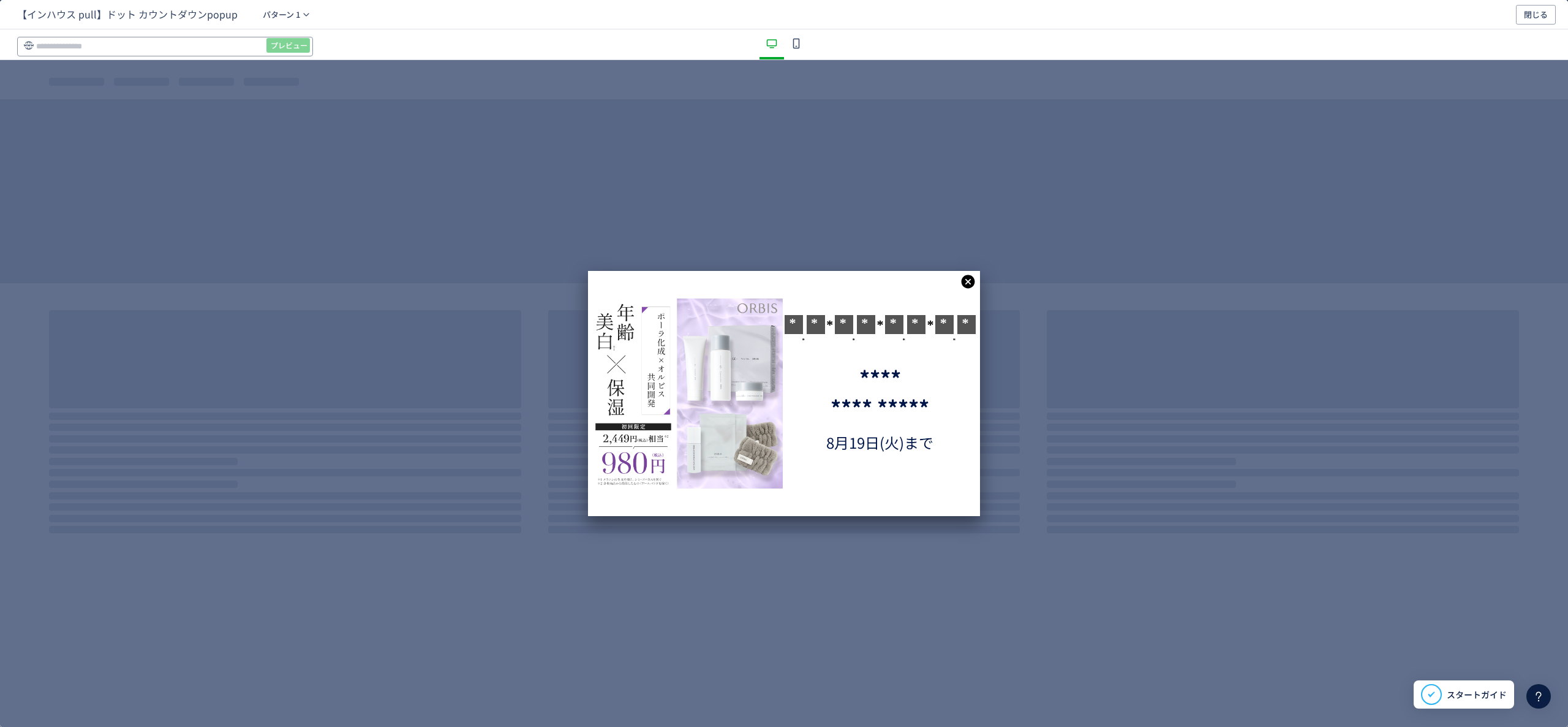
click at [203, 39] on input "dialog" at bounding box center [165, 47] width 296 height 20
paste input "**********"
type input "**********"
click at [295, 41] on span "プレビュー" at bounding box center [289, 45] width 37 height 20
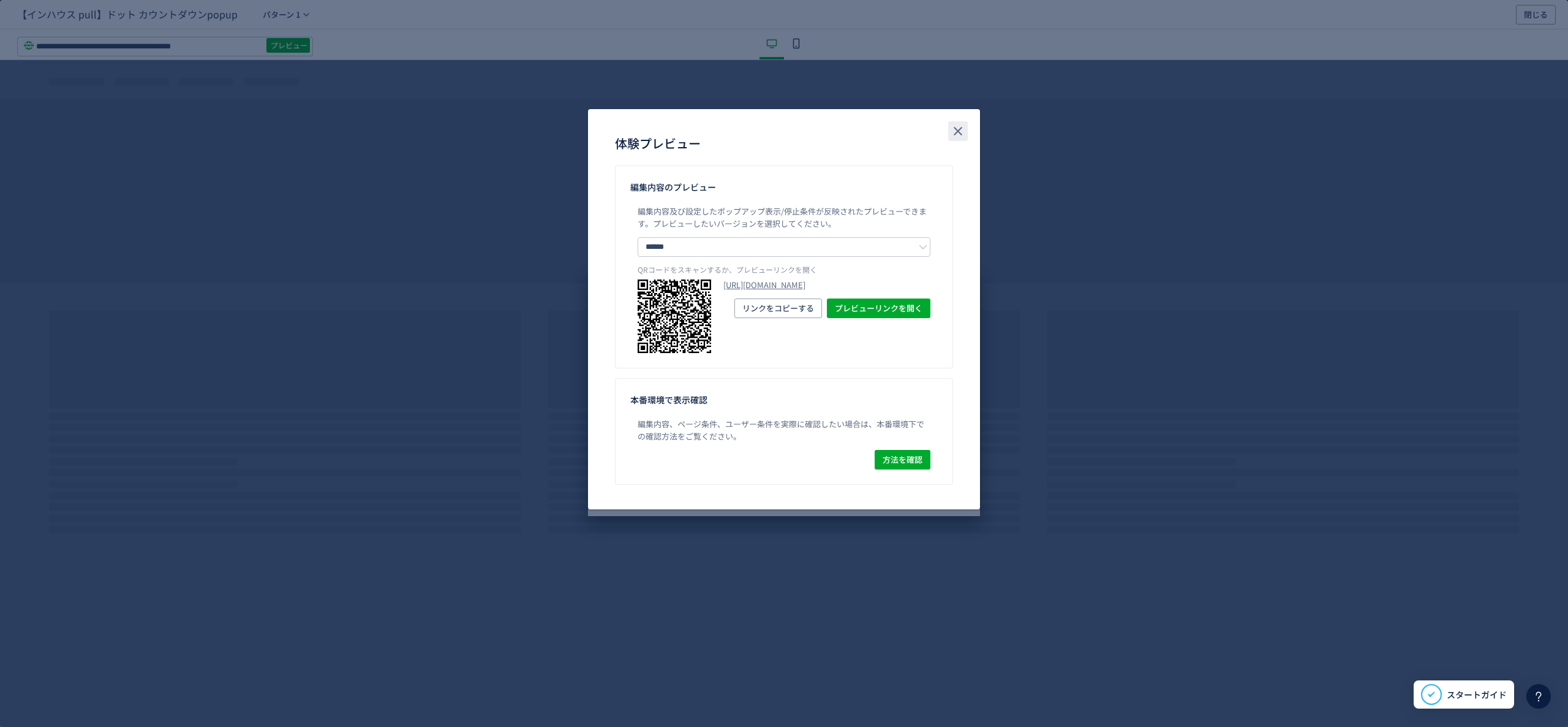
click at [964, 125] on icon "close" at bounding box center [958, 131] width 15 height 15
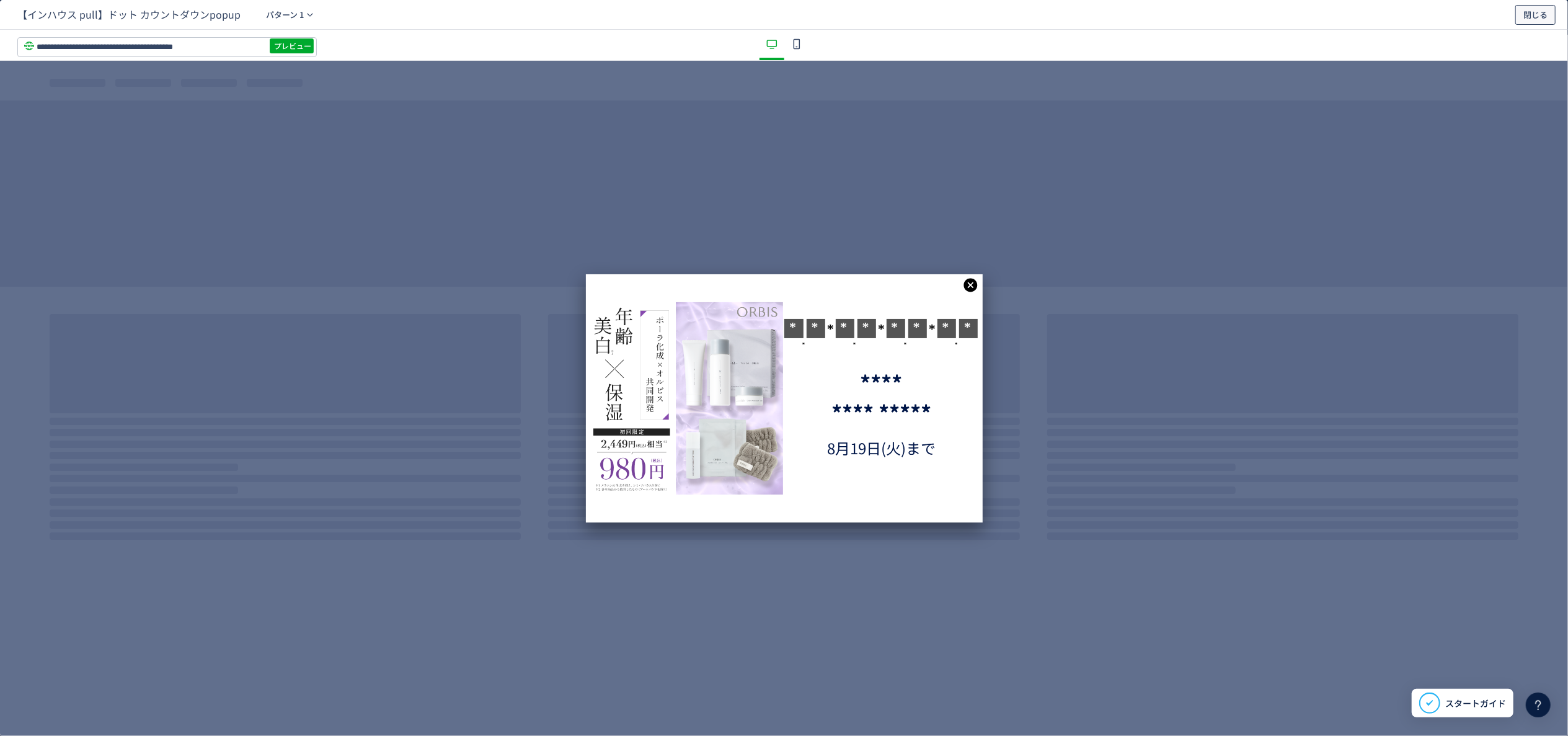
click at [1526, 7] on span "閉じる" at bounding box center [1536, 15] width 24 height 20
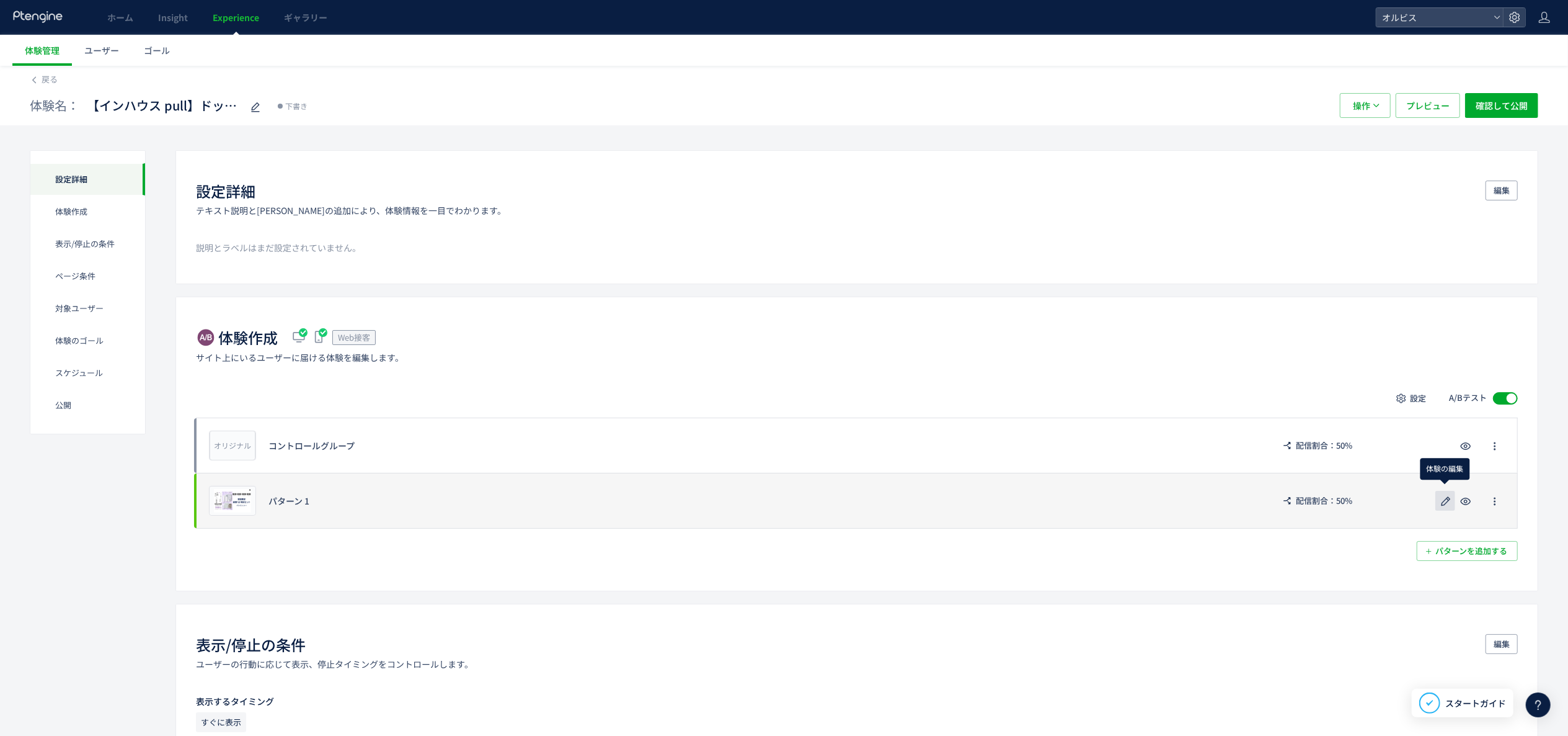
click at [1449, 505] on icon "button" at bounding box center [1446, 501] width 15 height 15
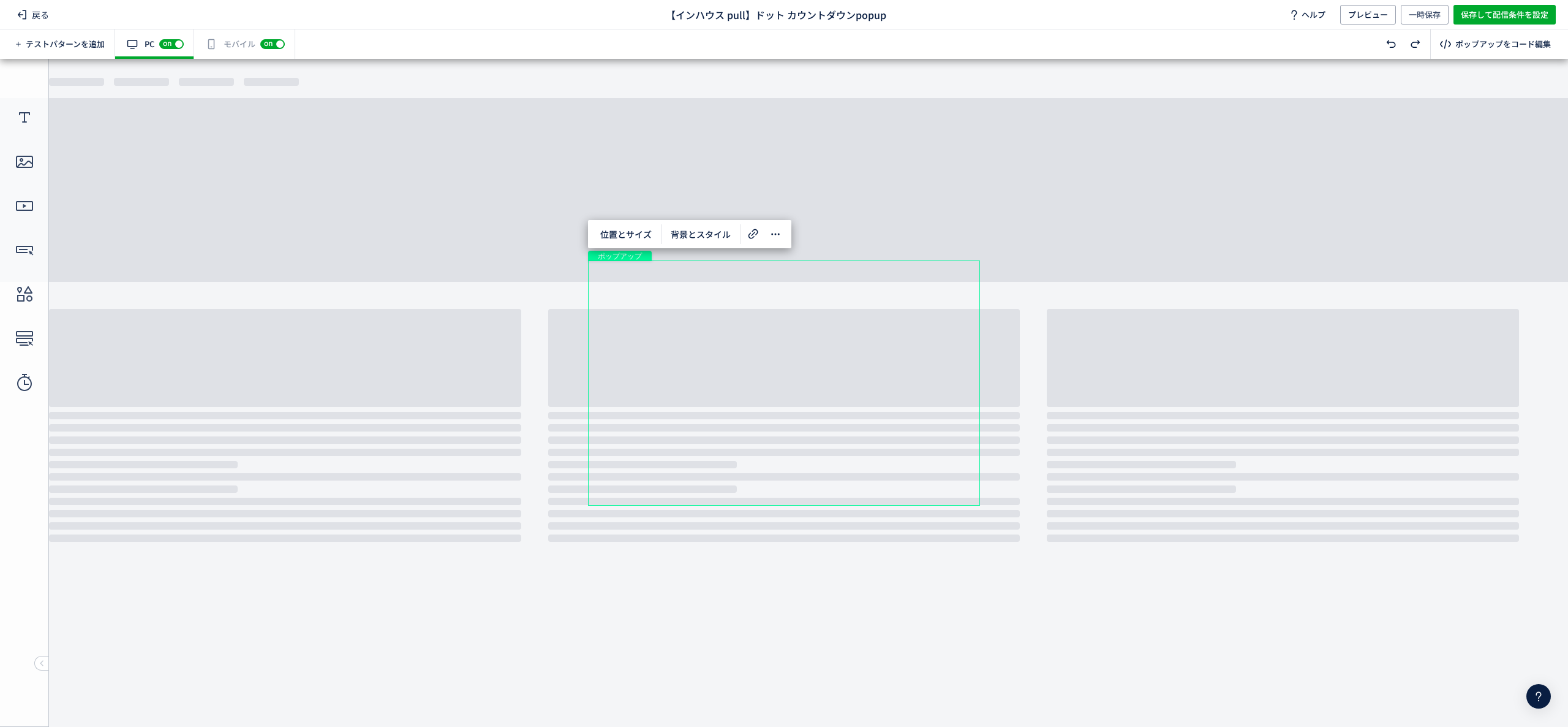
click at [232, 41] on div "有効な編集箇所が確認されません モバイル off on" at bounding box center [244, 44] width 101 height 29
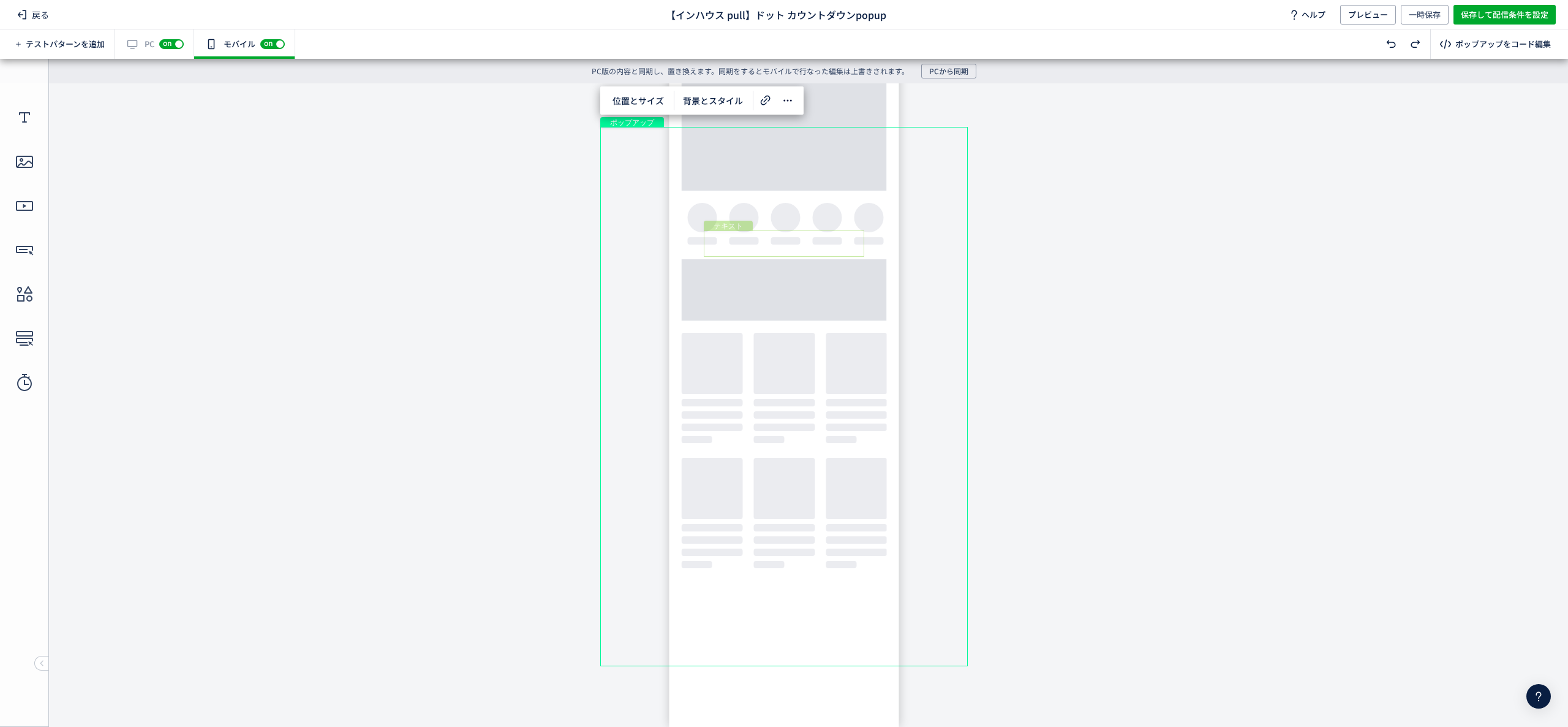
click at [806, 237] on div "テキスト" at bounding box center [784, 243] width 160 height 26
drag, startPoint x: 704, startPoint y: 230, endPoint x: 691, endPoint y: 225, distance: 13.9
click at [691, 225] on body "undefined ポップアップ undefined ポップアップ クローズボタン テキスト [GEOGRAPHIC_DATA] 形 テキスト 画像" at bounding box center [784, 396] width 1568 height 625
drag, startPoint x: 822, startPoint y: 254, endPoint x: 832, endPoint y: 255, distance: 10.0
click at [832, 255] on div "テキスト" at bounding box center [784, 243] width 171 height 28
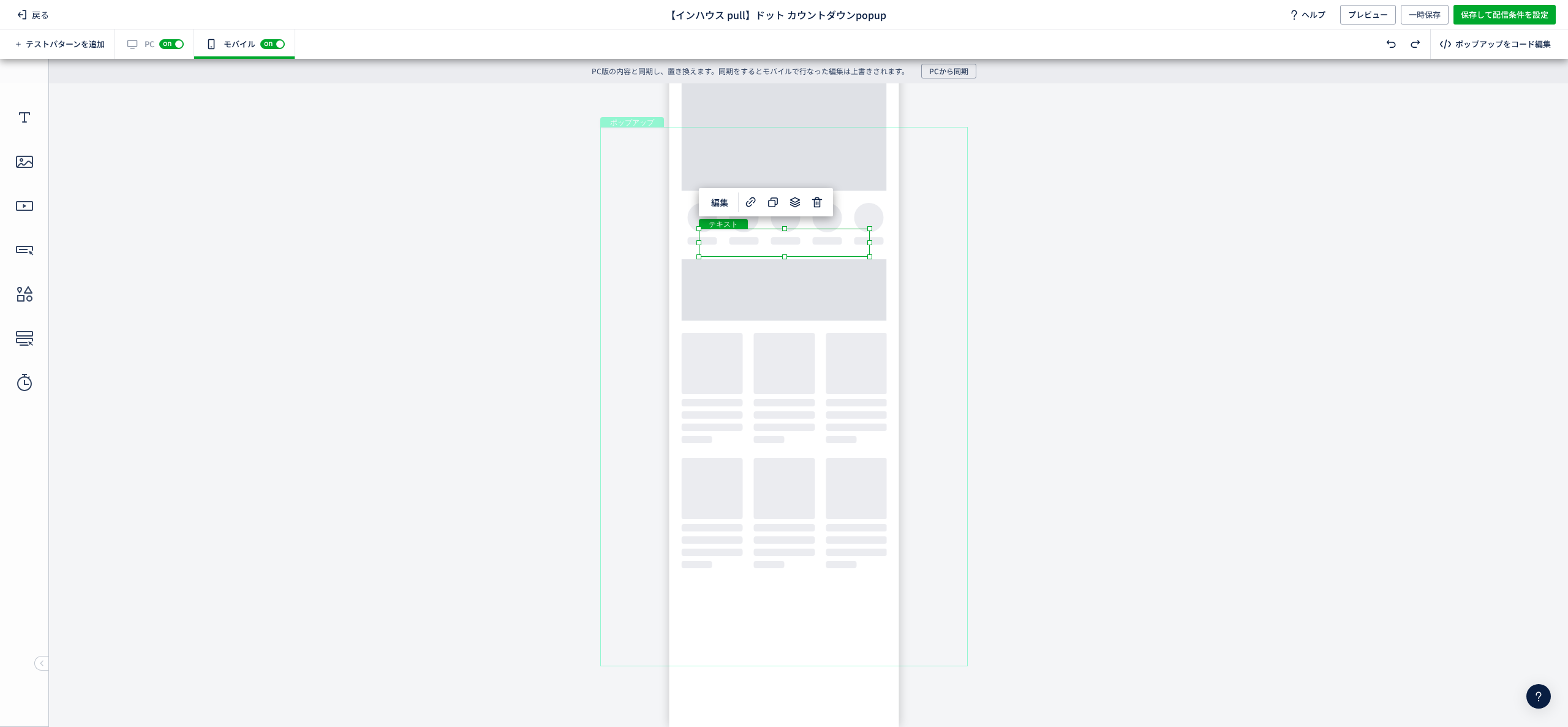
click at [848, 242] on div "テキスト" at bounding box center [784, 243] width 171 height 28
click at [868, 235] on div "テキスト" at bounding box center [784, 243] width 171 height 28
click at [873, 234] on div "ポップアップ" at bounding box center [784, 396] width 367 height 540
click at [696, 228] on div "形" at bounding box center [781, 242] width 179 height 29
drag, startPoint x: 870, startPoint y: 240, endPoint x: 902, endPoint y: 245, distance: 32.4
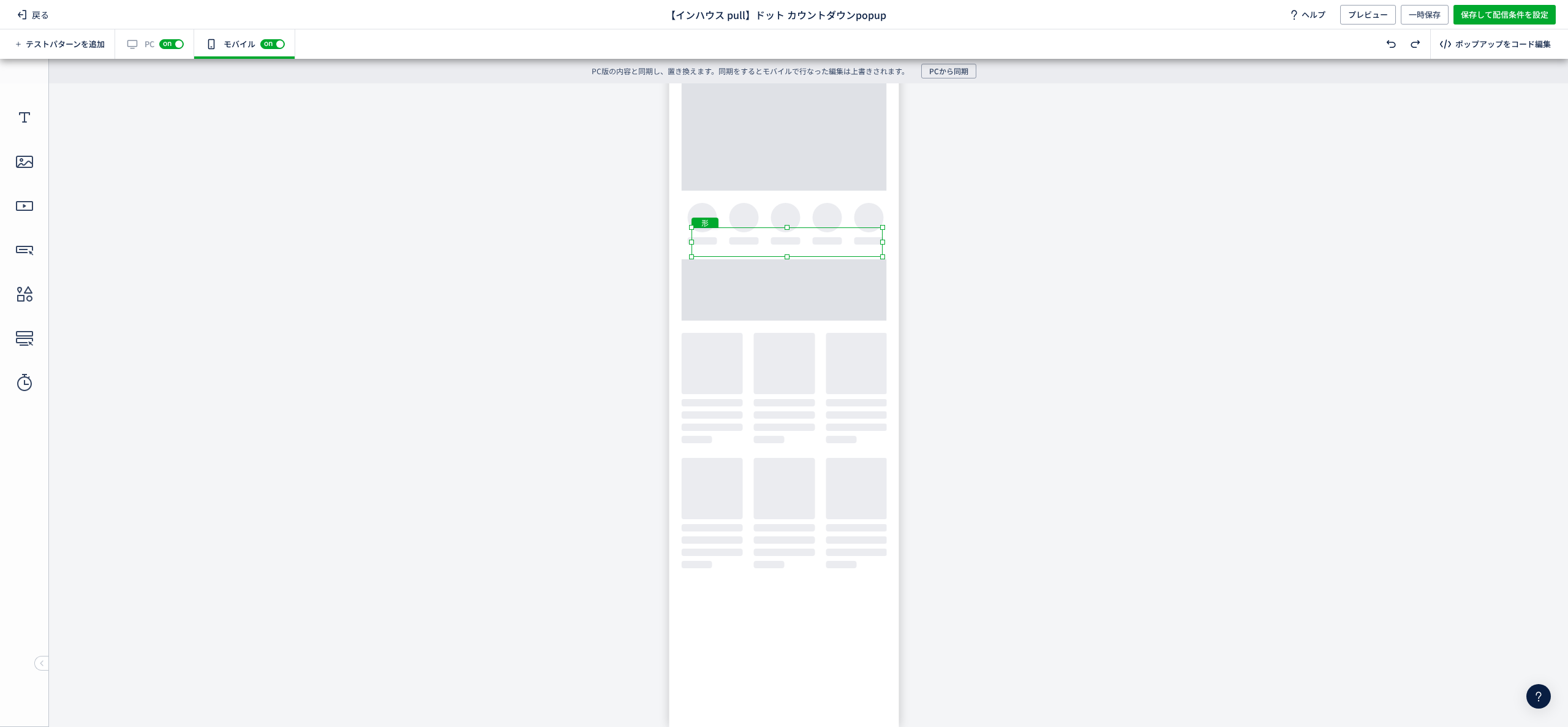
click at [902, 245] on body "undefined ポップアップ undefined ポップアップ クローズボタン テキスト カウントダウン 形 テキスト 画像" at bounding box center [784, 396] width 1568 height 625
drag, startPoint x: 692, startPoint y: 242, endPoint x: 679, endPoint y: 243, distance: 13.0
click at [679, 243] on body "undefined ポップアップ undefined ポップアップ クローズボタン テキスト カウントダウン 形 テキスト 画像" at bounding box center [784, 396] width 1568 height 625
click at [1012, 235] on body "undefined ポップアップ undefined ポップアップ クローズボタン テキスト カウントダウン 形 テキスト 画像" at bounding box center [784, 396] width 1568 height 625
click at [805, 193] on div "テキスト" at bounding box center [784, 179] width 297 height 42
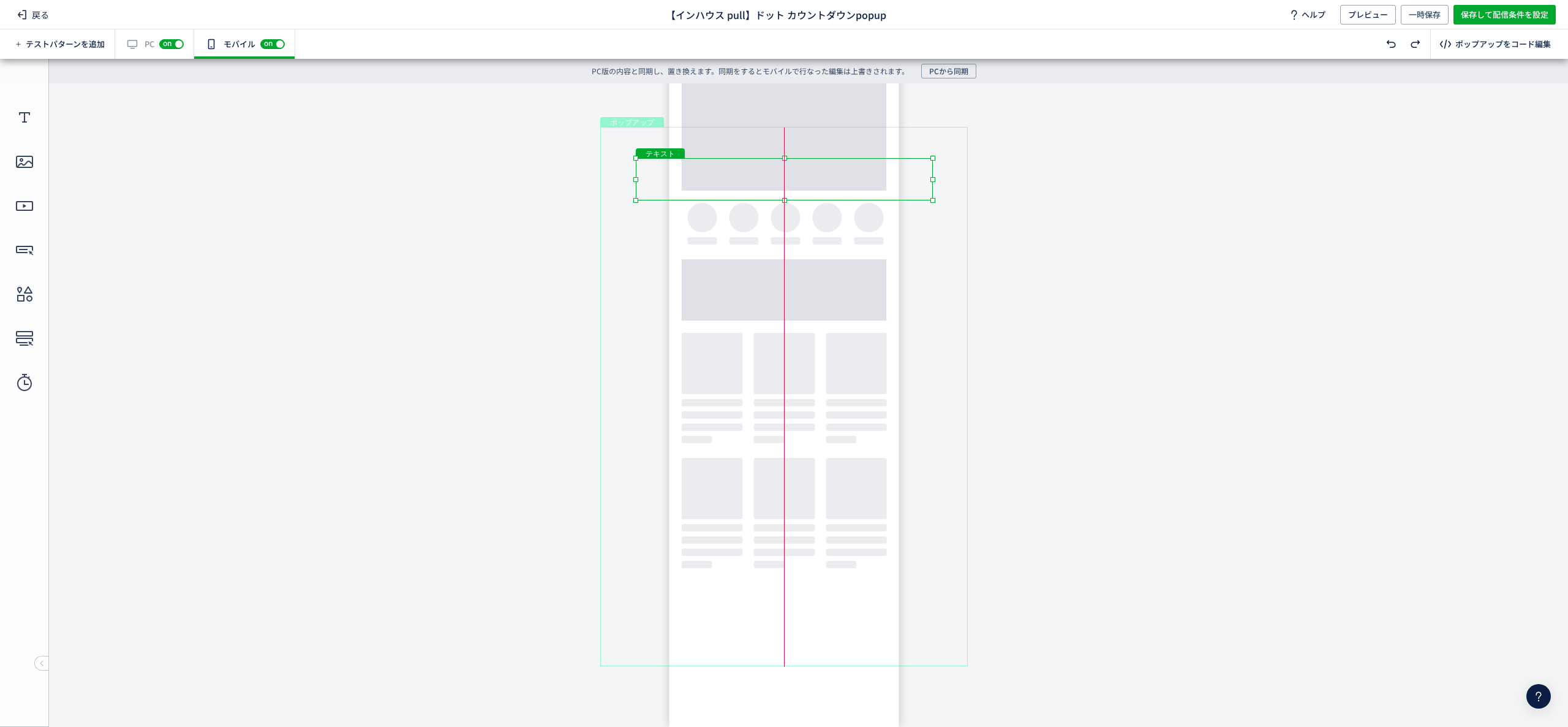
click at [852, 158] on div "テキスト" at bounding box center [784, 179] width 297 height 42
click at [949, 142] on div "クローズボタン" at bounding box center [956, 142] width 23 height 23
drag, startPoint x: 942, startPoint y: 153, endPoint x: 927, endPoint y: 166, distance: 19.8
click at [927, 166] on body "undefined ポップアップ undefined ポップアップ クローズボタン テキスト カウントダウン 形 テキスト 画像" at bounding box center [784, 396] width 1568 height 625
click at [863, 175] on div "テキスト" at bounding box center [784, 179] width 297 height 42
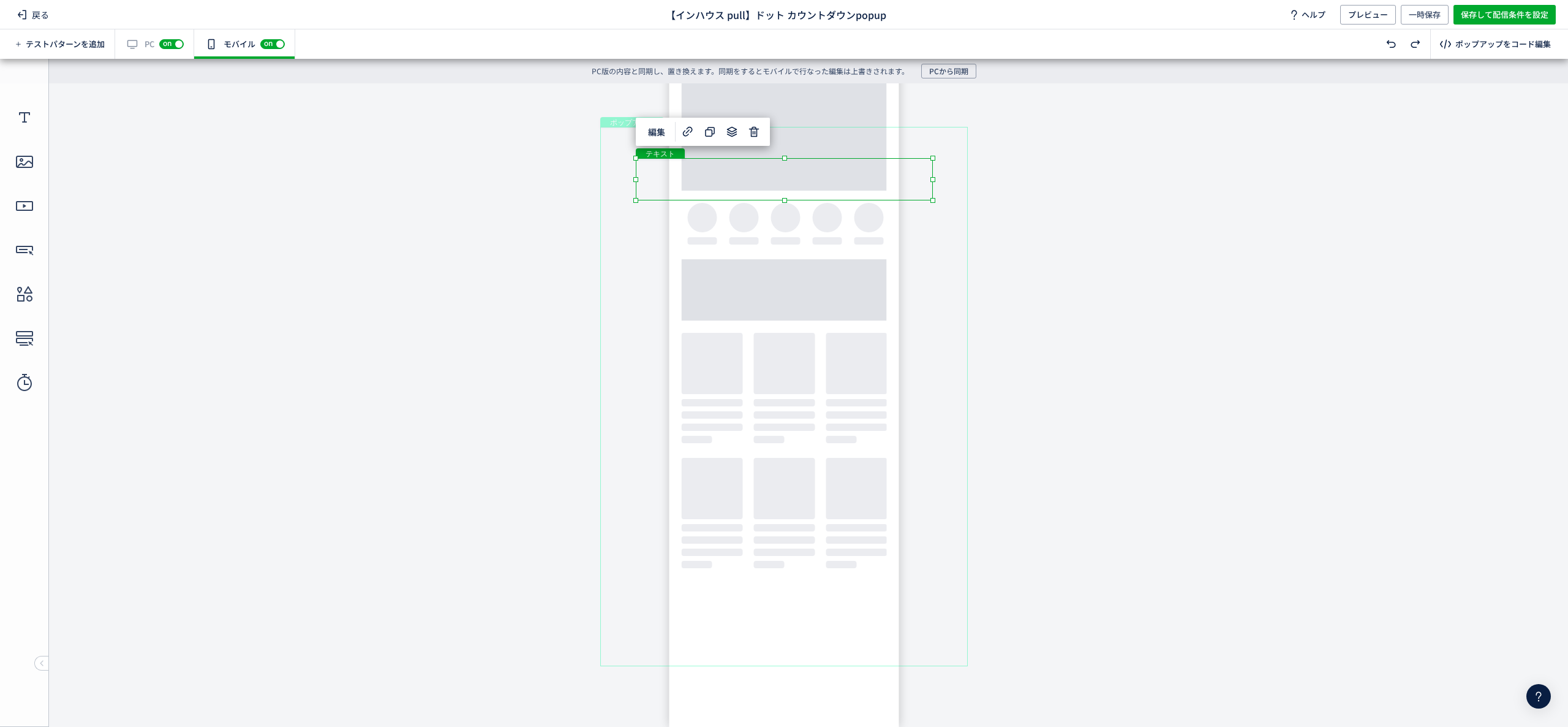
click at [1033, 175] on body "undefined ポップアップ undefined ポップアップ クローズボタン テキスト カウントダウン 形 テキスト 画像" at bounding box center [784, 396] width 1568 height 625
click at [646, 315] on div "カウントダウン" at bounding box center [779, 294] width 337 height 50
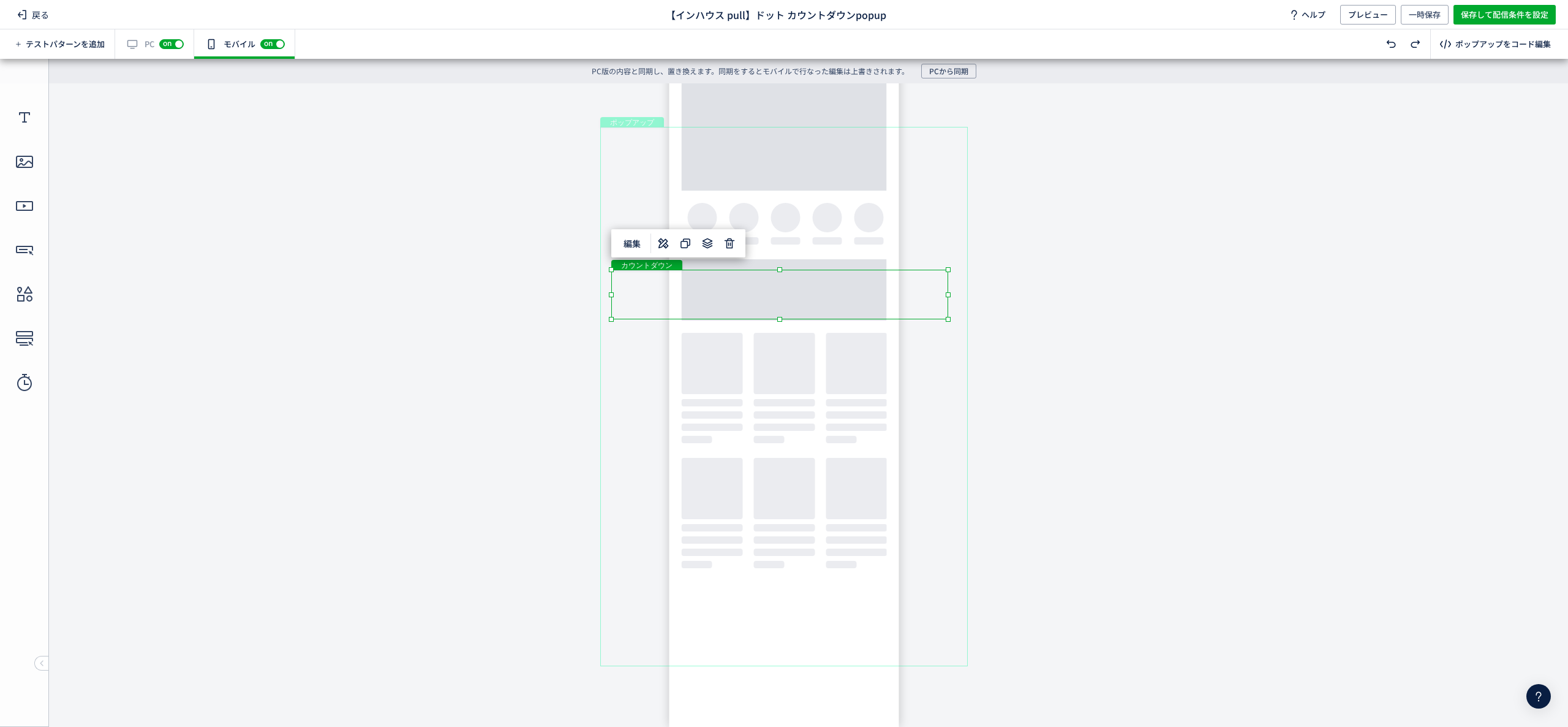
click at [741, 316] on div "カウントダウン" at bounding box center [779, 294] width 337 height 50
click at [738, 315] on div "カウントダウン" at bounding box center [779, 294] width 337 height 50
click at [731, 313] on div "カウントダウン" at bounding box center [779, 294] width 337 height 50
click at [948, 320] on div "カウントダウン" at bounding box center [779, 294] width 337 height 50
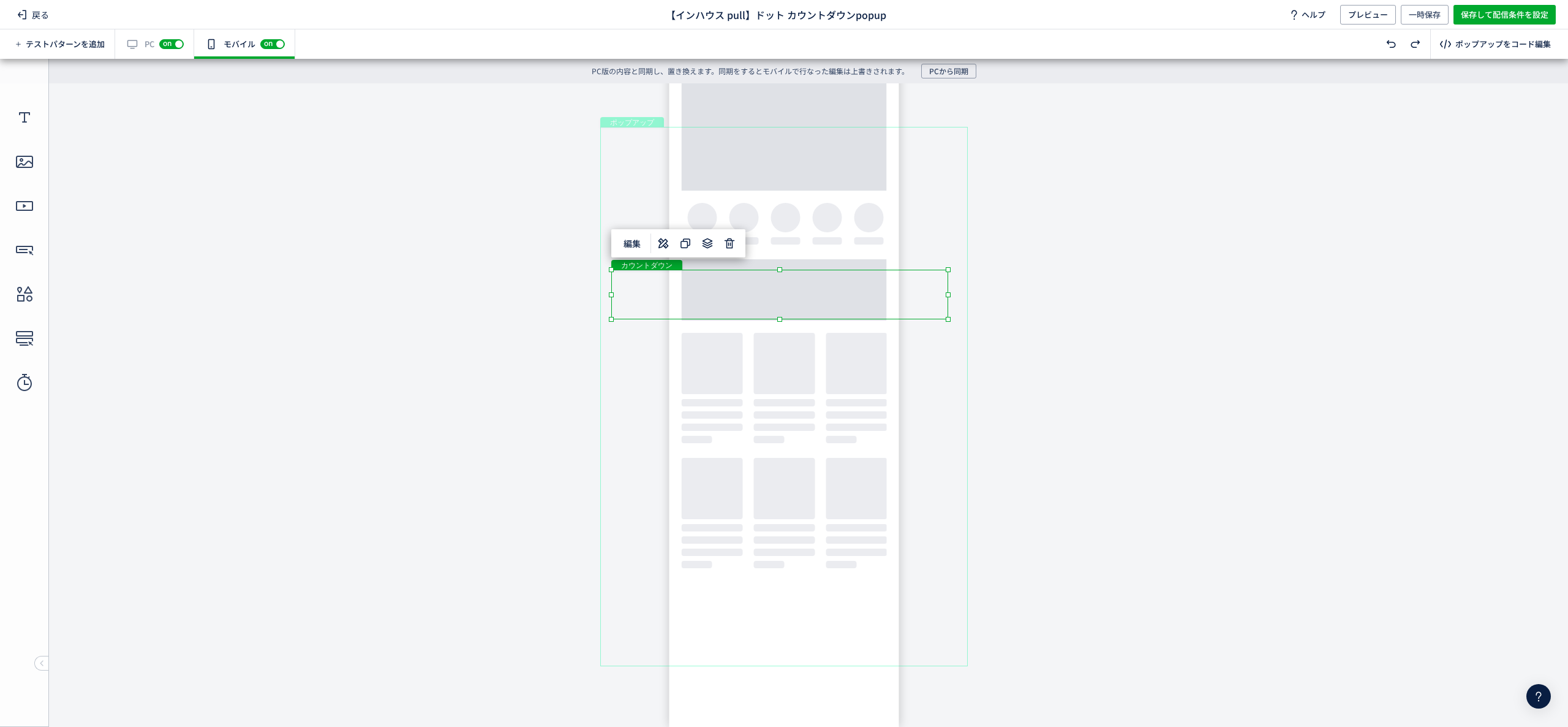
click at [890, 312] on div "カウントダウン" at bounding box center [779, 294] width 337 height 50
click at [628, 248] on span "編集" at bounding box center [632, 243] width 32 height 20
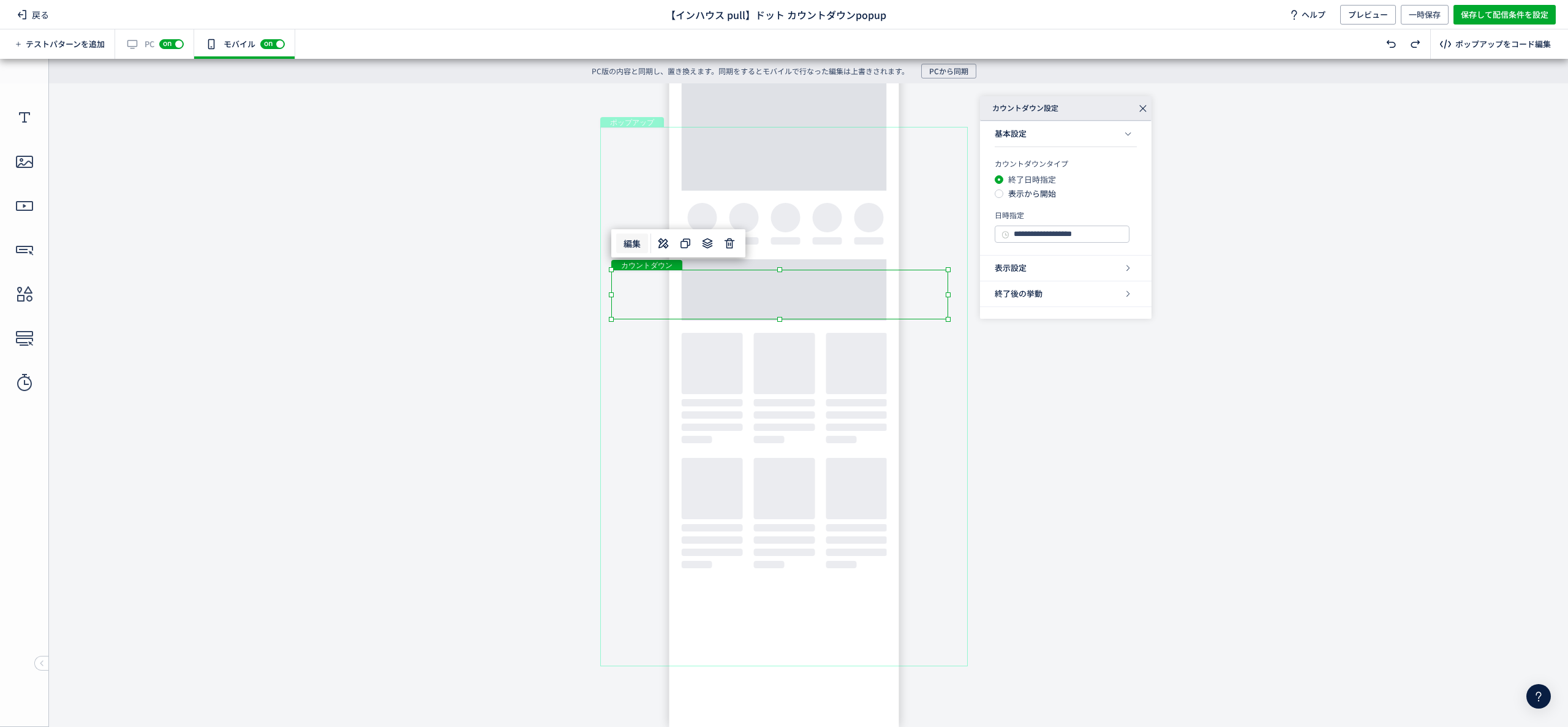
click at [913, 316] on div "カウントダウン" at bounding box center [779, 294] width 337 height 50
click at [948, 320] on div "カウントダウン" at bounding box center [779, 294] width 337 height 50
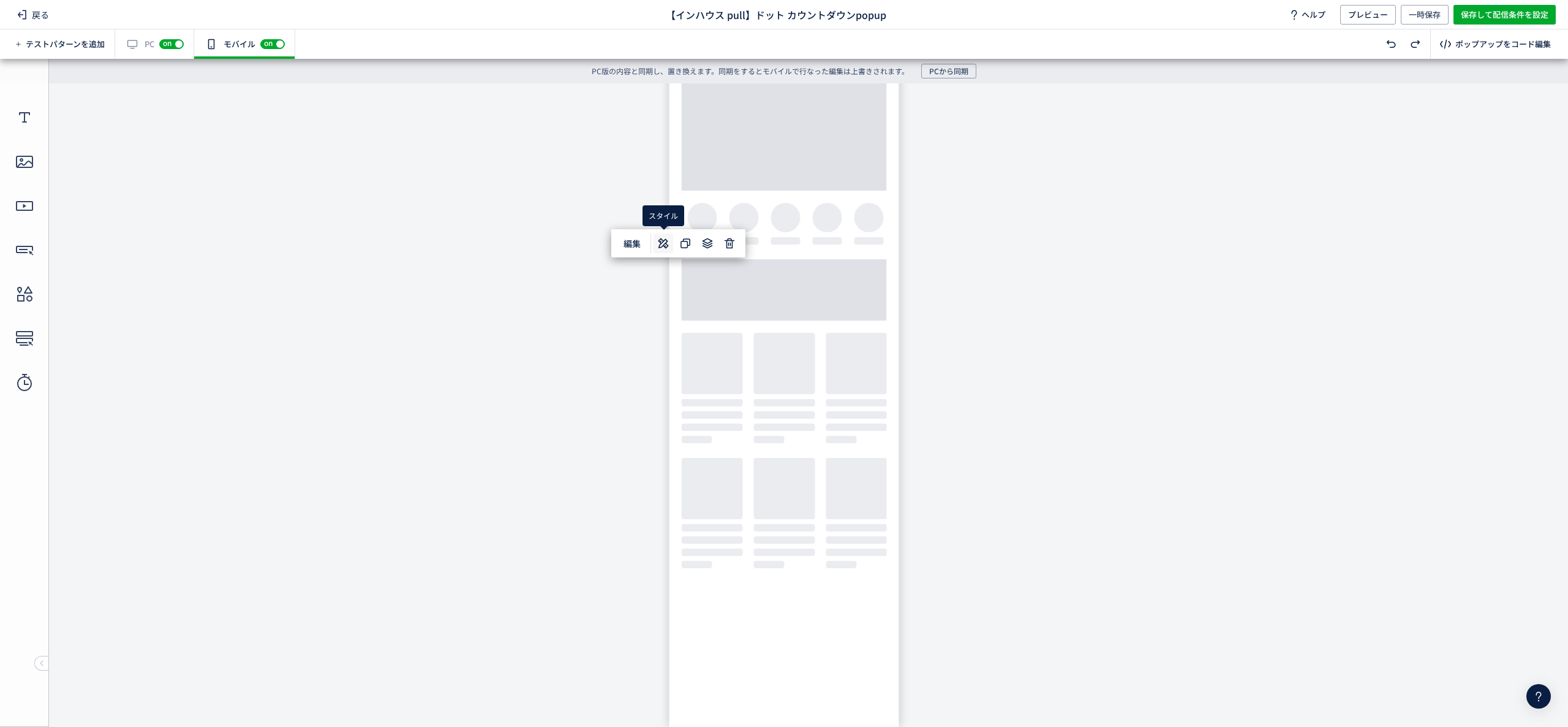
click at [659, 236] on icon at bounding box center [663, 243] width 15 height 15
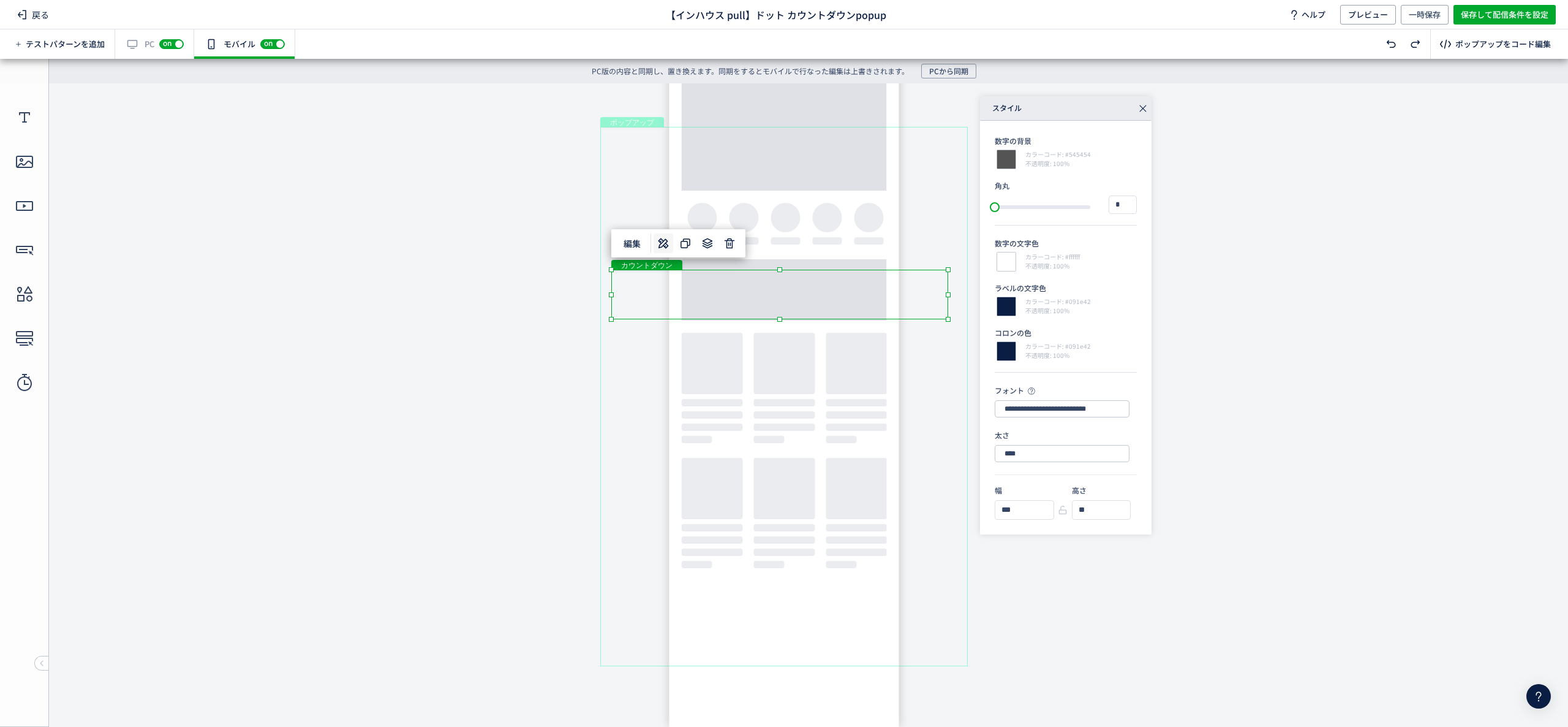
click at [1198, 266] on div "**********" at bounding box center [1196, 315] width 431 height 438
click at [1140, 108] on icon at bounding box center [1143, 109] width 17 height 17
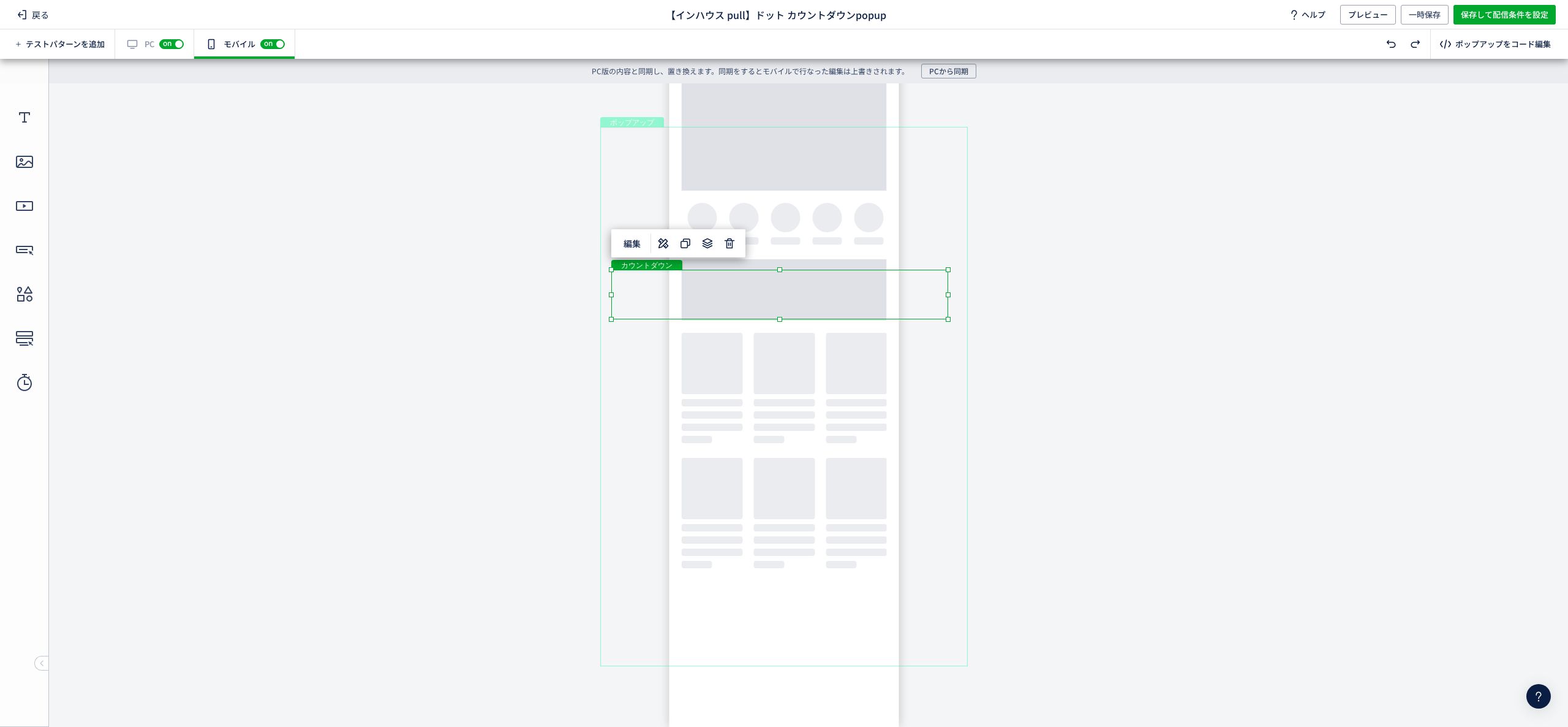
click at [483, 291] on body "undefined ポップアップ undefined ポップアップ クローズボタン テキスト カウントダウン 形 テキスト 画像" at bounding box center [784, 396] width 1568 height 625
click at [634, 314] on div "カウントダウン" at bounding box center [779, 294] width 337 height 50
click at [647, 318] on div "カウントダウン" at bounding box center [779, 294] width 337 height 50
click at [32, 120] on icon at bounding box center [25, 118] width 20 height 20
click at [648, 313] on div "カウントダウン" at bounding box center [779, 294] width 337 height 50
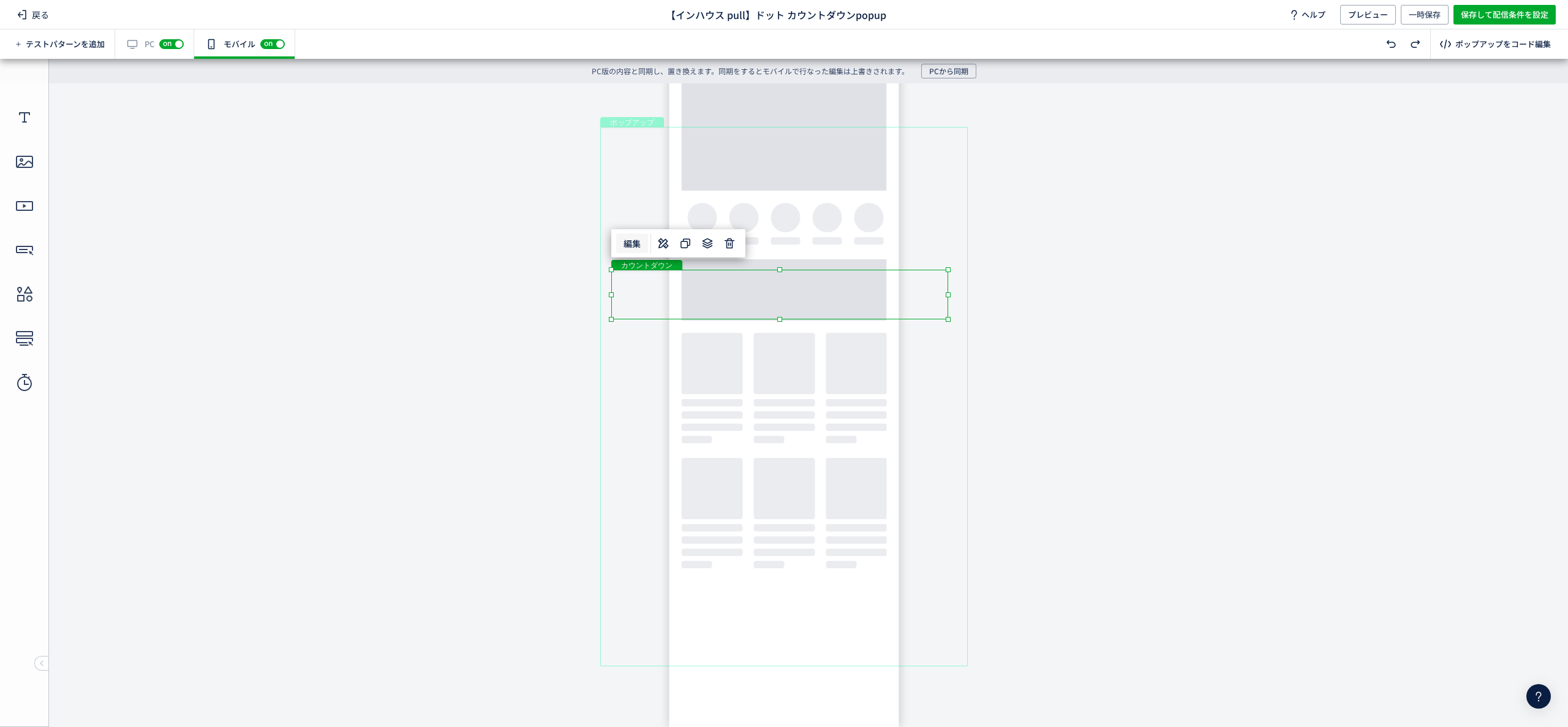
click at [633, 244] on span "編集" at bounding box center [632, 243] width 32 height 20
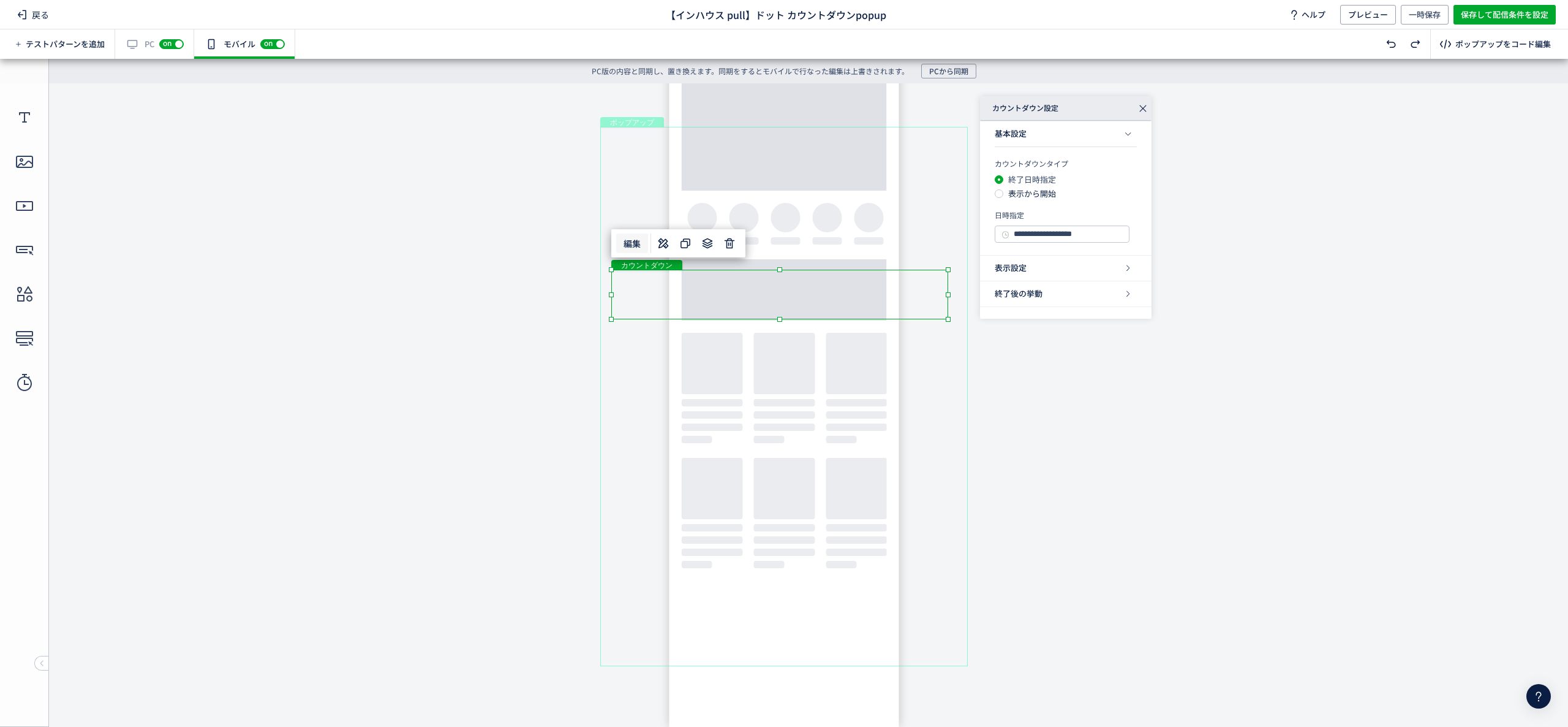
click at [1098, 272] on div "表示設定" at bounding box center [1066, 269] width 171 height 26
click at [1099, 384] on div "終了後の挙動" at bounding box center [1066, 383] width 171 height 26
click at [1034, 139] on div "基本設定" at bounding box center [1066, 134] width 171 height 26
click at [951, 140] on div "クローズボタン" at bounding box center [952, 146] width 31 height 31
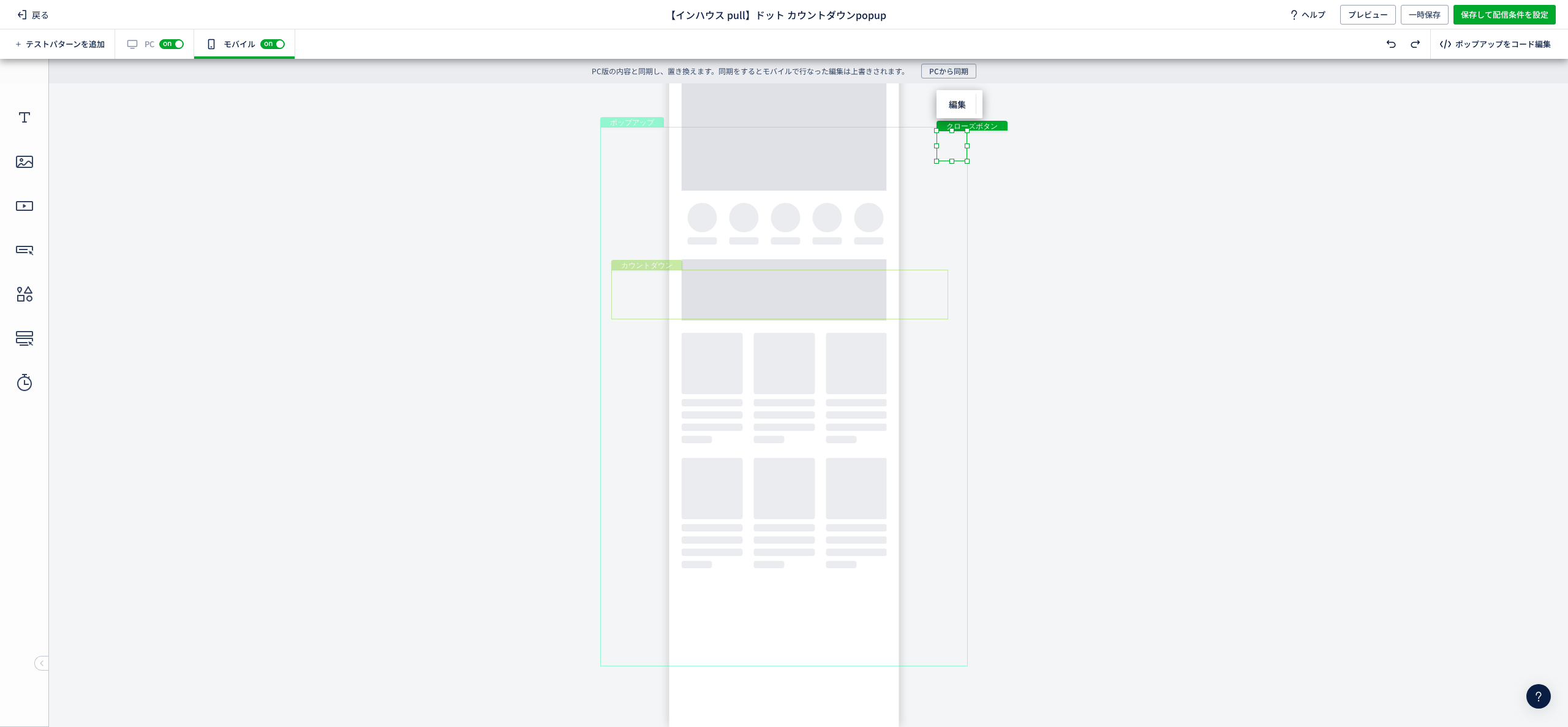
click at [870, 314] on div "カウントダウン" at bounding box center [779, 294] width 337 height 50
click at [661, 242] on icon at bounding box center [663, 243] width 15 height 15
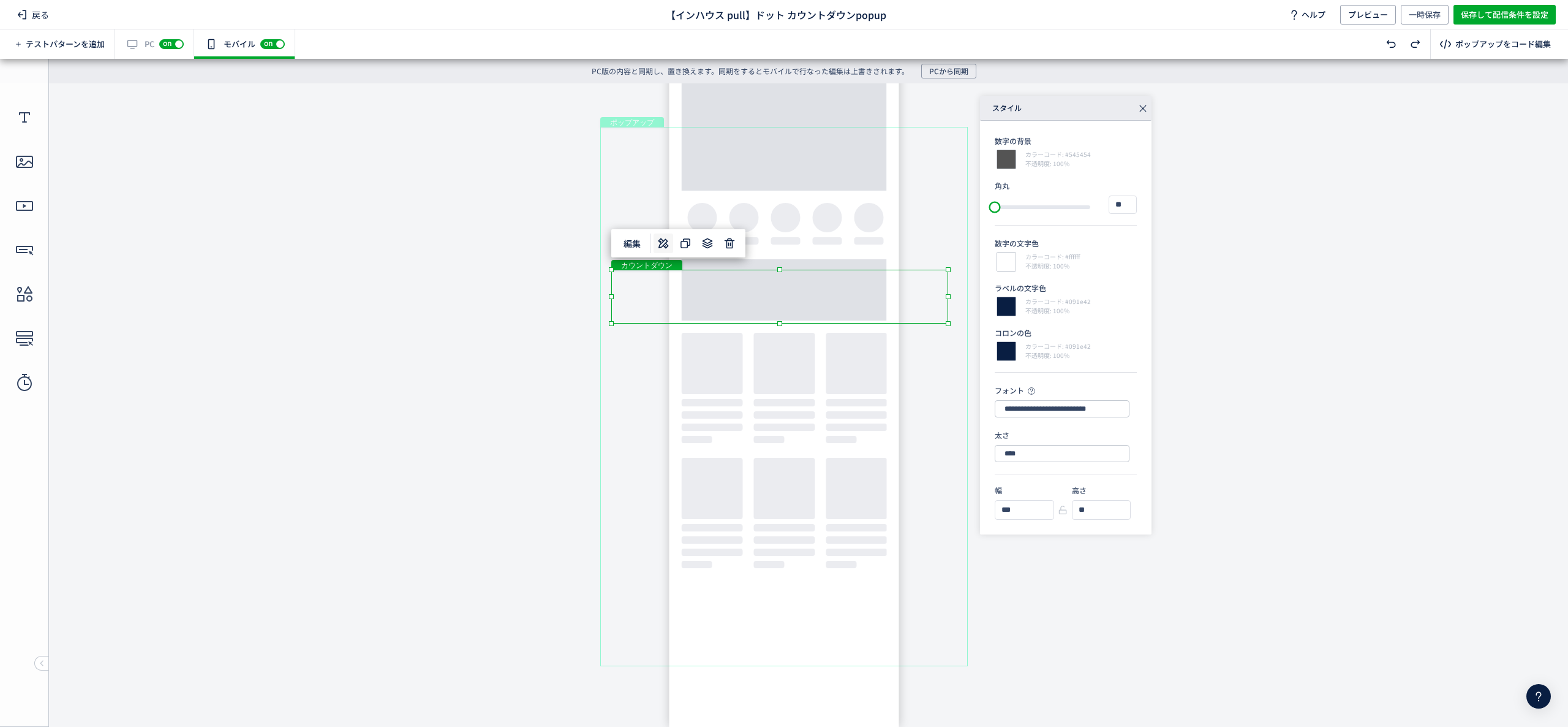
type input "*"
drag, startPoint x: 997, startPoint y: 206, endPoint x: 959, endPoint y: 122, distance: 92.2
click at [939, 203] on div "**********" at bounding box center [784, 405] width 1568 height 643
click at [1145, 106] on icon at bounding box center [1143, 109] width 17 height 17
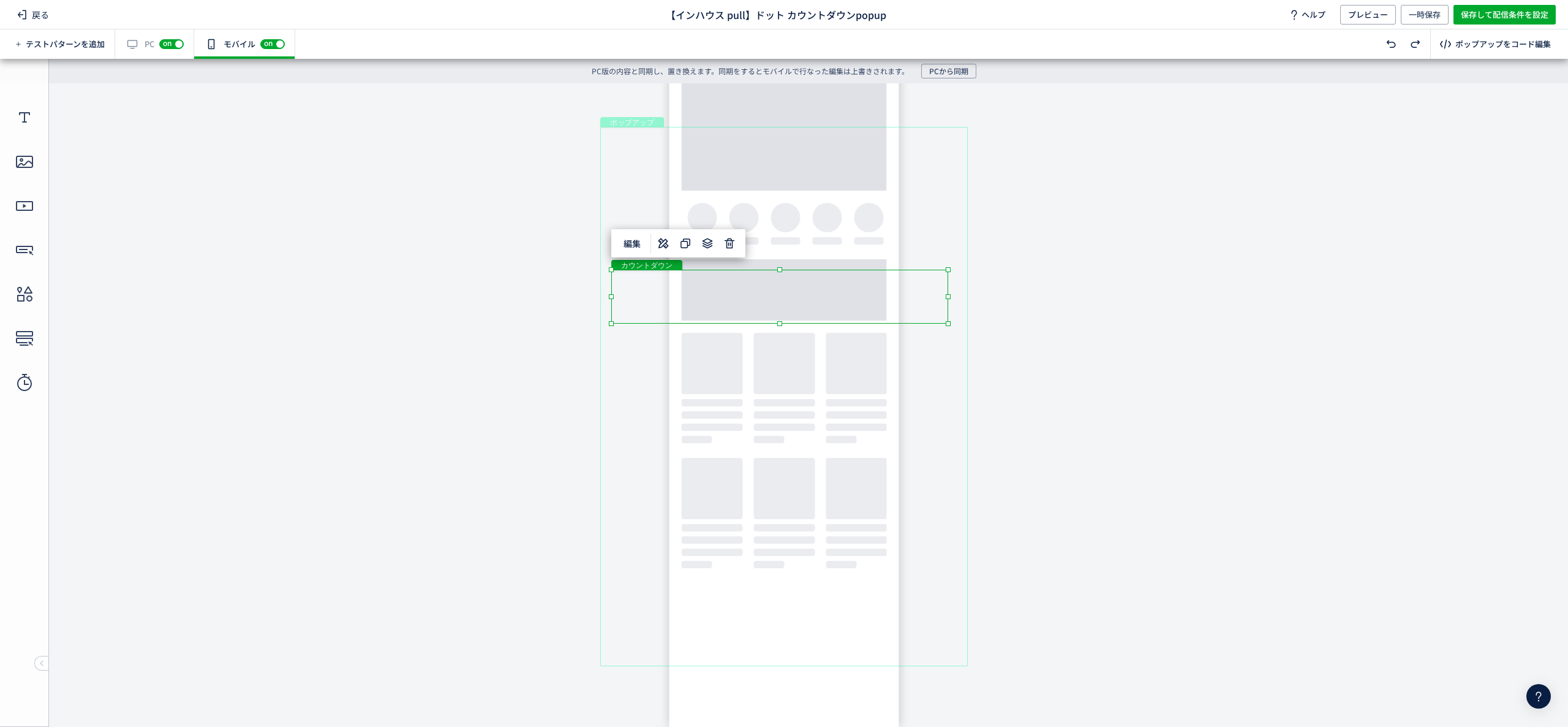
click at [1289, 259] on body "undefined ポップアップ undefined ポップアップ クローズボタン テキスト カウントダウン 形 テキスト 画像" at bounding box center [784, 396] width 1568 height 625
click at [790, 526] on div "画像" at bounding box center [784, 488] width 346 height 322
click at [1061, 213] on body "undefined ポップアップ undefined ポップアップ クローズボタン テキスト カウントダウン 形 テキスト 画像" at bounding box center [784, 396] width 1568 height 625
click at [811, 490] on div "画像" at bounding box center [784, 488] width 346 height 322
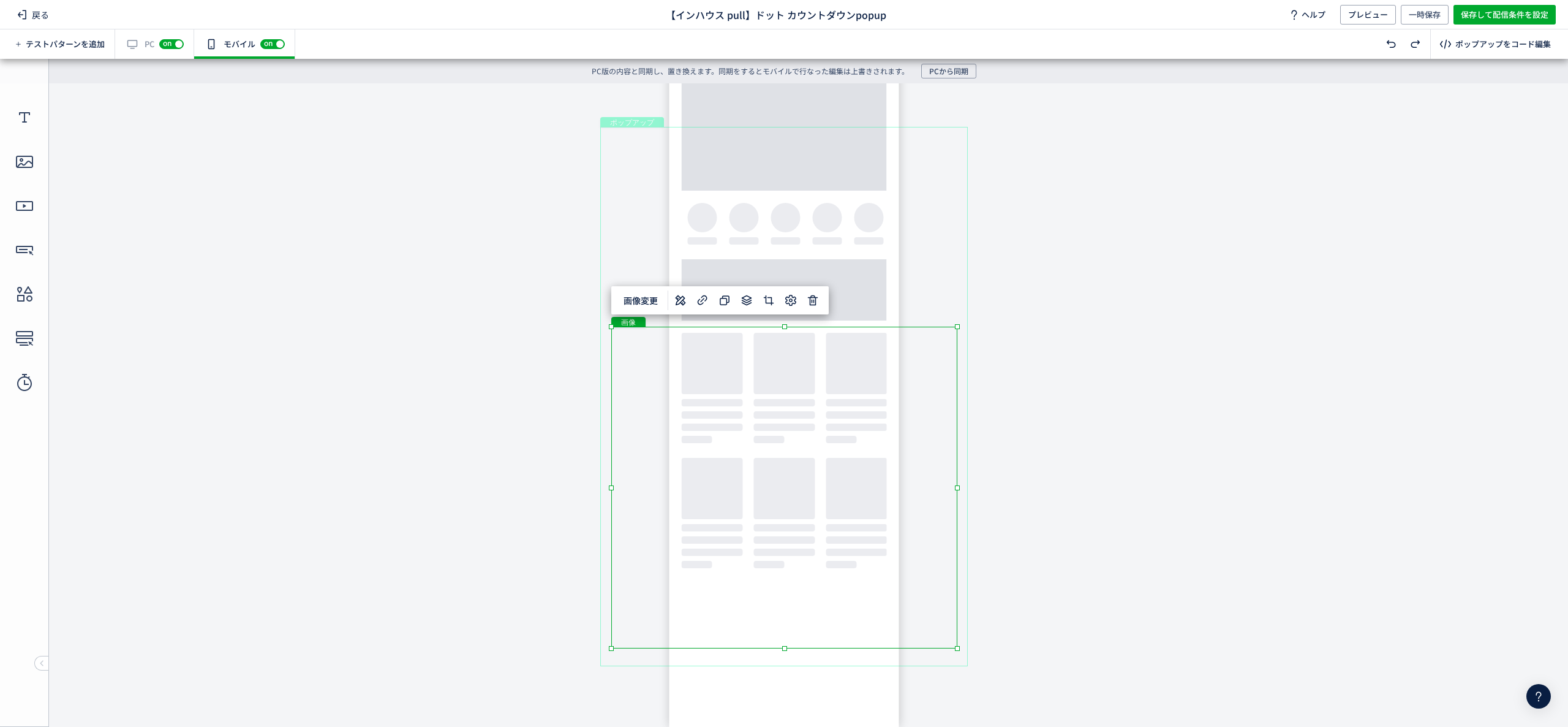
click at [1212, 500] on body "undefined ポップアップ undefined ポップアップ クローズボタン テキスト カウントダウン 形 テキスト 画像" at bounding box center [784, 396] width 1568 height 625
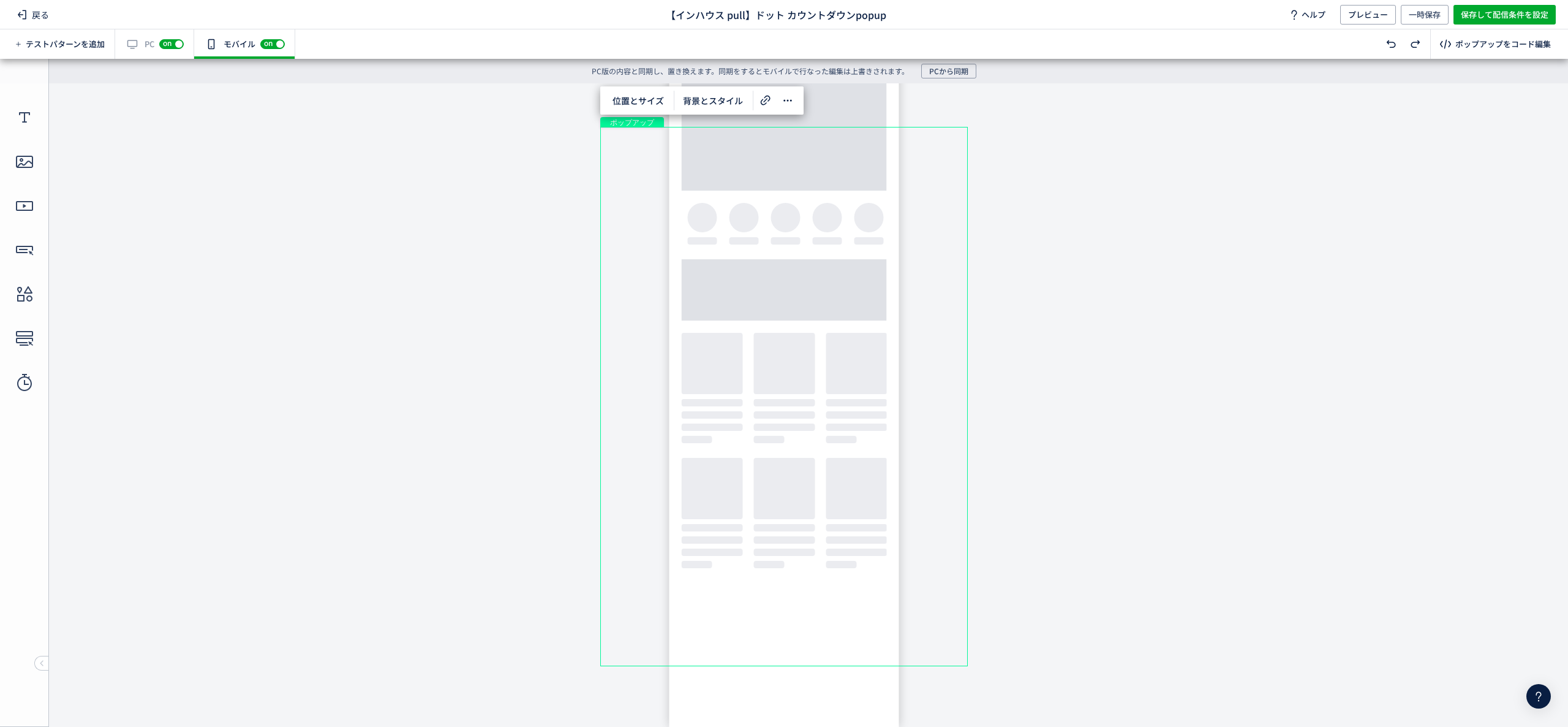
click at [637, 141] on div "ポップアップ" at bounding box center [784, 396] width 367 height 540
click at [721, 180] on div "テキスト" at bounding box center [784, 179] width 297 height 42
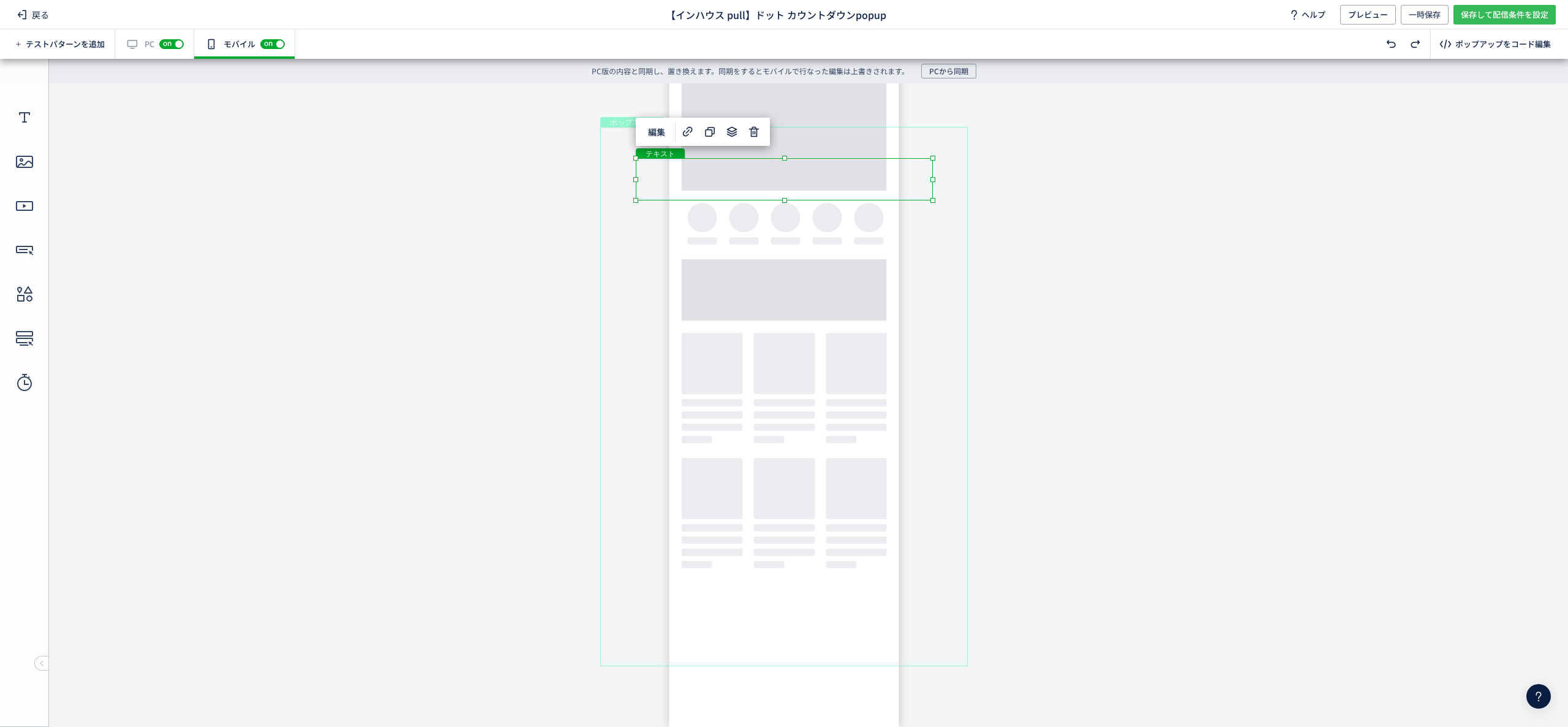
click at [1511, 14] on span "保存して配信条件を設定" at bounding box center [1505, 15] width 88 height 20
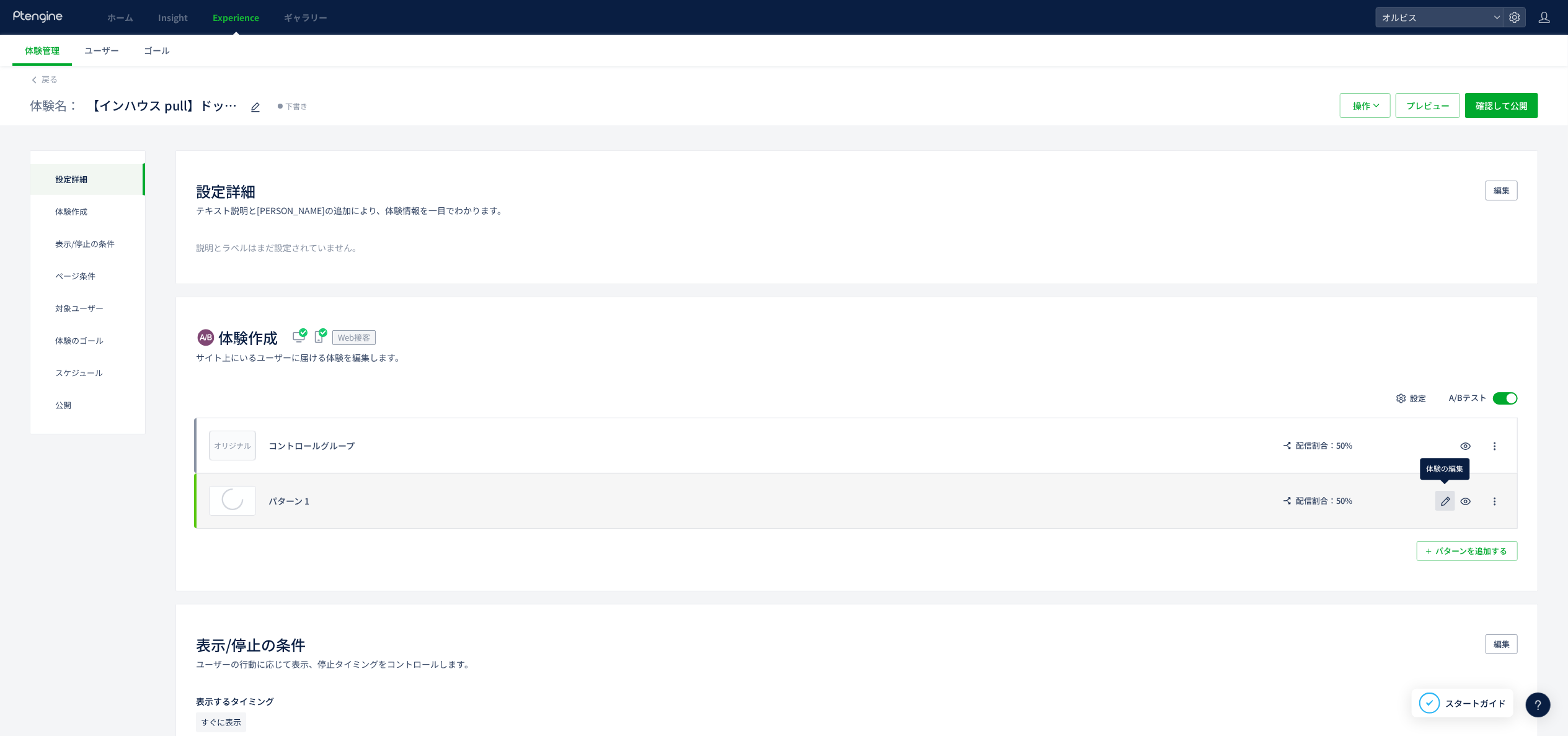
click at [1446, 508] on icon "button" at bounding box center [1446, 501] width 15 height 15
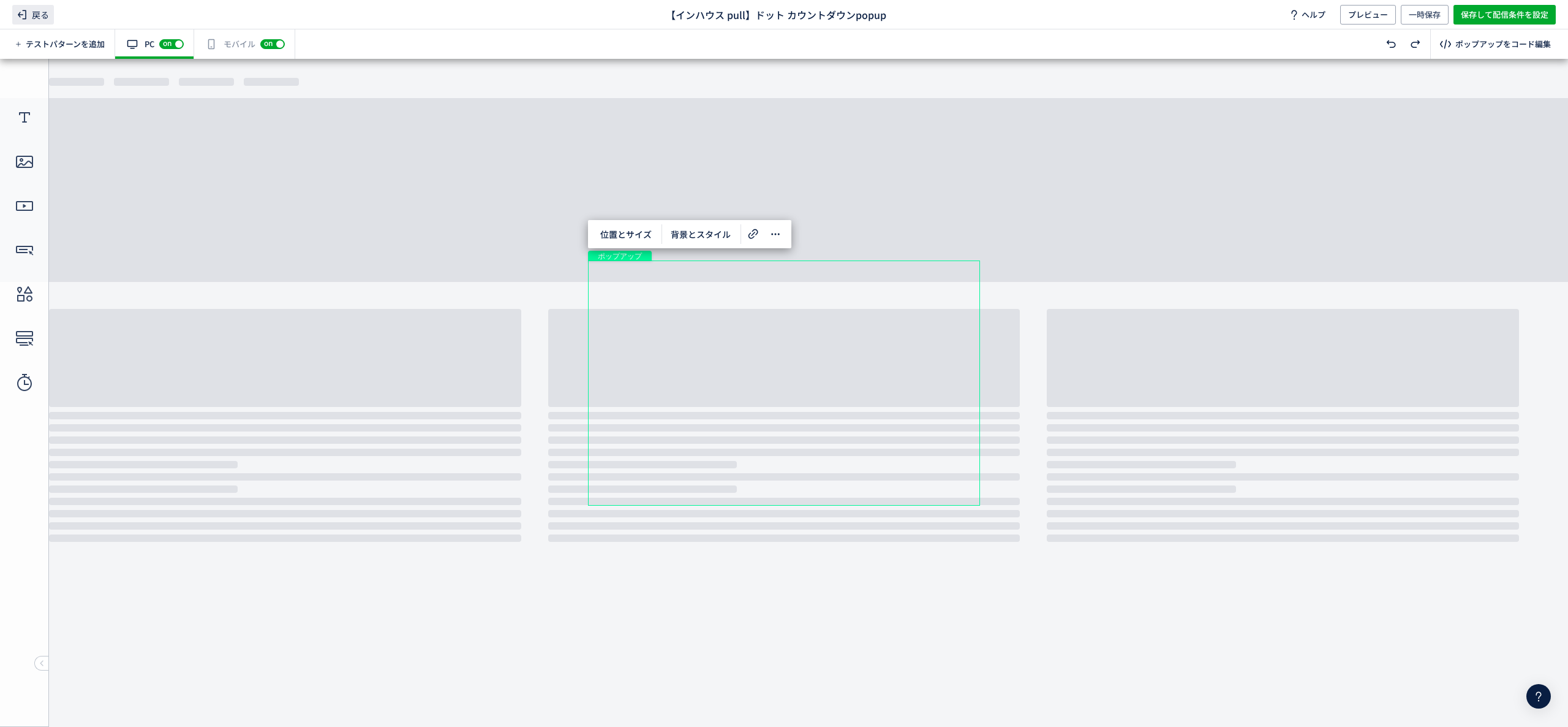
click at [21, 20] on icon at bounding box center [22, 15] width 15 height 15
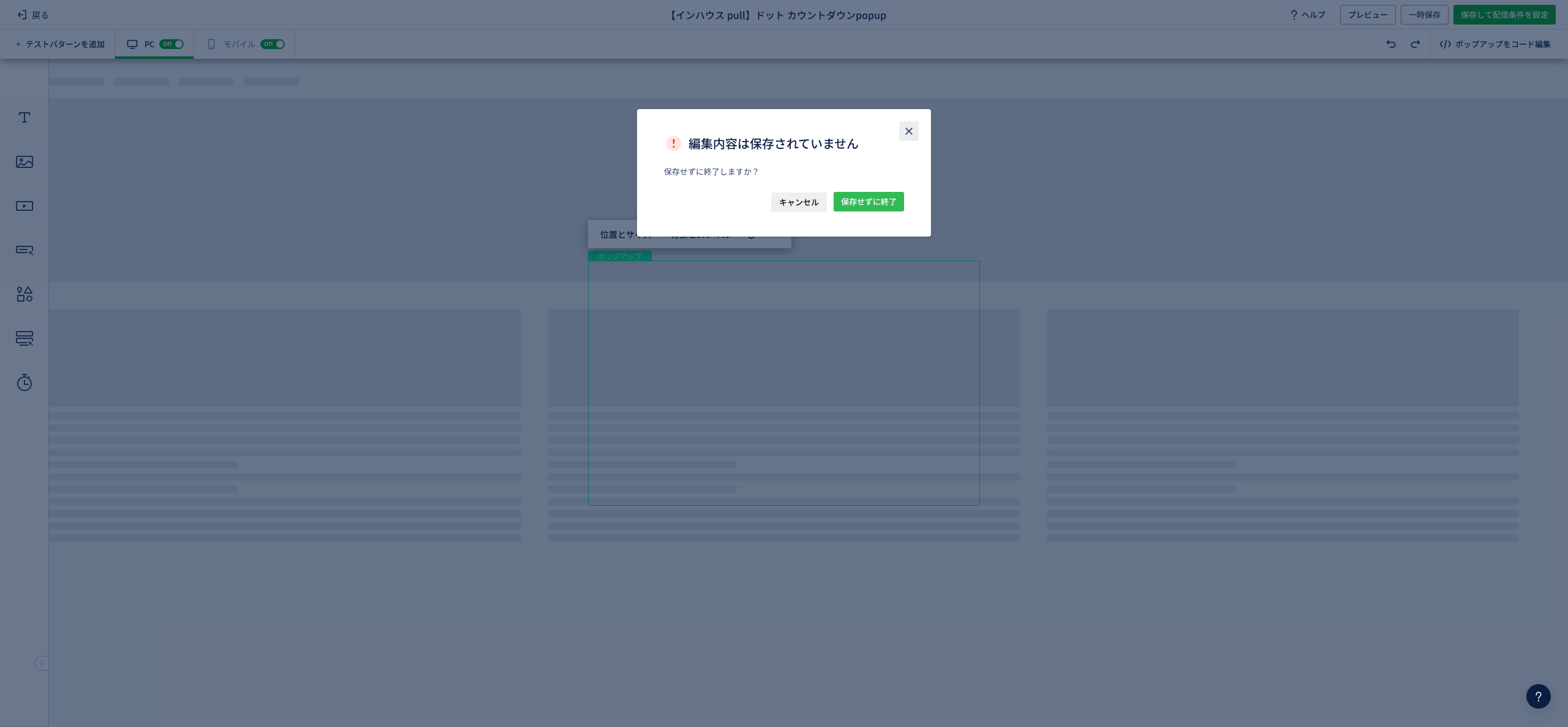
drag, startPoint x: 876, startPoint y: 195, endPoint x: 913, endPoint y: 136, distance: 69.6
click at [913, 136] on div "編集内容は保存されていません​ 保存せずに終了しますか？​ キャンセル 保存せずに終了" at bounding box center [784, 173] width 294 height 127
click at [913, 136] on icon "close" at bounding box center [909, 131] width 12 height 12
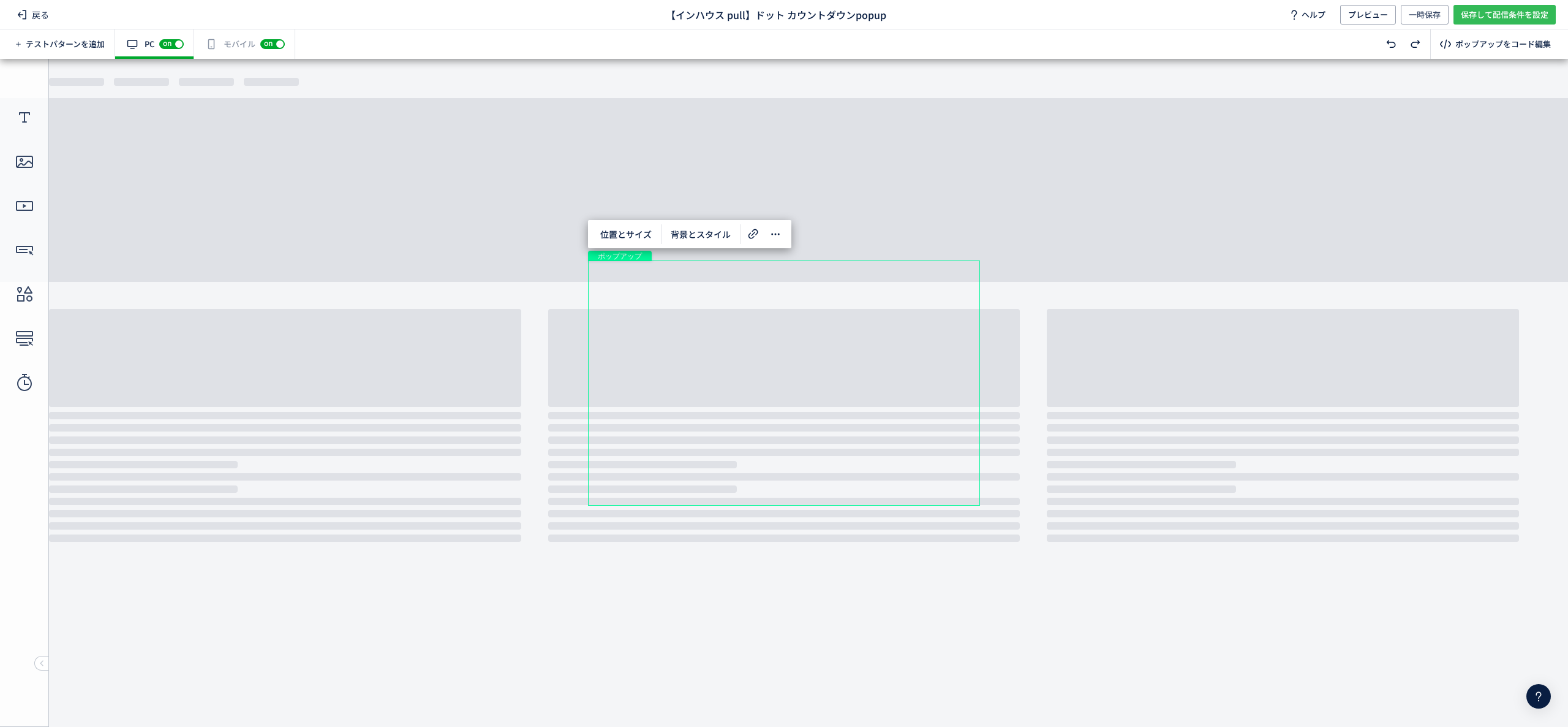
click at [1496, 18] on span "保存して配信条件を設定" at bounding box center [1505, 15] width 88 height 20
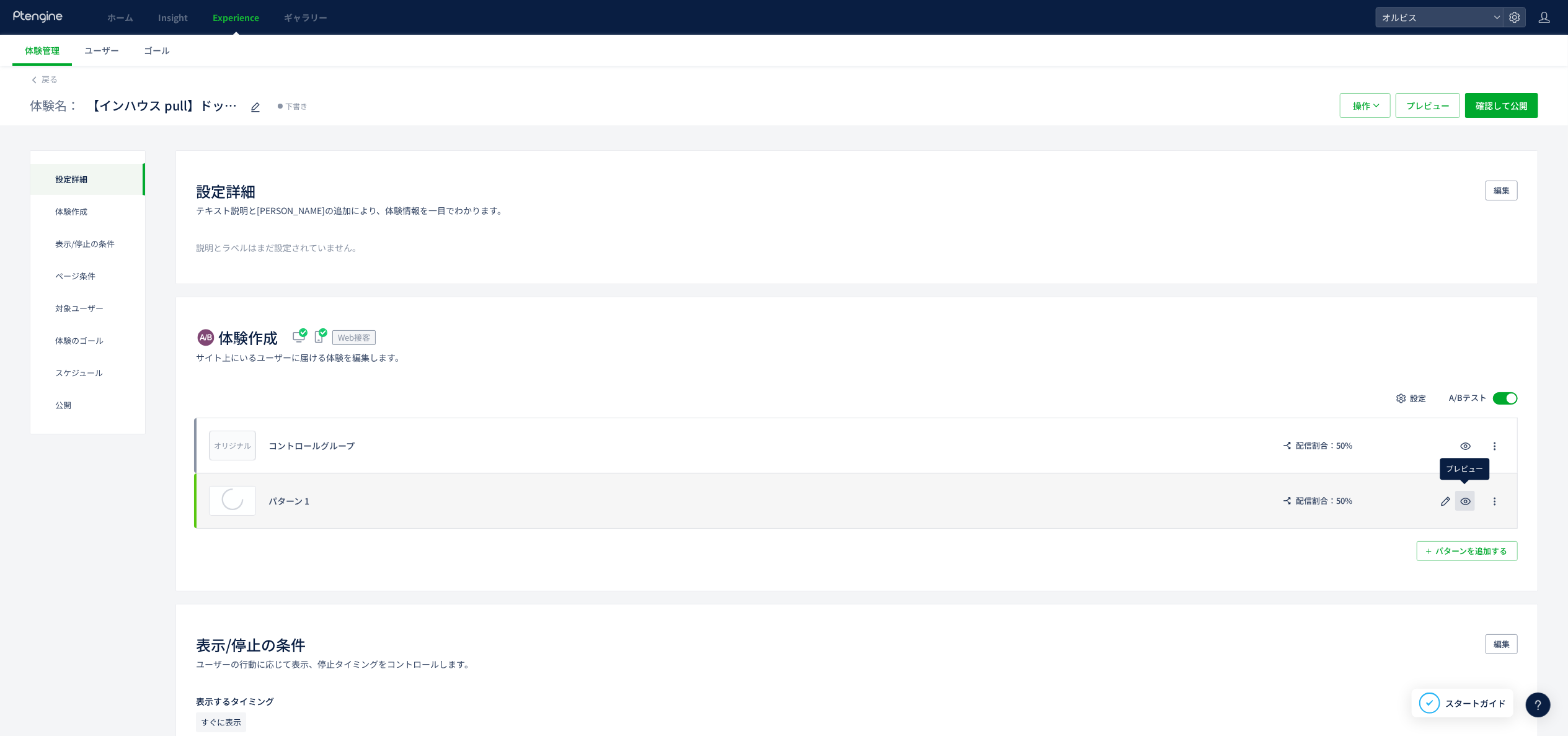
click at [1465, 509] on icon "button" at bounding box center [1466, 501] width 15 height 15
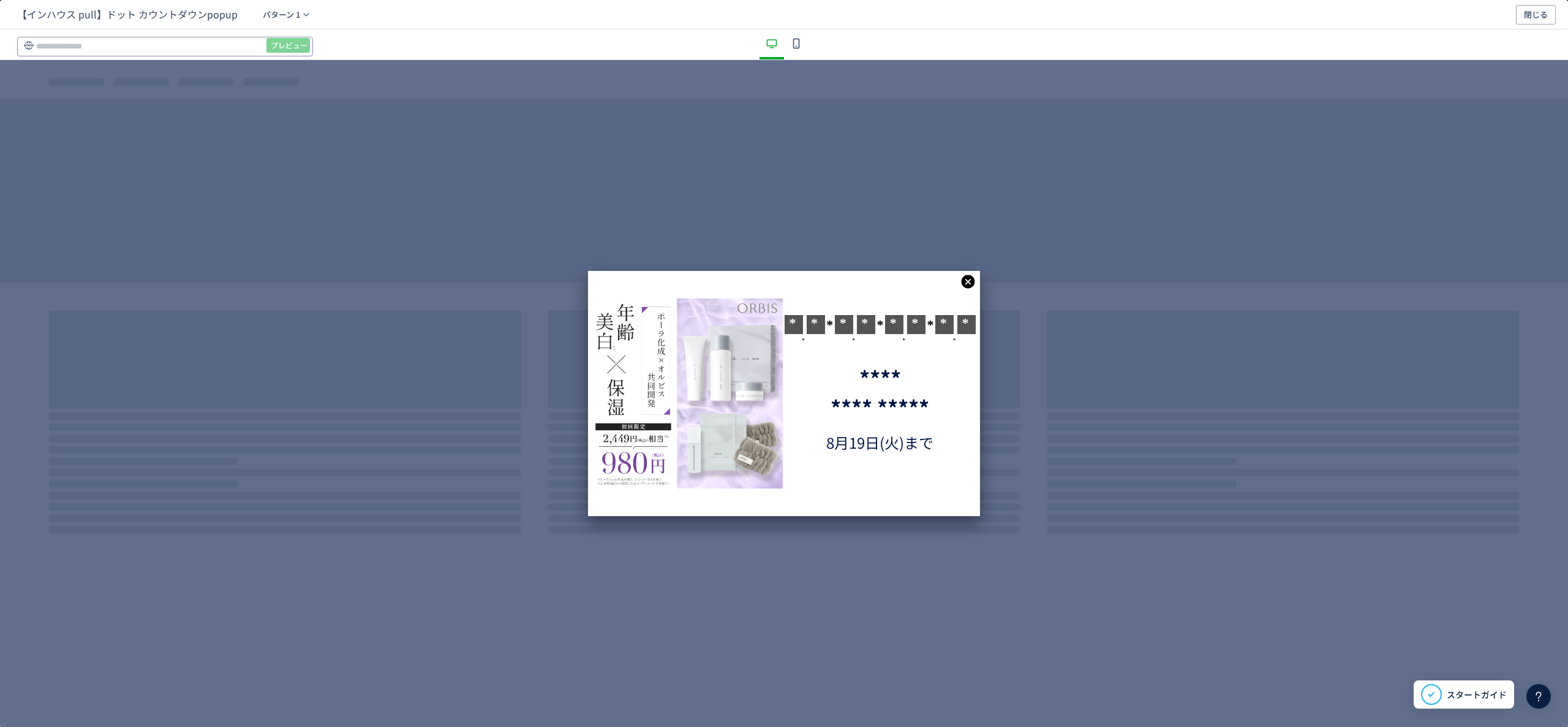
click at [241, 49] on input "dialog" at bounding box center [165, 47] width 296 height 20
paste input "**********"
type input "**********"
click at [293, 41] on span "プレビュー" at bounding box center [289, 45] width 37 height 20
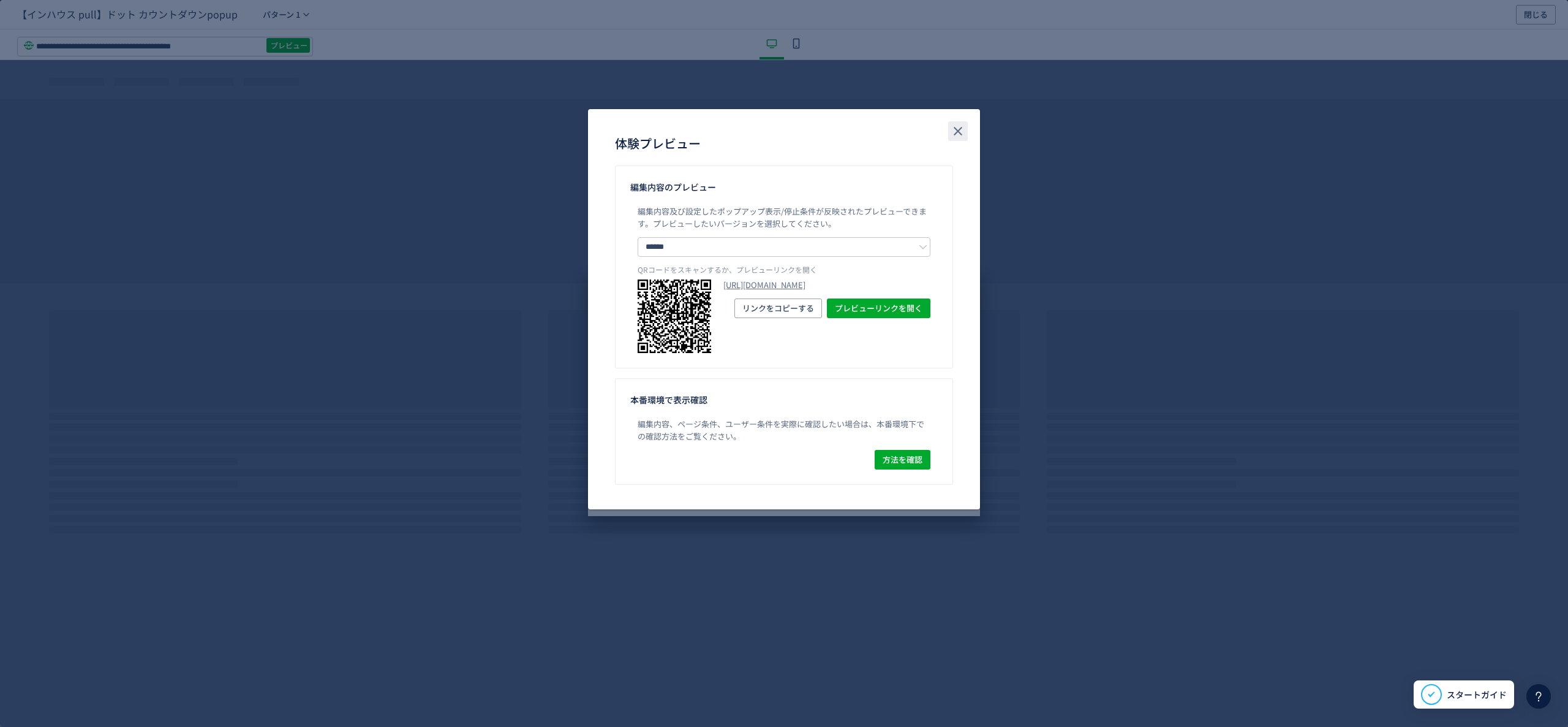
click at [956, 131] on icon "close" at bounding box center [958, 131] width 15 height 15
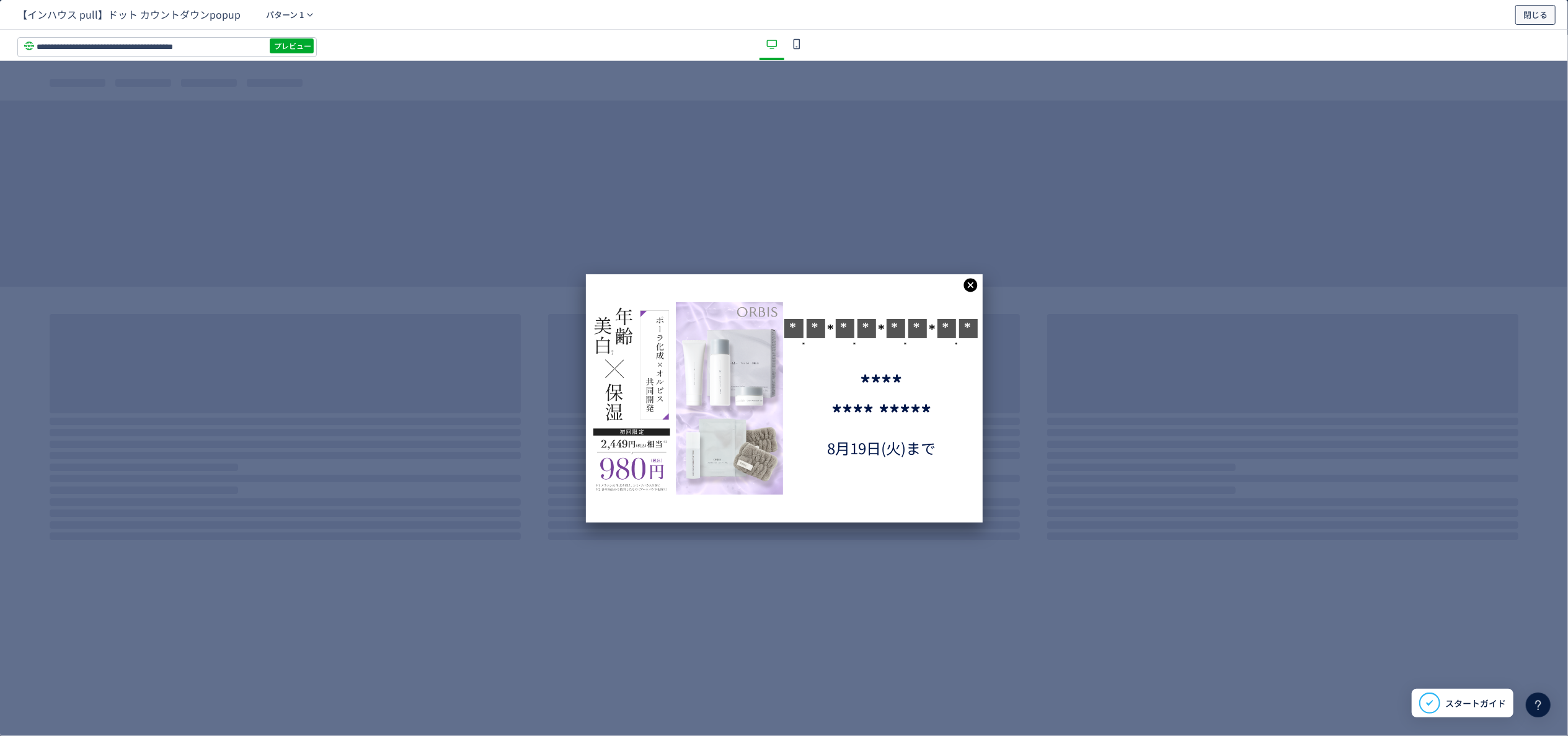
click at [1541, 16] on span "閉じる" at bounding box center [1536, 15] width 24 height 20
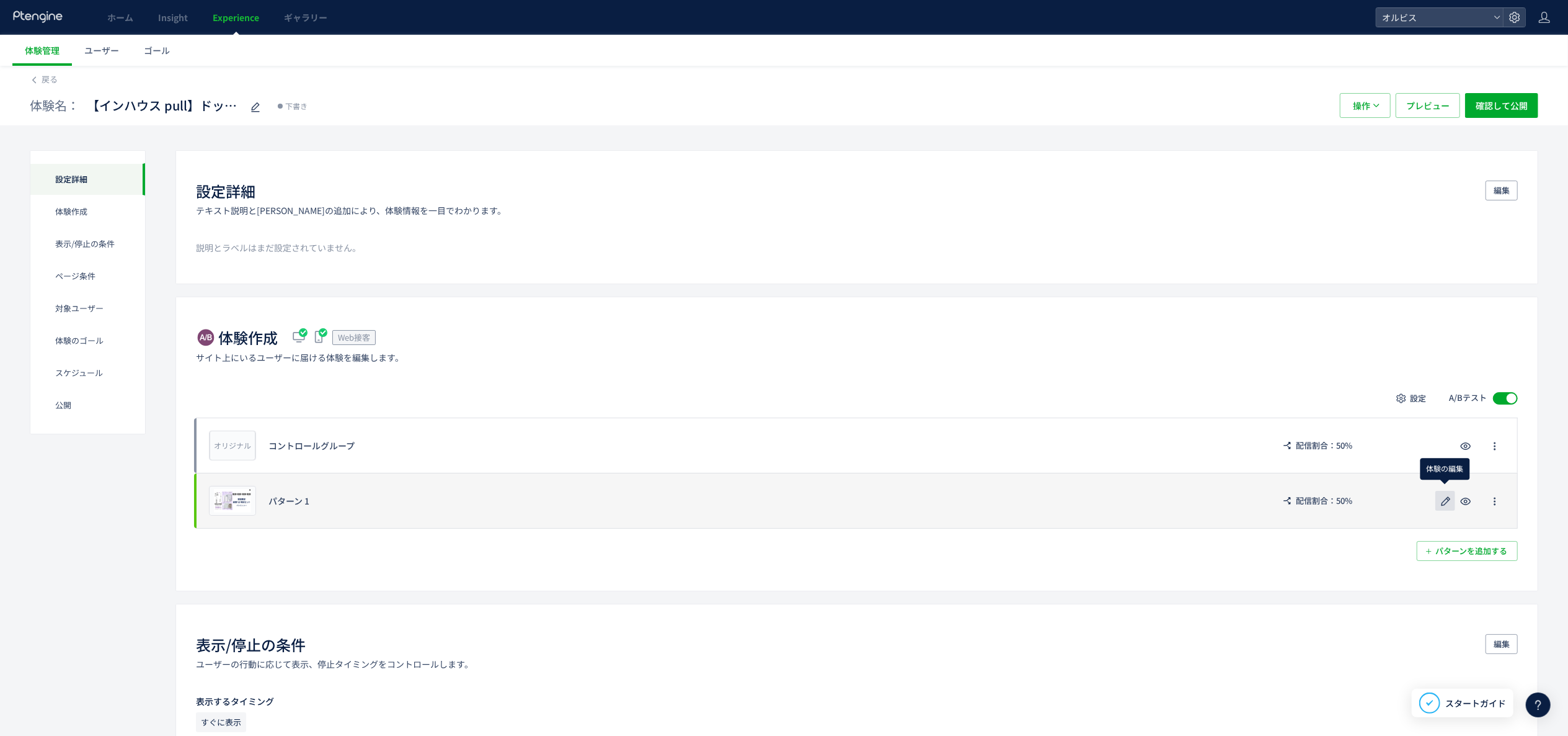
click at [1447, 508] on icon "button" at bounding box center [1446, 501] width 15 height 15
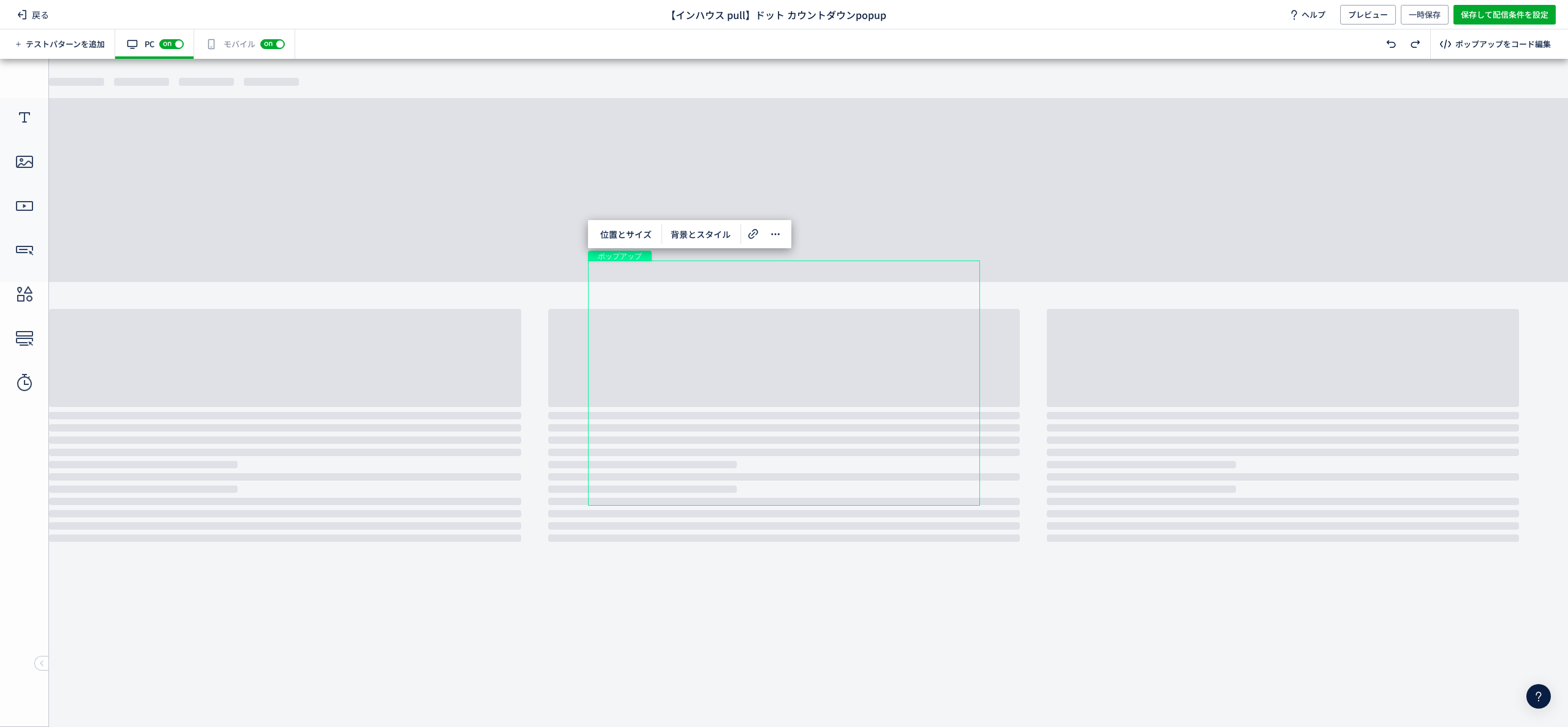
click at [233, 41] on div "有効な編集箇所が確認されません モバイル off on" at bounding box center [244, 44] width 101 height 29
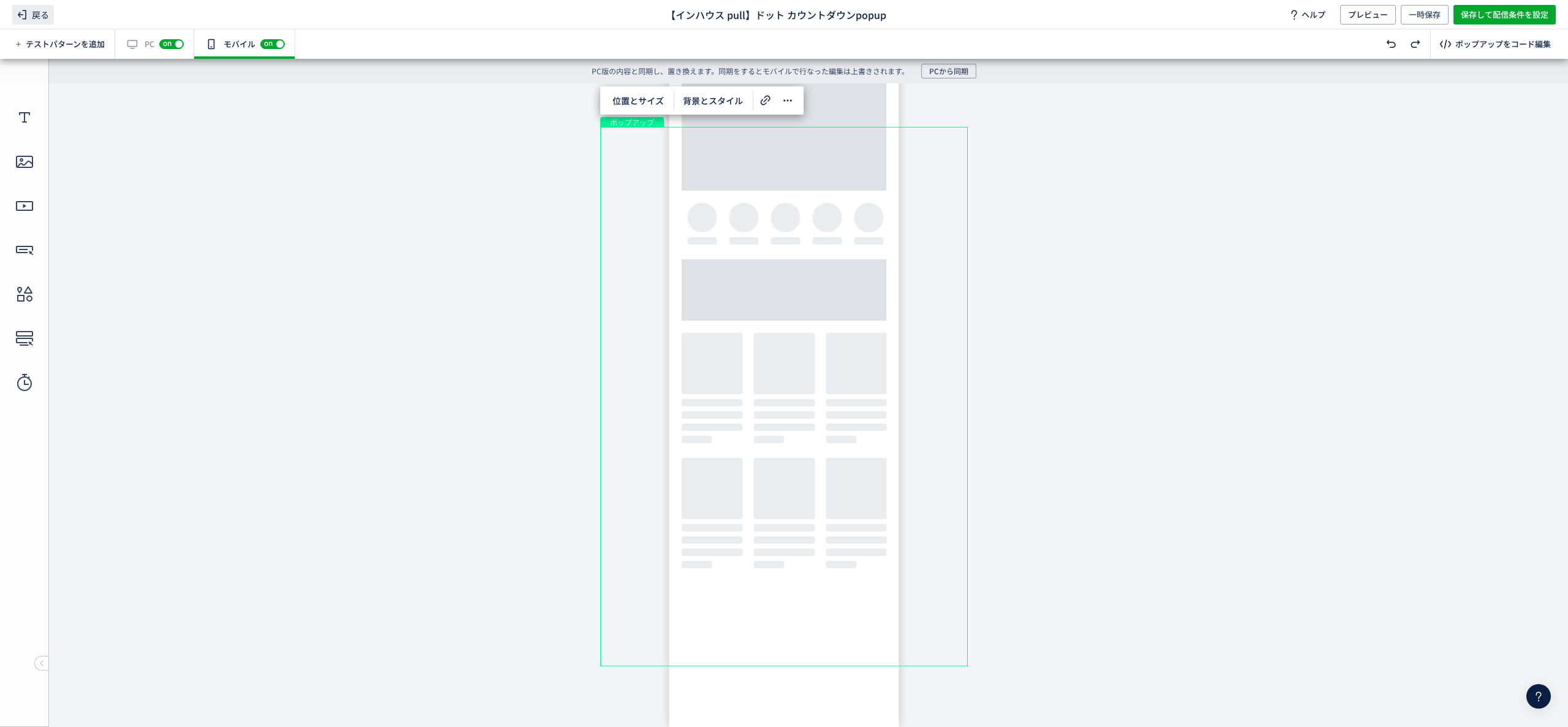
click at [15, 12] on icon at bounding box center [22, 15] width 15 height 15
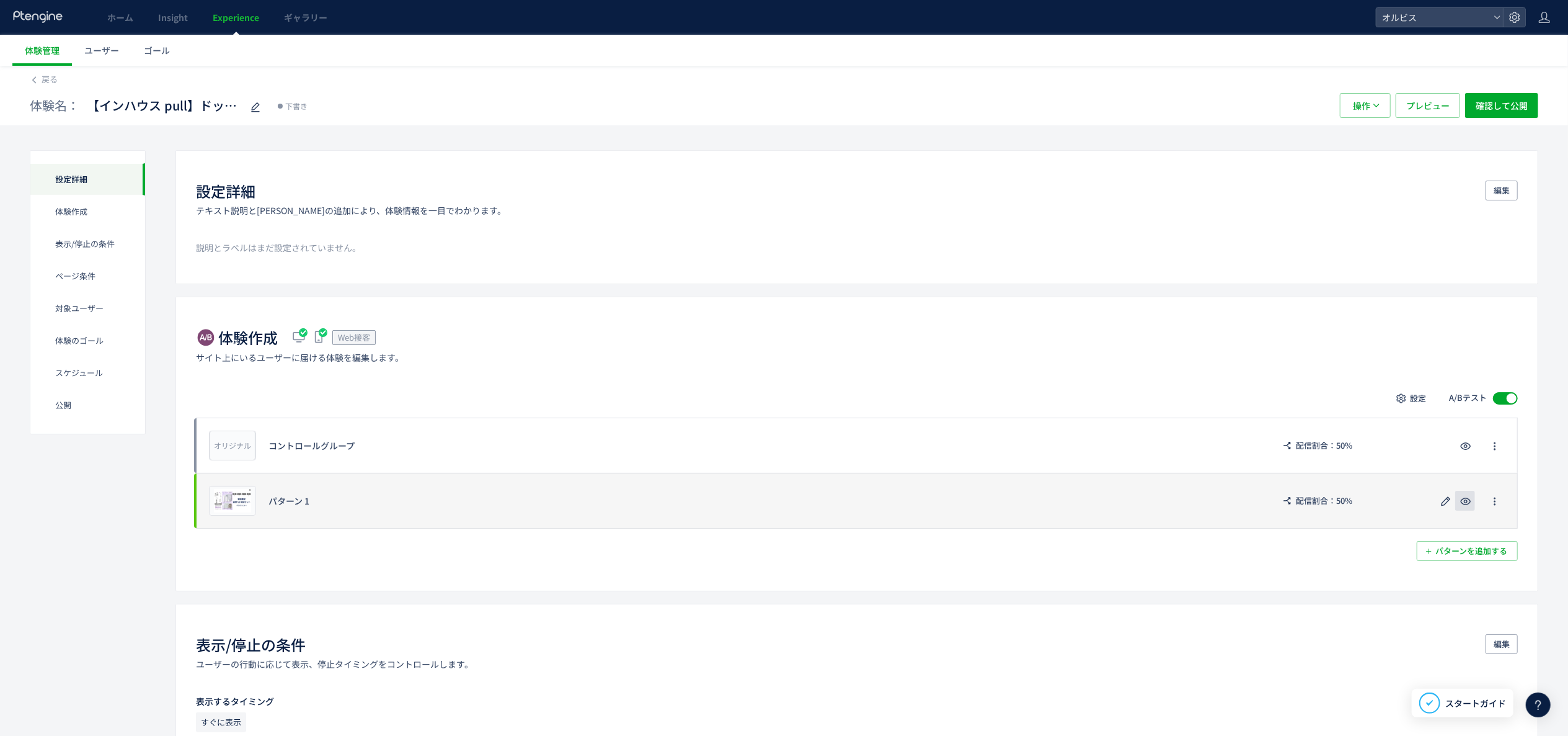
click at [1459, 498] on icon "button" at bounding box center [1466, 501] width 15 height 15
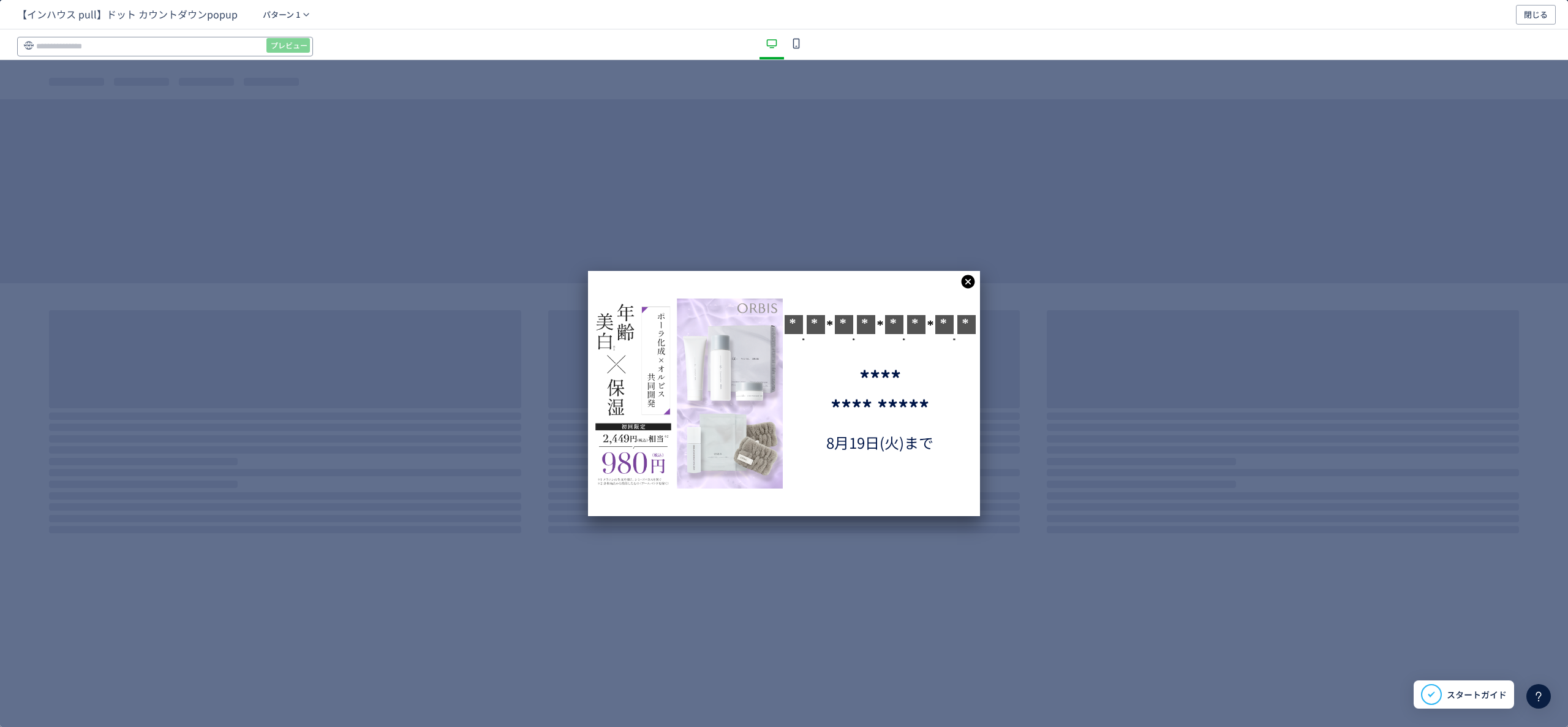
click at [0, 0] on input "dialog" at bounding box center [0, 0] width 0 height 0
paste input "**********"
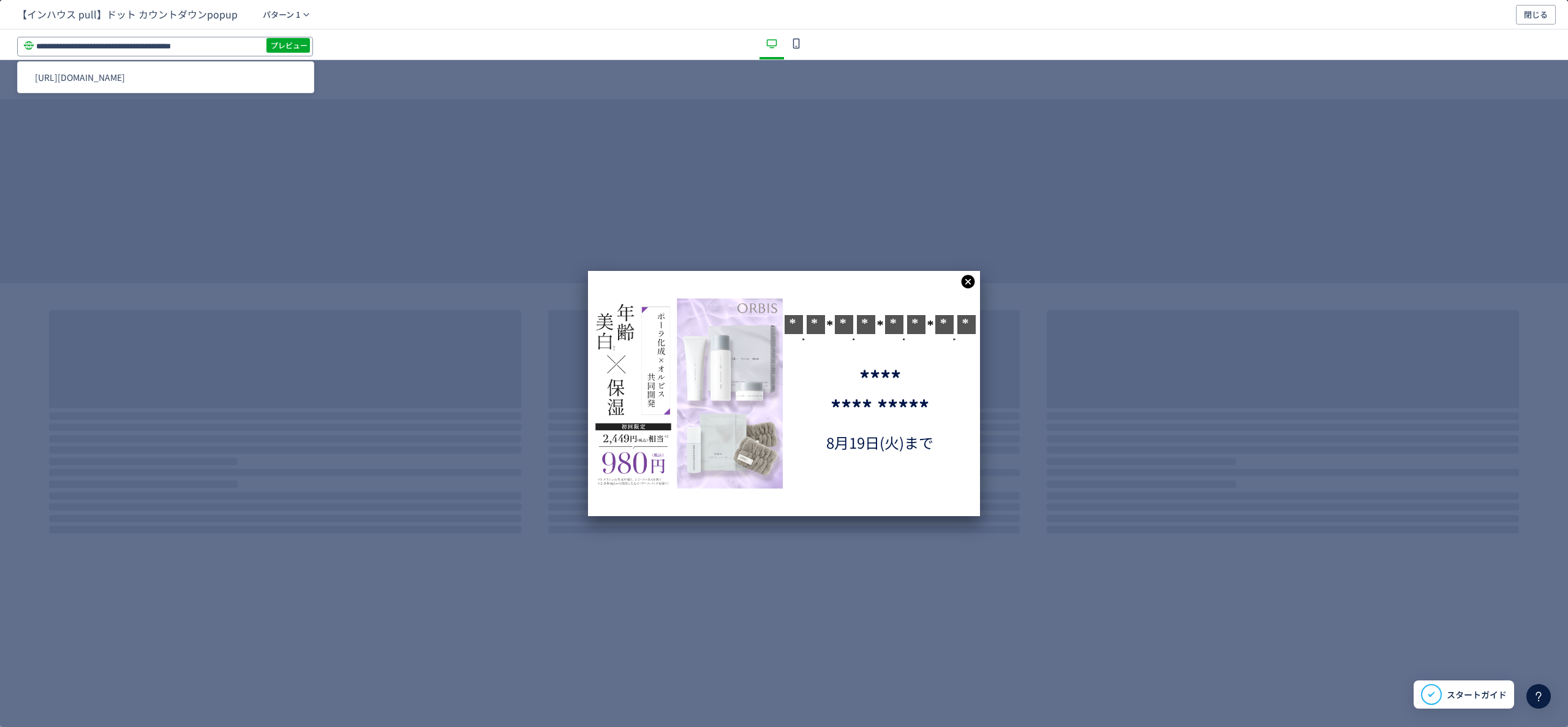
type input "**********"
click at [0, 0] on div "**********" at bounding box center [0, 0] width 0 height 0
click at [295, 39] on span "プレビュー" at bounding box center [289, 45] width 37 height 20
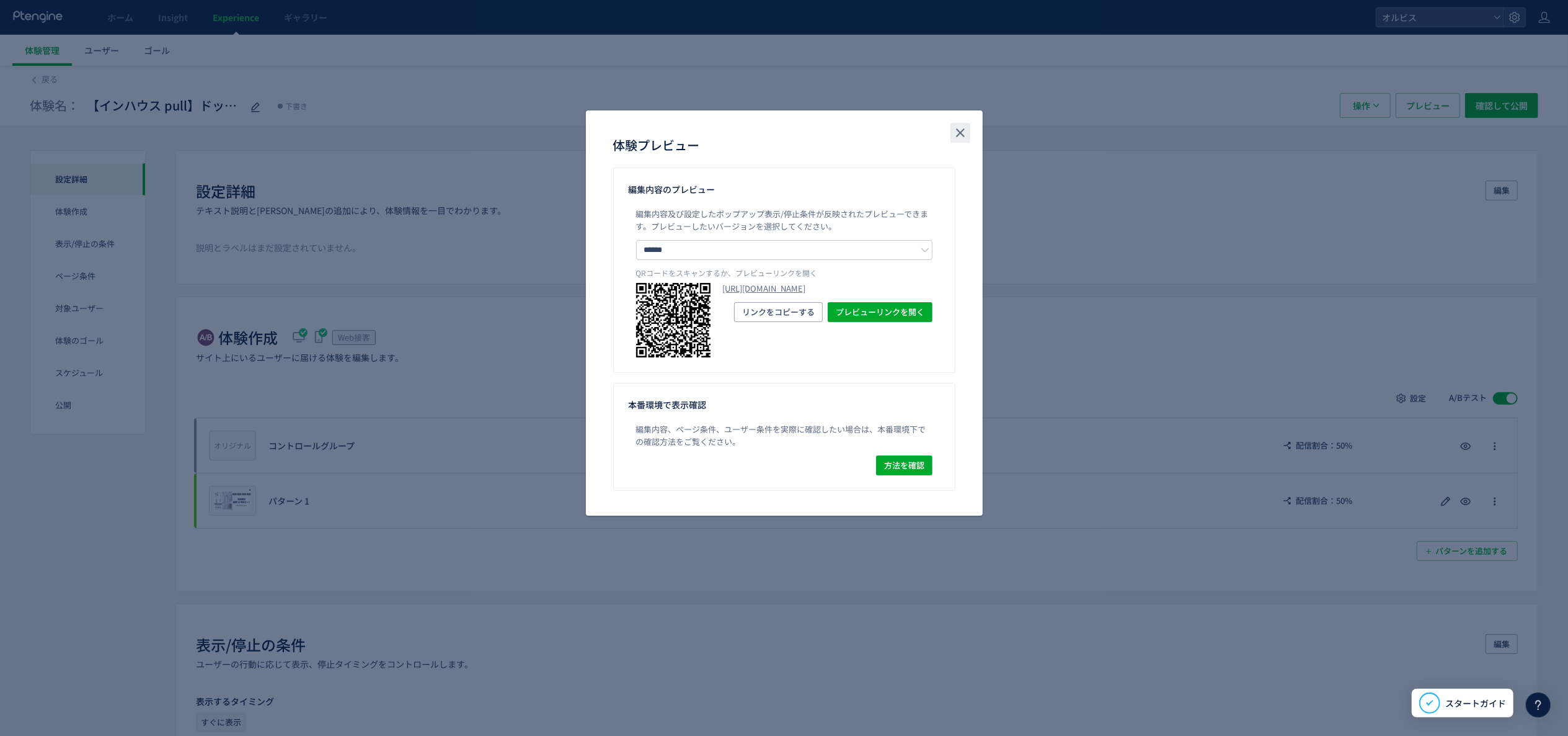
click at [968, 136] on button "close" at bounding box center [961, 133] width 20 height 20
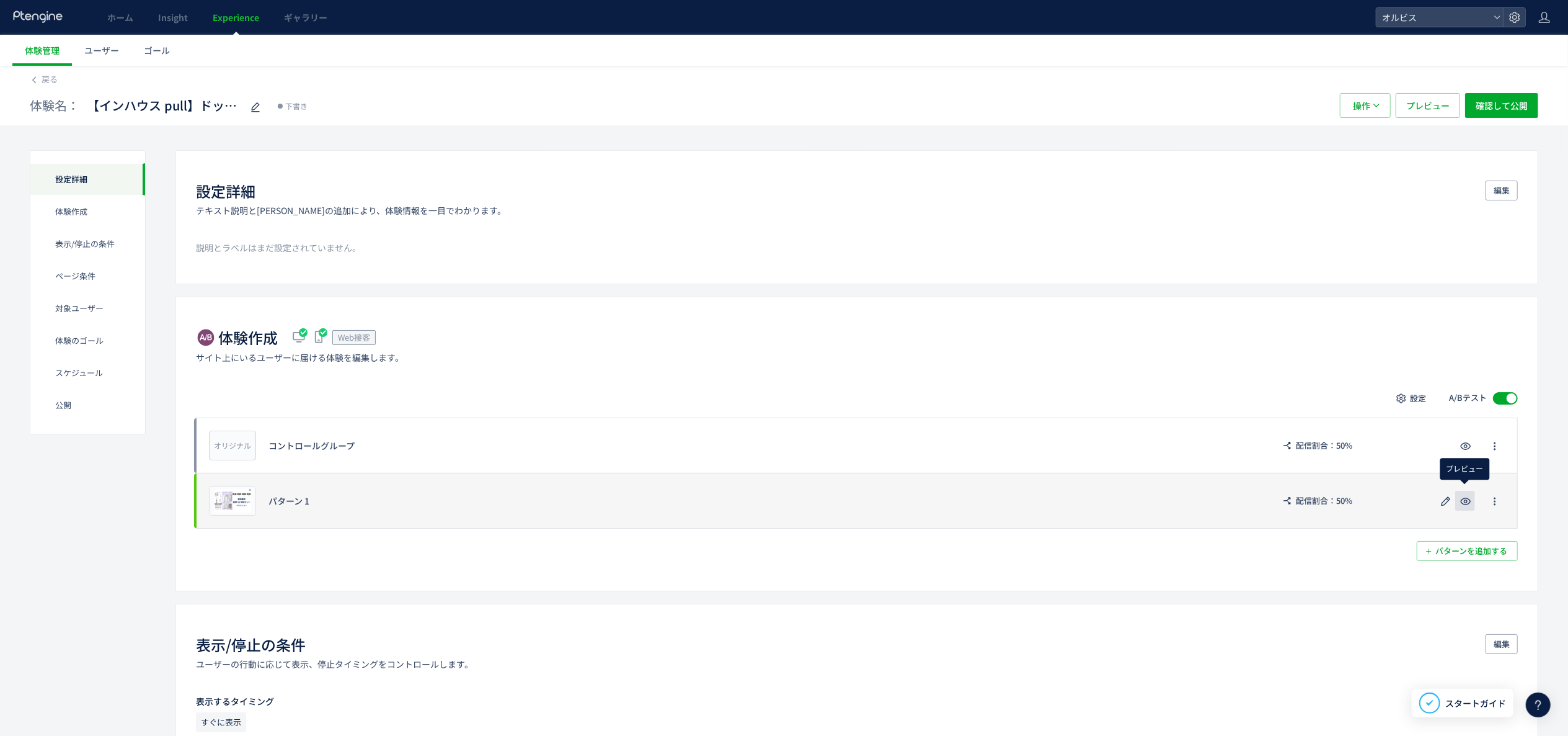
click at [1461, 496] on icon "button" at bounding box center [1466, 501] width 15 height 15
click at [1466, 505] on use "button" at bounding box center [1466, 501] width 11 height 7
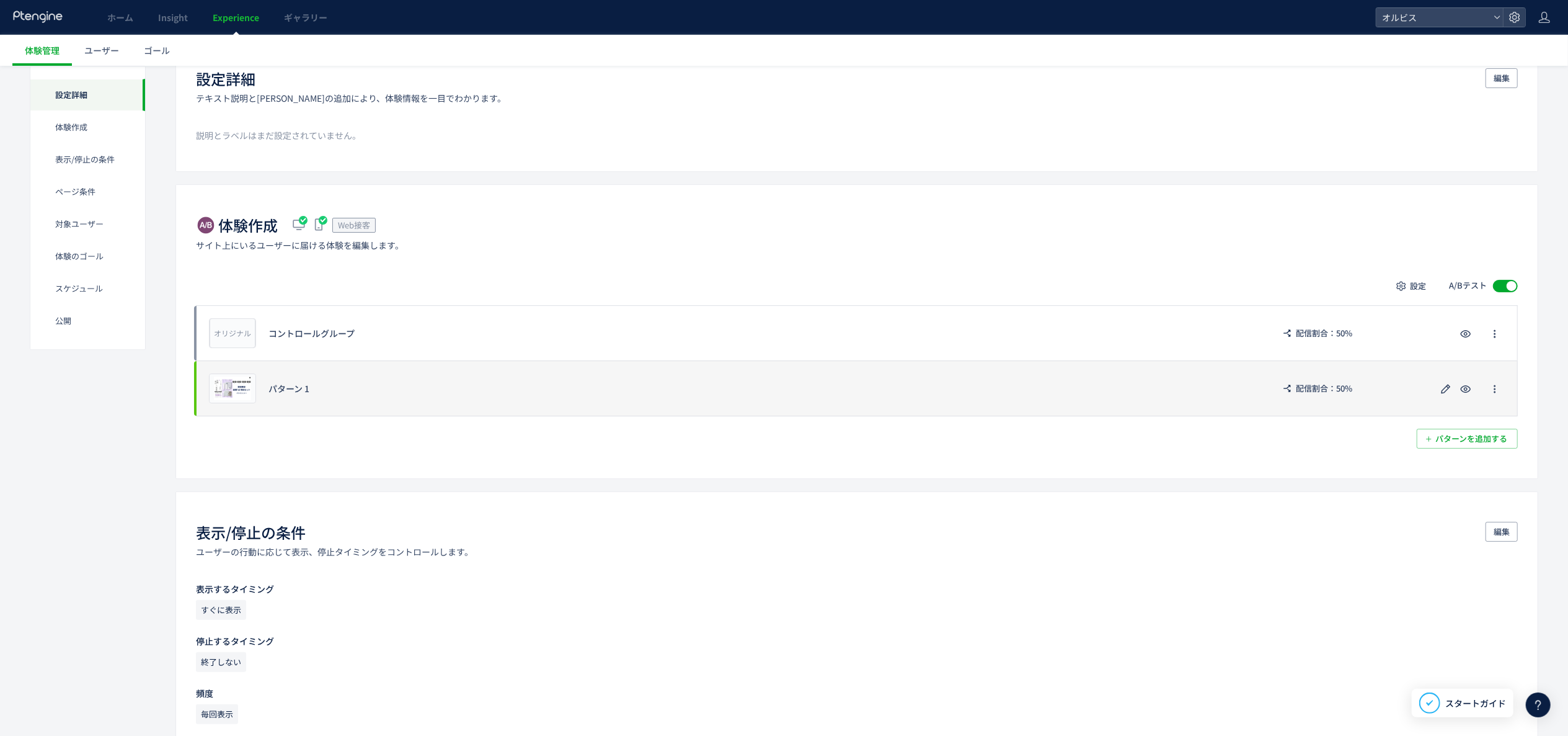
scroll to position [124, 0]
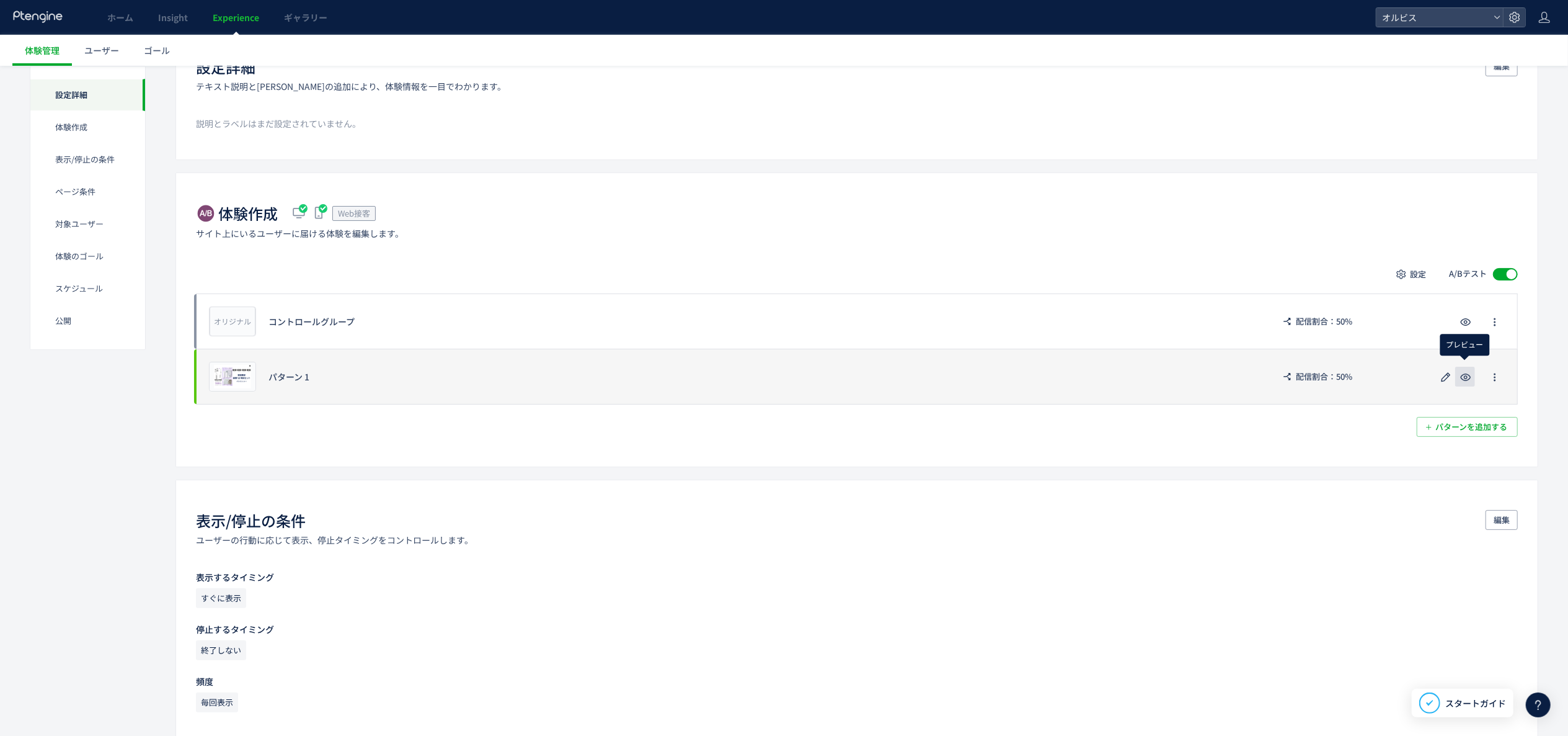
click at [1469, 375] on icon "button" at bounding box center [1466, 377] width 15 height 15
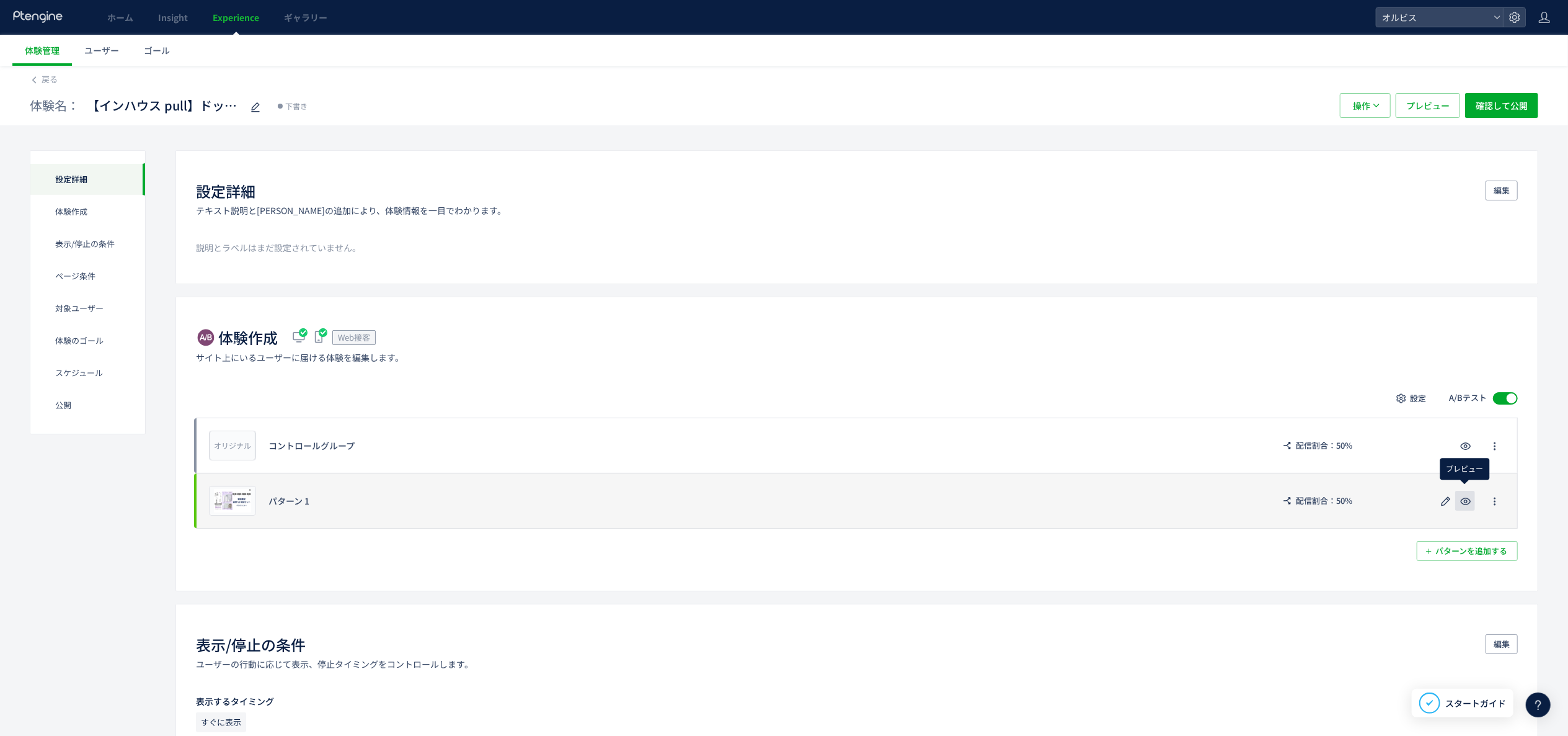
click at [1467, 508] on icon "button" at bounding box center [1466, 501] width 15 height 15
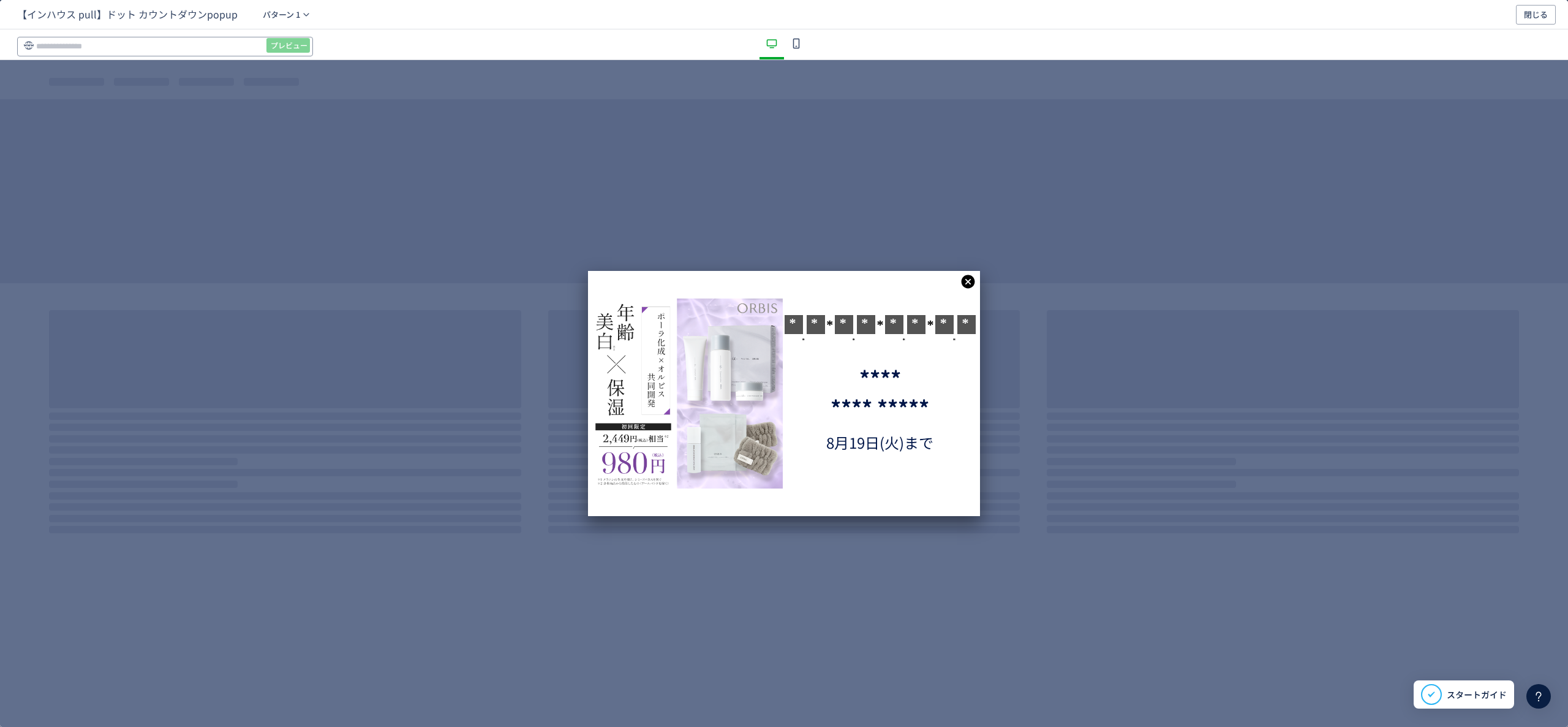
click at [107, 47] on input "dialog" at bounding box center [165, 47] width 296 height 20
paste input "**********"
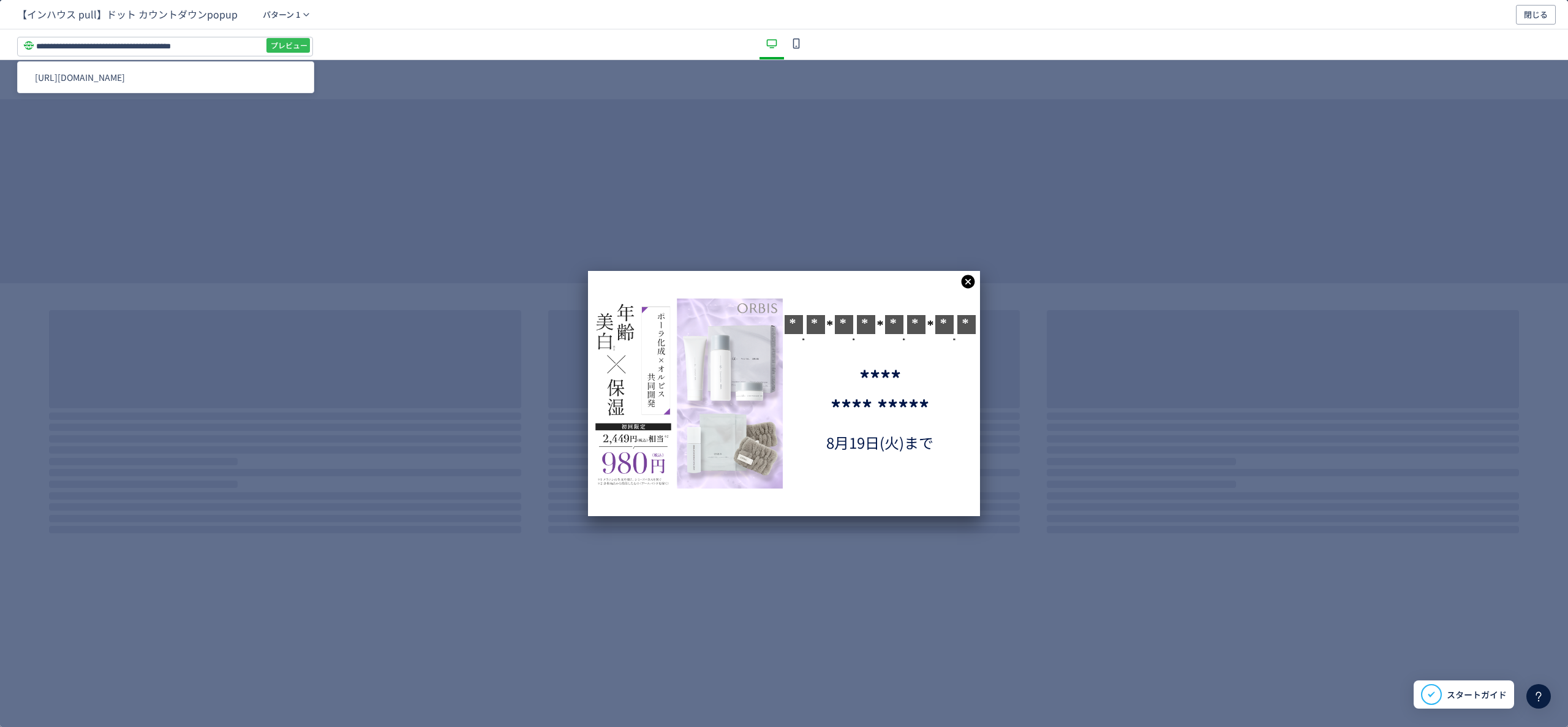
click at [295, 39] on span "プレビュー" at bounding box center [289, 45] width 37 height 20
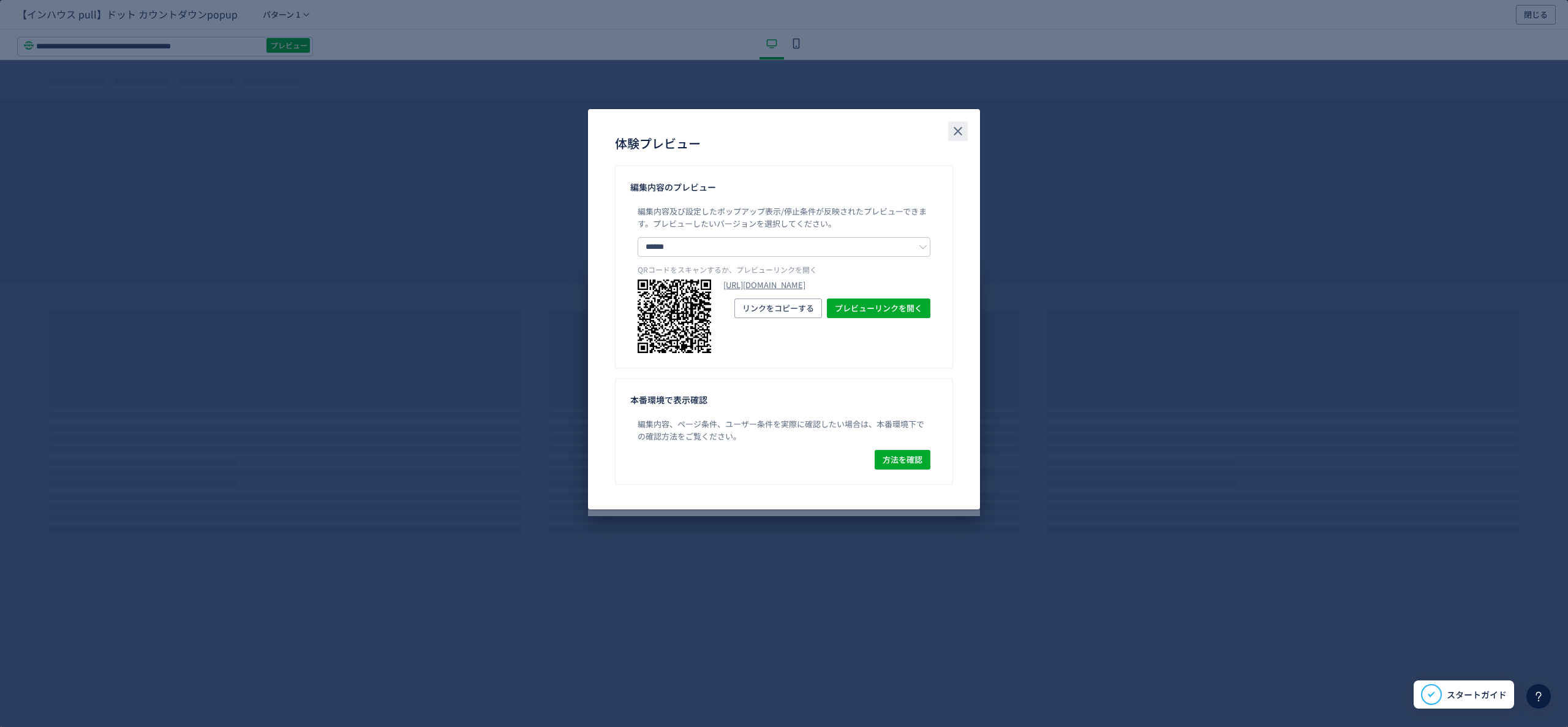
click at [959, 131] on use "close" at bounding box center [958, 131] width 9 height 9
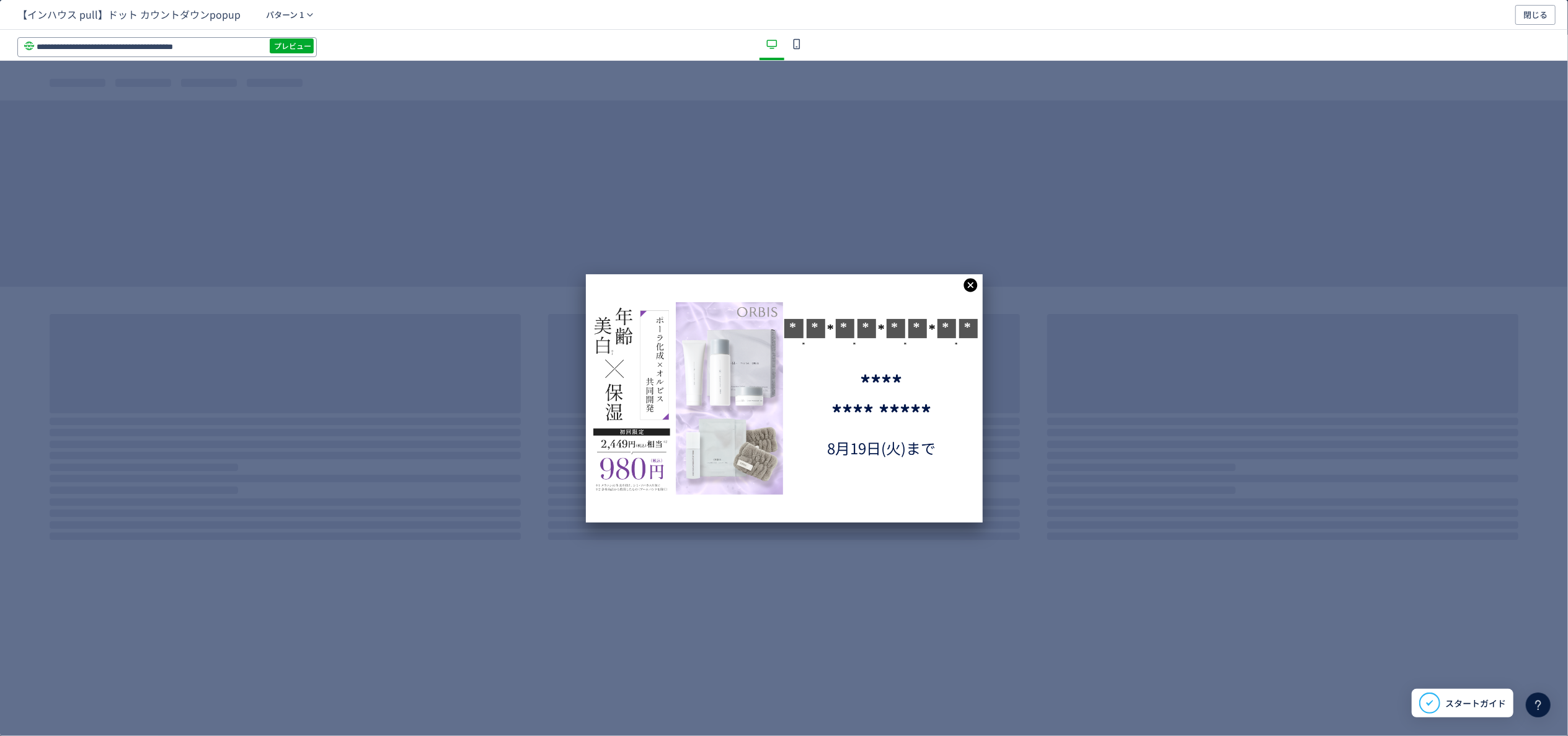
click at [187, 54] on input "**********" at bounding box center [167, 47] width 300 height 20
paste input "dialog"
type input "**********"
click at [284, 44] on span "プレビュー" at bounding box center [293, 46] width 37 height 20
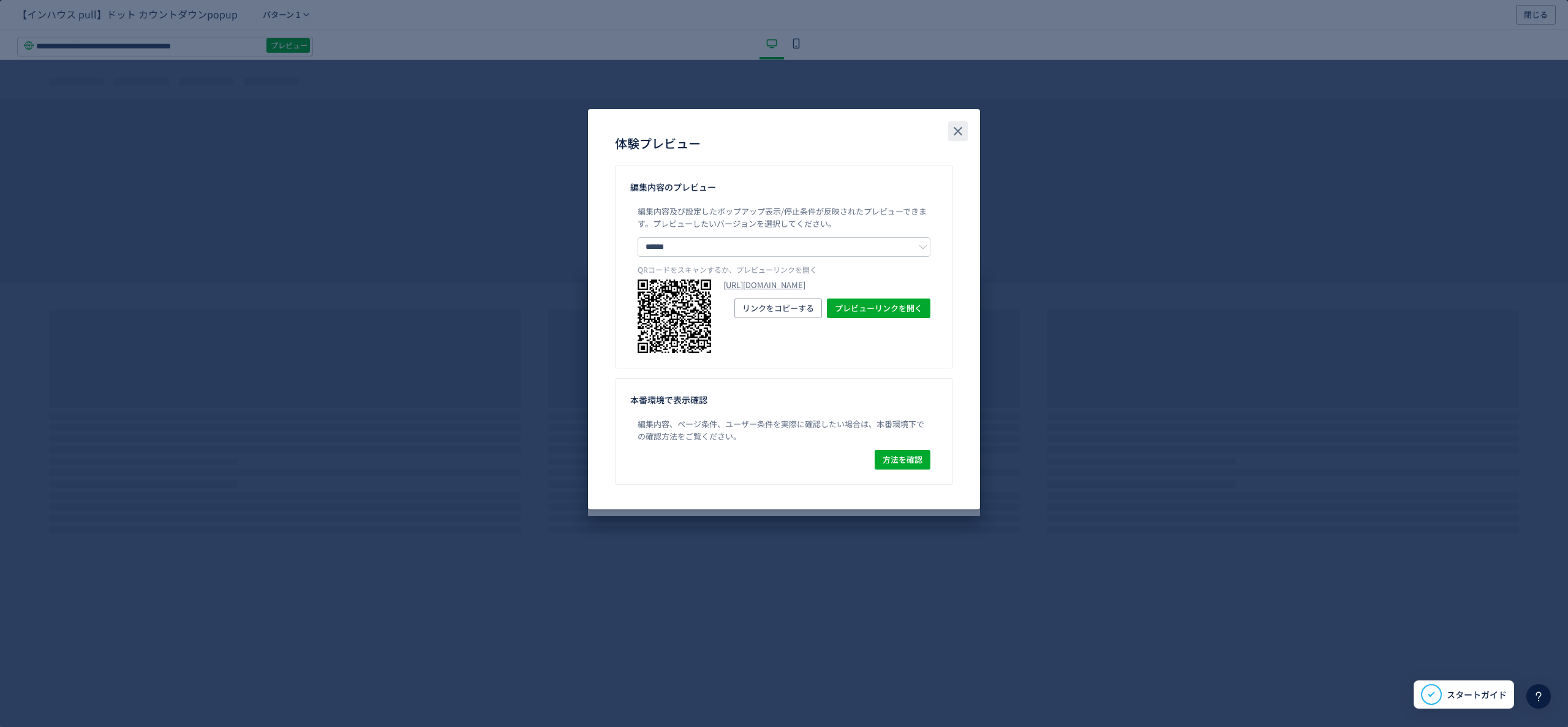
click at [958, 129] on icon "close" at bounding box center [958, 131] width 15 height 15
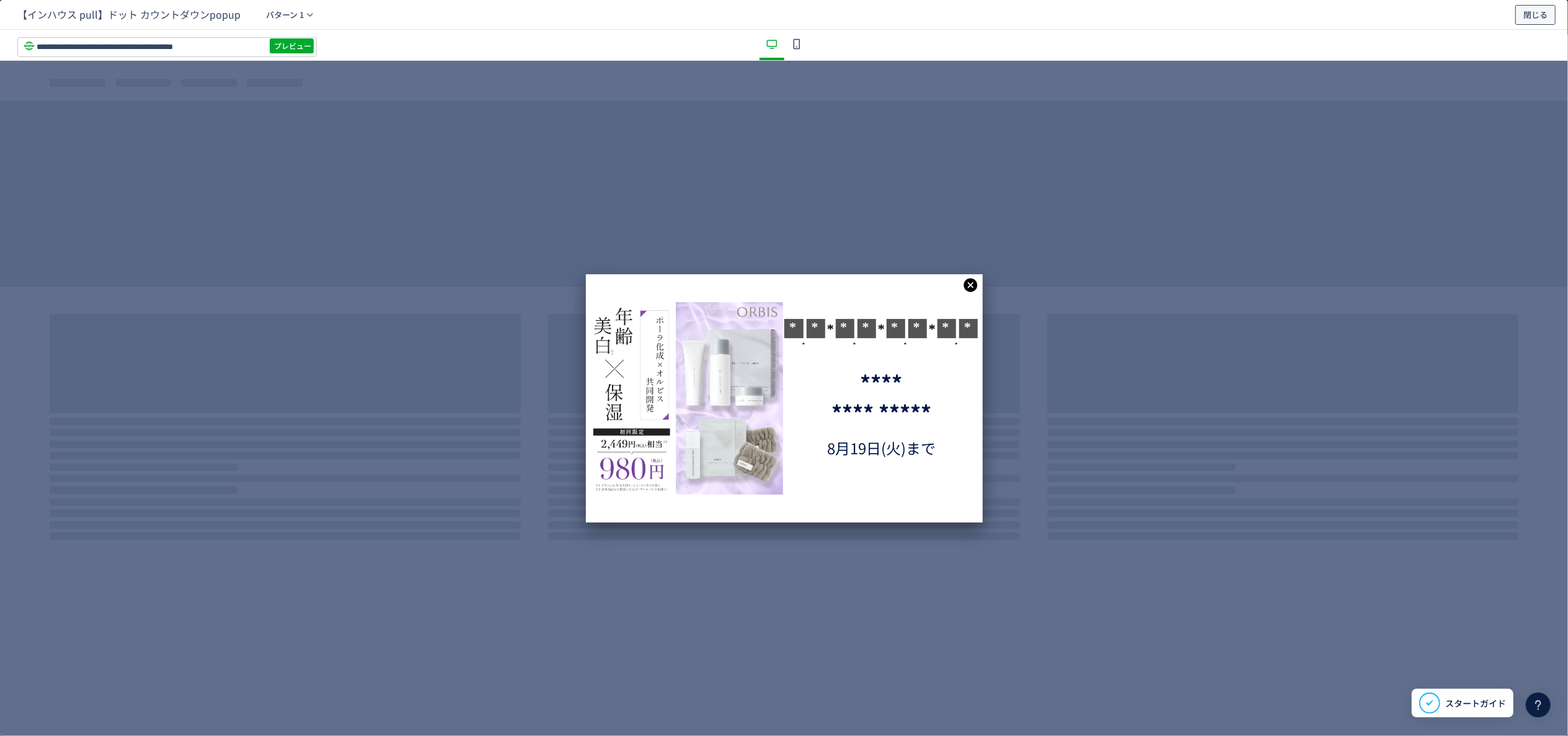
click at [1519, 12] on button "閉じる" at bounding box center [1536, 15] width 40 height 20
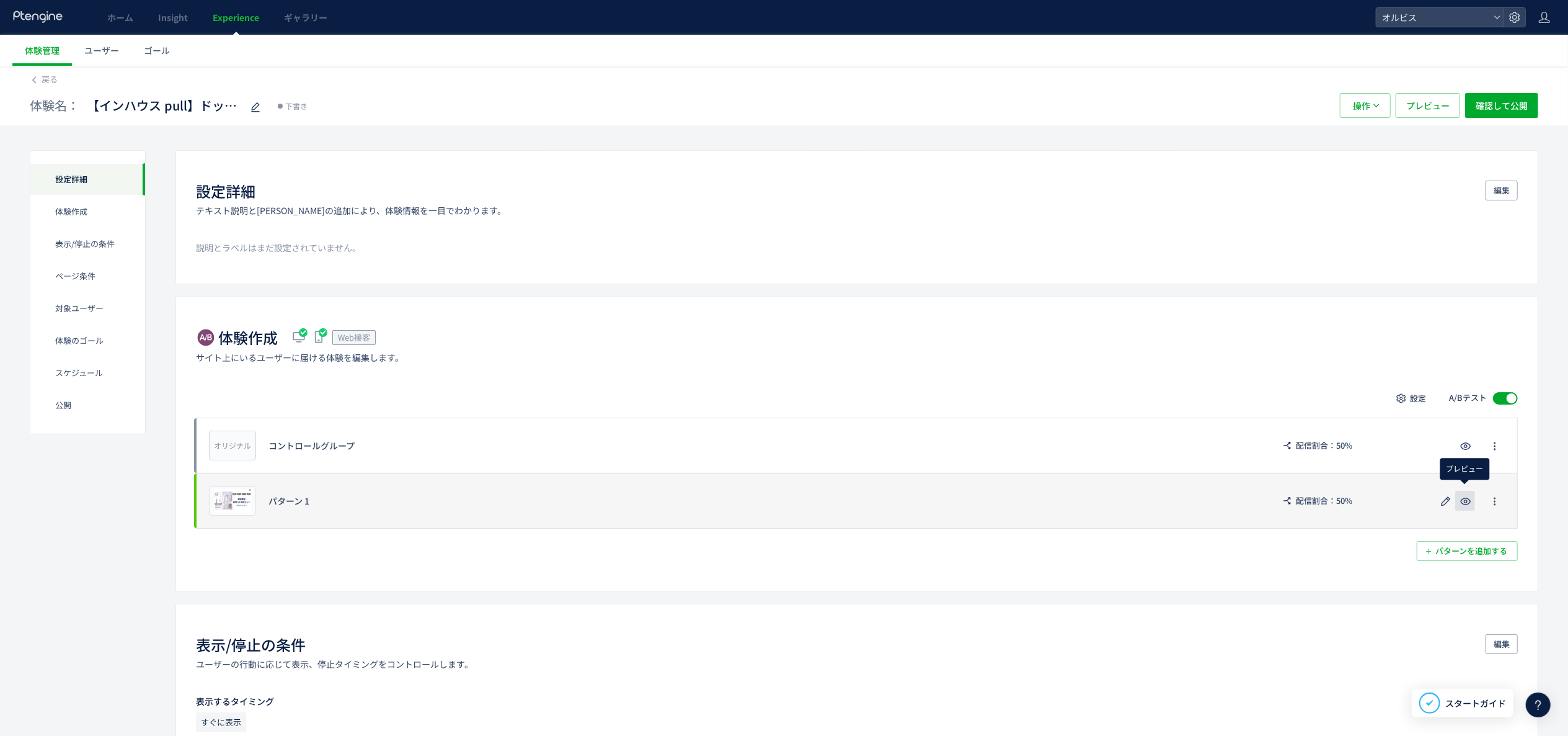
click at [1467, 509] on icon "button" at bounding box center [1466, 501] width 15 height 15
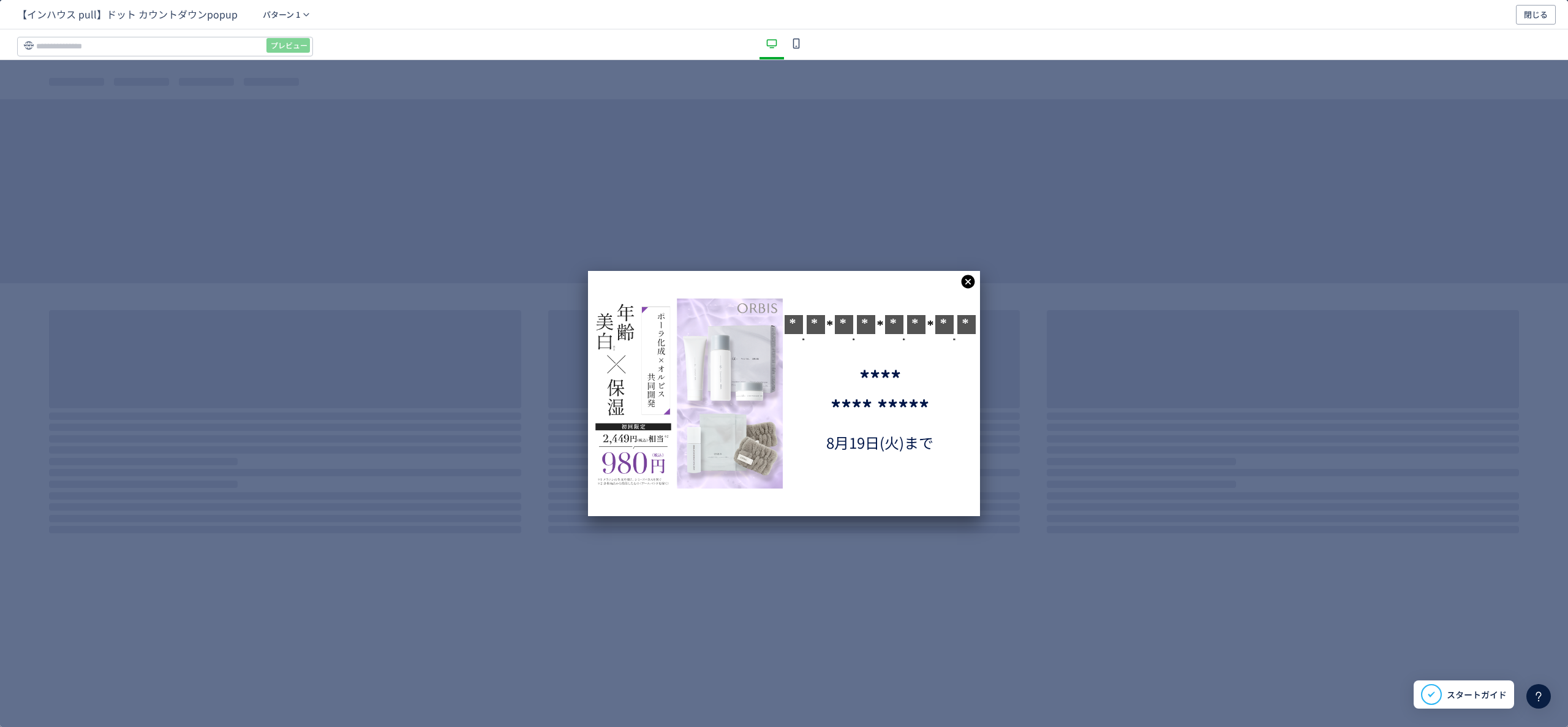
click at [802, 41] on icon "dialog" at bounding box center [797, 44] width 15 height 15
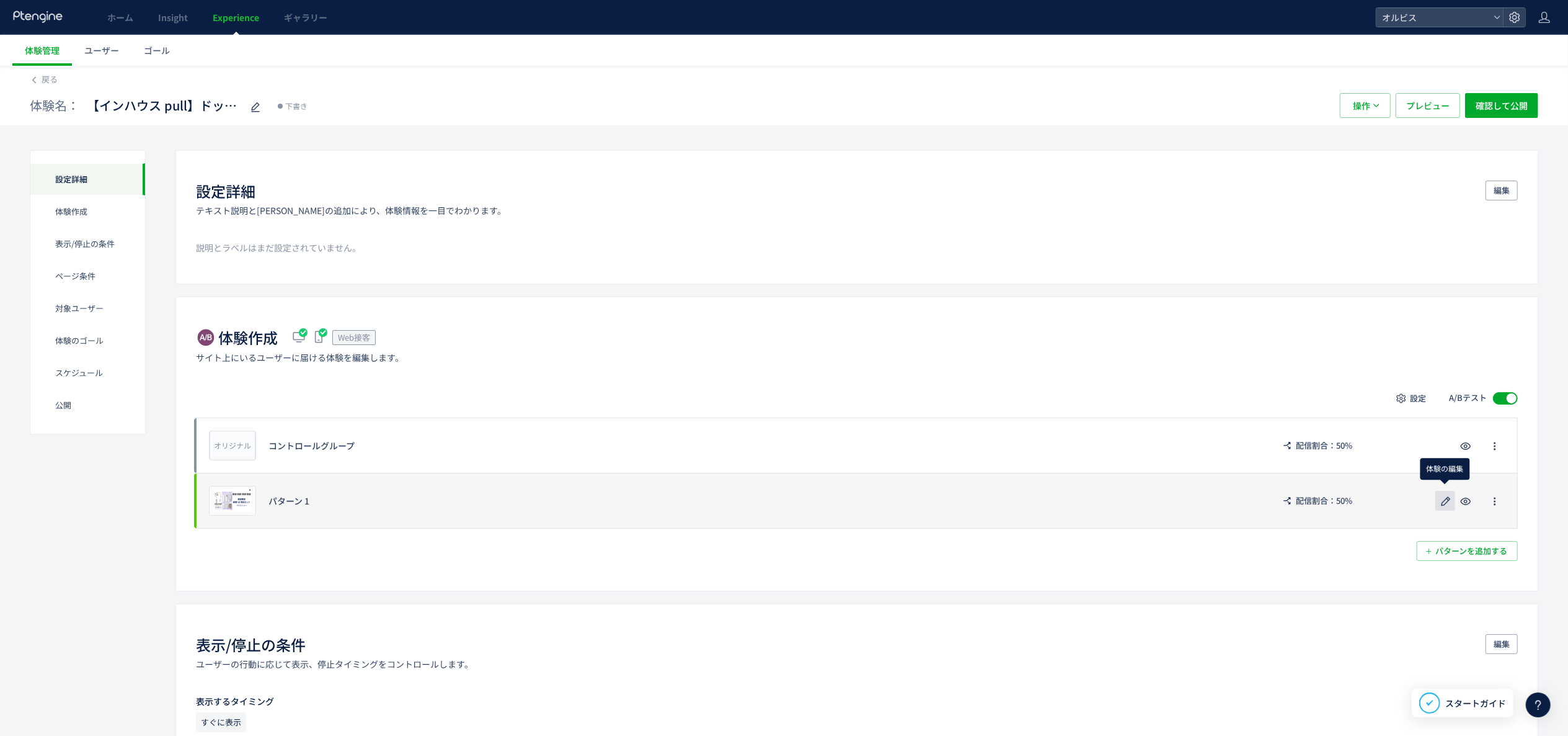
click at [1447, 503] on use "button" at bounding box center [1446, 501] width 9 height 9
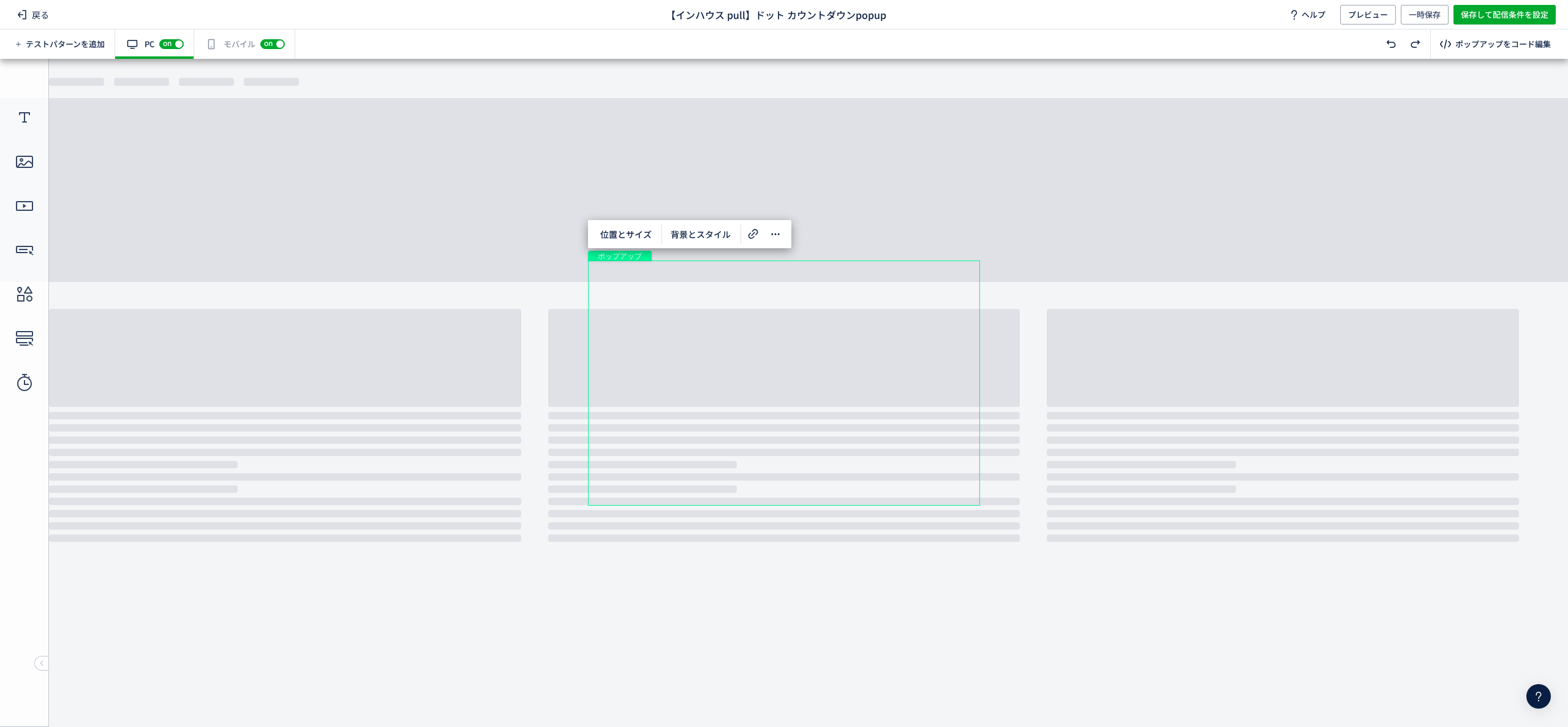
click at [225, 44] on div "有効な編集箇所が確認されません モバイル off on" at bounding box center [244, 44] width 101 height 29
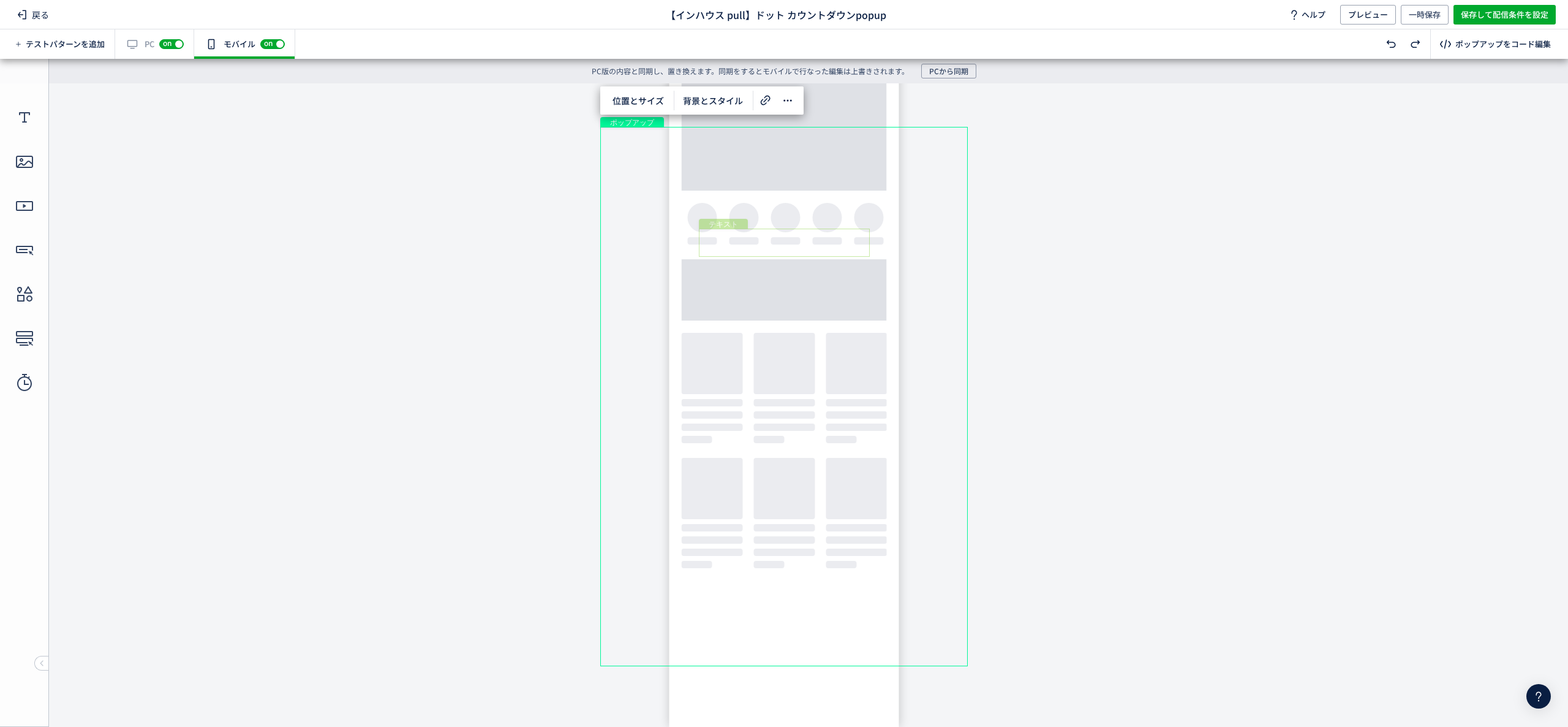
click at [706, 240] on div "テキスト" at bounding box center [784, 243] width 171 height 28
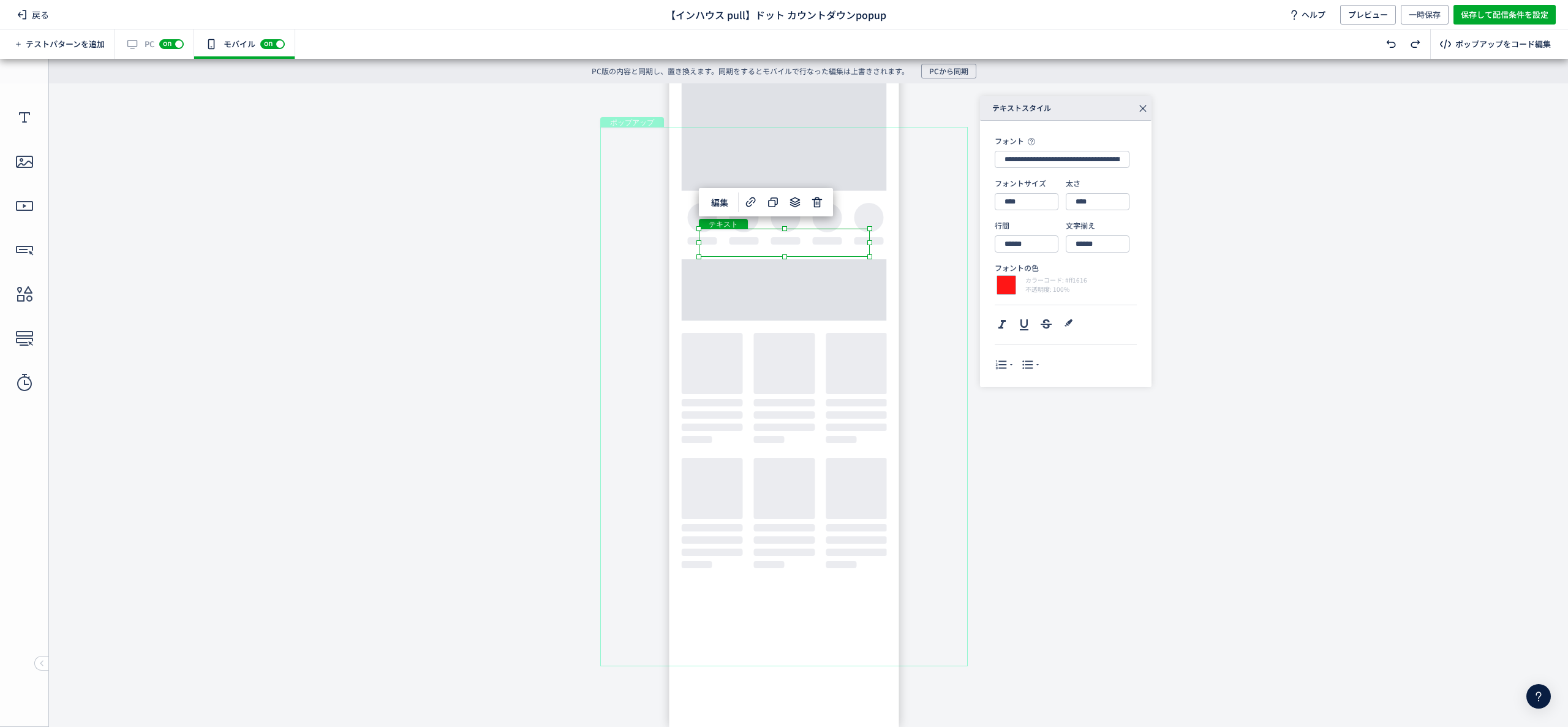
click at [704, 243] on div "テキスト" at bounding box center [784, 243] width 171 height 28
click at [704, 247] on div "テキスト" at bounding box center [784, 243] width 171 height 28
click at [708, 245] on div "テキスト" at bounding box center [784, 243] width 171 height 28
click at [716, 245] on div "テキスト" at bounding box center [784, 243] width 171 height 28
click at [754, 249] on div "テキスト" at bounding box center [784, 243] width 171 height 28
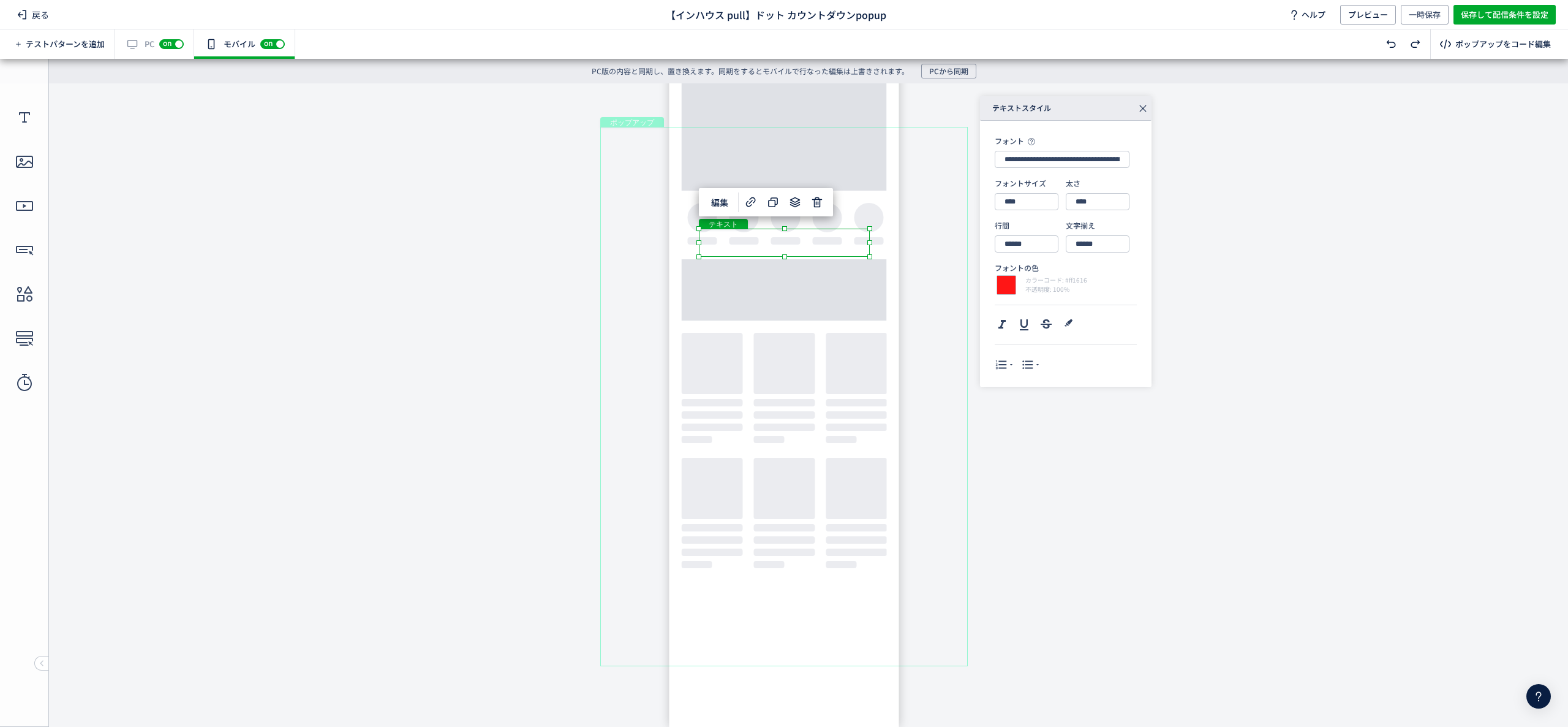
click at [919, 230] on div "ポップアップ" at bounding box center [784, 396] width 367 height 540
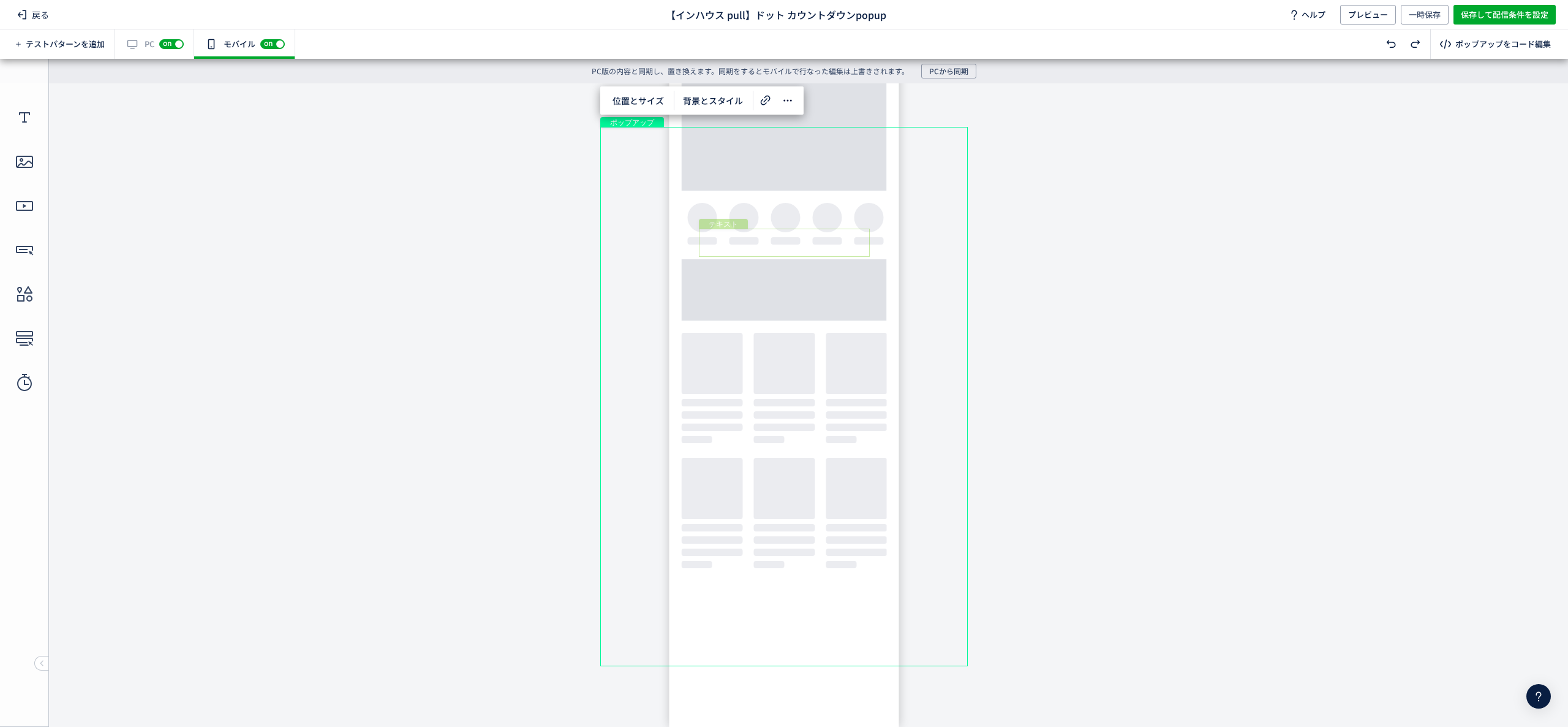
click at [707, 244] on div "テキスト" at bounding box center [784, 243] width 171 height 28
click at [711, 242] on div "テキスト" at bounding box center [784, 243] width 171 height 28
drag, startPoint x: 846, startPoint y: 227, endPoint x: 846, endPoint y: 208, distance: 19.0
click at [846, 208] on body "undefined ポップアップ undefined ポップアップ クローズボタン テキスト [GEOGRAPHIC_DATA] 形 テキスト 画像" at bounding box center [784, 396] width 1568 height 625
click at [915, 234] on div "ポップアップ" at bounding box center [784, 396] width 367 height 540
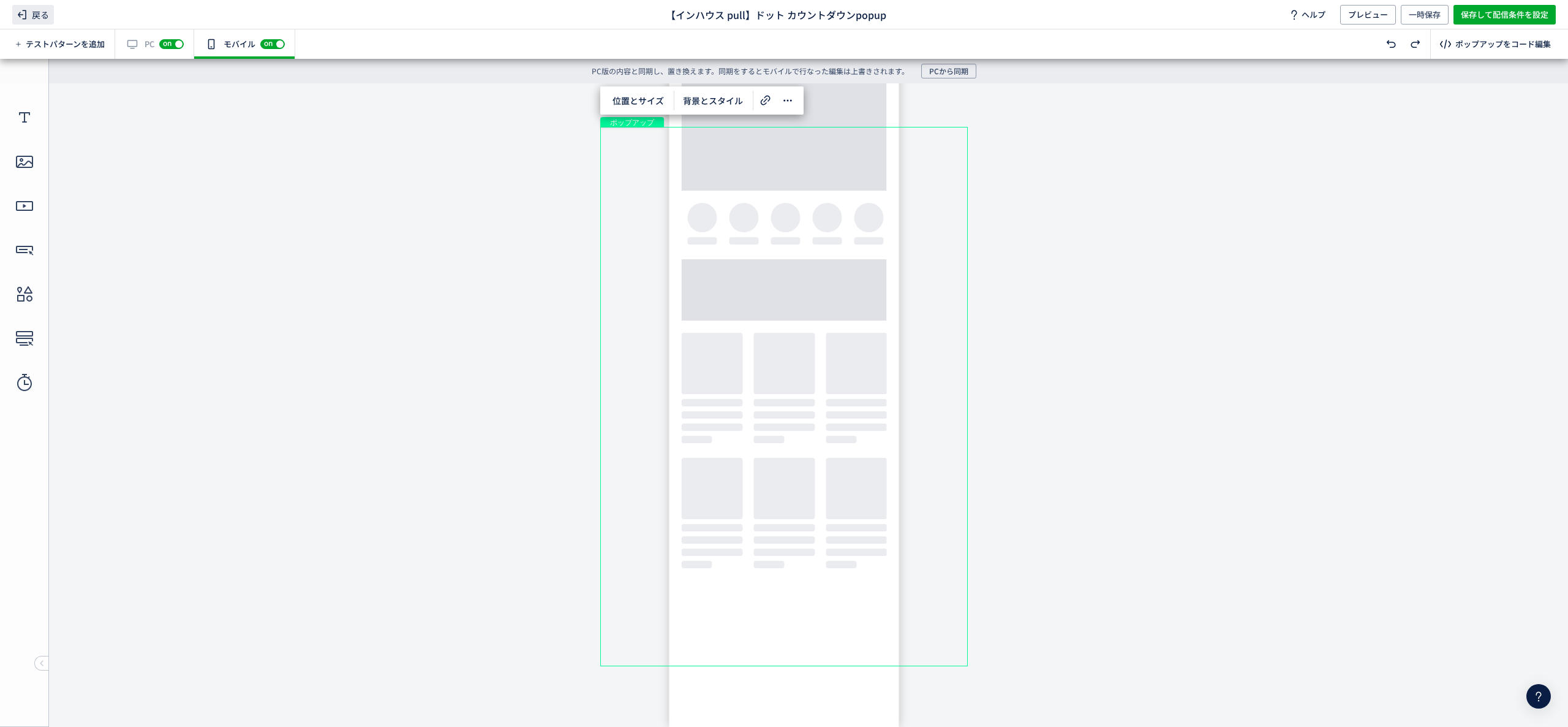
click at [39, 14] on span "戻る" at bounding box center [33, 15] width 42 height 20
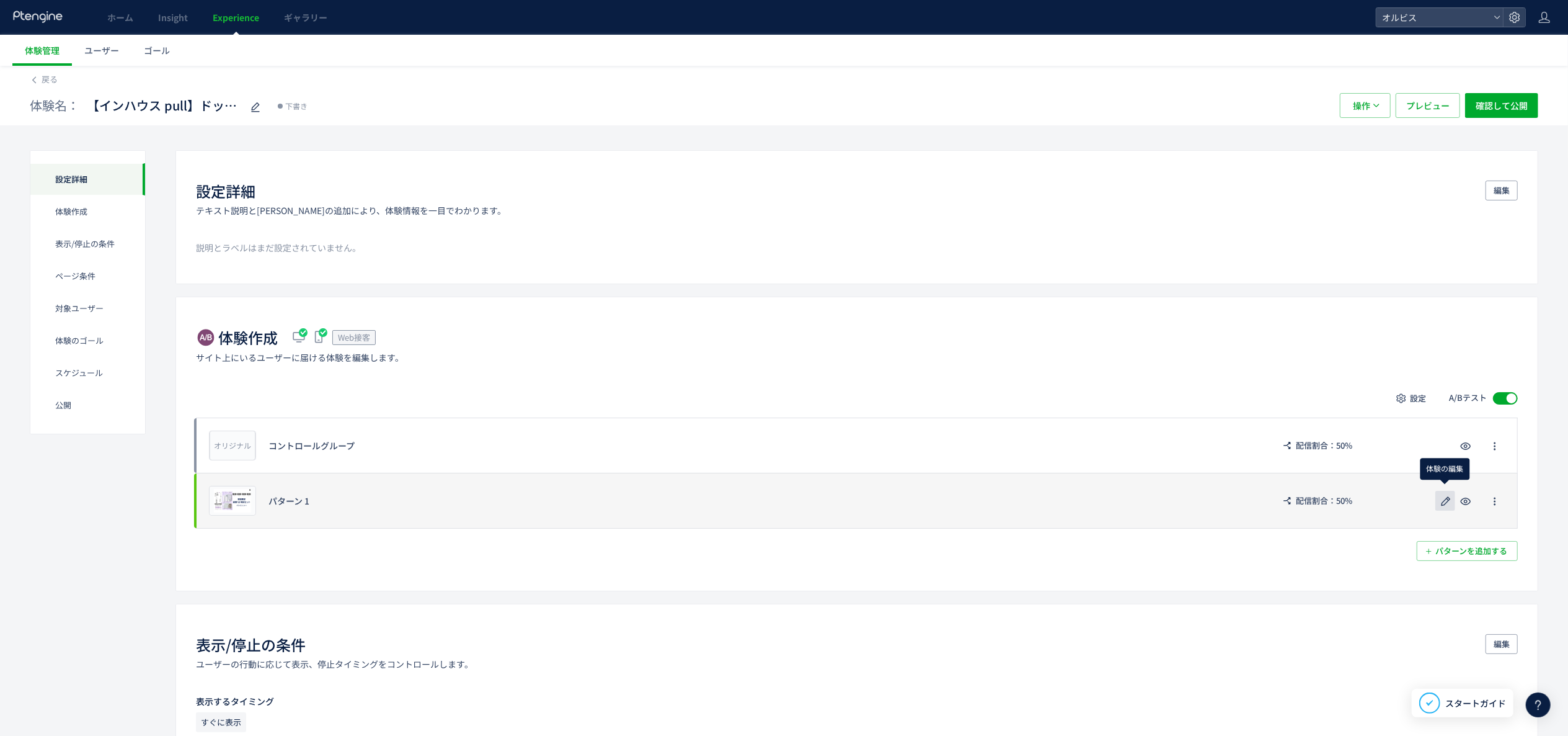
click at [1444, 511] on button "button" at bounding box center [1446, 501] width 20 height 20
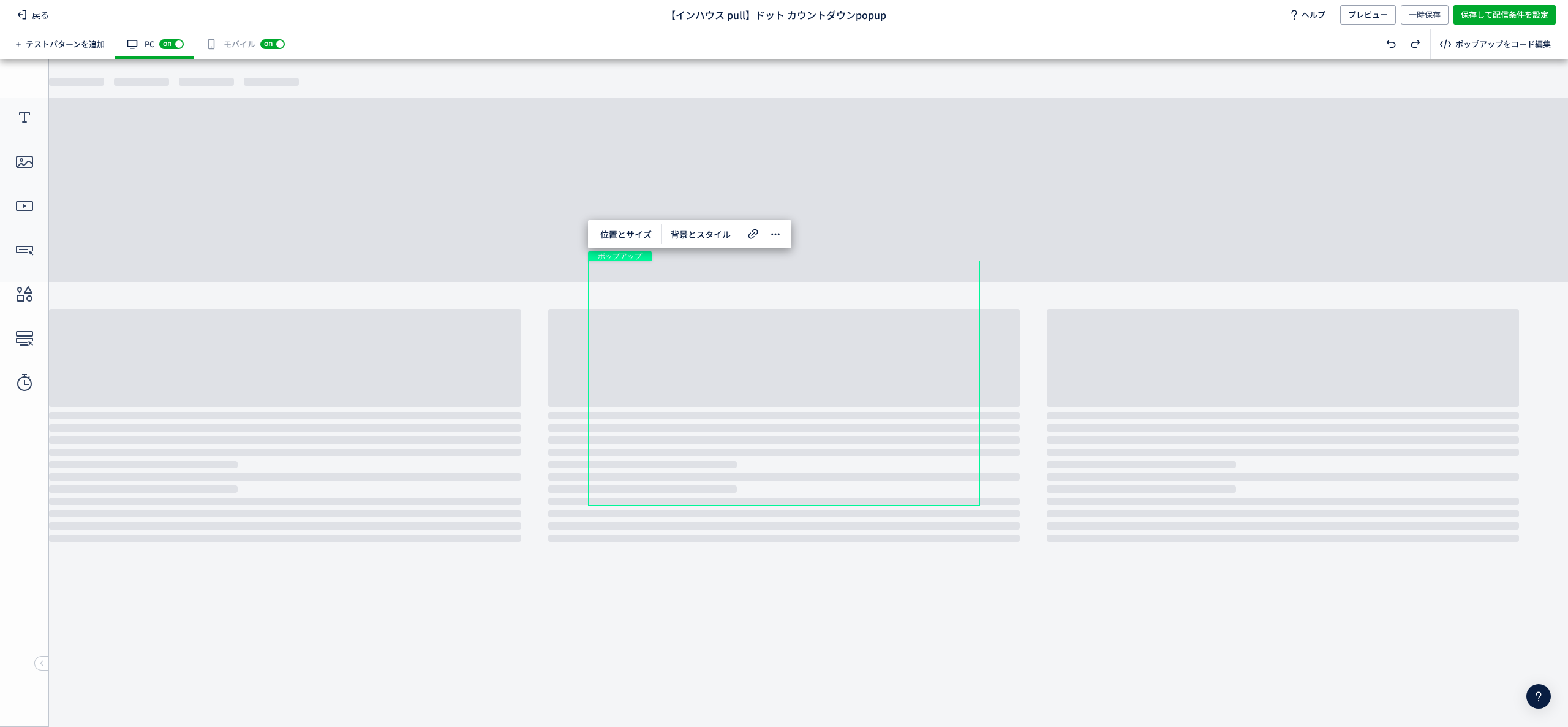
click at [216, 44] on div "有効な編集箇所が確認されません モバイル off on" at bounding box center [244, 44] width 101 height 29
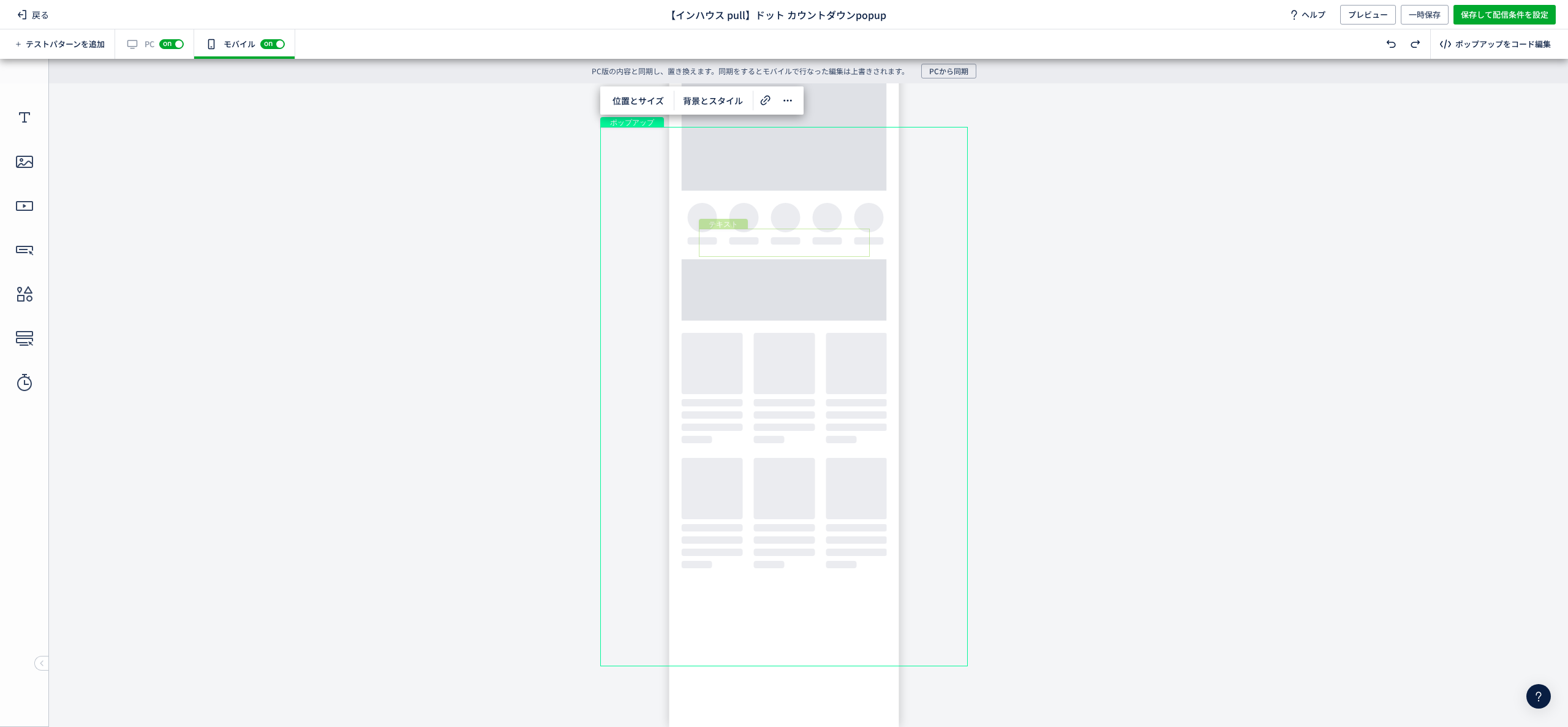
click at [813, 235] on div "テキスト" at bounding box center [784, 243] width 171 height 28
click at [868, 230] on div at bounding box center [870, 229] width 5 height 5
click at [949, 223] on div "ポップアップ" at bounding box center [784, 396] width 367 height 540
click at [28, 108] on icon at bounding box center [25, 118] width 20 height 20
drag, startPoint x: 800, startPoint y: 398, endPoint x: 892, endPoint y: 282, distance: 148.1
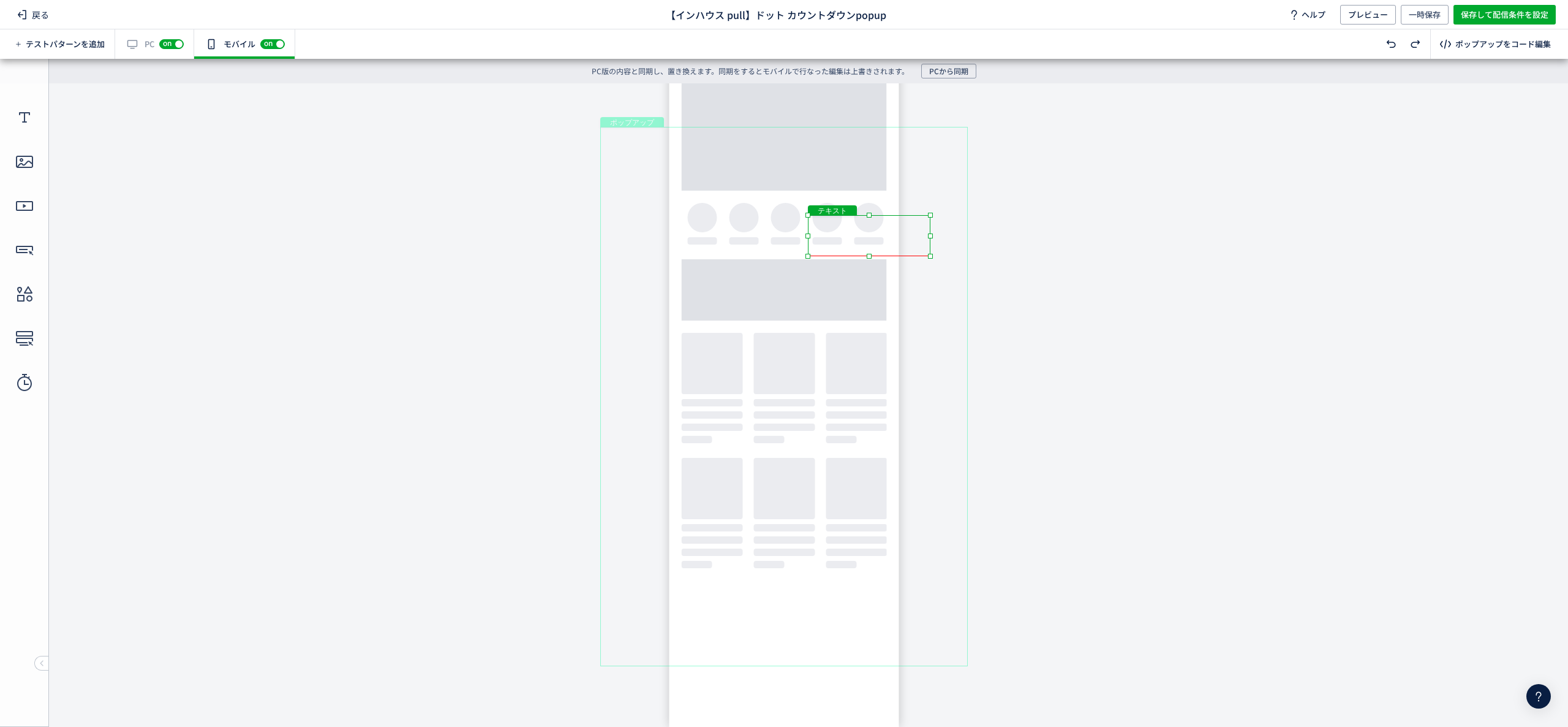
click at [892, 198] on body "undefined ポップアップ undefined ポップアップ クローズボタン テキスト [GEOGRAPHIC_DATA] 形 テキスト 画像" at bounding box center [784, 396] width 1568 height 625
click at [888, 225] on div "テキスト" at bounding box center [869, 235] width 122 height 41
click at [930, 256] on div "テキスト" at bounding box center [869, 235] width 122 height 41
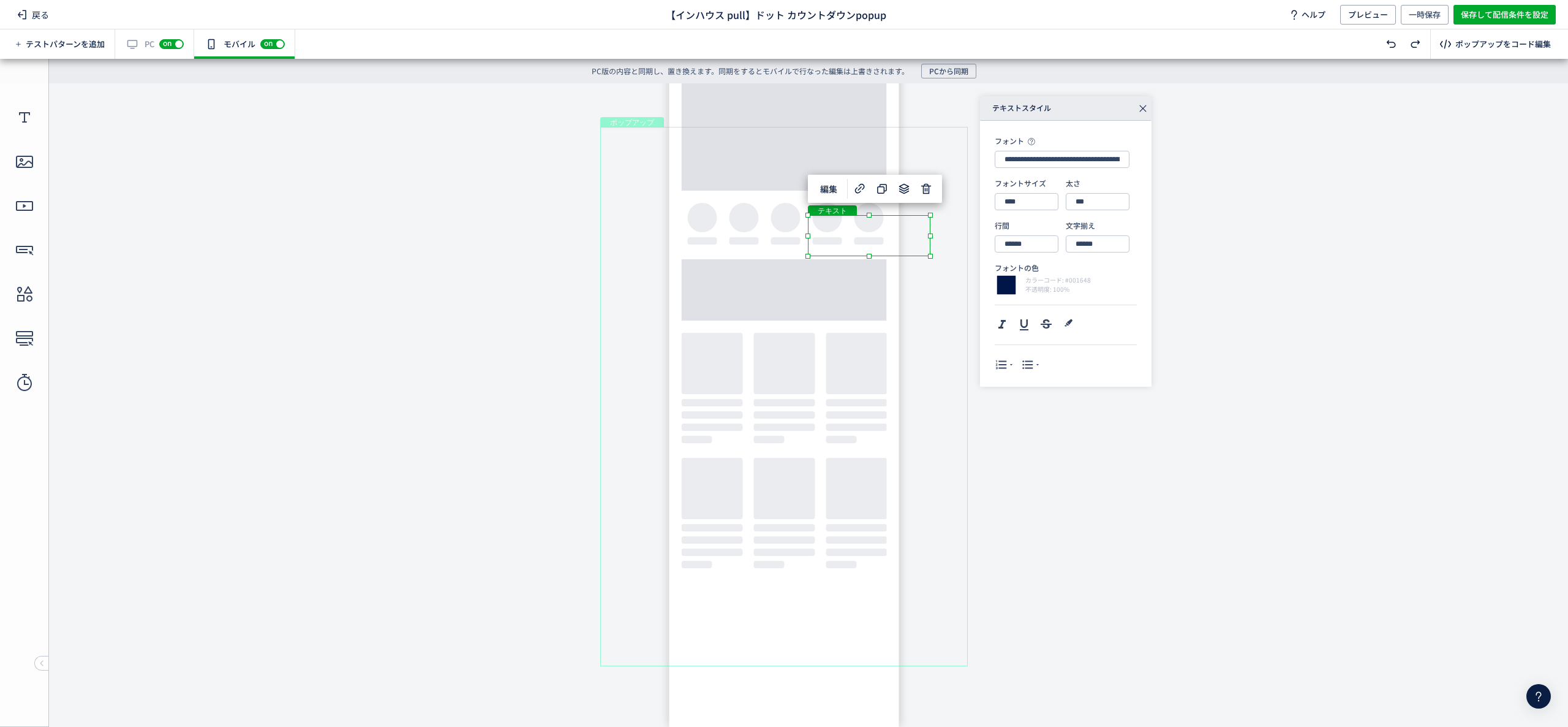
click at [892, 230] on div "テキスト" at bounding box center [869, 235] width 122 height 41
drag, startPoint x: 892, startPoint y: 220, endPoint x: 768, endPoint y: 213, distance: 124.2
click at [768, 213] on div "テキスト" at bounding box center [755, 221] width 122 height 41
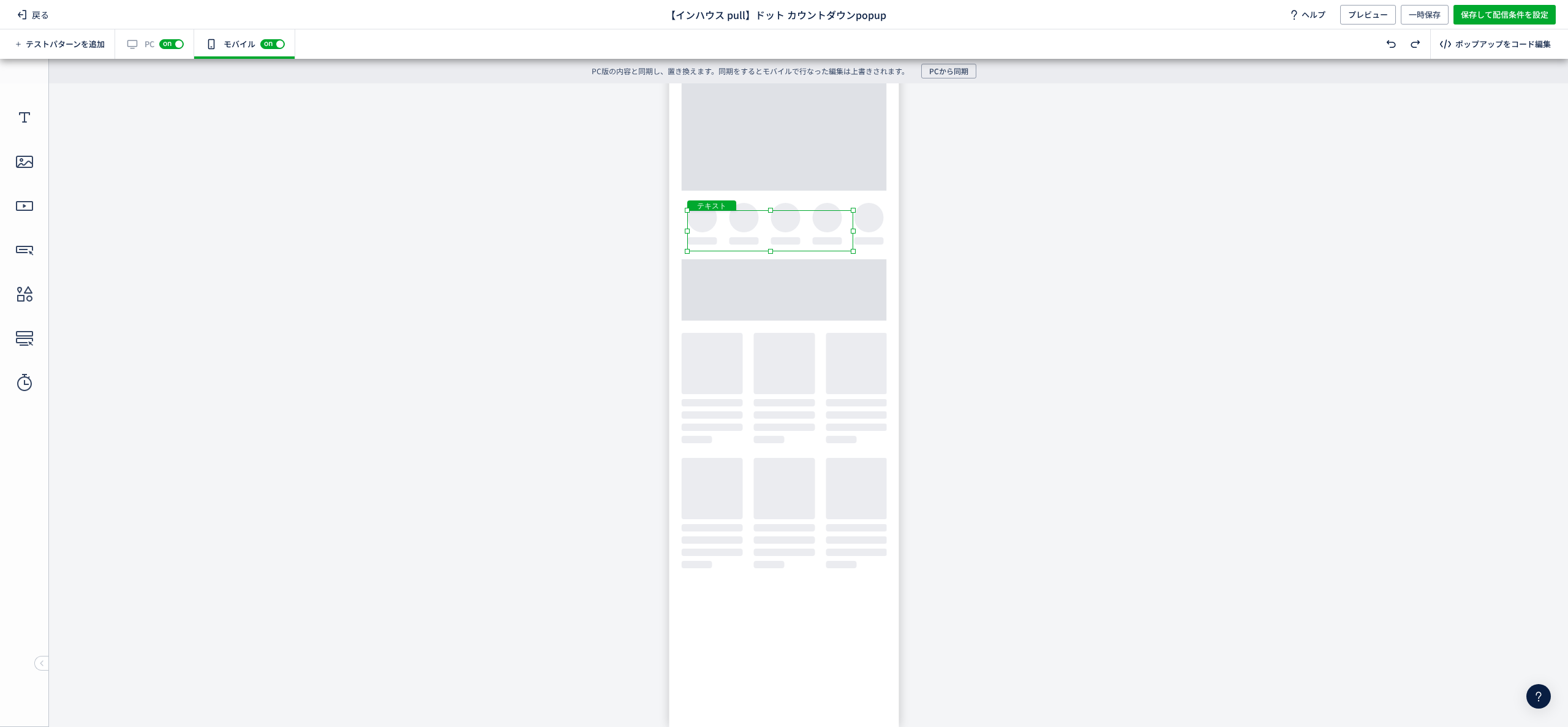
drag, startPoint x: 813, startPoint y: 230, endPoint x: 908, endPoint y: 230, distance: 95.0
click at [908, 230] on body "undefined ポップアップ undefined ポップアップ クローズボタン テキスト [GEOGRAPHIC_DATA] 形 テキスト 画像" at bounding box center [784, 396] width 1568 height 625
drag, startPoint x: 811, startPoint y: 212, endPoint x: 825, endPoint y: 266, distance: 55.8
click at [825, 210] on div "テキスト" at bounding box center [784, 221] width 170 height 21
drag, startPoint x: 834, startPoint y: 168, endPoint x: 833, endPoint y: 254, distance: 86.0
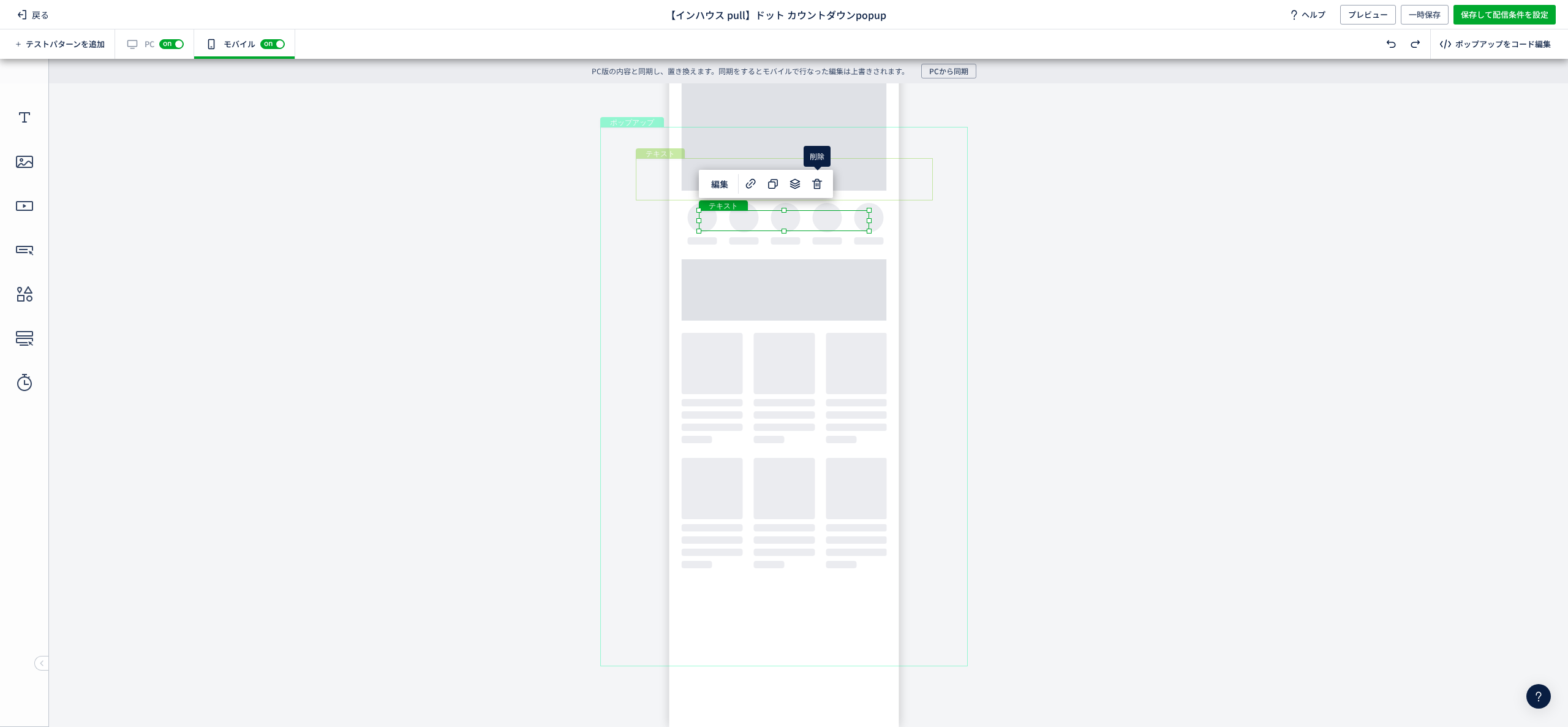
click at [834, 168] on div "テキスト" at bounding box center [784, 179] width 297 height 42
drag, startPoint x: 851, startPoint y: 160, endPoint x: 851, endPoint y: 149, distance: 11.0
click at [851, 149] on body "undefined ポップアップ undefined ポップアップ クローズボタン テキスト [GEOGRAPHIC_DATA] 形 テキスト 画像" at bounding box center [784, 396] width 1568 height 625
click at [888, 217] on div "ポップアップ" at bounding box center [784, 396] width 367 height 540
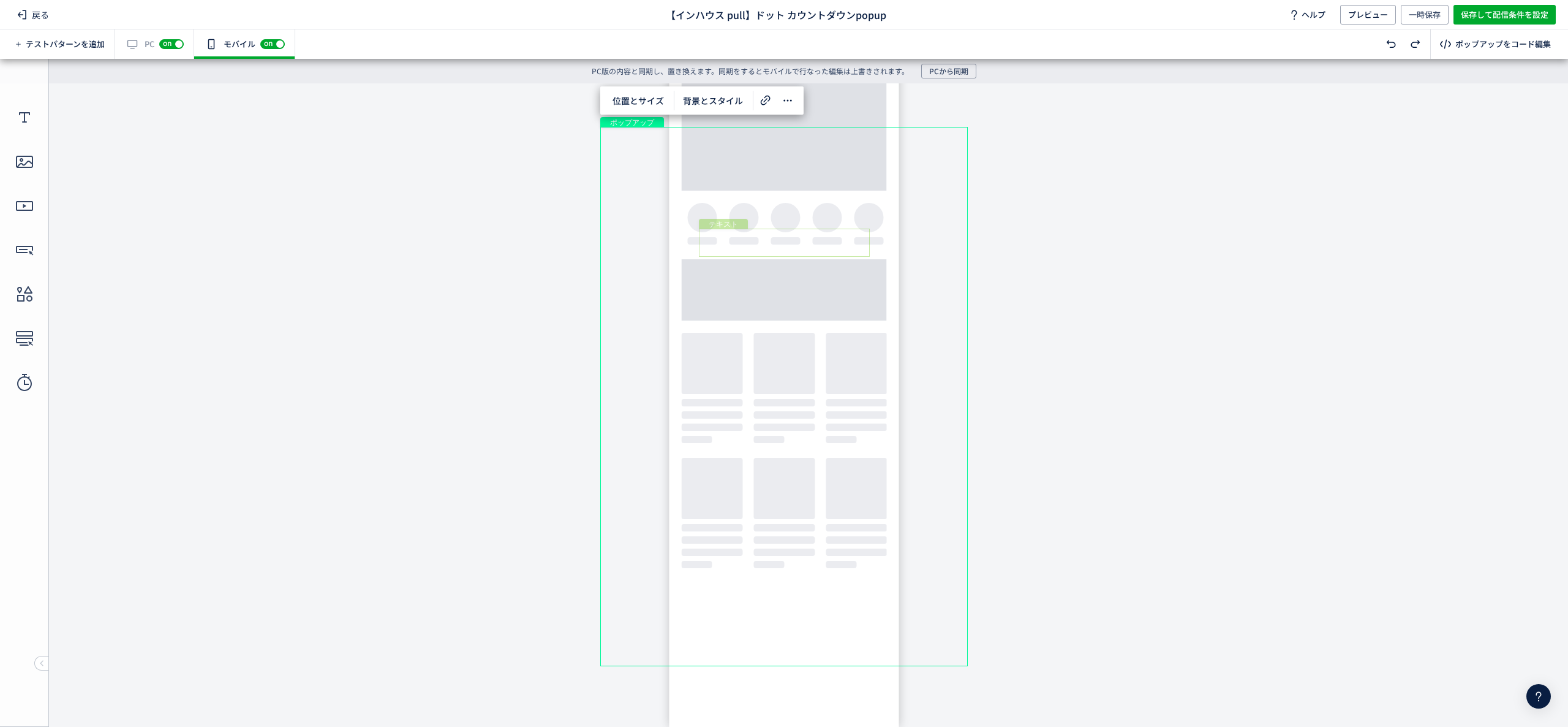
click at [800, 245] on div "テキスト" at bounding box center [784, 243] width 171 height 28
drag, startPoint x: 859, startPoint y: 249, endPoint x: 858, endPoint y: 257, distance: 8.1
click at [858, 257] on div "テキスト" at bounding box center [784, 249] width 171 height 28
click at [875, 250] on div "形" at bounding box center [784, 242] width 197 height 29
click at [876, 252] on div "形" at bounding box center [784, 247] width 197 height 29
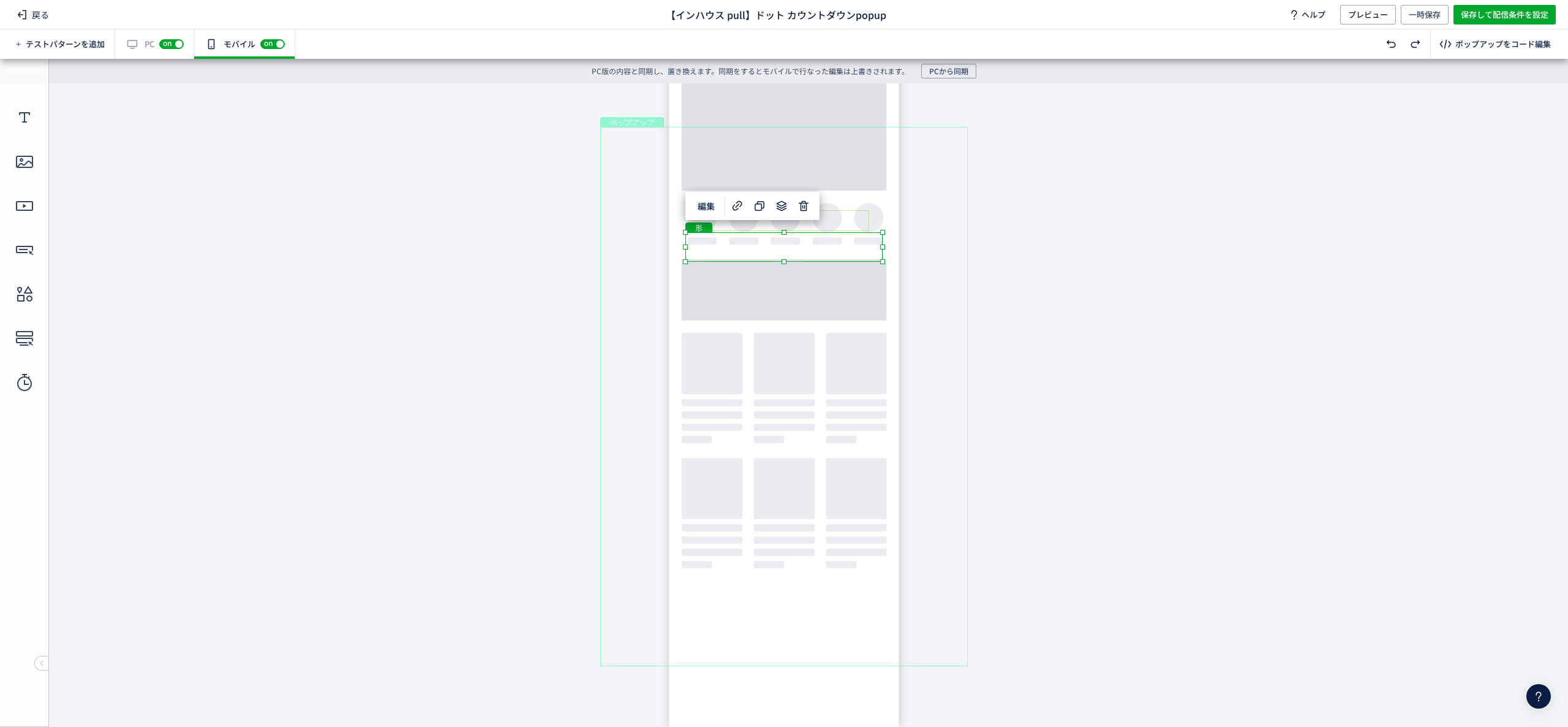
click at [849, 214] on div "テキスト" at bounding box center [784, 221] width 170 height 21
click at [839, 242] on div "テキスト" at bounding box center [784, 249] width 171 height 28
click at [813, 251] on div "テキスト" at bounding box center [784, 249] width 171 height 28
click at [870, 263] on div "テキスト" at bounding box center [784, 249] width 171 height 28
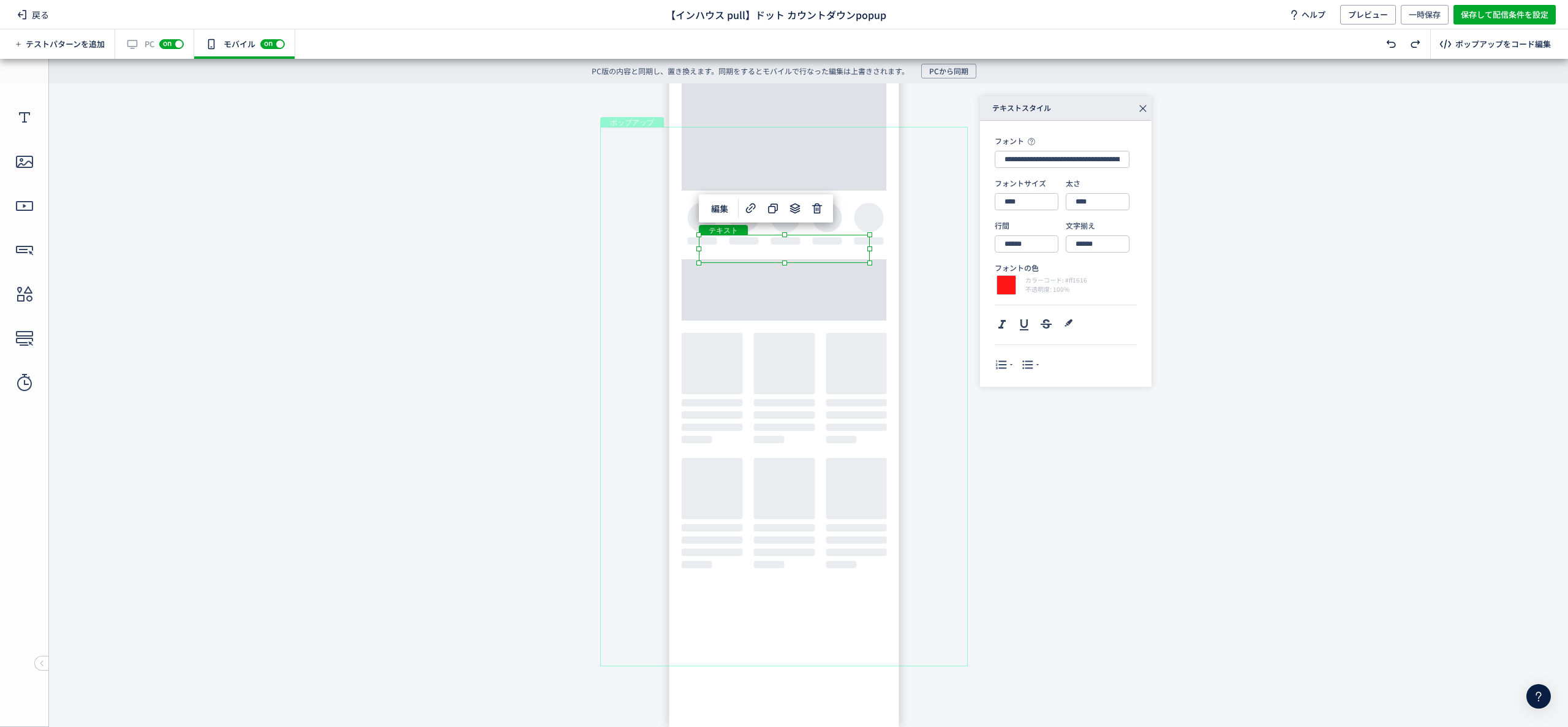
click at [837, 217] on div "テキスト" at bounding box center [783, 220] width 169 height 20
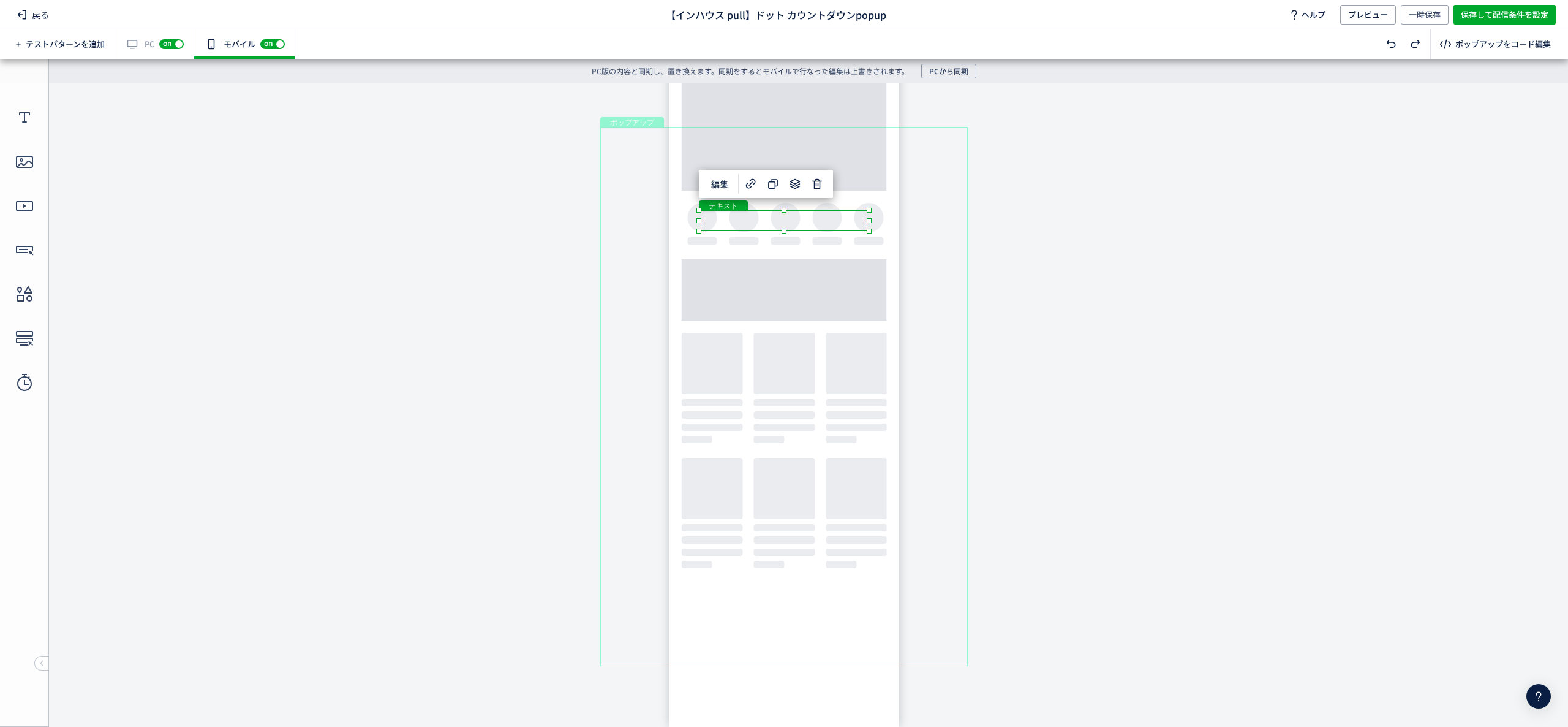
click at [833, 222] on div "テキスト" at bounding box center [784, 221] width 170 height 21
click at [869, 231] on div "テキスト" at bounding box center [784, 221] width 170 height 21
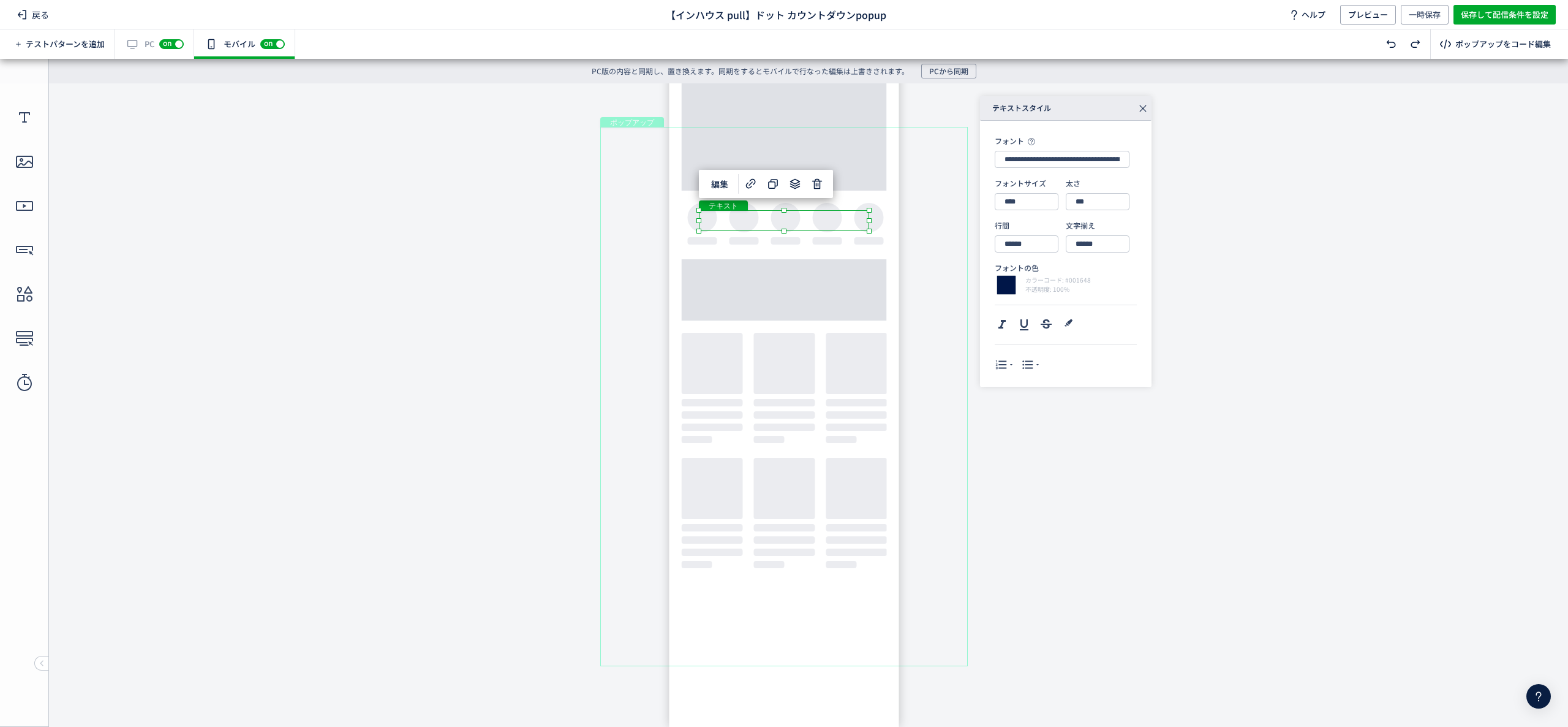
click at [844, 216] on div "テキスト" at bounding box center [784, 221] width 170 height 21
click at [833, 219] on div "テキスト" at bounding box center [784, 221] width 170 height 21
click at [869, 231] on div "テキスト" at bounding box center [784, 221] width 170 height 21
click at [1284, 240] on div "**********" at bounding box center [1196, 242] width 431 height 291
click at [843, 222] on div "テキスト" at bounding box center [784, 221] width 170 height 21
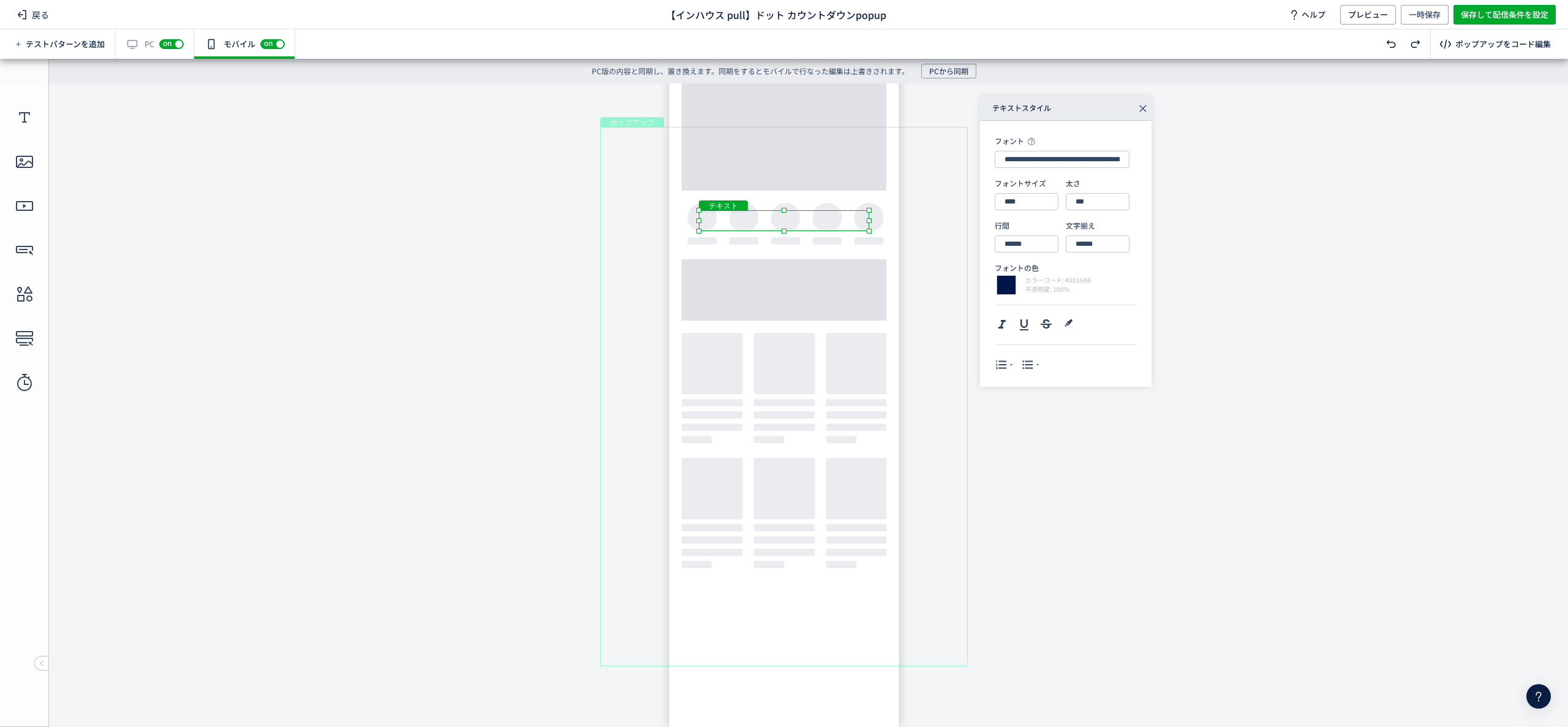
click at [836, 216] on div "テキスト" at bounding box center [784, 221] width 170 height 21
click at [822, 224] on div "テキスト" at bounding box center [789, 219] width 170 height 21
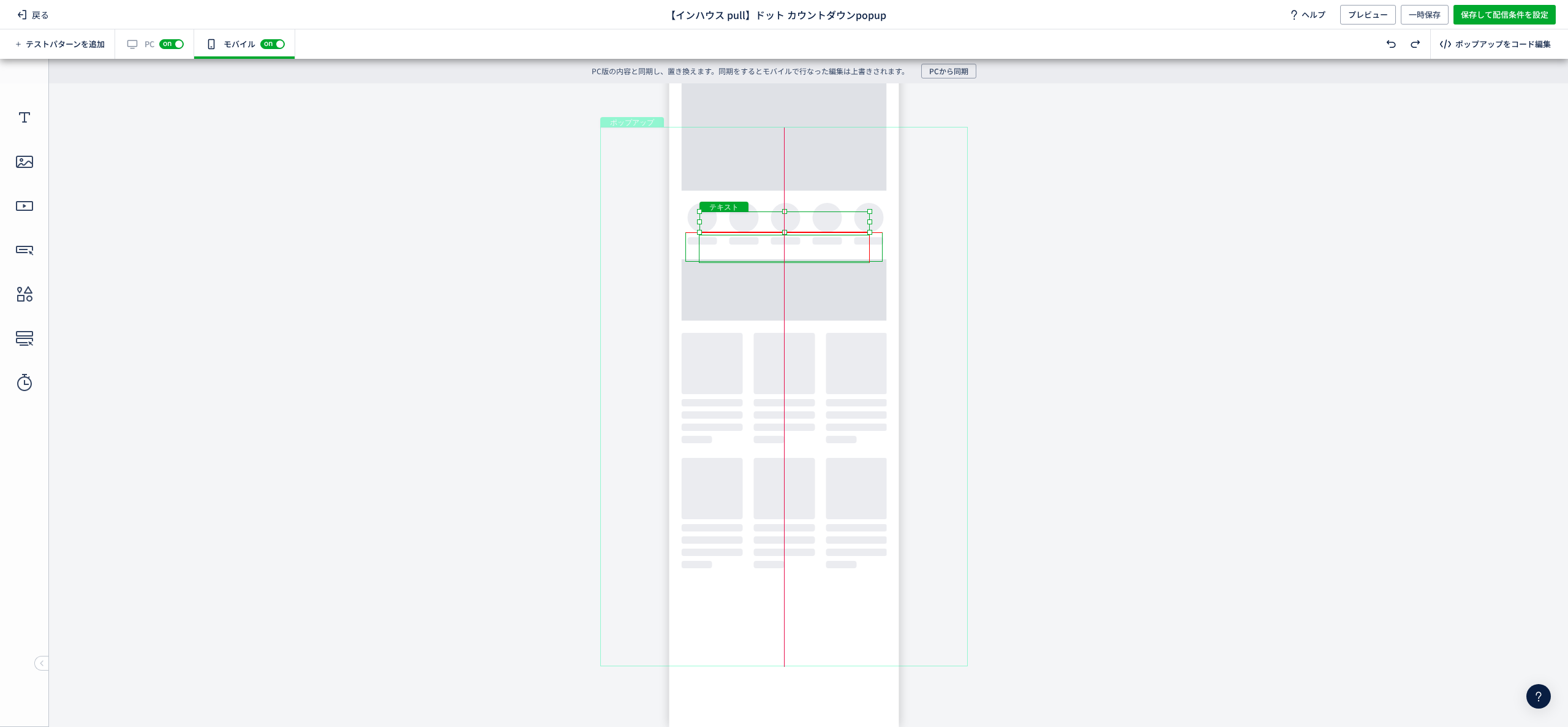
click at [832, 216] on div "テキスト" at bounding box center [784, 222] width 170 height 21
click at [870, 232] on div "テキスト" at bounding box center [784, 222] width 170 height 21
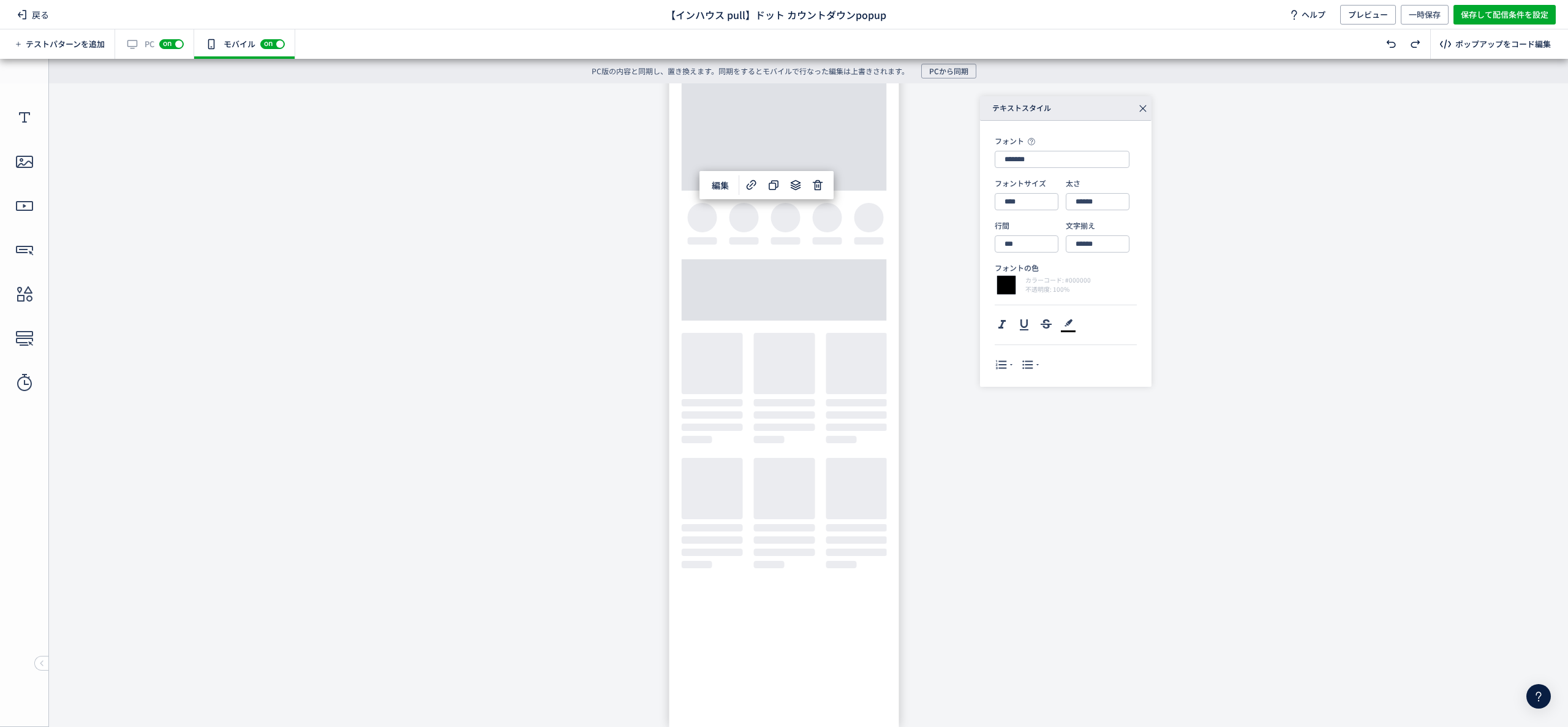
type input "**********"
type input "****"
type input "***"
type input "******"
click at [724, 247] on div "テキスト" at bounding box center [784, 249] width 171 height 28
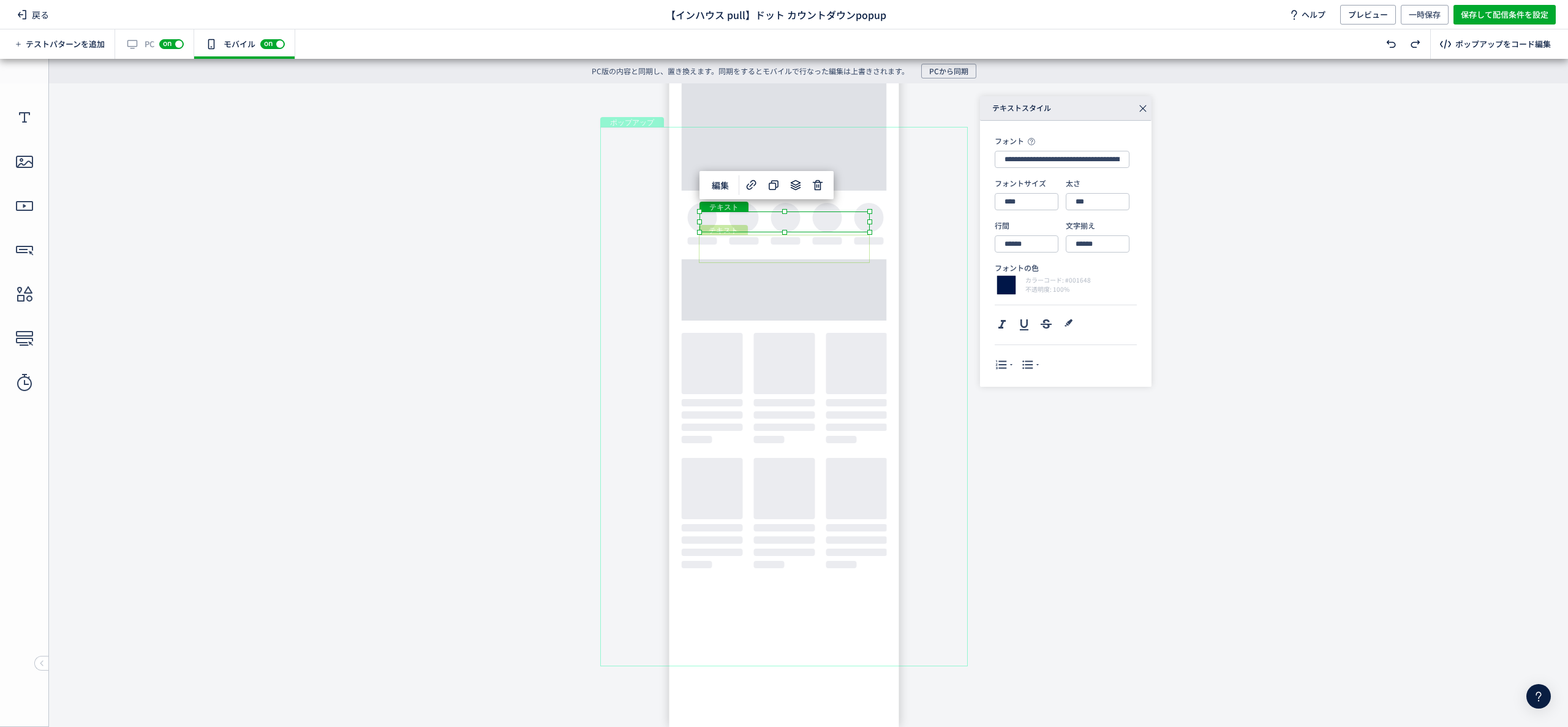
click at [870, 263] on div "テキスト" at bounding box center [784, 249] width 171 height 28
click at [1340, 347] on div "**********" at bounding box center [1196, 242] width 431 height 291
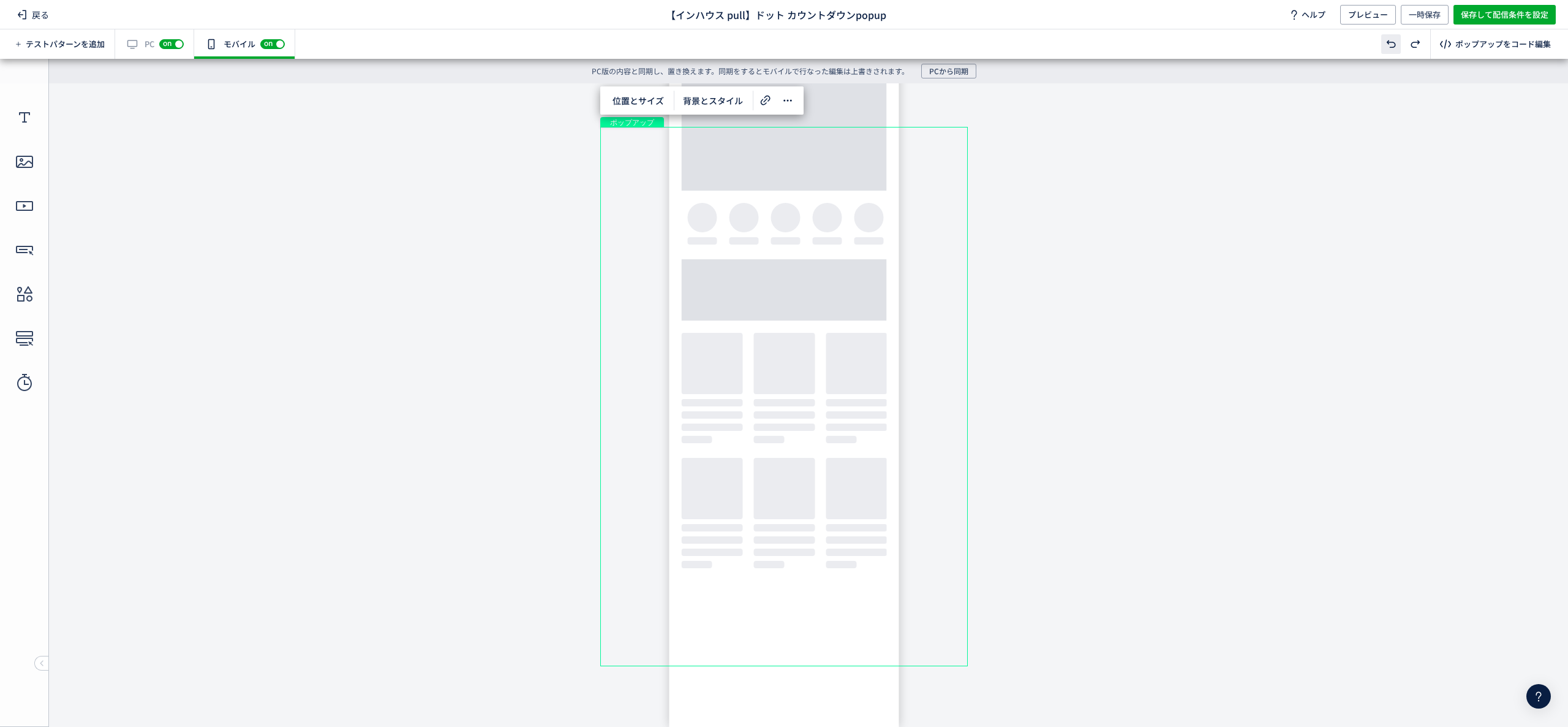
click at [1398, 39] on div at bounding box center [1391, 44] width 20 height 20
click at [1412, 48] on icon at bounding box center [1416, 44] width 15 height 15
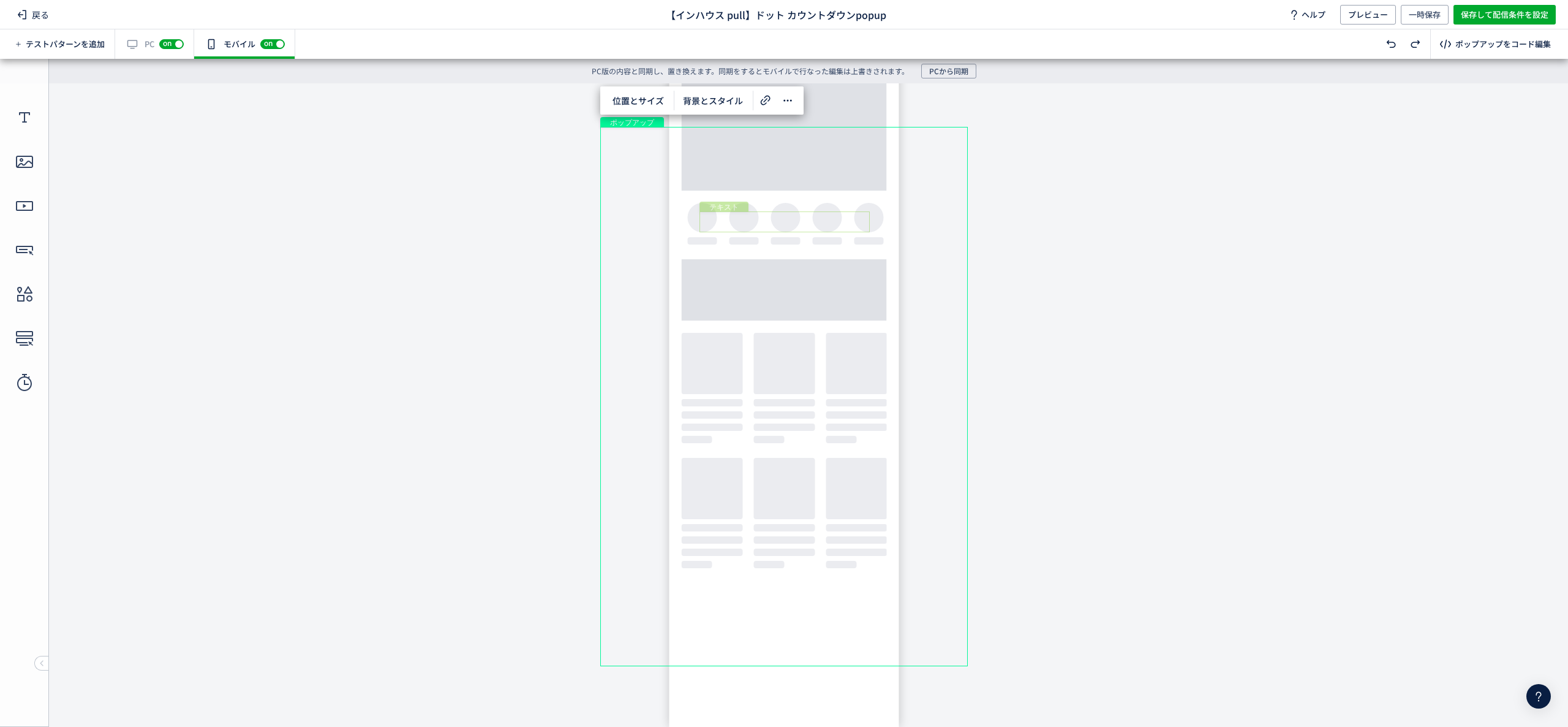
click at [771, 222] on div "テキスト" at bounding box center [784, 222] width 170 height 21
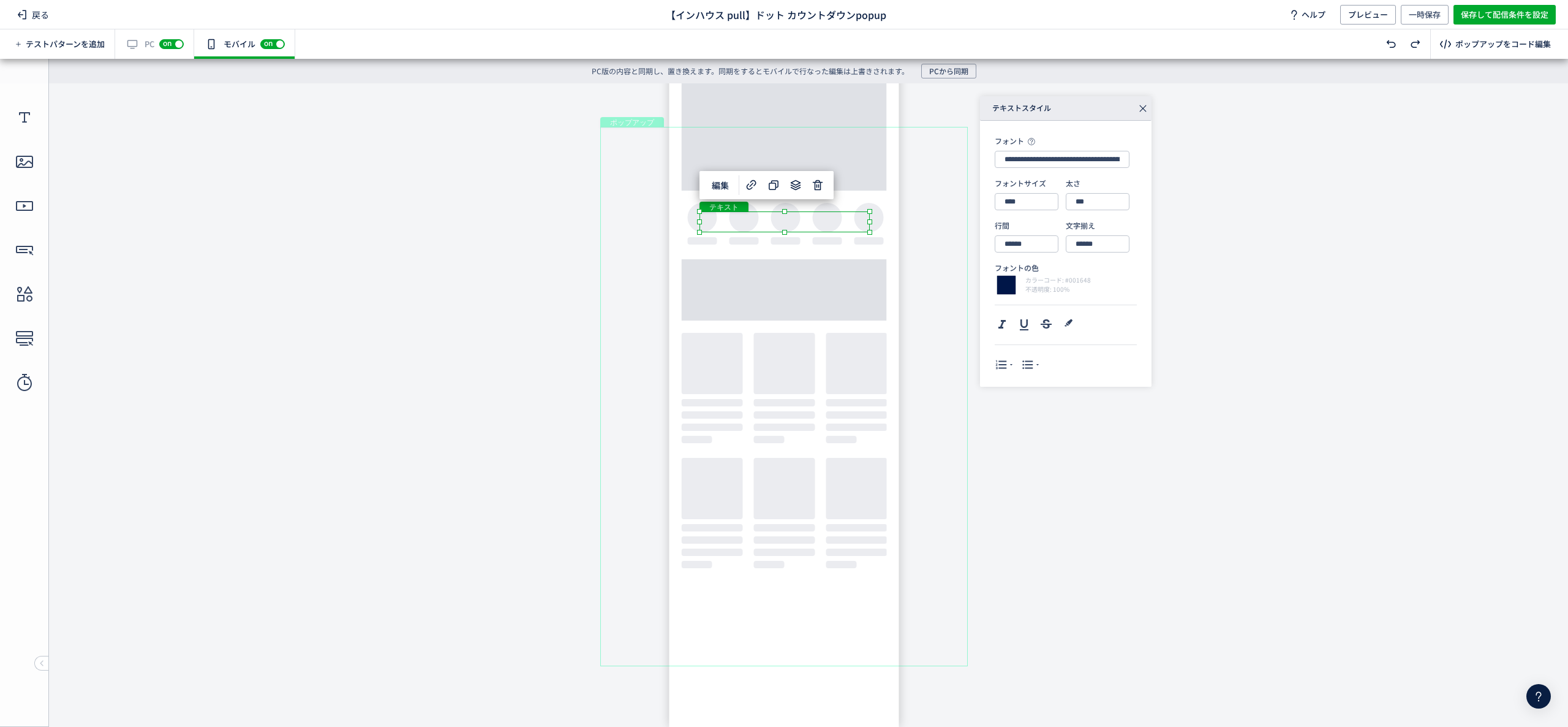
click at [754, 214] on div "テキスト" at bounding box center [784, 222] width 170 height 21
click at [756, 214] on div "テキスト" at bounding box center [784, 222] width 170 height 21
click at [751, 230] on div "テキスト" at bounding box center [784, 222] width 170 height 21
click at [751, 230] on div "テキスト" at bounding box center [784, 222] width 170 height 21
click at [741, 219] on div "テキスト" at bounding box center [784, 222] width 170 height 21
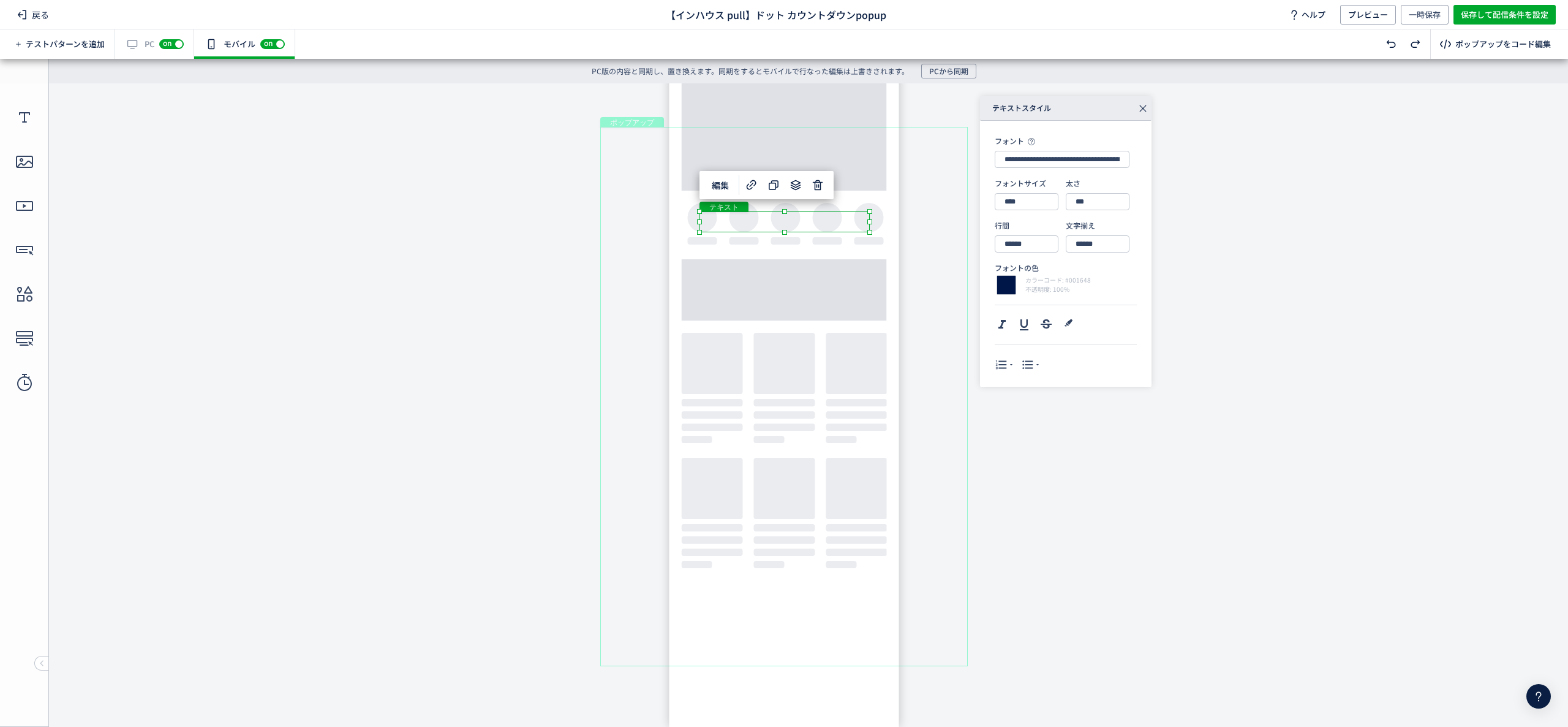
click at [870, 232] on div "テキスト" at bounding box center [784, 222] width 170 height 21
click at [831, 250] on div "テキスト" at bounding box center [784, 249] width 171 height 28
click at [870, 263] on div "テキスト" at bounding box center [784, 249] width 171 height 28
drag, startPoint x: 699, startPoint y: 264, endPoint x: 677, endPoint y: 267, distance: 22.2
click at [677, 267] on body "undefined ポップアップ undefined ポップアップ クローズボタン テキスト [GEOGRAPHIC_DATA] 形 テキスト 画像" at bounding box center [784, 396] width 1568 height 625
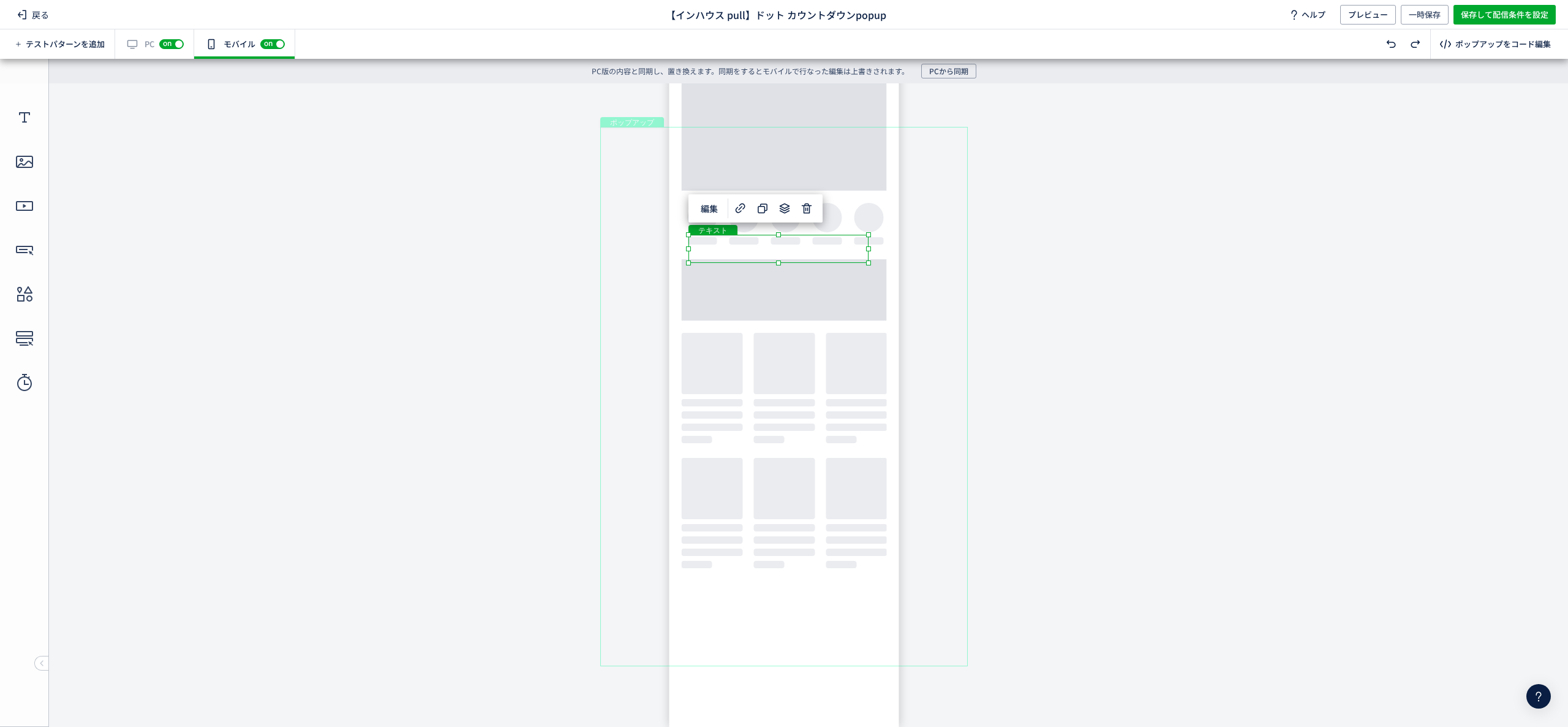
click at [503, 229] on body "undefined ポップアップ undefined ポップアップ クローズボタン テキスト [GEOGRAPHIC_DATA] 形 テキスト 画像" at bounding box center [784, 396] width 1568 height 625
click at [816, 240] on div "テキスト" at bounding box center [778, 249] width 180 height 28
drag, startPoint x: 822, startPoint y: 235, endPoint x: 833, endPoint y: 235, distance: 11.0
click at [833, 235] on div "テキスト" at bounding box center [784, 249] width 180 height 28
click at [967, 242] on div "ポップアップ" at bounding box center [784, 396] width 367 height 540
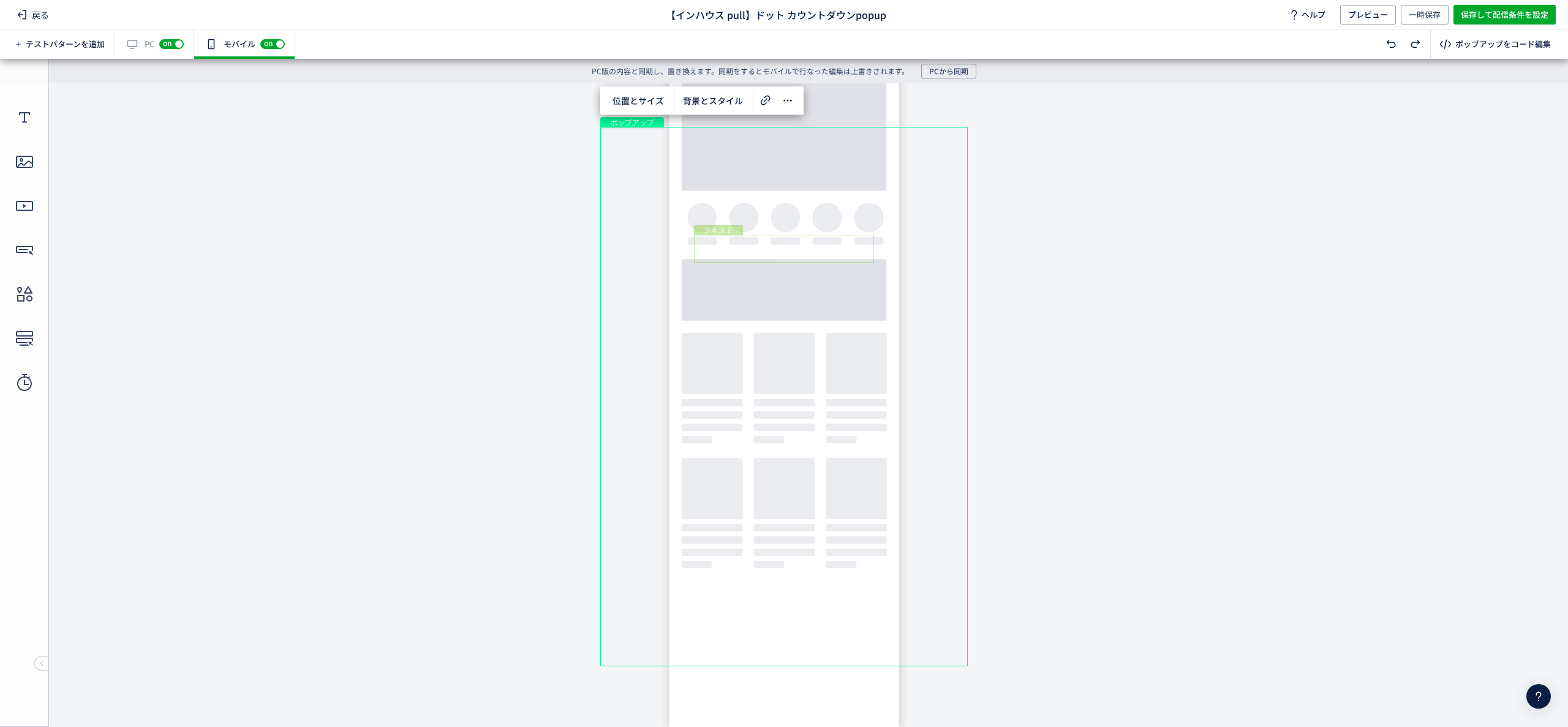
click at [734, 250] on div "テキスト" at bounding box center [784, 249] width 180 height 28
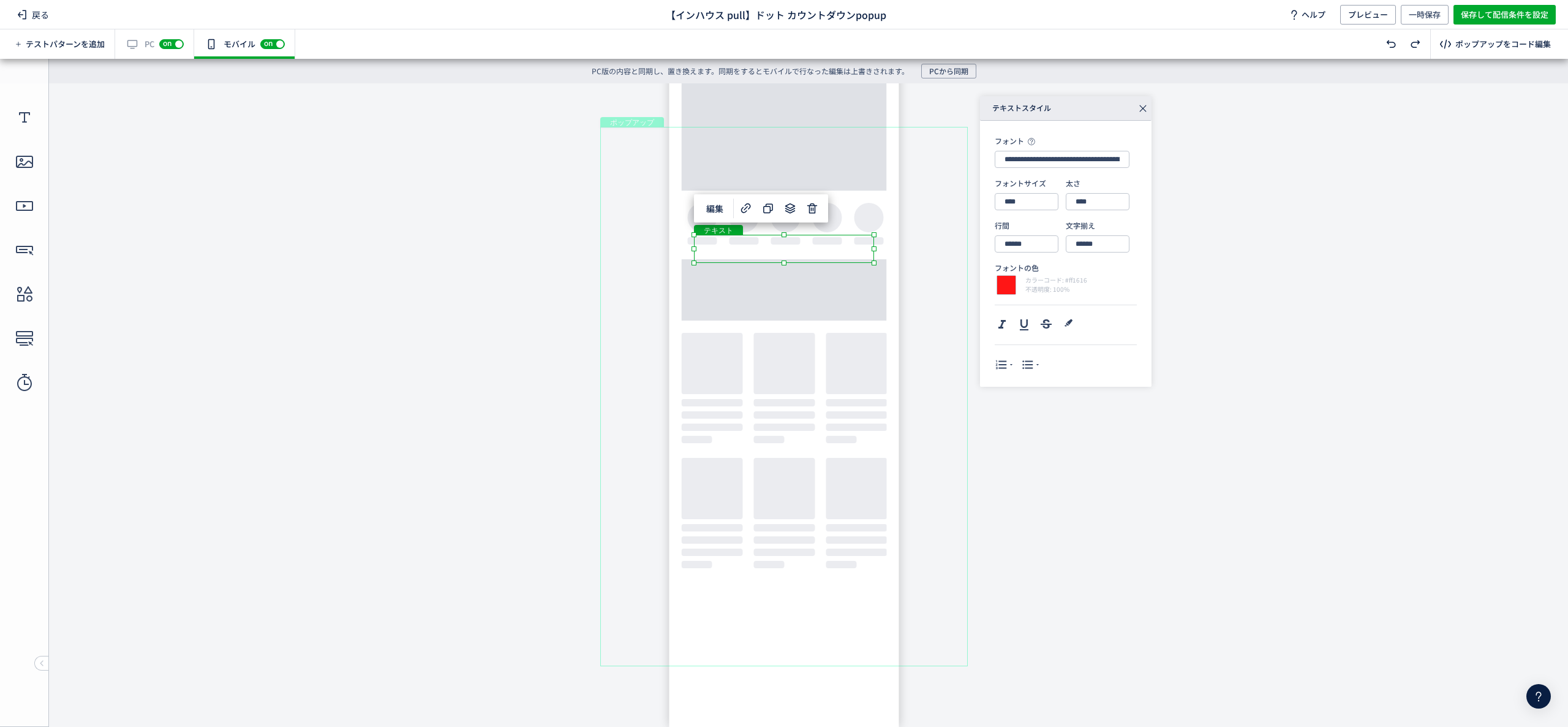
click at [730, 247] on div "テキスト" at bounding box center [784, 249] width 180 height 28
click at [731, 247] on div "テキスト" at bounding box center [784, 249] width 180 height 28
click at [874, 263] on div "テキスト" at bounding box center [784, 249] width 180 height 28
click at [1338, 426] on body "undefined ポップアップ undefined ポップアップ クローズボタン テキスト [GEOGRAPHIC_DATA] 形 テキスト 画像" at bounding box center [784, 396] width 1568 height 625
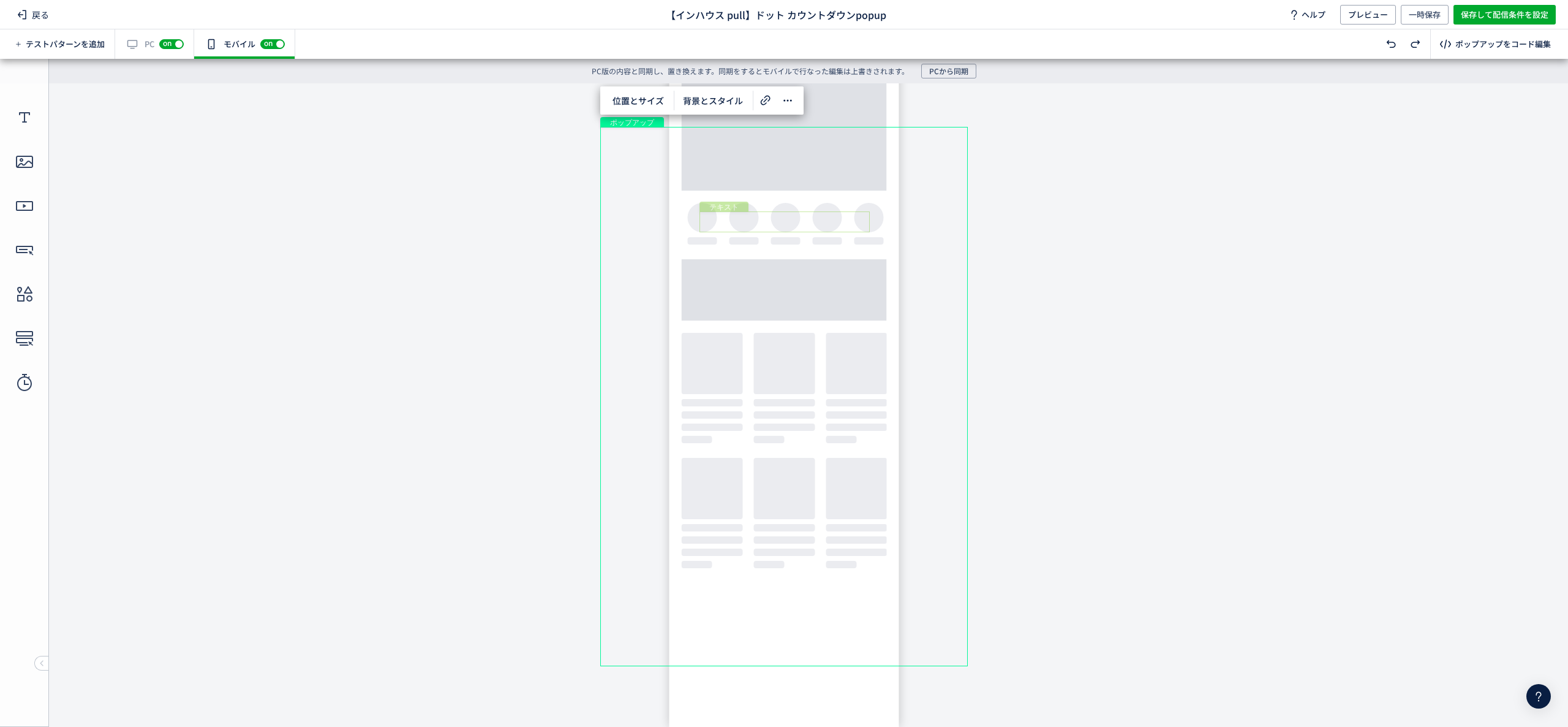
click at [843, 216] on div "テキスト" at bounding box center [784, 222] width 170 height 21
click at [843, 212] on div "テキスト" at bounding box center [784, 222] width 170 height 21
click at [837, 210] on body "undefined ポップアップ undefined ポップアップ クローズボタン テキスト [GEOGRAPHIC_DATA] 形 テキスト 画像" at bounding box center [784, 396] width 1568 height 625
click at [1048, 224] on body "undefined ポップアップ undefined ポップアップ クローズボタン テキスト [GEOGRAPHIC_DATA] 形 テキスト 画像" at bounding box center [784, 396] width 1568 height 625
click at [644, 321] on div "カウントダウン" at bounding box center [779, 297] width 337 height 54
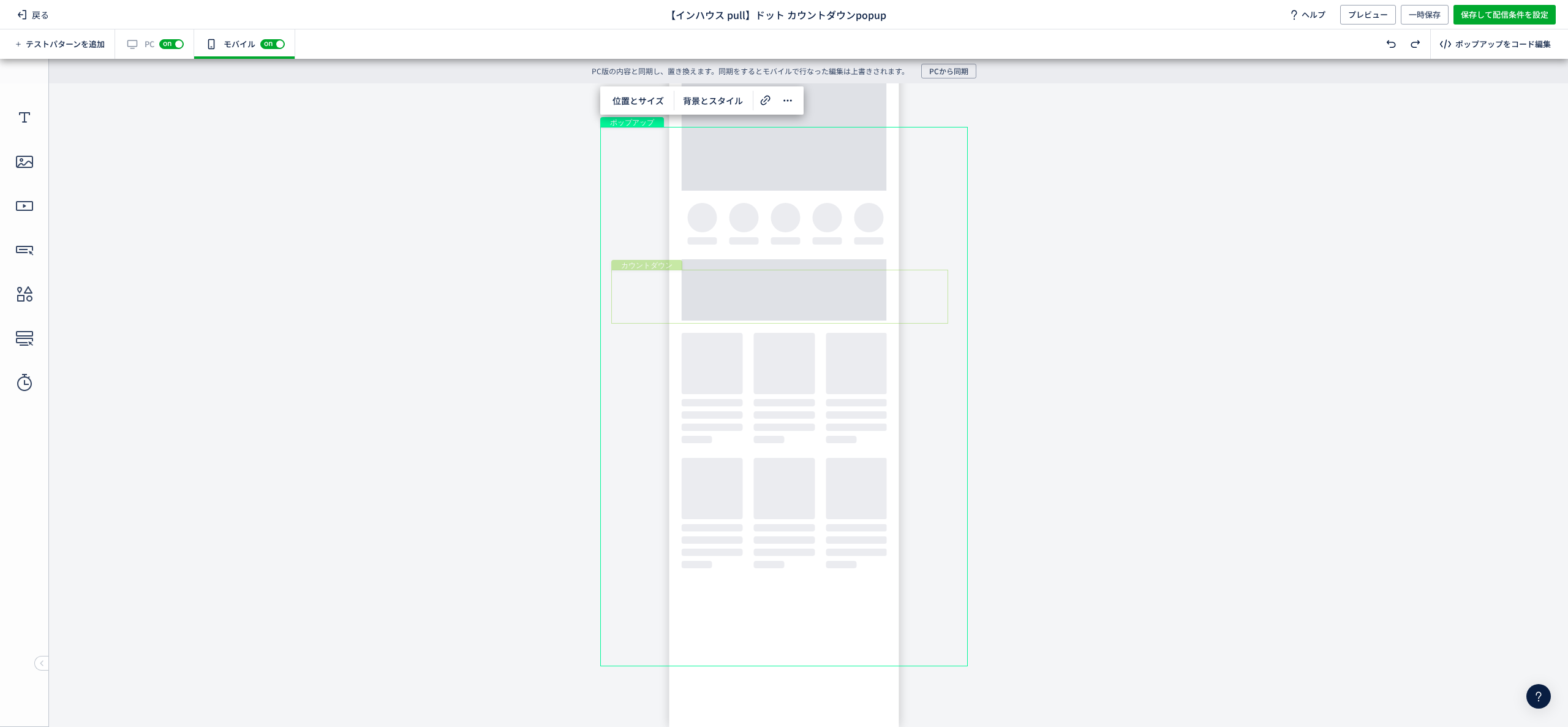
click at [644, 321] on div "カウントダウン" at bounding box center [779, 297] width 337 height 54
click at [644, 318] on div "カウントダウン" at bounding box center [779, 297] width 337 height 54
click at [948, 324] on div "カウントダウン" at bounding box center [779, 297] width 337 height 54
click at [637, 250] on span "編集" at bounding box center [632, 243] width 32 height 20
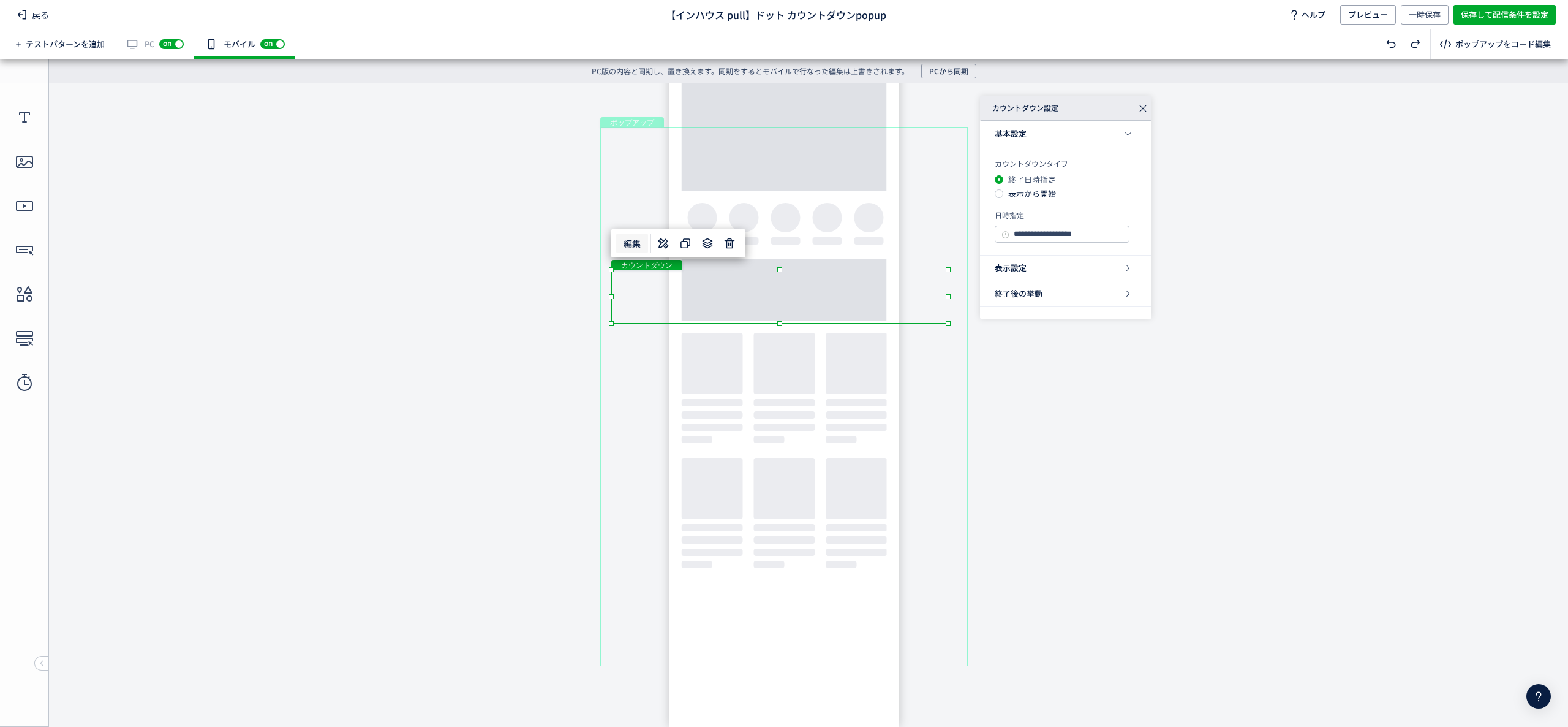
click at [646, 318] on div "カウントダウン" at bounding box center [779, 297] width 337 height 54
drag, startPoint x: 1545, startPoint y: 702, endPoint x: 1525, endPoint y: 610, distance: 94.1
click at [1545, 702] on icon at bounding box center [1539, 696] width 15 height 15
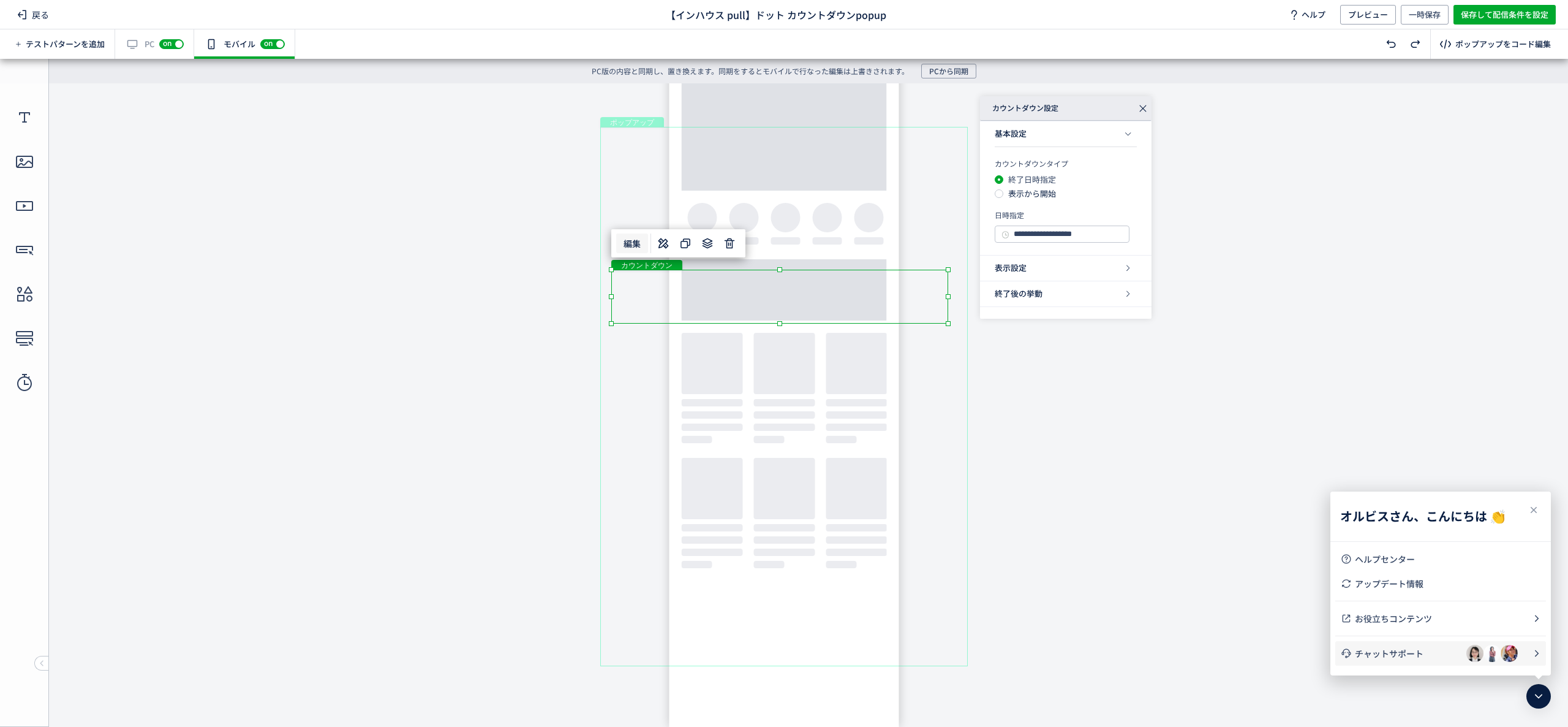
click at [1397, 650] on span "チャットサポート" at bounding box center [1411, 653] width 112 height 12
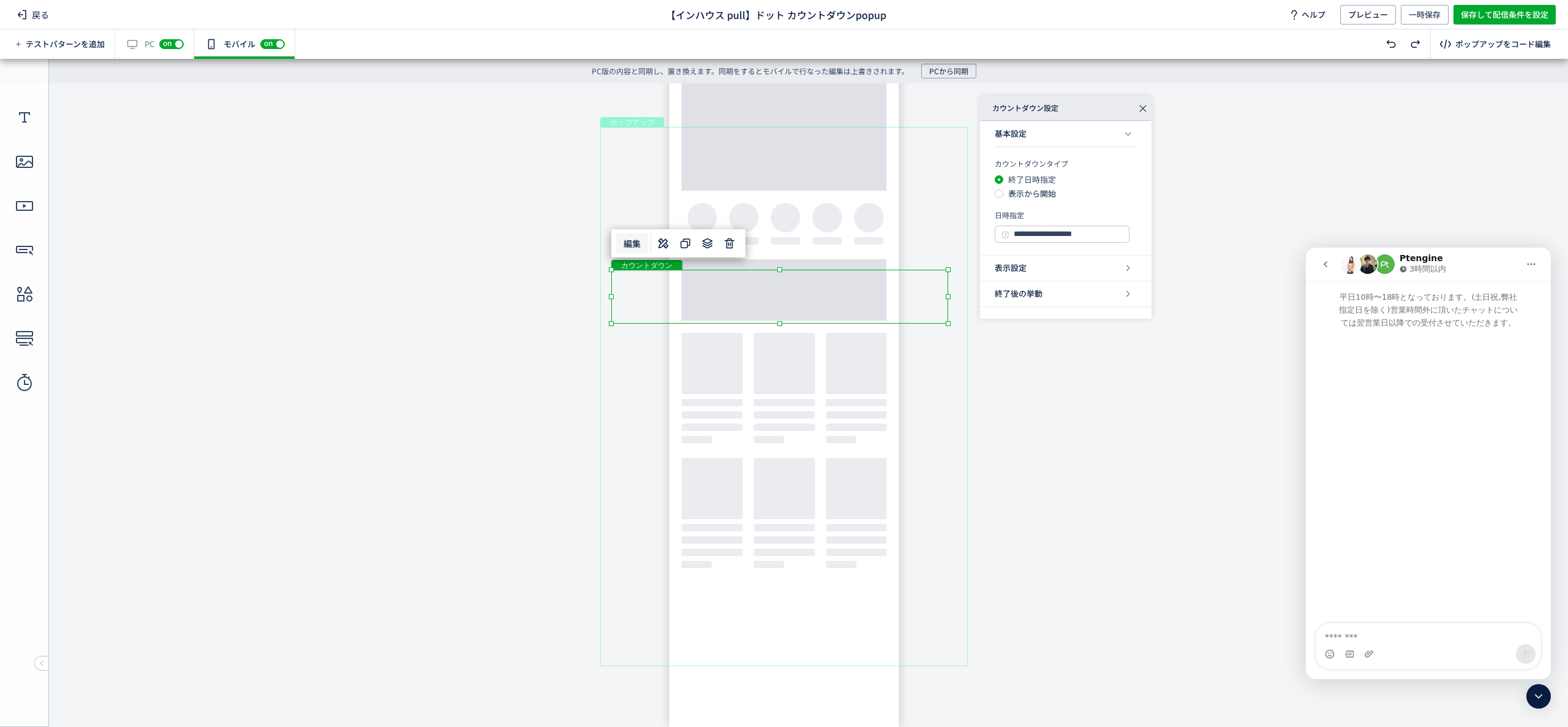
drag, startPoint x: 630, startPoint y: 18, endPoint x: 897, endPoint y: 27, distance: 267.2
click at [897, 27] on div "戻る 【インハウス pull】ドット カウントダウンpopup ヘルプ プレビュー 一時保存 保存して配信条件を設定" at bounding box center [784, 15] width 1568 height 29
click at [1384, 639] on textarea "メッセージ..." at bounding box center [1428, 634] width 224 height 21
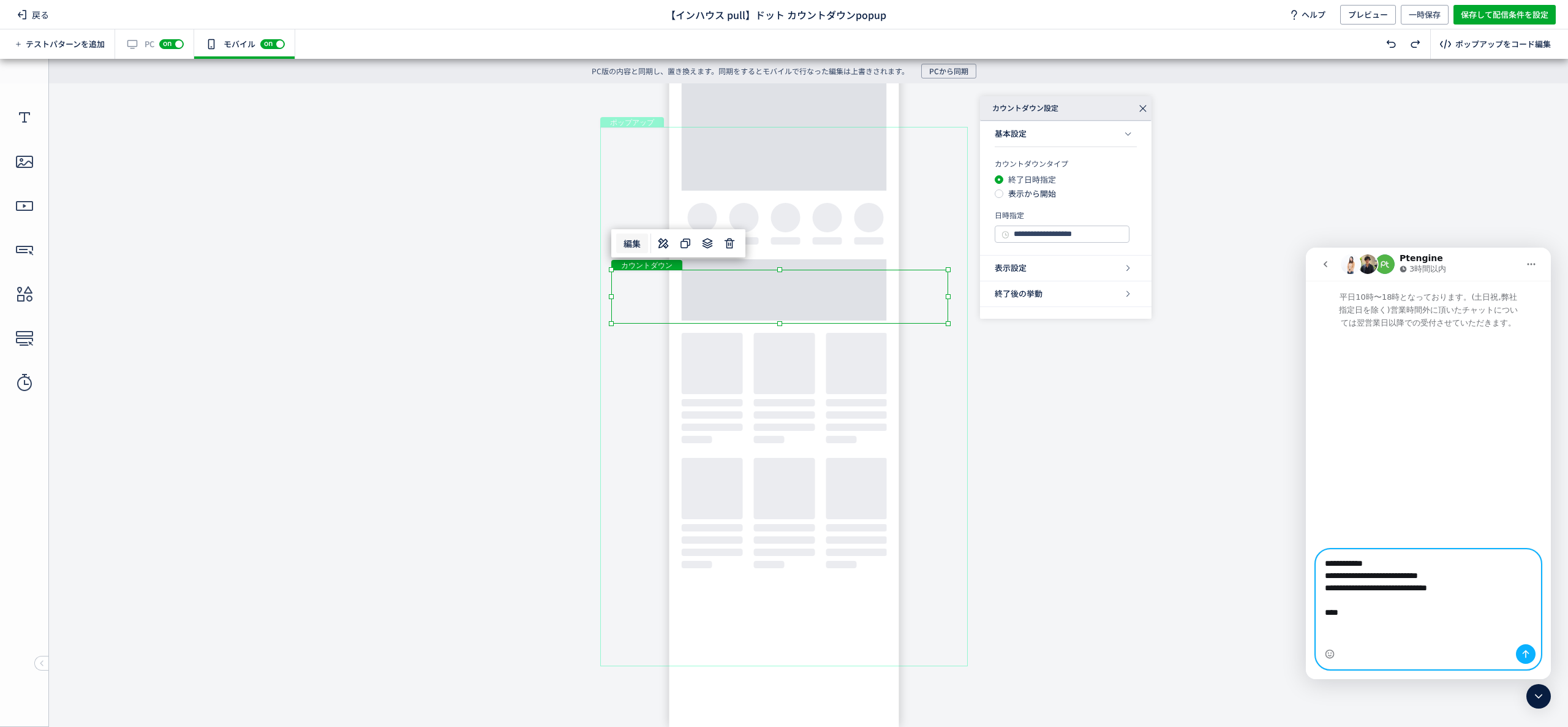
paste textarea "**"
click at [841, 10] on span "【インハウス pull】ドット カウントダウンpopup" at bounding box center [776, 14] width 220 height 14
click at [840, 17] on span "【インハウス pull】ドット カウントダウンpopup" at bounding box center [776, 14] width 220 height 14
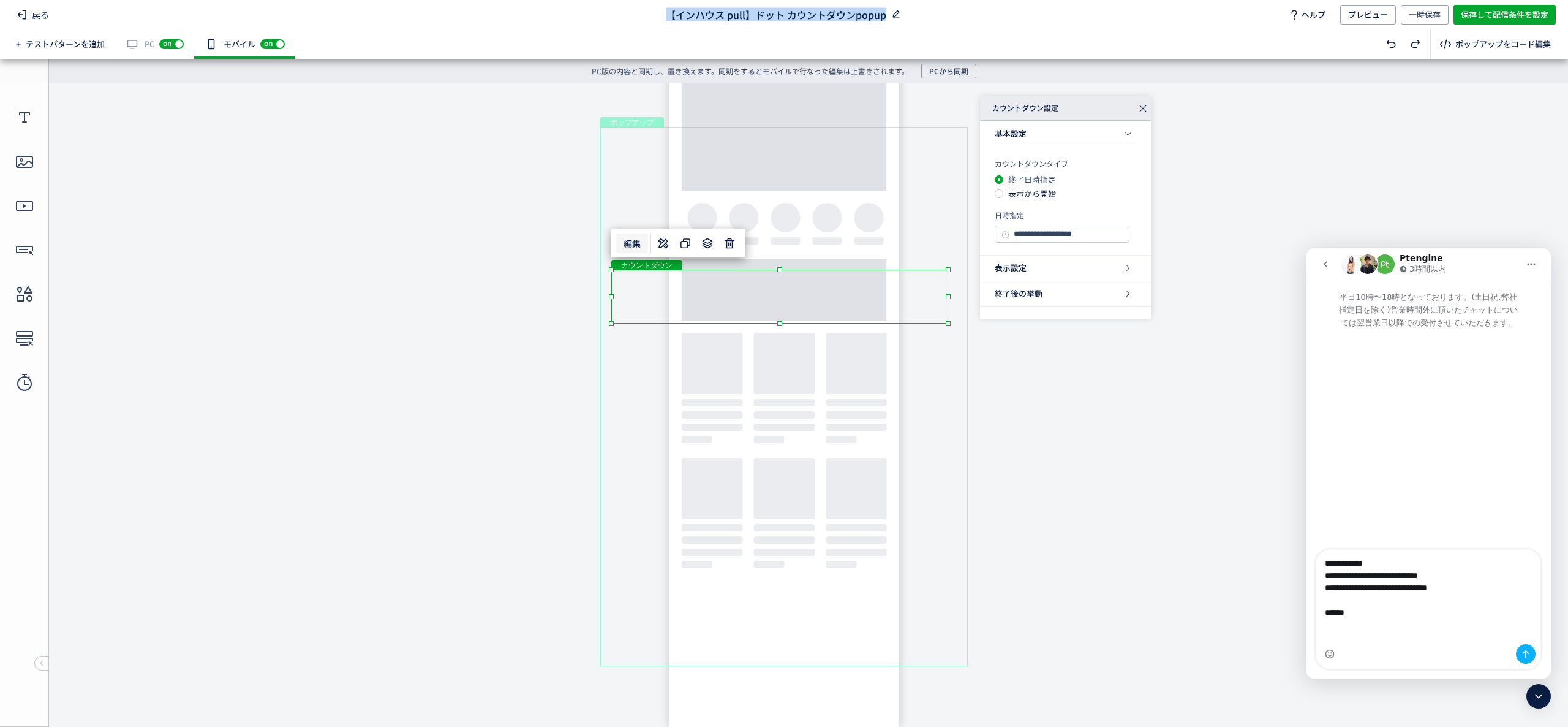
click at [840, 17] on span "【インハウス pull】ドット カウントダウンpopup" at bounding box center [776, 14] width 220 height 14
click at [1370, 632] on textarea "**********" at bounding box center [1428, 591] width 224 height 82
paste textarea "**"
click at [654, 23] on div "戻る 【インハウス pull】ドット カウントダウンpopup ヘルプ プレビュー 一時保存 保存して配信条件を設定" at bounding box center [784, 15] width 1568 height 29
drag, startPoint x: 664, startPoint y: 17, endPoint x: 915, endPoint y: 22, distance: 251.0
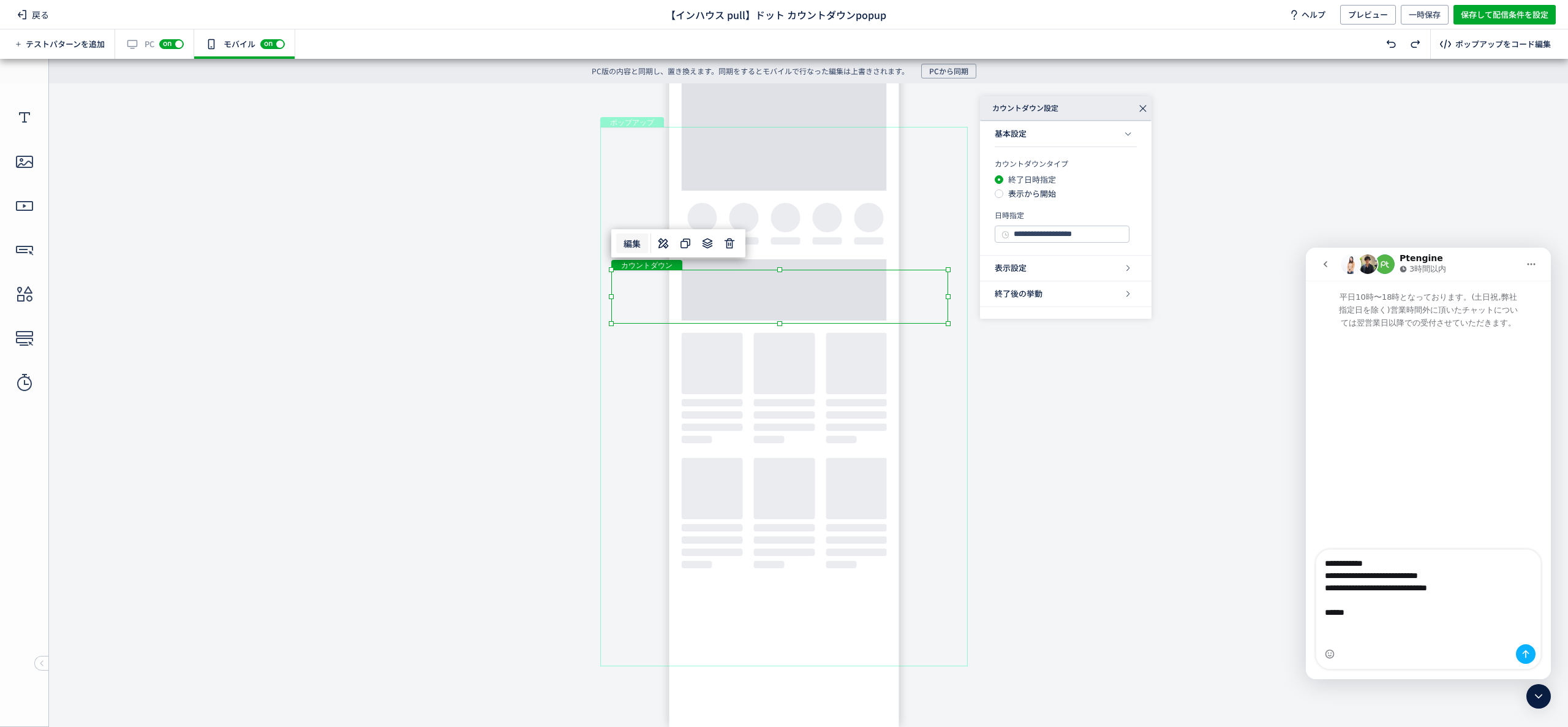
click at [915, 22] on div "戻る 【インハウス pull】ドット カウントダウンpopup ヘルプ プレビュー 一時保存 保存して配信条件を設定" at bounding box center [784, 15] width 1568 height 29
drag, startPoint x: 1363, startPoint y: 638, endPoint x: 1383, endPoint y: 638, distance: 20.0
click at [1383, 632] on textarea "**********" at bounding box center [1428, 591] width 224 height 82
paste textarea "**"
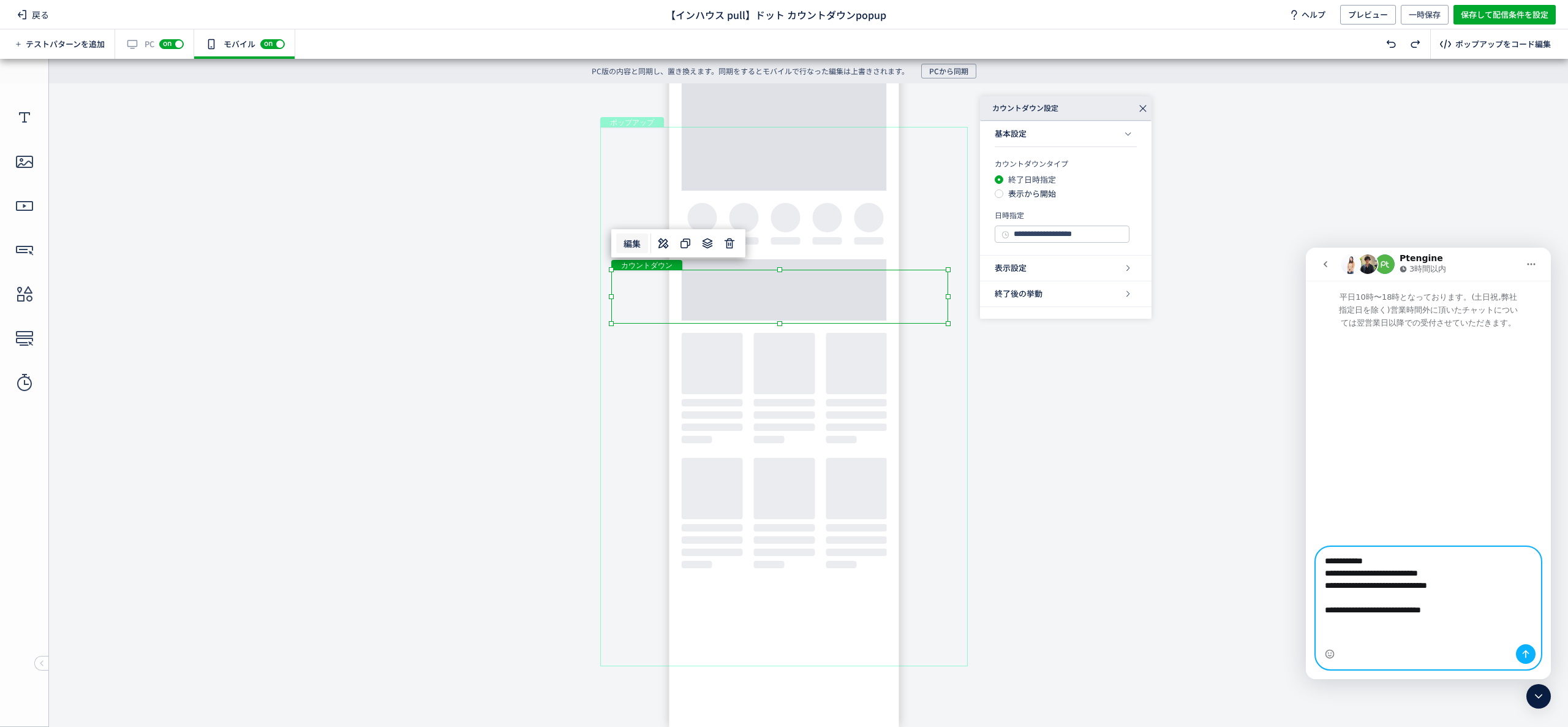
type textarea "**********"
click at [1529, 658] on button "メッセージを送信…" at bounding box center [1526, 654] width 20 height 20
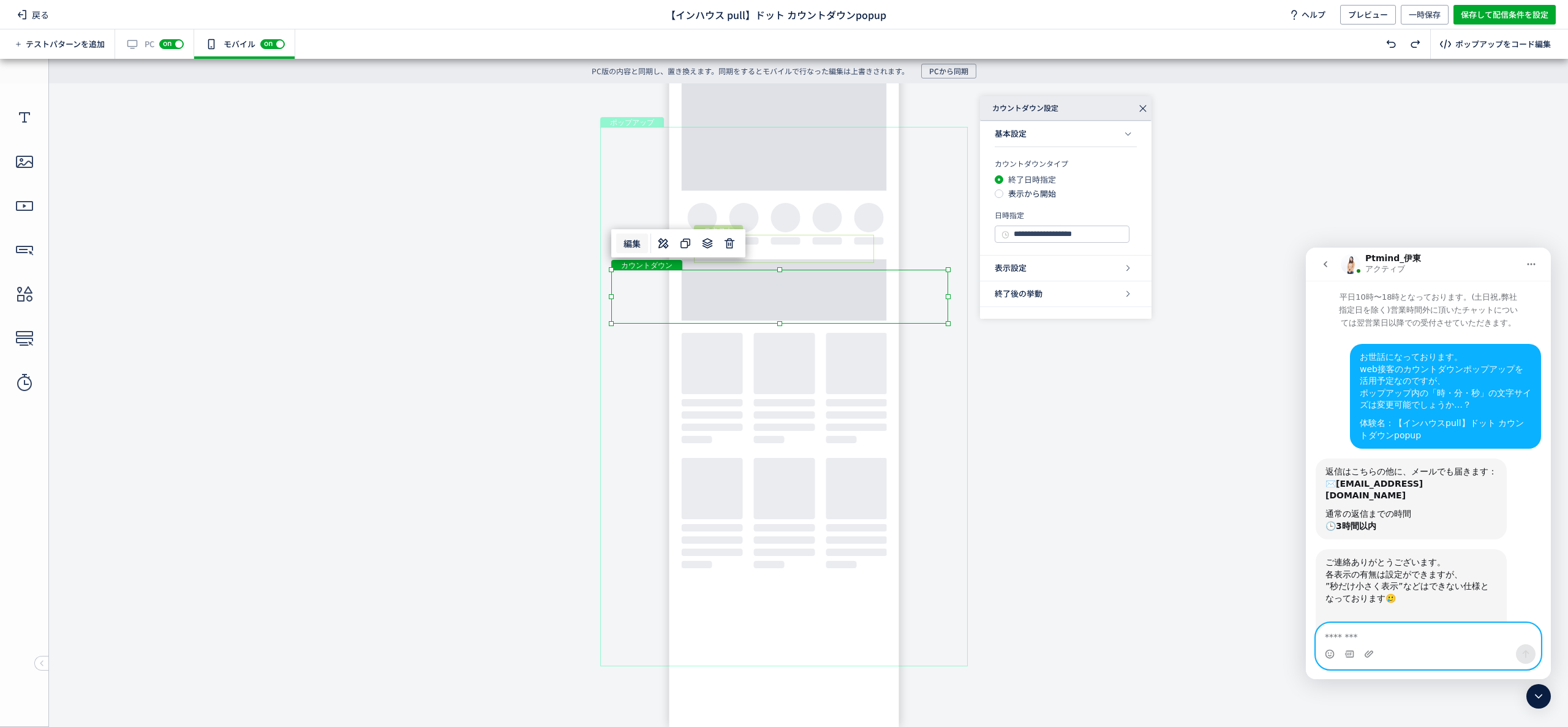
scroll to position [114, 0]
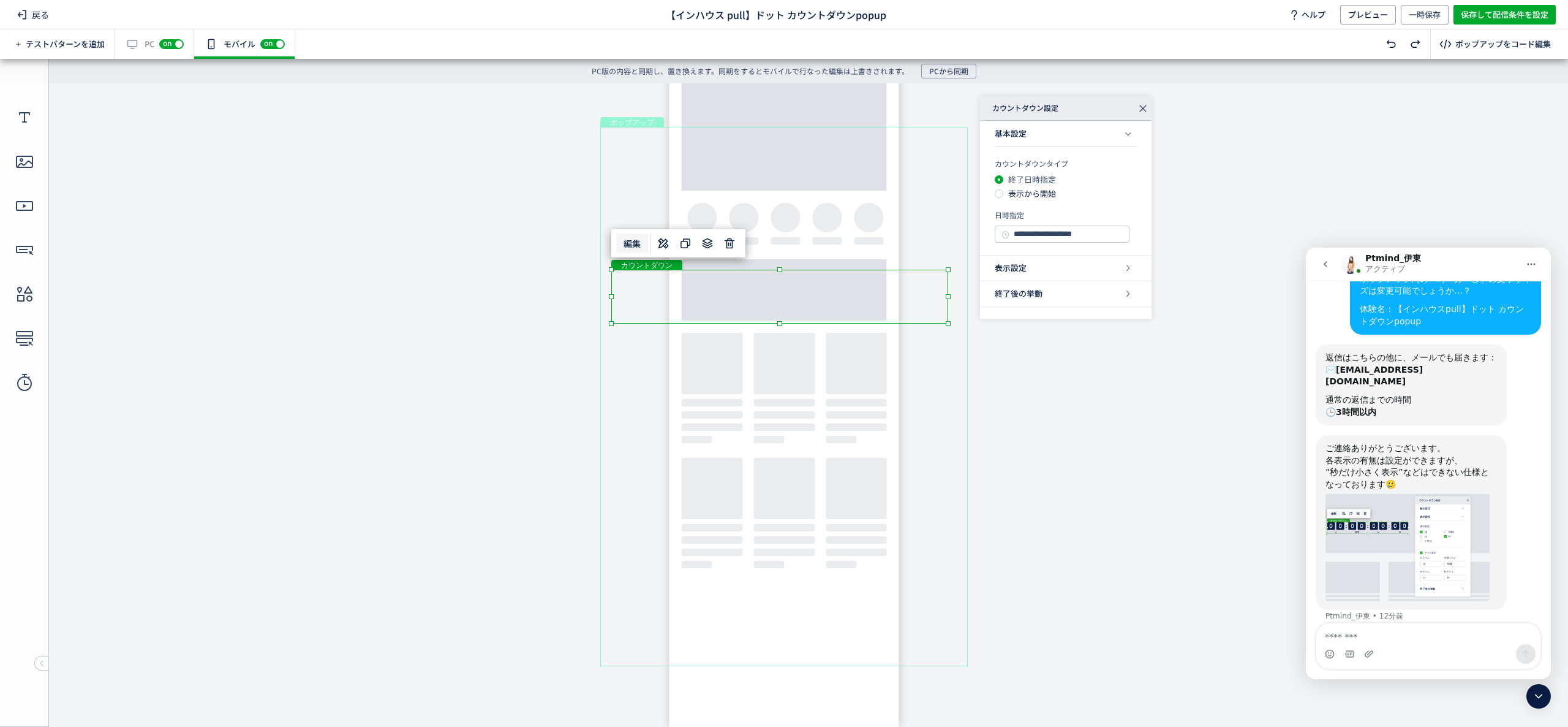
click at [1372, 528] on img "Ptmind_伊東さんから新しいメッセージが届きました…" at bounding box center [1407, 547] width 164 height 112
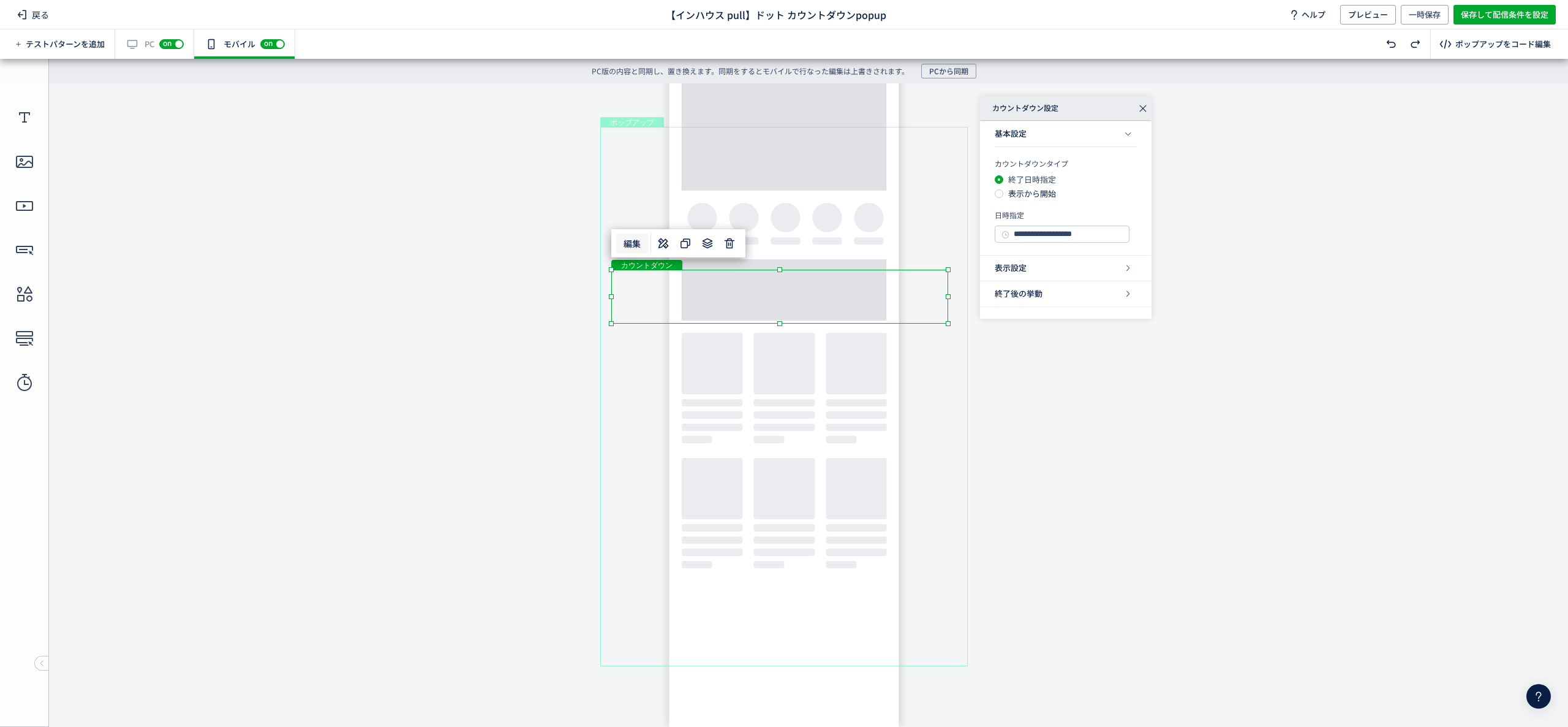
click at [1539, 700] on icon at bounding box center [1539, 696] width 15 height 15
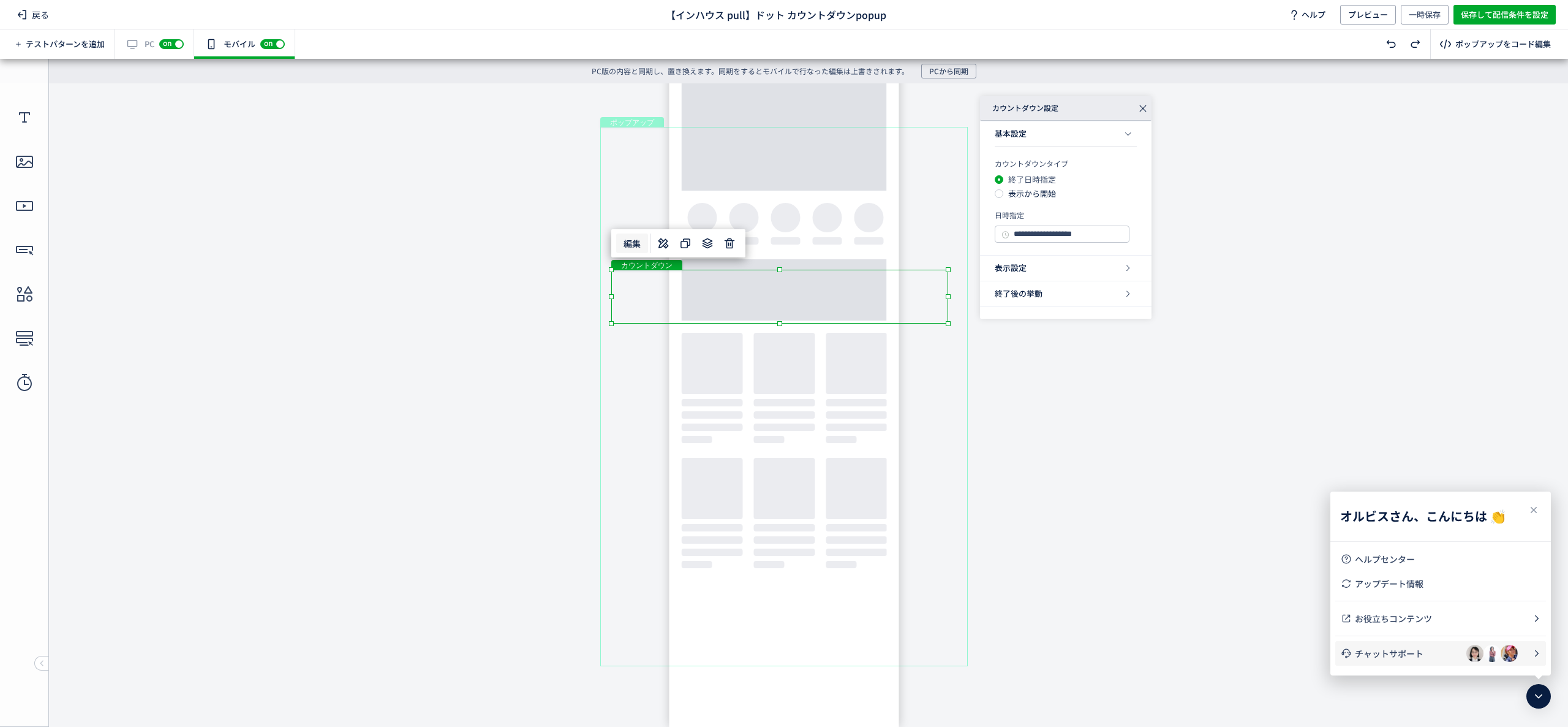
click at [1437, 648] on span "チャットサポート" at bounding box center [1411, 653] width 112 height 12
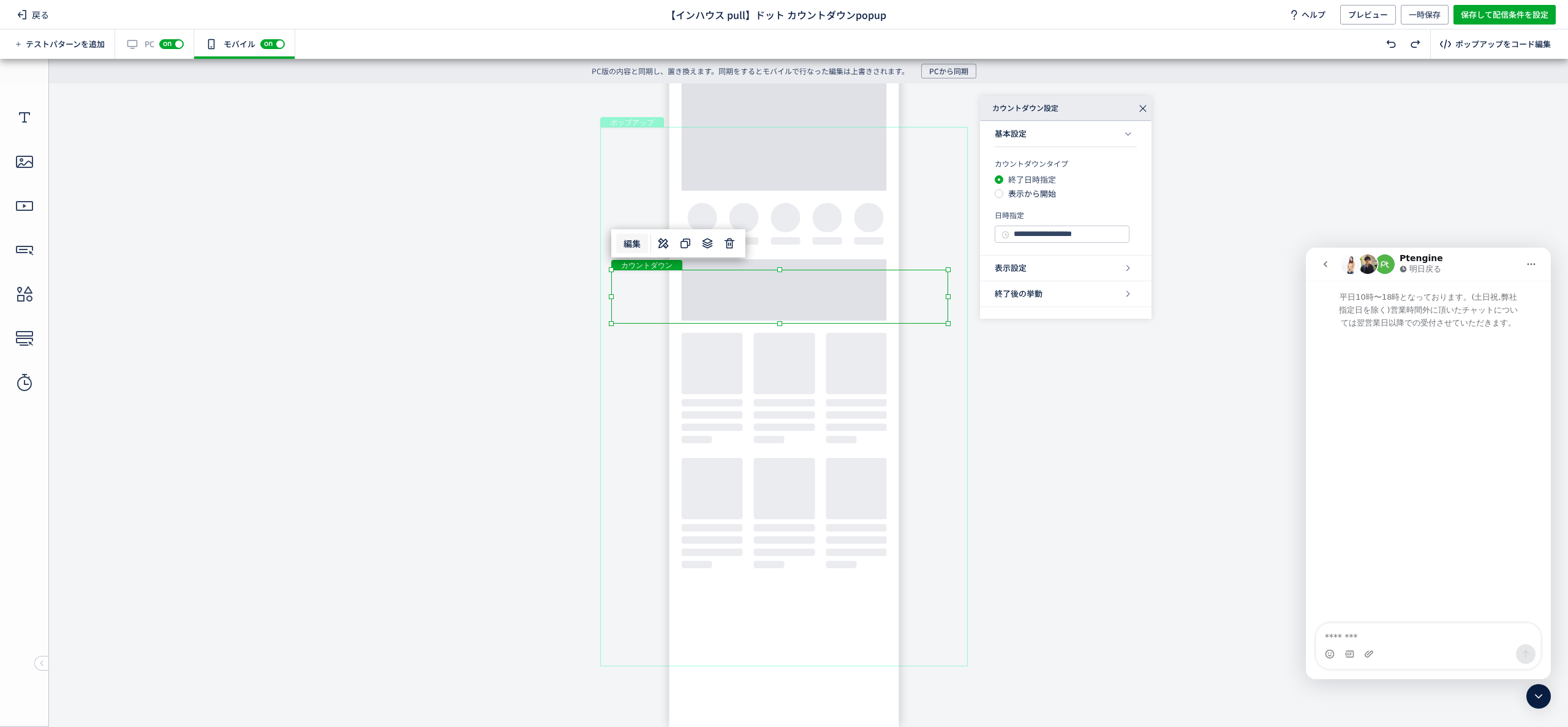
click at [1412, 641] on textarea "メッセージ..." at bounding box center [1428, 634] width 224 height 21
type textarea "*"
click at [1322, 267] on icon "go back" at bounding box center [1325, 264] width 10 height 10
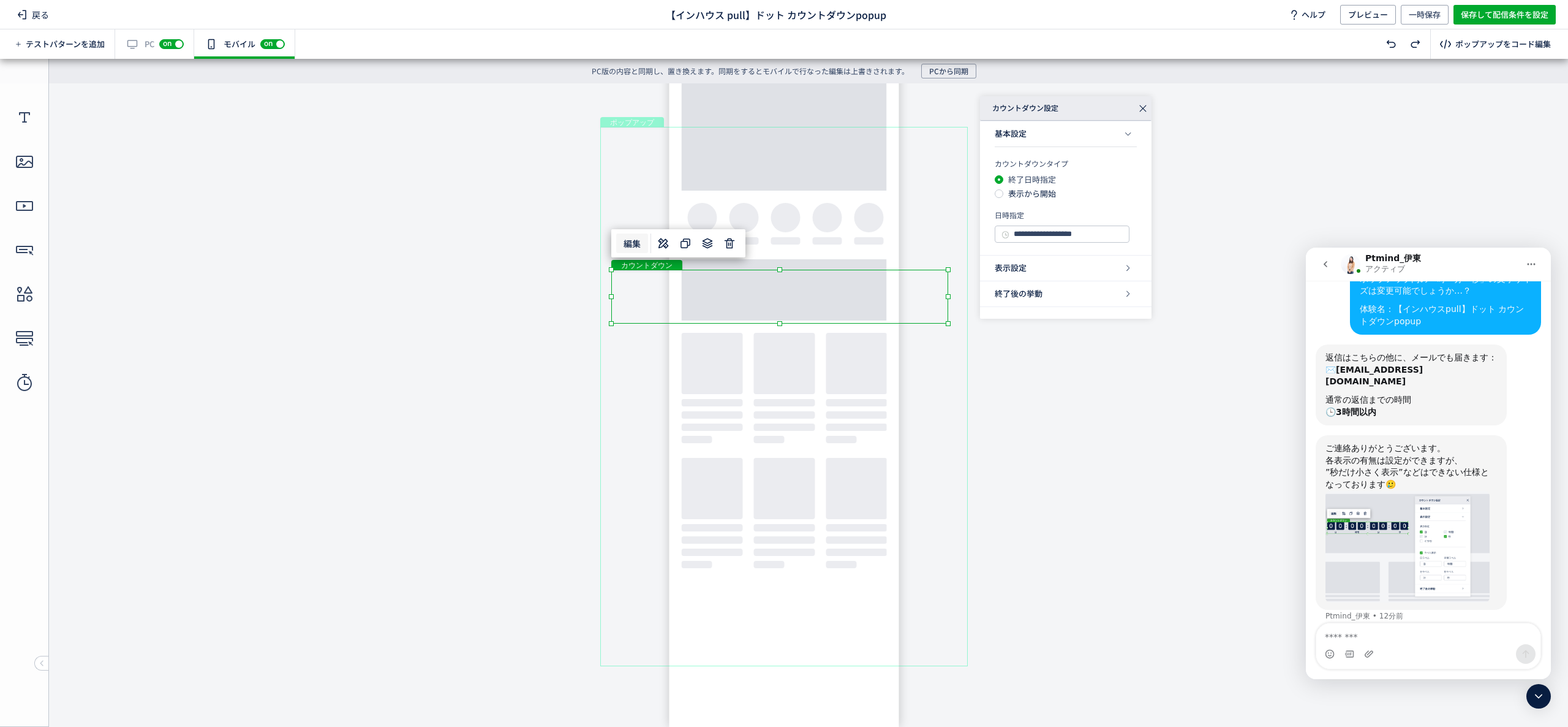
click at [1394, 643] on textarea "メッセージ..." at bounding box center [1428, 634] width 224 height 21
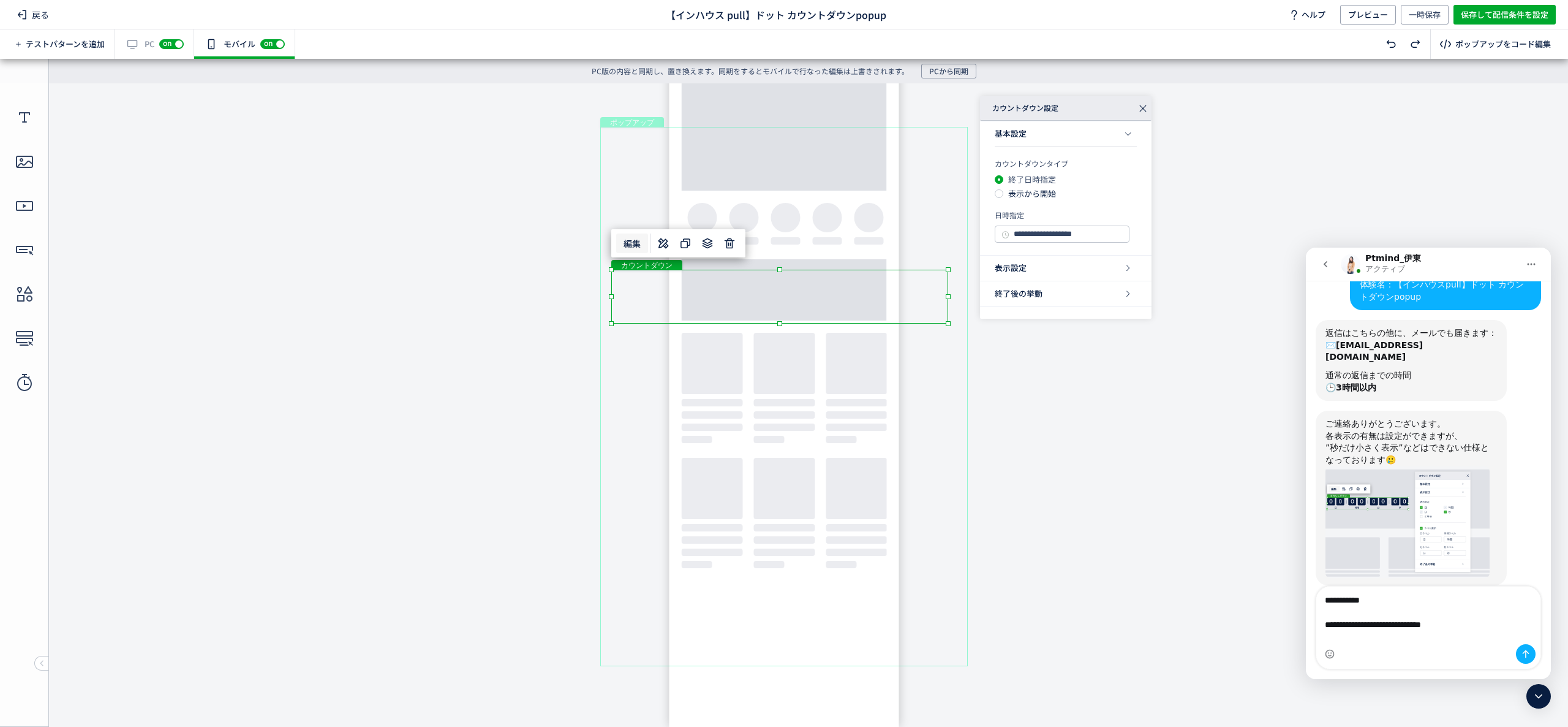
scroll to position [151, 0]
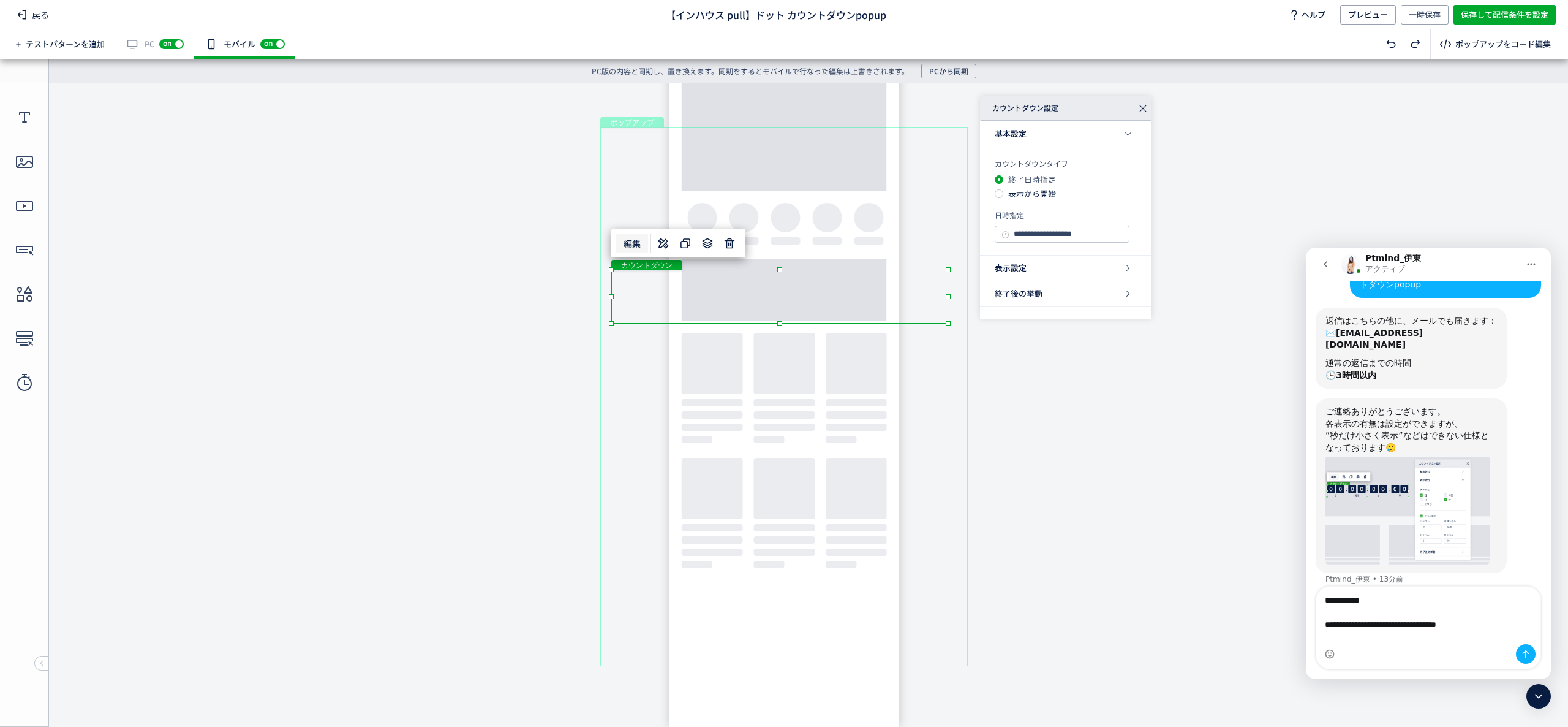
type textarea "**********"
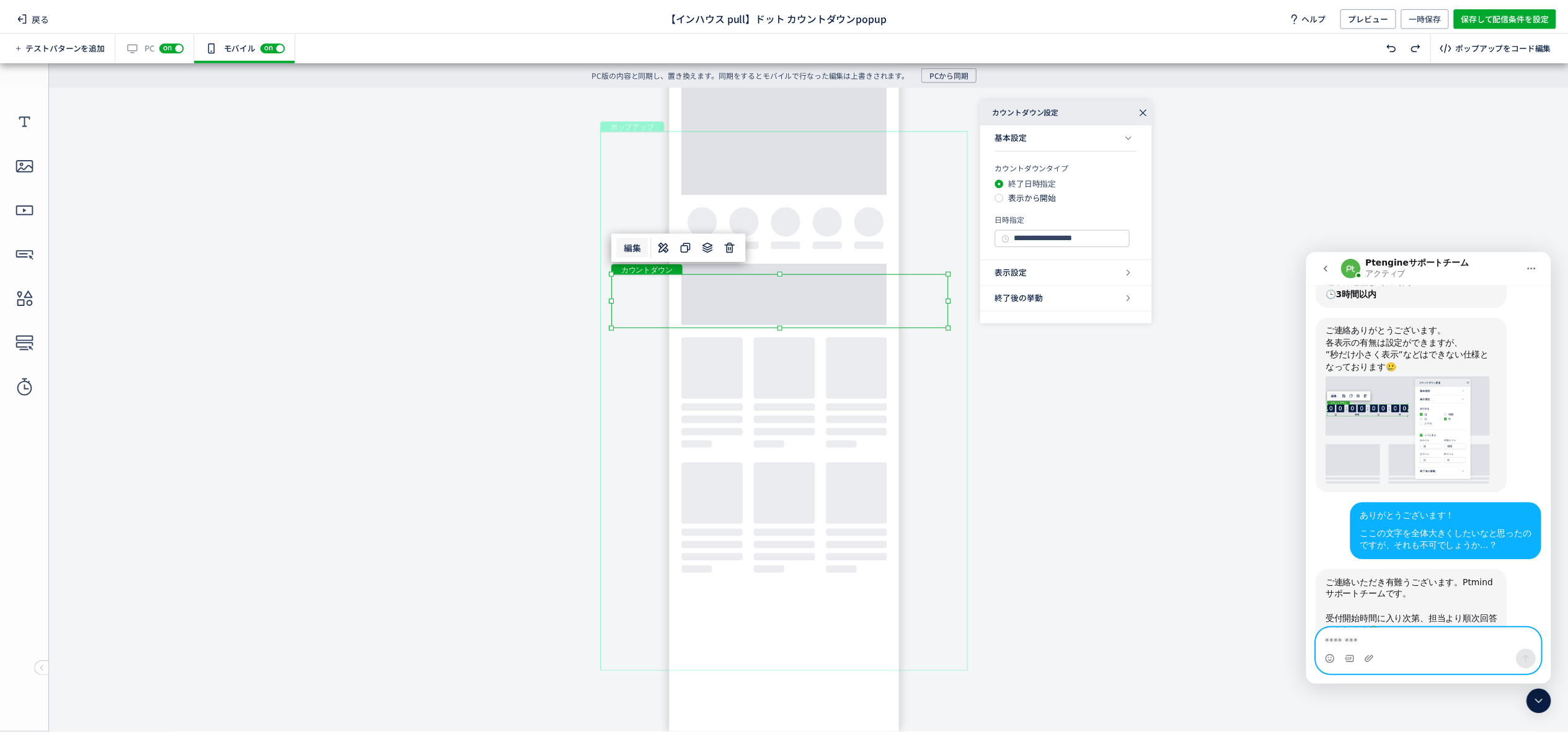
scroll to position [269, 0]
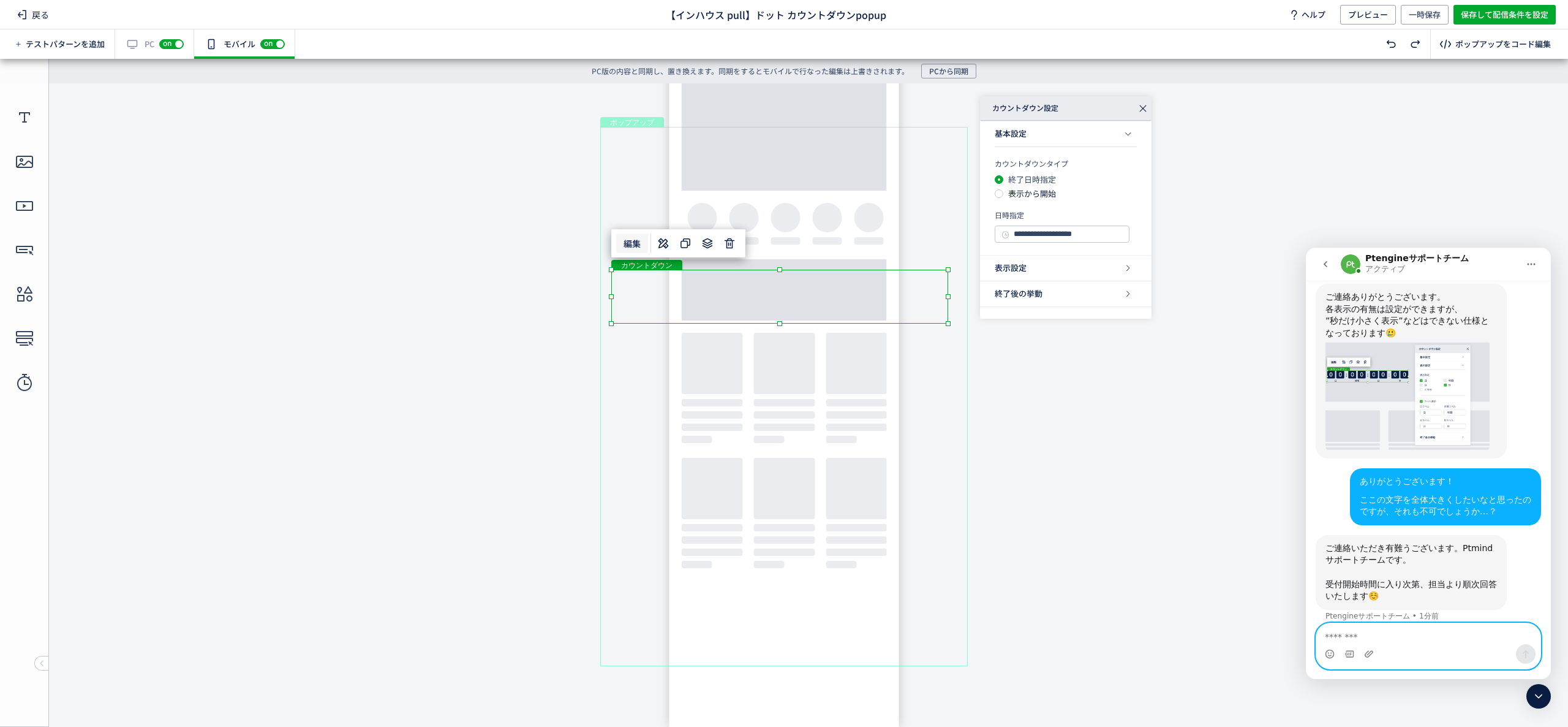
click at [922, 202] on div "ポップアップ" at bounding box center [784, 396] width 367 height 540
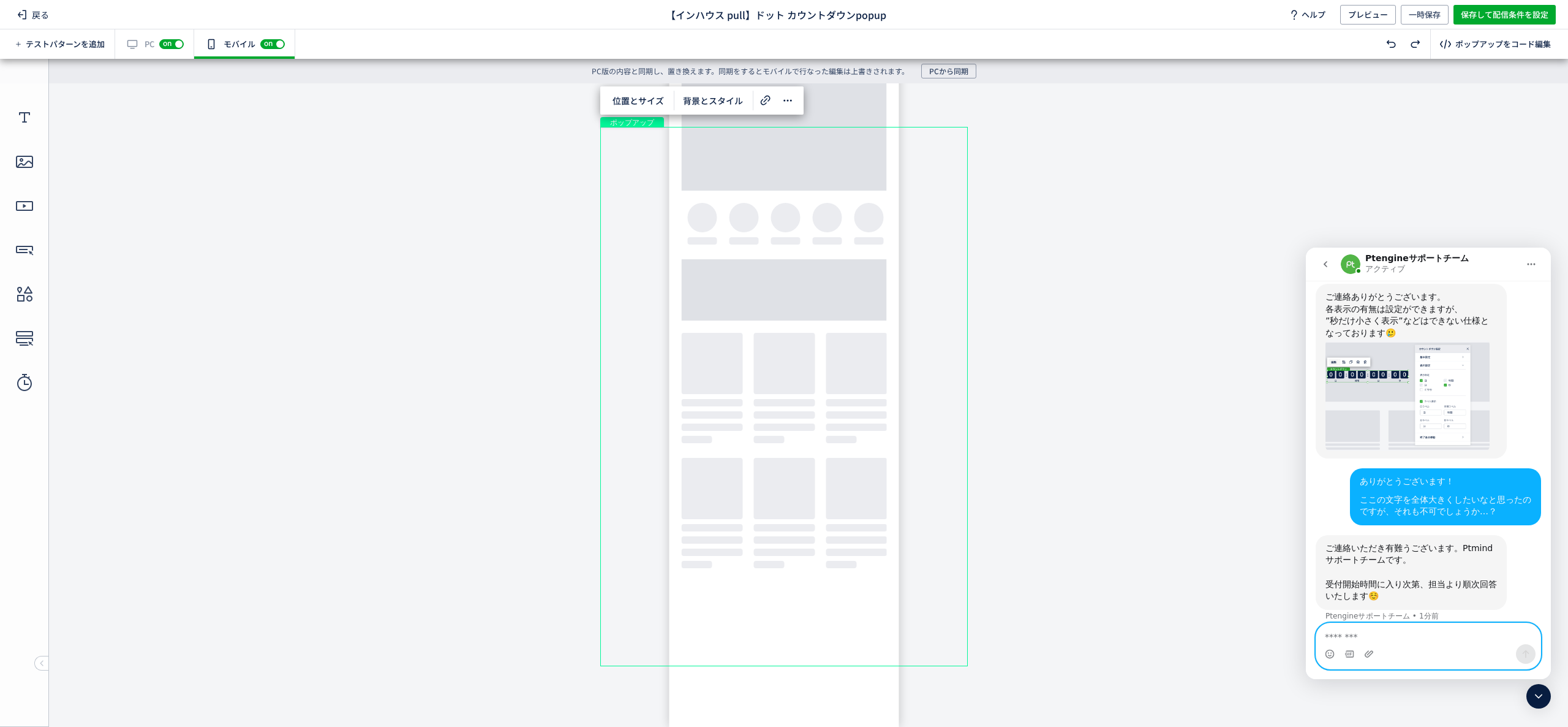
click at [1257, 240] on body "undefined ポップアップ undefined ポップアップ クローズボタン テキスト カウントダウン 形 テキスト 画像" at bounding box center [784, 396] width 1568 height 625
click at [1508, 20] on span "保存して配信条件を設定" at bounding box center [1505, 15] width 88 height 20
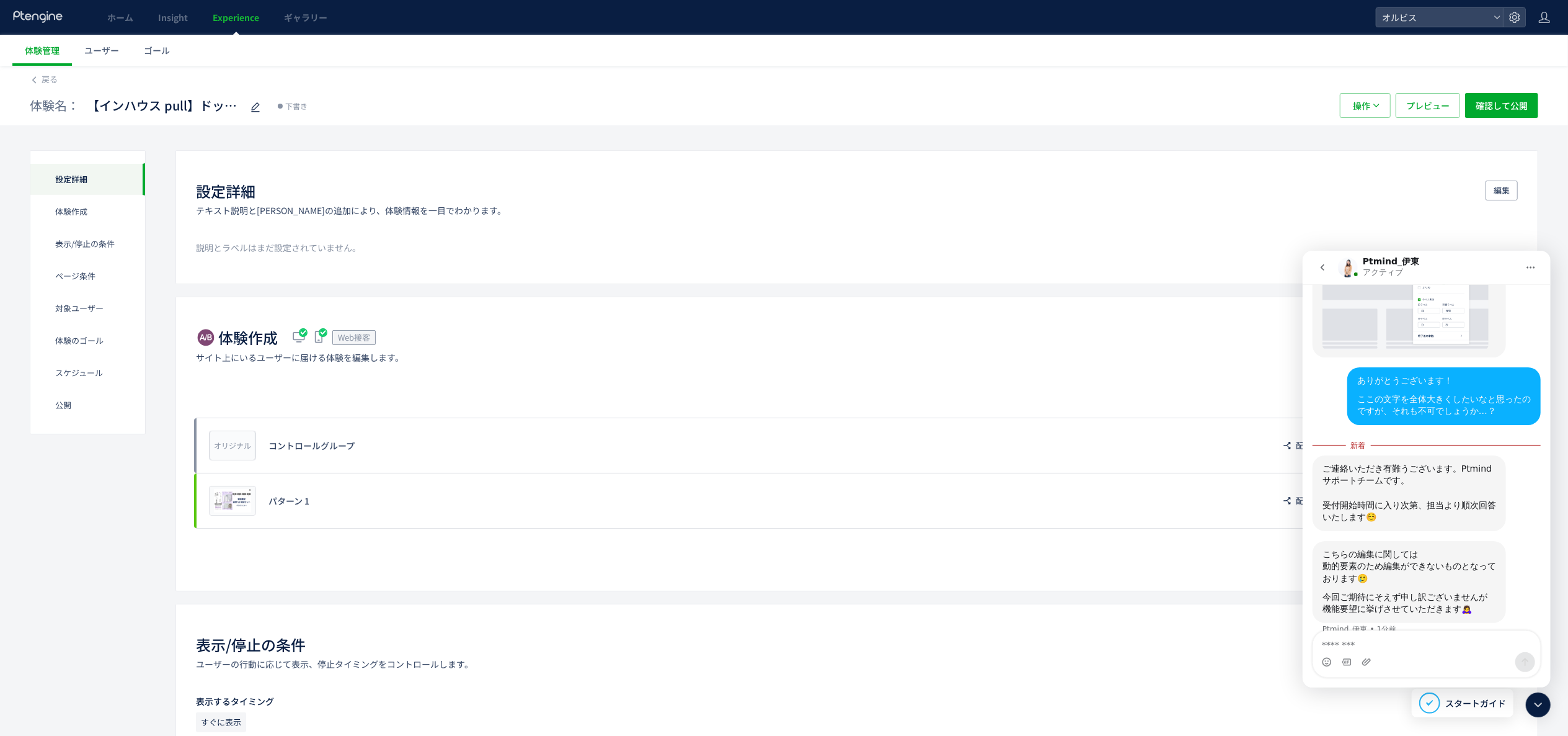
scroll to position [380, 0]
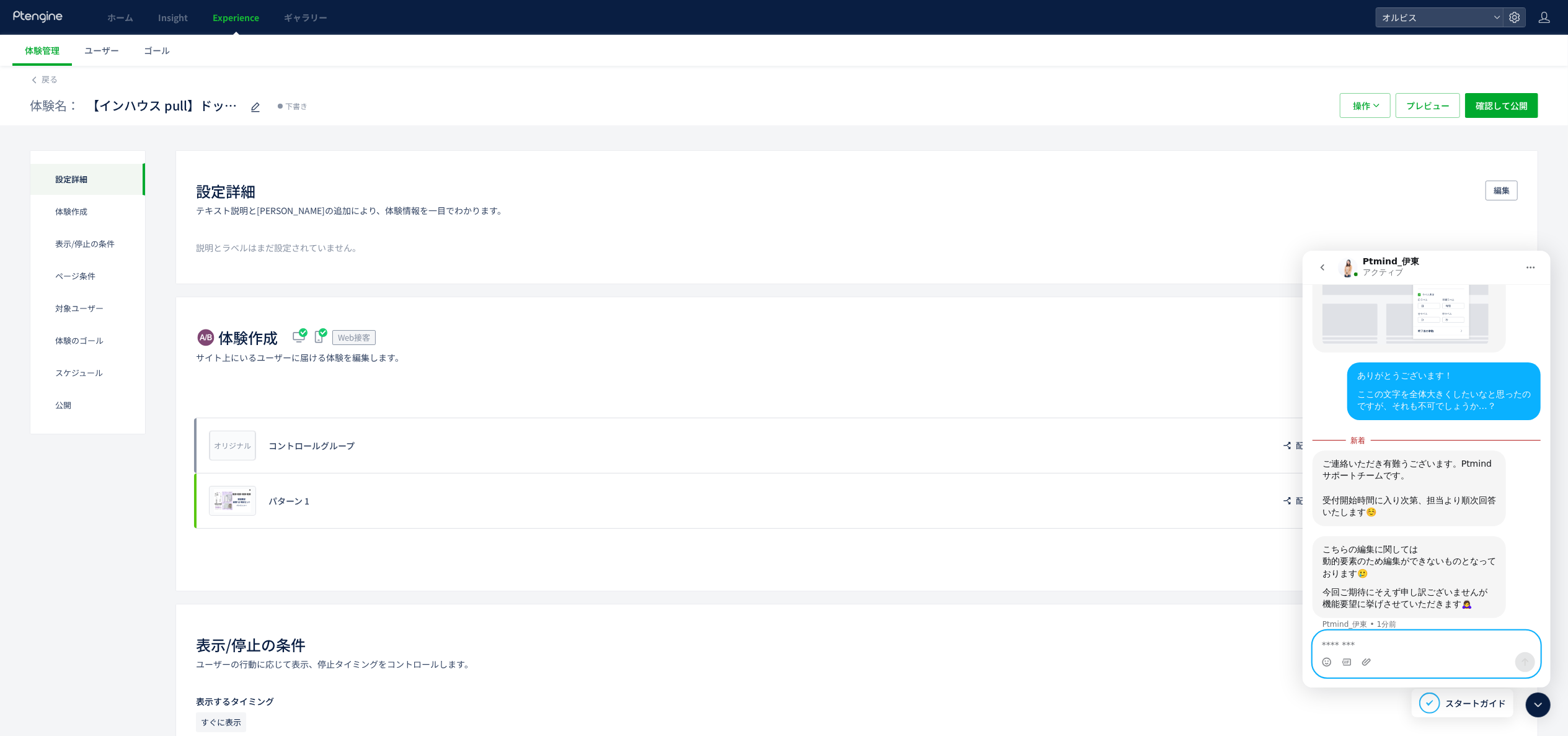
click at [1402, 650] on textarea "メッセージ..." at bounding box center [1426, 641] width 226 height 21
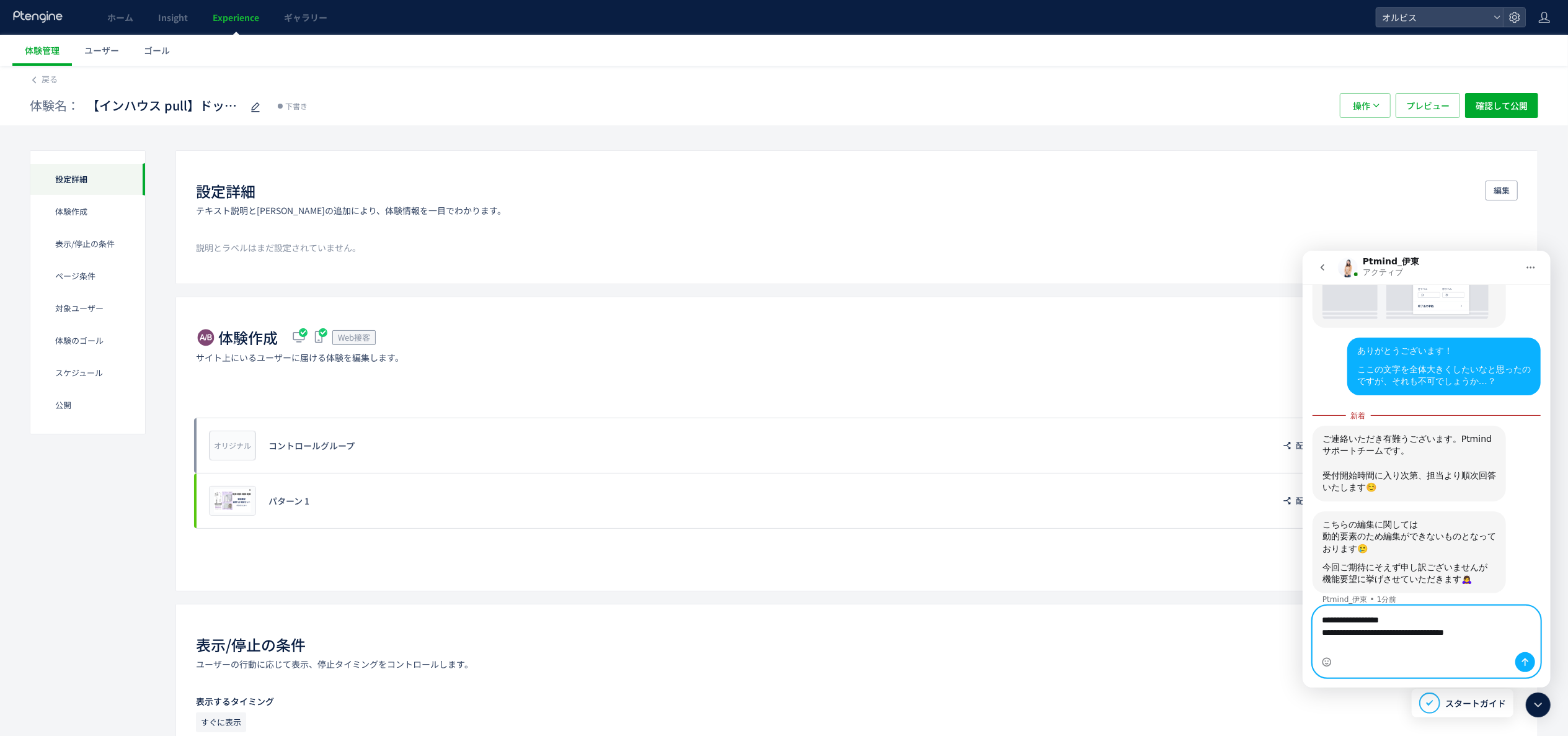
scroll to position [430, 0]
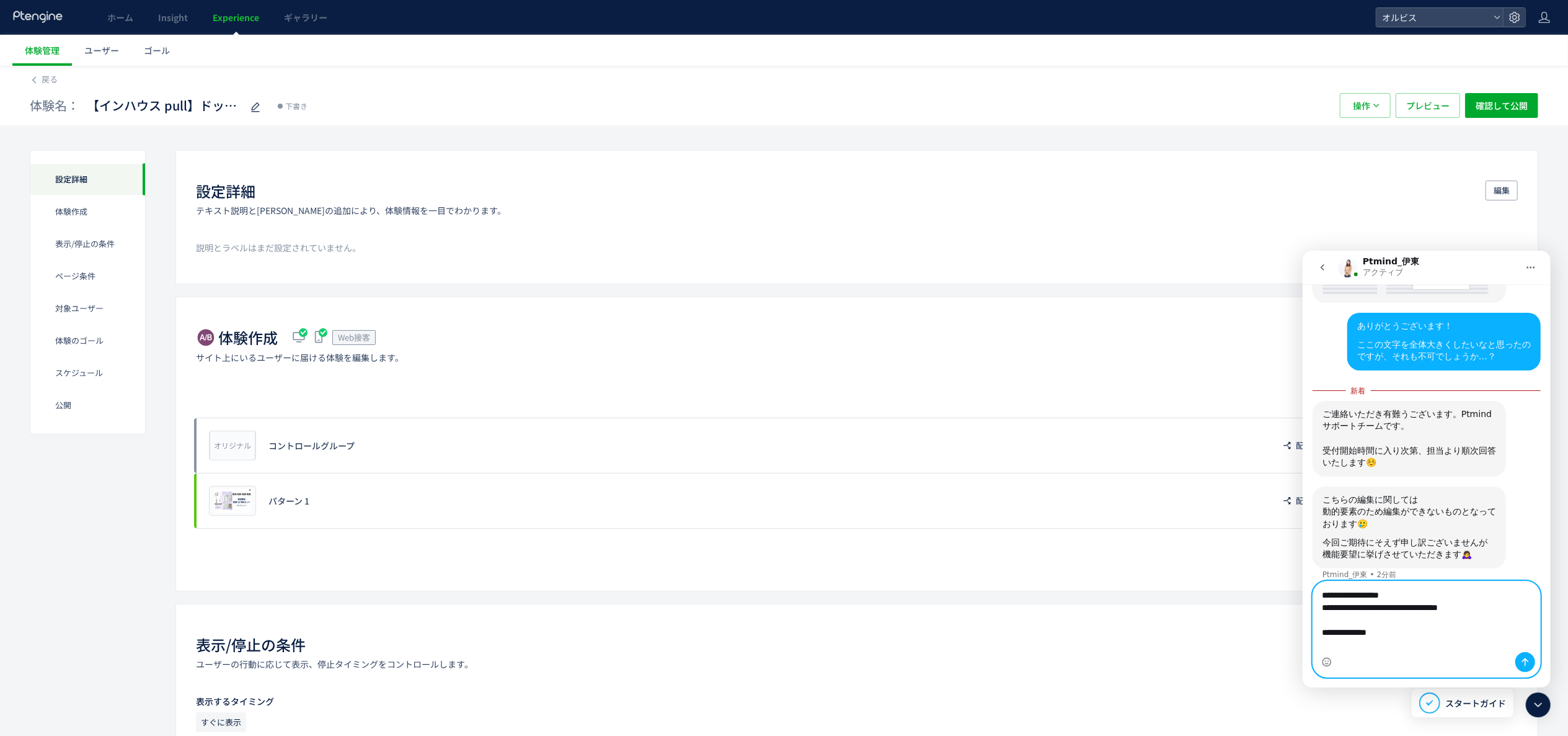
type textarea "**********"
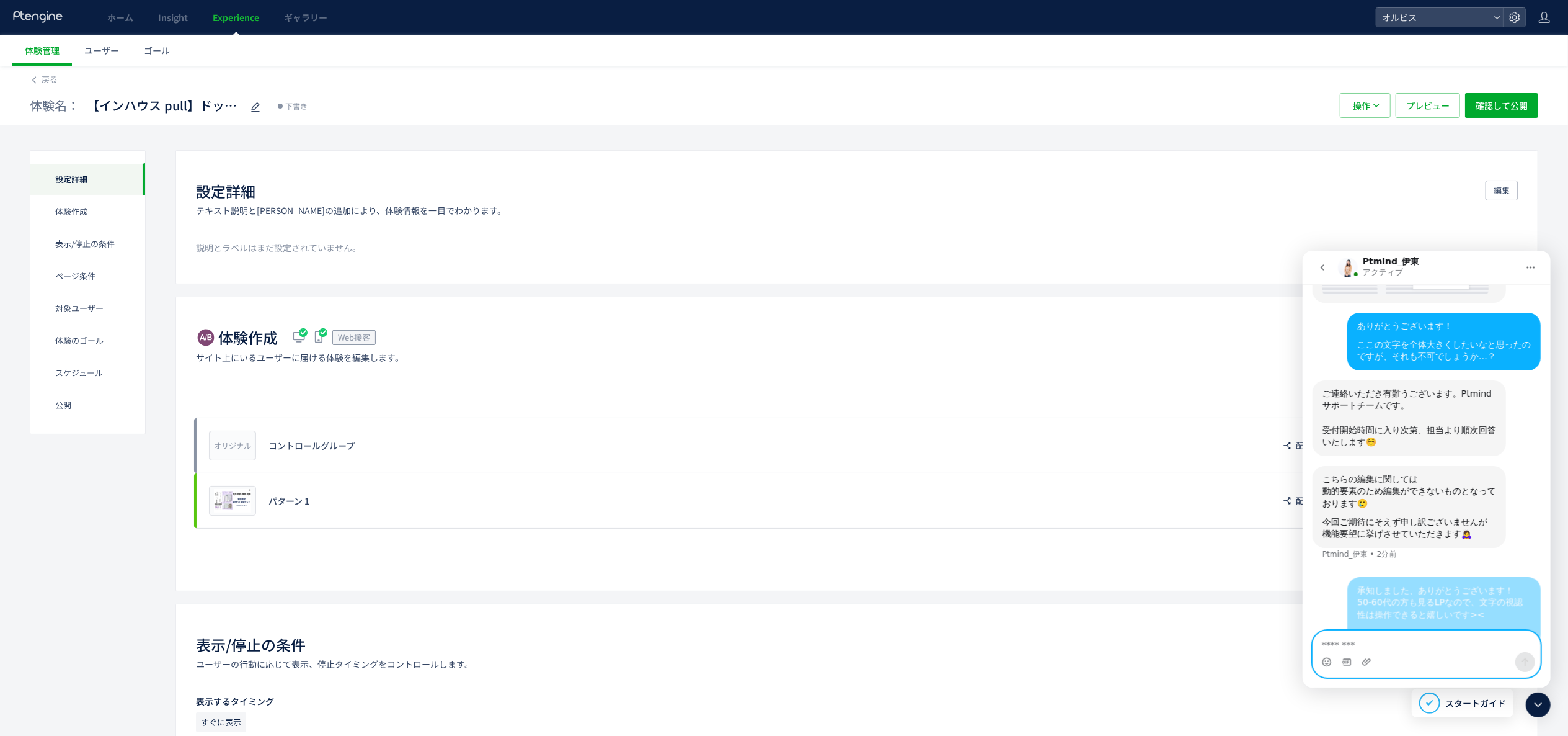
scroll to position [440, 0]
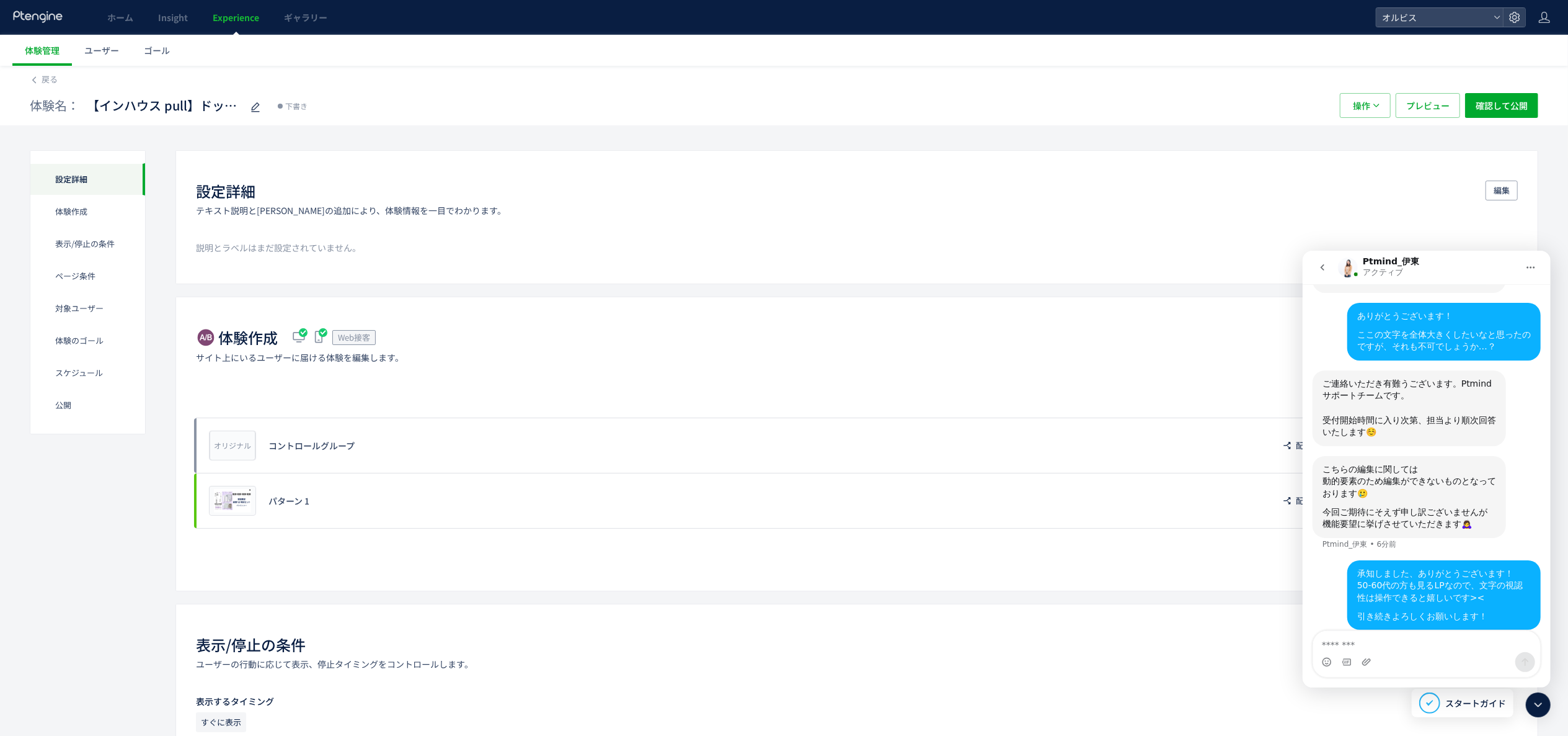
click at [1540, 710] on icon at bounding box center [1539, 705] width 15 height 15
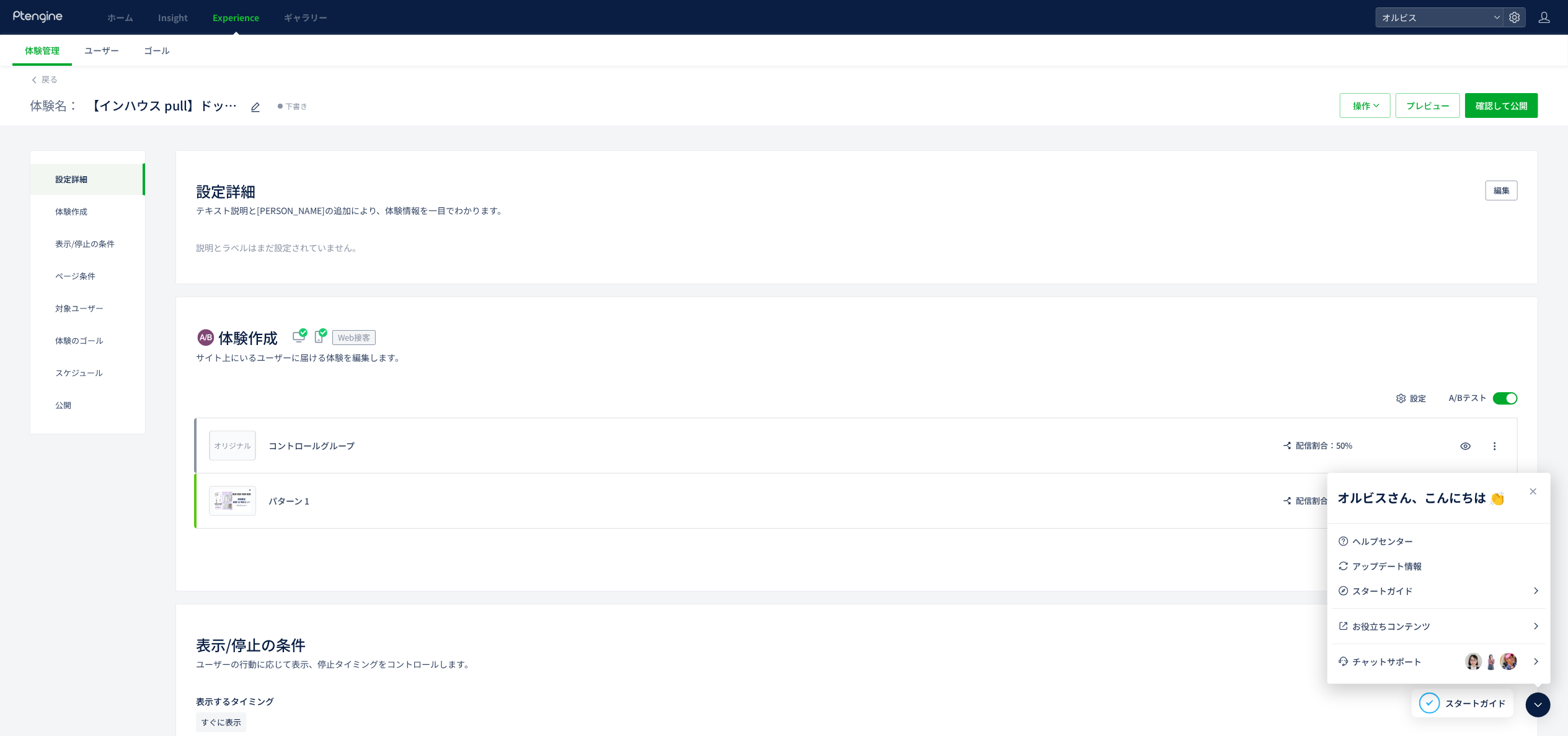
click at [1540, 710] on icon at bounding box center [1539, 705] width 15 height 15
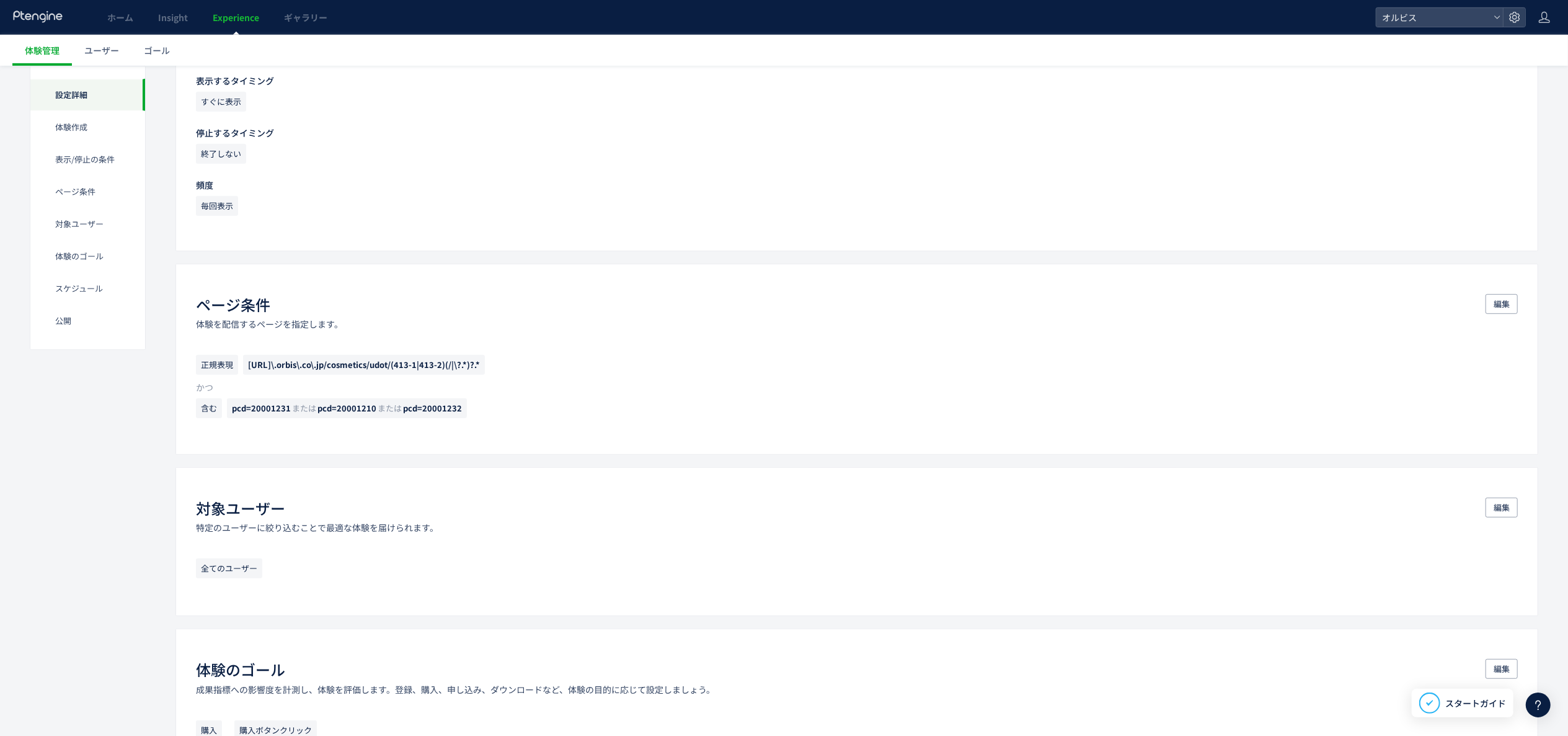
scroll to position [0, 0]
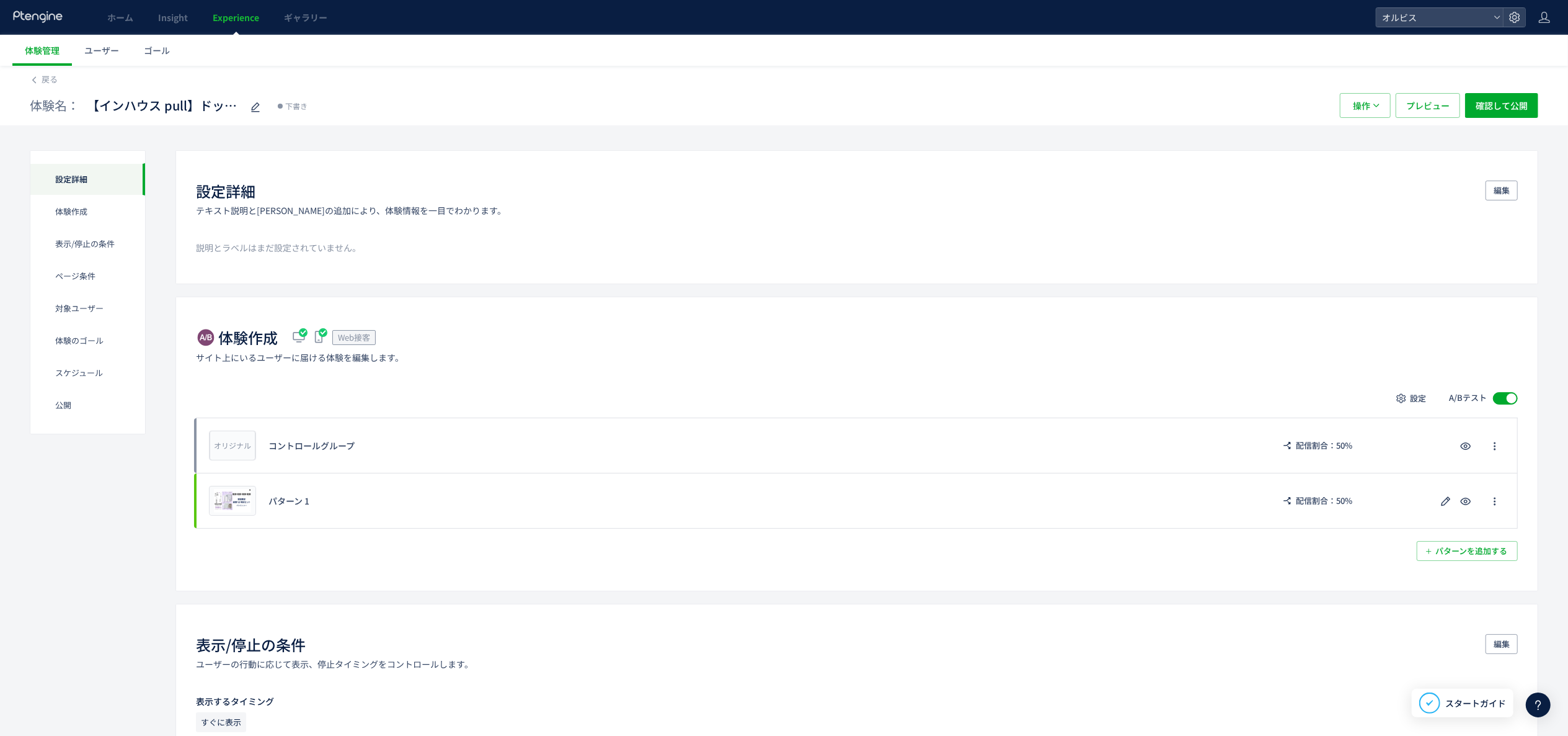
click at [60, 73] on div "戻る" at bounding box center [784, 76] width 1509 height 20
click at [56, 73] on span "戻る" at bounding box center [50, 79] width 16 height 12
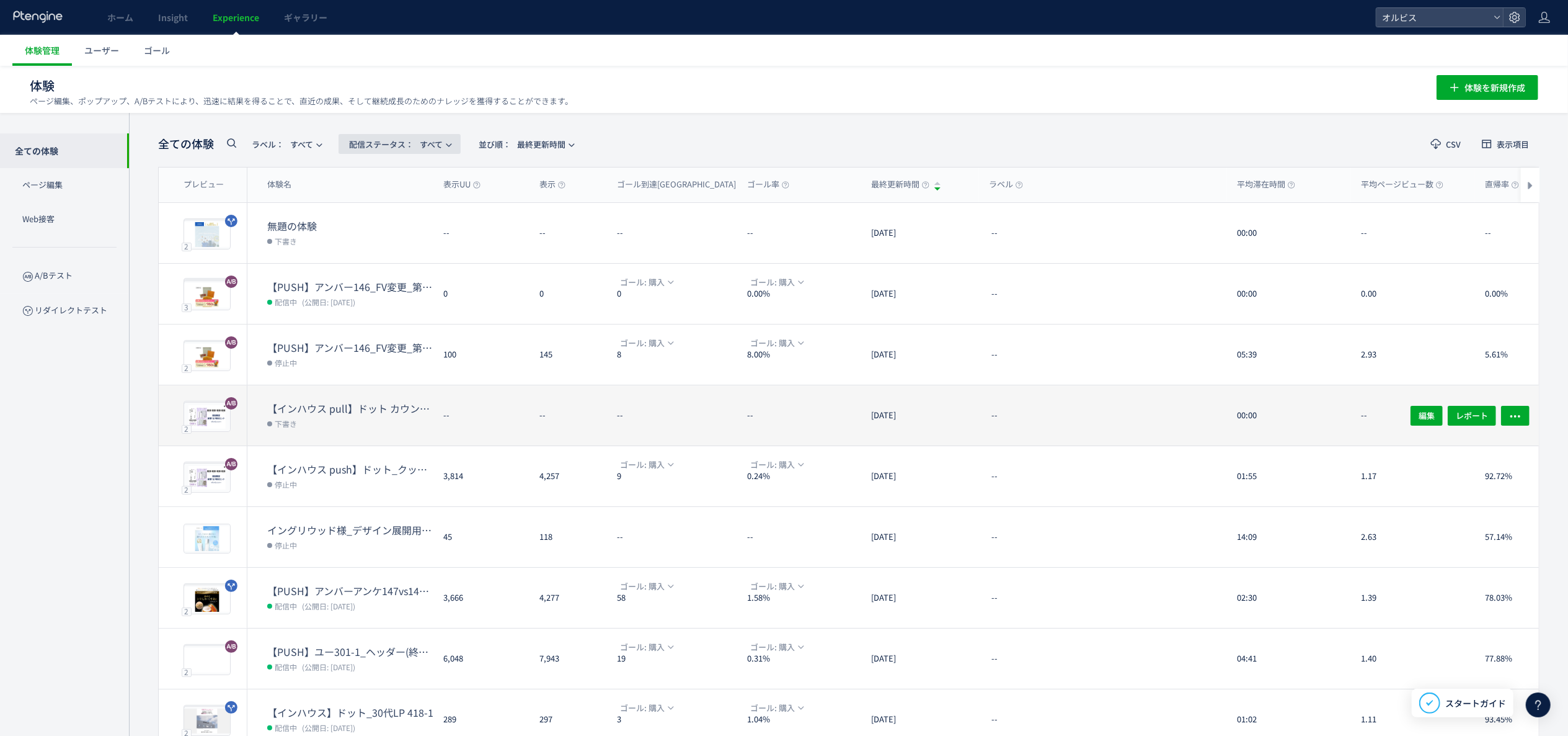
click at [453, 143] on icon "button" at bounding box center [449, 145] width 7 height 7
click at [369, 421] on dd "下書き" at bounding box center [350, 423] width 166 height 16
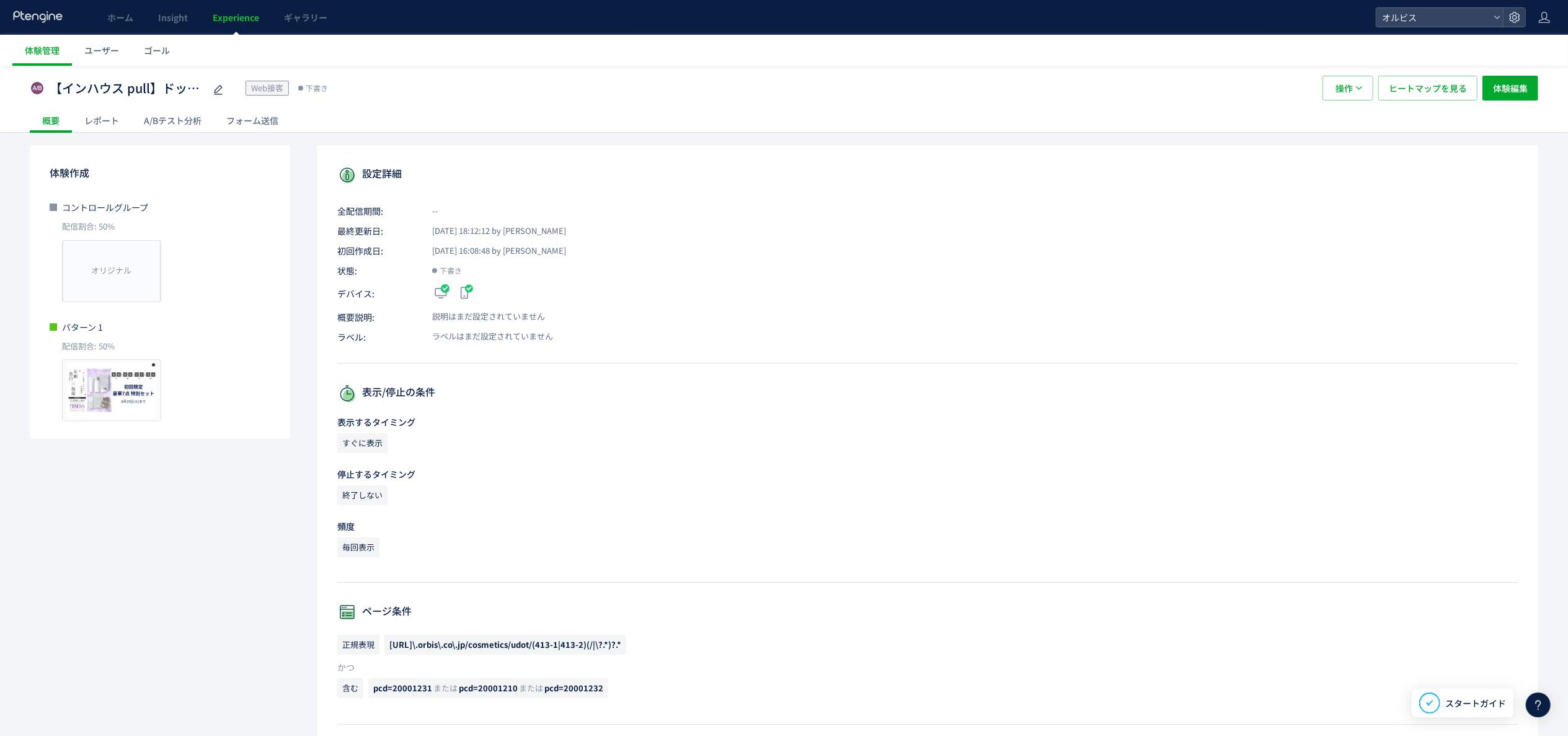
scroll to position [124, 0]
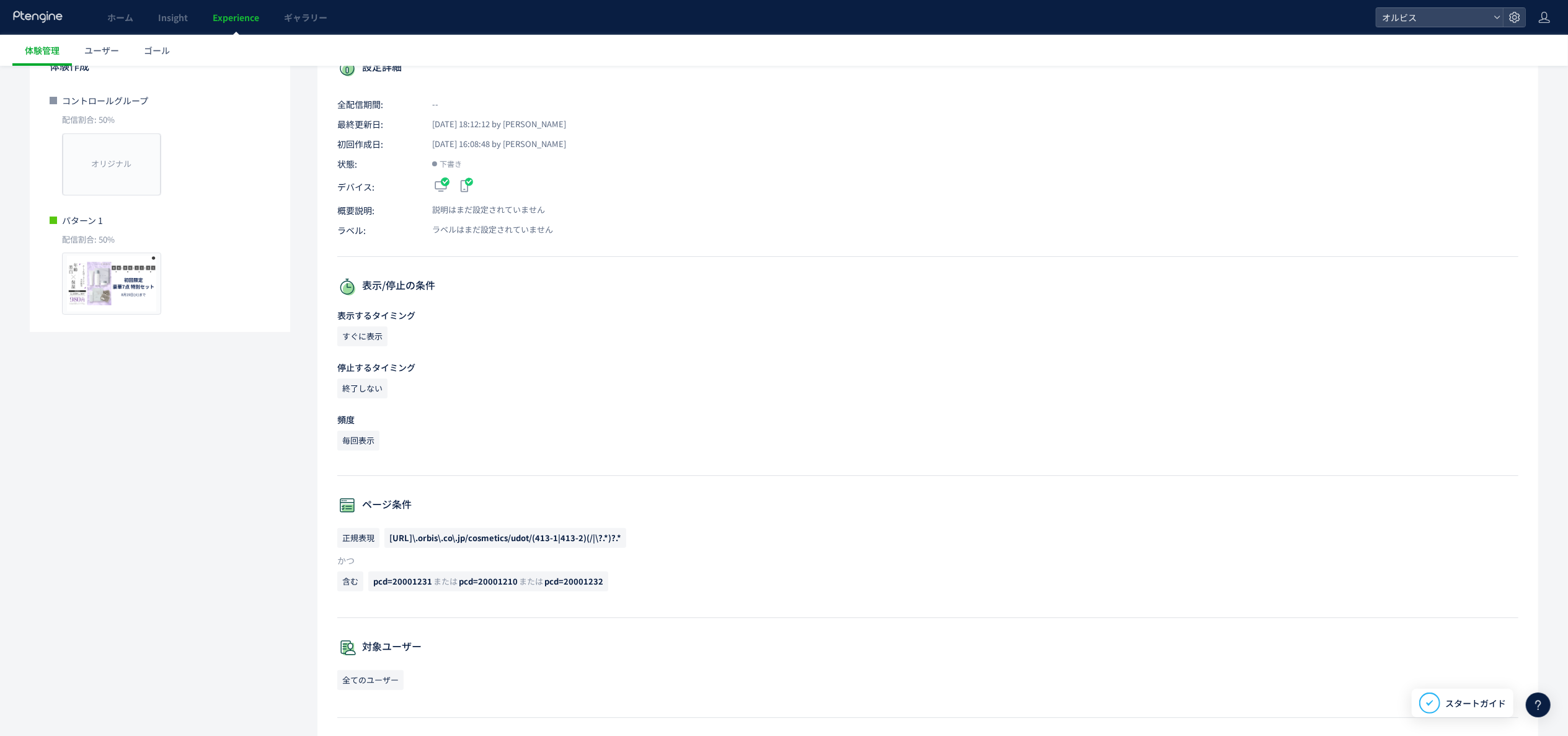
click at [471, 581] on span "pcd=20001210" at bounding box center [488, 581] width 59 height 12
copy span "="
click at [474, 581] on span "pcd=20001210" at bounding box center [488, 581] width 59 height 12
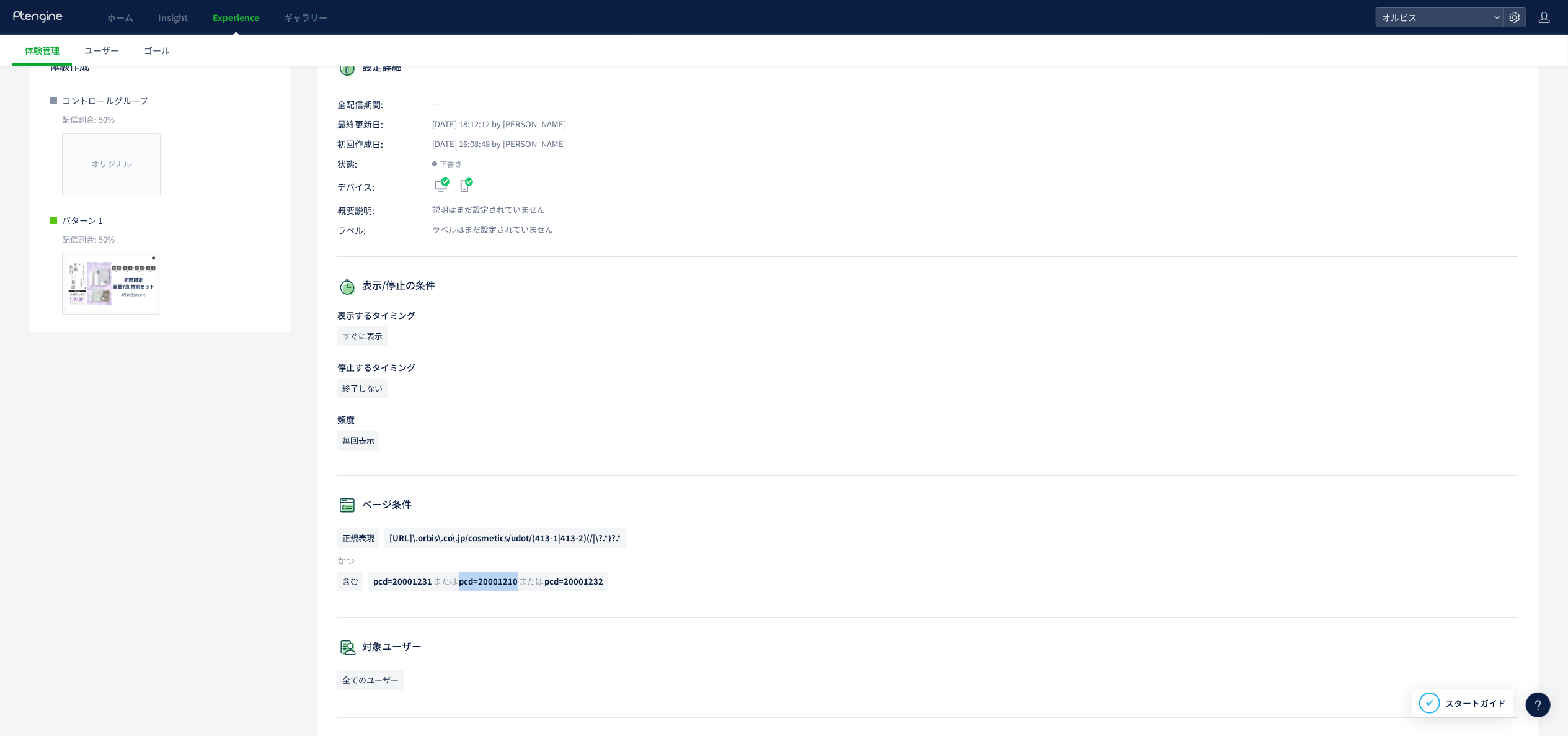
drag, startPoint x: 457, startPoint y: 585, endPoint x: 515, endPoint y: 587, distance: 58.0
click at [516, 586] on span "pcd=20001231 または pcd=20001210 または pcd=20001232" at bounding box center [488, 582] width 240 height 20
copy span "pcd=20001210"
drag, startPoint x: 379, startPoint y: 583, endPoint x: 430, endPoint y: 584, distance: 51.0
click at [430, 584] on span "pcd=20001231 または pcd=20001210 または pcd=20001232" at bounding box center [488, 582] width 240 height 20
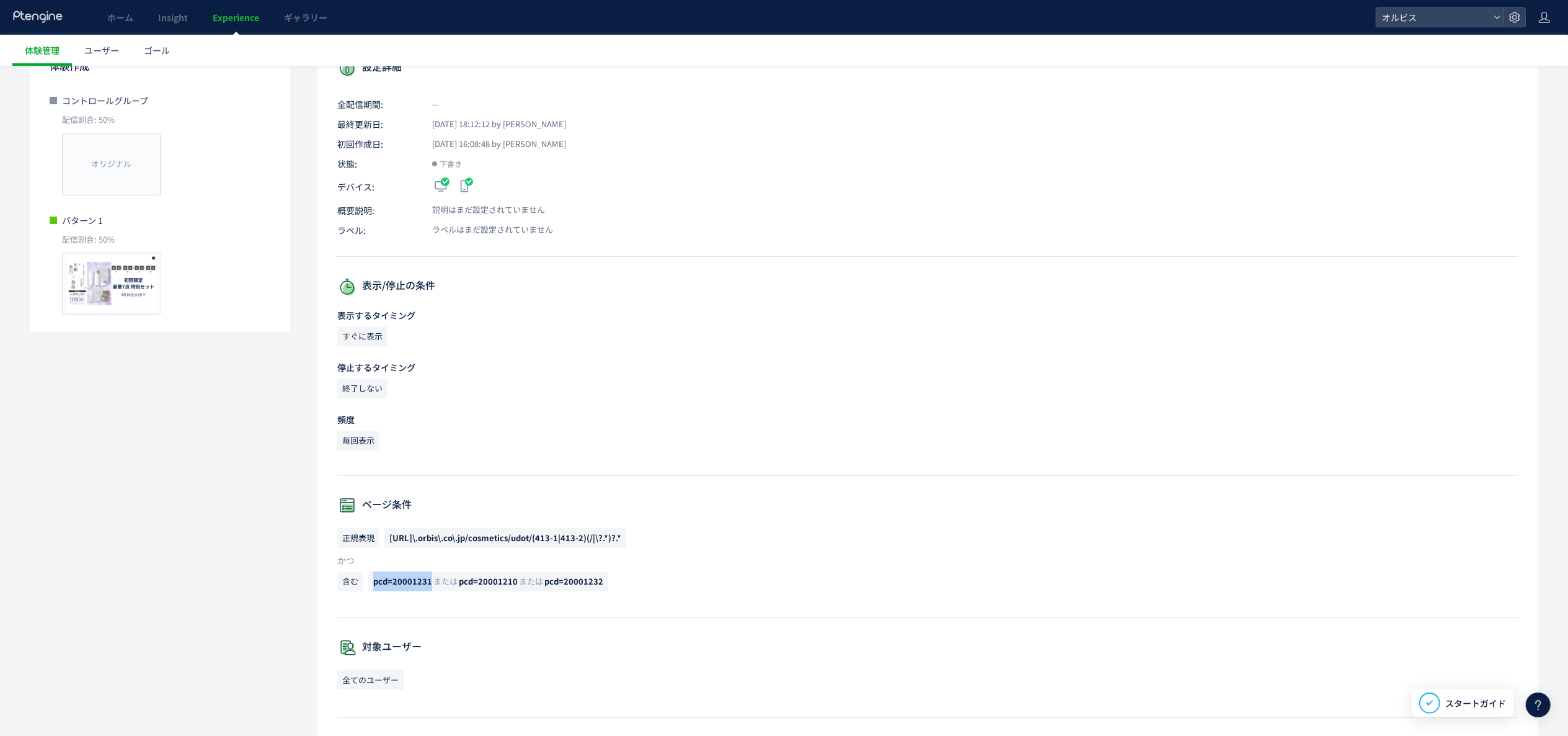
copy span "pcd=20001231"
drag, startPoint x: 537, startPoint y: 581, endPoint x: 608, endPoint y: 581, distance: 71.0
click at [608, 581] on p "含む pcd=20001231 または pcd=20001210 または pcd=20001232" at bounding box center [928, 585] width 1181 height 26
copy span "pcd=20001232"
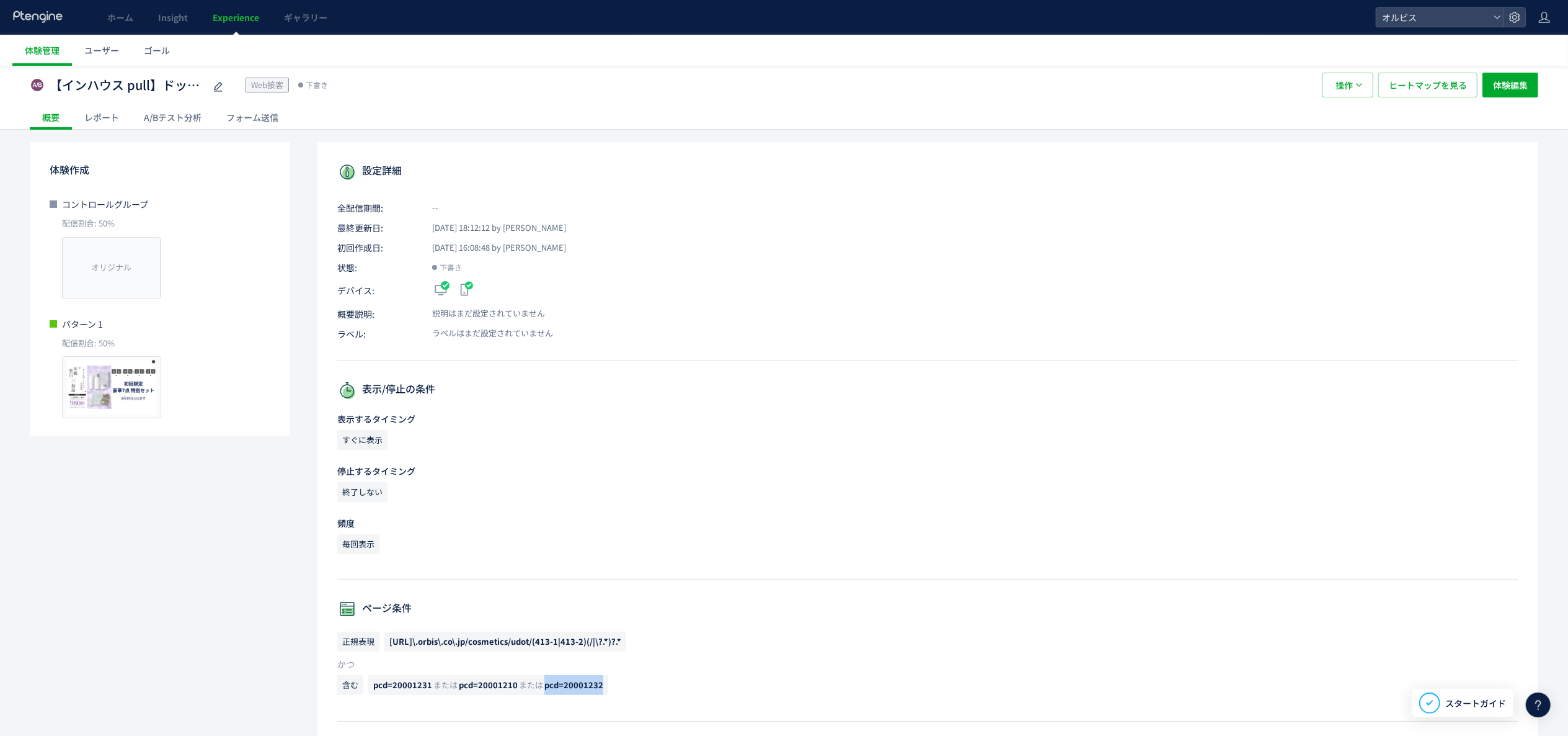
scroll to position [0, 0]
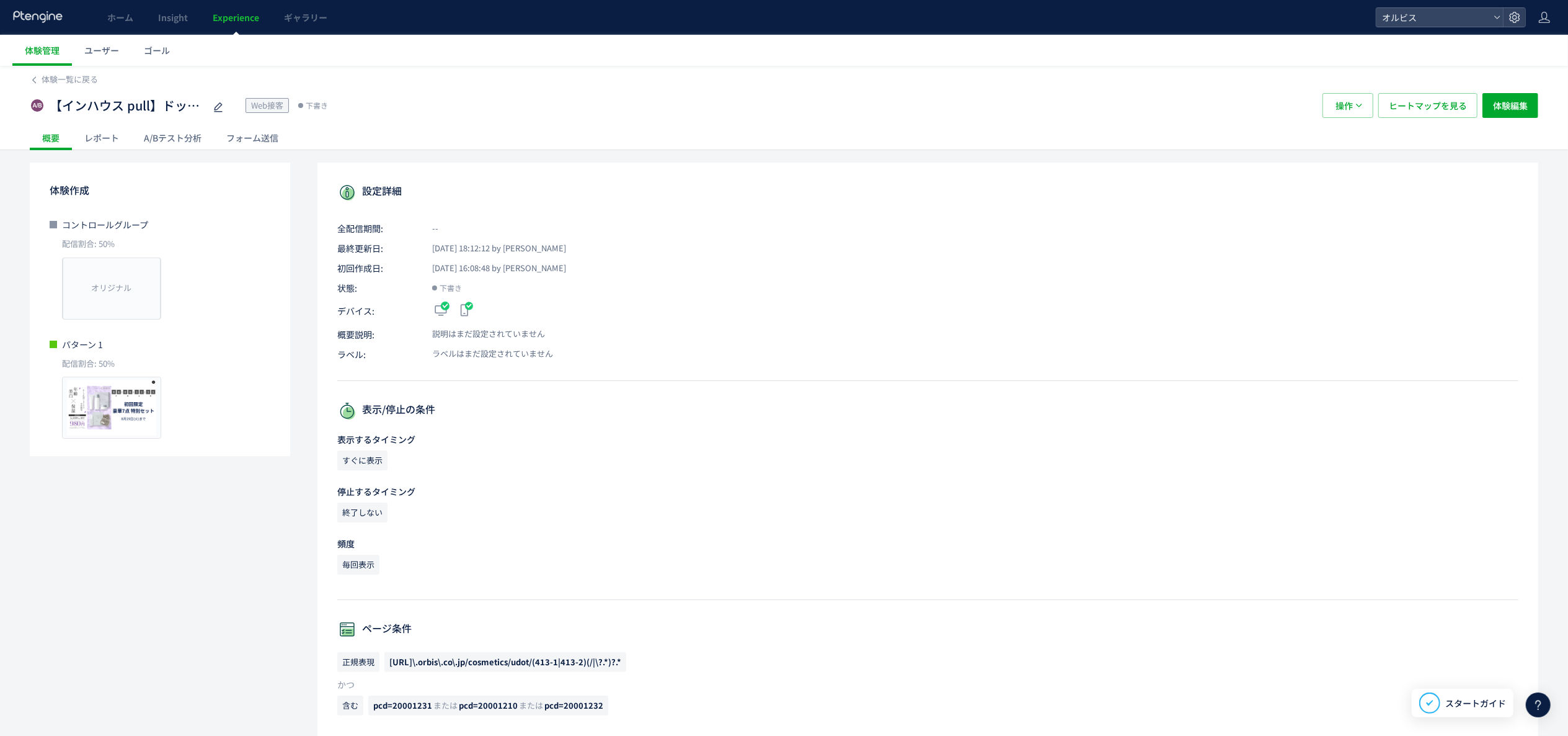
click at [116, 145] on div "レポート" at bounding box center [102, 137] width 60 height 25
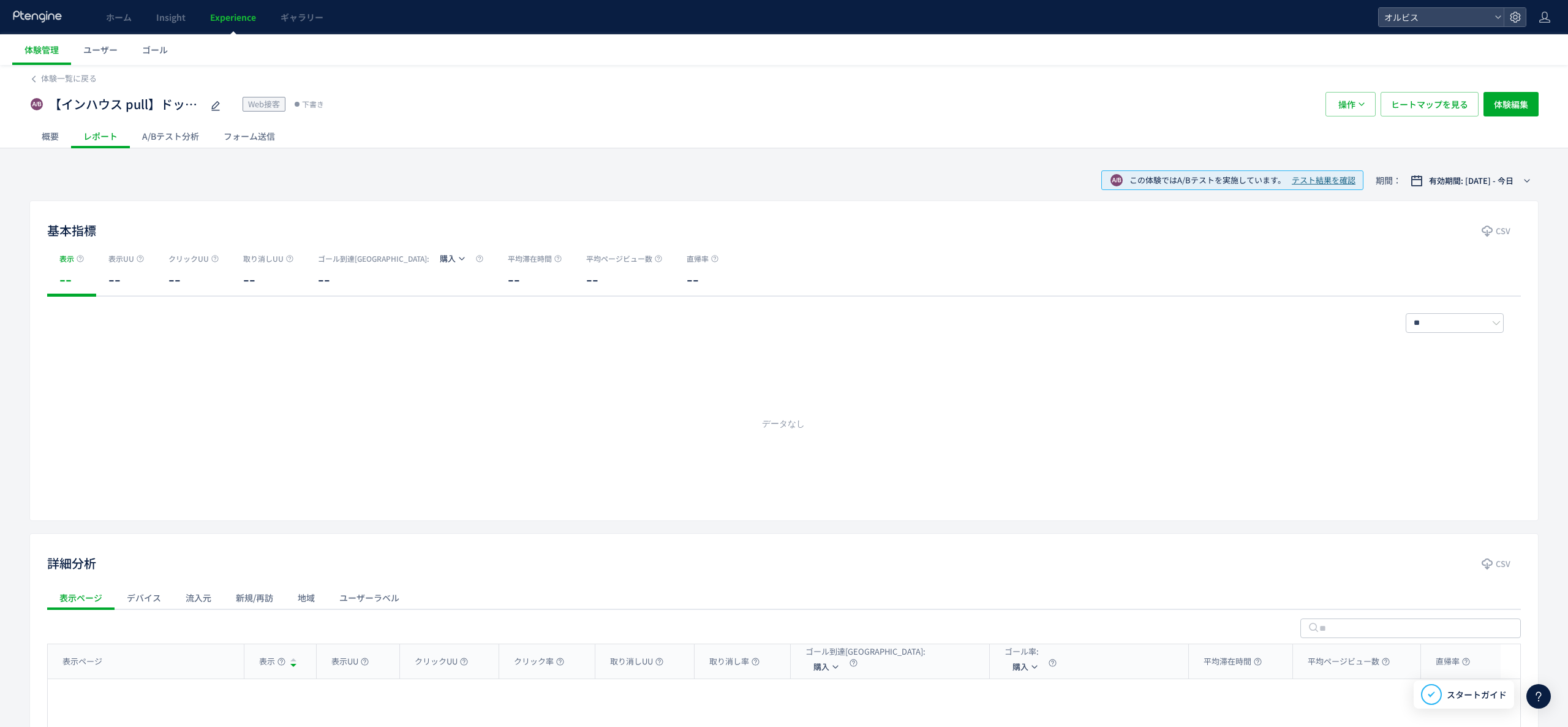
click at [152, 141] on div "A/Bテスト分析" at bounding box center [170, 136] width 82 height 25
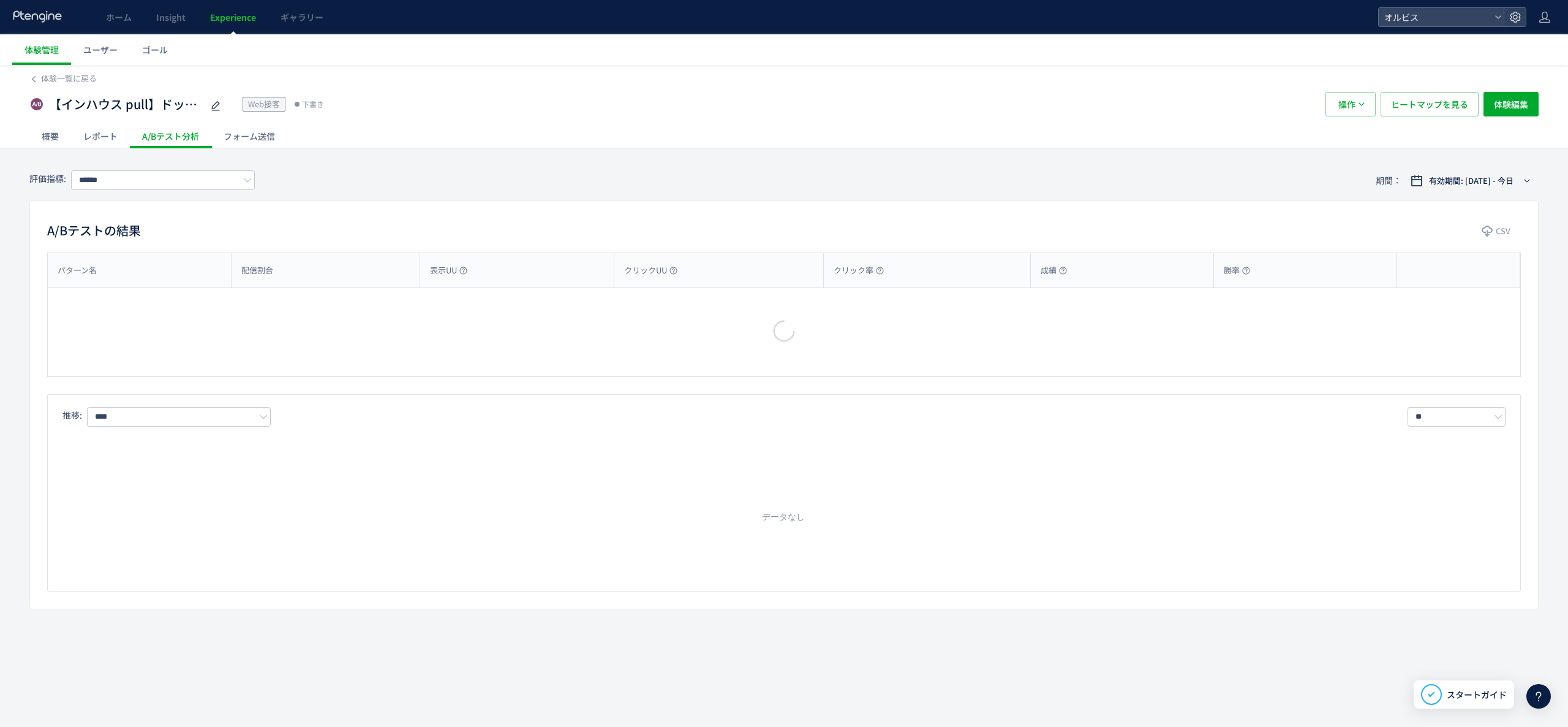
type input "**"
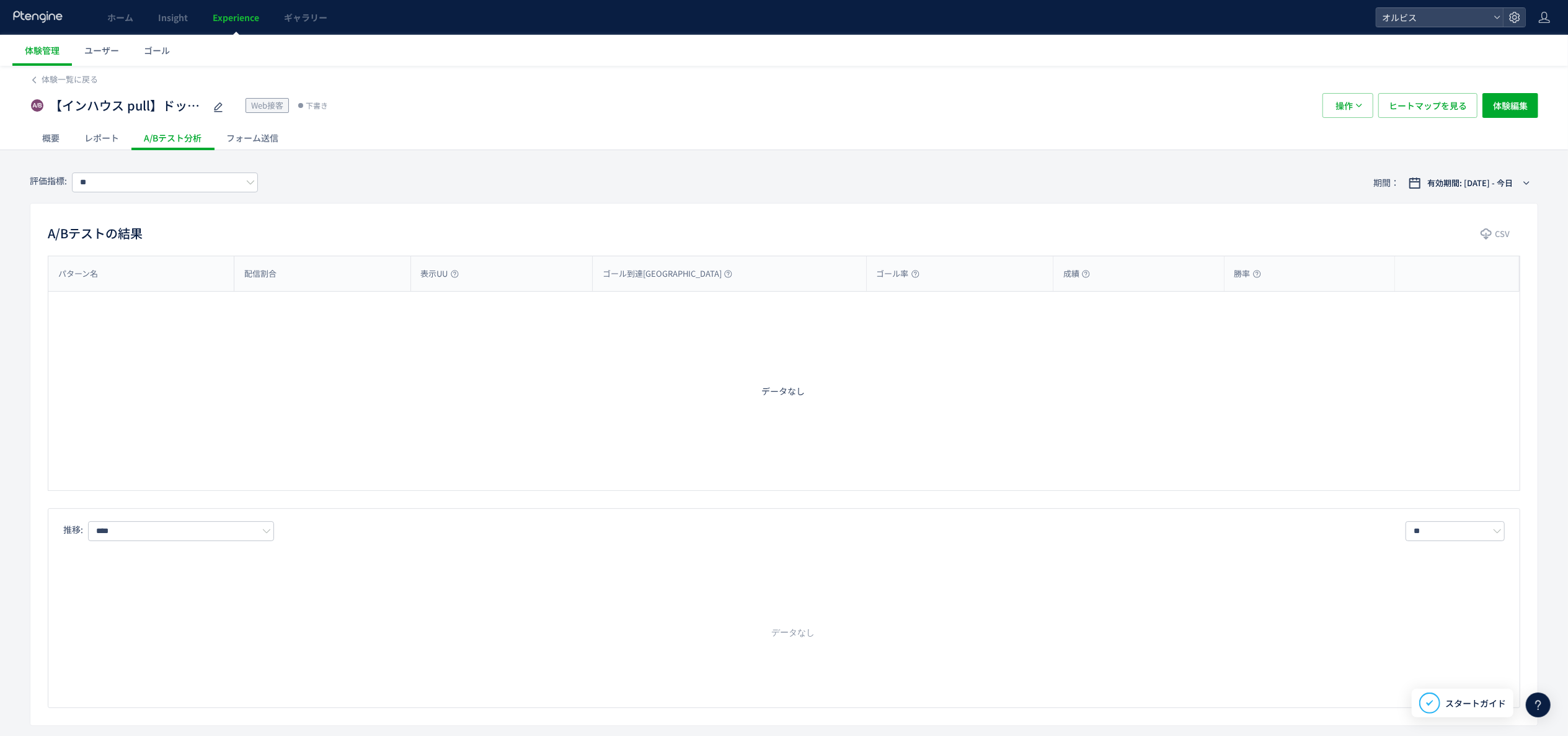
click at [57, 137] on div "概要" at bounding box center [51, 137] width 42 height 25
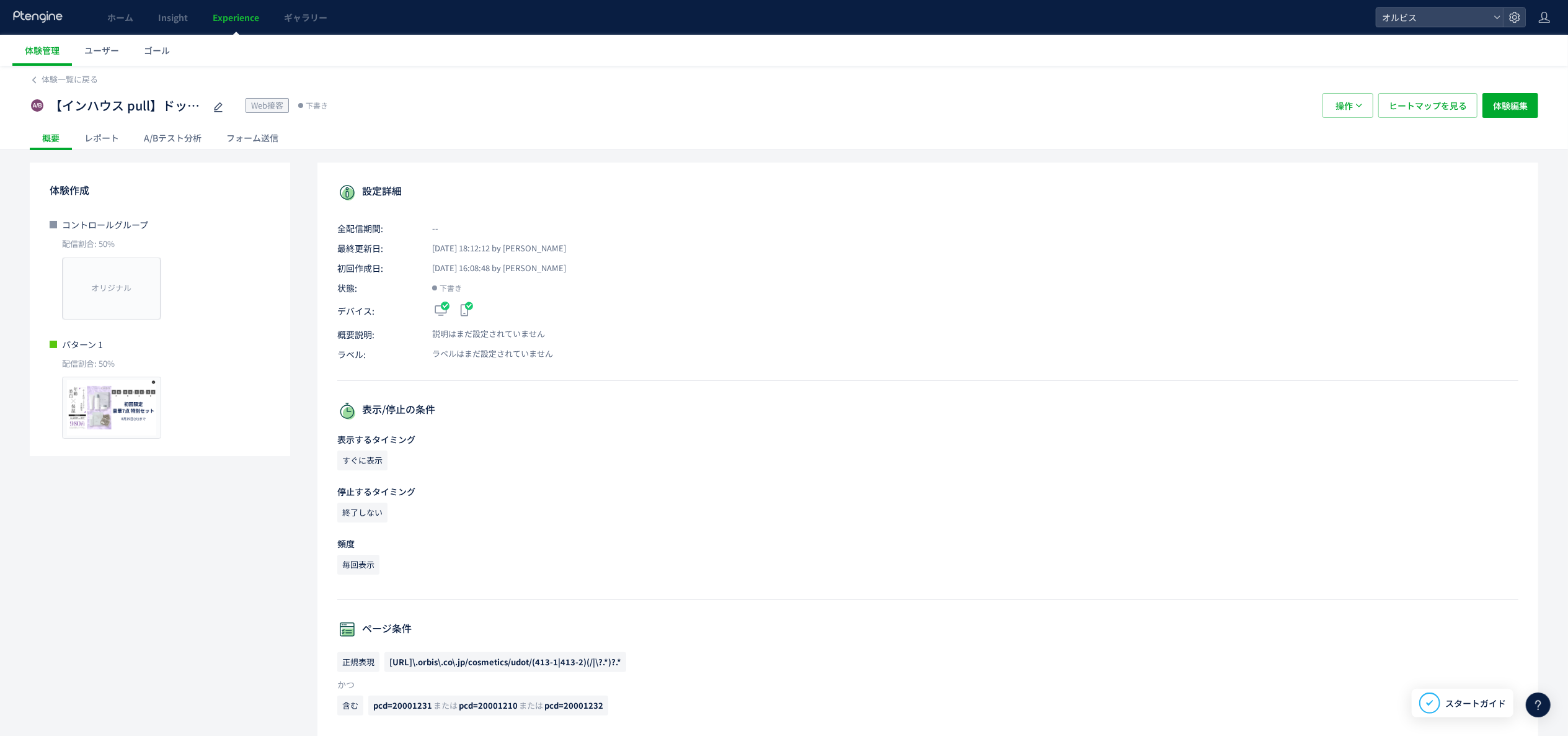
click at [256, 131] on div "フォーム送信" at bounding box center [252, 137] width 77 height 25
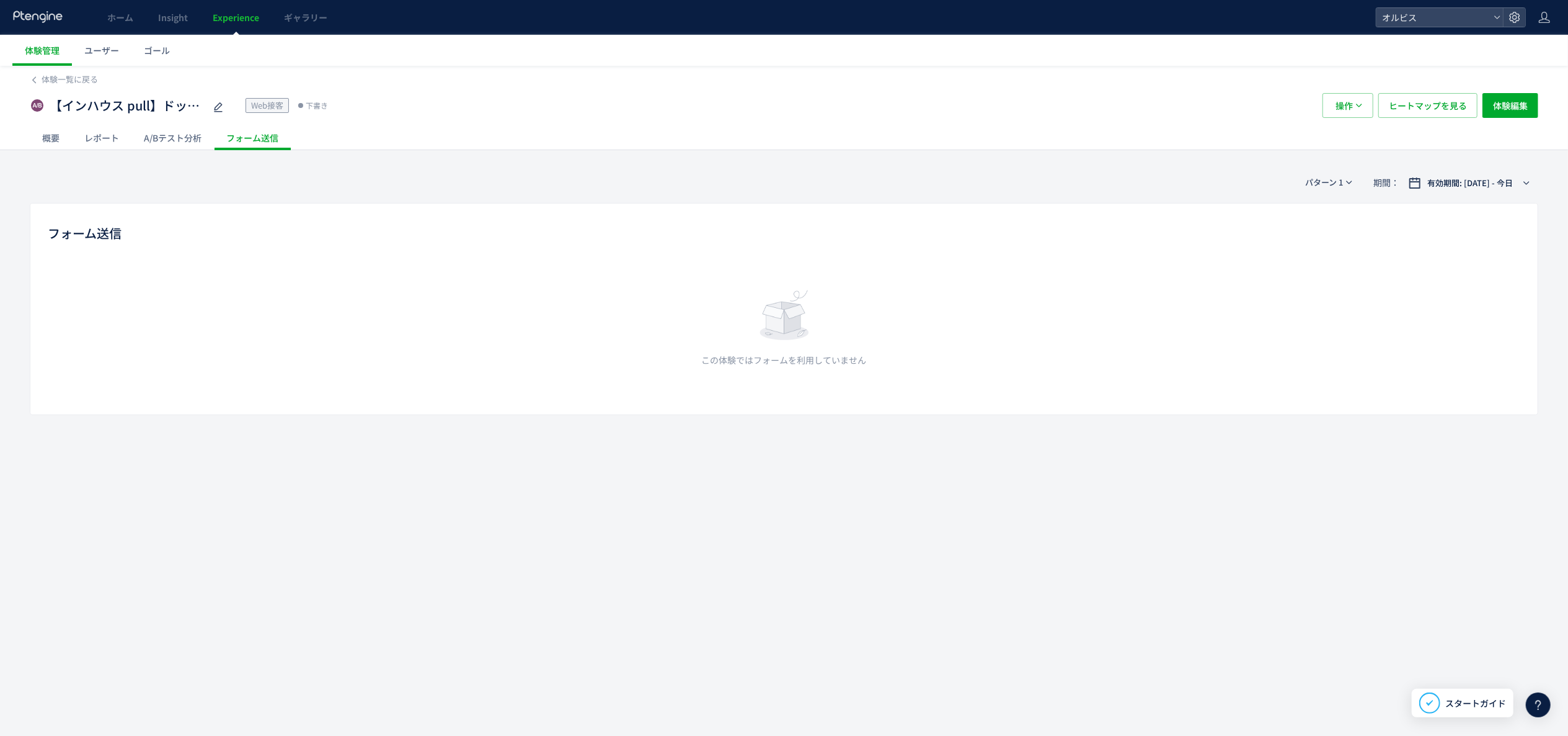
click at [196, 140] on div "A/Bテスト分析" at bounding box center [172, 137] width 83 height 25
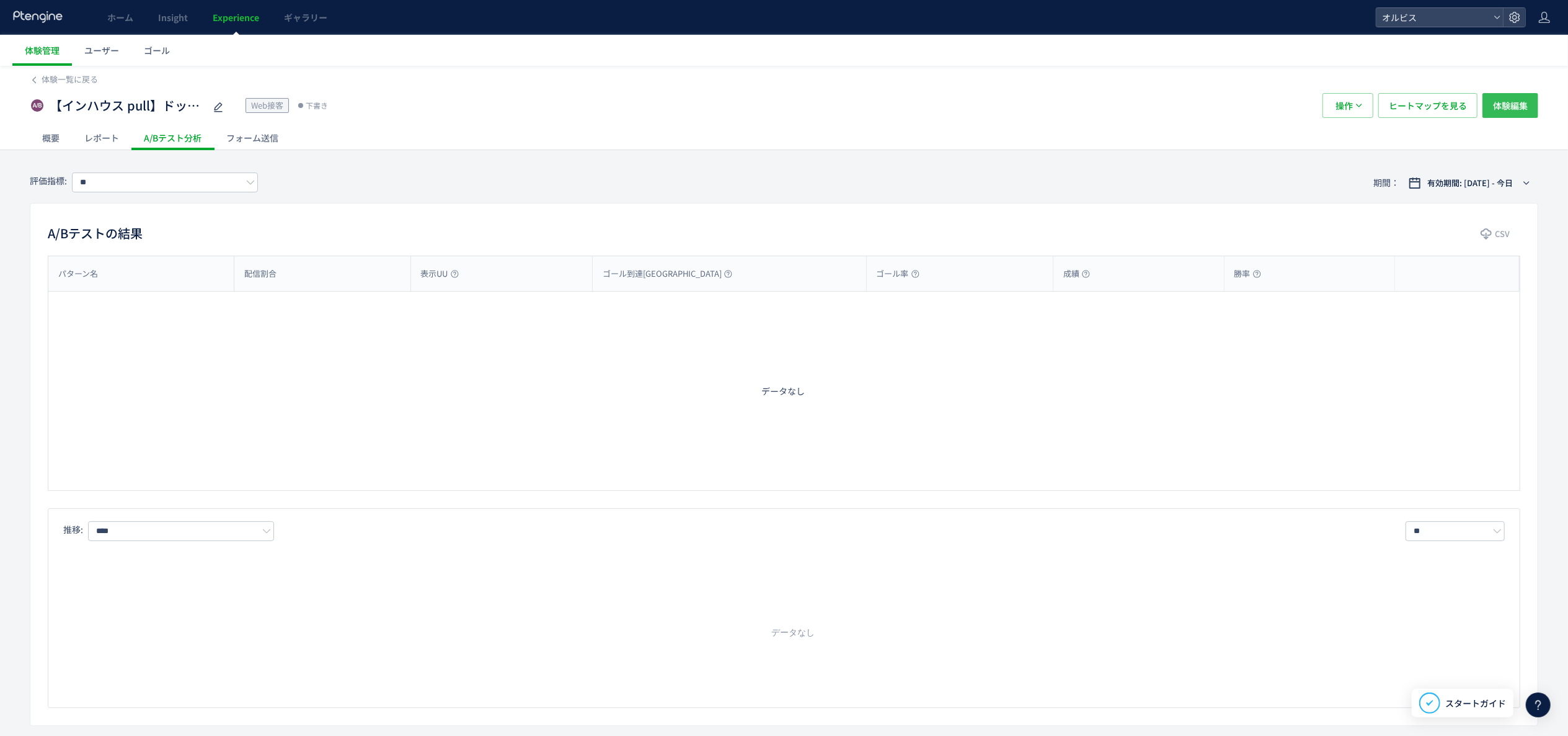
click at [1504, 111] on span "体験編集" at bounding box center [1511, 106] width 35 height 25
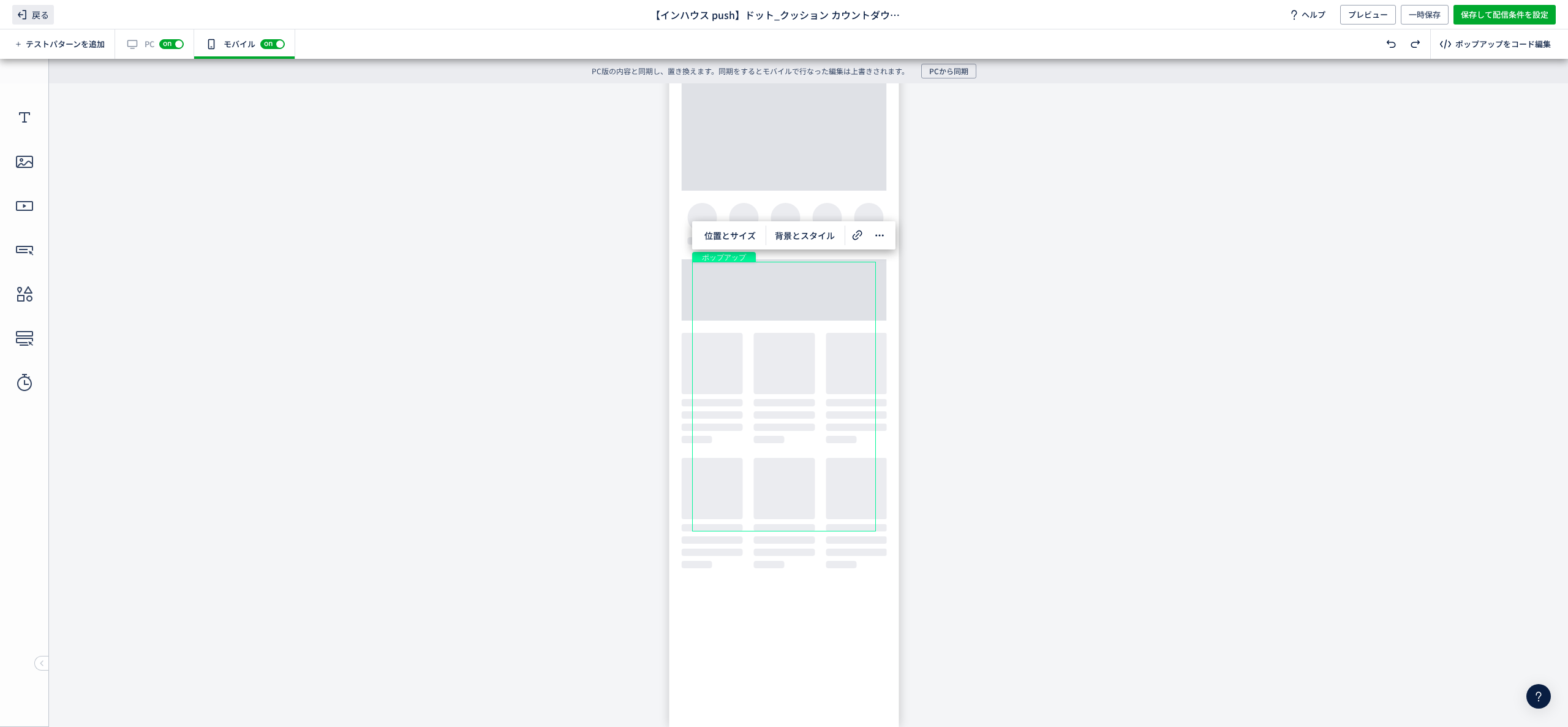
click at [23, 14] on icon at bounding box center [22, 15] width 15 height 15
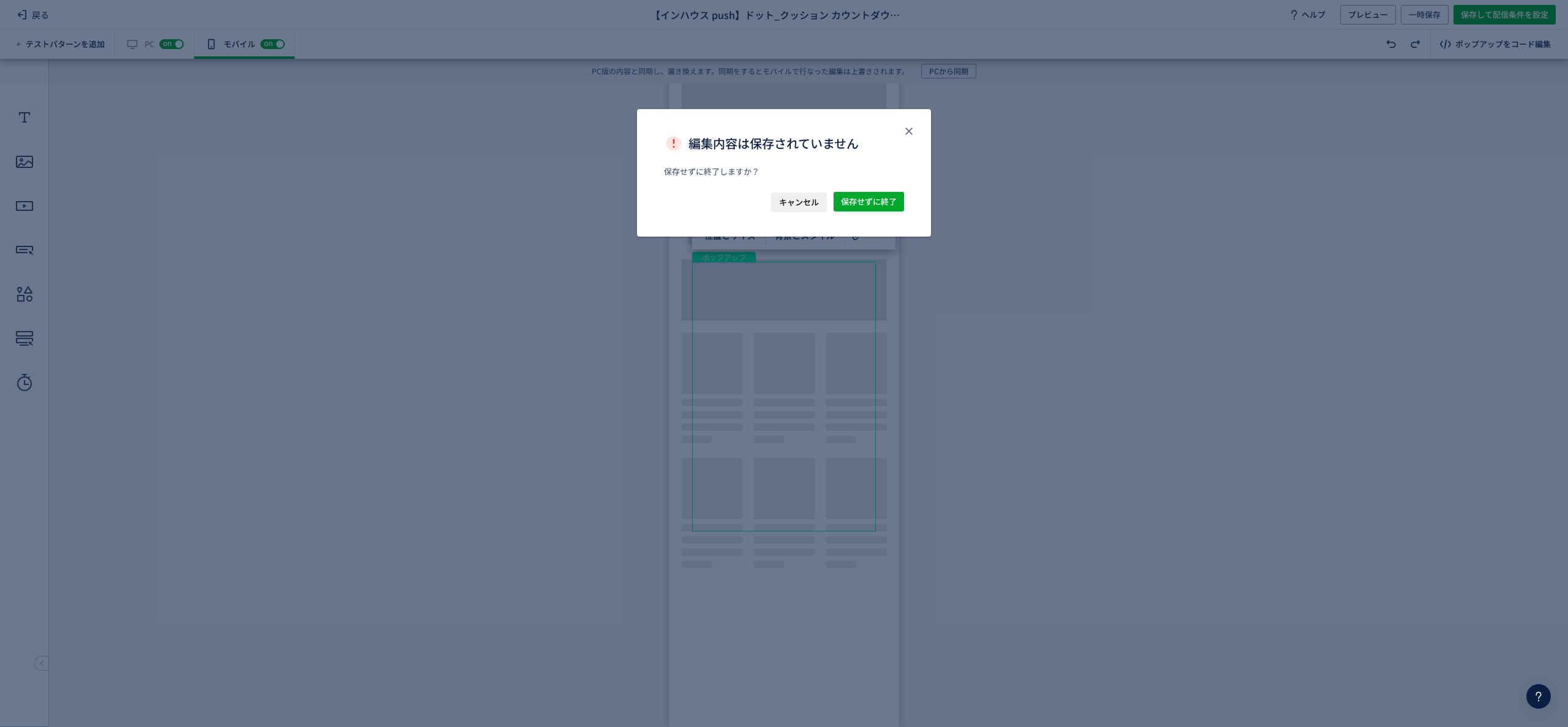
click at [868, 212] on div "キャンセル 保存せずに終了" at bounding box center [784, 214] width 294 height 45
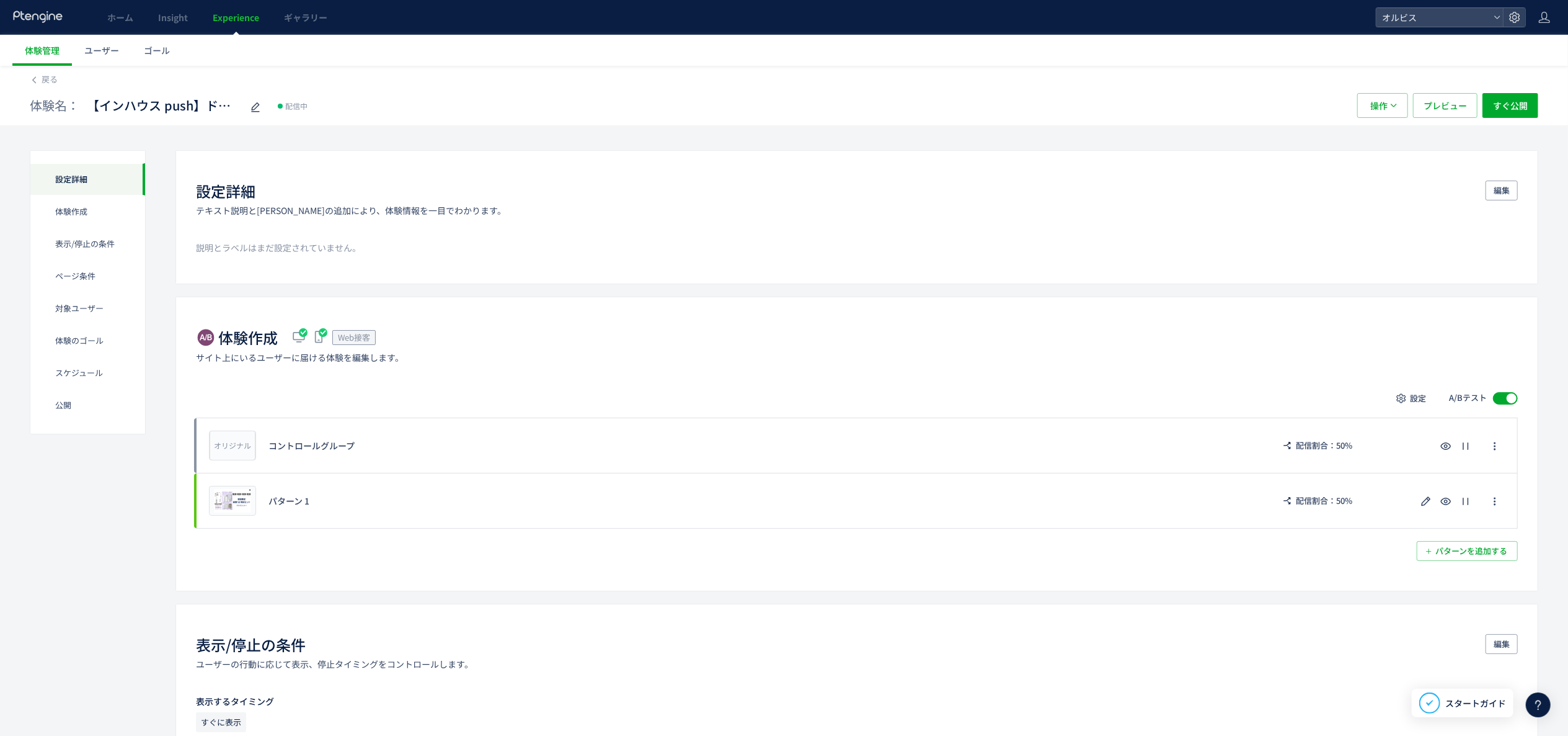
click at [36, 88] on div "体験名： 【インハウス push】ドット_クッション カウントダウンpopup 配信中 操作 プレビュー すぐ公開" at bounding box center [784, 106] width 1509 height 40
click at [43, 82] on span "戻る" at bounding box center [50, 79] width 16 height 12
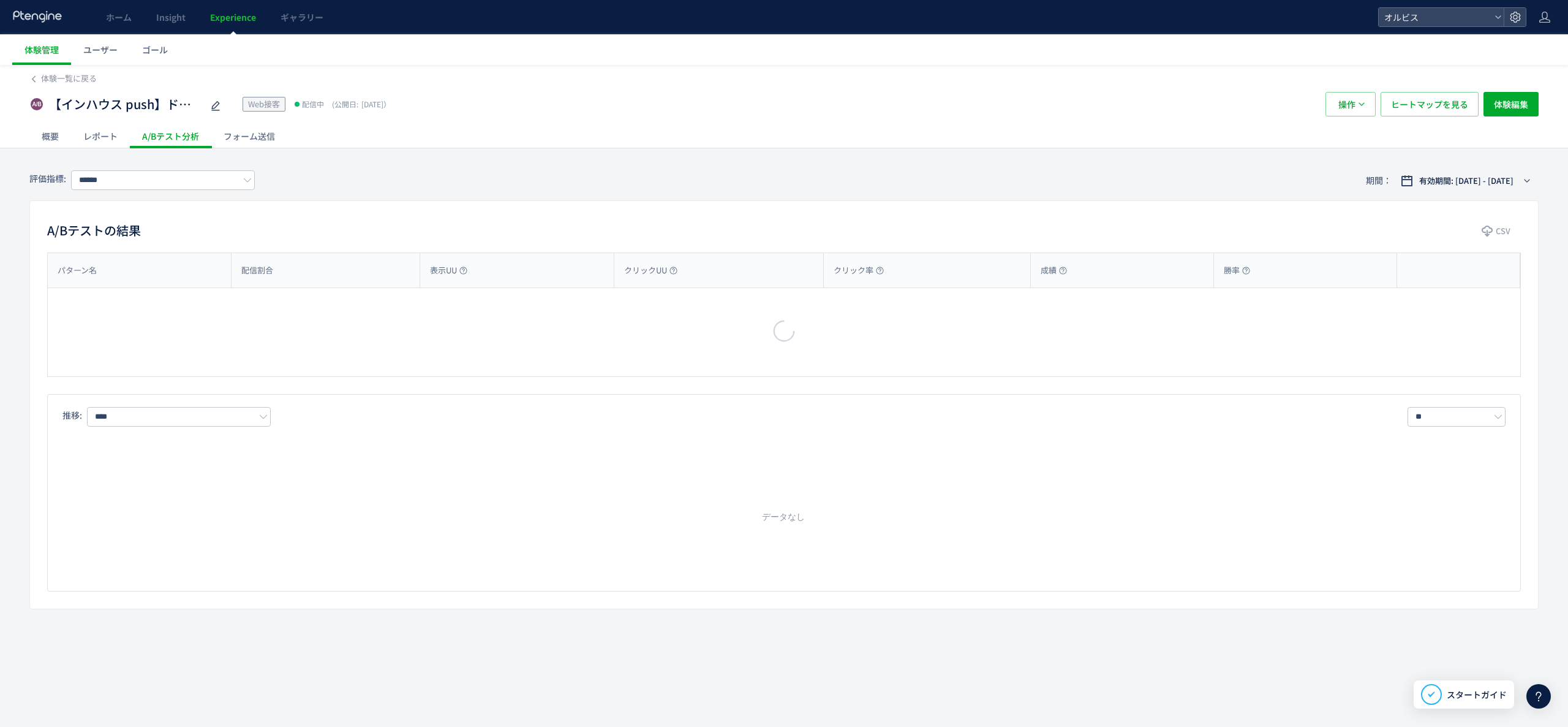
type input "**"
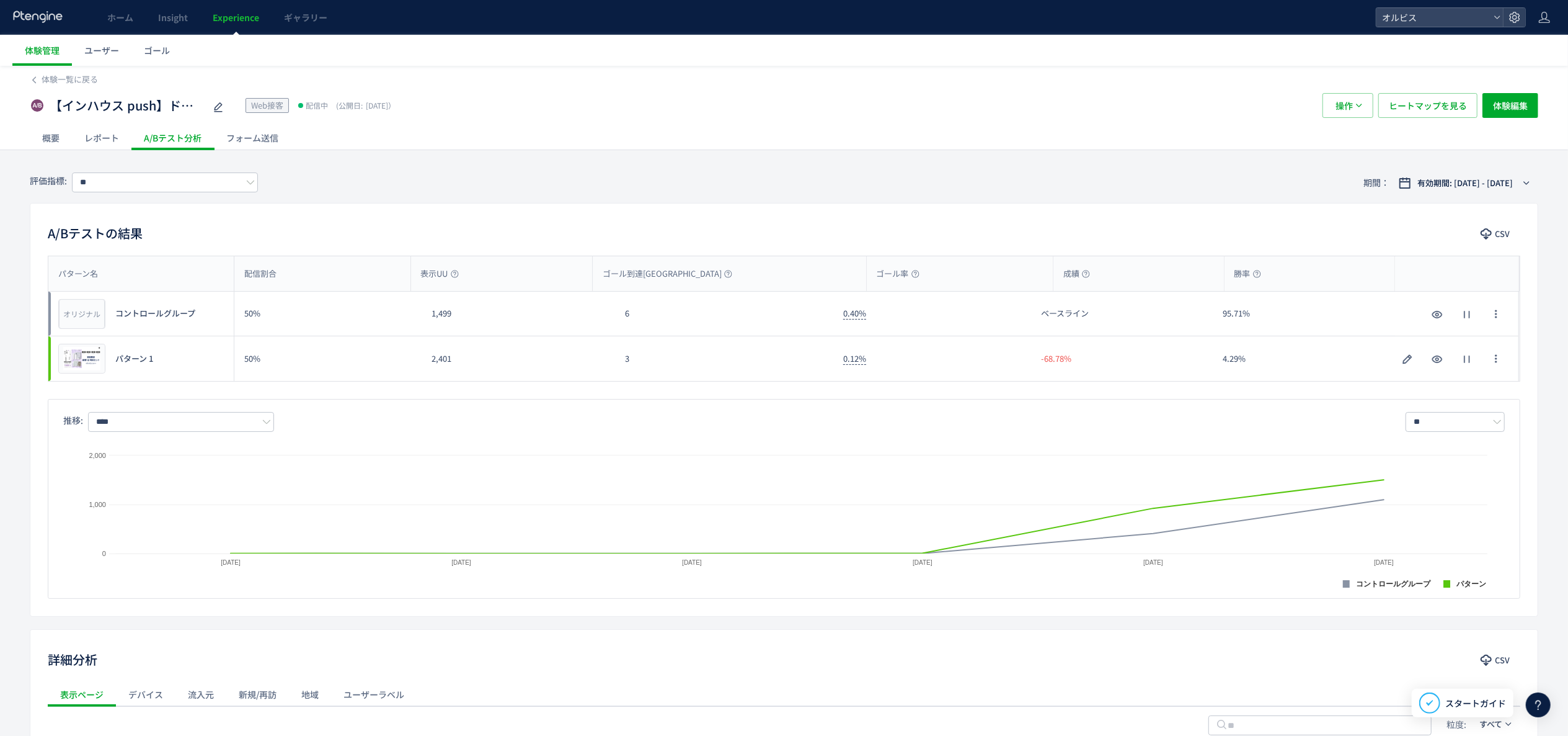
click at [55, 86] on div "【インハウス push】ドット_クッション カウントダウンpopup Web接客 配信中 (公開日: [DATE]） 操作 ヒートマップを見る 体験編集" at bounding box center [784, 106] width 1509 height 40
click at [57, 82] on span "体験一覧に戻る" at bounding box center [70, 79] width 57 height 12
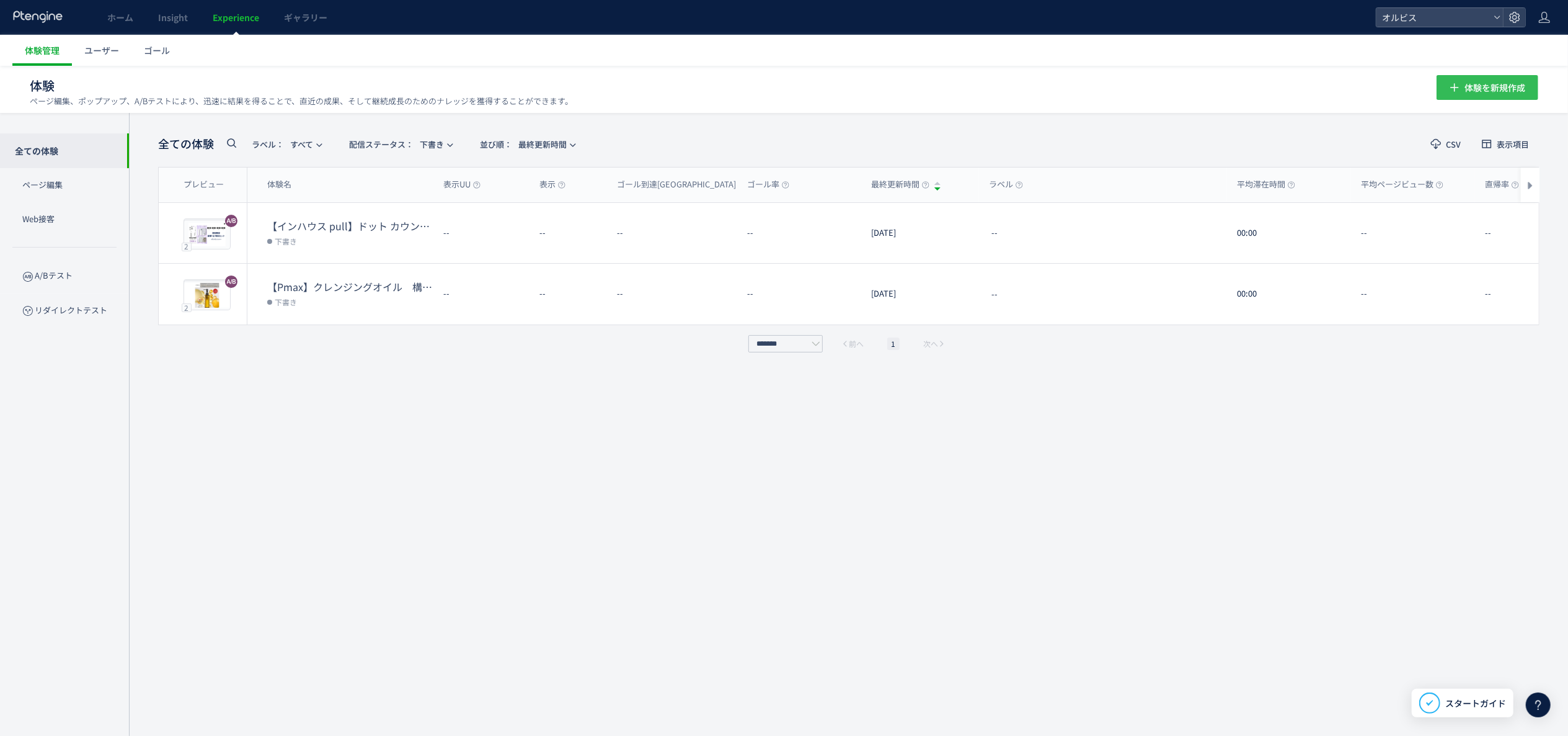
click at [1524, 88] on span "体験を新規作成" at bounding box center [1495, 88] width 61 height 25
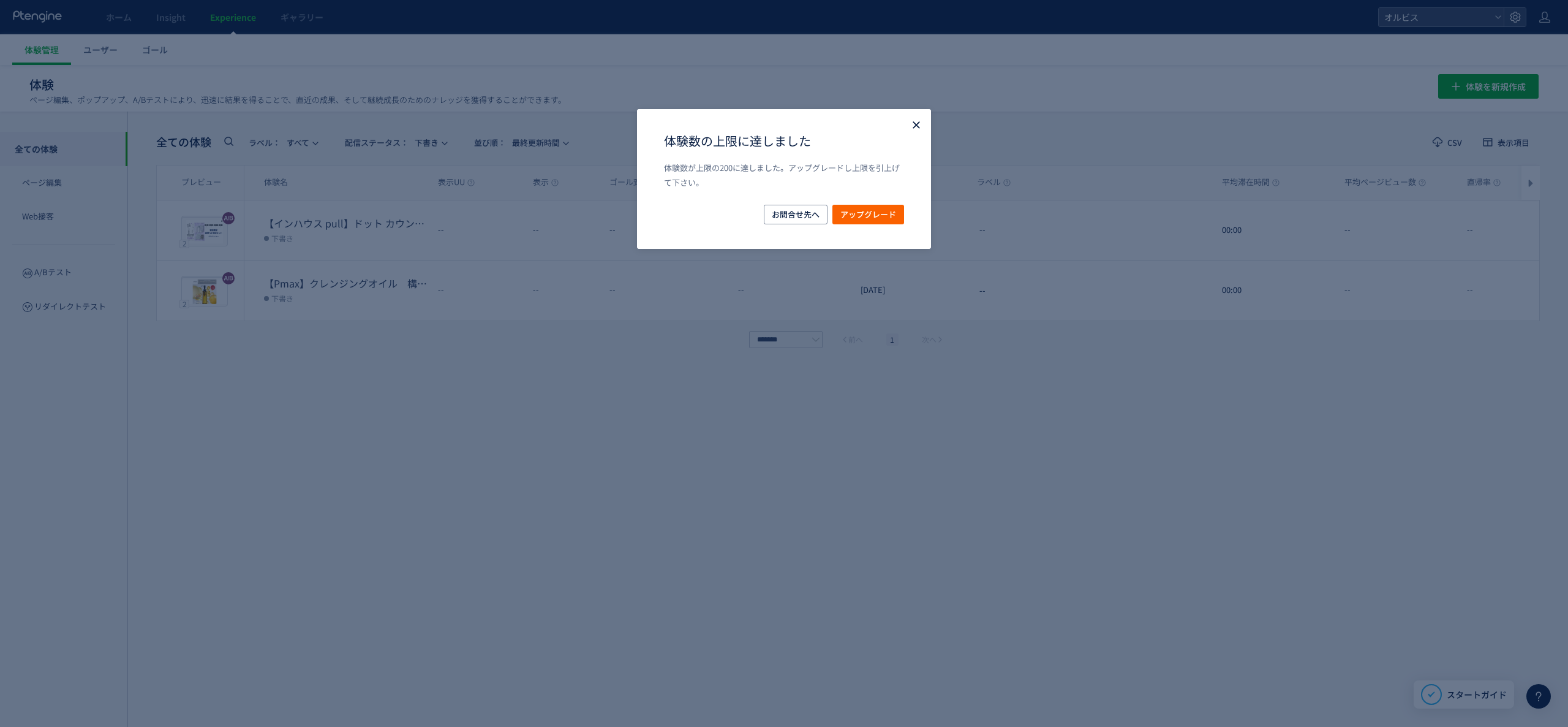
click at [913, 125] on use "Close" at bounding box center [916, 124] width 7 height 7
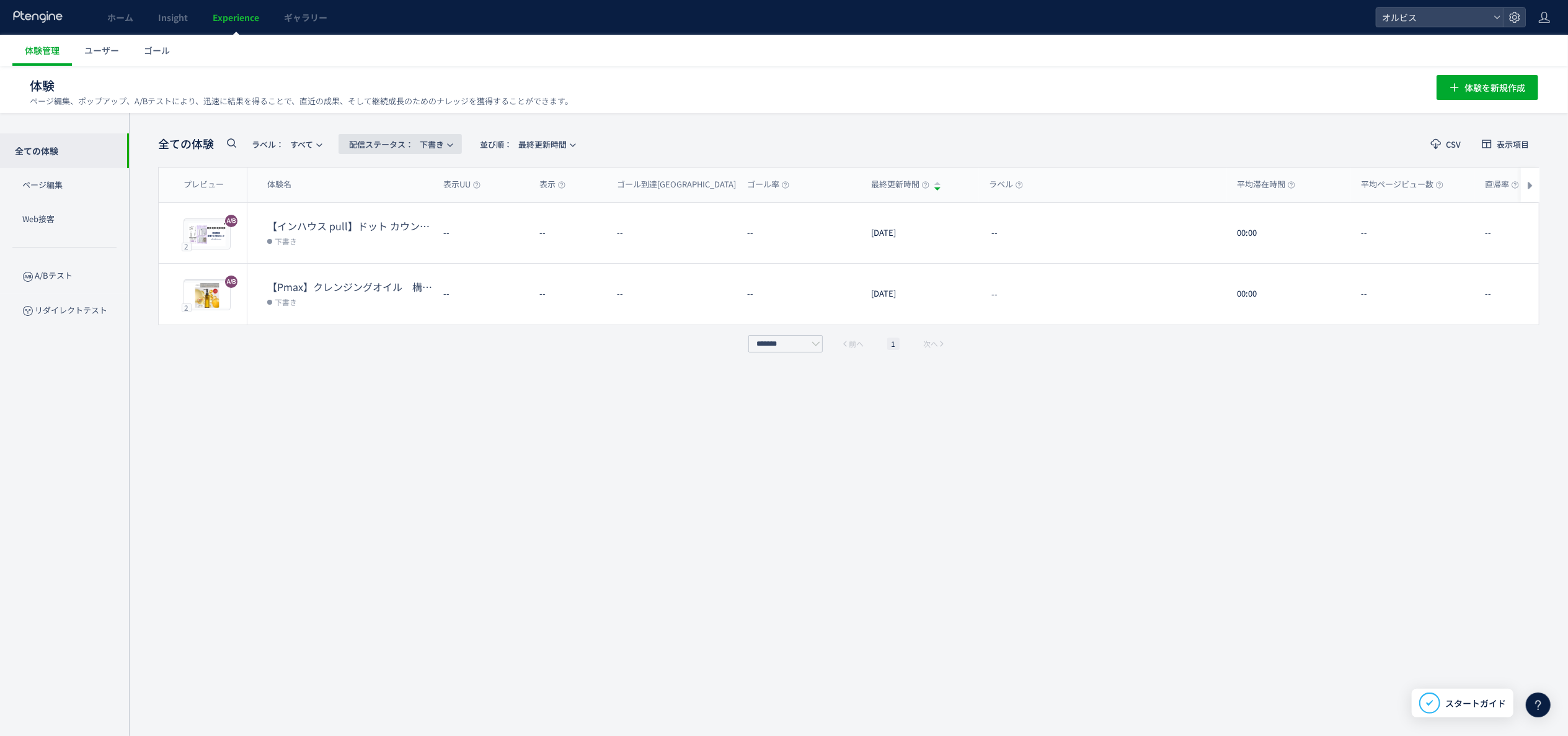
click at [455, 134] on button "配信ステータス​： 下書き" at bounding box center [400, 144] width 123 height 20
click at [417, 213] on li "すべて" at bounding box center [404, 224] width 51 height 22
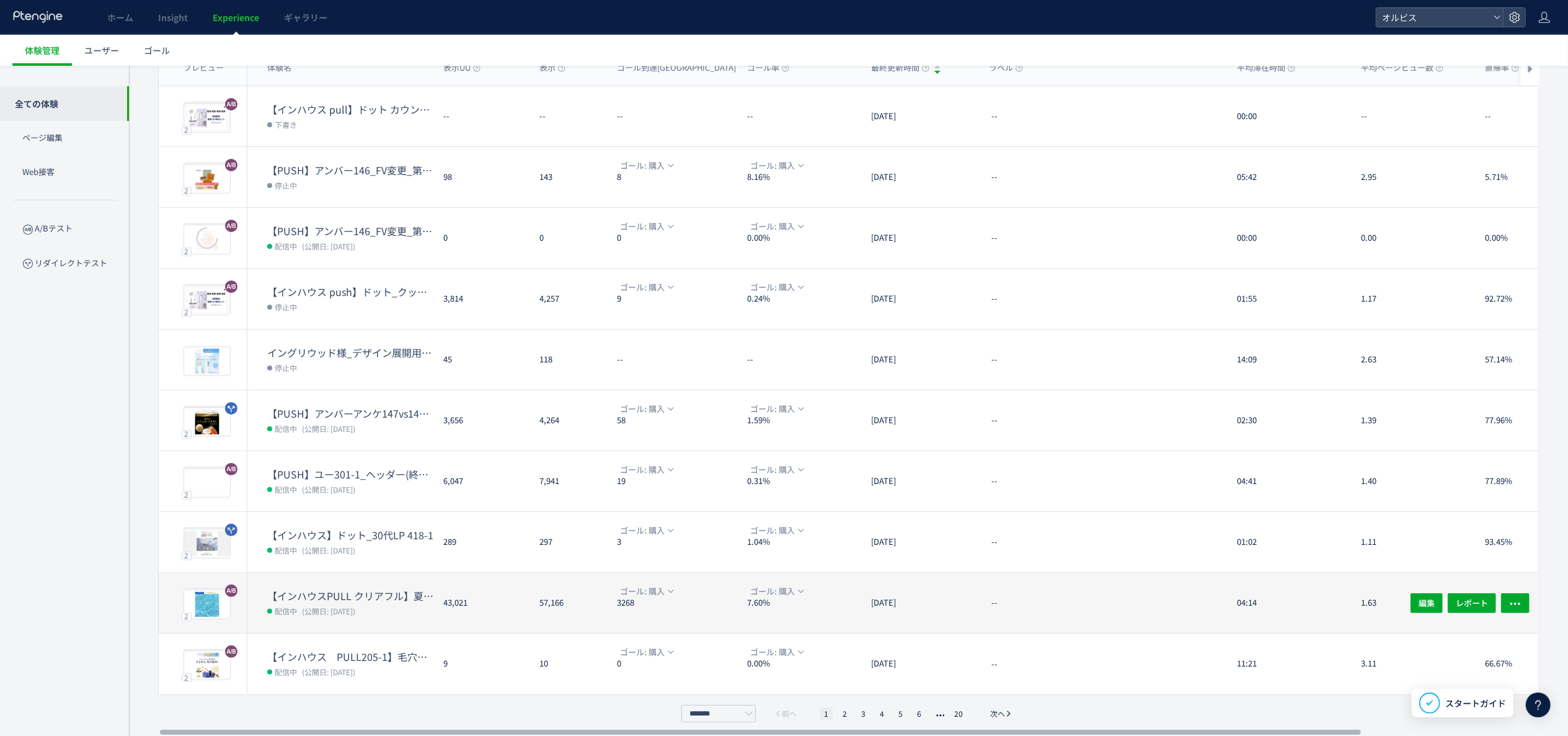
scroll to position [120, 0]
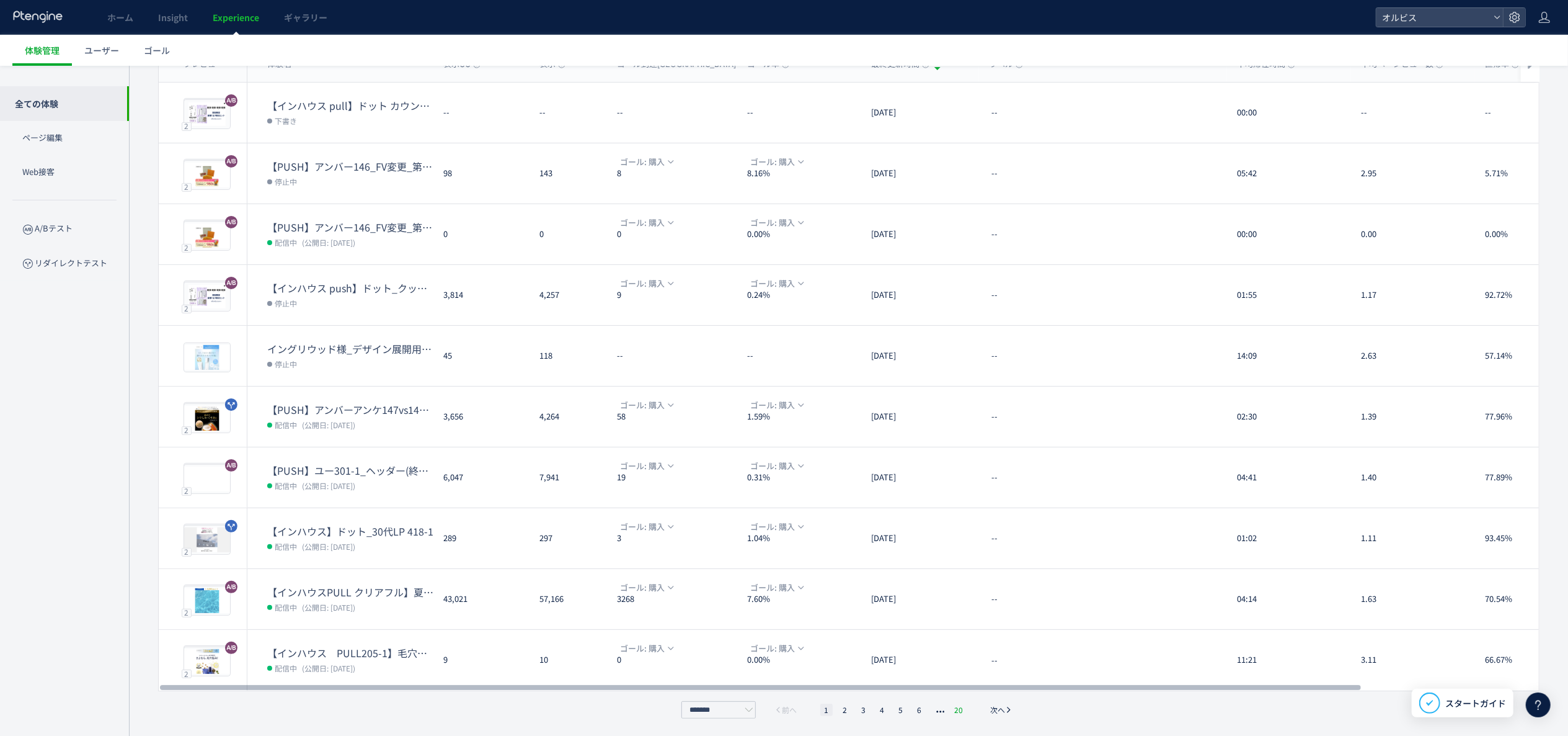
click at [959, 704] on li "20" at bounding box center [959, 710] width 16 height 12
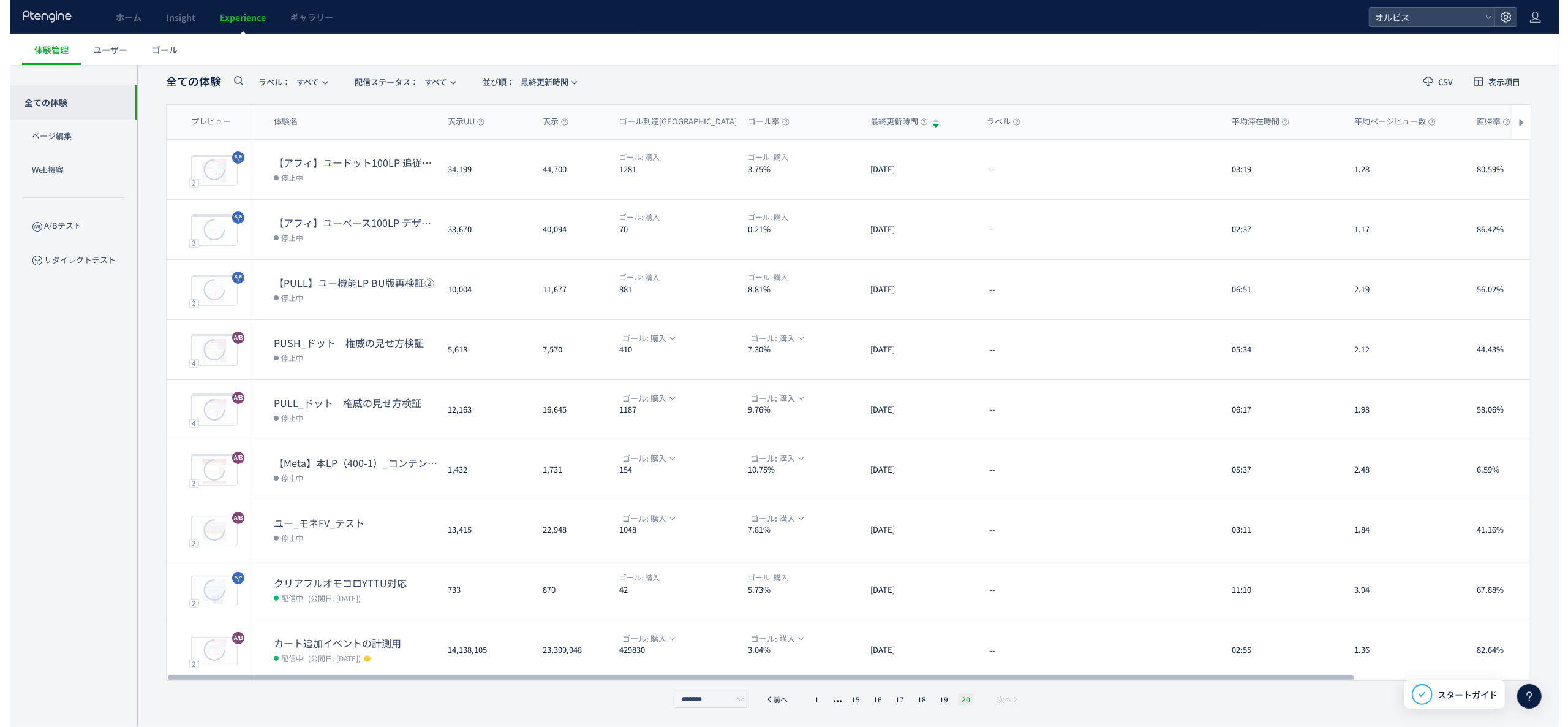
scroll to position [60, 0]
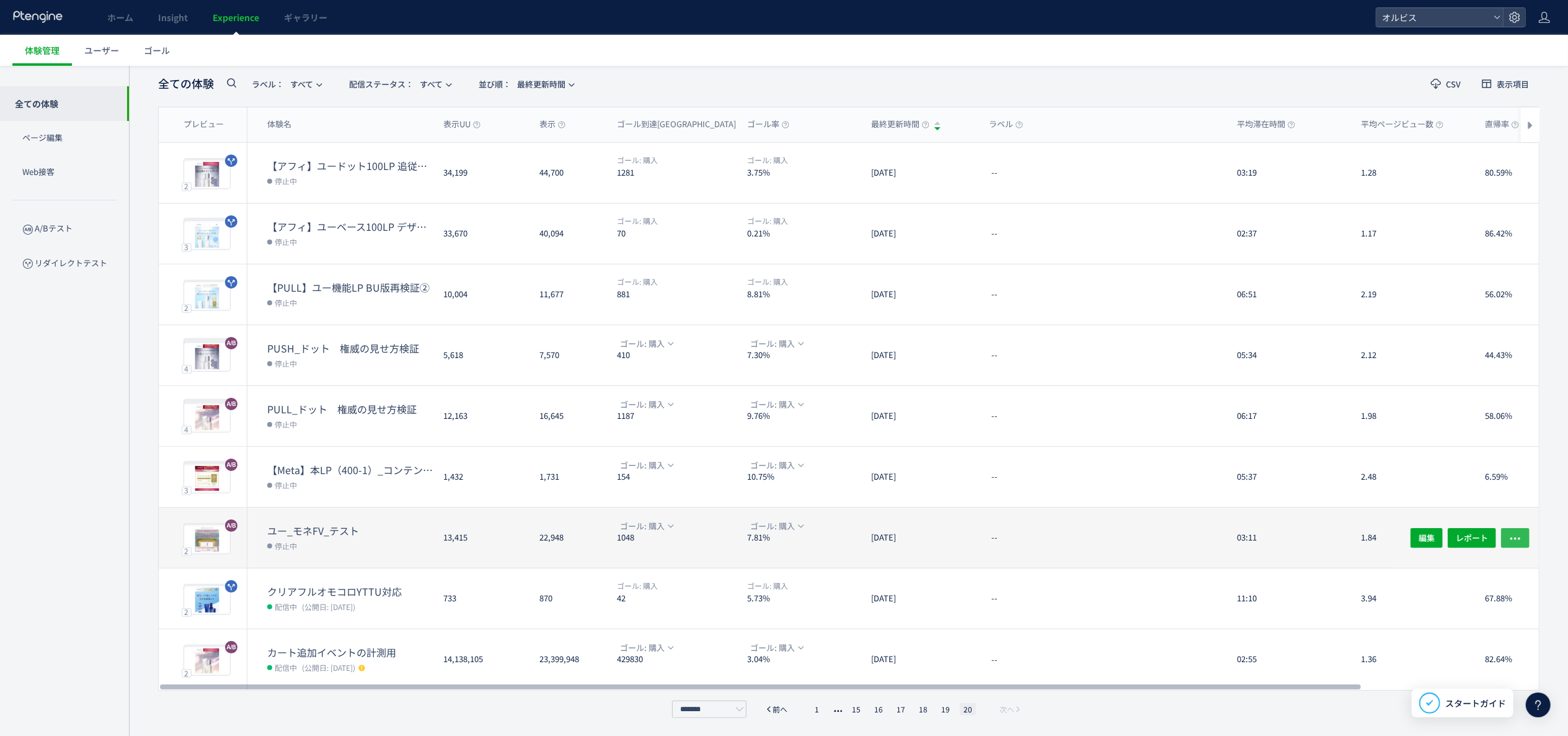
click at [1524, 543] on button "button" at bounding box center [1516, 538] width 29 height 20
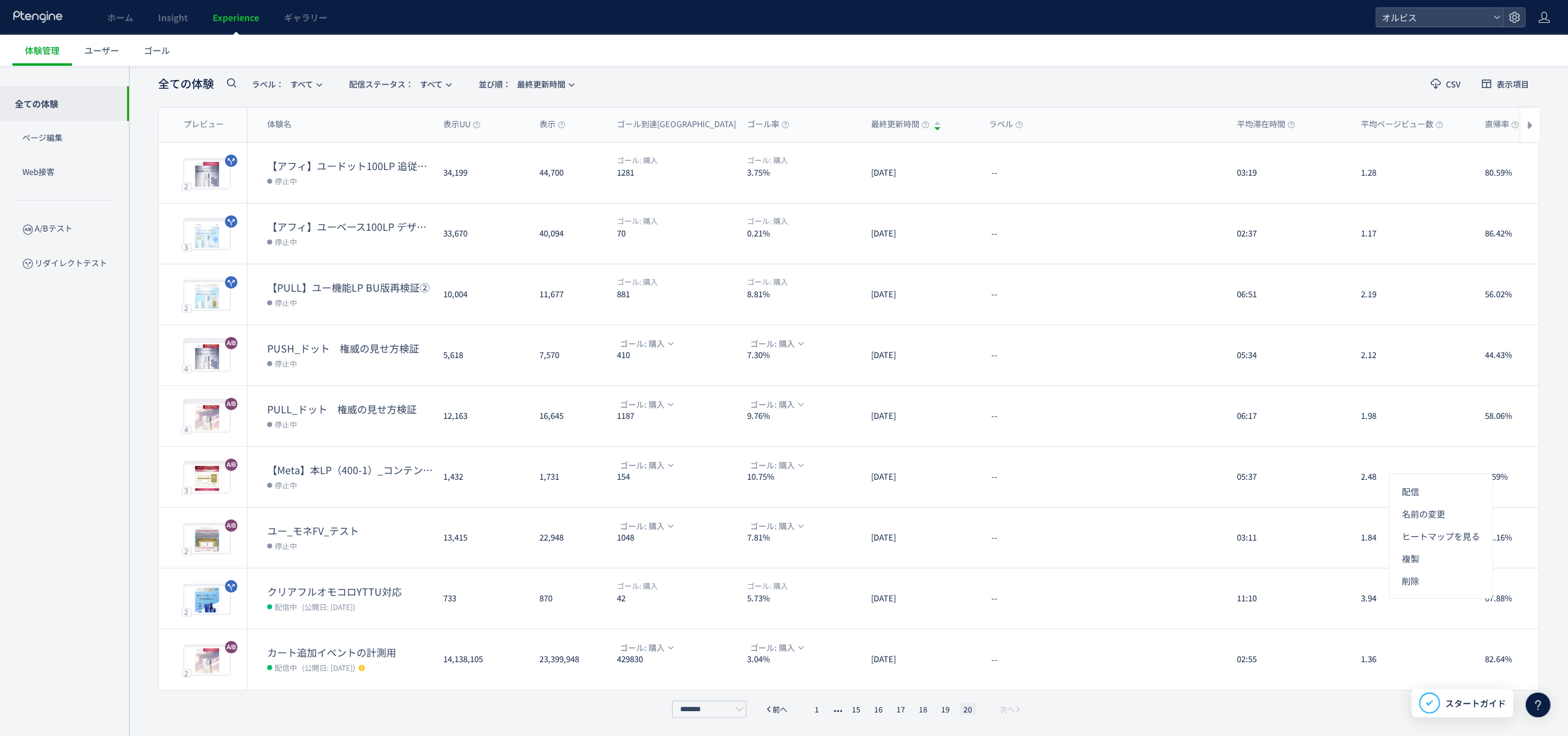
click at [1552, 496] on div "全ての体験 ラベル： すべて 配信ステータス​： すべて 並び順： 最終更新時間 CSV 表示項目 プレビュー 体験名 表示UU 表示 ゴール到達UU ゴール…" at bounding box center [848, 394] width 1439 height 684
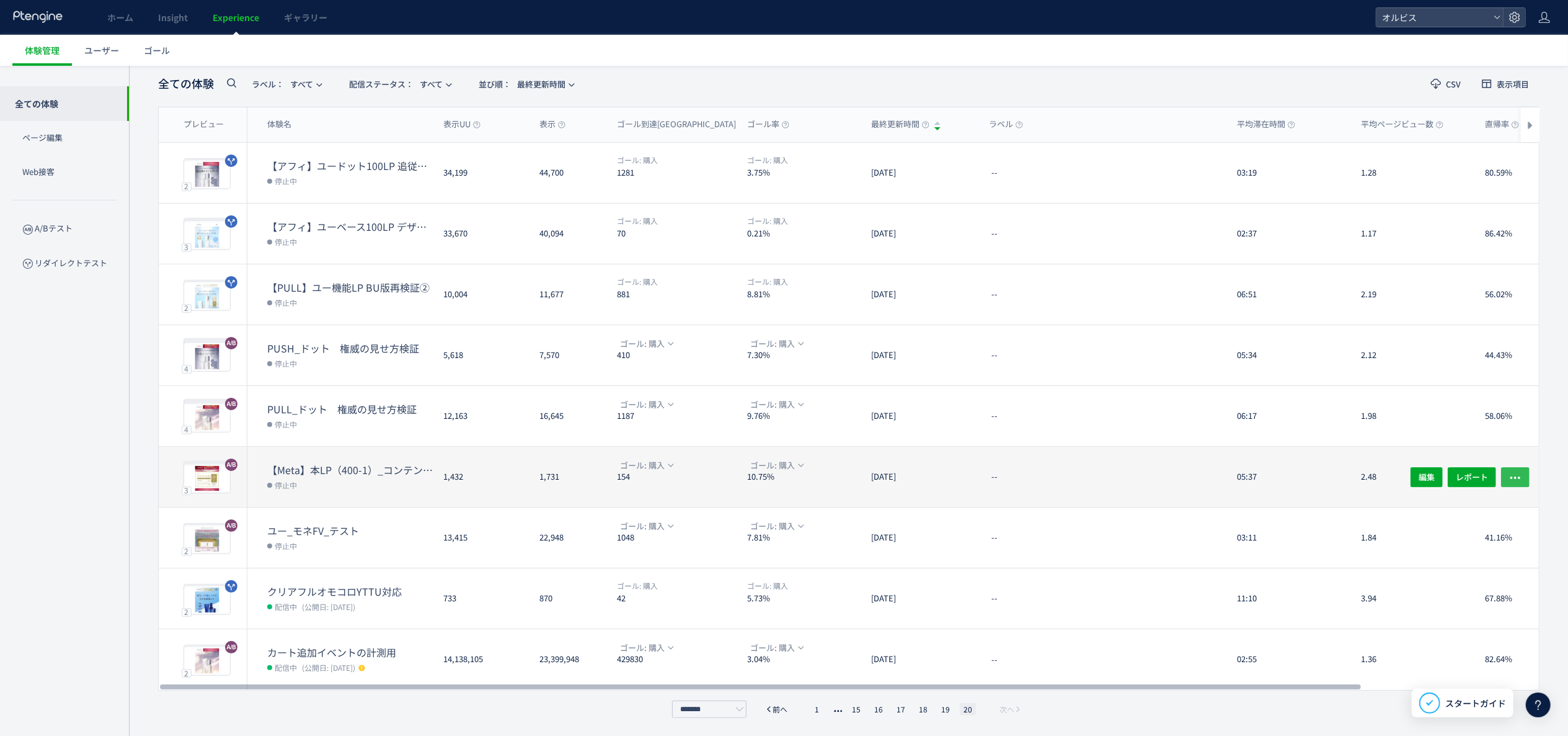
click at [1519, 477] on use "button" at bounding box center [1516, 478] width 10 height 2
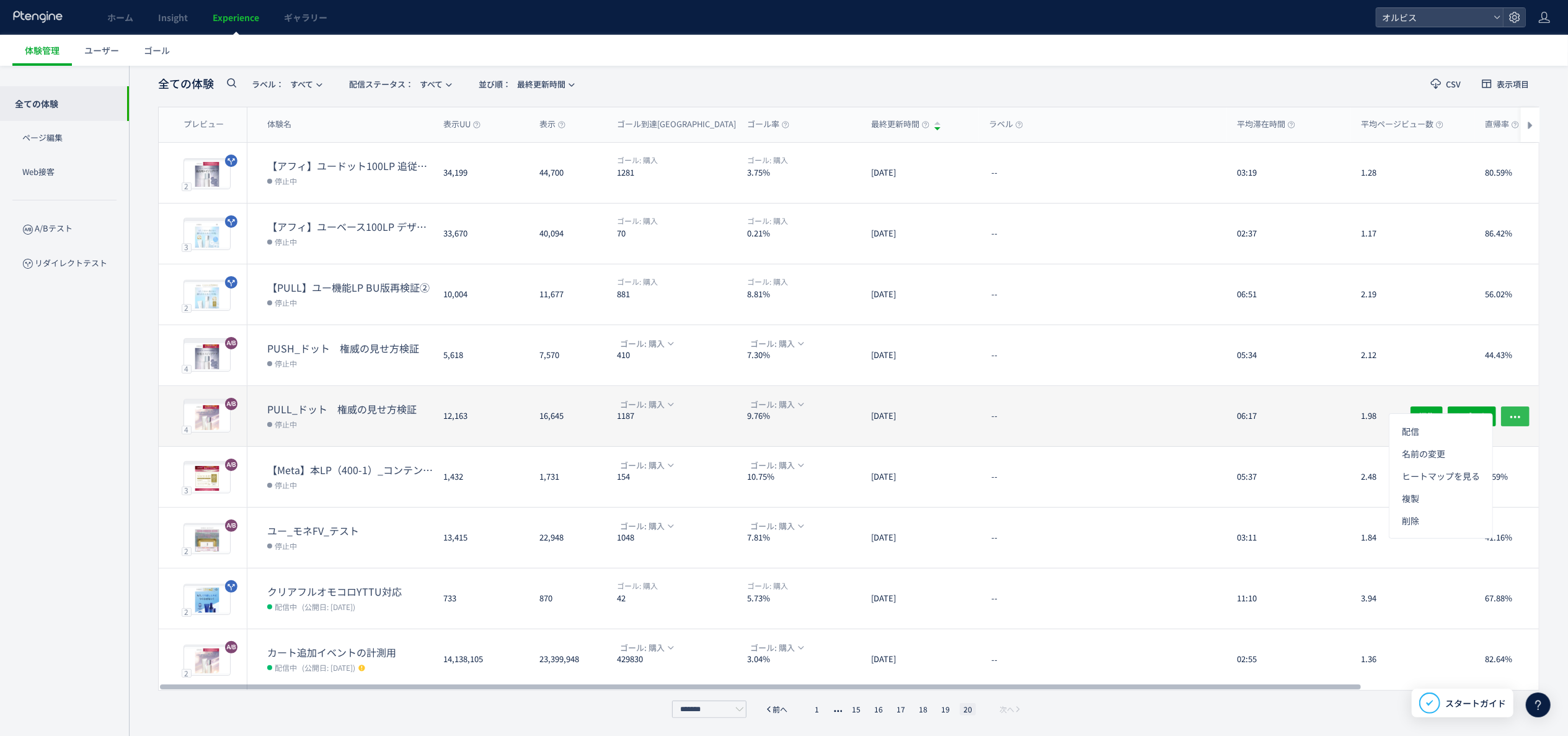
click at [1511, 413] on icon "button" at bounding box center [1516, 416] width 12 height 12
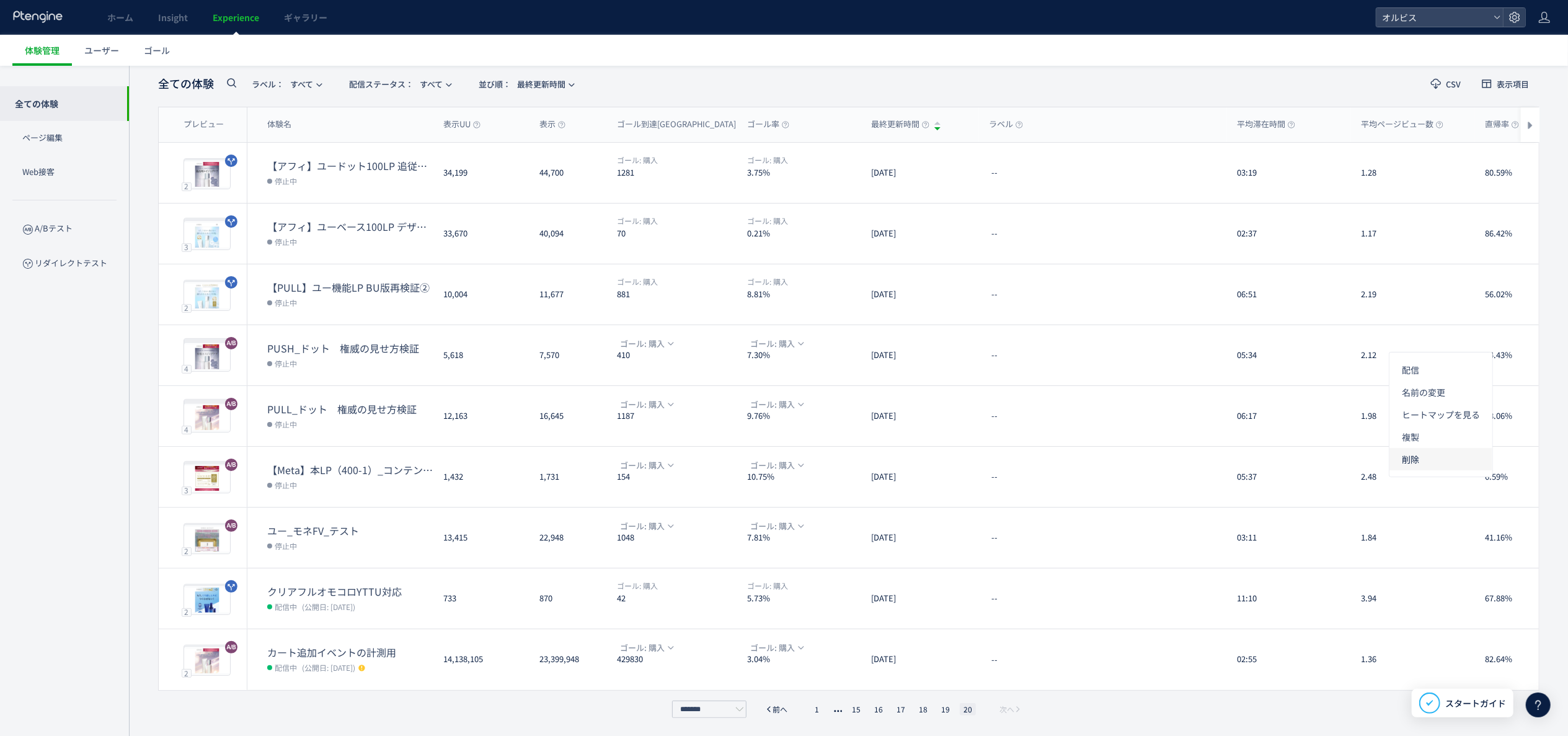
click at [1424, 459] on li "削除" at bounding box center [1441, 459] width 103 height 22
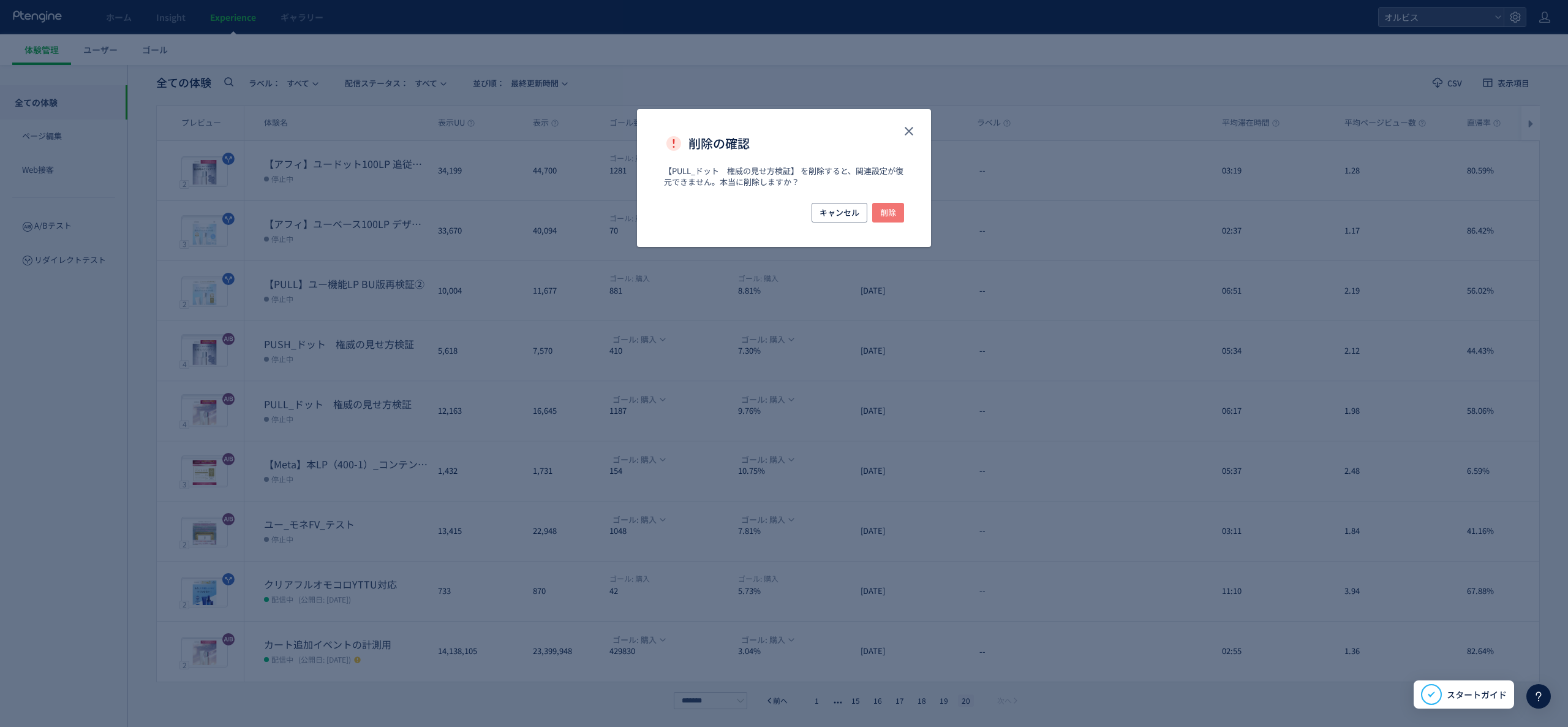
click at [894, 218] on span "削除" at bounding box center [888, 213] width 16 height 20
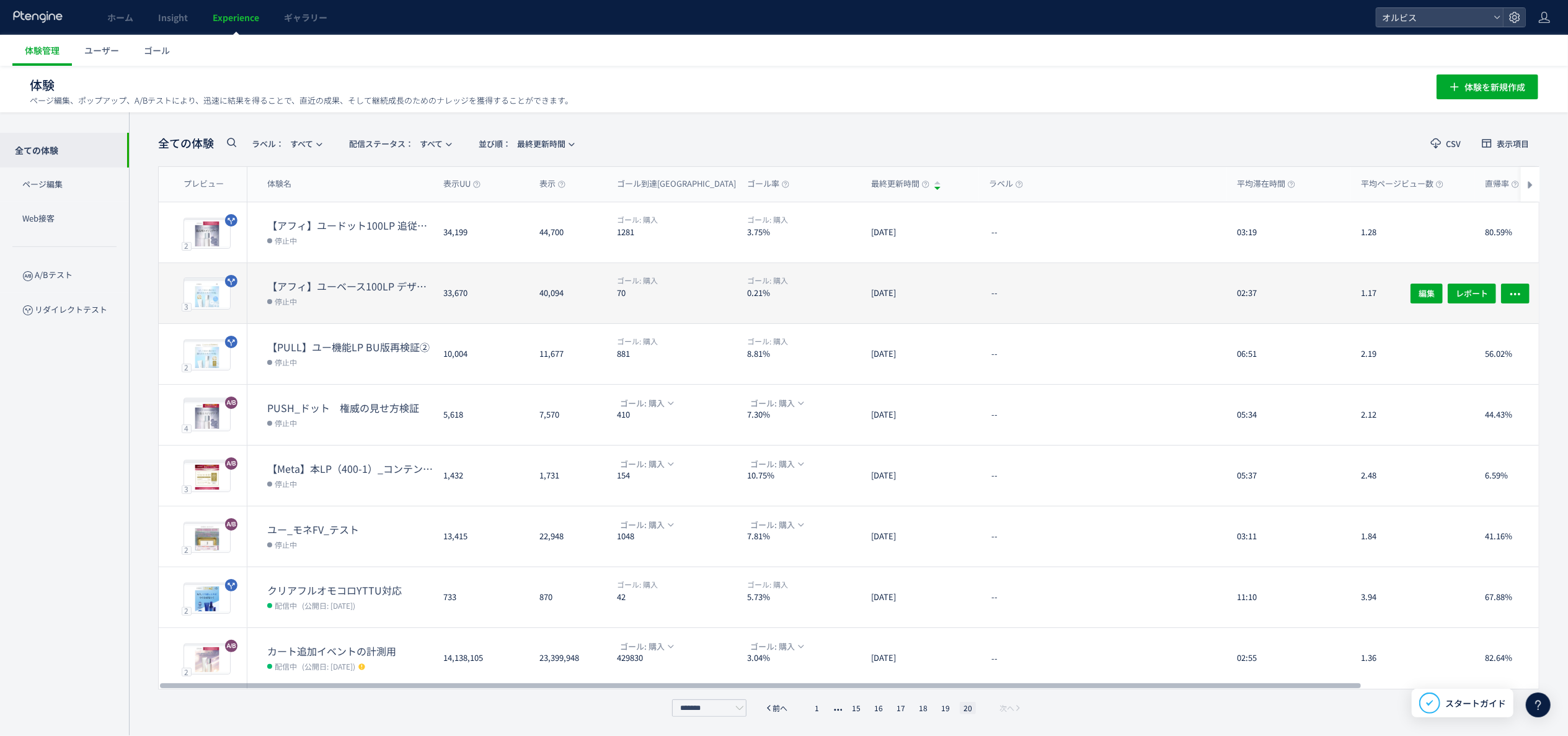
scroll to position [0, 0]
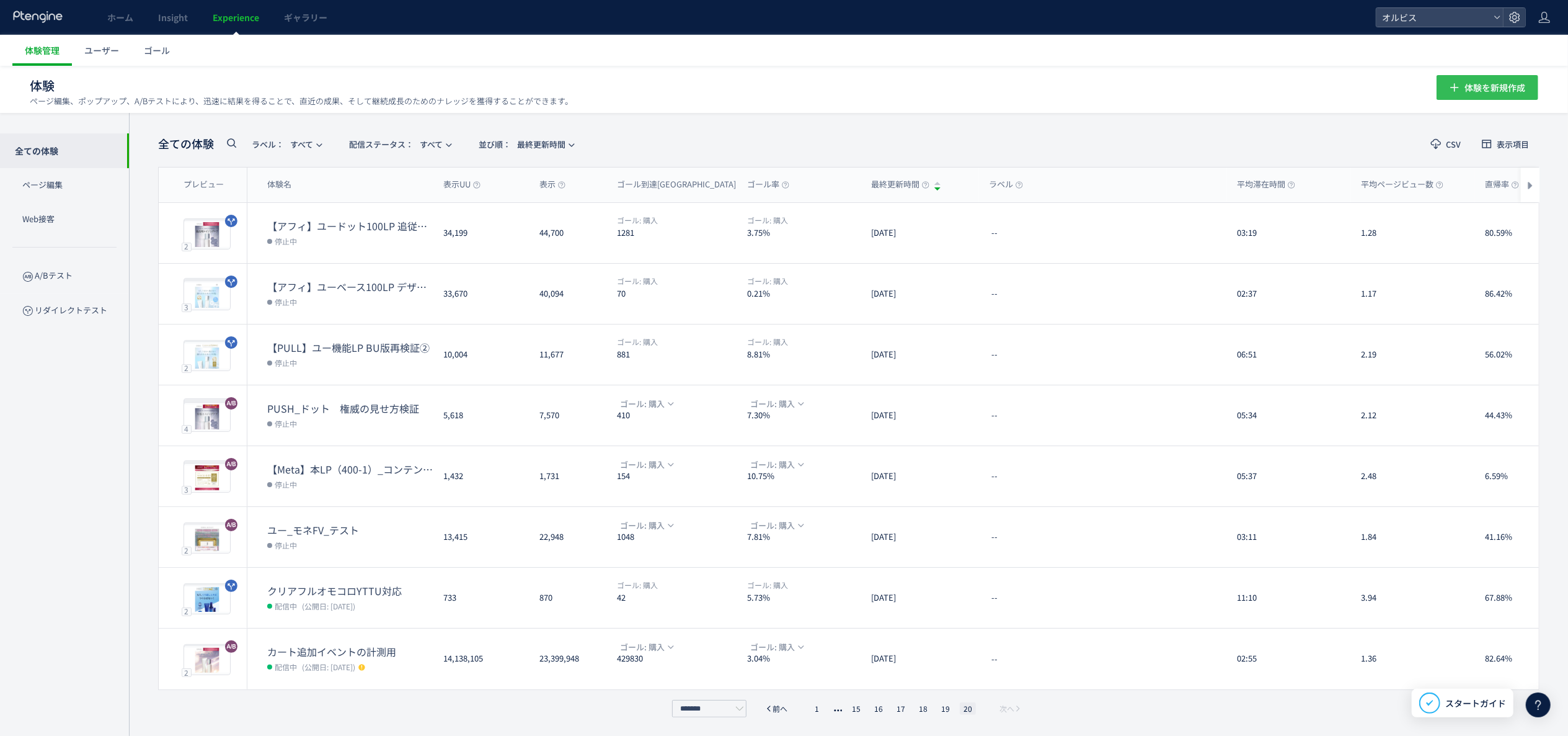
click at [1509, 96] on span "体験を新規作成" at bounding box center [1495, 88] width 61 height 25
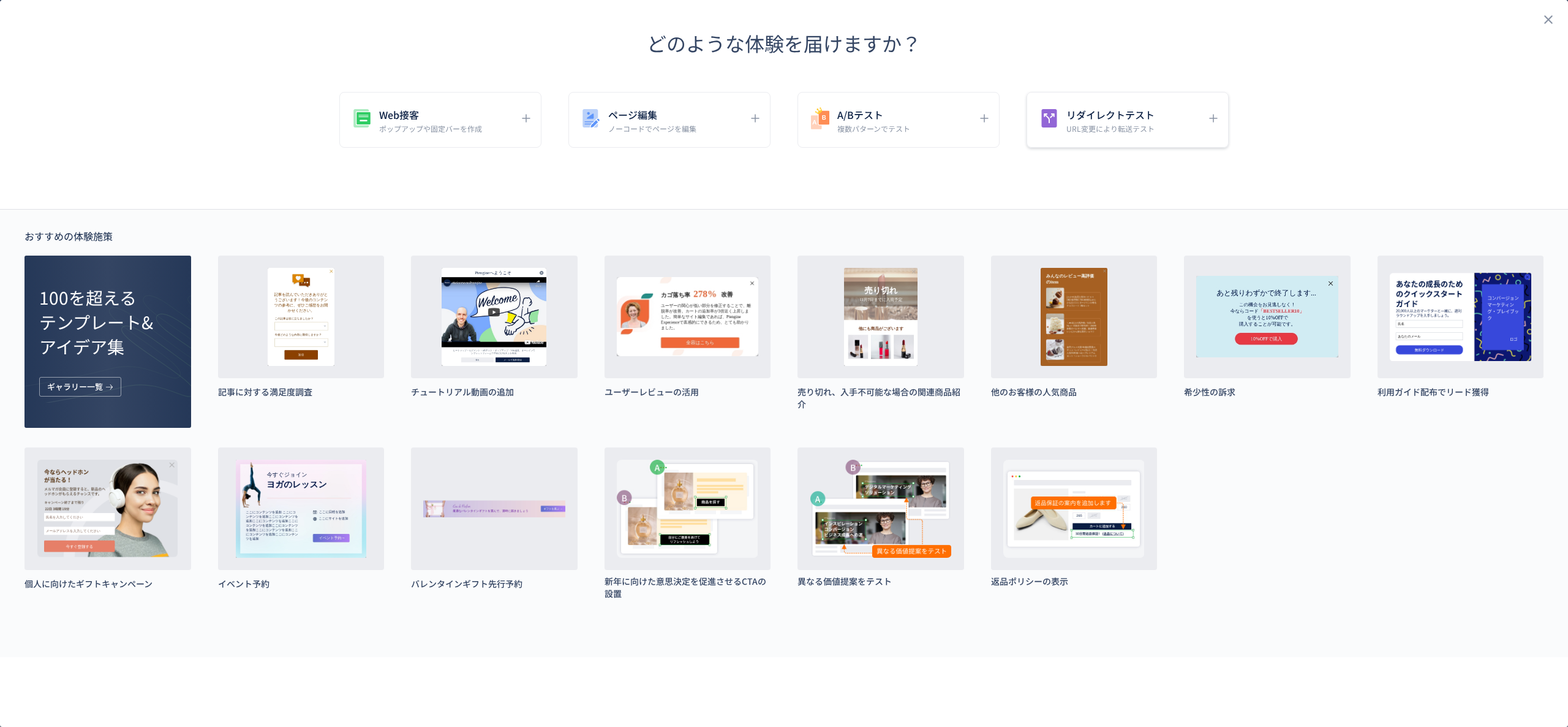
click at [1114, 126] on p "URL変更により転送テスト" at bounding box center [1110, 128] width 88 height 10
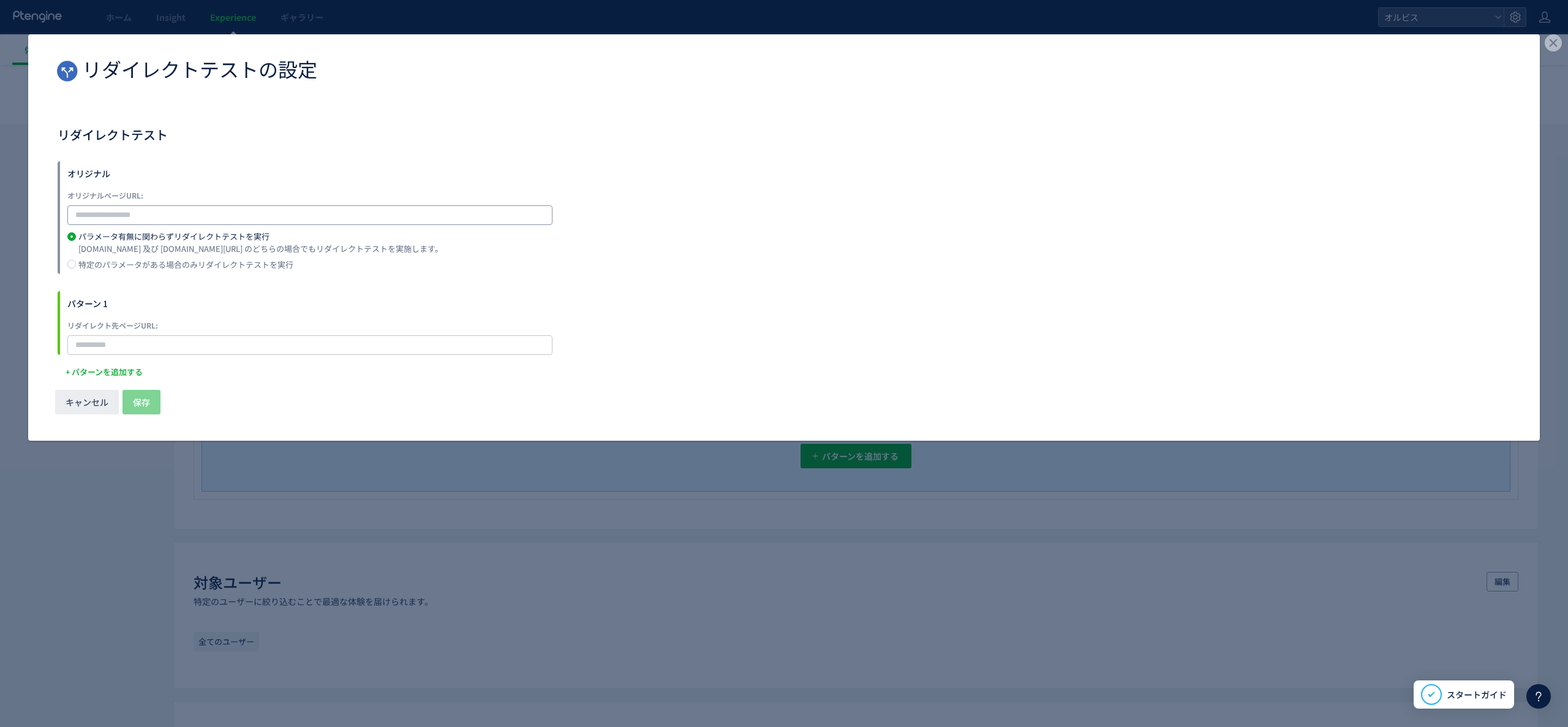
click at [195, 216] on input "dialog" at bounding box center [310, 215] width 485 height 20
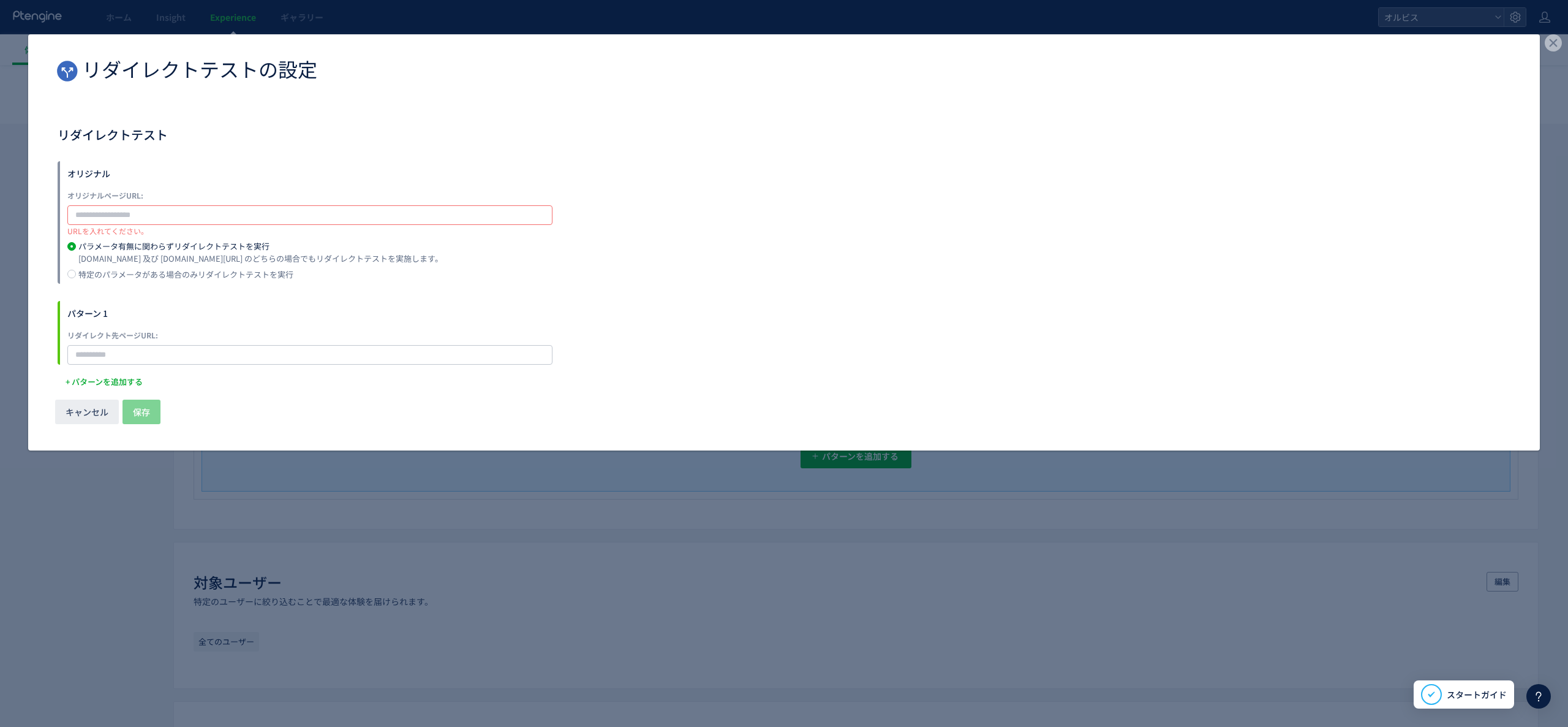
paste input "**********"
type input "**********"
click at [577, 299] on form "**********" at bounding box center [784, 262] width 1453 height 203
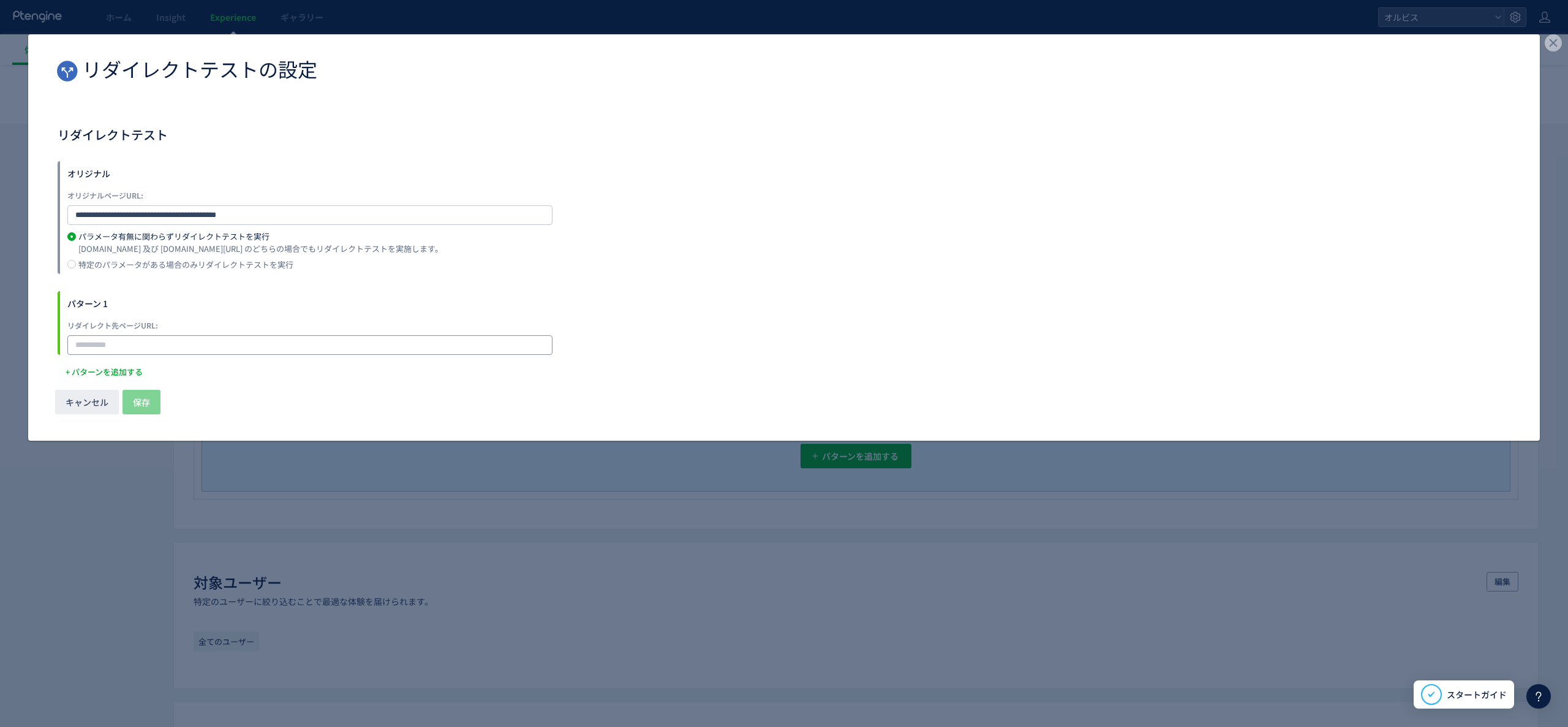
click at [154, 336] on input "dialog" at bounding box center [310, 345] width 485 height 20
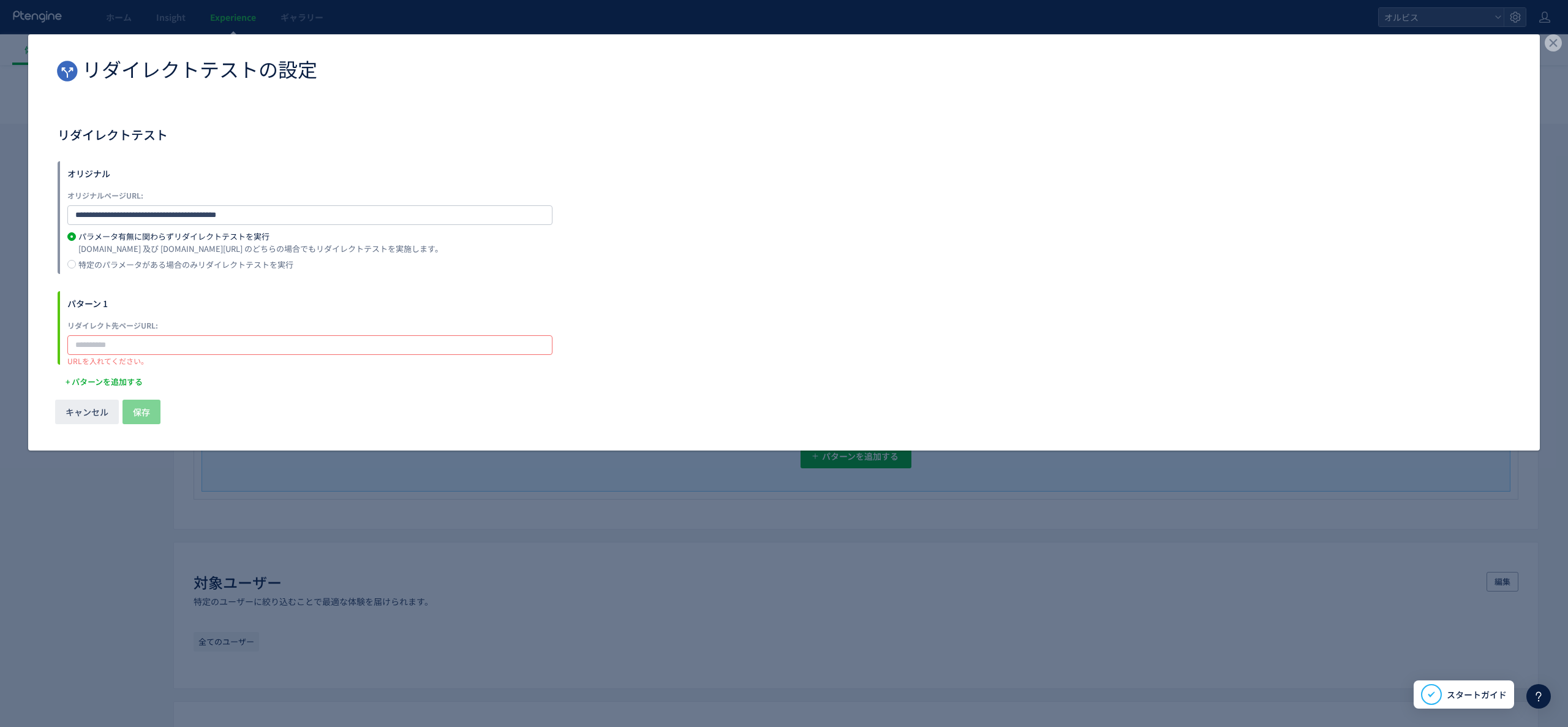
click at [216, 341] on input "dialog" at bounding box center [310, 345] width 485 height 20
paste input "**********"
type input "**********"
click at [136, 395] on div "キャンセル 保存" at bounding box center [784, 422] width 1512 height 57
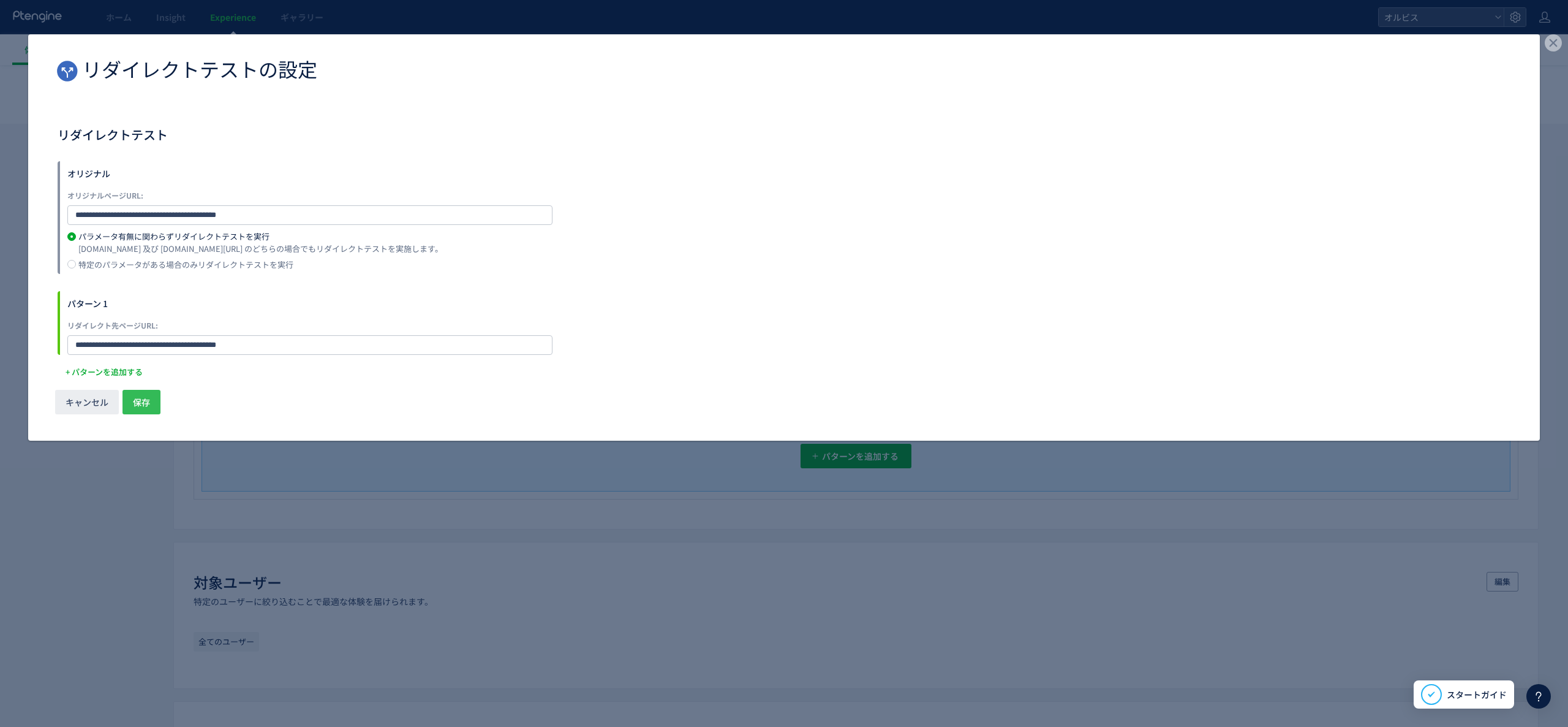
click at [138, 409] on span "保存" at bounding box center [141, 402] width 17 height 25
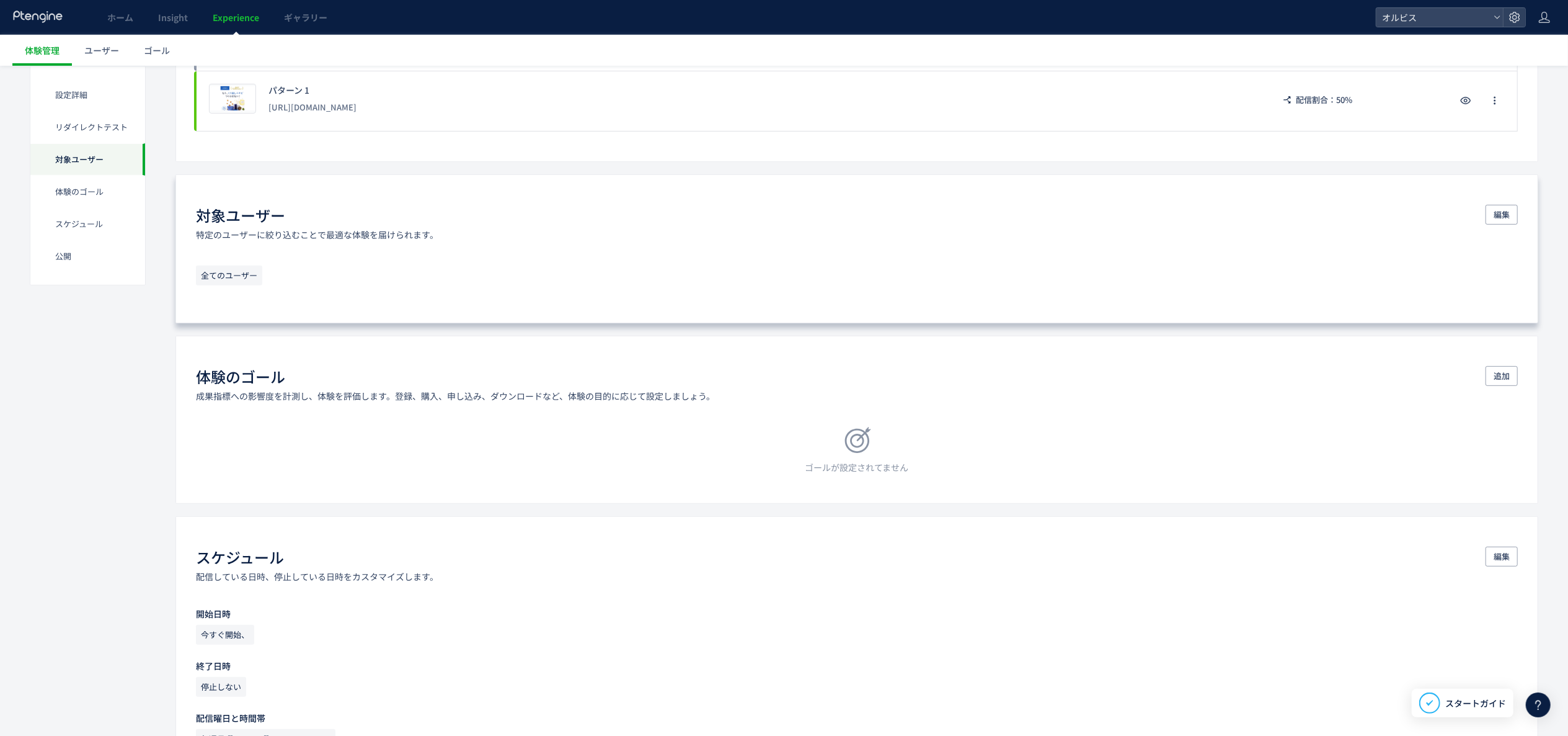
scroll to position [496, 0]
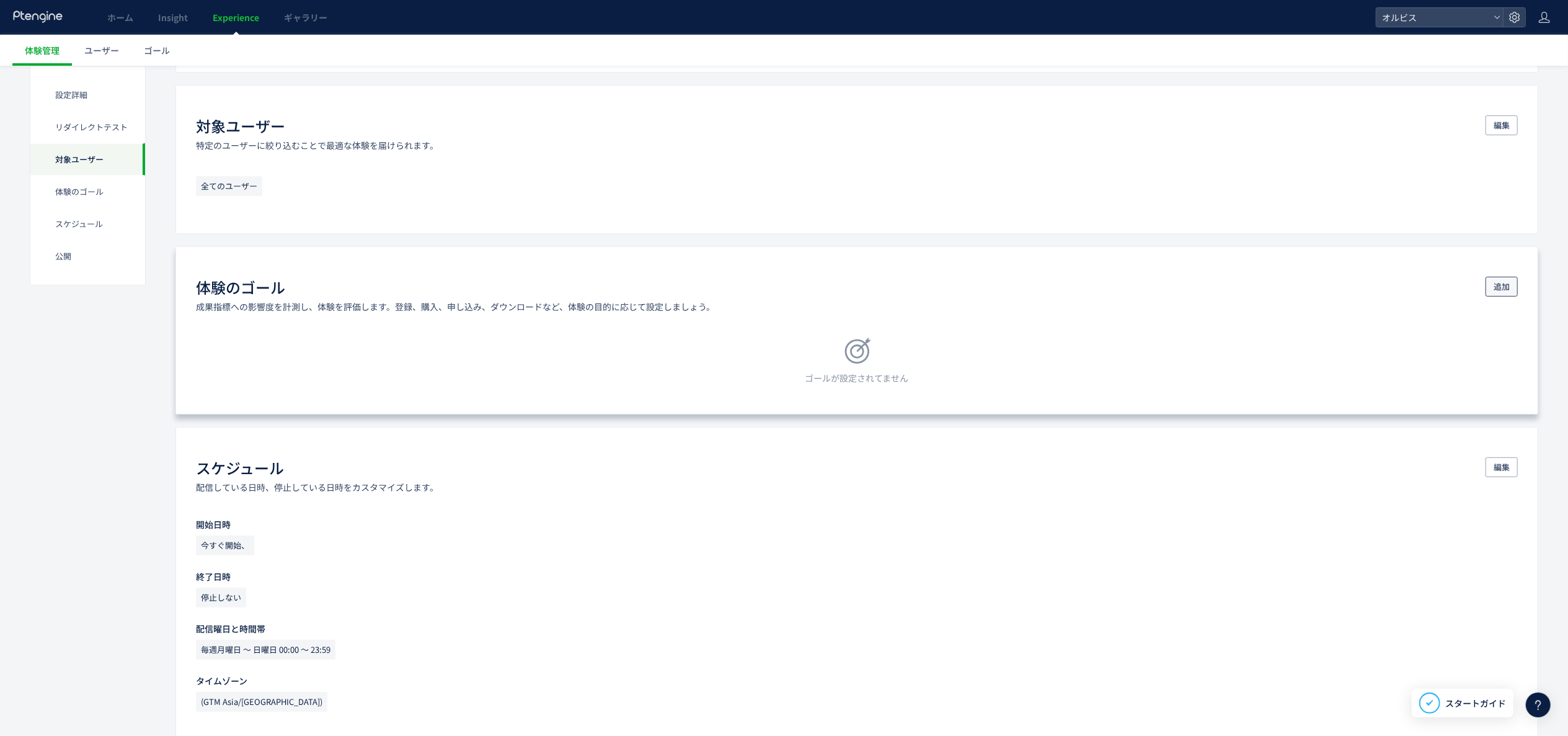
click at [1504, 287] on span "追加" at bounding box center [1502, 287] width 16 height 20
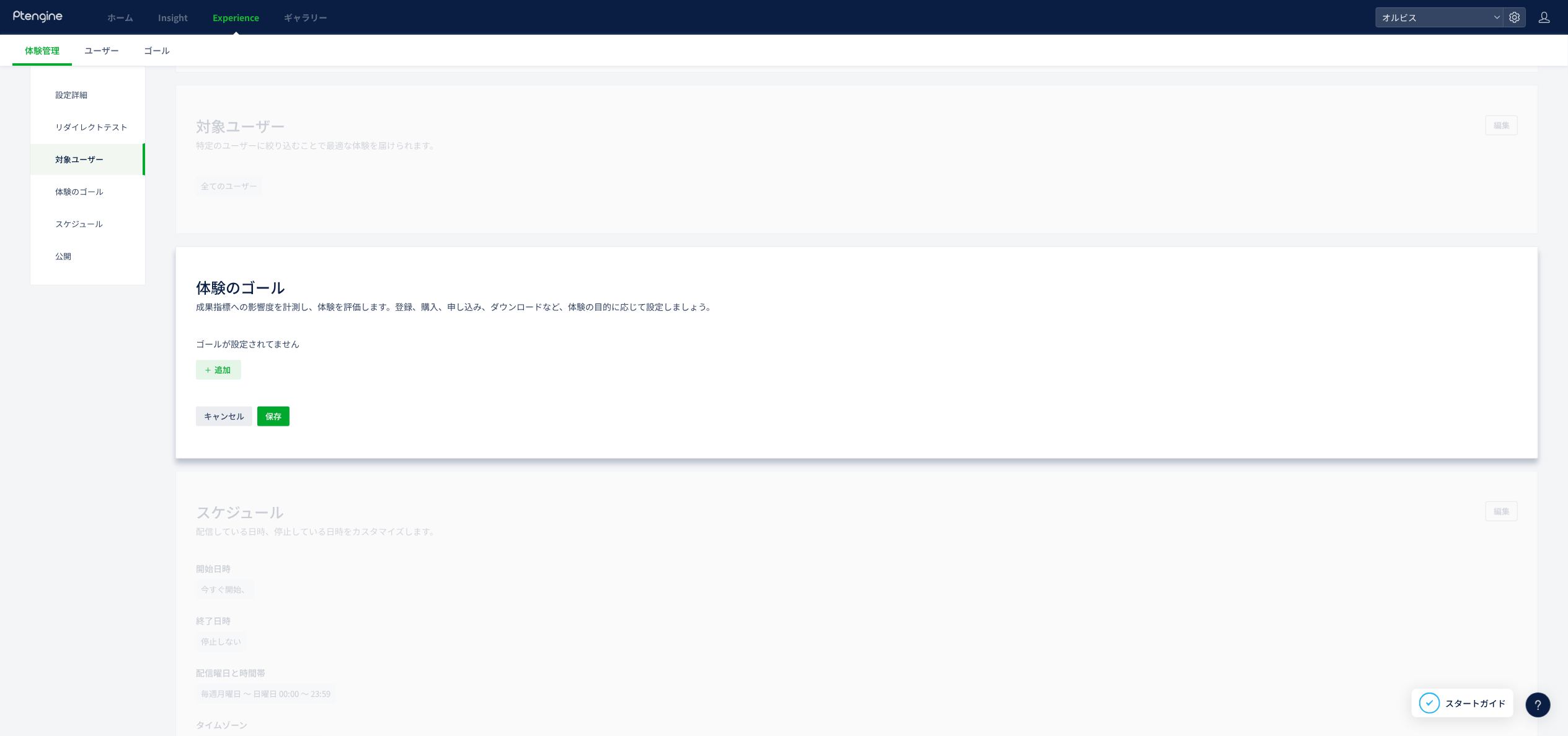
click at [214, 367] on span "追加" at bounding box center [223, 370] width 16 height 20
click at [247, 449] on li "購入ボタンクリック 購入ボタンクリック 条件： イベント 「CTAボタンクリック」 が発生した場合" at bounding box center [313, 459] width 224 height 20
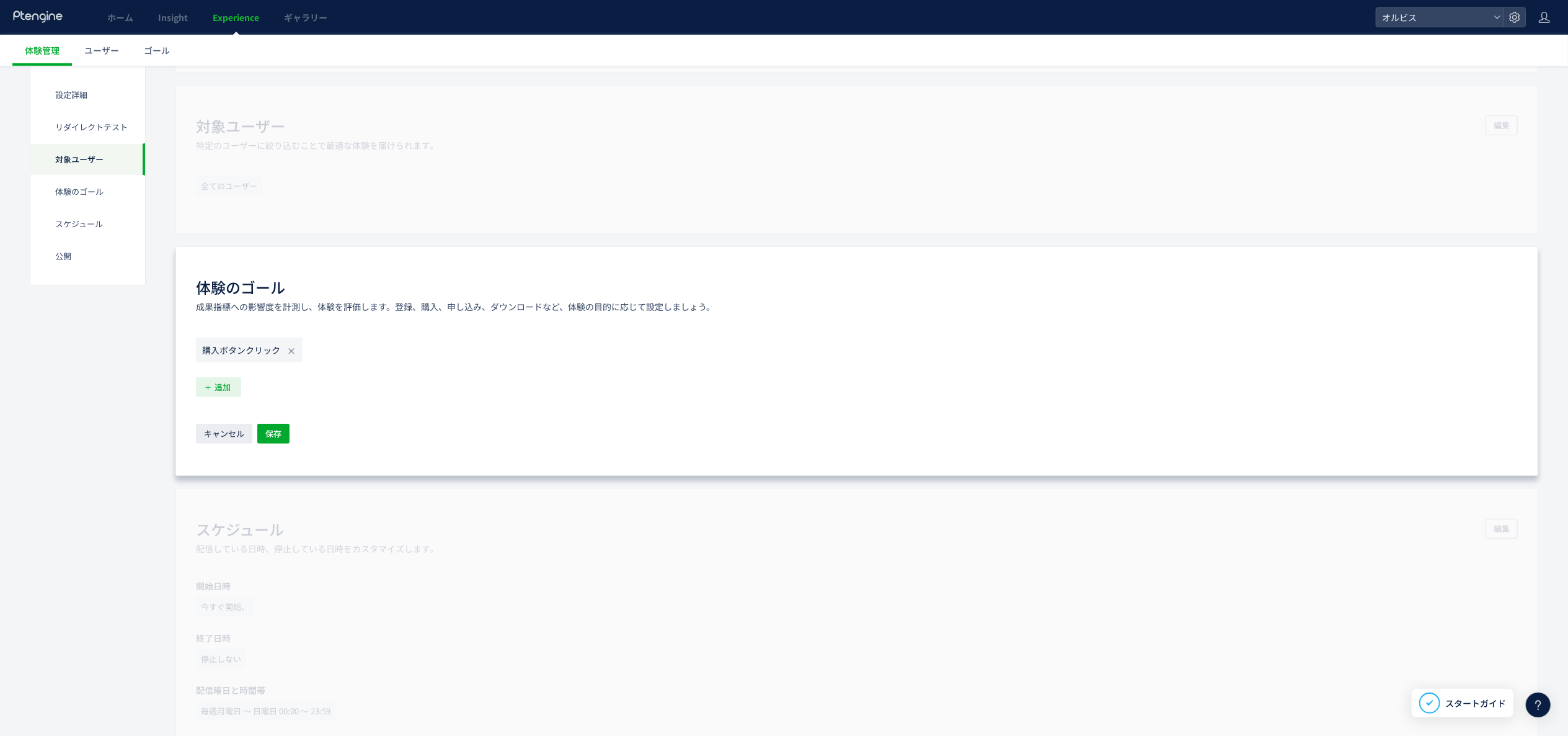
click at [224, 392] on span "追加" at bounding box center [223, 387] width 16 height 20
click at [232, 519] on use at bounding box center [234, 516] width 10 height 10
click at [274, 436] on span "保存" at bounding box center [274, 434] width 16 height 20
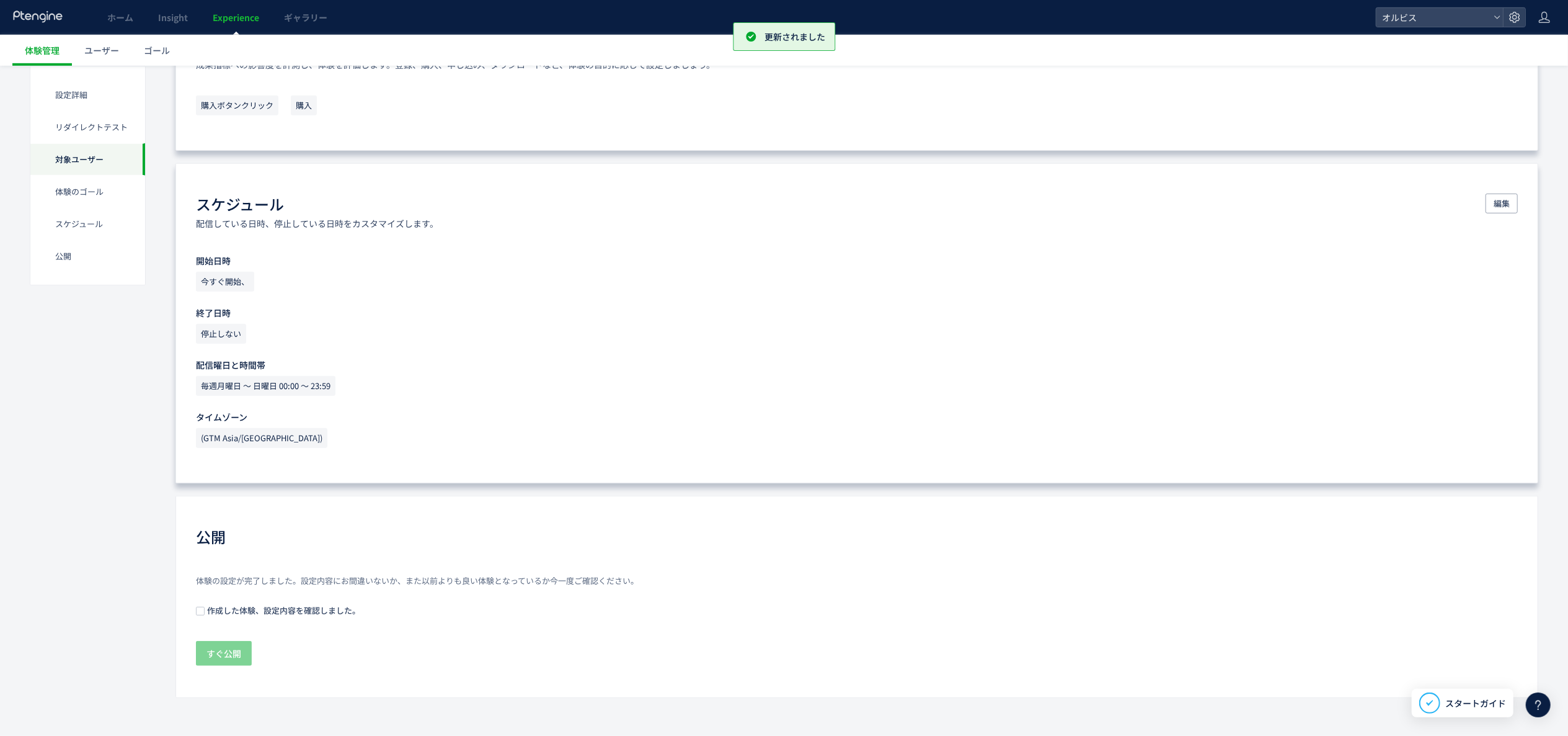
scroll to position [370, 0]
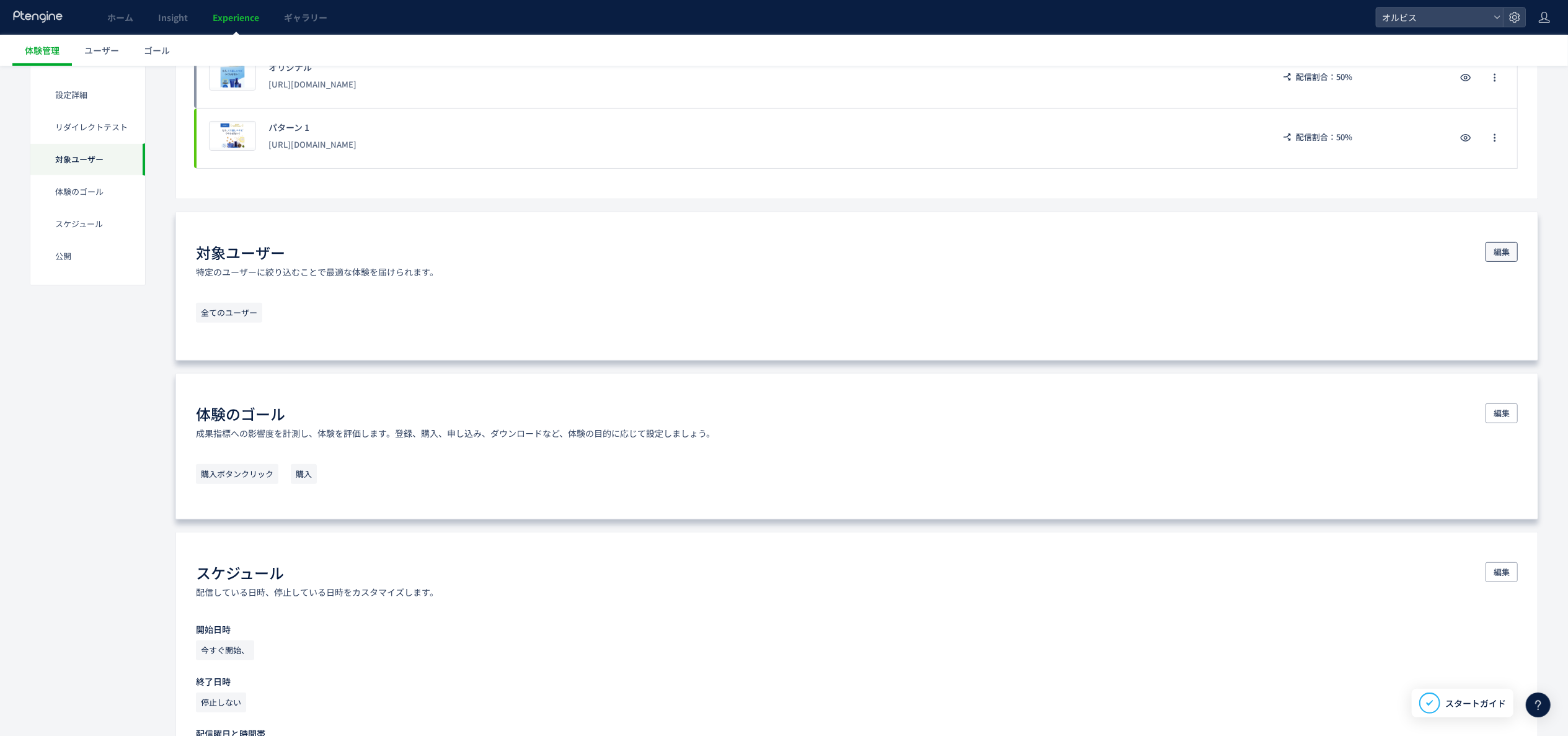
click at [1513, 259] on button "編集" at bounding box center [1502, 252] width 32 height 20
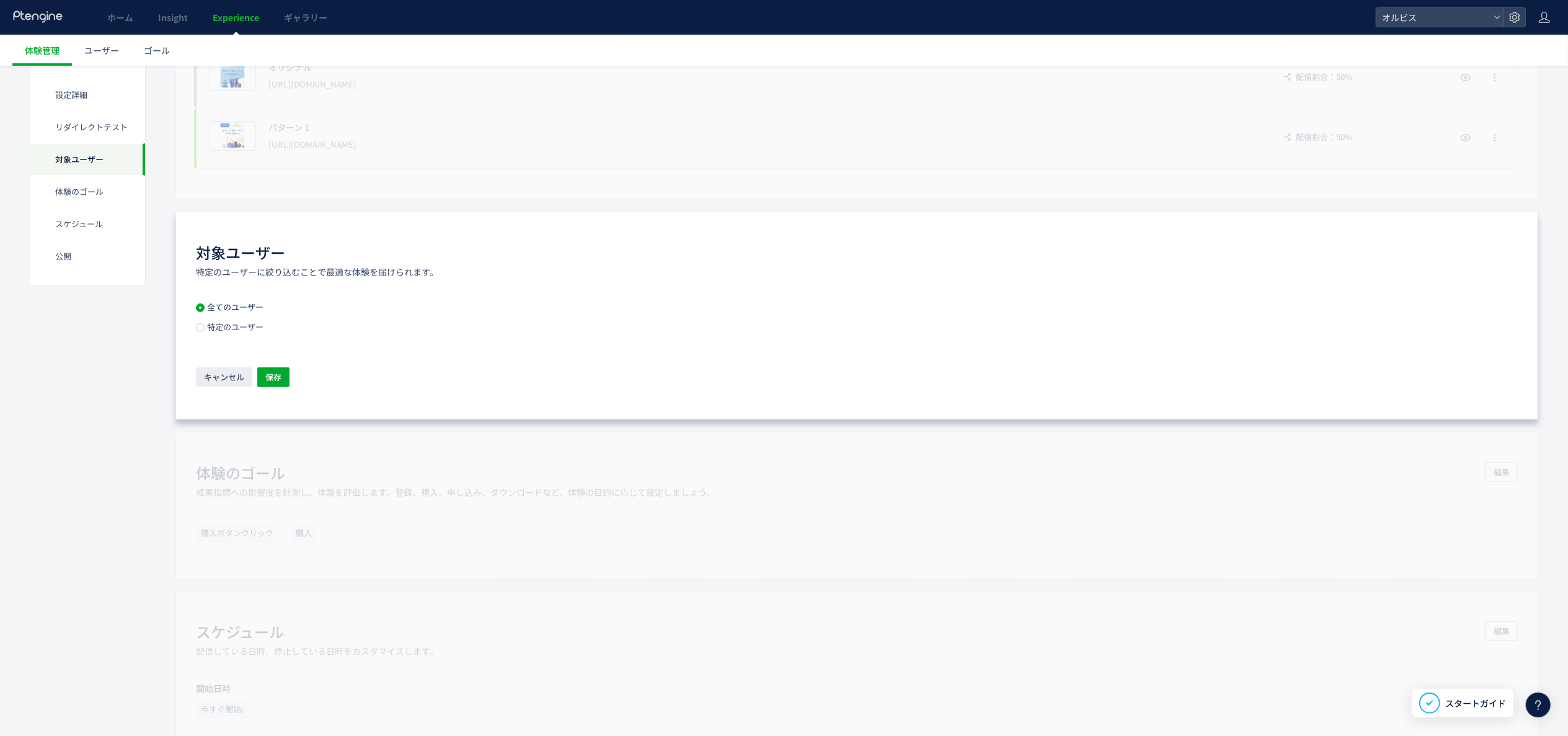
click at [222, 329] on span "特定のユーザー" at bounding box center [234, 327] width 59 height 12
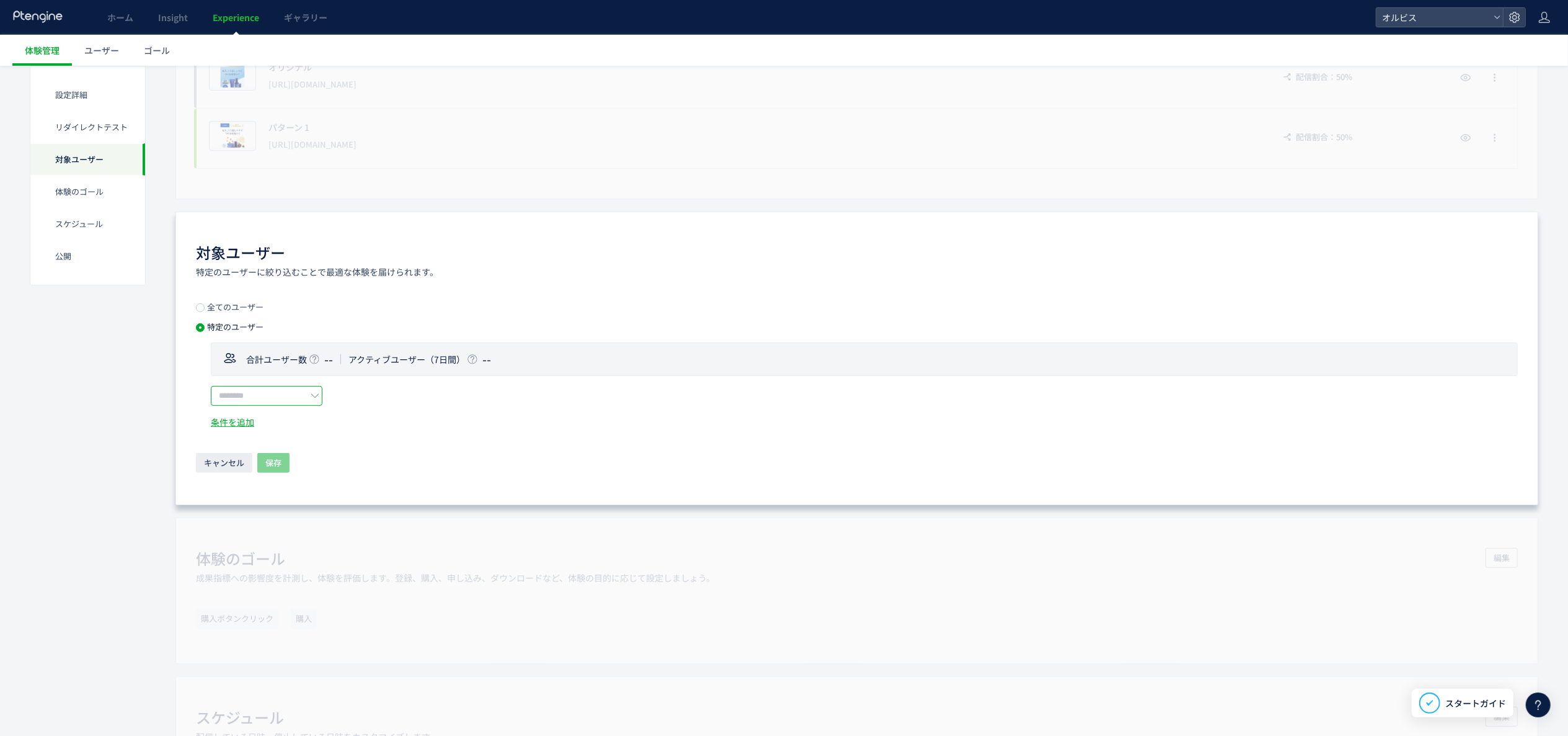
click at [236, 398] on input "text" at bounding box center [267, 396] width 112 height 20
click at [1511, 213] on div "対象ユーザー 特定のユーザーに絞り込むことで最適な体験を届けられます。 全てのユーザー 特定のユーザー 合計ユーザー数 -- アクティブユーザー（7日間） -…" at bounding box center [857, 358] width 1363 height 294
click at [231, 471] on span "キャンセル" at bounding box center [224, 463] width 40 height 20
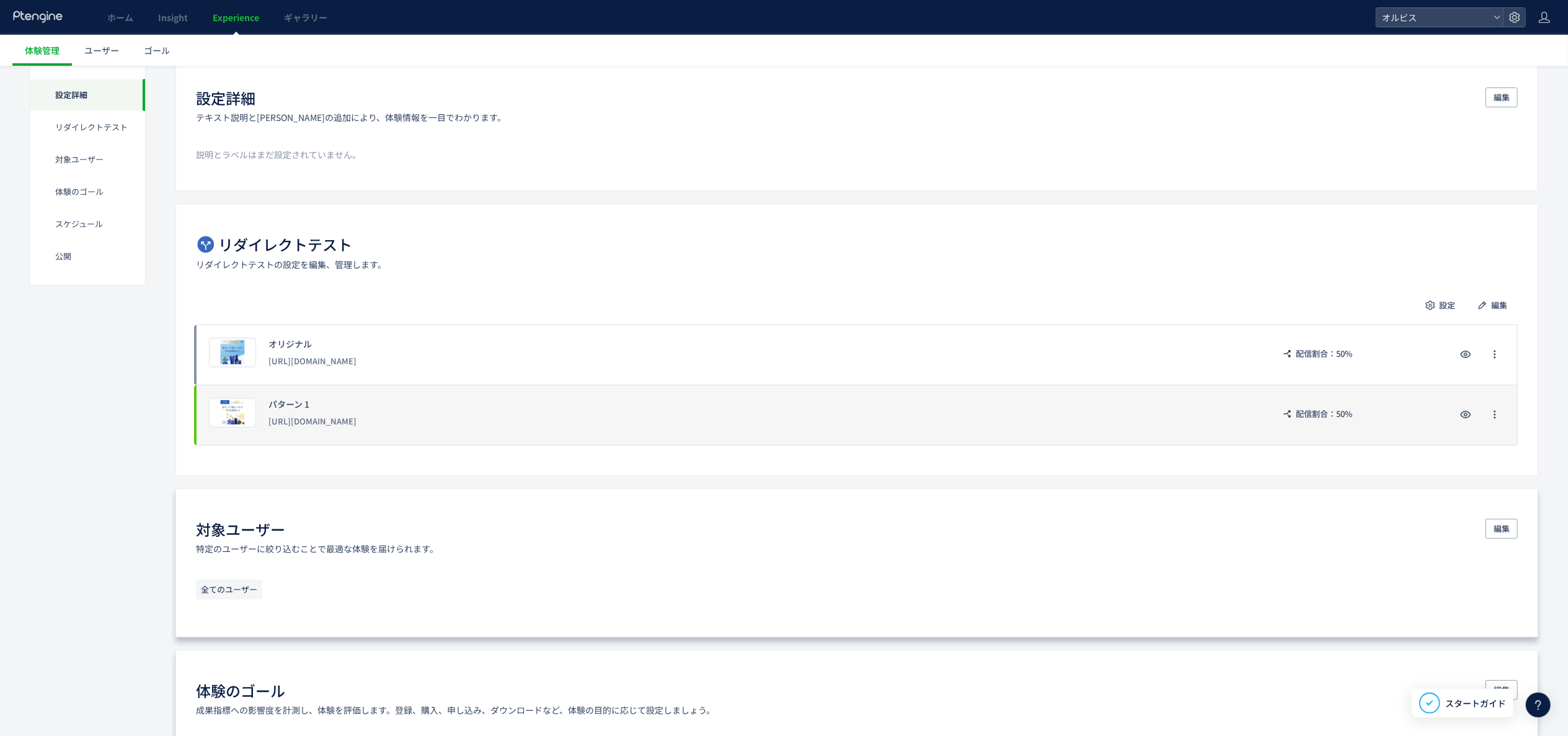
scroll to position [0, 0]
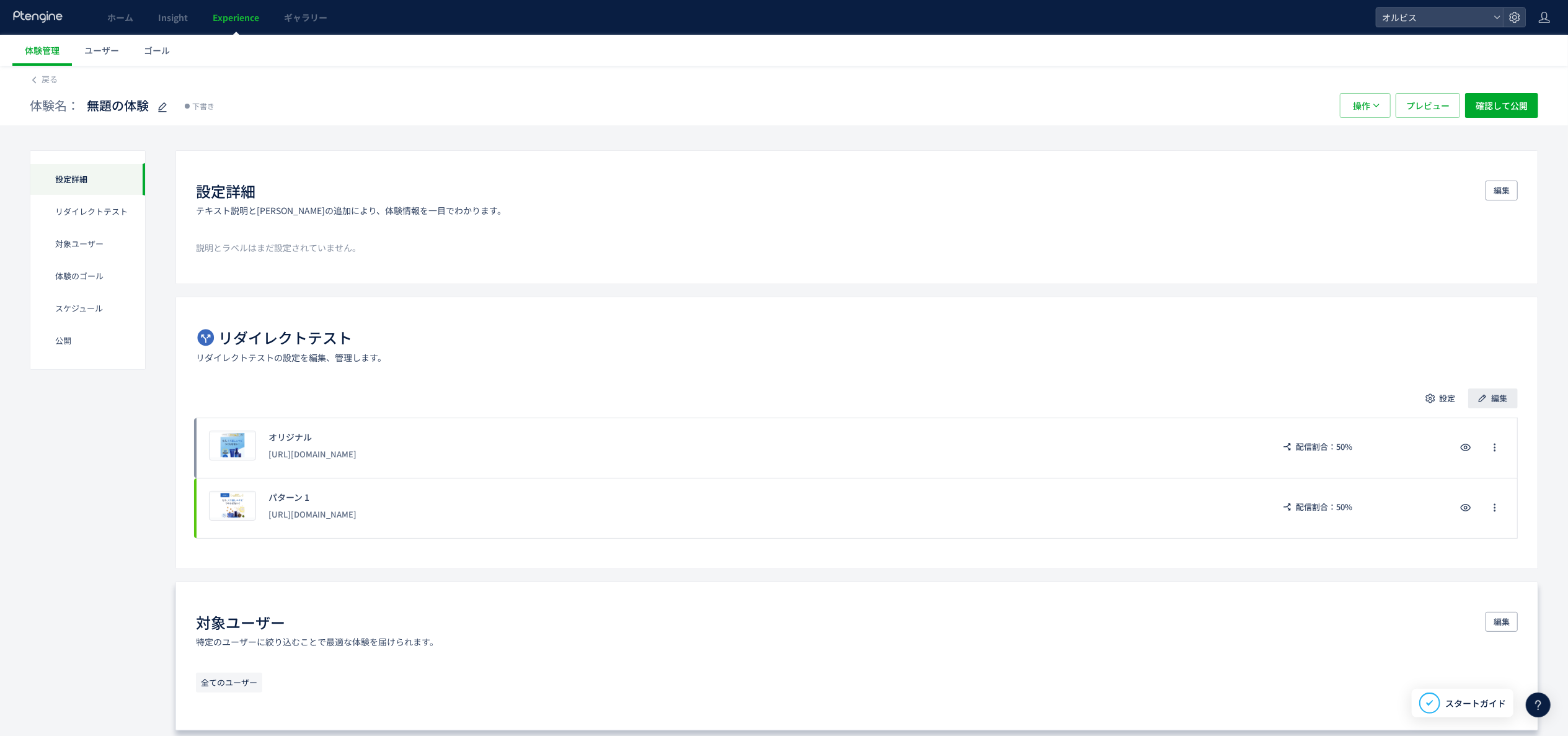
click at [1498, 399] on span "編集" at bounding box center [1500, 398] width 16 height 20
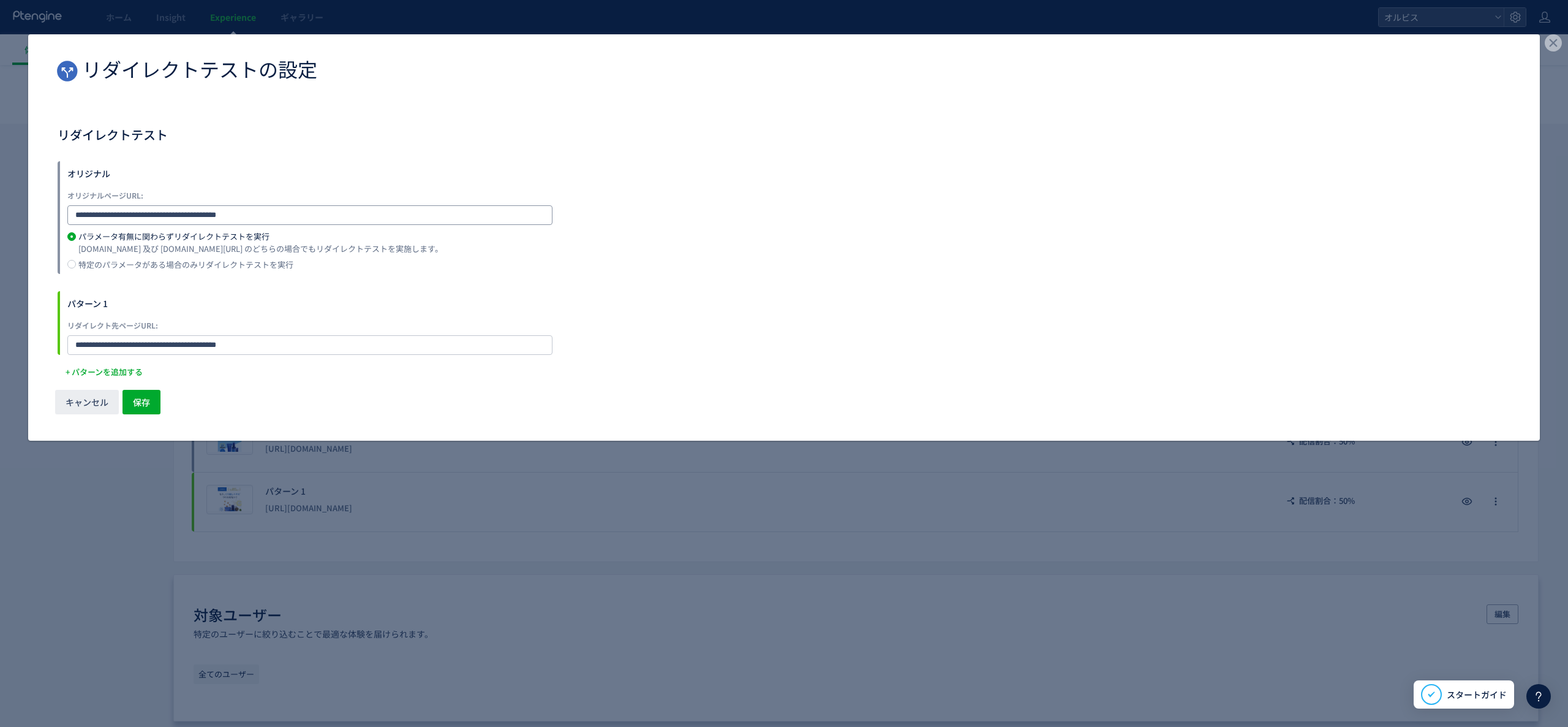
click at [232, 215] on input "**********" at bounding box center [310, 215] width 485 height 20
paste input "**********"
type input "**********"
click at [241, 261] on div "特定のパラメータがある場合のみリダイレクトテストを実行" at bounding box center [186, 264] width 215 height 8
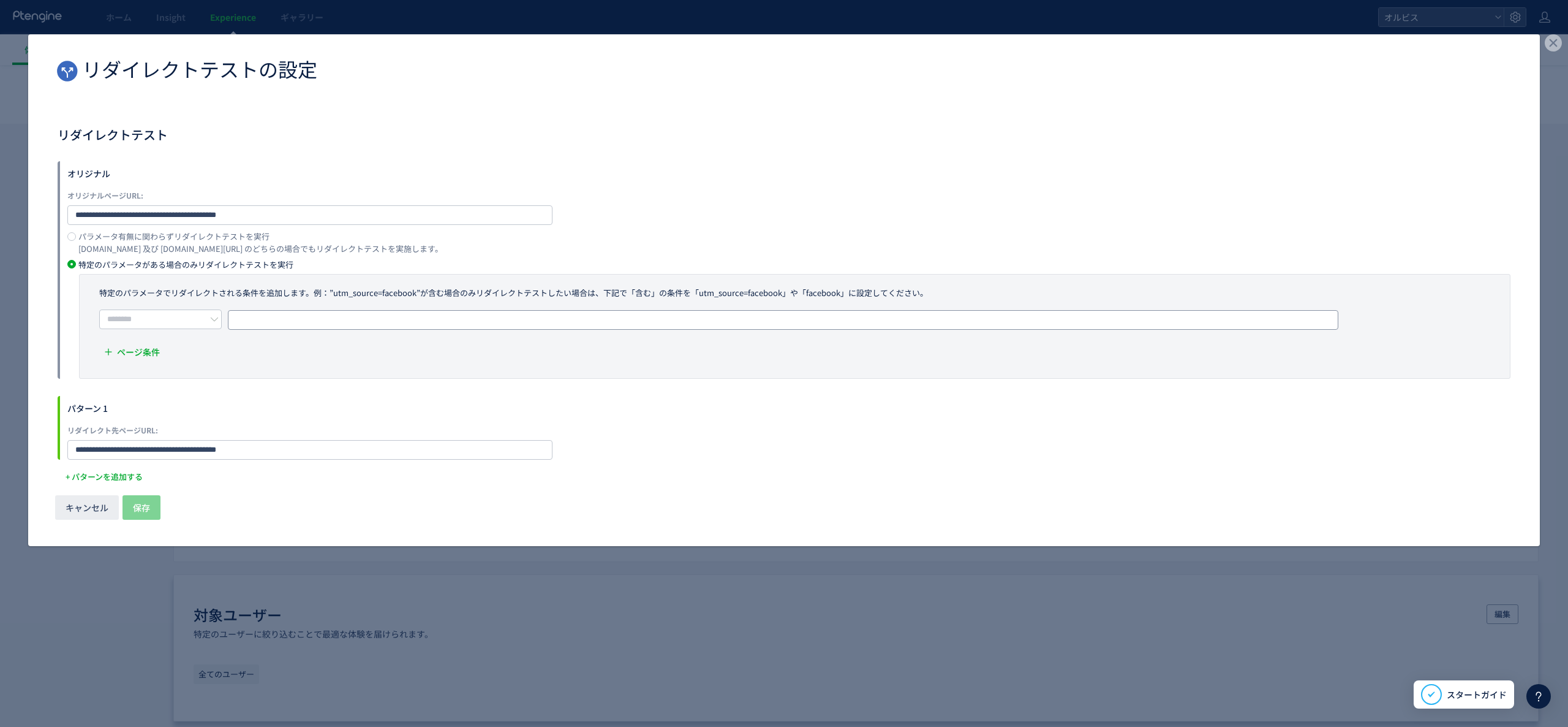
click at [268, 318] on input "dialog" at bounding box center [783, 320] width 1110 height 20
paste input "**********"
drag, startPoint x: 407, startPoint y: 314, endPoint x: 0, endPoint y: 278, distance: 408.6
click at [0, 278] on div "**********" at bounding box center [784, 363] width 1568 height 727
click at [555, 318] on input "**********" at bounding box center [783, 320] width 1110 height 20
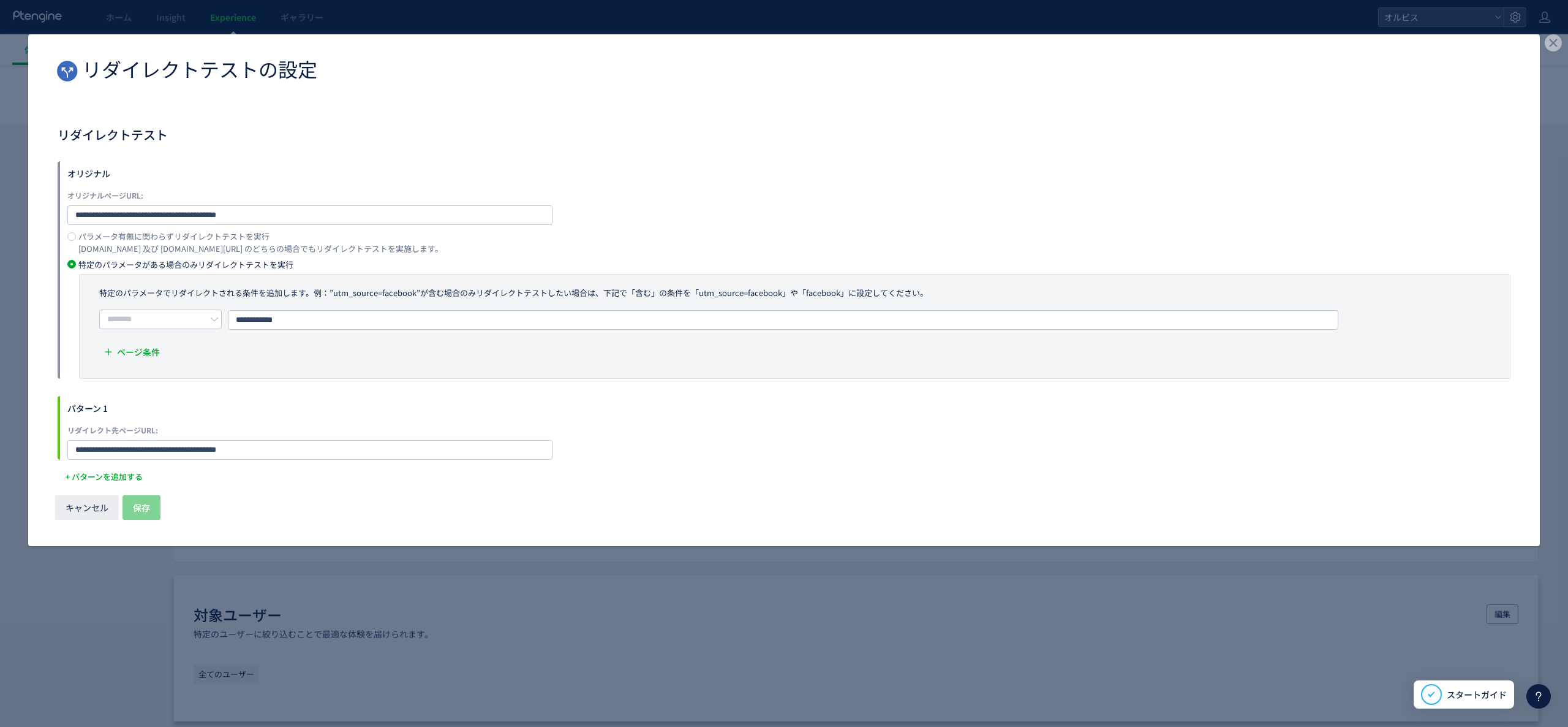
click at [285, 379] on form "**********" at bounding box center [784, 310] width 1453 height 299
click at [326, 313] on input "**********" at bounding box center [783, 320] width 1110 height 20
click at [153, 489] on div "キャンセル 保存" at bounding box center [784, 517] width 1512 height 57
click at [309, 314] on input "**********" at bounding box center [783, 320] width 1110 height 20
drag, startPoint x: 236, startPoint y: 314, endPoint x: 193, endPoint y: 316, distance: 43.0
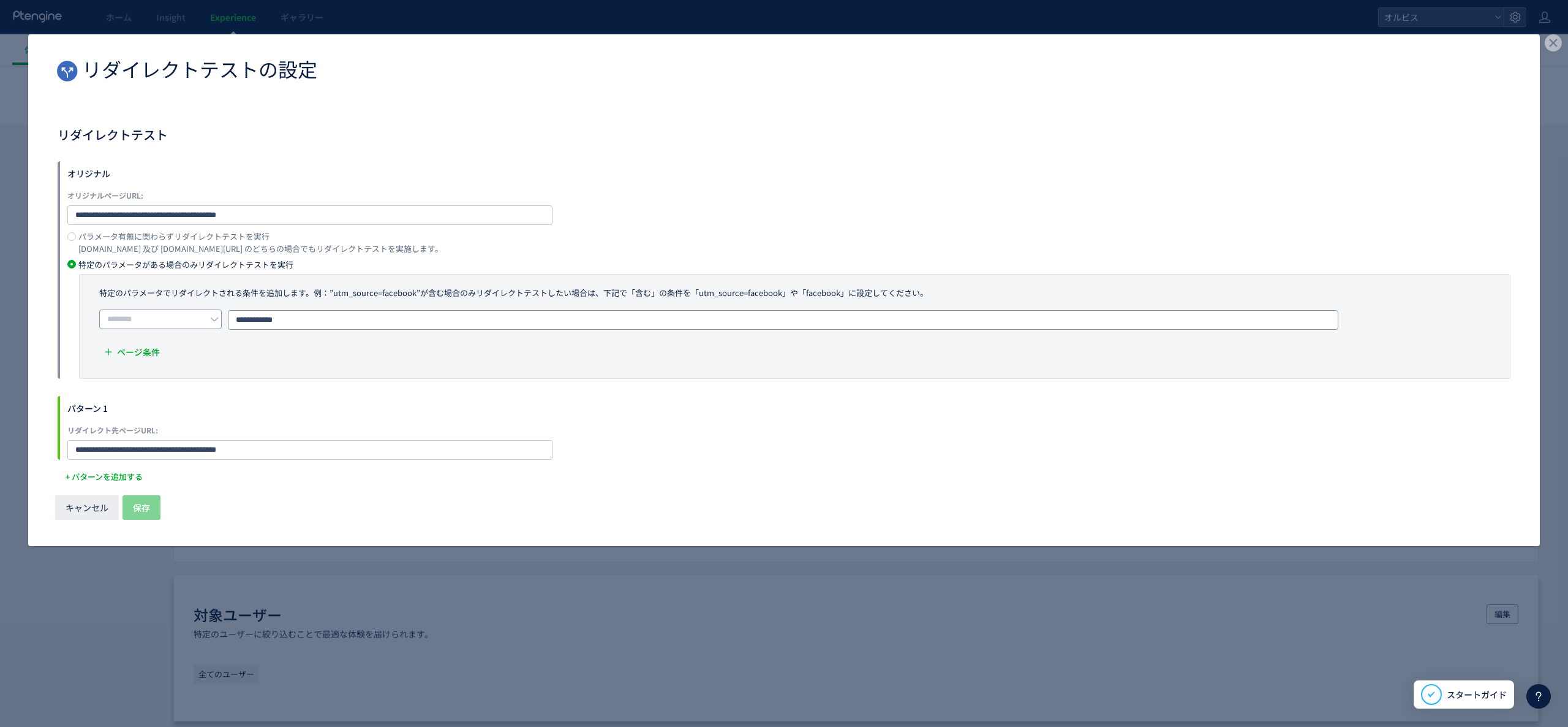
click at [193, 316] on div "**********" at bounding box center [798, 320] width 1398 height 21
type input "**********"
type input "*"
click at [182, 321] on input "dialog" at bounding box center [160, 320] width 122 height 20
click at [197, 353] on li "含む" at bounding box center [165, 350] width 128 height 21
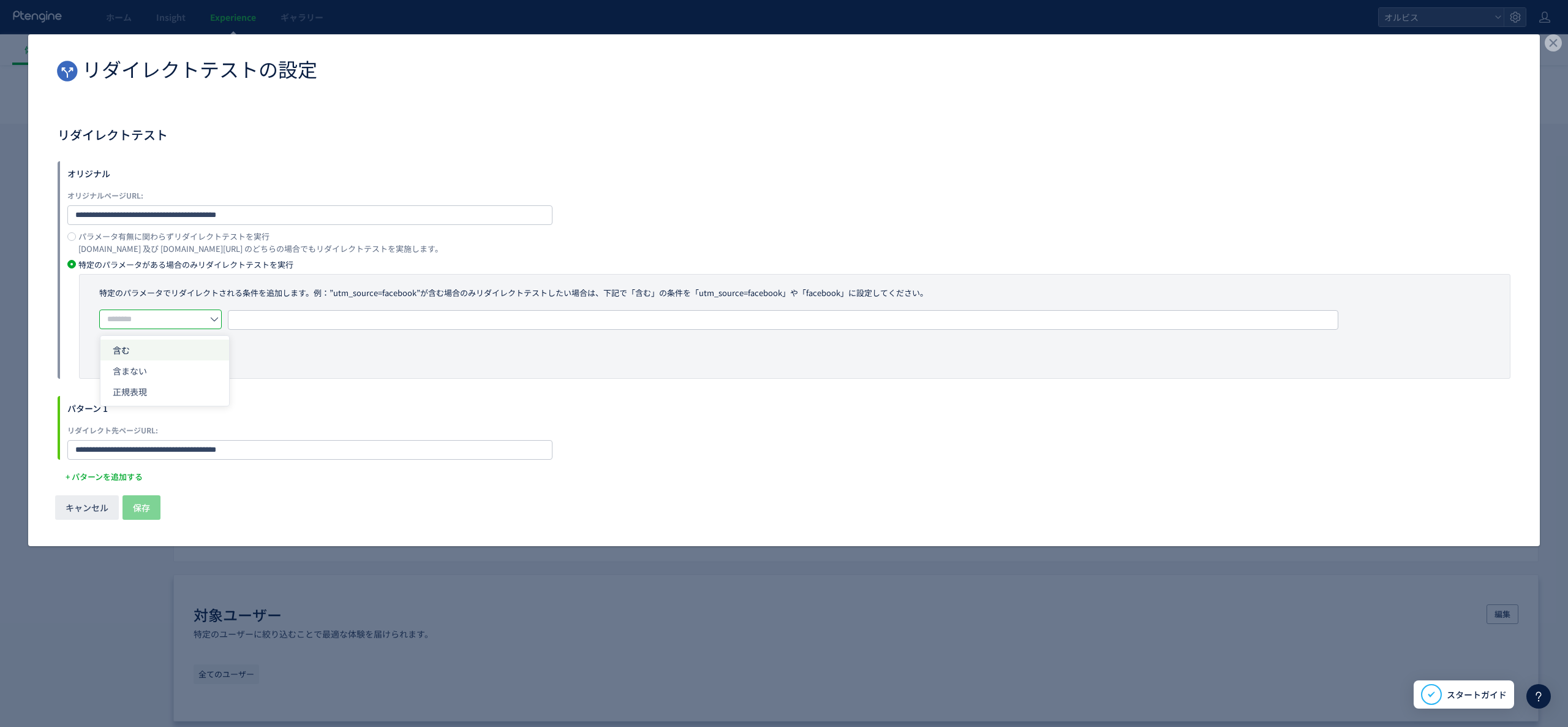
type input "**"
click at [300, 313] on span "URLを1つずつ入力または複数貼り付け" at bounding box center [306, 320] width 138 height 18
type input "**********"
click at [150, 494] on span "保存" at bounding box center [141, 506] width 17 height 25
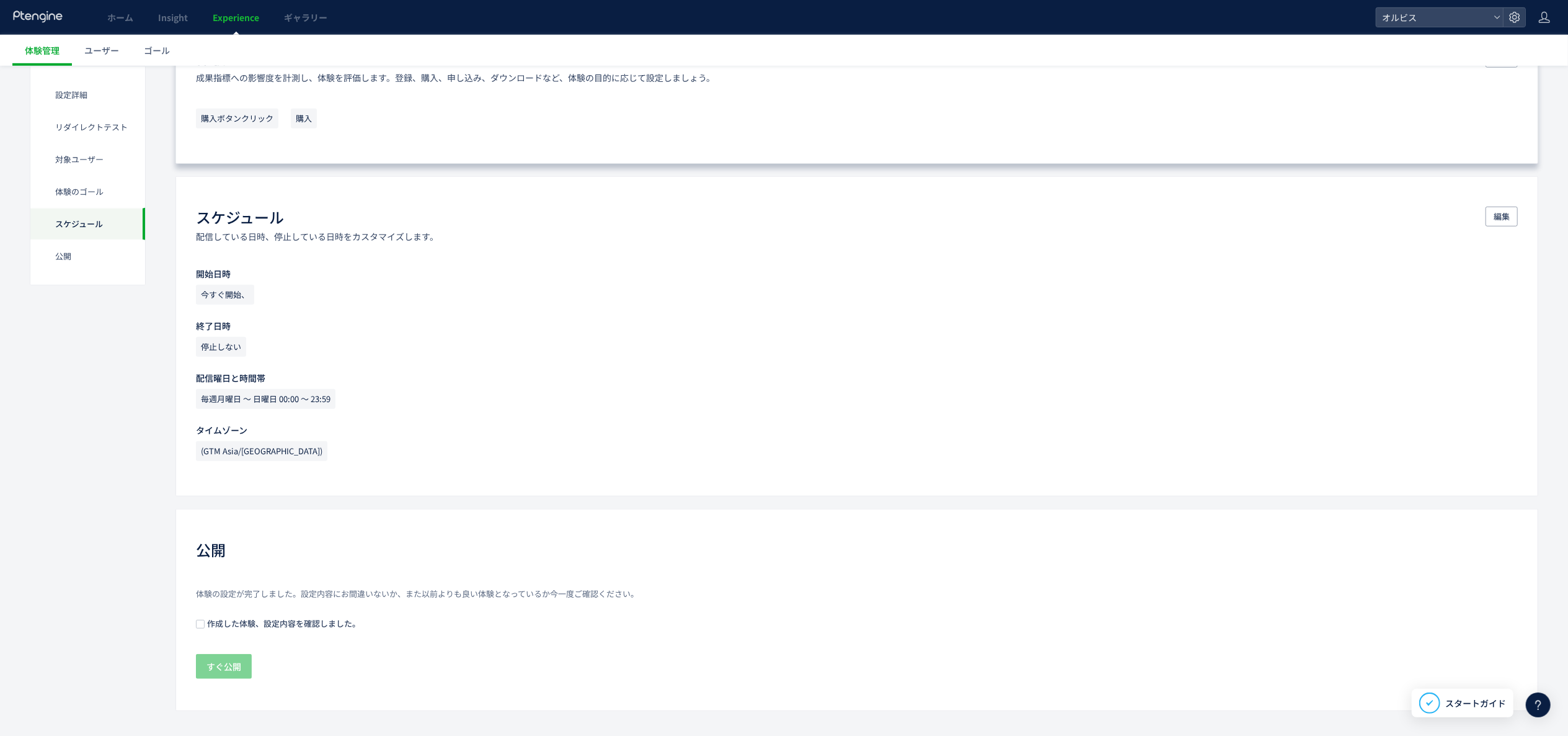
scroll to position [780, 0]
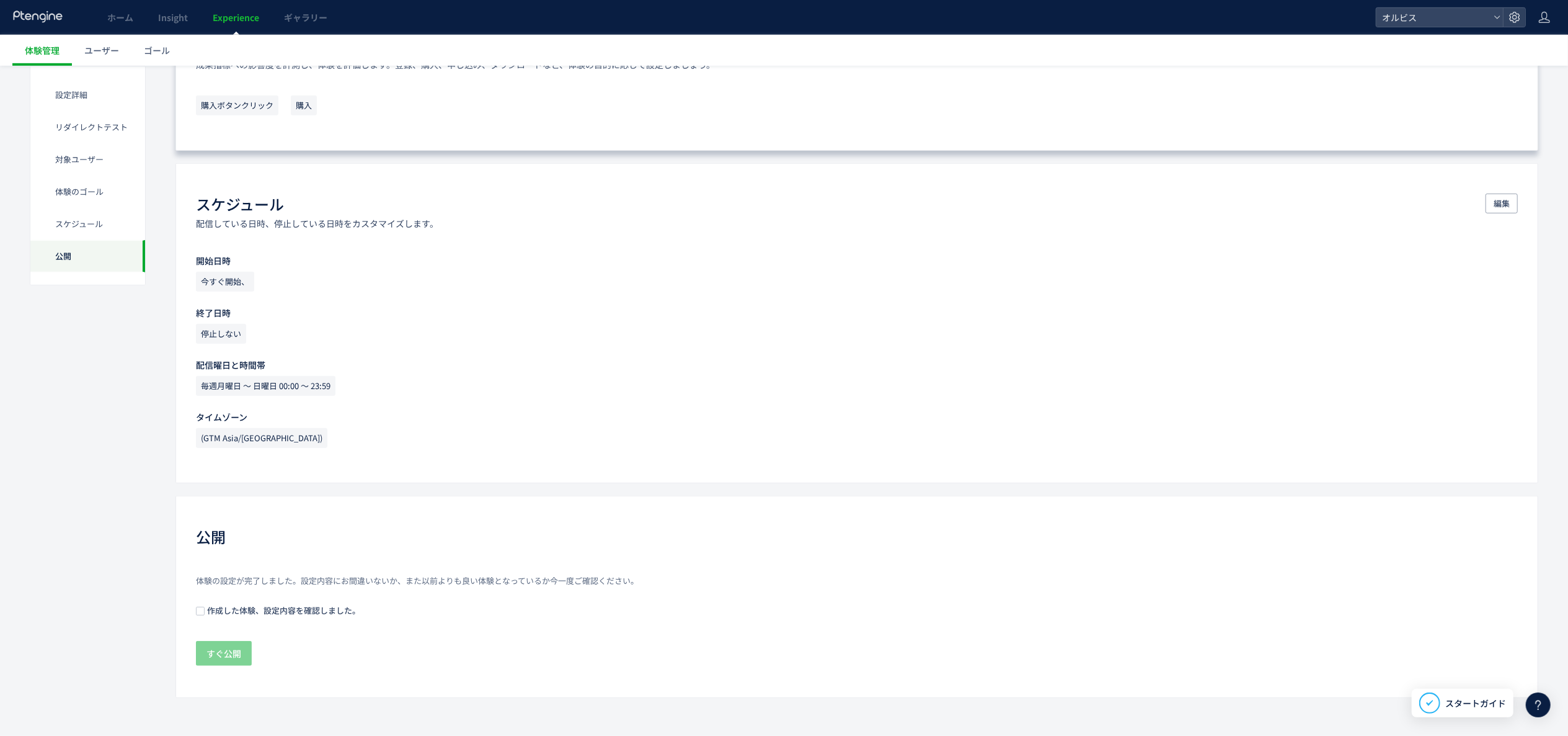
click at [330, 610] on span "作成した体験、設定内容を確認しました。" at bounding box center [282, 610] width 155 height 12
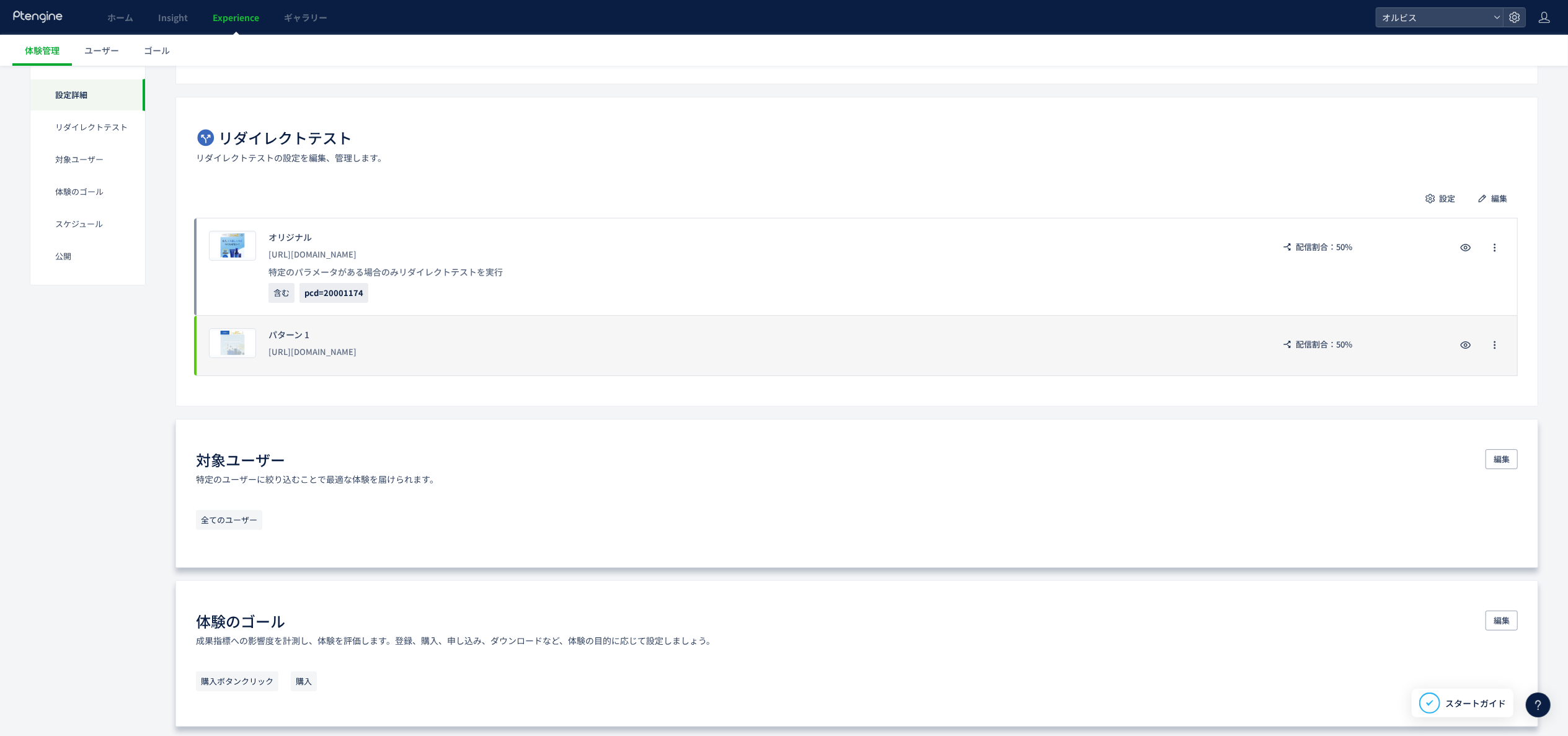
scroll to position [0, 0]
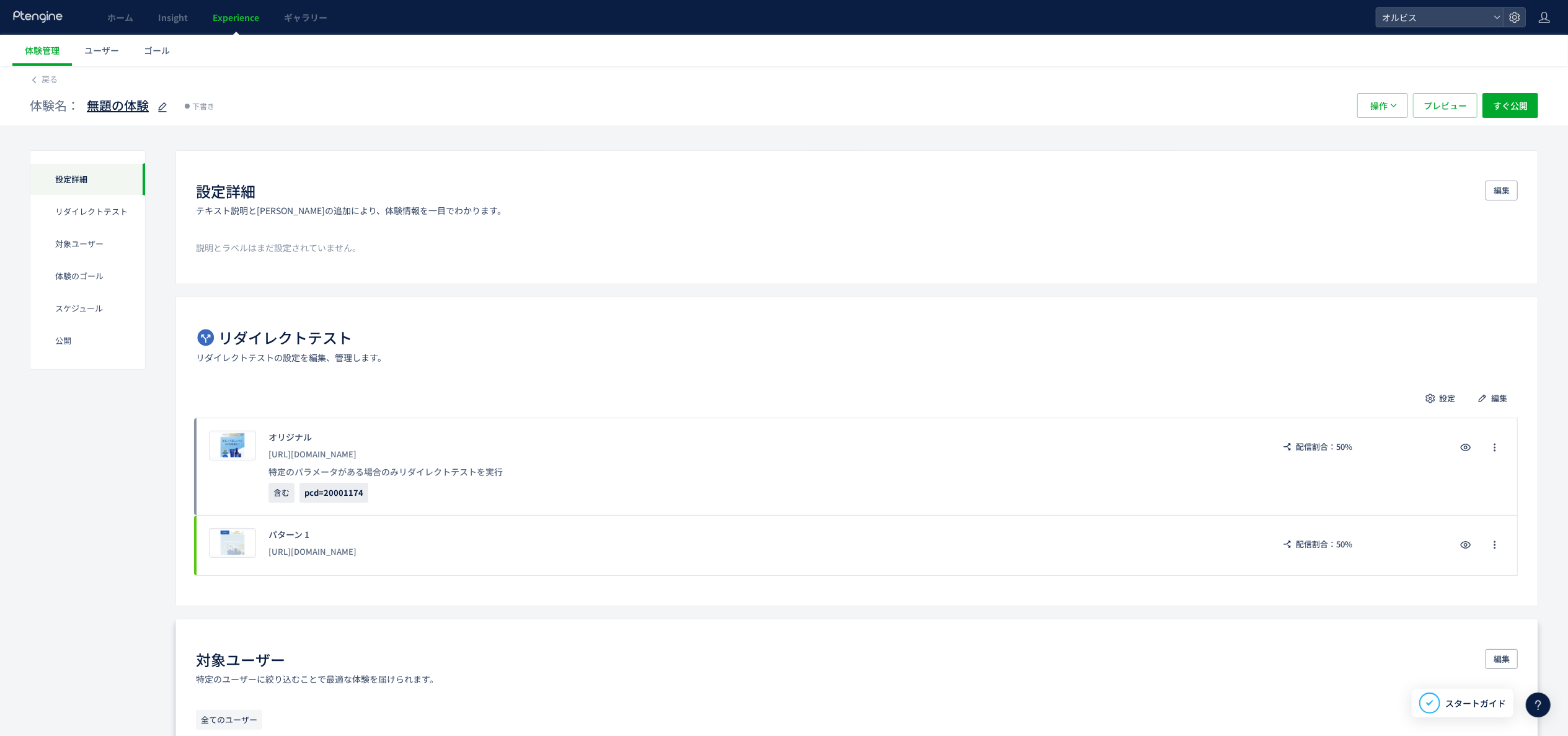
click at [159, 103] on icon at bounding box center [162, 108] width 15 height 15
click at [135, 103] on input "******" at bounding box center [164, 106] width 155 height 25
click at [209, 109] on input "**********" at bounding box center [164, 106] width 155 height 25
type input "**********"
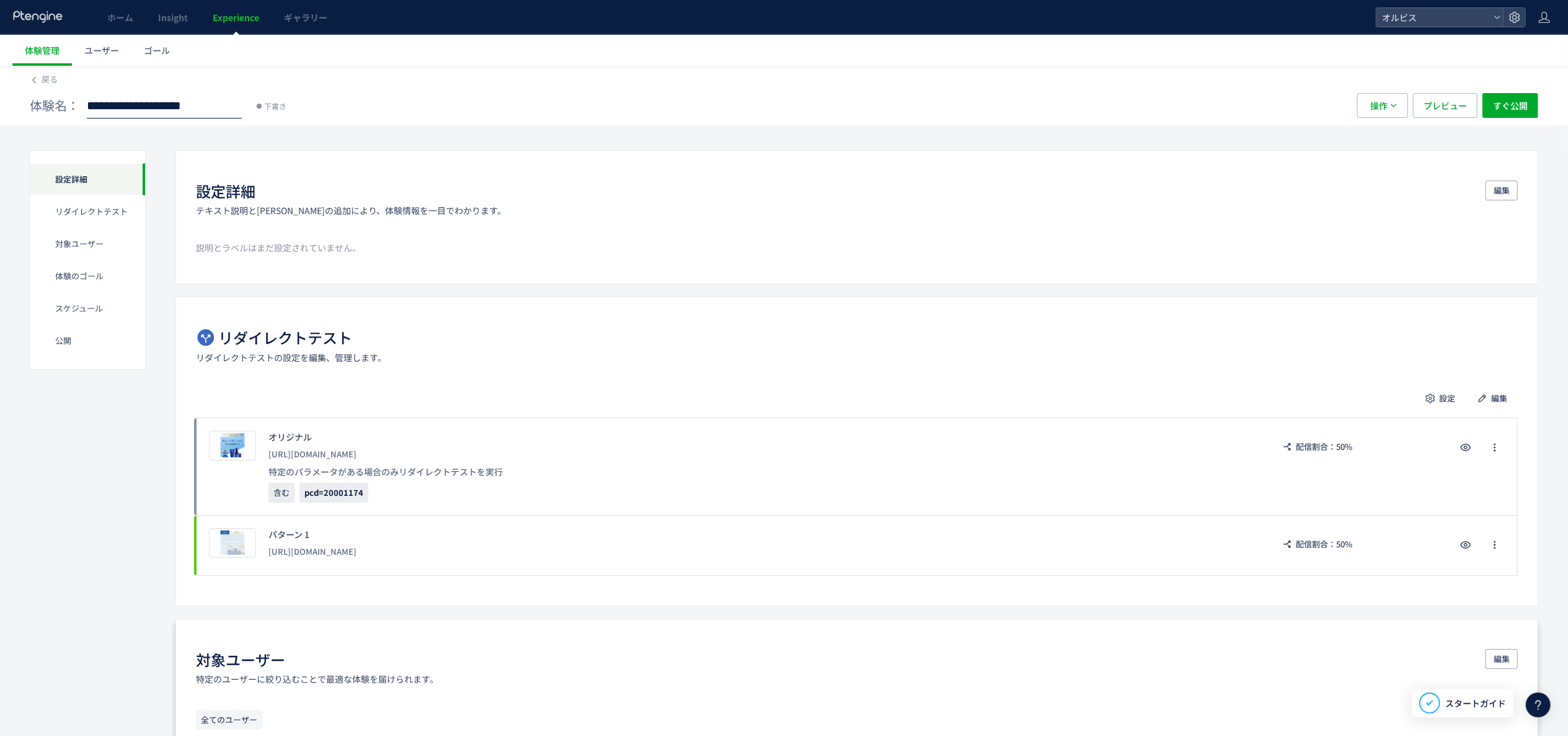
scroll to position [0, 40]
click at [180, 105] on span "【PULL/Gリス】吊り下げポーチLP" at bounding box center [164, 106] width 155 height 18
type input "**********"
click at [184, 114] on span "【PULL/Gリス】クリアフル212_吊り下げポーチLP" at bounding box center [164, 106] width 155 height 18
click at [187, 109] on input "**********" at bounding box center [164, 106] width 155 height 25
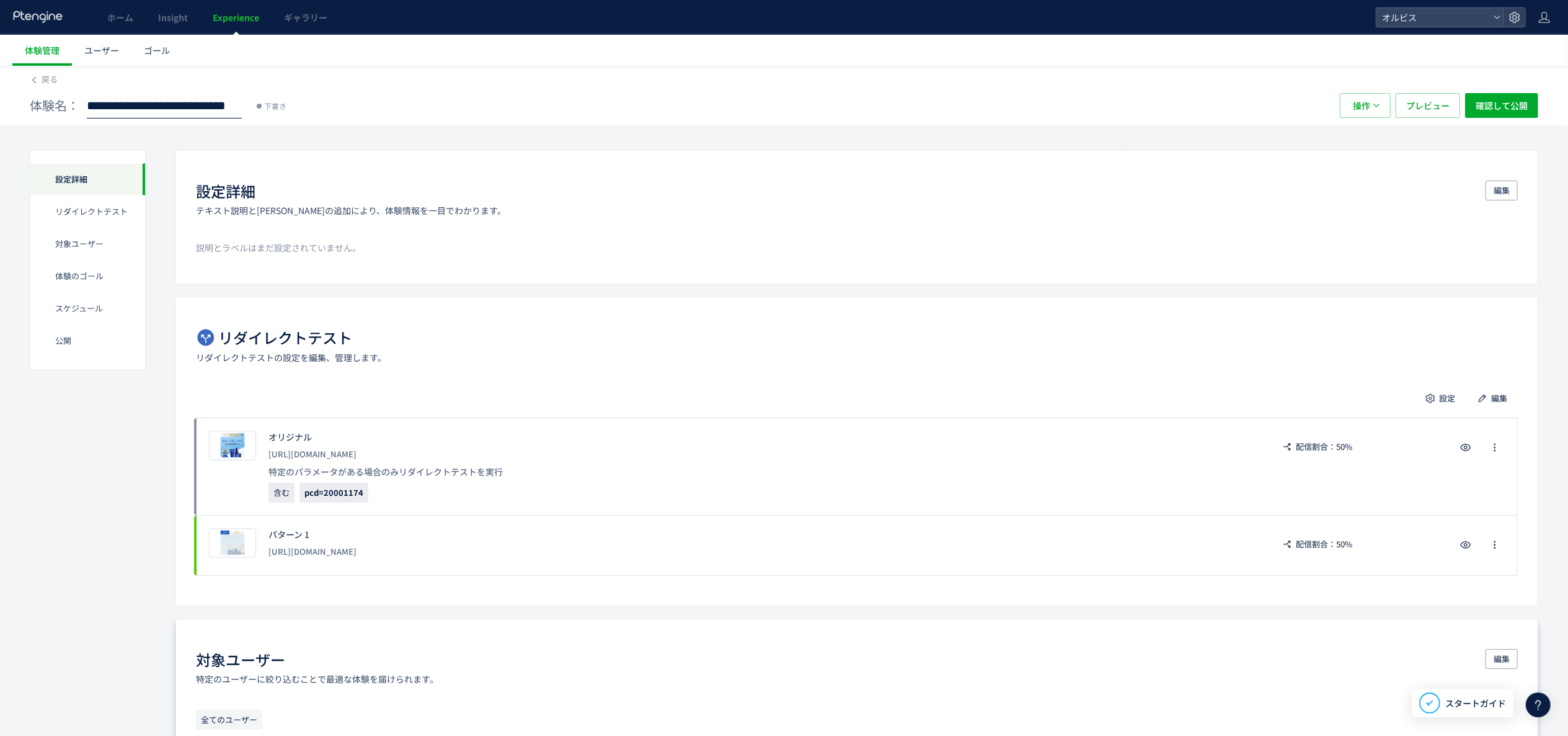
scroll to position [0, 130]
drag, startPoint x: 214, startPoint y: 102, endPoint x: 415, endPoint y: 118, distance: 201.6
click at [415, 118] on div "**********" at bounding box center [784, 106] width 1509 height 40
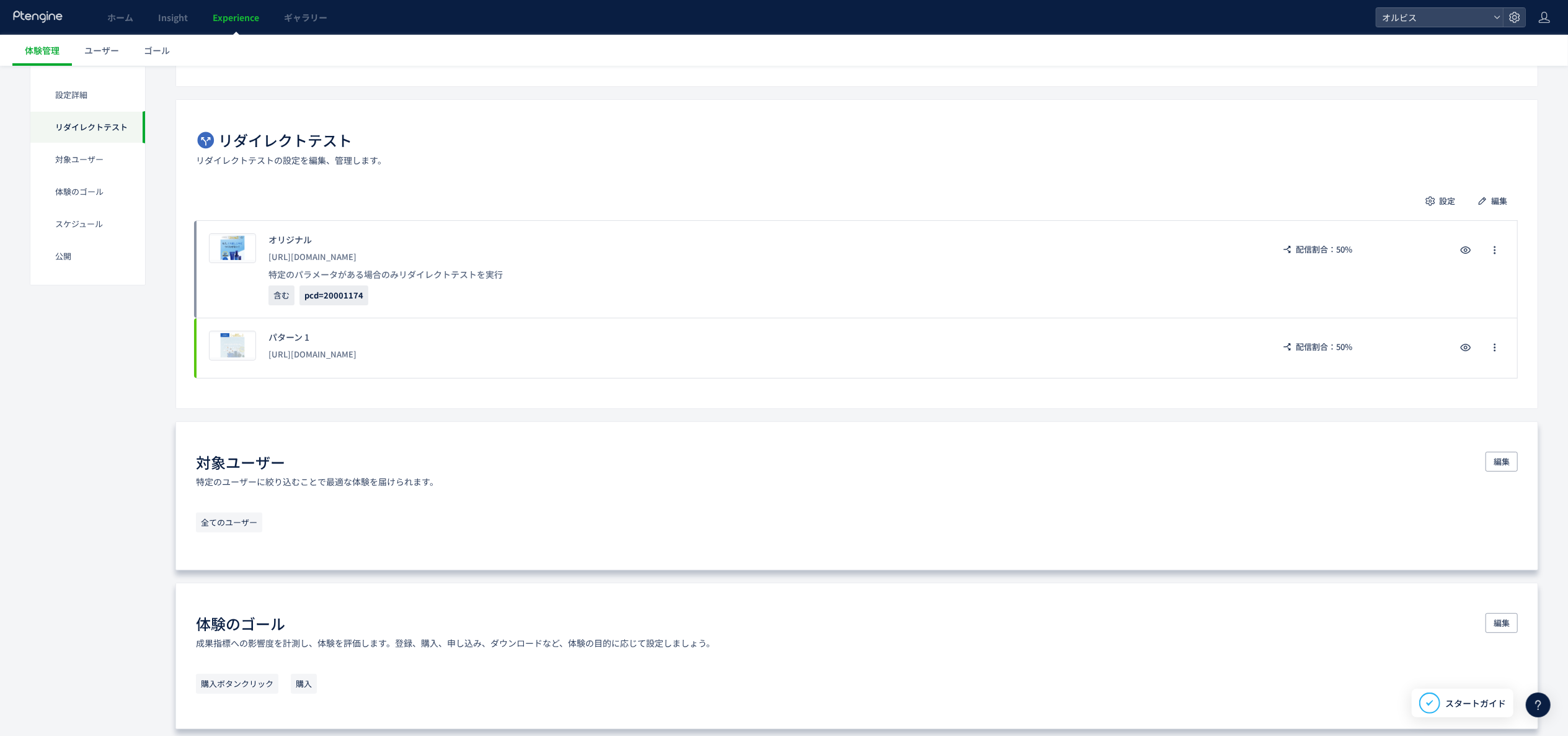
scroll to position [0, 0]
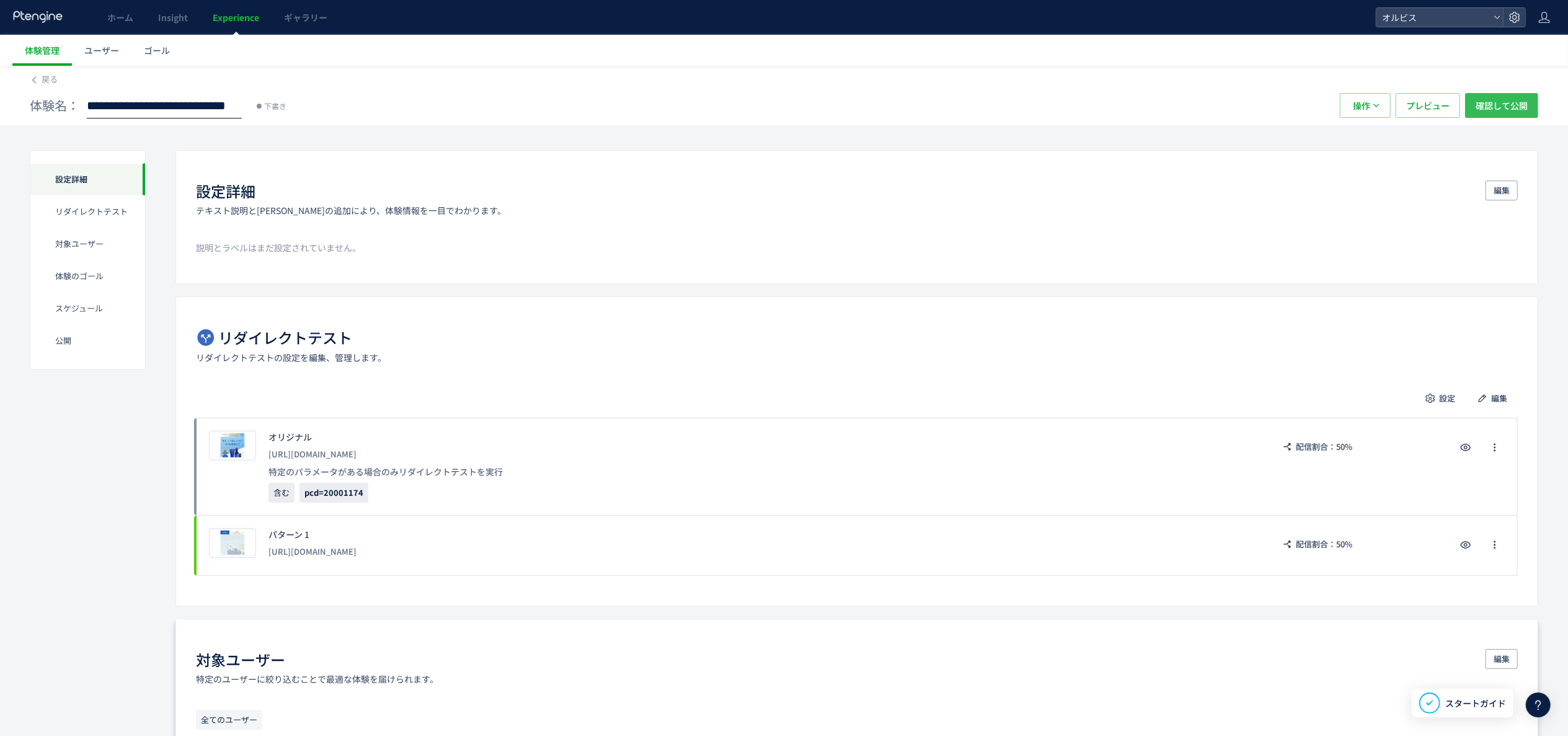
click at [1504, 109] on span "確認して公開" at bounding box center [1502, 106] width 52 height 25
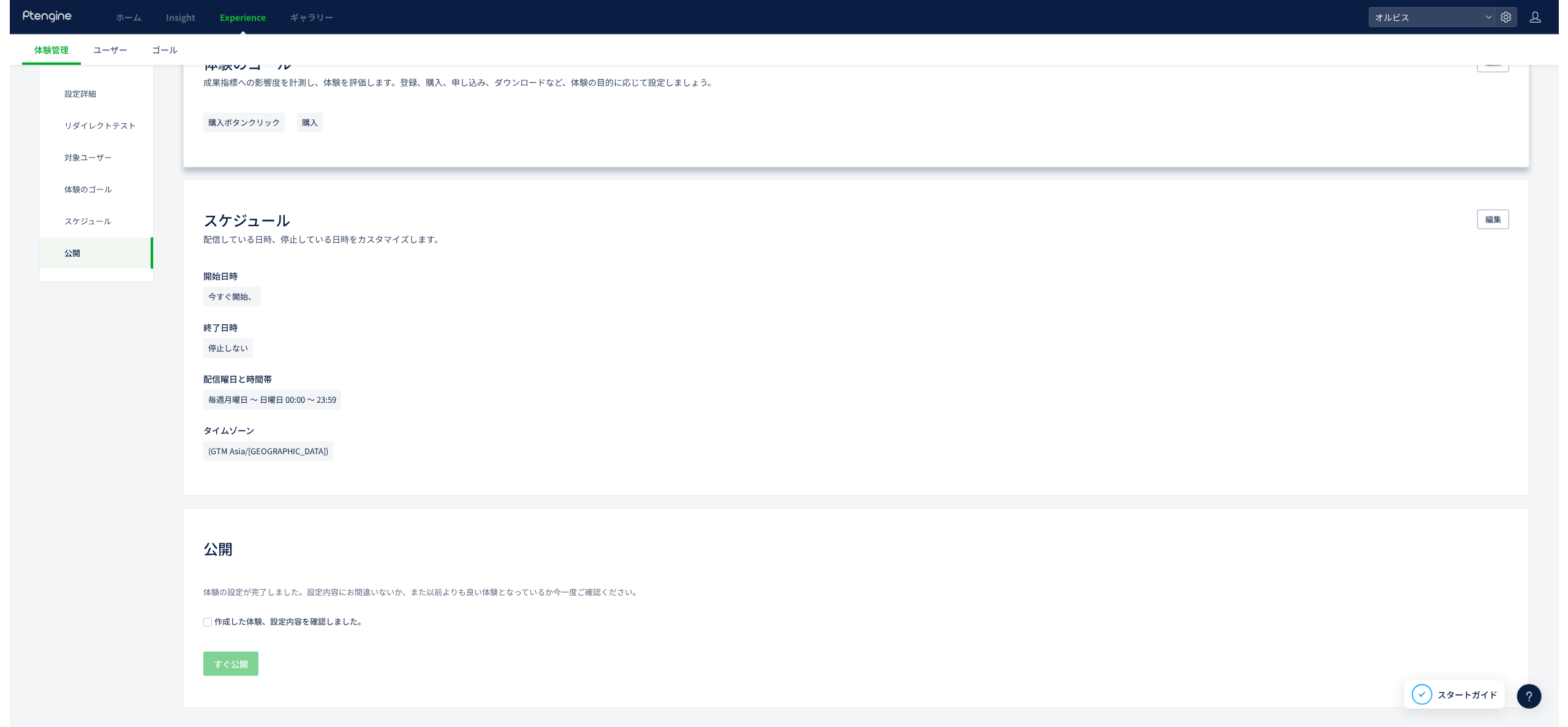
scroll to position [770, 0]
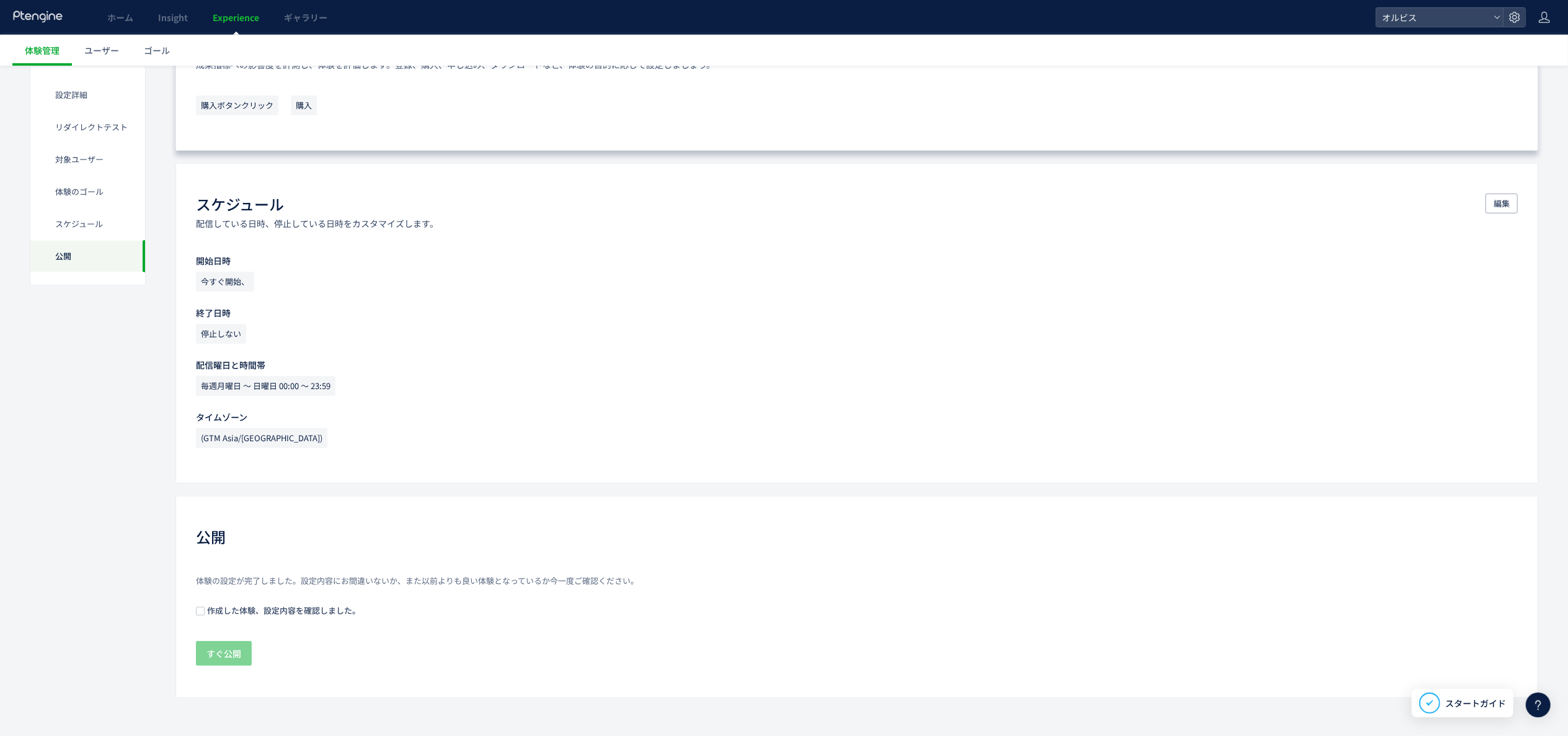
click at [273, 604] on span "作成した体験、設定内容を確認しました。" at bounding box center [282, 610] width 155 height 12
click at [219, 645] on span "すぐ公開" at bounding box center [224, 653] width 35 height 25
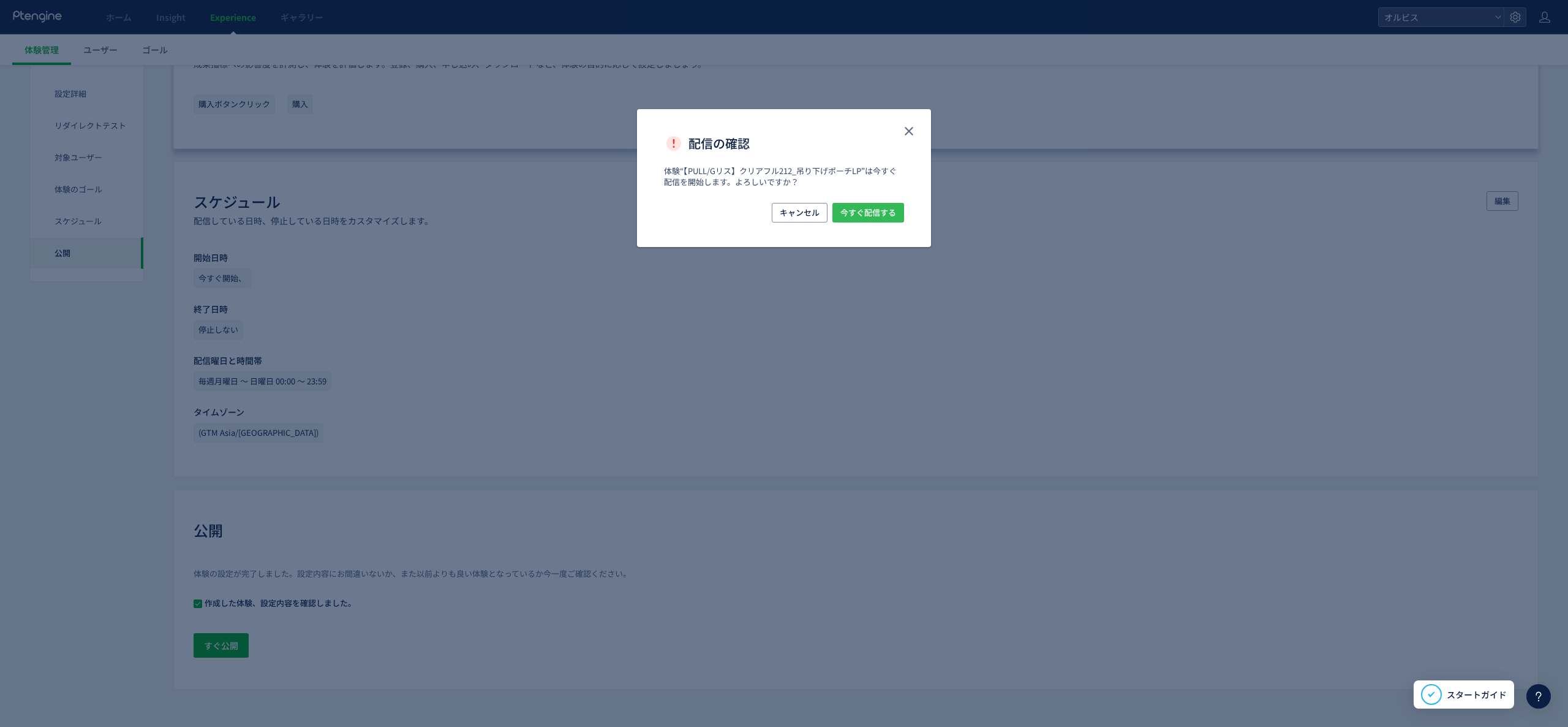
click at [880, 213] on span "今すぐ配信する" at bounding box center [868, 213] width 56 height 20
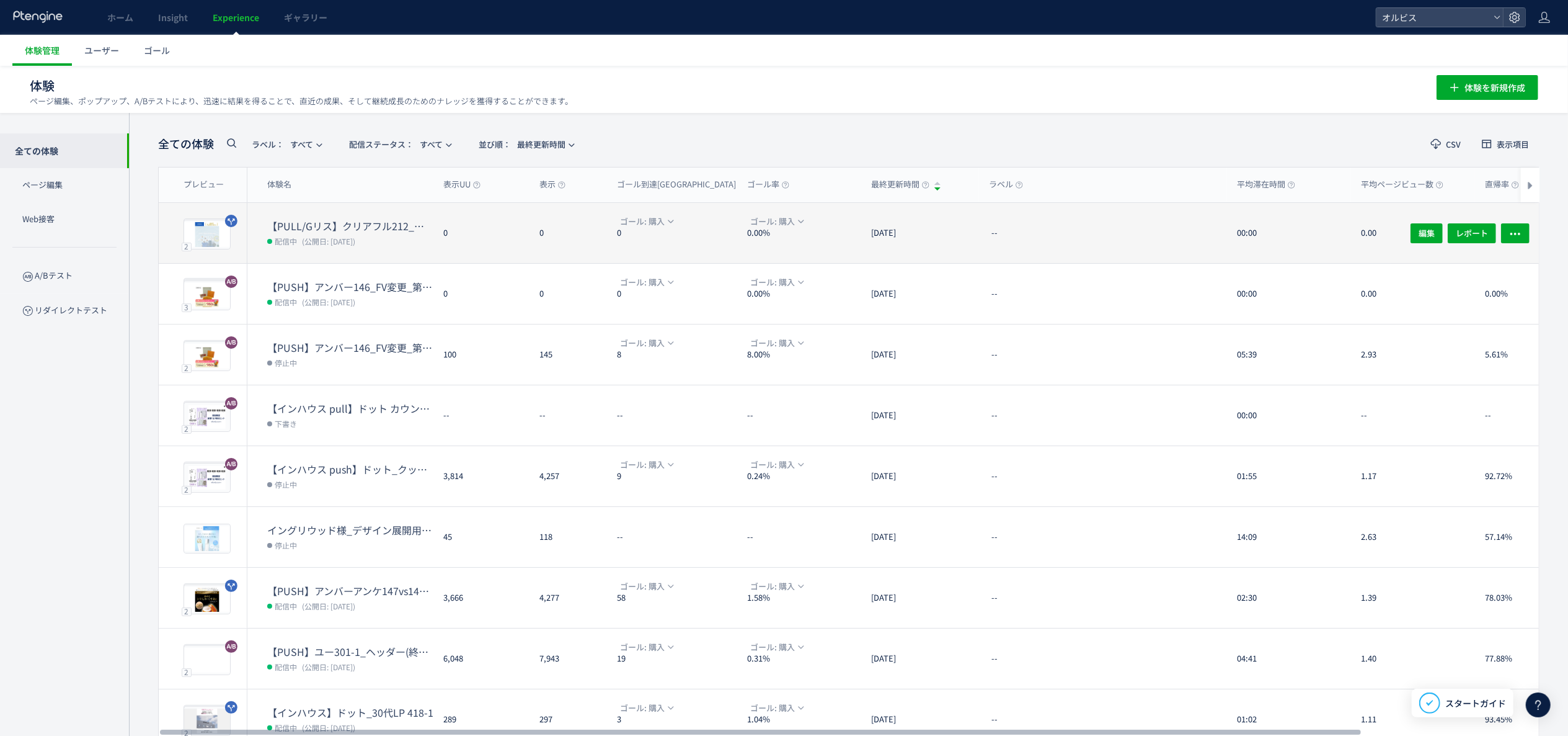
click at [358, 226] on dt "【PULL/Gリス】クリアフル212_吊り下げポーチLP" at bounding box center [350, 226] width 166 height 14
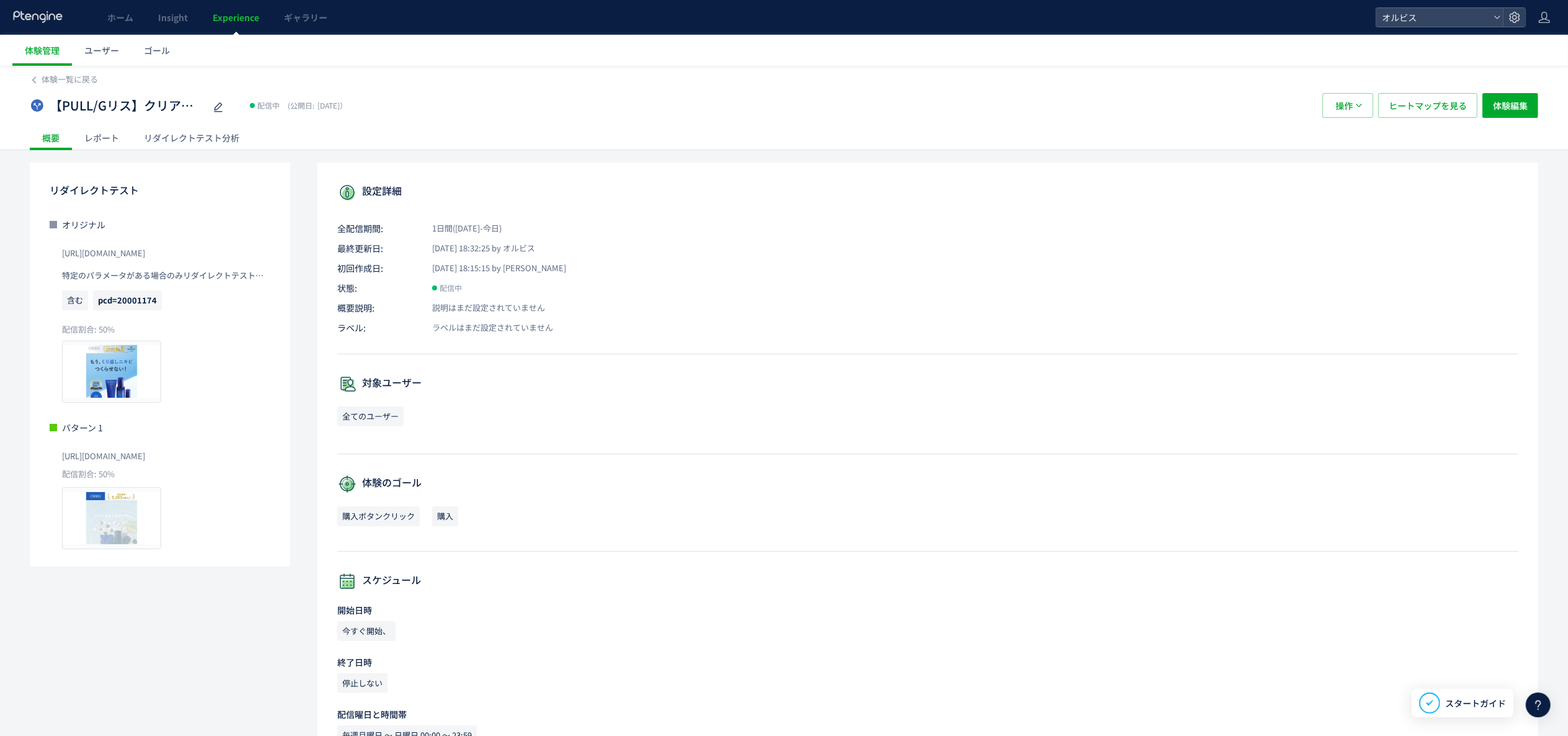
click at [223, 128] on div "リダイレクトテスト分析" at bounding box center [191, 137] width 120 height 25
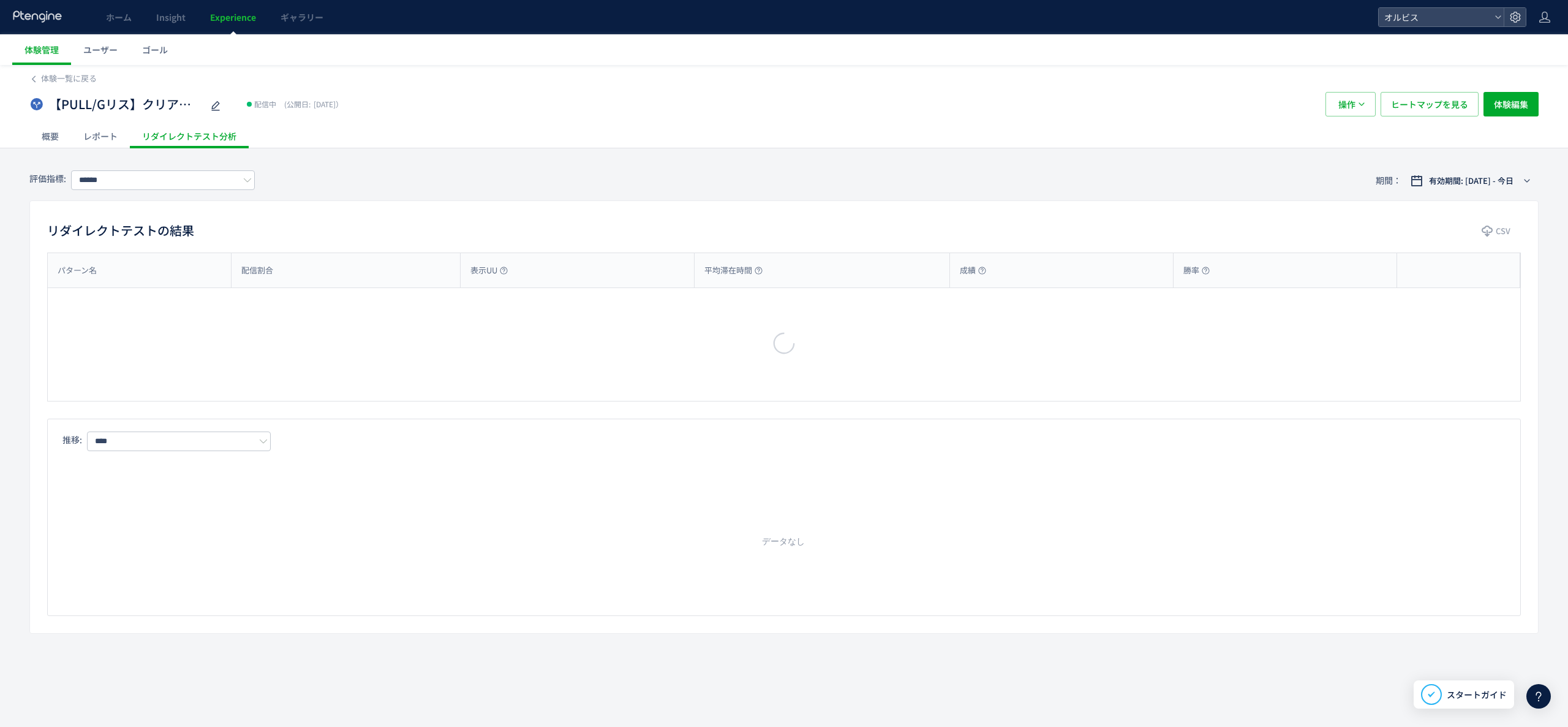
type input "*********"
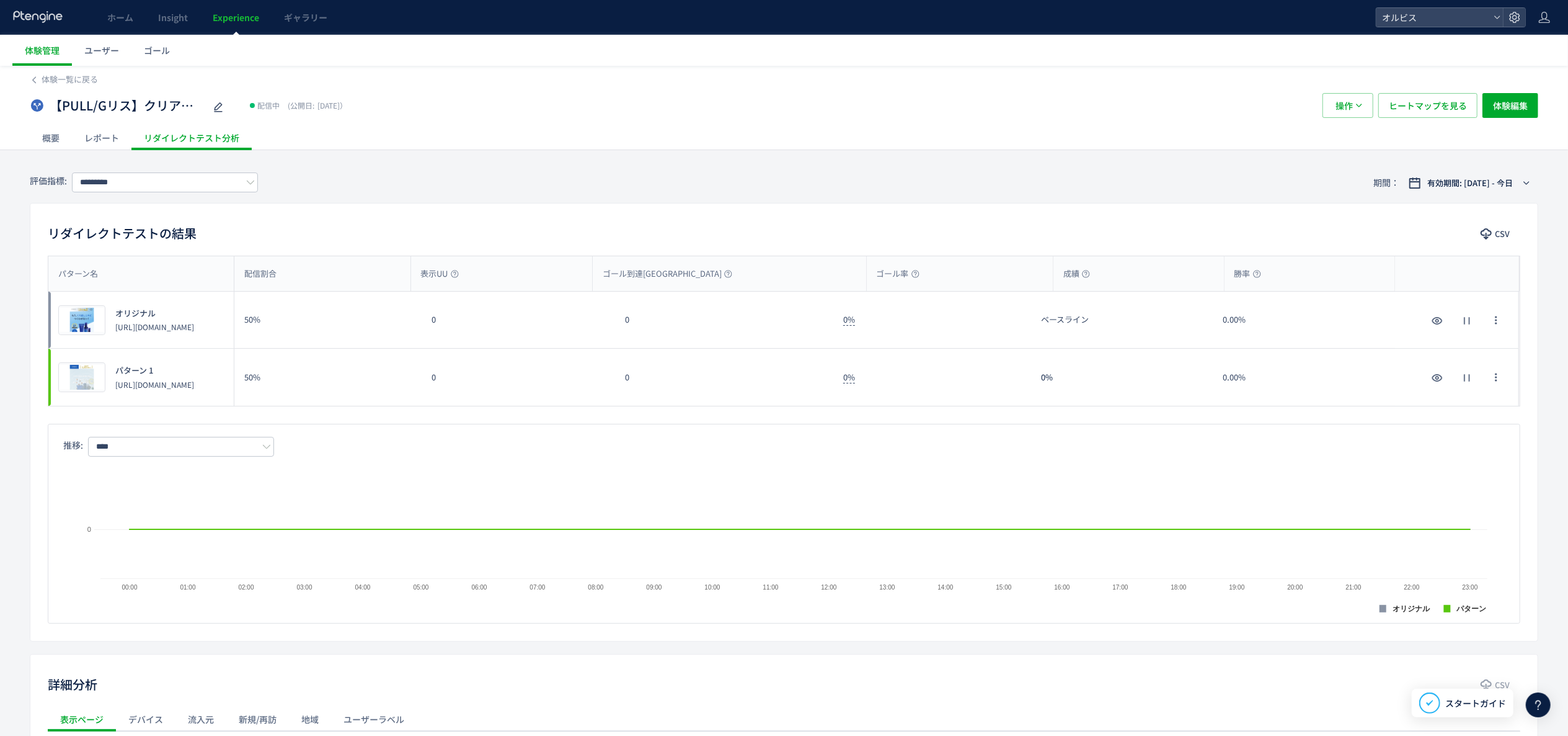
click at [152, 332] on p "[URL][DOMAIN_NAME]" at bounding box center [155, 327] width 79 height 11
copy div "[URL][DOMAIN_NAME]"
click at [68, 139] on div "概要" at bounding box center [51, 137] width 42 height 25
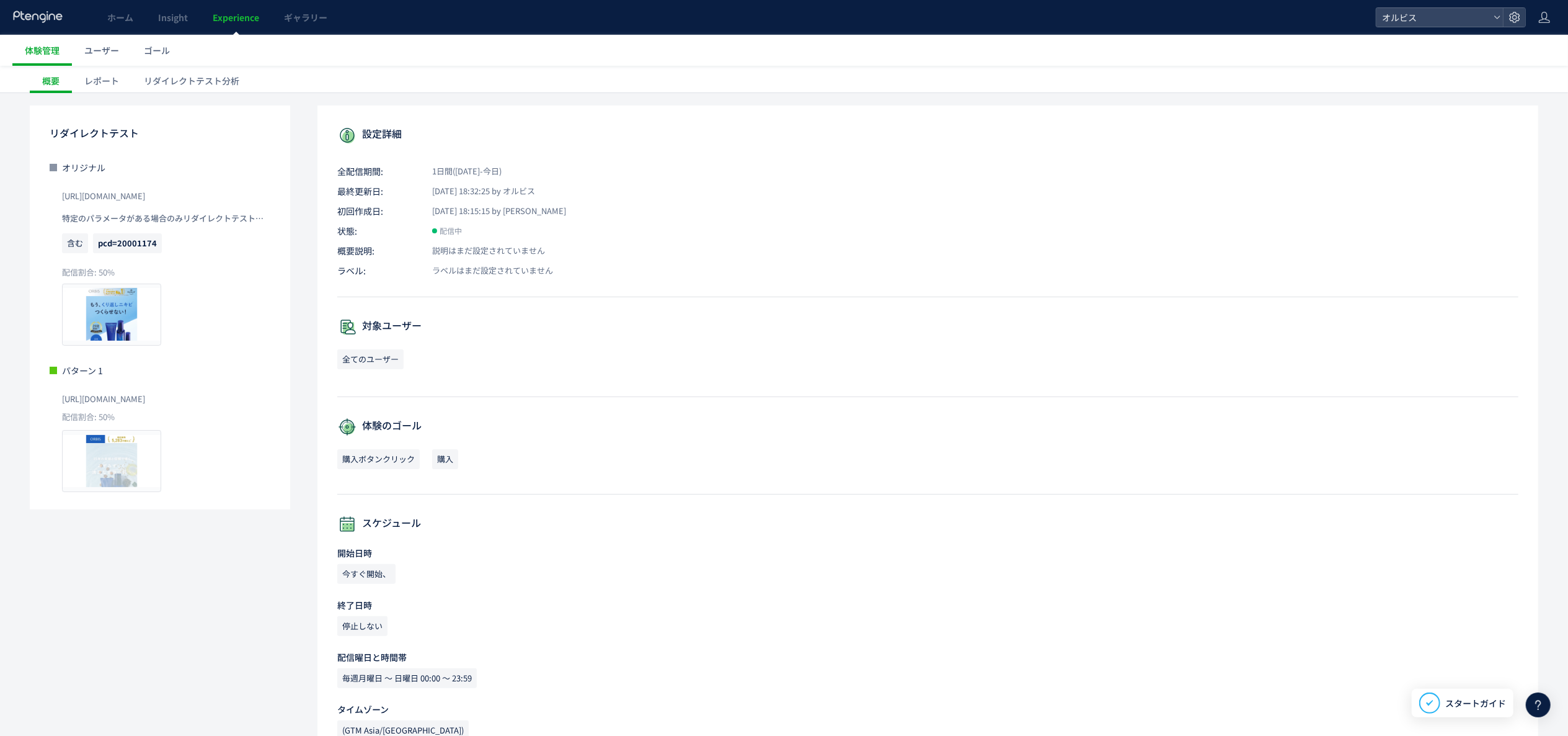
scroll to position [87, 0]
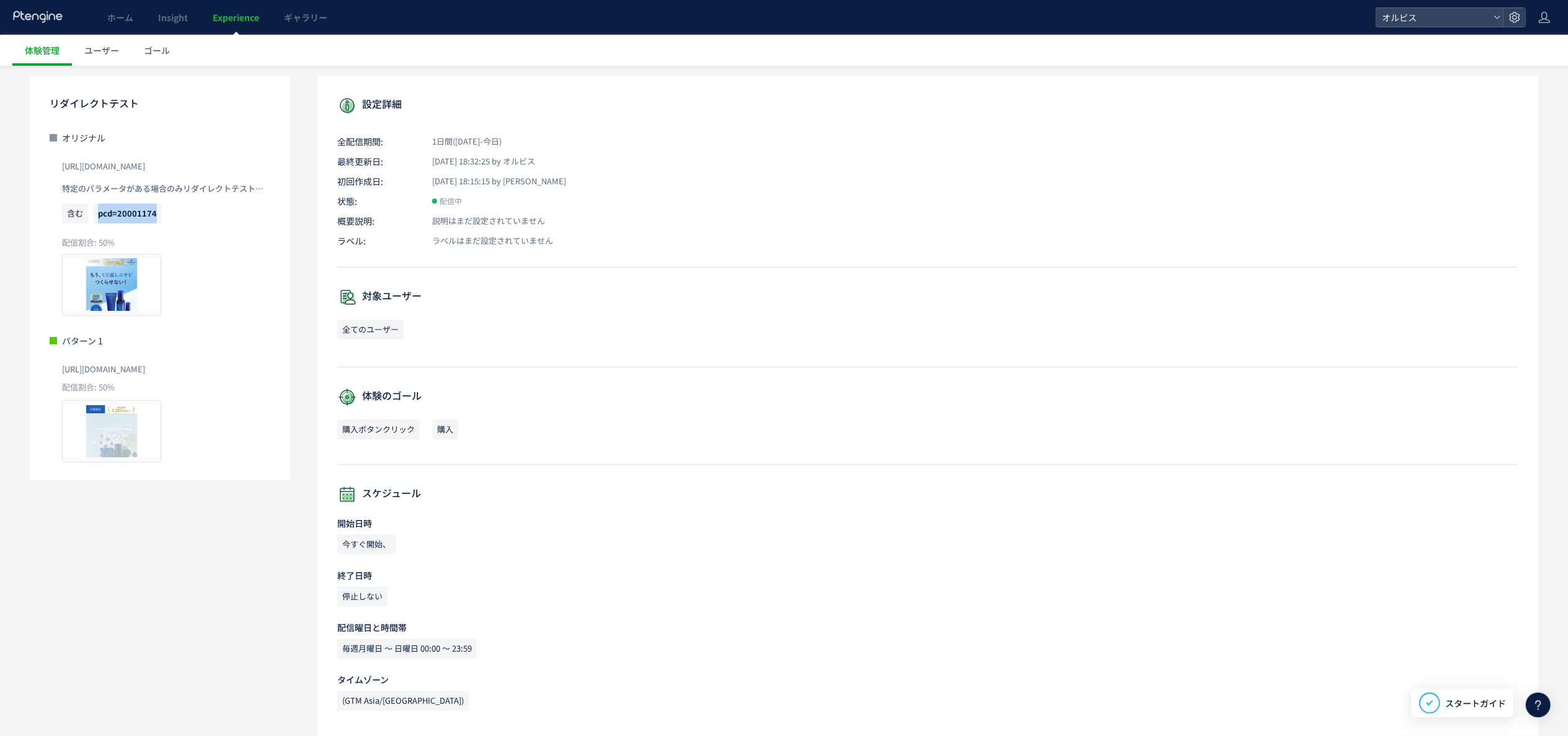
drag, startPoint x: 100, startPoint y: 210, endPoint x: 154, endPoint y: 210, distance: 54.0
click at [154, 210] on span "pcd=20001174" at bounding box center [127, 213] width 59 height 12
copy span "pcd=20001174"
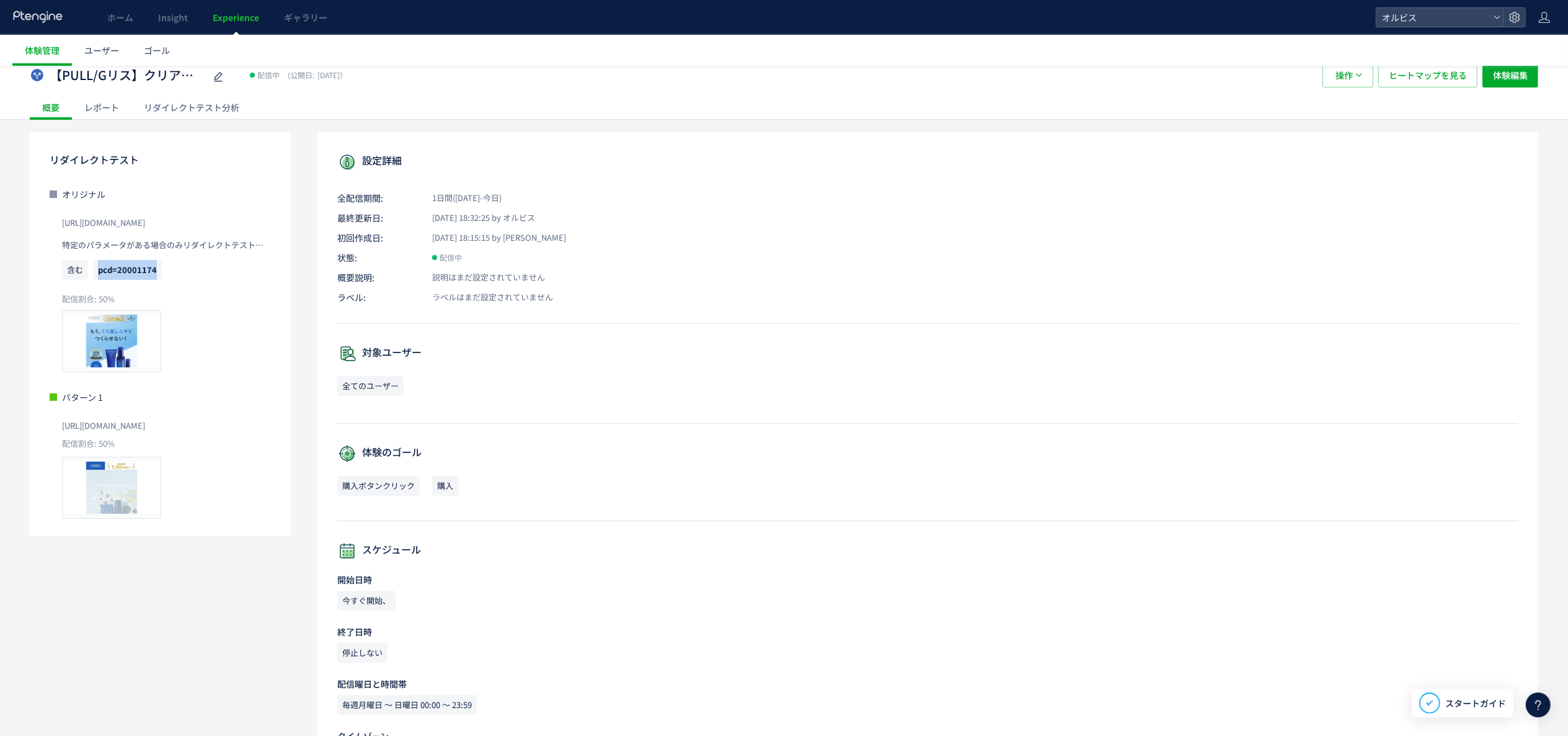
scroll to position [0, 0]
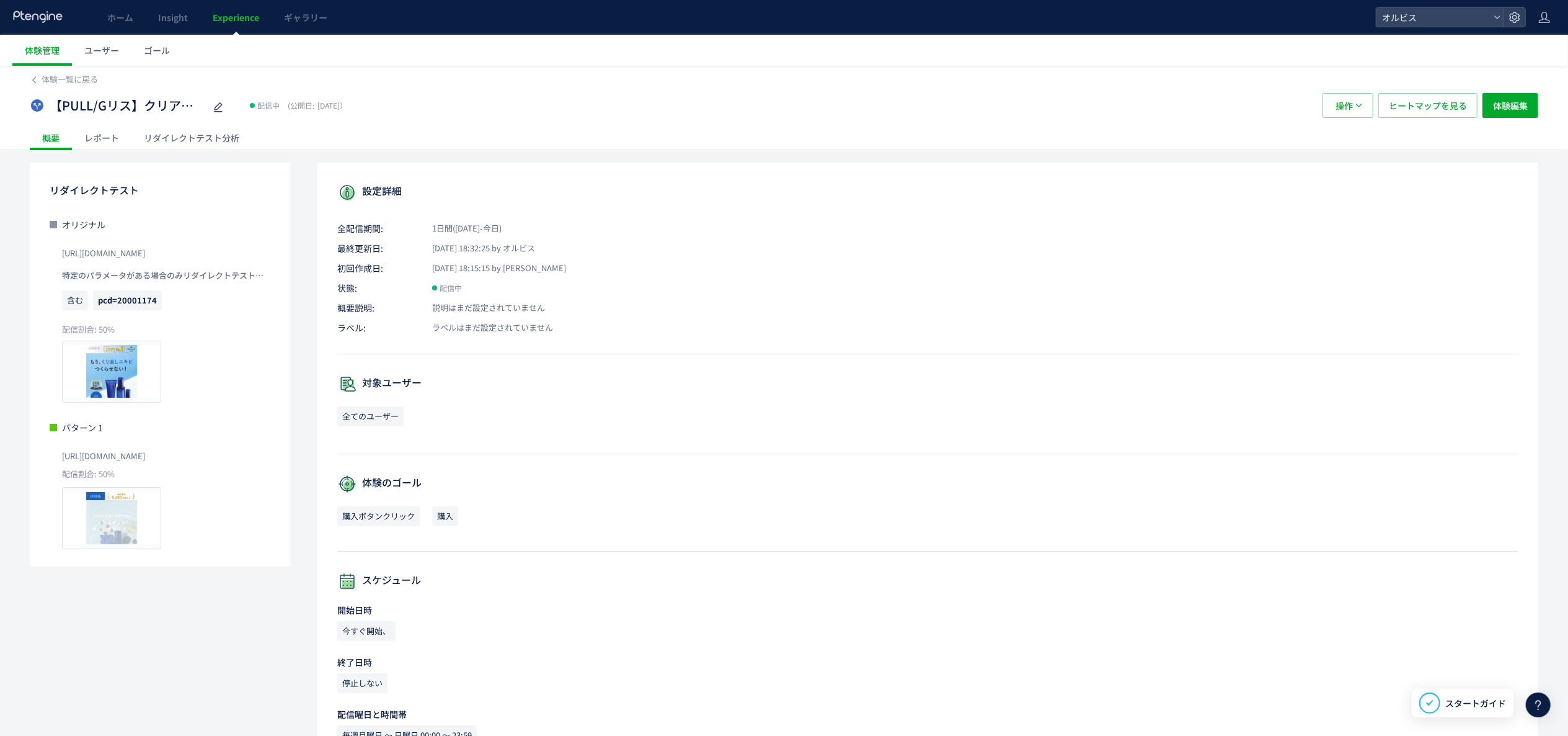
click at [162, 131] on div "リダイレクトテスト分析" at bounding box center [191, 137] width 120 height 25
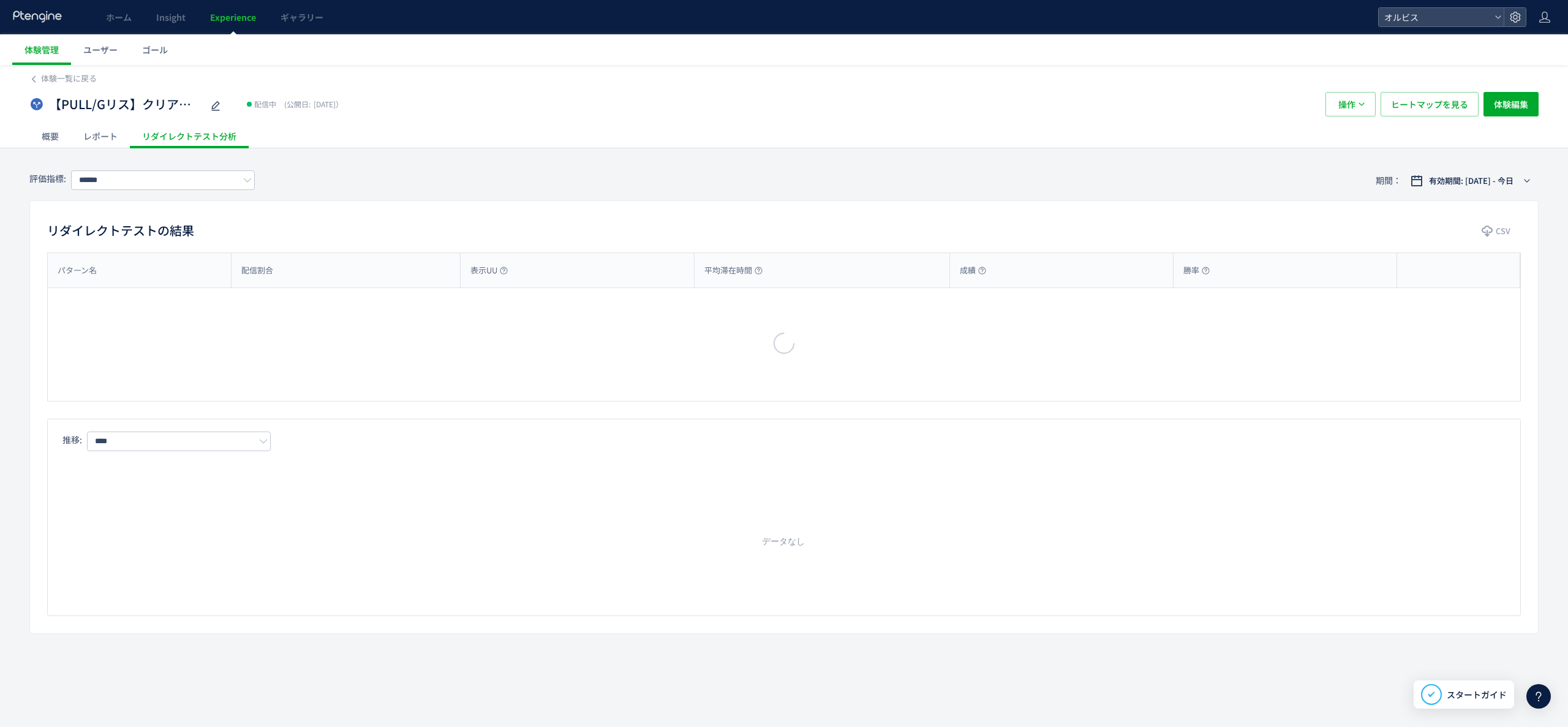
type input "*********"
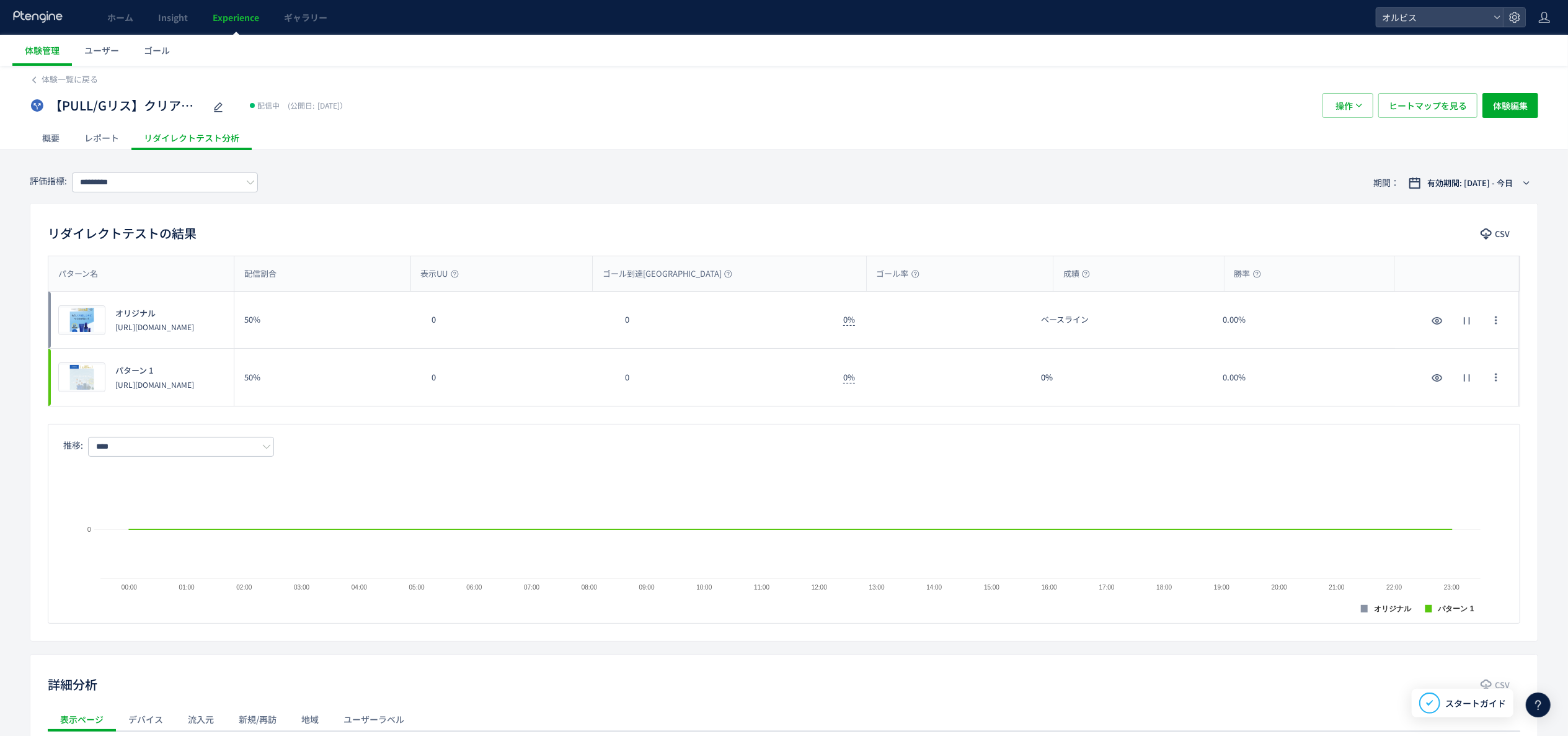
click at [60, 133] on div "概要" at bounding box center [51, 137] width 42 height 25
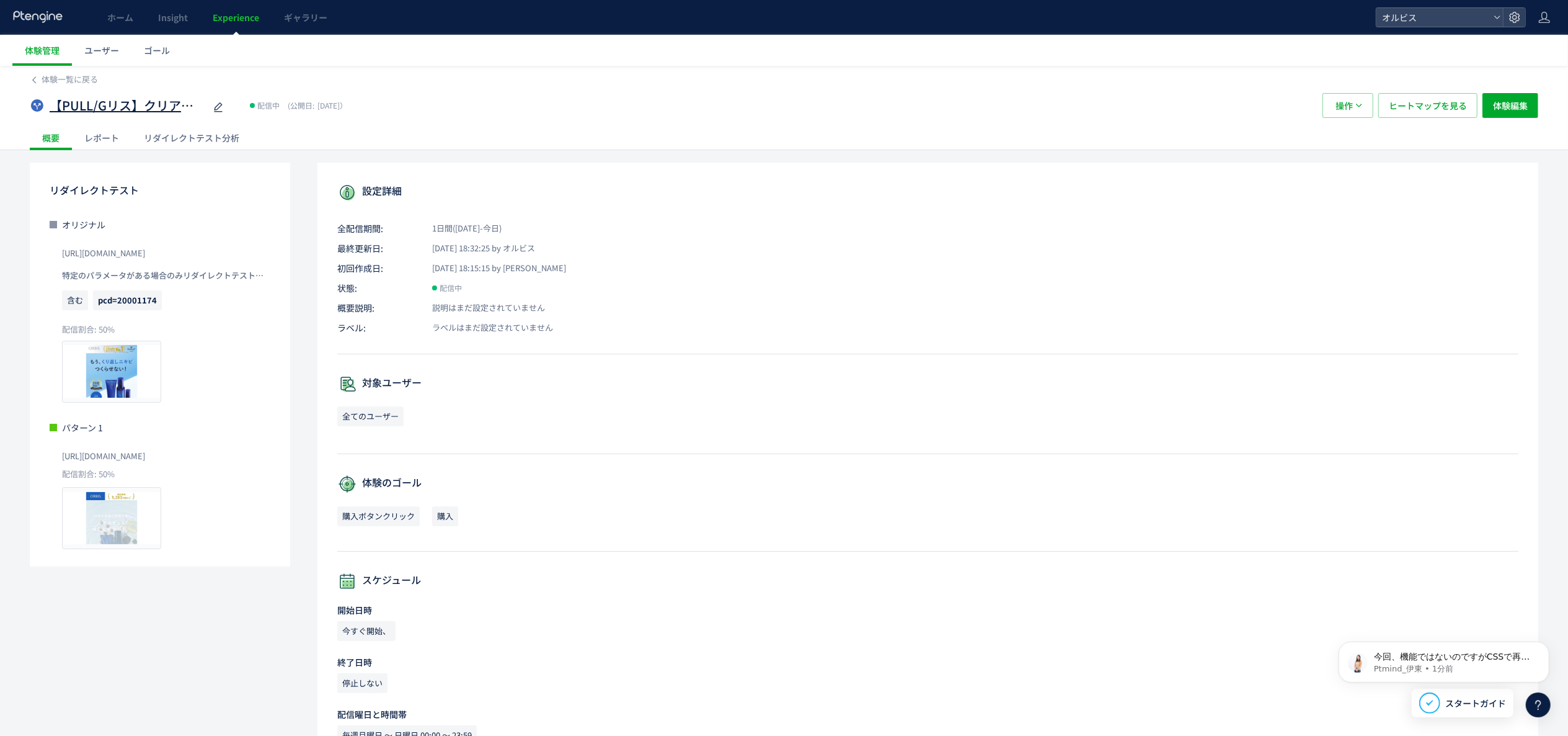
click at [149, 116] on div "【PULL/Gリス】クリアフル212_吊り下げポーチLP" at bounding box center [137, 106] width 176 height 25
copy div "【PULL/Gリス】クリアフル212_吊り下げポーチLP"
click at [145, 250] on span "[URL][DOMAIN_NAME]" at bounding box center [104, 253] width 83 height 20
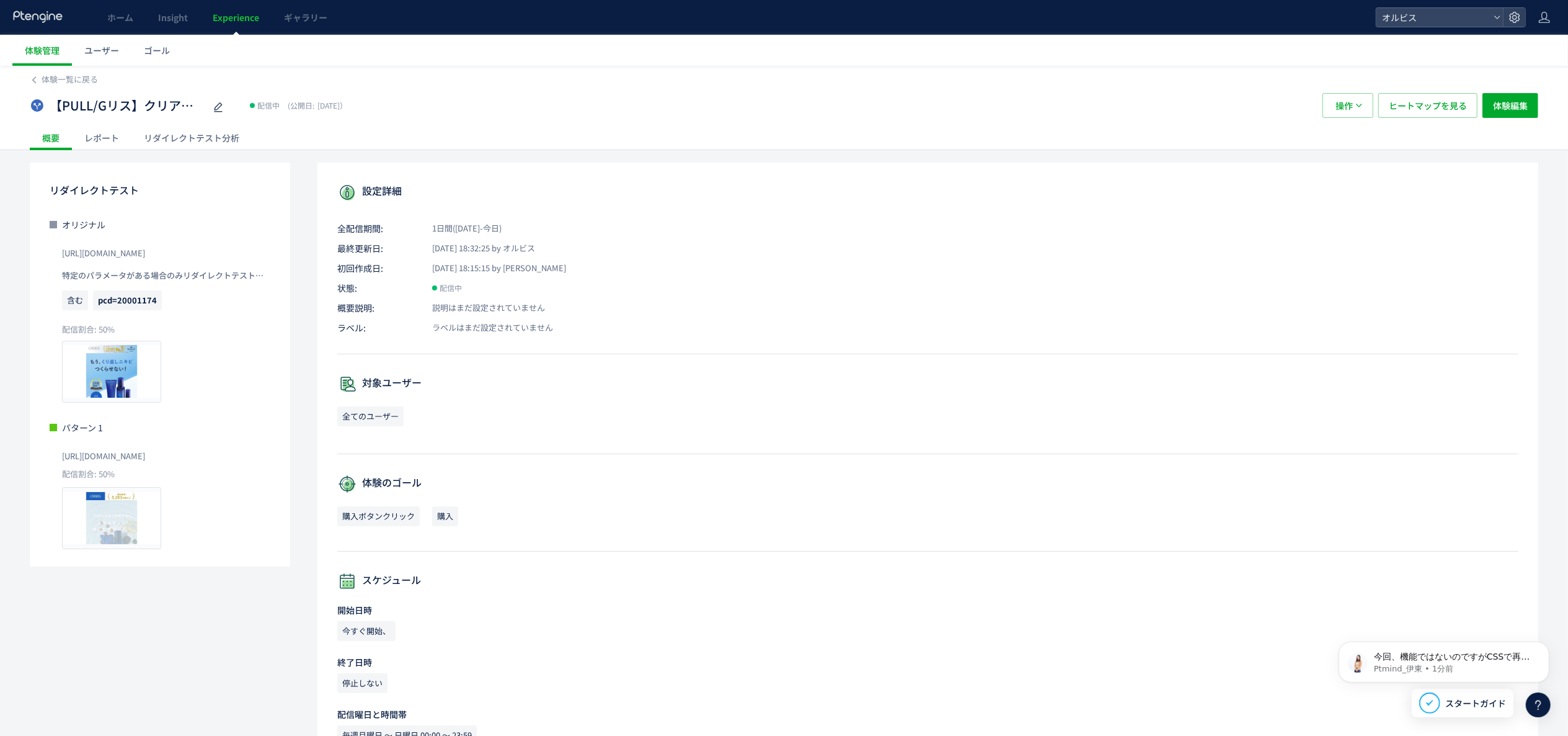
click at [145, 250] on span "[URL][DOMAIN_NAME]" at bounding box center [104, 253] width 83 height 20
copy span "[URL][DOMAIN_NAME]"
click at [145, 463] on span "[URL][DOMAIN_NAME]" at bounding box center [104, 456] width 83 height 20
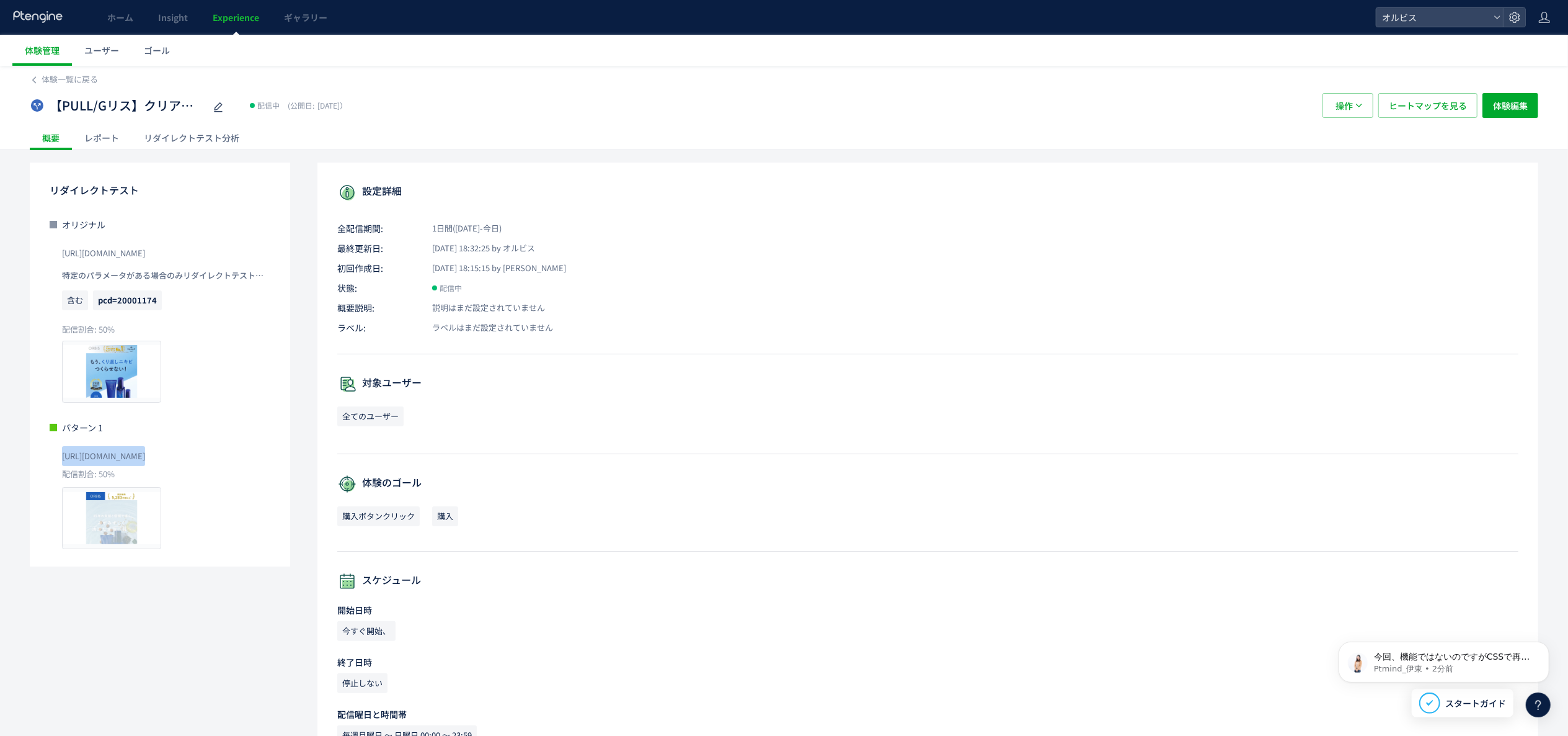
click at [145, 463] on span "[URL][DOMAIN_NAME]" at bounding box center [104, 456] width 83 height 20
copy span "[URL][DOMAIN_NAME]"
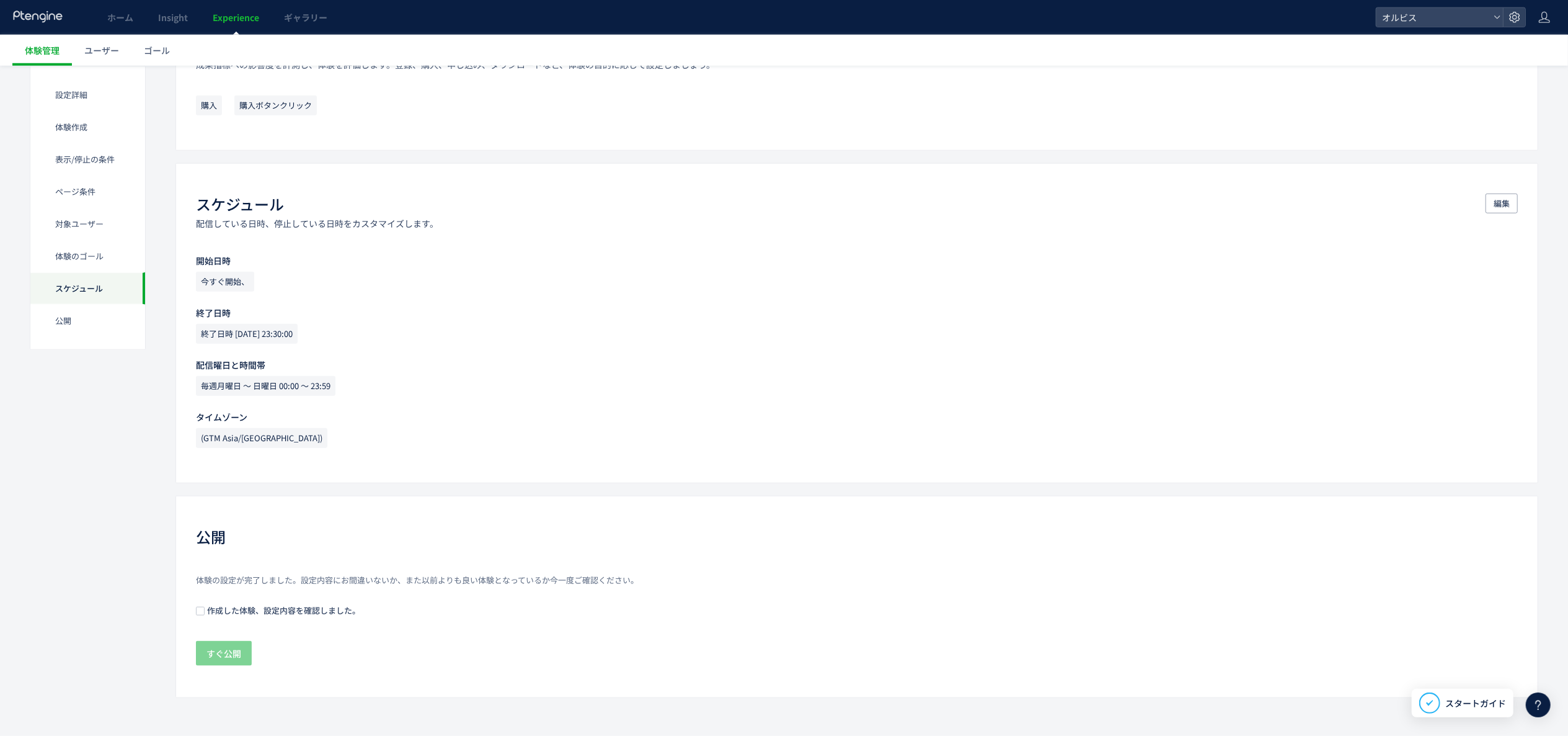
scroll to position [440, 0]
click at [221, 607] on span "作成した体験、設定内容を確認しました。" at bounding box center [282, 610] width 155 height 12
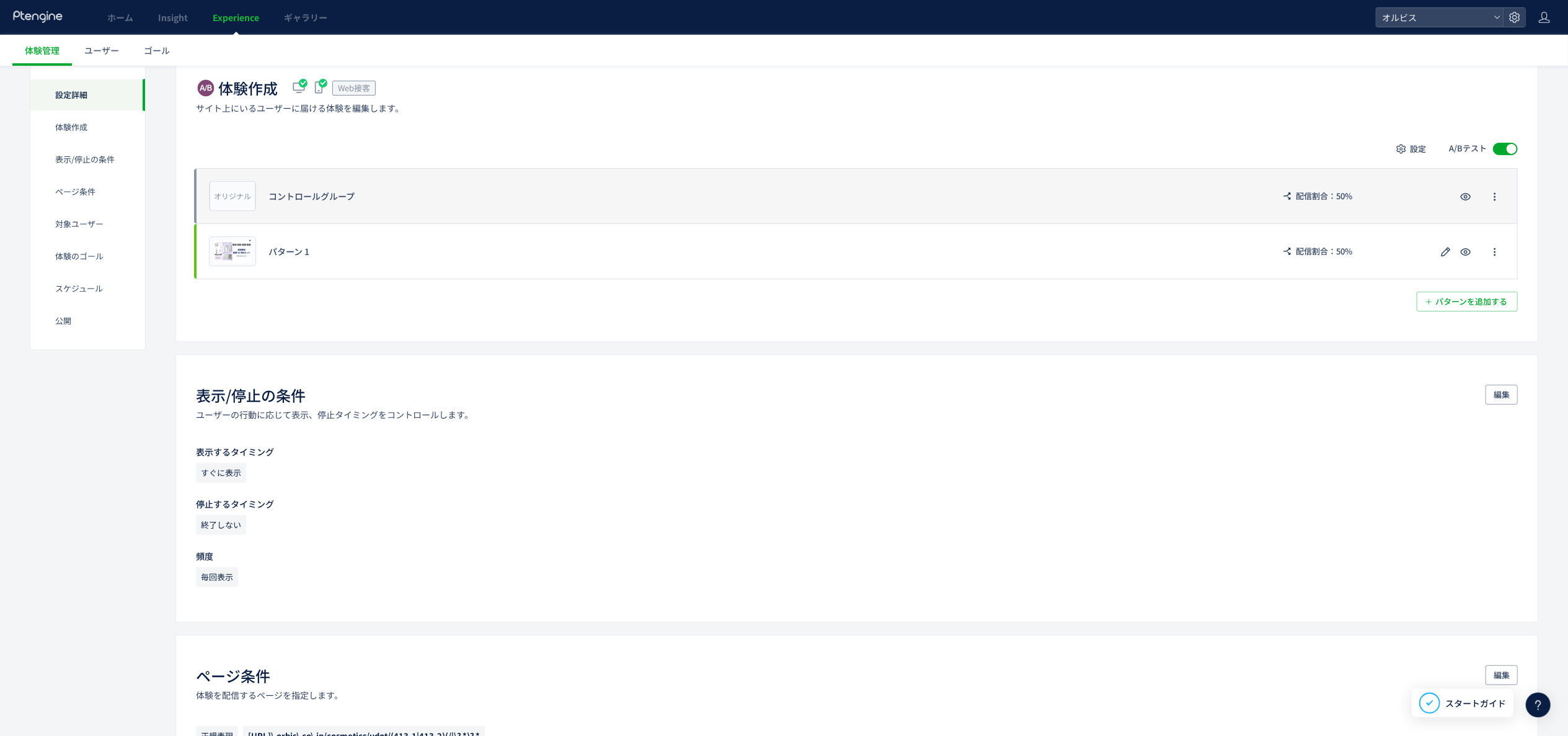
scroll to position [0, 0]
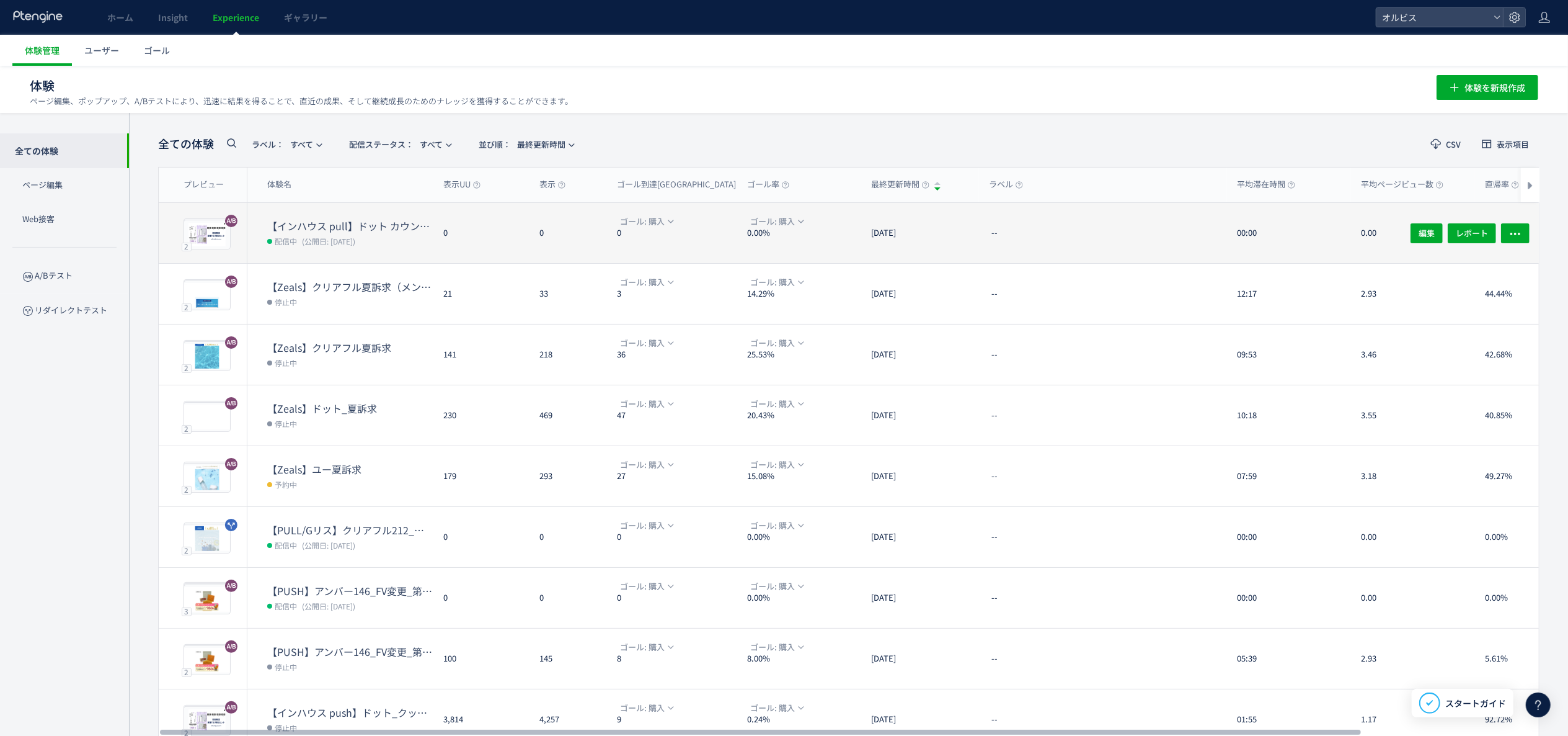
click at [321, 241] on span "(公開日: [DATE])" at bounding box center [329, 241] width 53 height 11
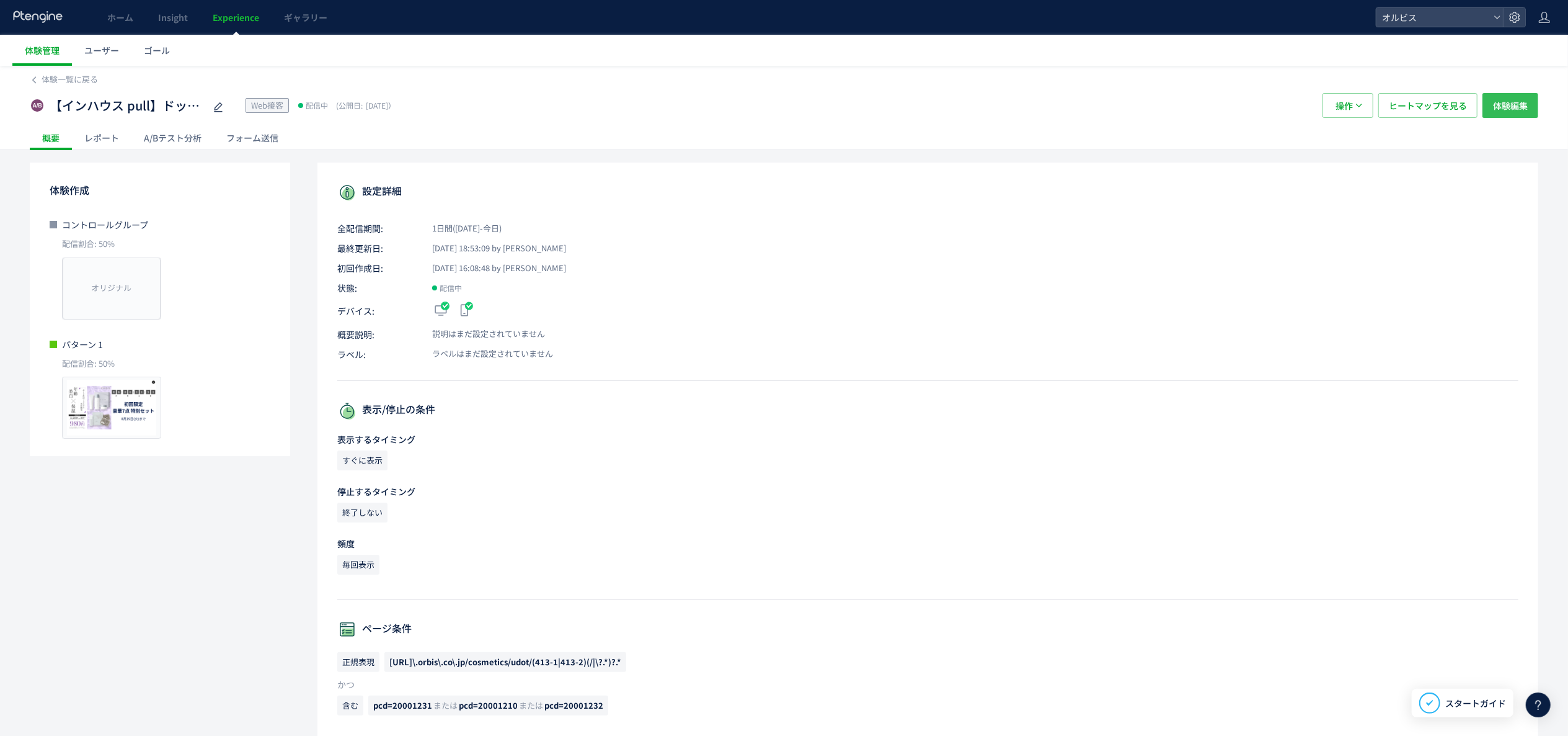
click at [1514, 104] on span "体験編集" at bounding box center [1511, 106] width 35 height 25
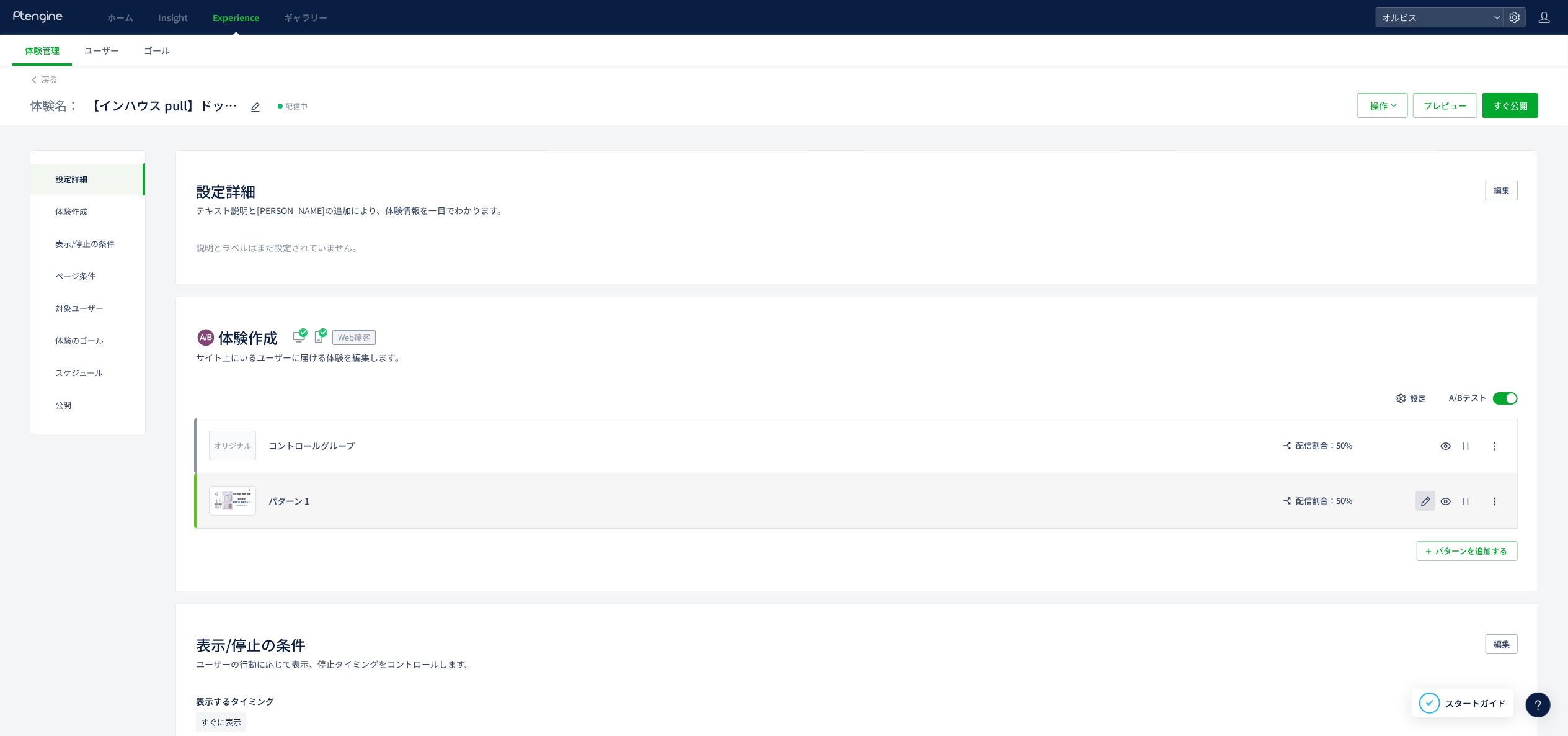
click at [1422, 504] on icon "button" at bounding box center [1426, 501] width 15 height 15
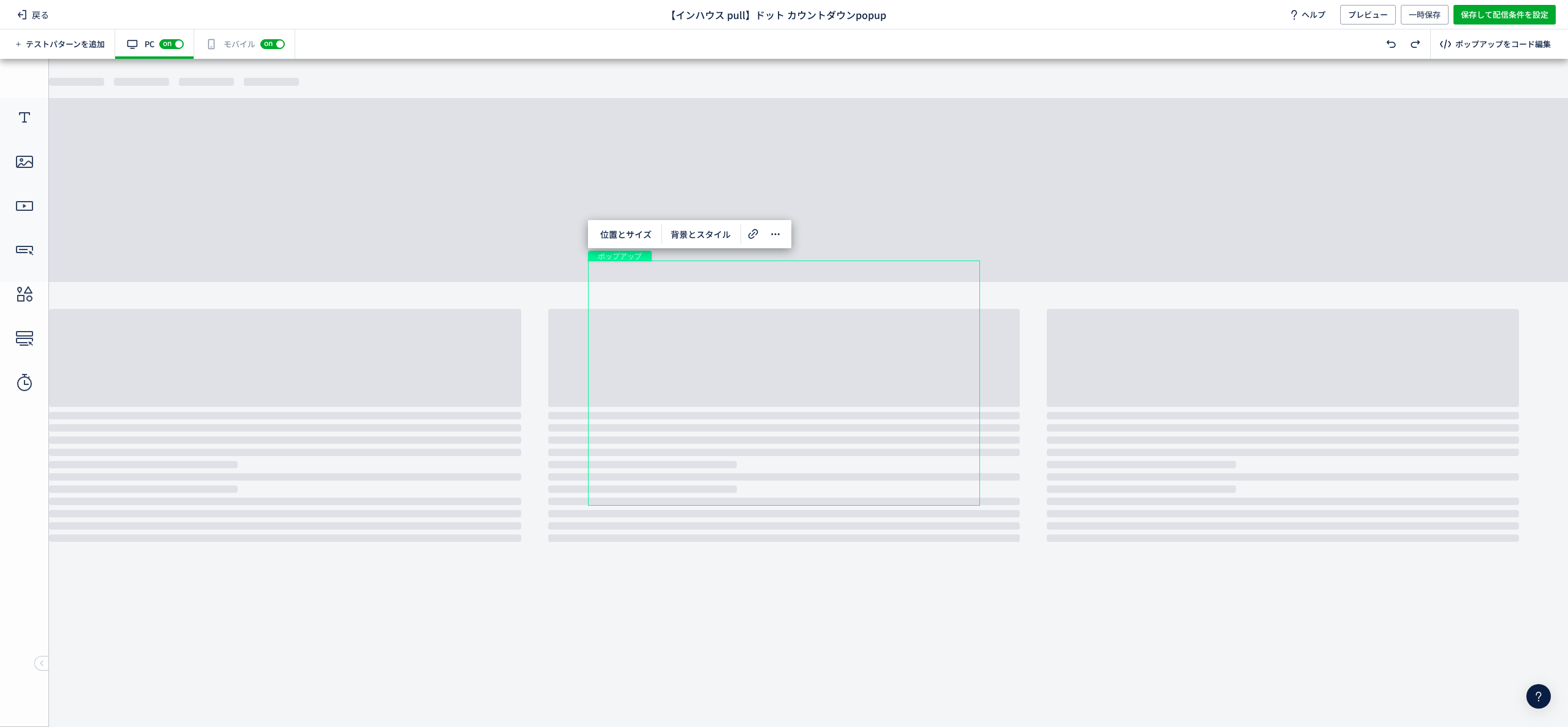
click at [226, 44] on div "有効な編集箇所が確認されません モバイル off on" at bounding box center [244, 44] width 101 height 29
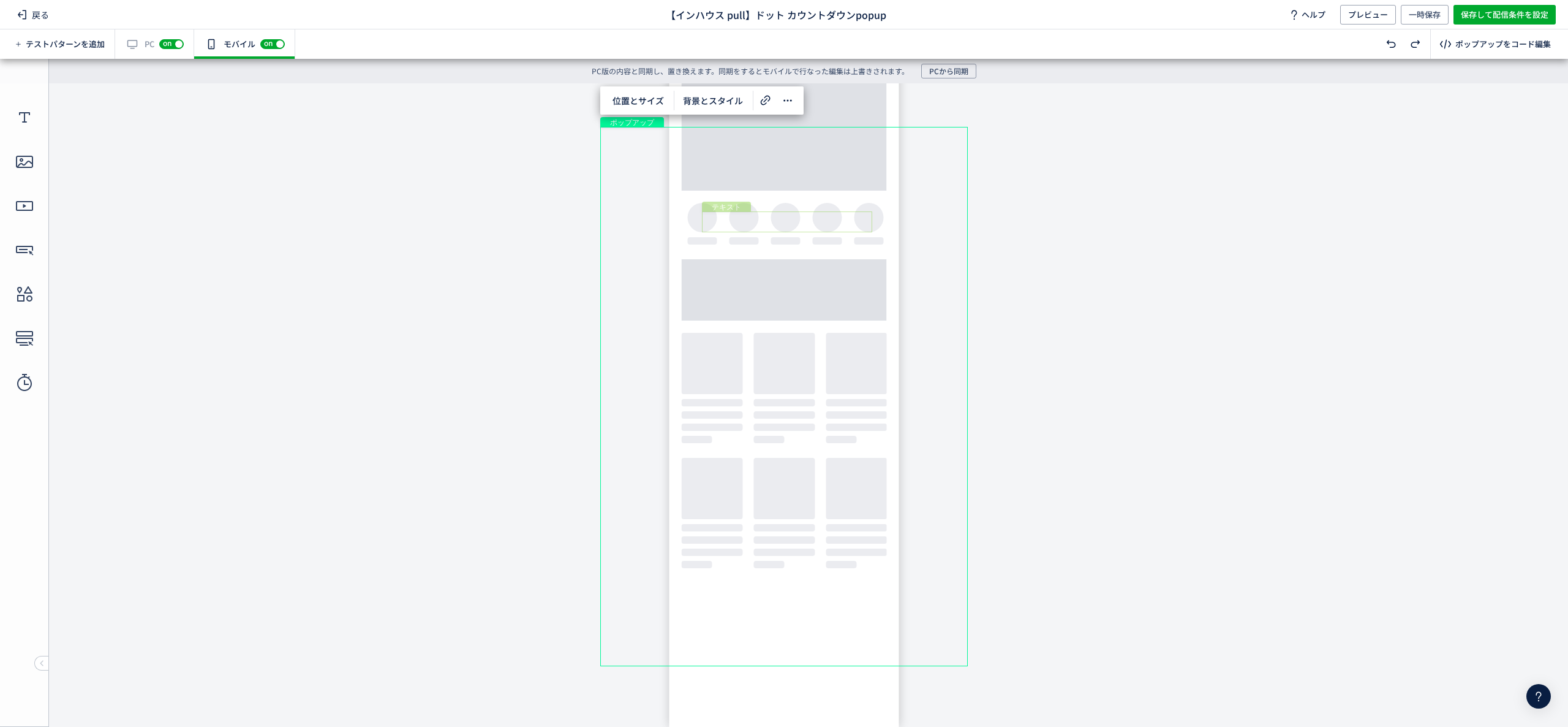
click at [840, 222] on div "テキスト" at bounding box center [787, 222] width 170 height 21
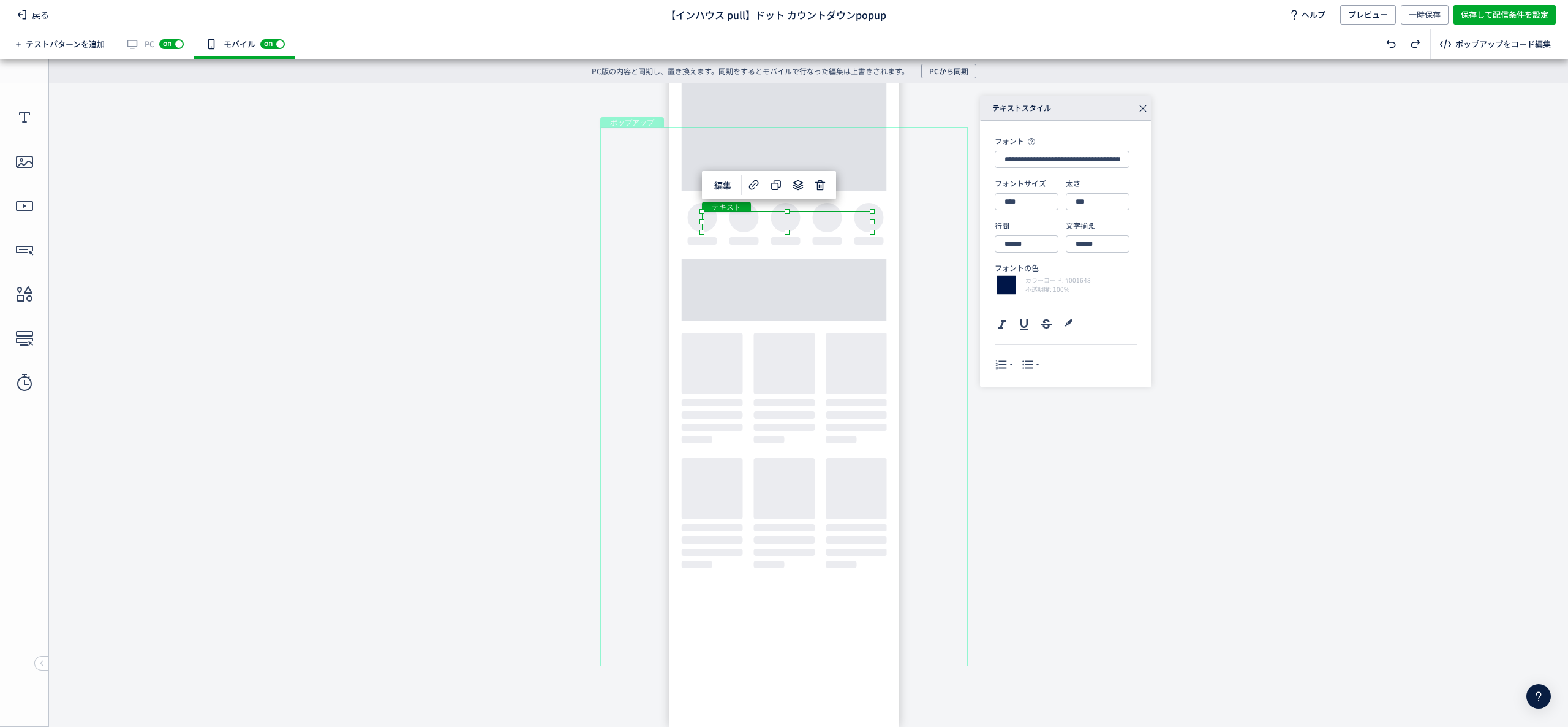
click at [835, 222] on div "テキスト" at bounding box center [787, 222] width 170 height 21
click at [838, 223] on div "テキスト" at bounding box center [787, 222] width 170 height 21
click at [872, 232] on div "テキスト" at bounding box center [787, 222] width 170 height 21
click at [740, 245] on div "テキスト" at bounding box center [783, 248] width 179 height 27
click at [743, 245] on div "テキスト" at bounding box center [784, 249] width 180 height 28
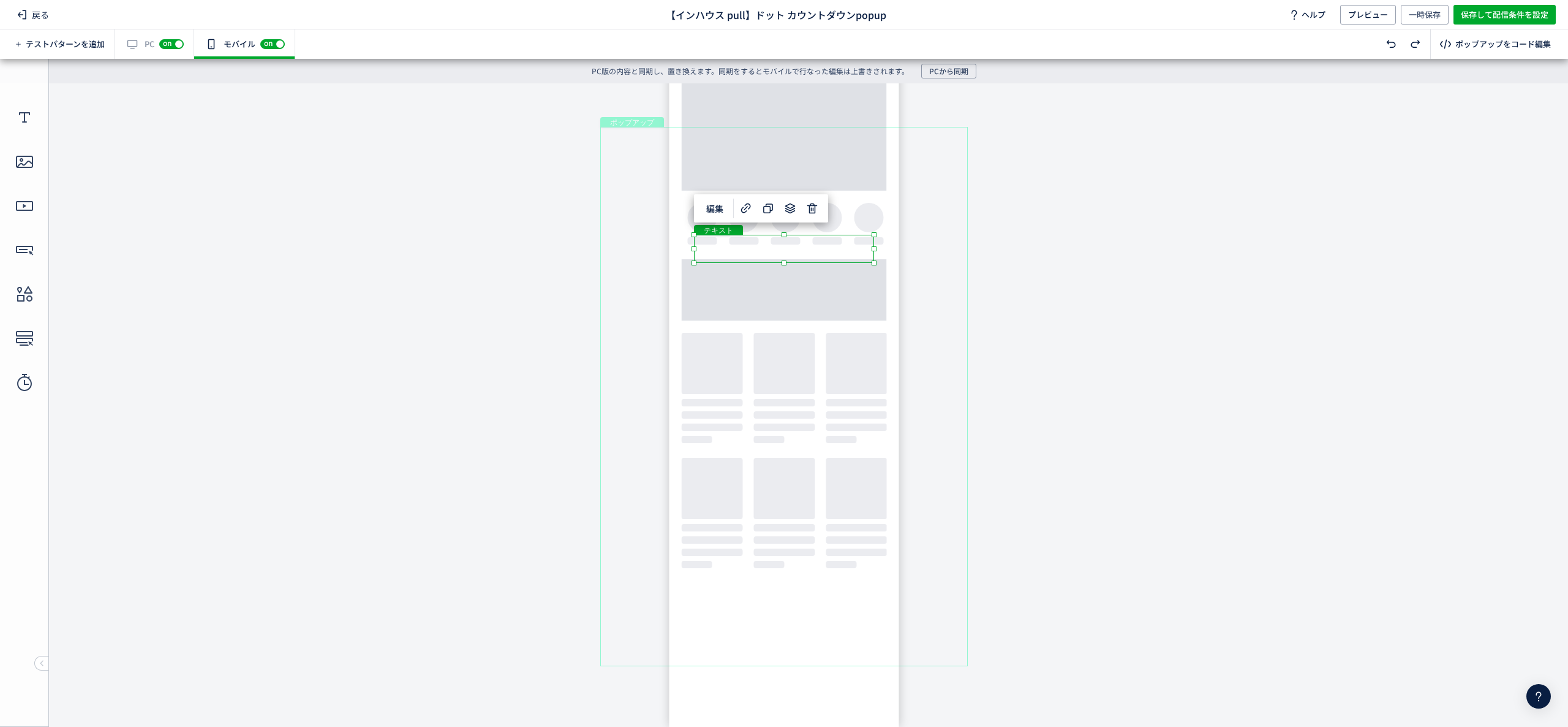
click at [744, 249] on div "テキスト" at bounding box center [784, 249] width 180 height 28
click at [874, 263] on div "テキスト" at bounding box center [784, 249] width 180 height 28
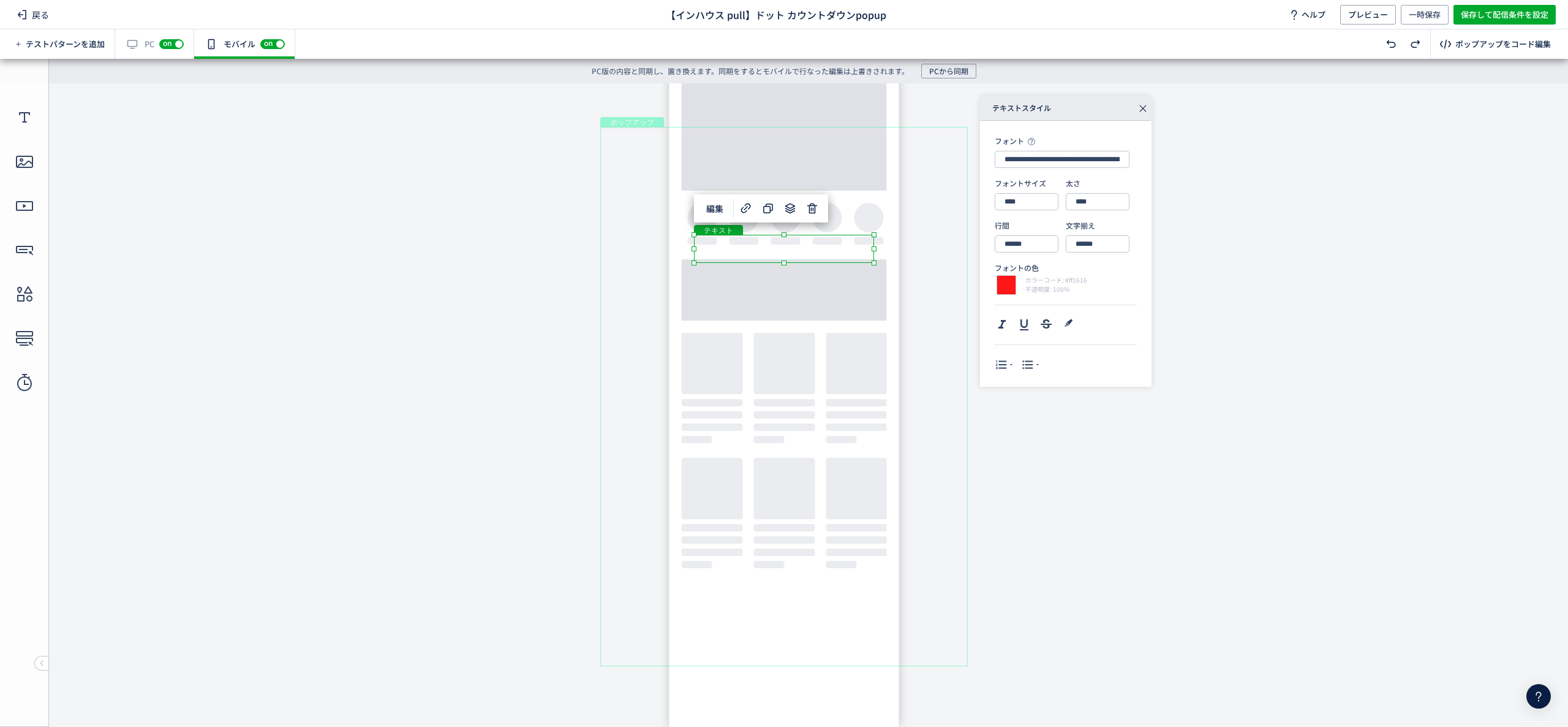
click at [1338, 217] on div "**********" at bounding box center [1196, 242] width 431 height 291
click at [1504, 14] on span "保存して配信条件を設定" at bounding box center [1505, 15] width 88 height 20
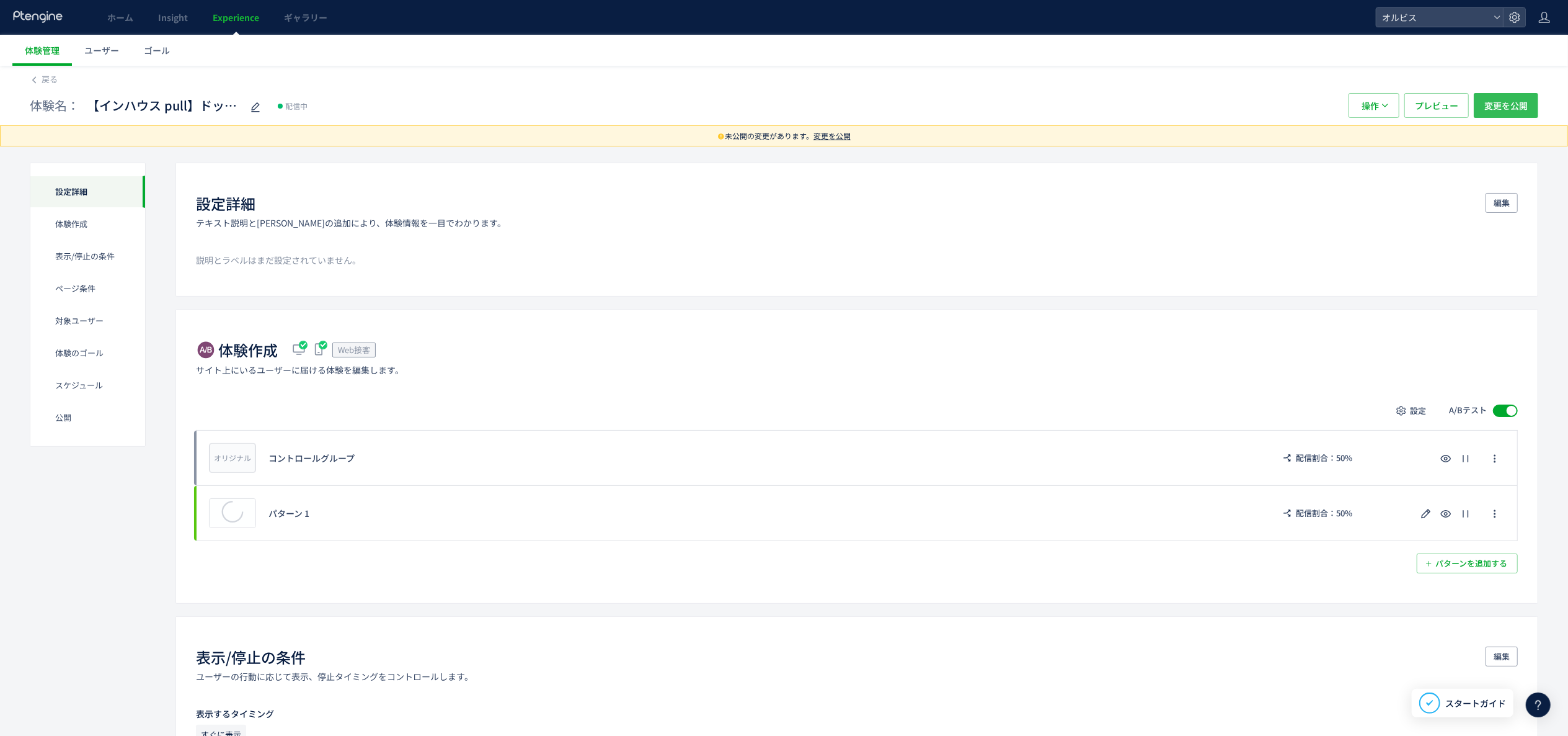
click at [1516, 107] on span "変更を公開" at bounding box center [1506, 106] width 44 height 25
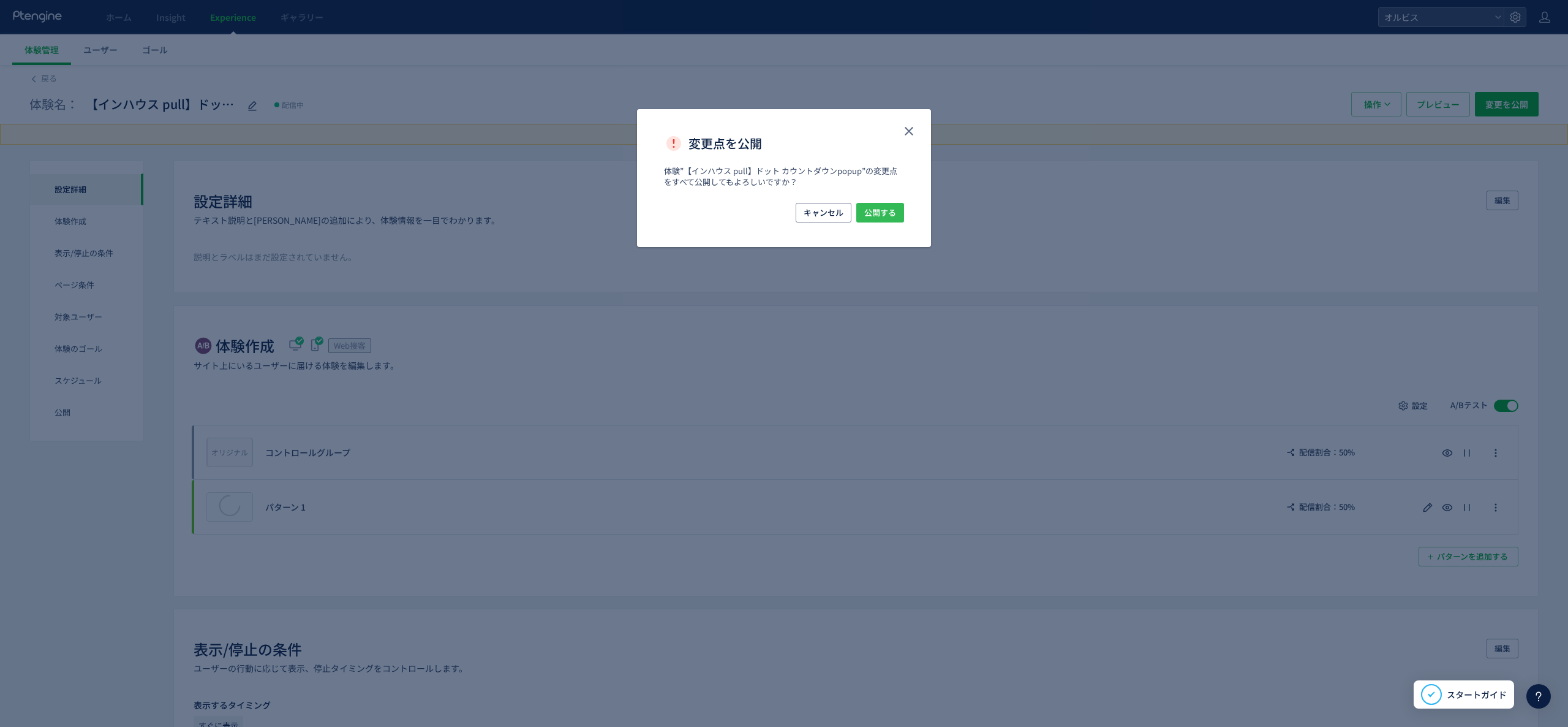
click at [877, 213] on span "公開する" at bounding box center [880, 213] width 32 height 20
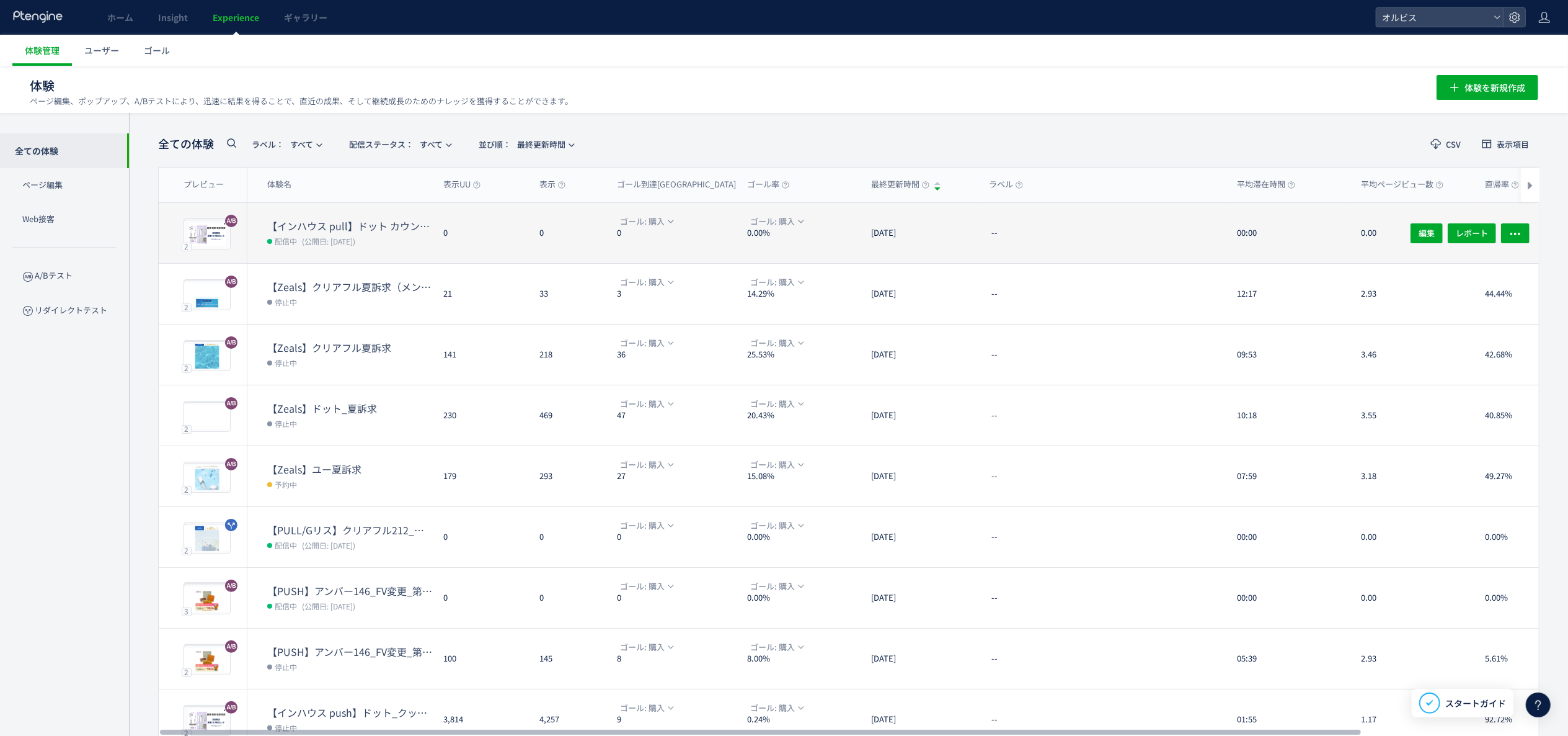
click at [319, 225] on dt "【インハウス pull】ドット カウントダウンpopup" at bounding box center [350, 226] width 166 height 14
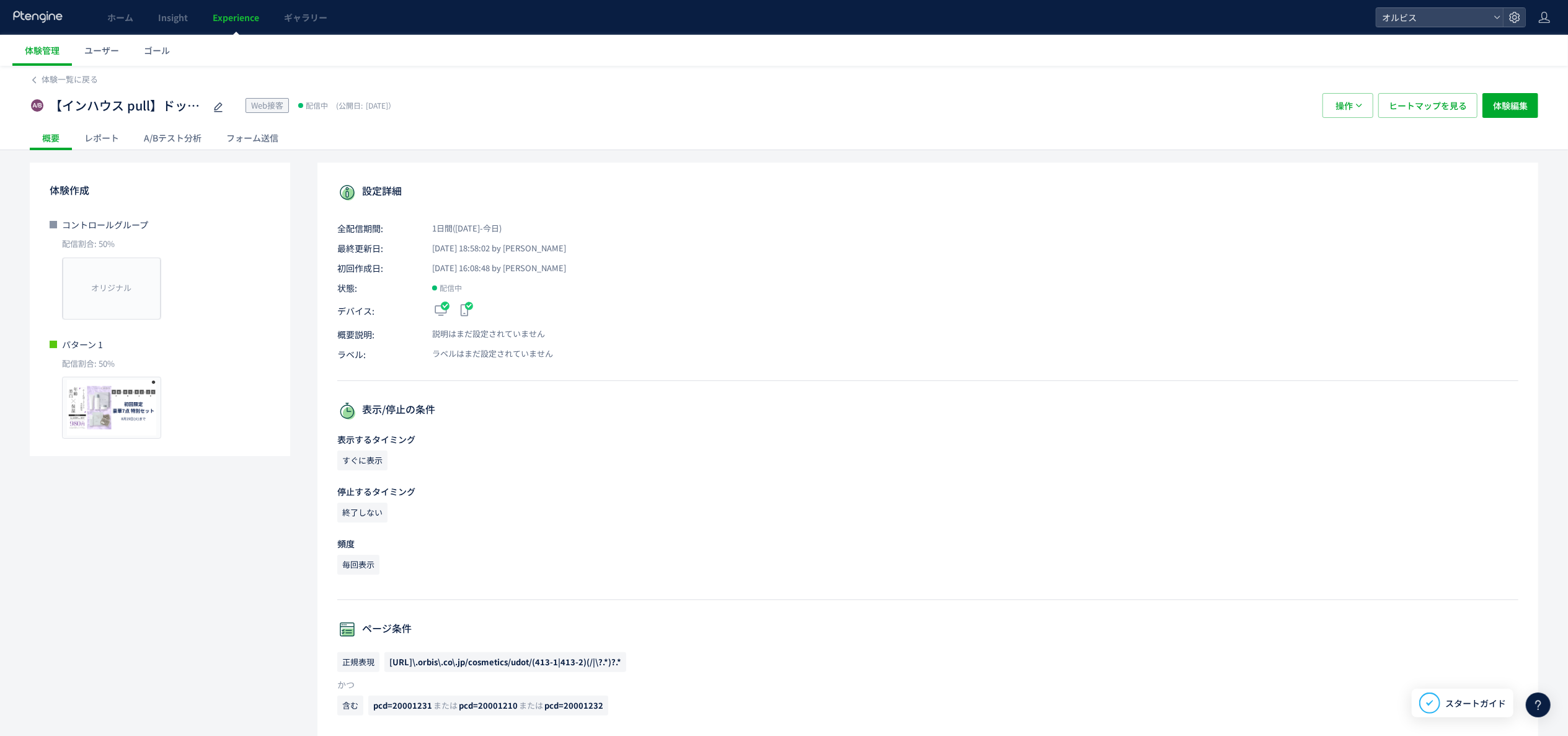
scroll to position [124, 0]
click at [186, 135] on div "A/Bテスト分析" at bounding box center [172, 137] width 83 height 25
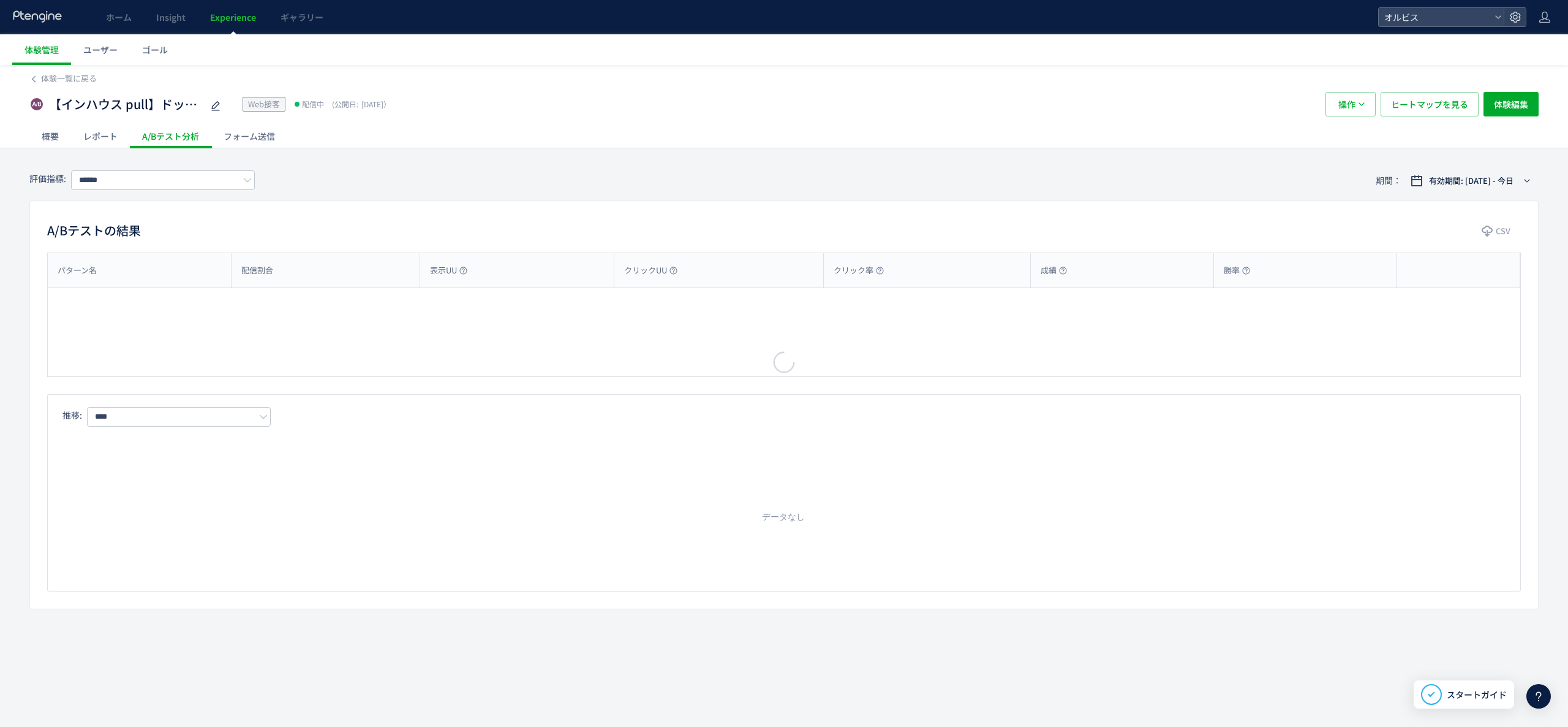
type input "**"
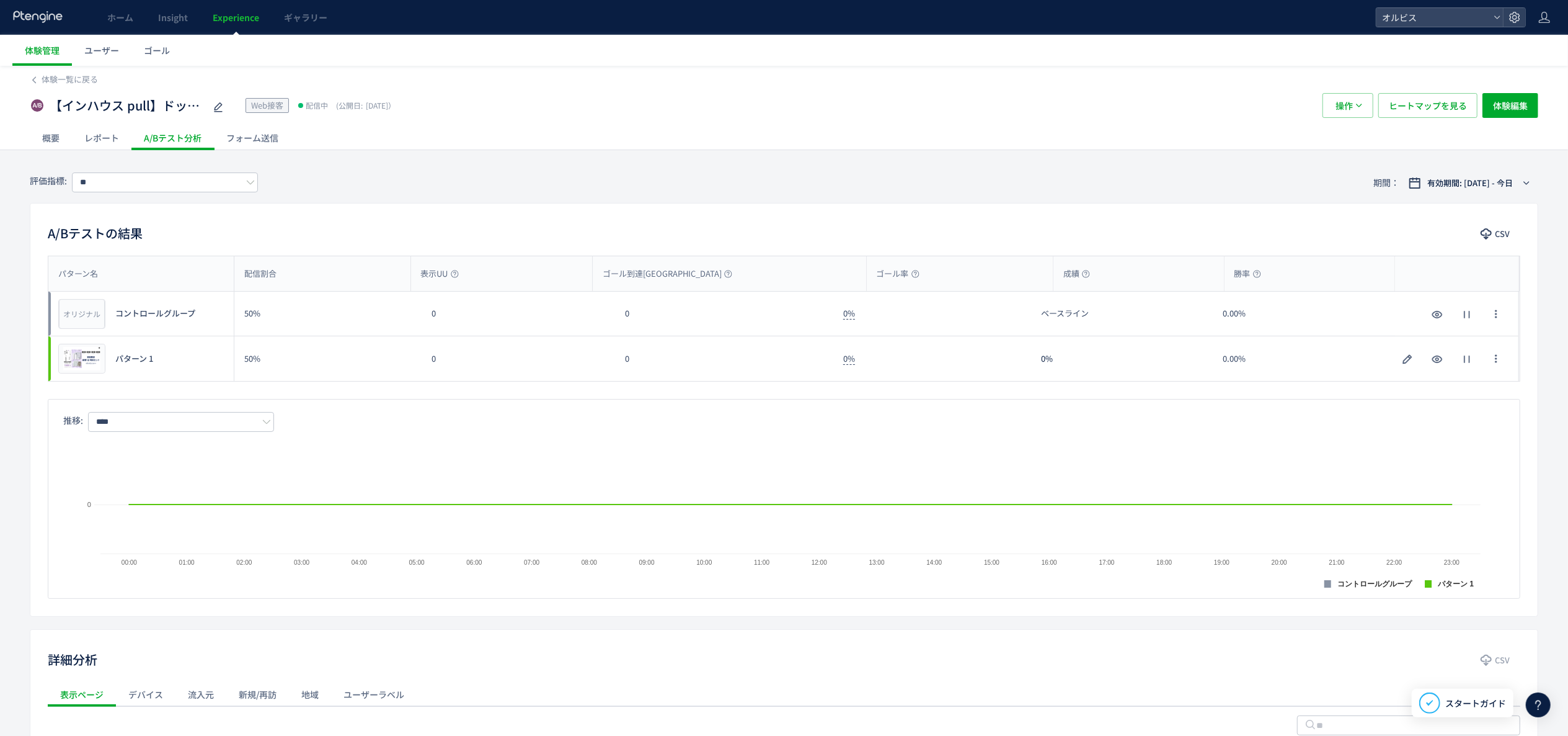
click at [55, 128] on div "概要" at bounding box center [51, 137] width 42 height 25
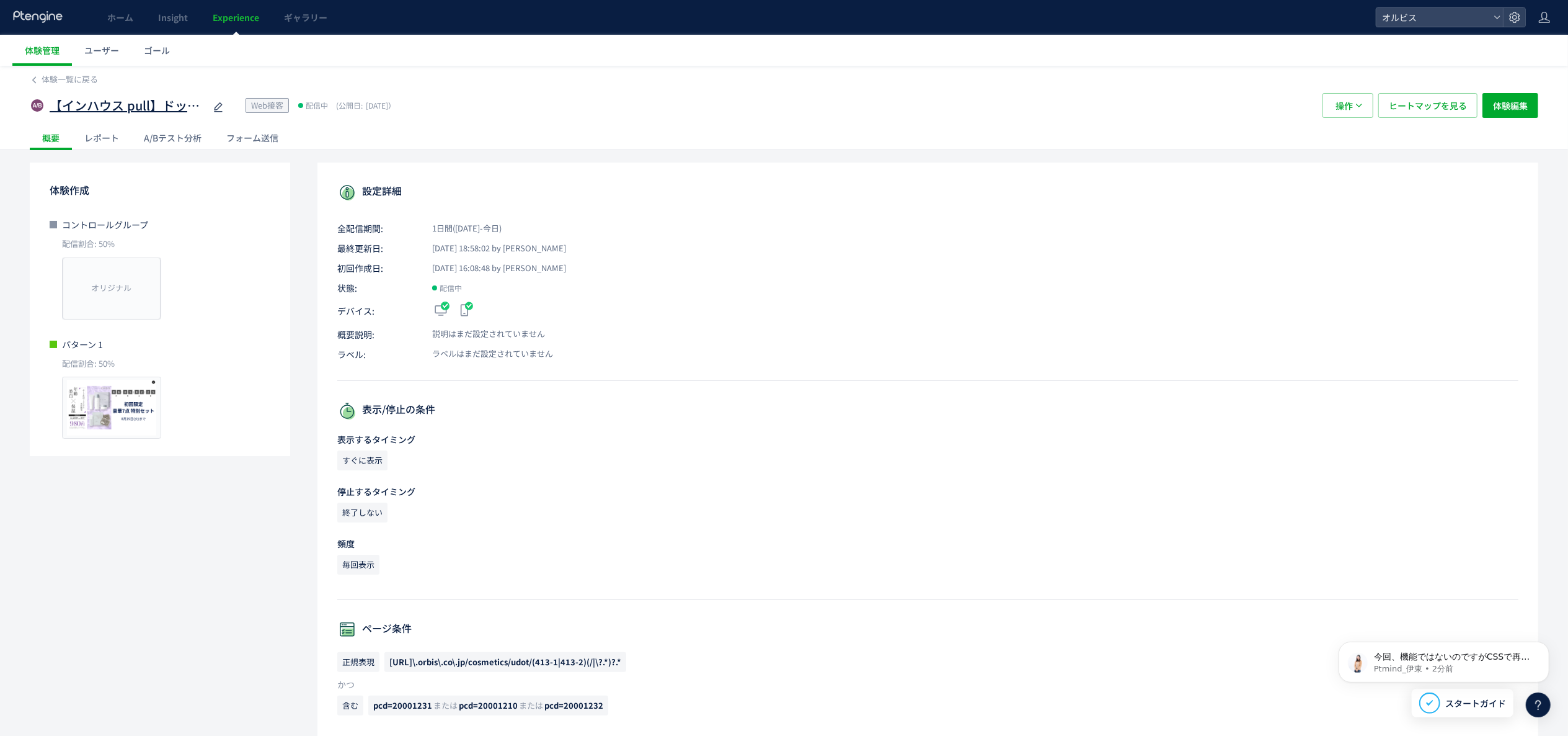
click at [113, 106] on span "【インハウス pull】ドット カウントダウンpopup" at bounding box center [127, 106] width 155 height 18
click at [113, 106] on input "**********" at bounding box center [127, 106] width 155 height 25
click at [1503, 111] on span "体験編集" at bounding box center [1511, 106] width 35 height 25
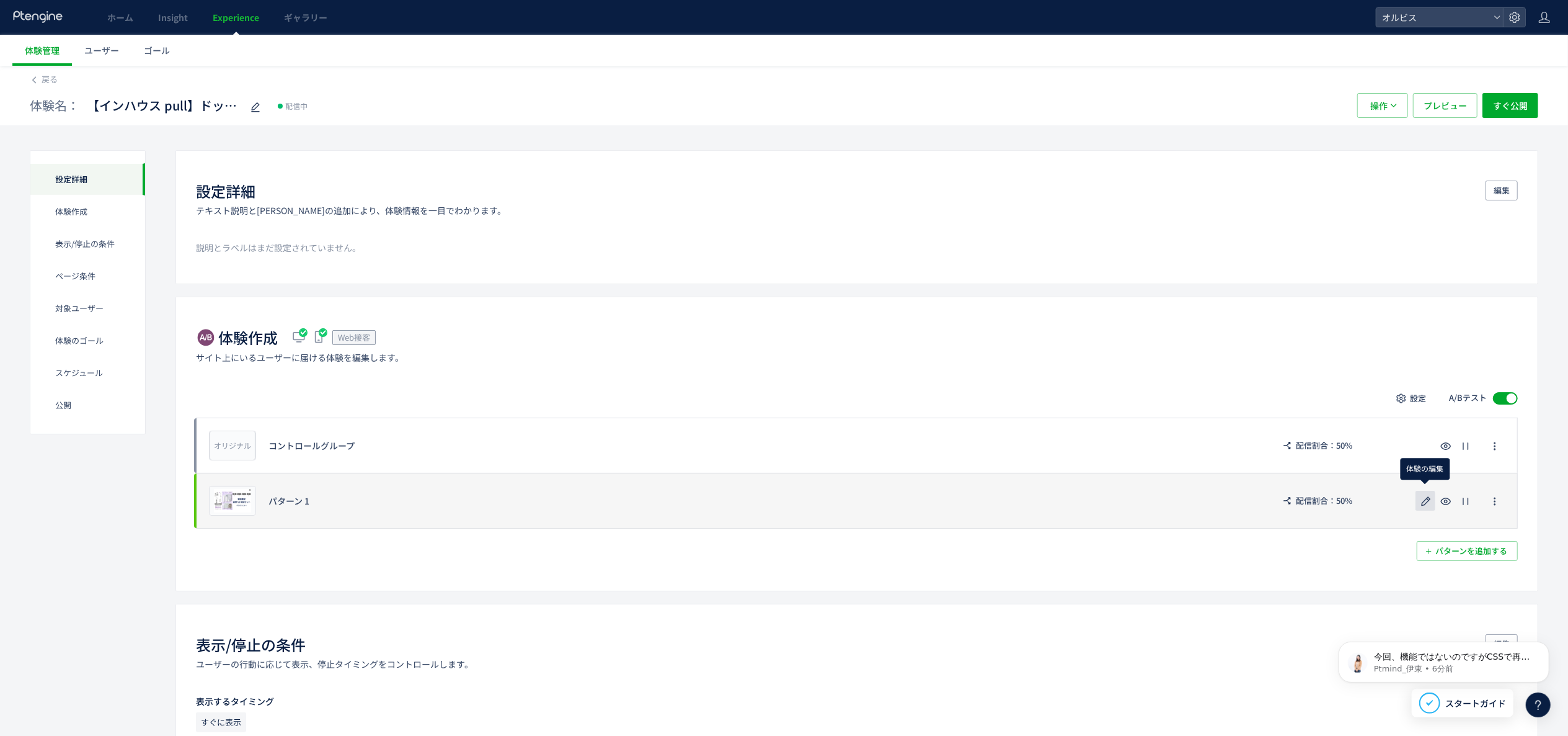
click at [1417, 508] on button "button" at bounding box center [1426, 501] width 20 height 20
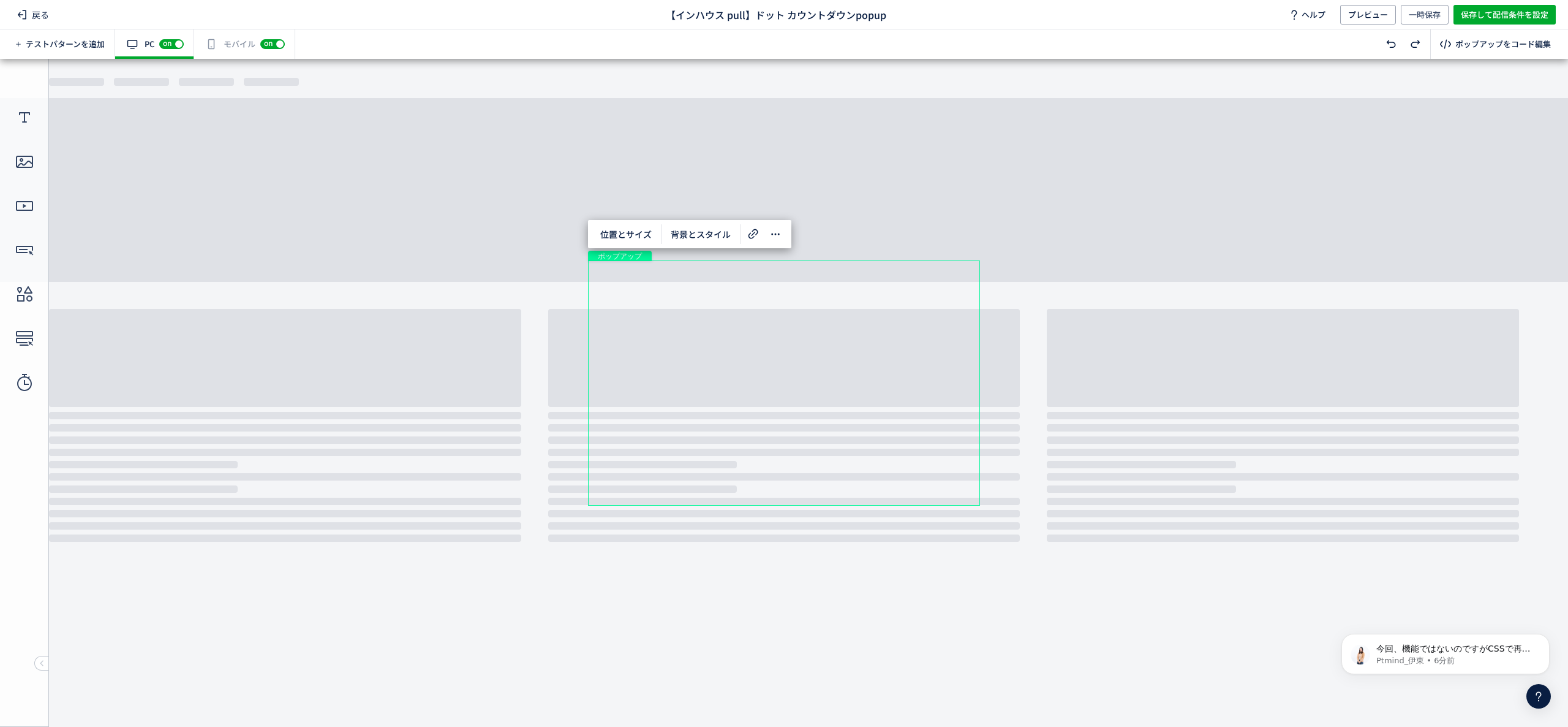
click at [230, 46] on div "有効な編集箇所が確認されません モバイル off on" at bounding box center [244, 44] width 101 height 29
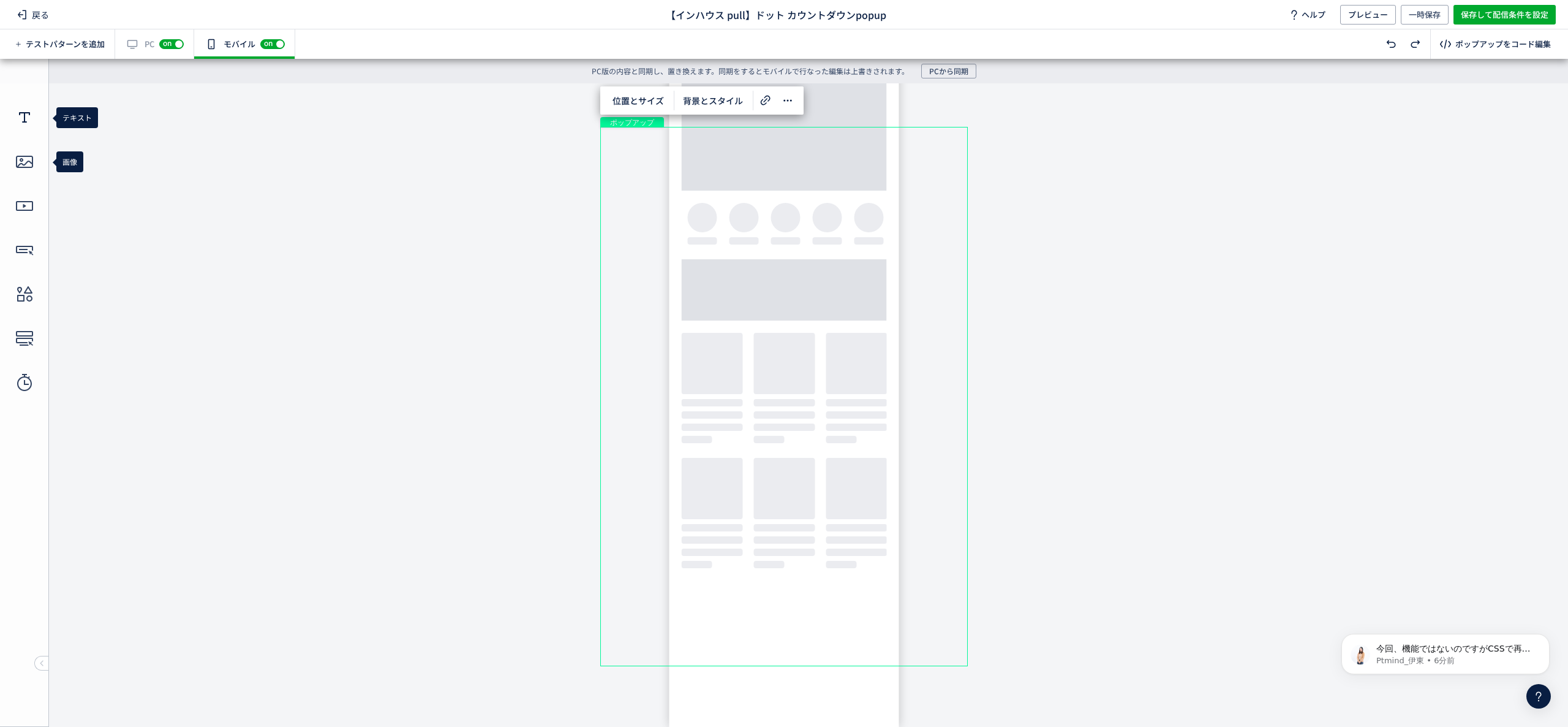
click at [26, 121] on use at bounding box center [25, 117] width 11 height 10
drag, startPoint x: 810, startPoint y: 401, endPoint x: 672, endPoint y: 208, distance: 237.3
click at [672, 208] on body "undefined ポップアップ undefined ポップアップ クローズボタン テキスト カウントダウン 形 テキスト 画像" at bounding box center [784, 396] width 1568 height 625
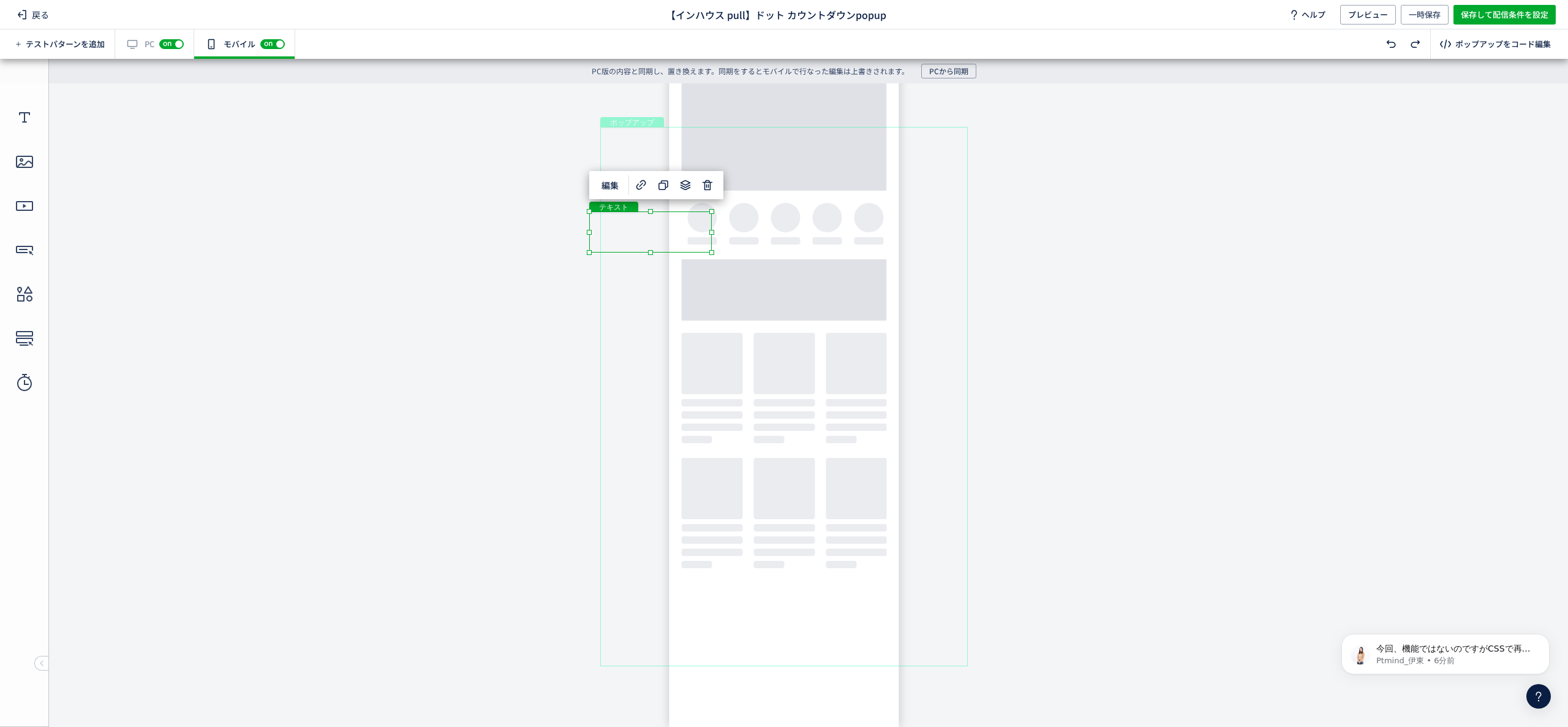
click at [652, 233] on div "テキスト" at bounding box center [650, 232] width 122 height 41
click at [712, 253] on div "テキスト" at bounding box center [650, 232] width 122 height 41
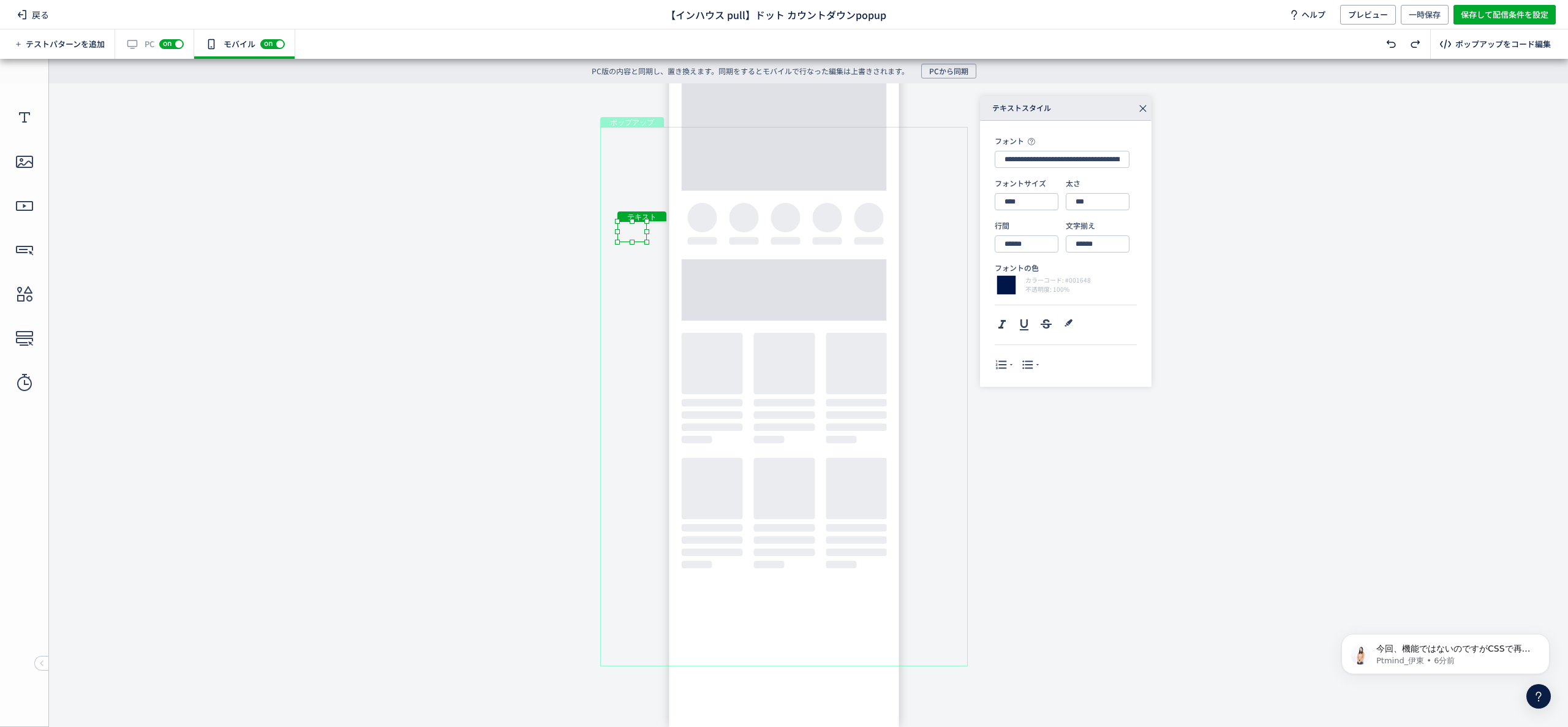
drag, startPoint x: 606, startPoint y: 226, endPoint x: 636, endPoint y: 237, distance: 32.0
click at [636, 237] on div "テキスト" at bounding box center [632, 232] width 29 height 21
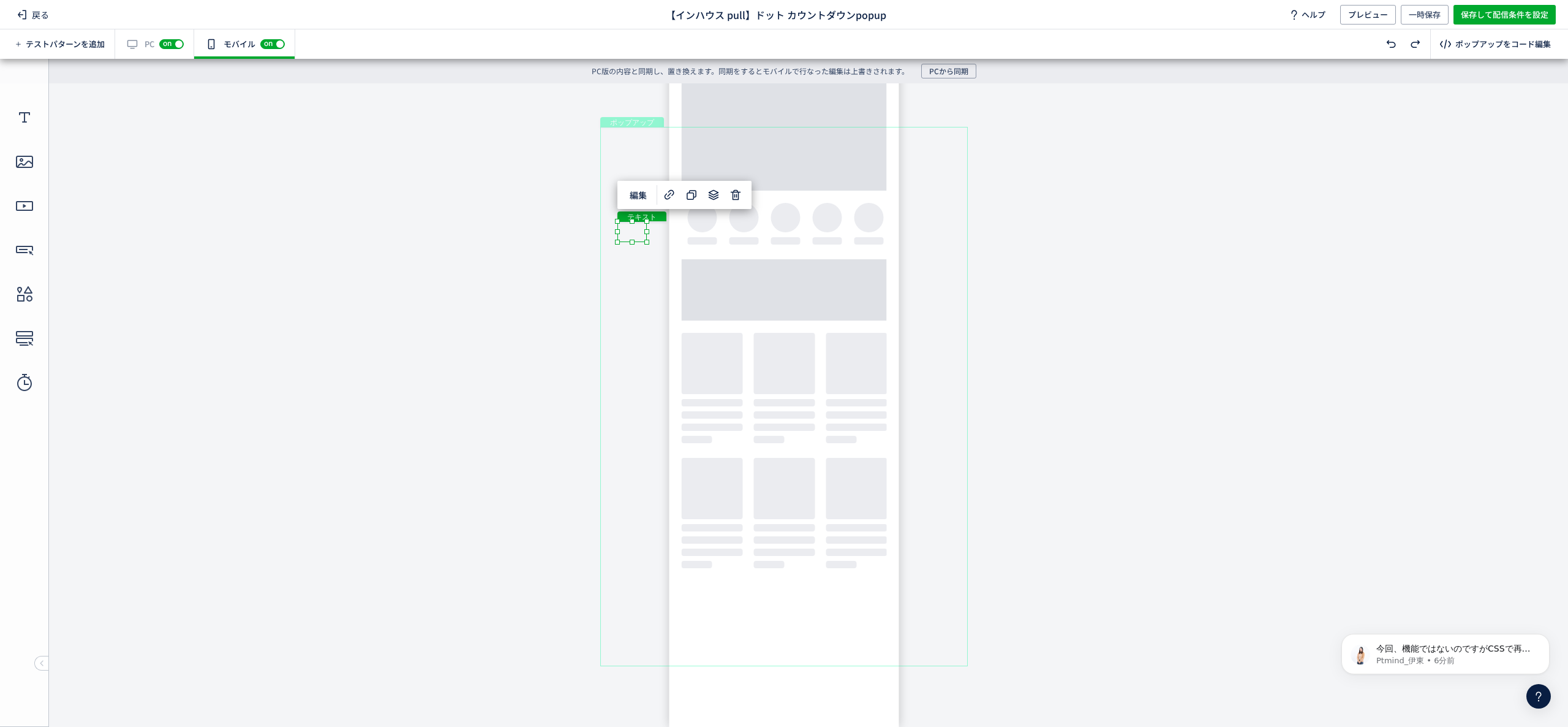
click at [636, 235] on div "テキスト" at bounding box center [632, 232] width 29 height 21
click at [647, 242] on div "テキスト" at bounding box center [632, 232] width 29 height 21
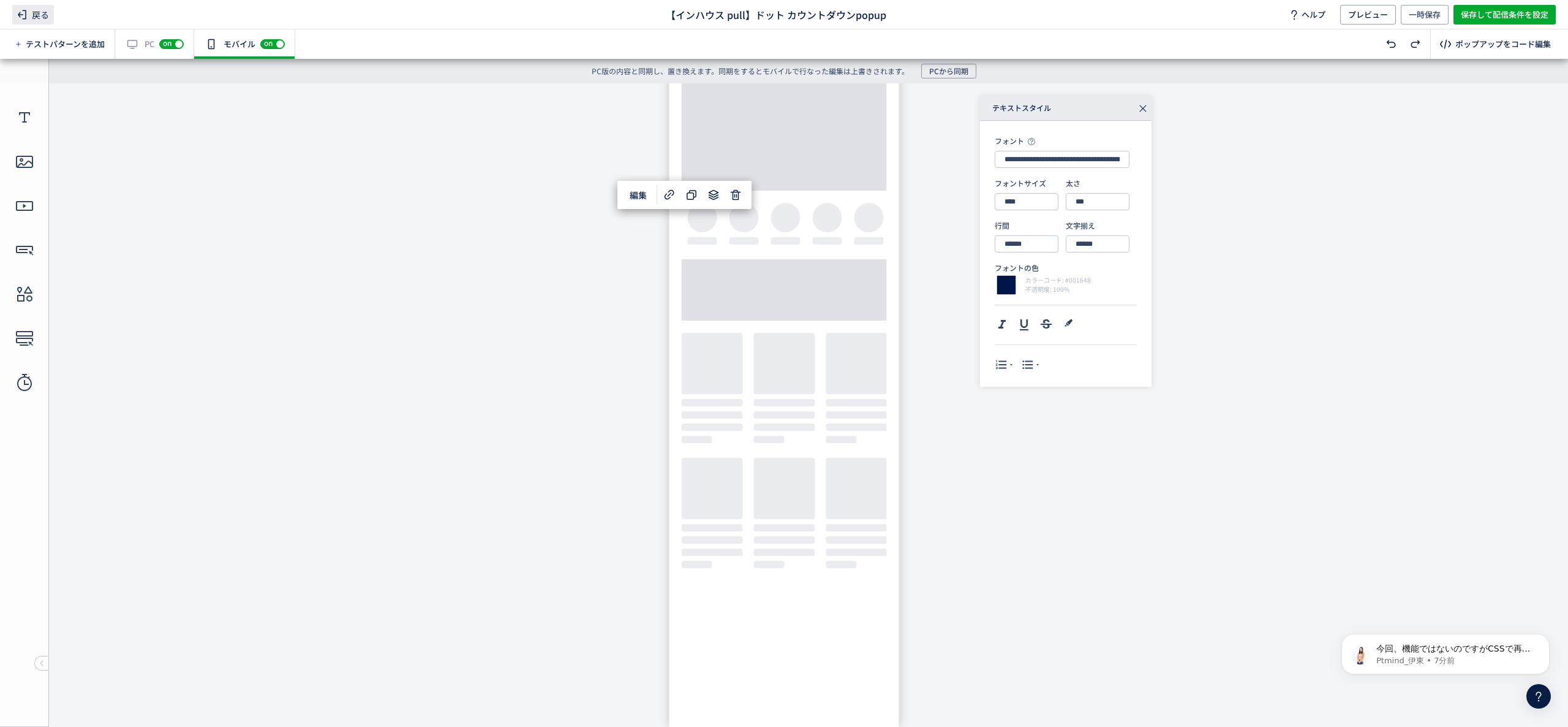
click at [45, 14] on span "戻る" at bounding box center [33, 15] width 42 height 20
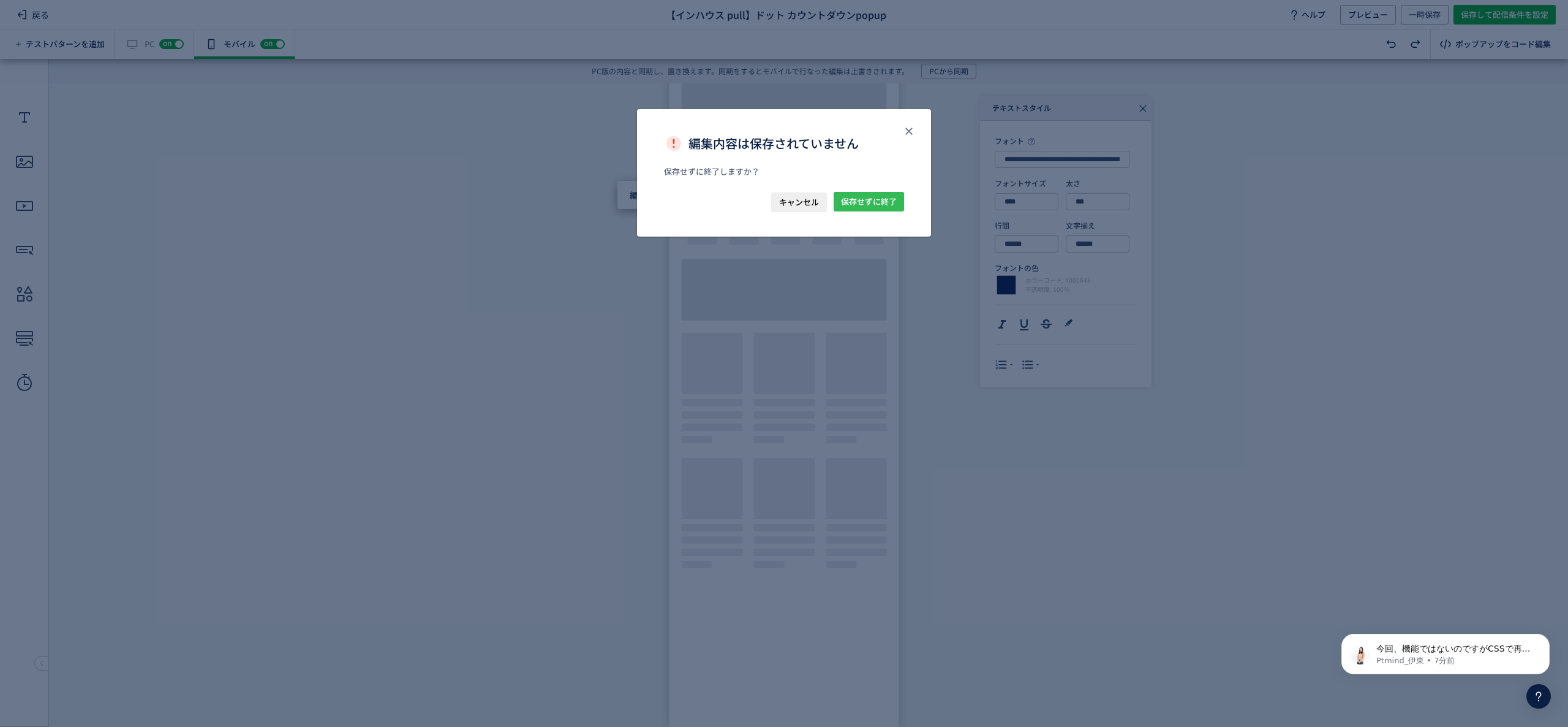
click at [898, 197] on button "保存せずに終了" at bounding box center [868, 202] width 71 height 20
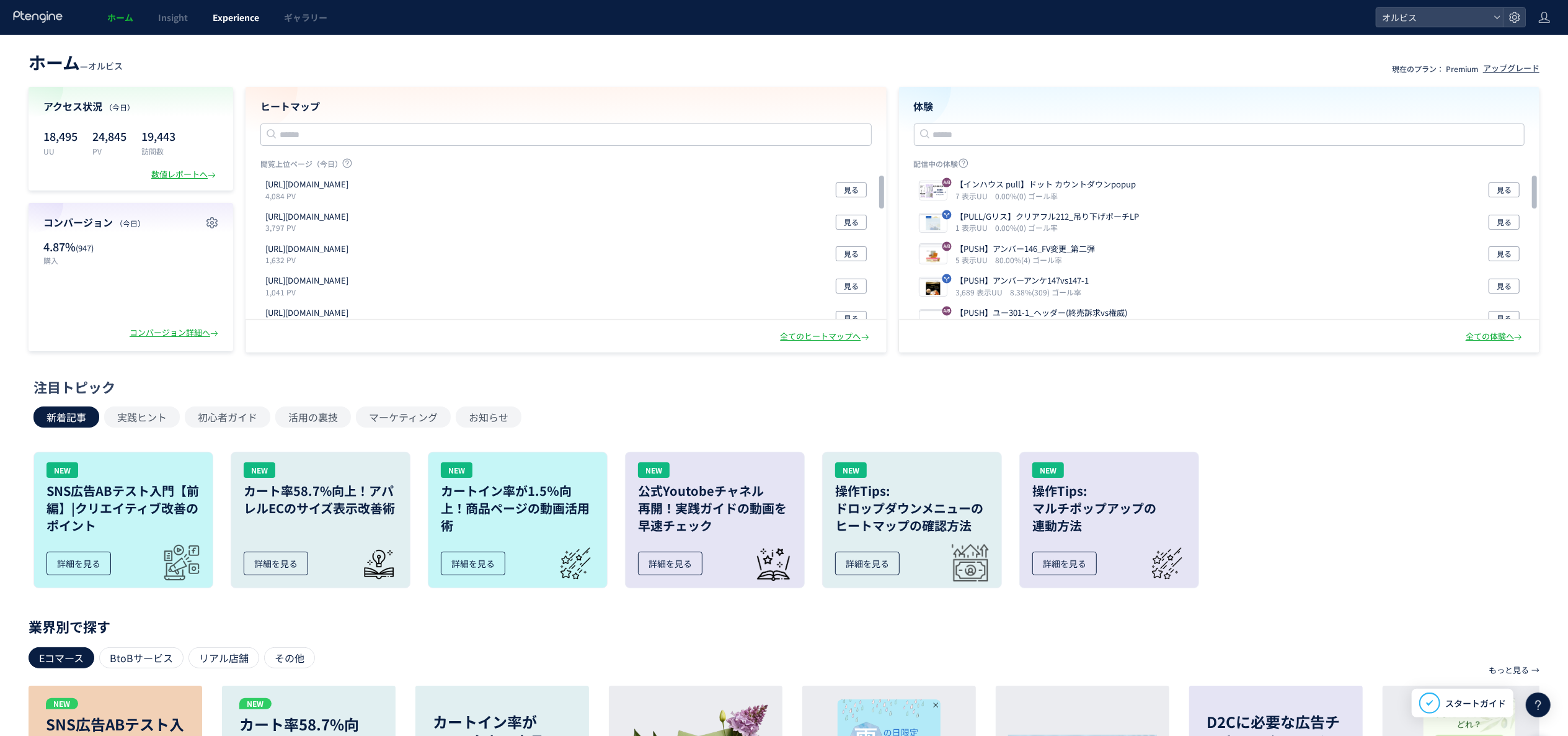
click at [242, 19] on span "Experience" at bounding box center [236, 17] width 47 height 12
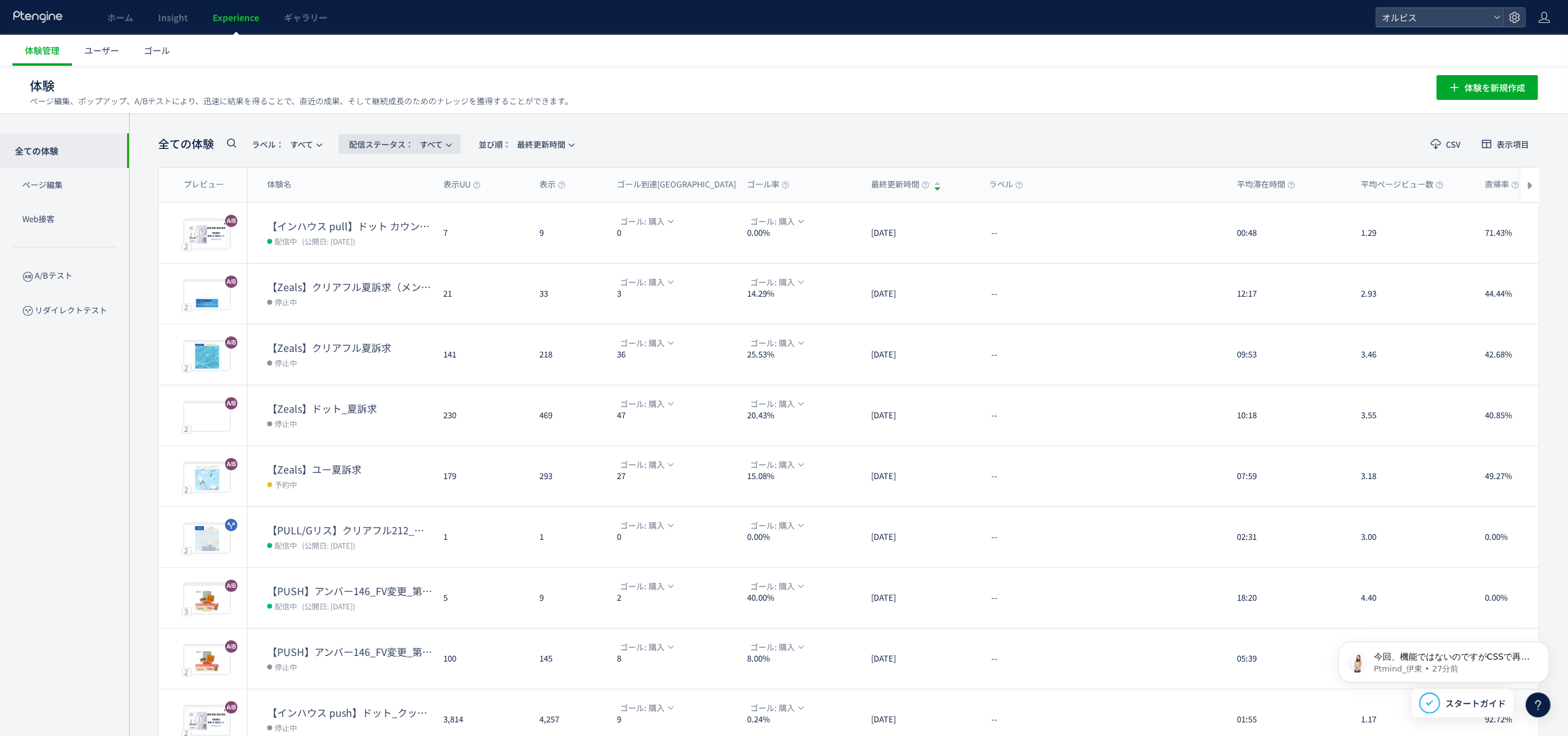
click at [408, 134] on span "配信ステータス​： すべて" at bounding box center [396, 144] width 94 height 21
click at [405, 235] on li "配信中" at bounding box center [404, 246] width 51 height 22
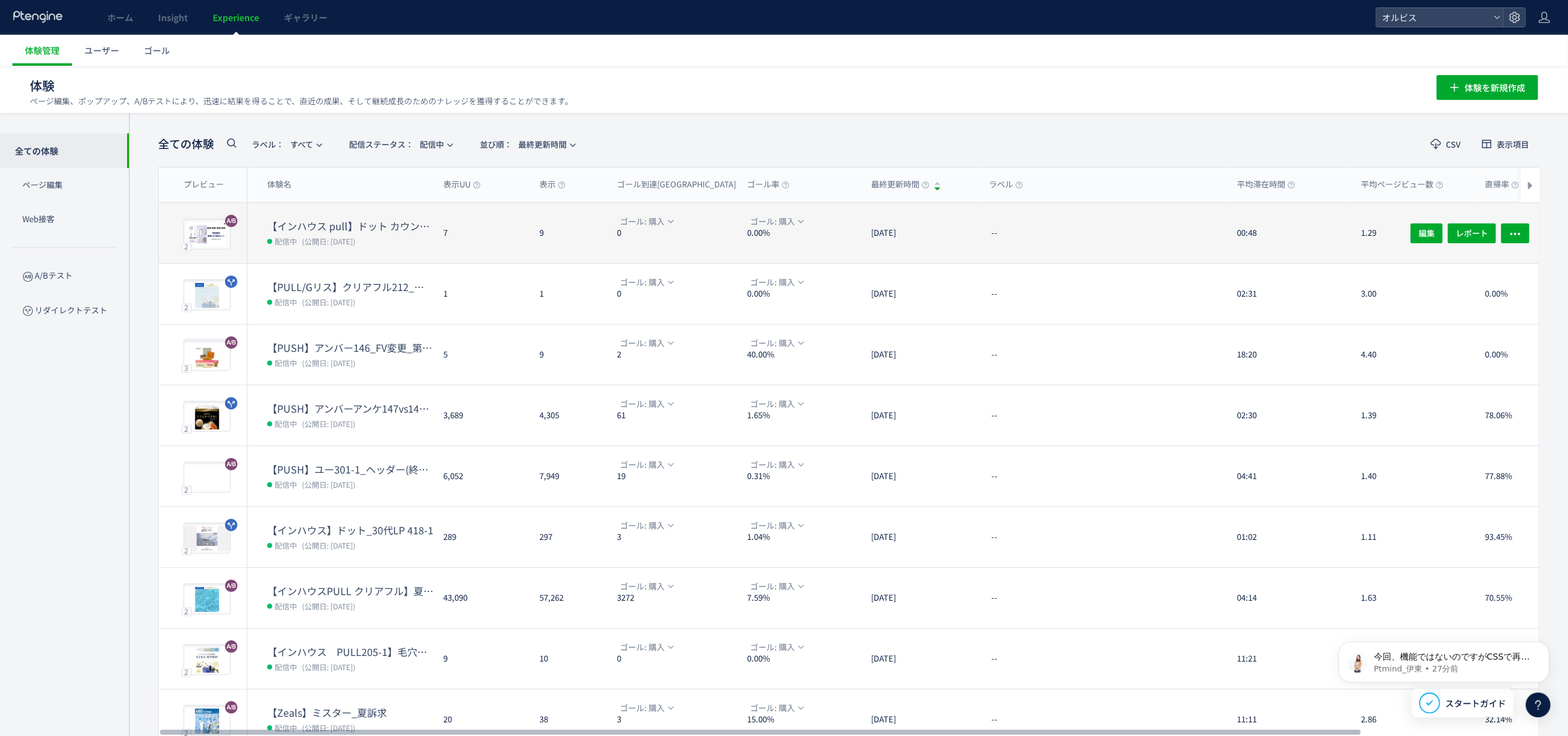
click at [389, 233] on dd "配信中 (公開日: [DATE])" at bounding box center [350, 241] width 166 height 16
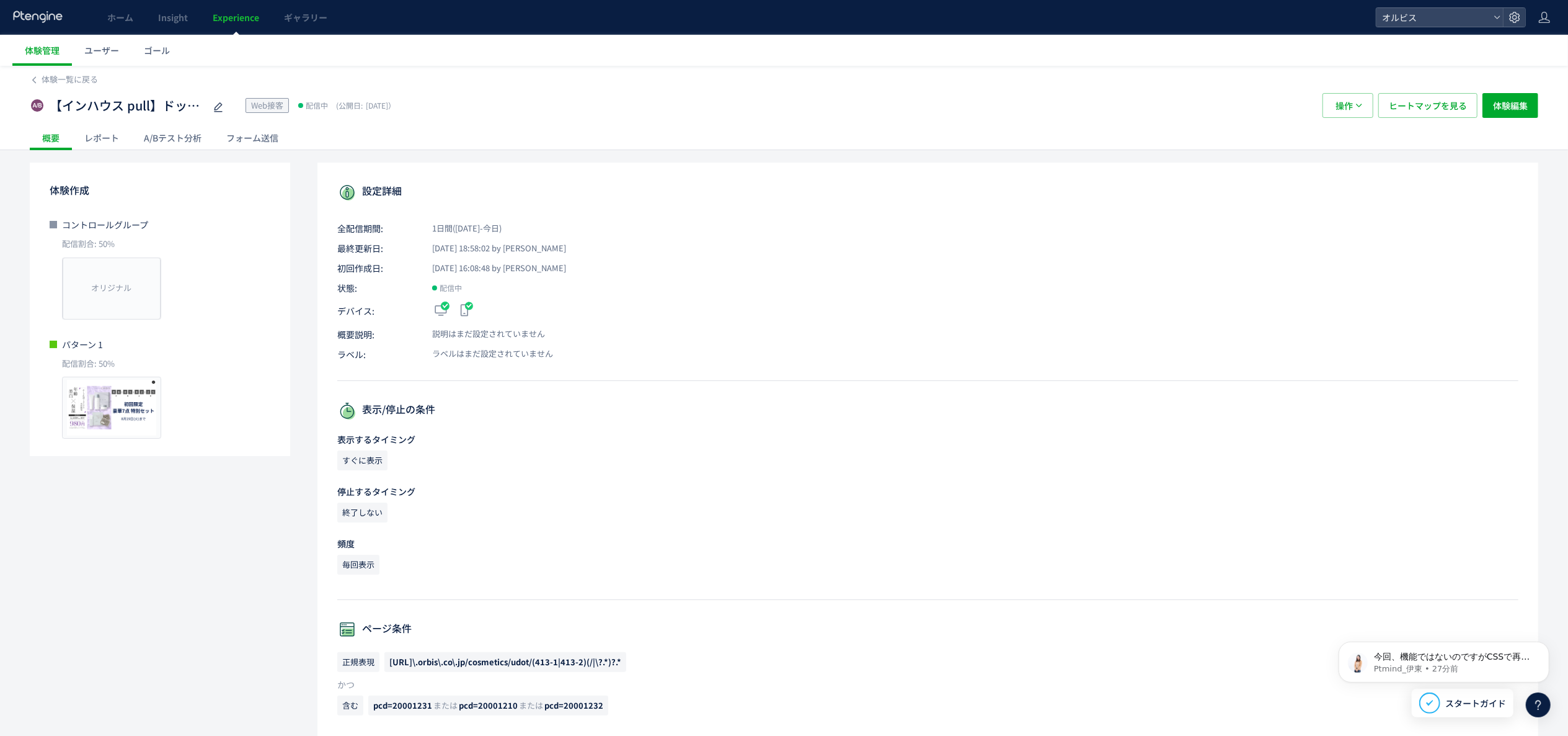
click at [188, 144] on div "A/Bテスト分析" at bounding box center [172, 137] width 83 height 25
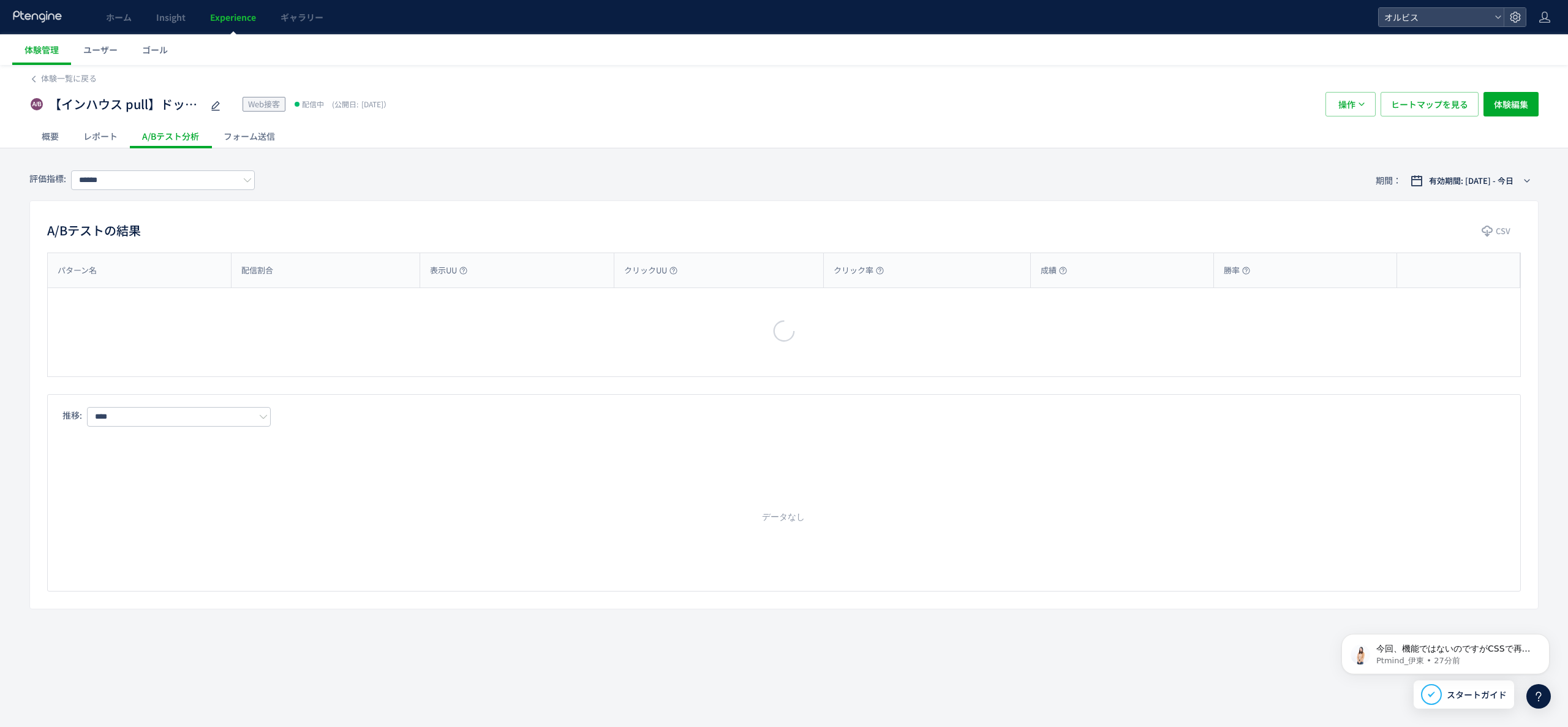
type input "**"
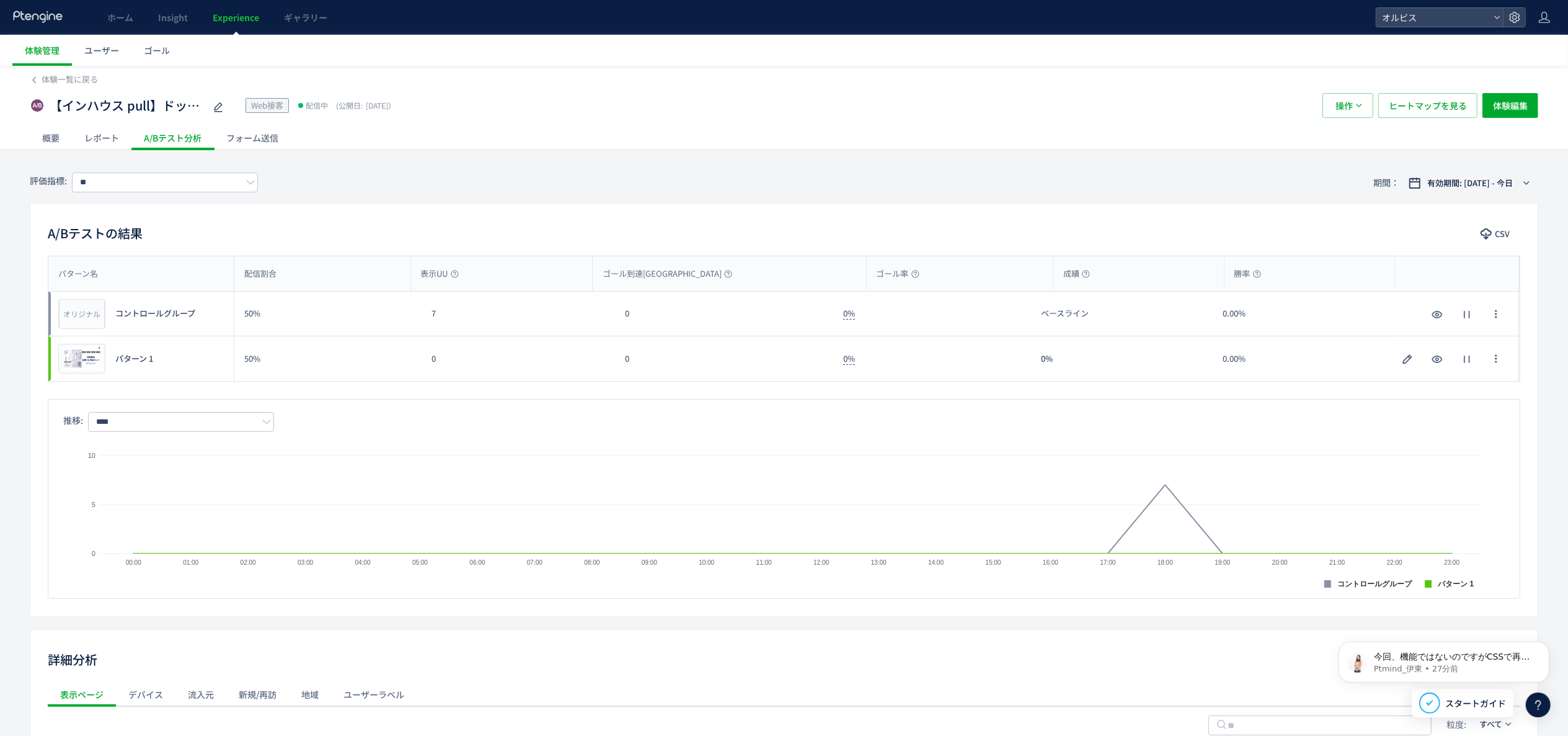
click at [1555, 705] on div "評価指標: ** 期間： 有効期間: [DATE] - 今日 A/Bテストの結果 CSV パターン名 配信割合 表示UU ゴール到達UU ゴール率 成績 勝率…" at bounding box center [784, 627] width 1568 height 929
click at [1551, 705] on div "評価指標: ** 期間： 有効期間: [DATE] - 今日 A/Bテストの結果 CSV パターン名 配信割合 表示UU ゴール到達UU ゴール率 成績 勝率…" at bounding box center [784, 627] width 1568 height 929
click at [1543, 705] on icon at bounding box center [1539, 705] width 15 height 15
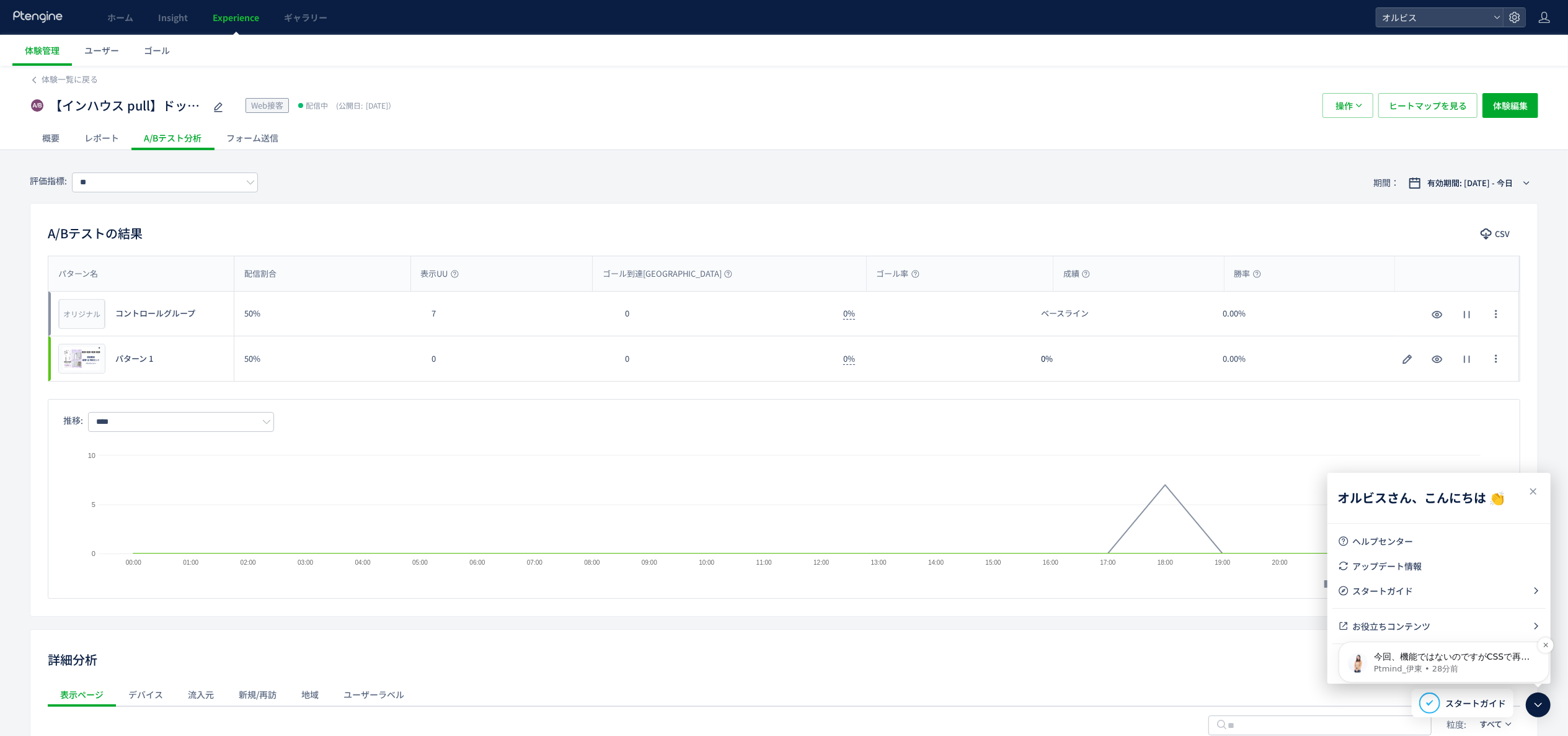
click at [1455, 671] on p "Ptmind_伊東 • 28分前" at bounding box center [1453, 668] width 160 height 11
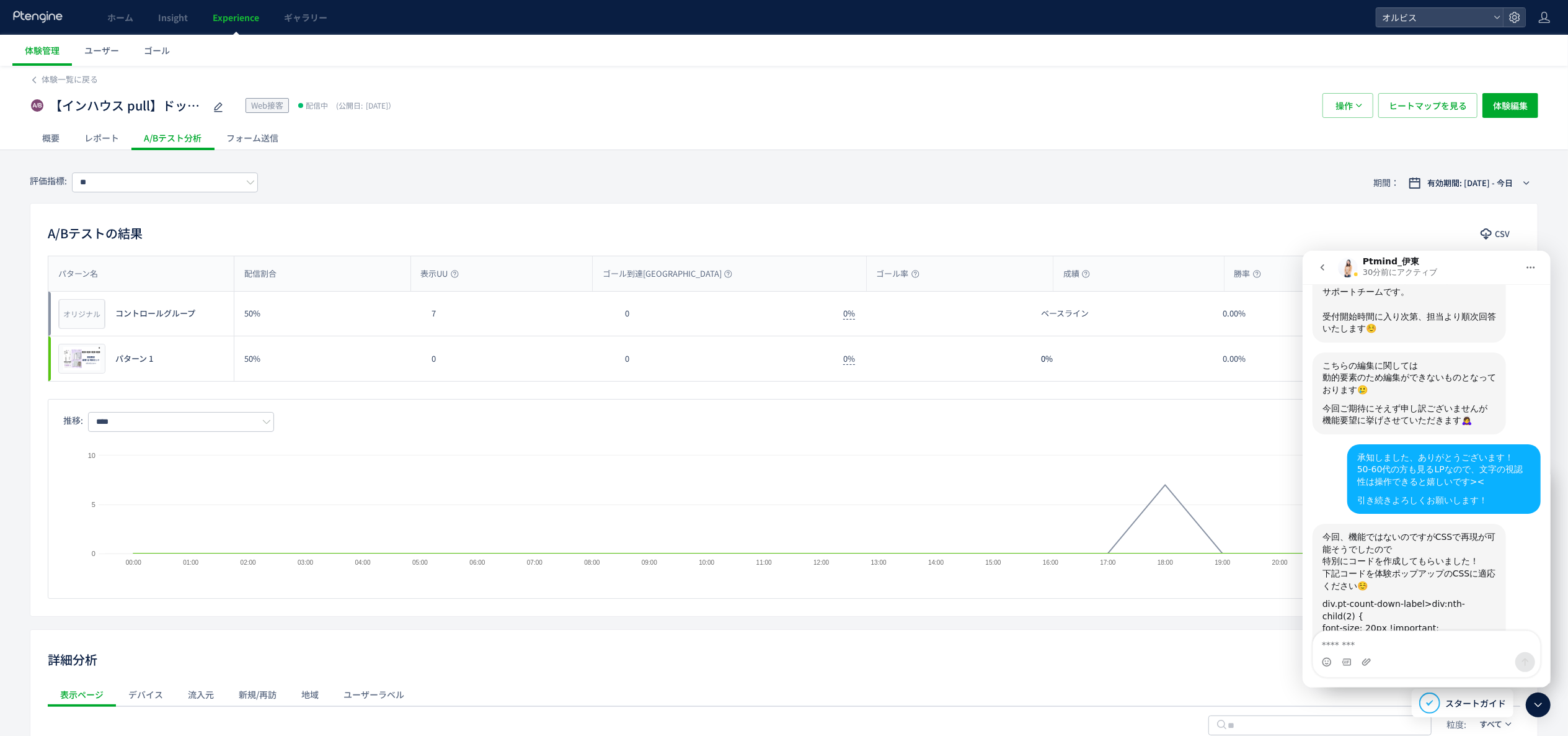
scroll to position [569, 0]
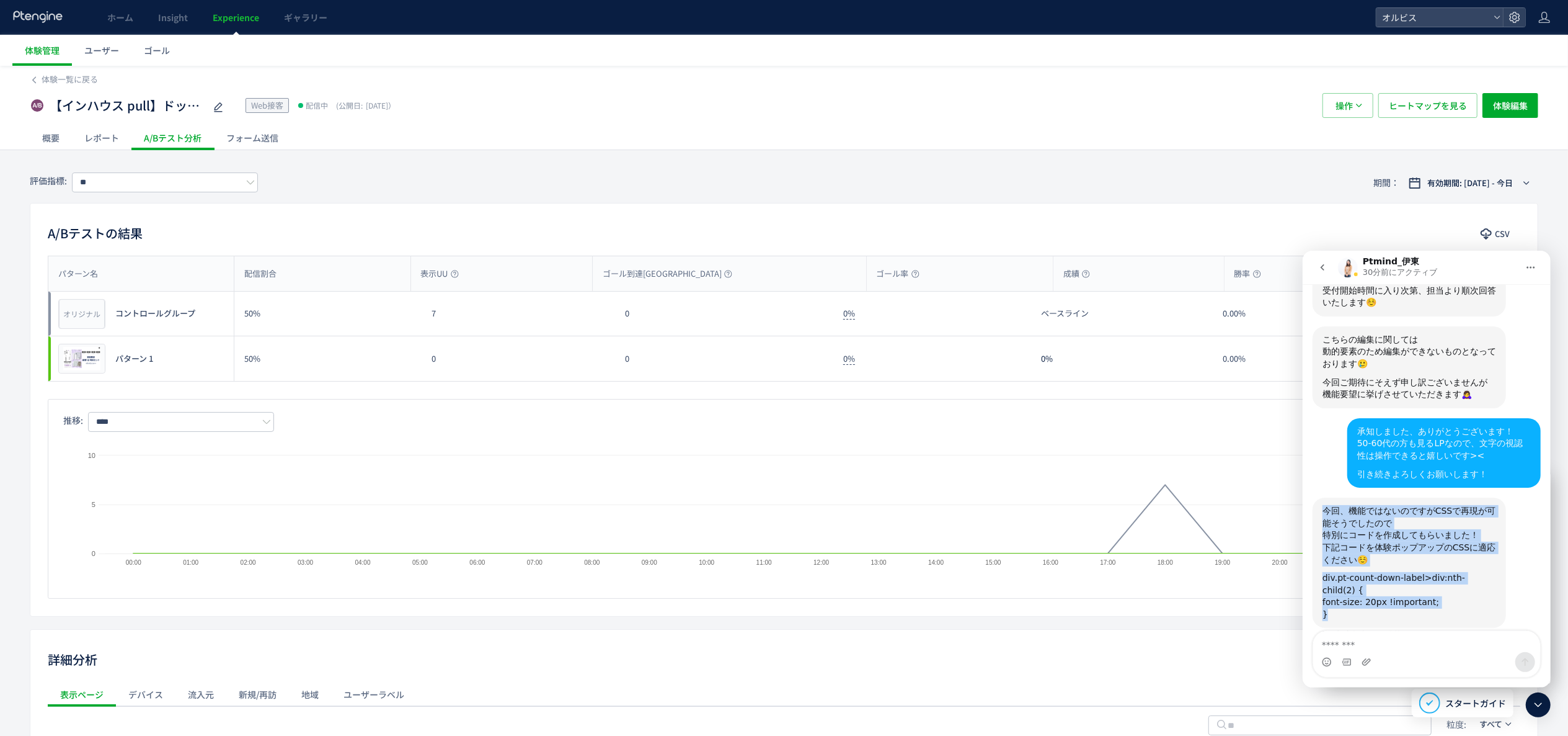
drag, startPoint x: 1322, startPoint y: 566, endPoint x: 1310, endPoint y: 493, distance: 74.0
click at [1310, 493] on div "お世話になっております。 web接客のカウントダウンポップアップを活用予定なのですが、 ポップアップ内の「時・分・秒」の文字サイズは変更可能でしょうか…？ 体…" at bounding box center [1426, 208] width 248 height 892
copy div "今回、機能ではないのですがCSSで再現が可能そうでしたので 特別にコードを作成してもらいました！ 下記コードを体験ポップアップのCSSに適応ください☺️ di…"
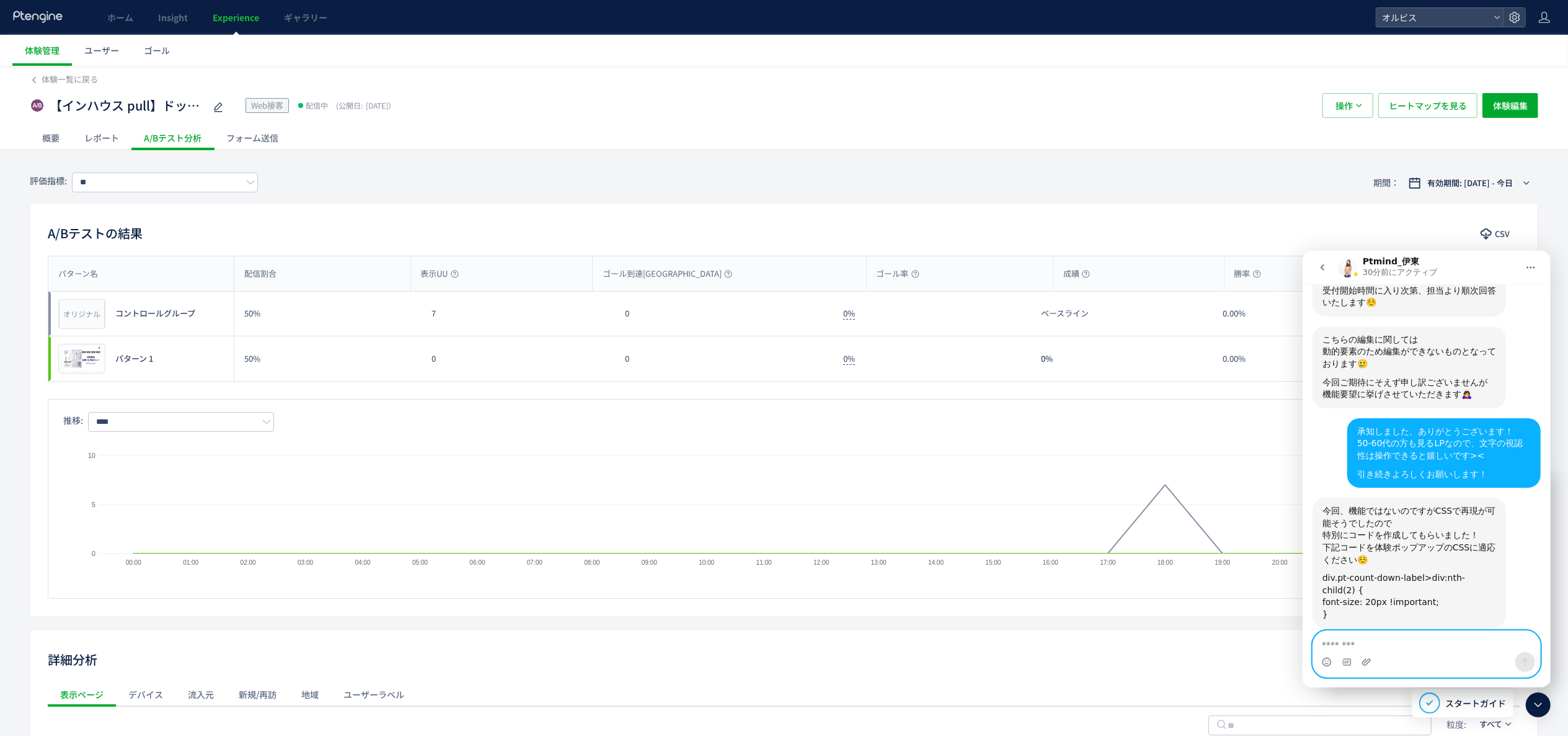
click at [1372, 645] on textarea "メッセージ..." at bounding box center [1426, 641] width 227 height 21
type textarea "**********"
